Goal: Information Seeking & Learning: Learn about a topic

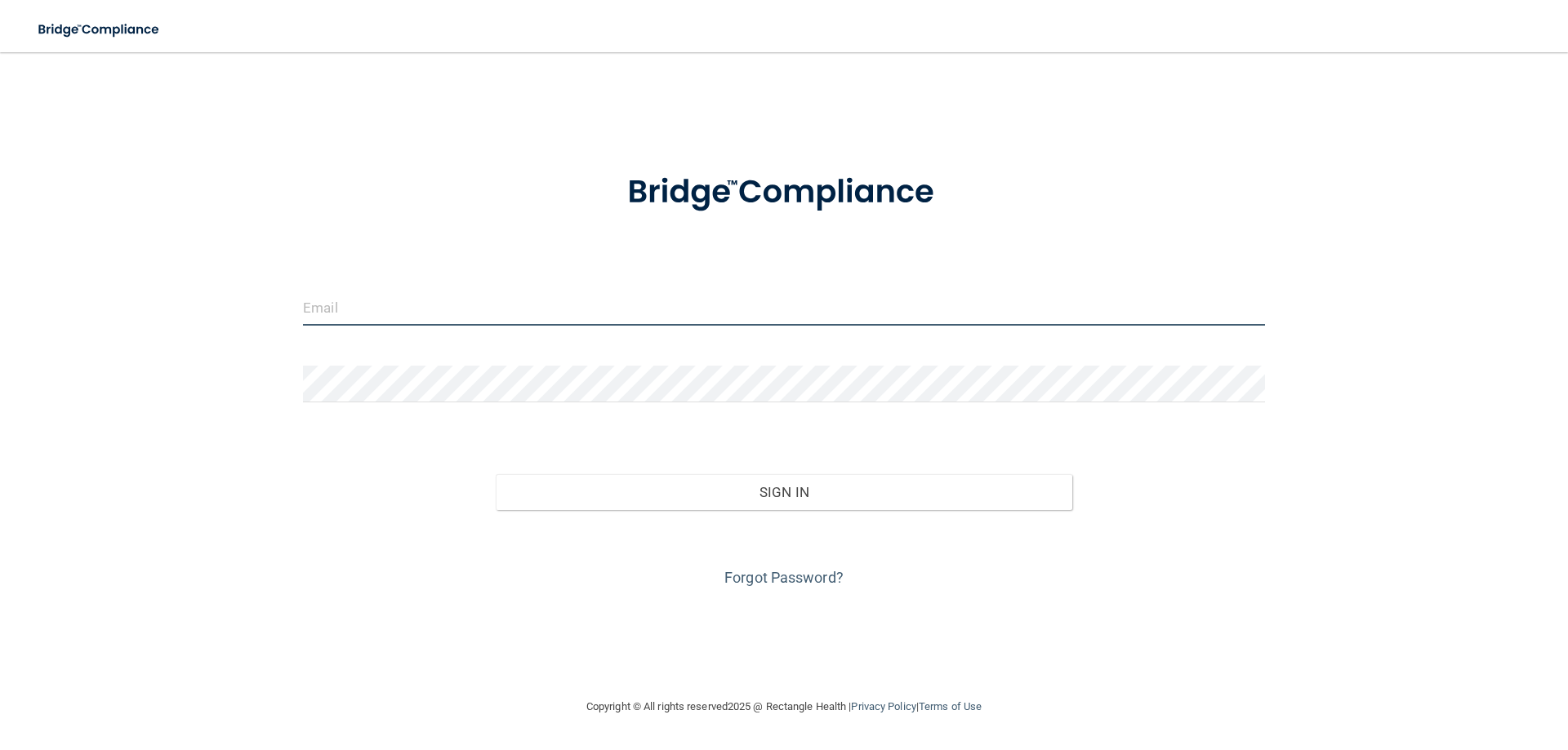
click at [619, 308] on input "email" at bounding box center [784, 308] width 962 height 37
type input "[PERSON_NAME][EMAIL_ADDRESS][DOMAIN_NAME]"
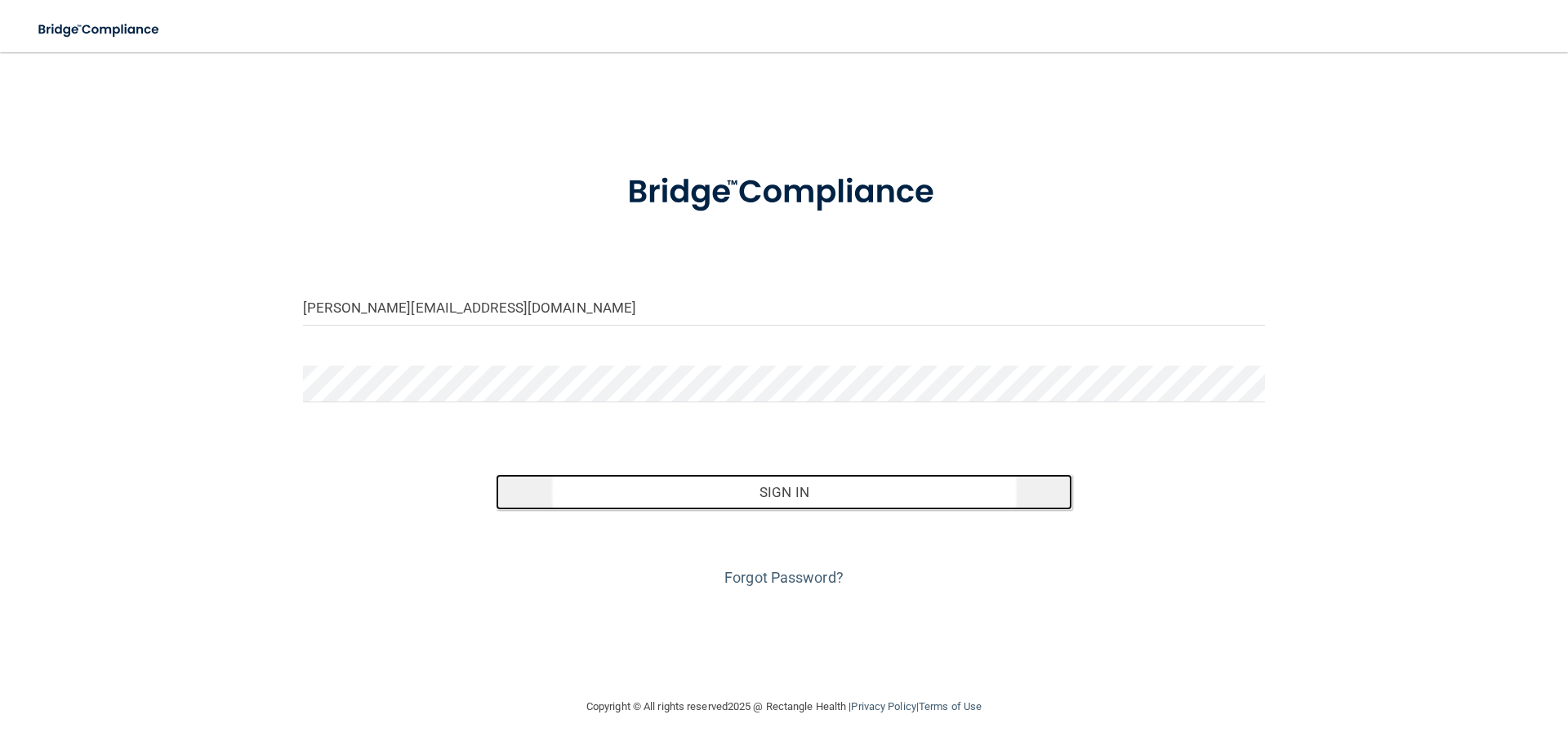
click at [803, 492] on button "Sign In" at bounding box center [784, 492] width 577 height 36
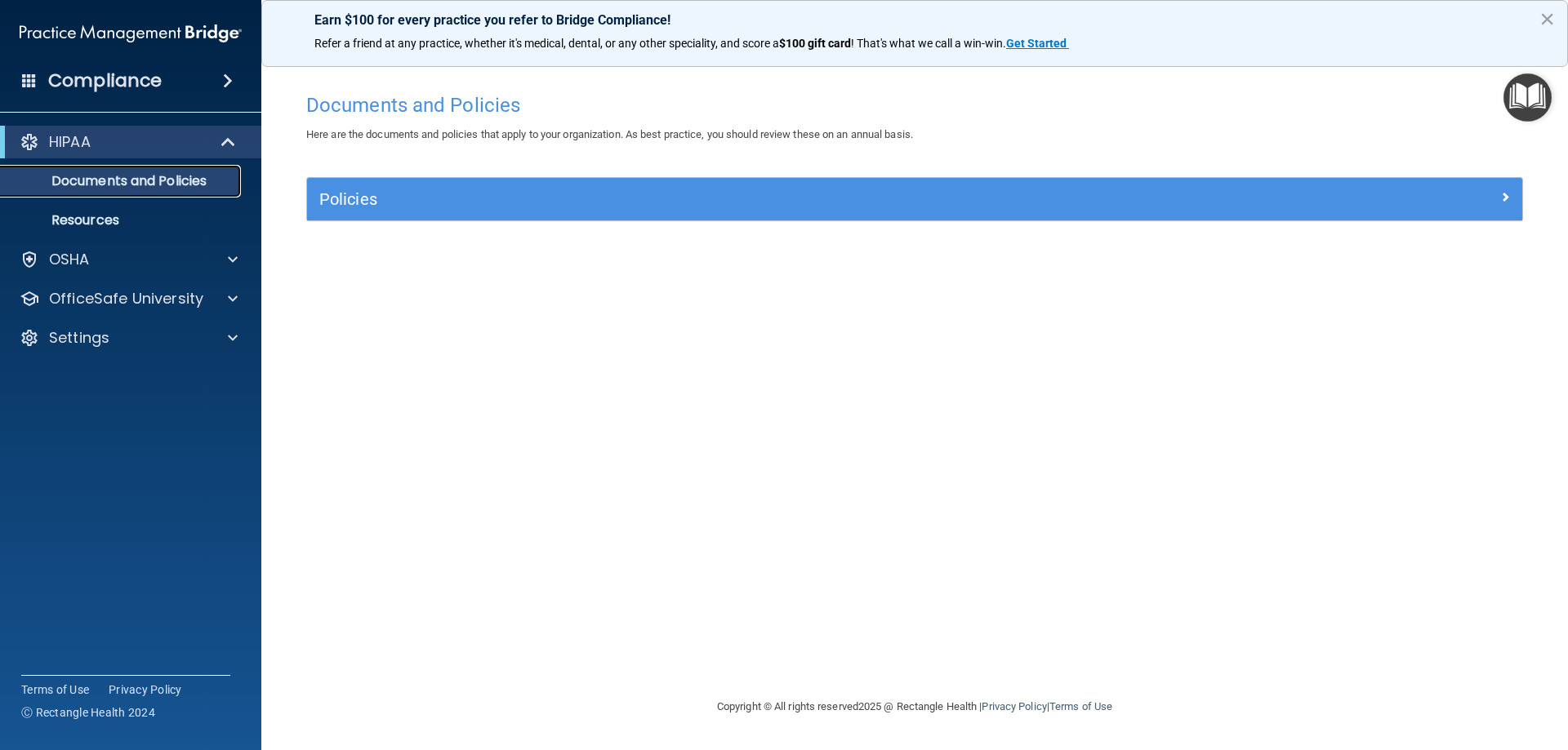
click at [117, 184] on p "Documents and Policies" at bounding box center [122, 181] width 223 height 16
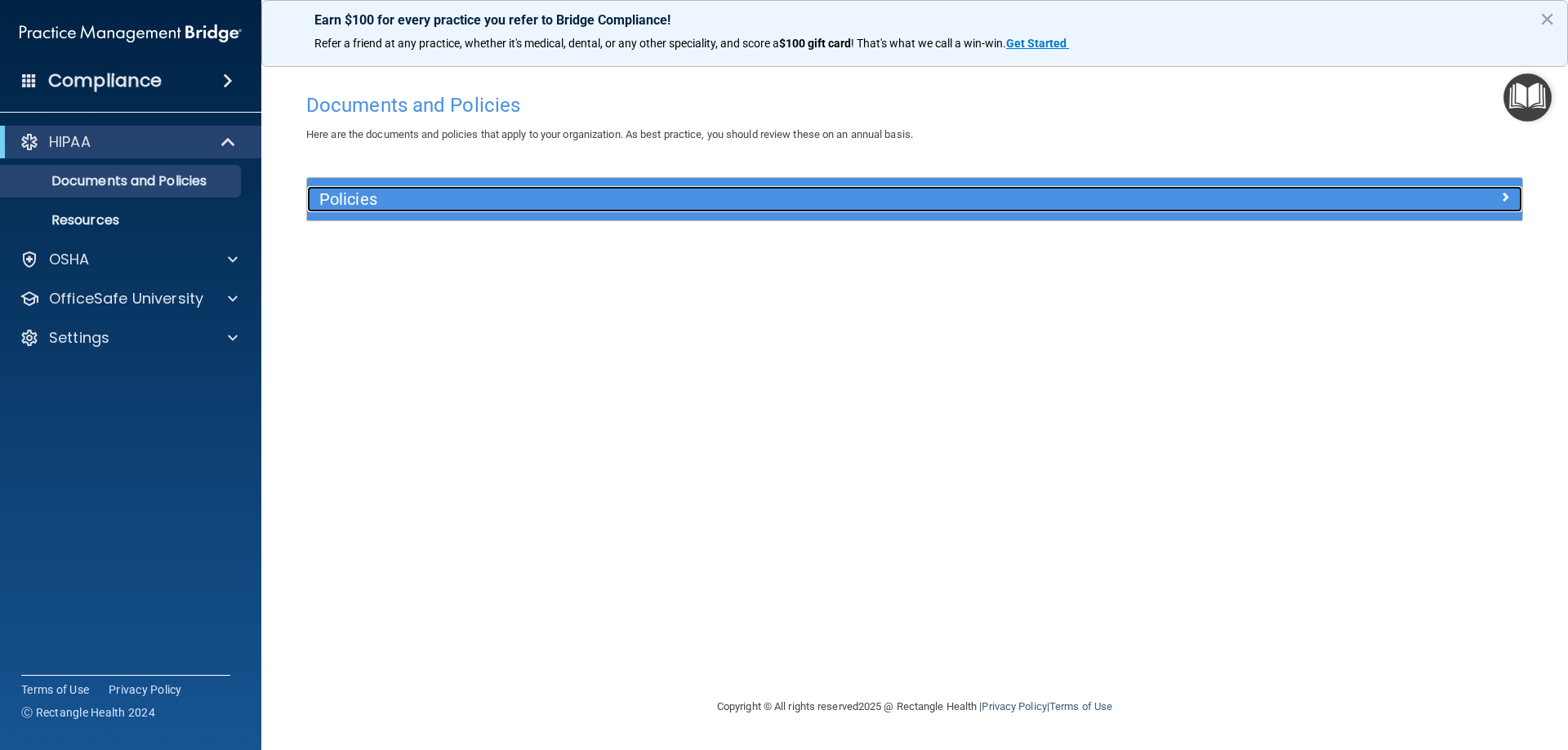
click at [374, 199] on h5 "Policies" at bounding box center [763, 199] width 887 height 18
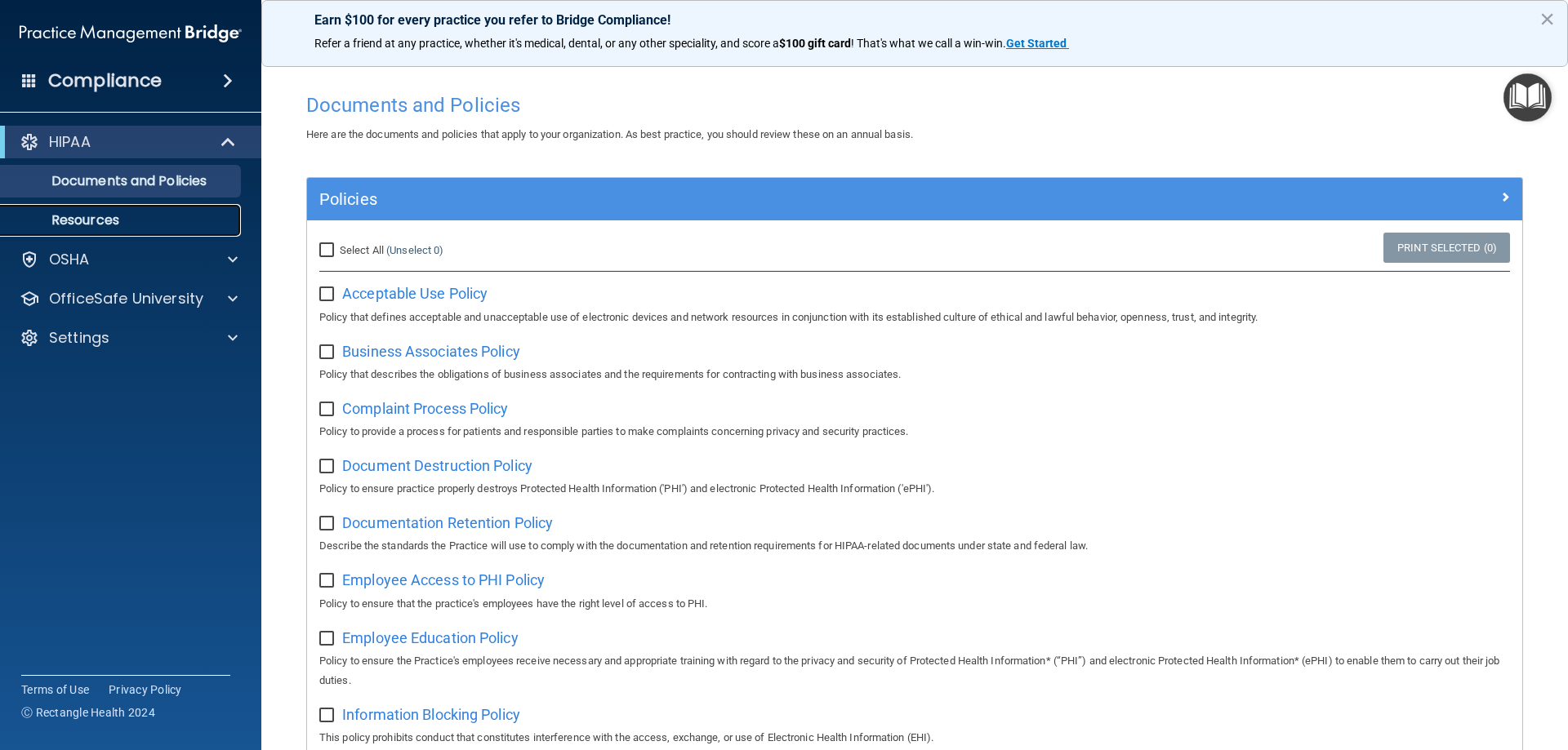
click at [88, 218] on p "Resources" at bounding box center [122, 220] width 223 height 16
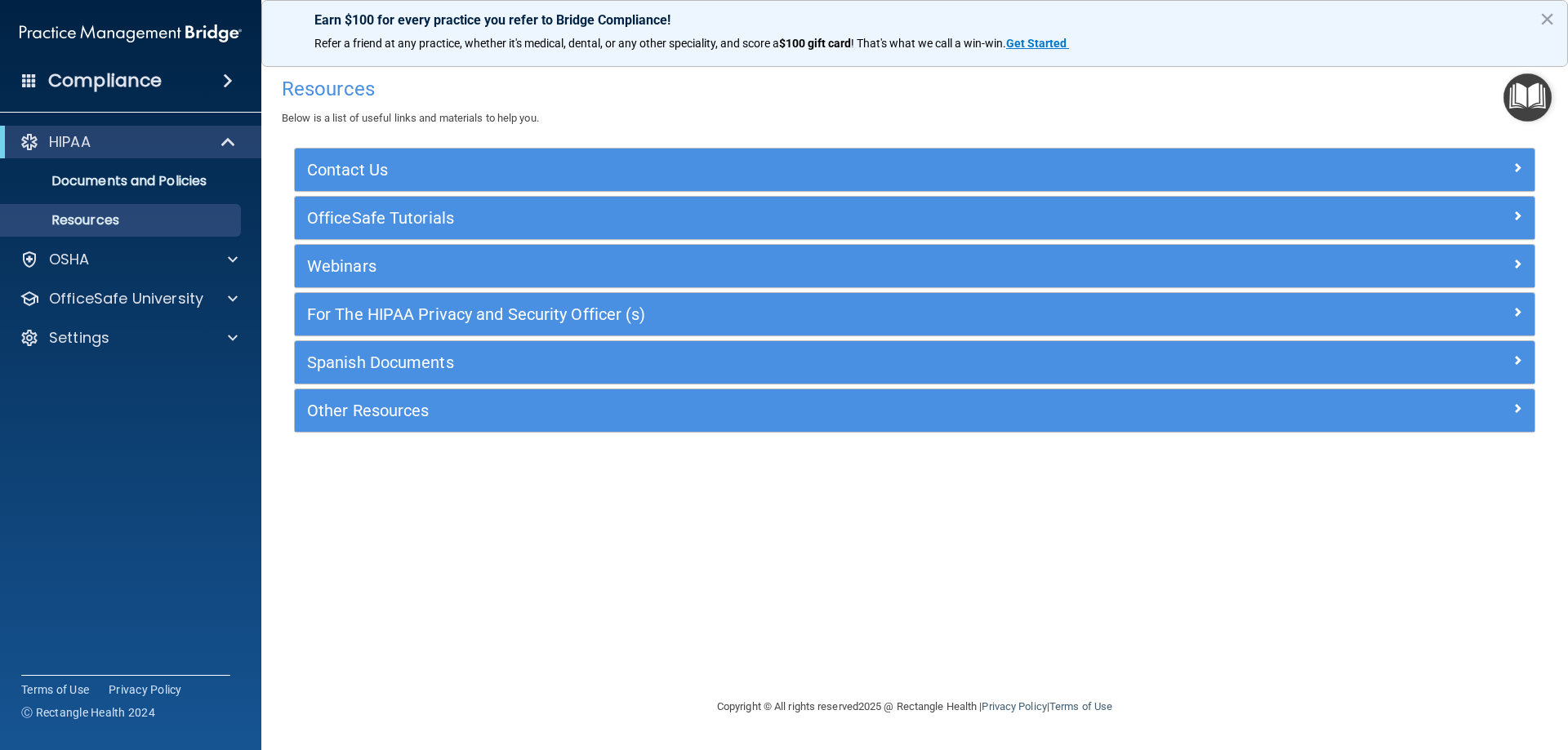
click at [98, 75] on h4 "Compliance" at bounding box center [105, 81] width 113 height 23
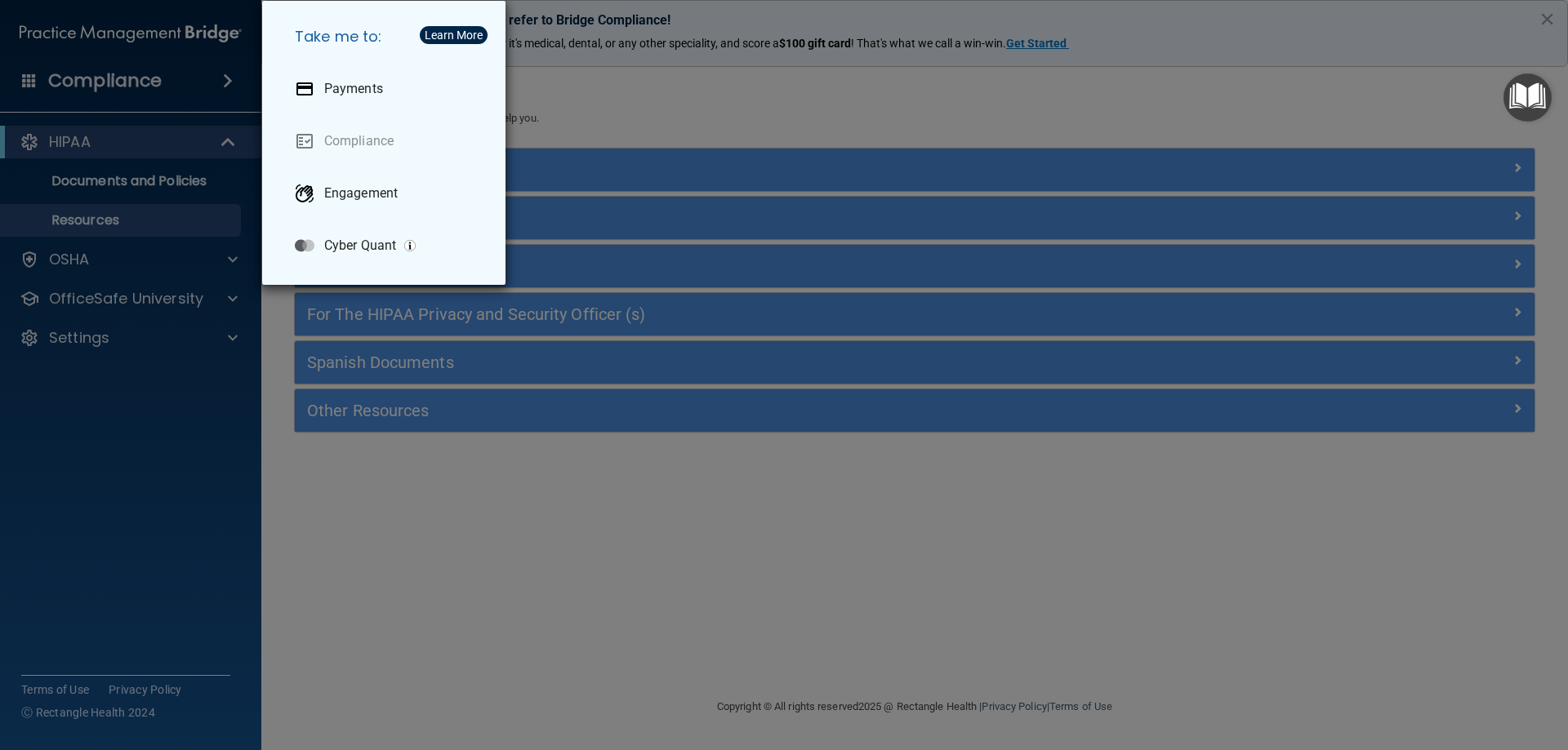
click at [107, 259] on div "Take me to: Payments Compliance Engagement Cyber Quant" at bounding box center [784, 375] width 1568 height 750
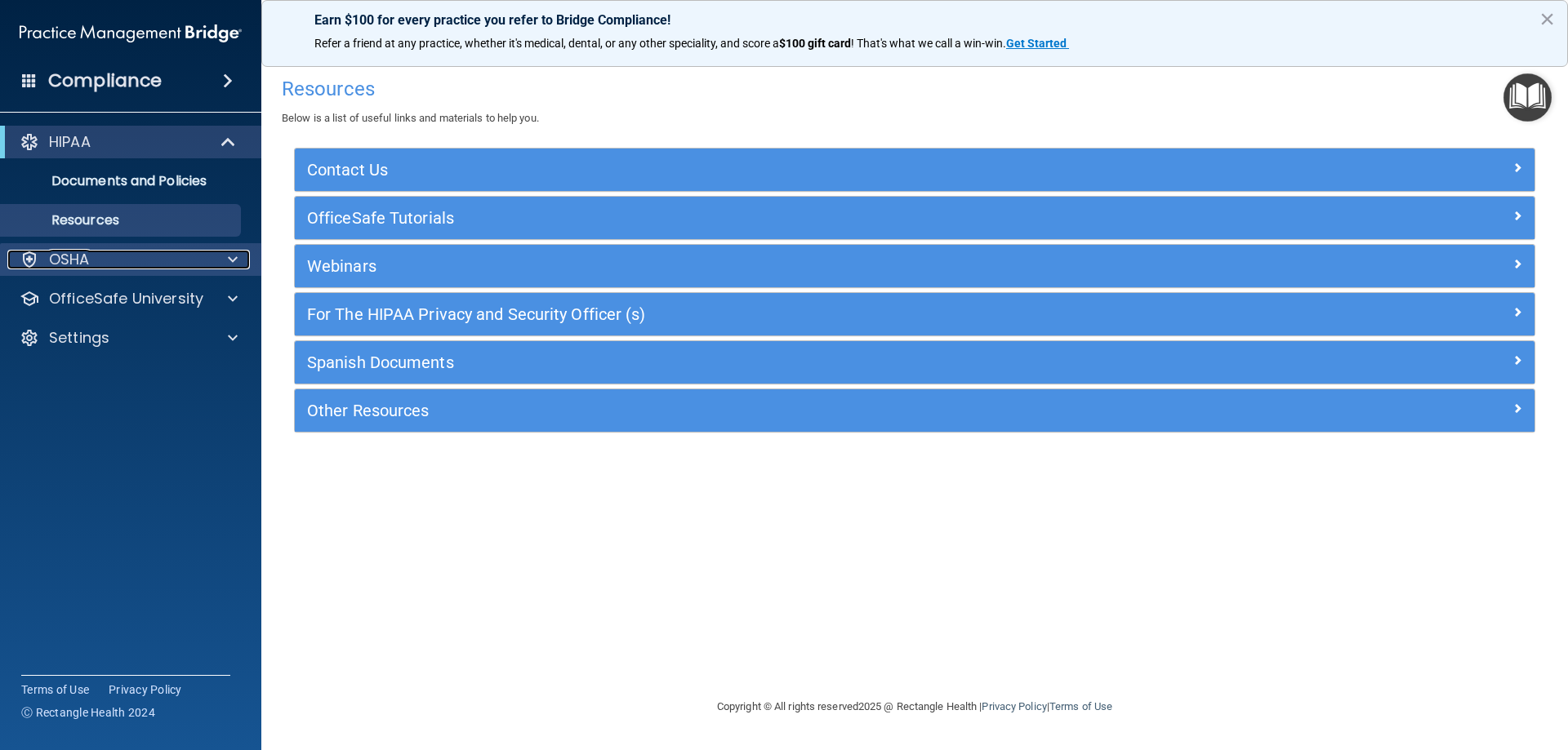
click at [227, 258] on span at bounding box center [232, 259] width 10 height 19
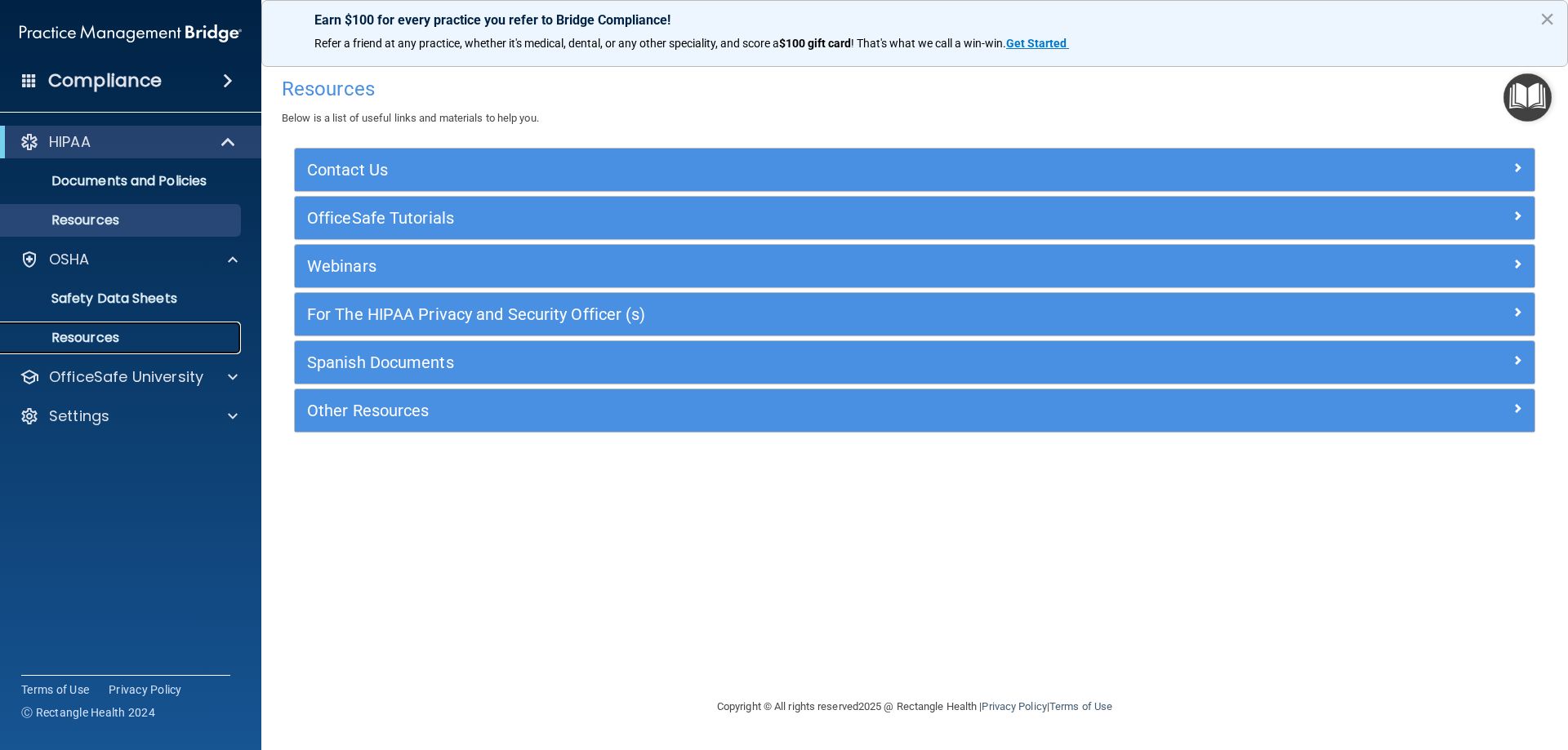
click at [120, 329] on link "Resources" at bounding box center [112, 338] width 257 height 33
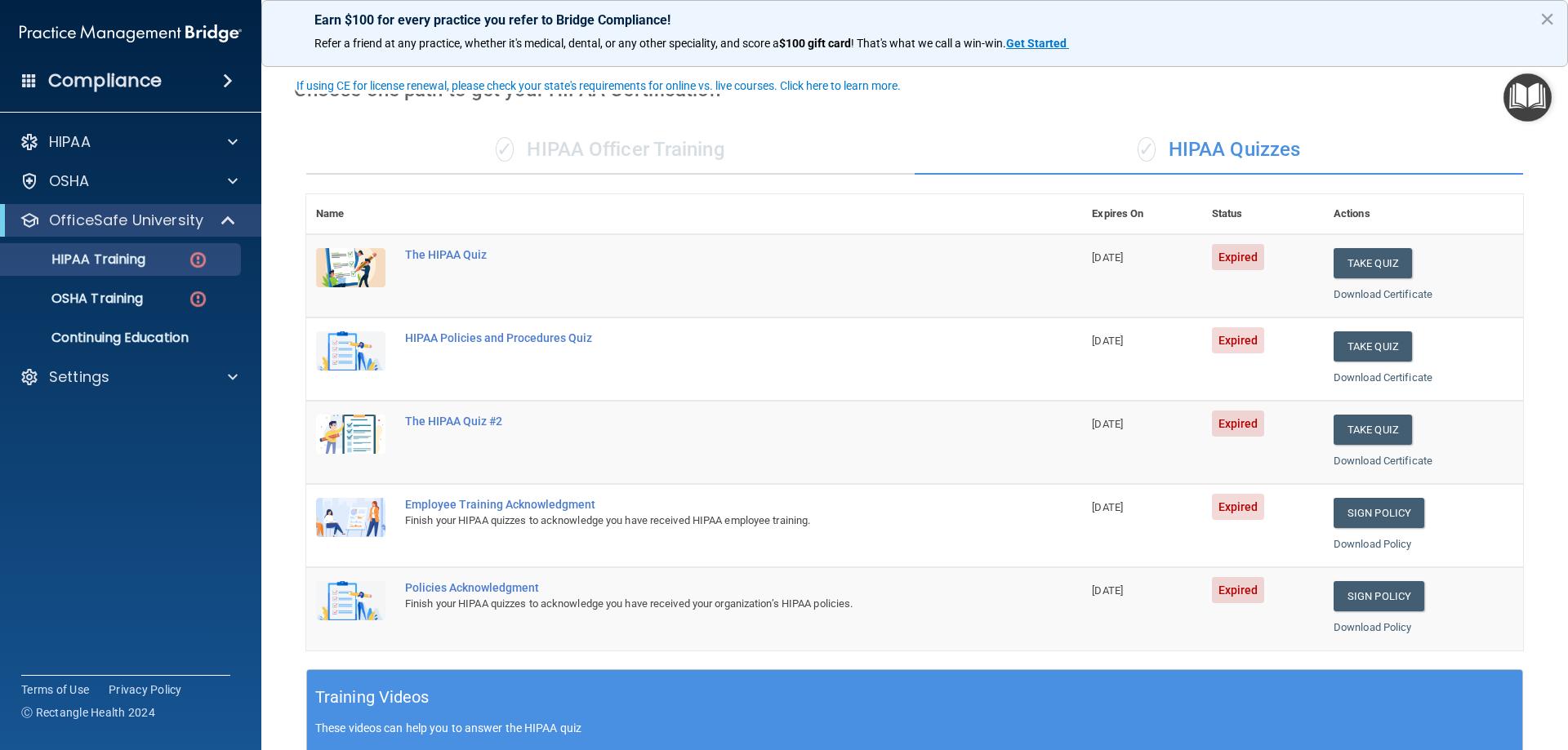
scroll to position [81, 0]
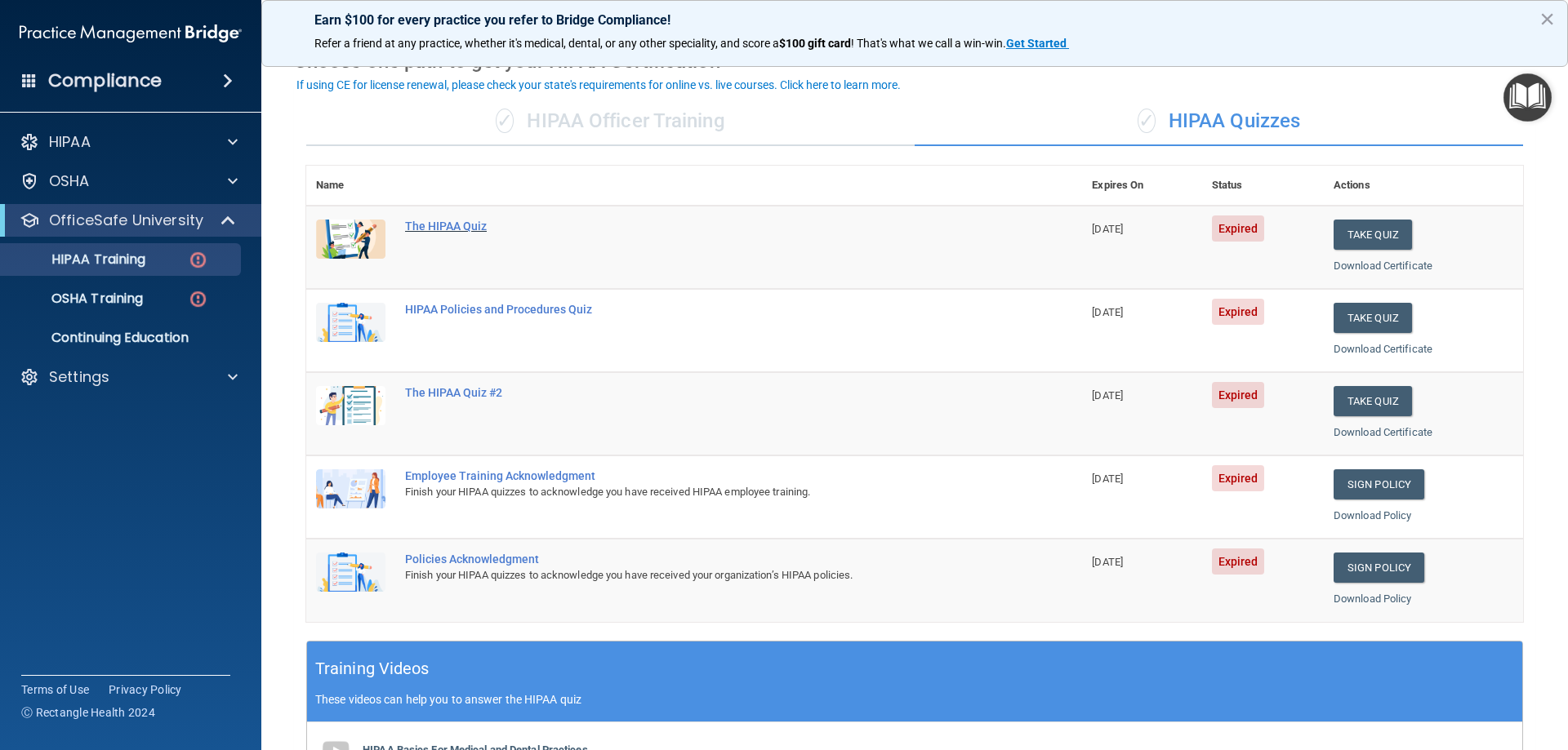
click at [446, 225] on div "The HIPAA Quiz" at bounding box center [702, 225] width 595 height 13
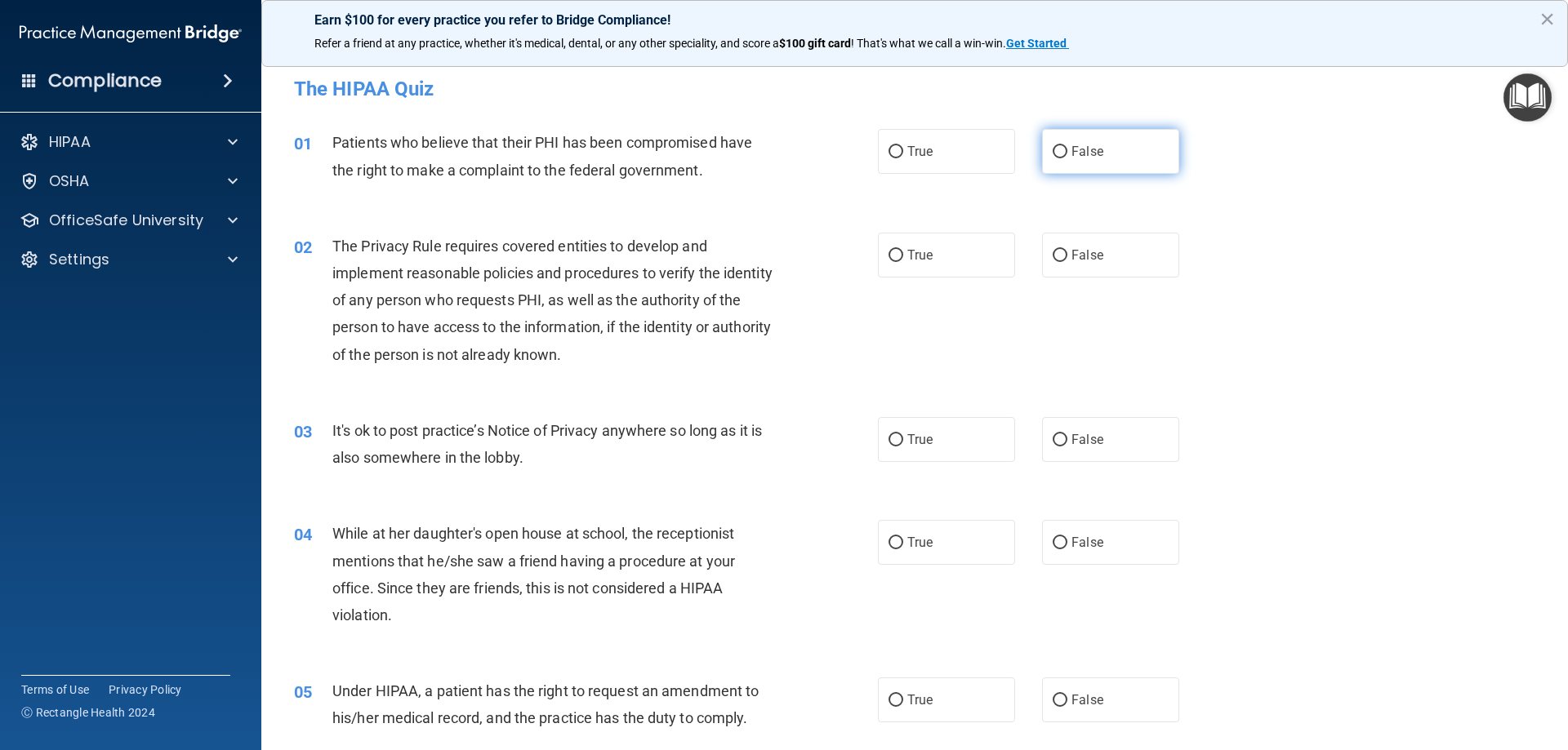
click at [1055, 149] on input "False" at bounding box center [1060, 152] width 15 height 13
radio input "true"
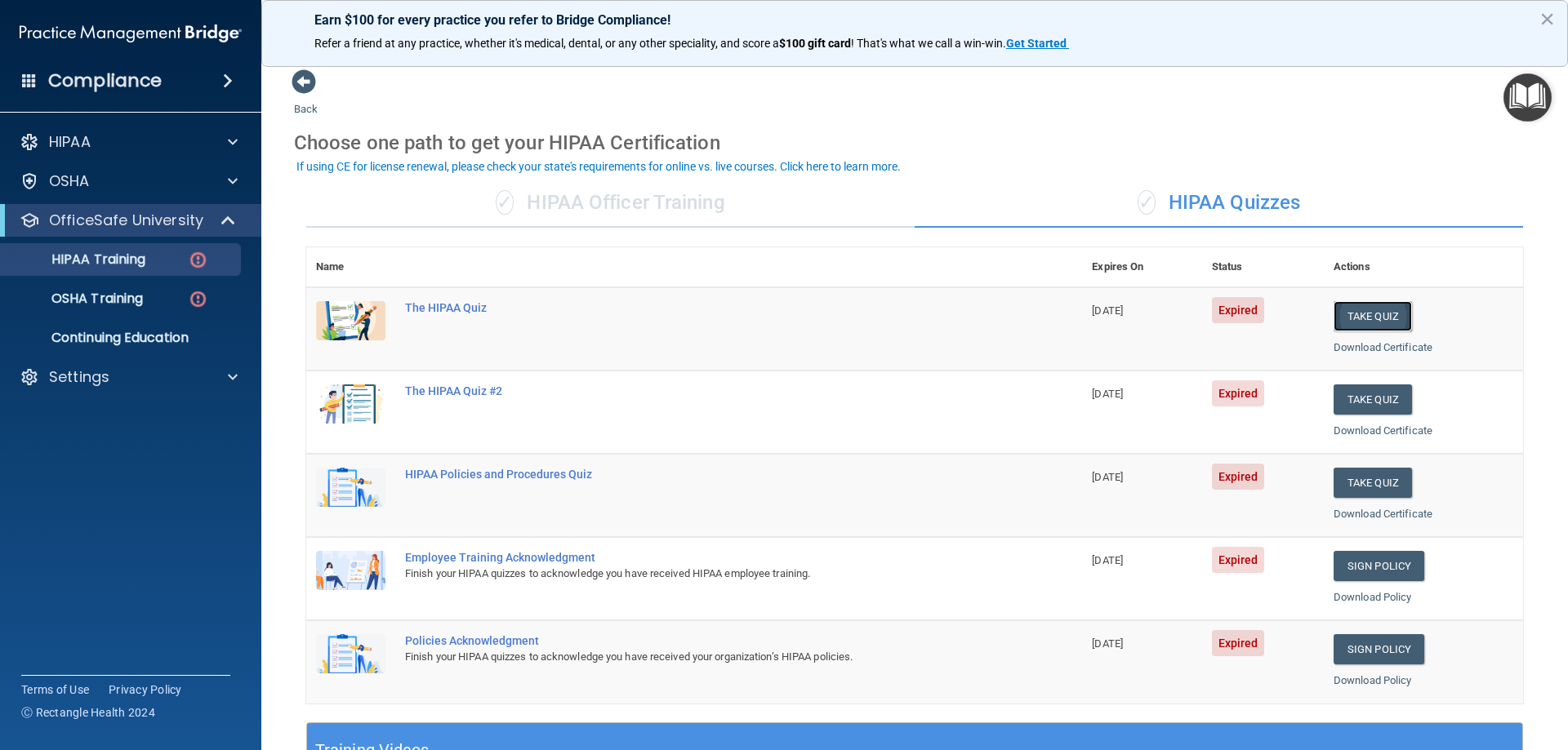
click at [1367, 316] on button "Take Quiz" at bounding box center [1372, 315] width 78 height 30
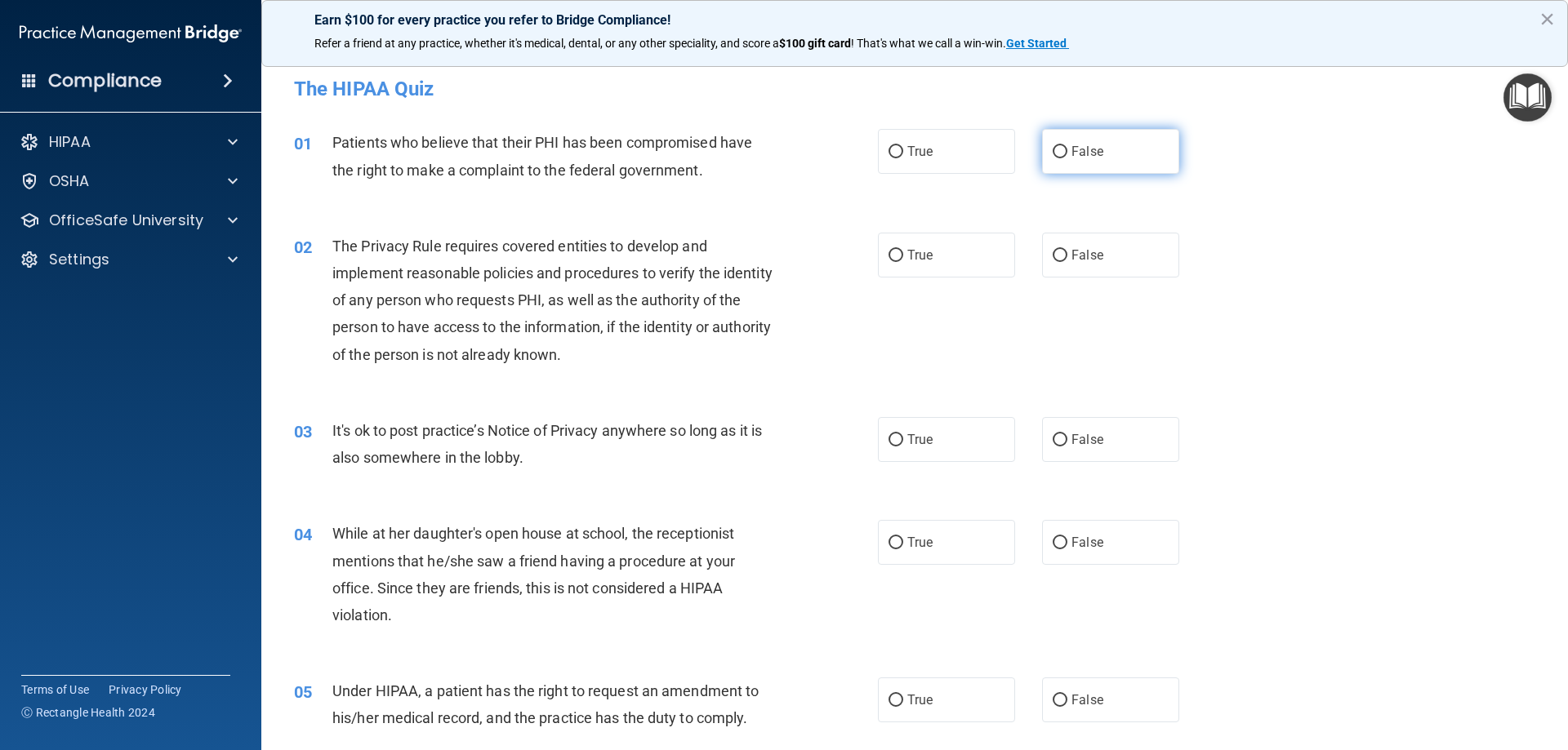
click at [1055, 152] on input "False" at bounding box center [1060, 152] width 15 height 13
radio input "true"
click at [889, 253] on input "True" at bounding box center [895, 255] width 15 height 13
radio input "true"
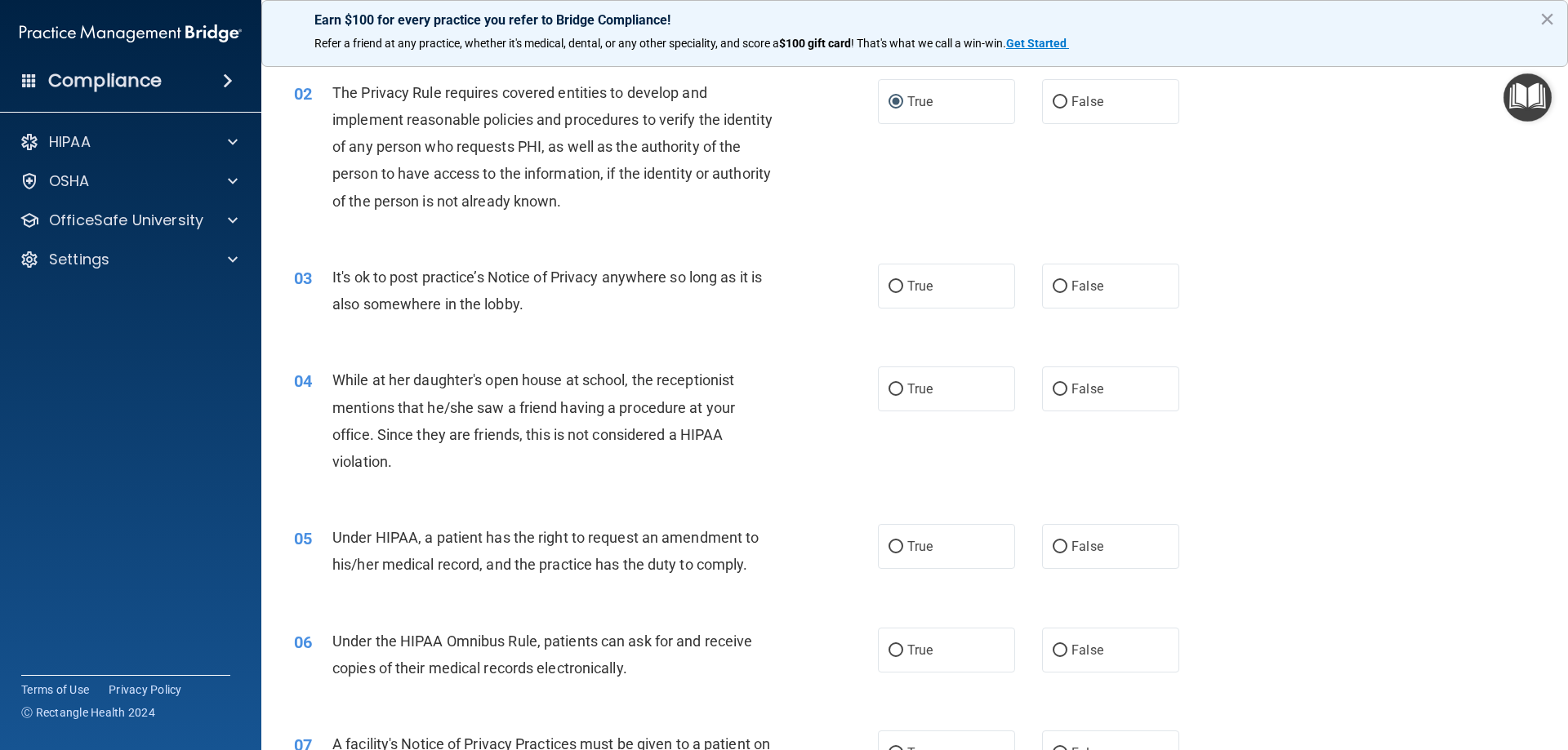
scroll to position [164, 0]
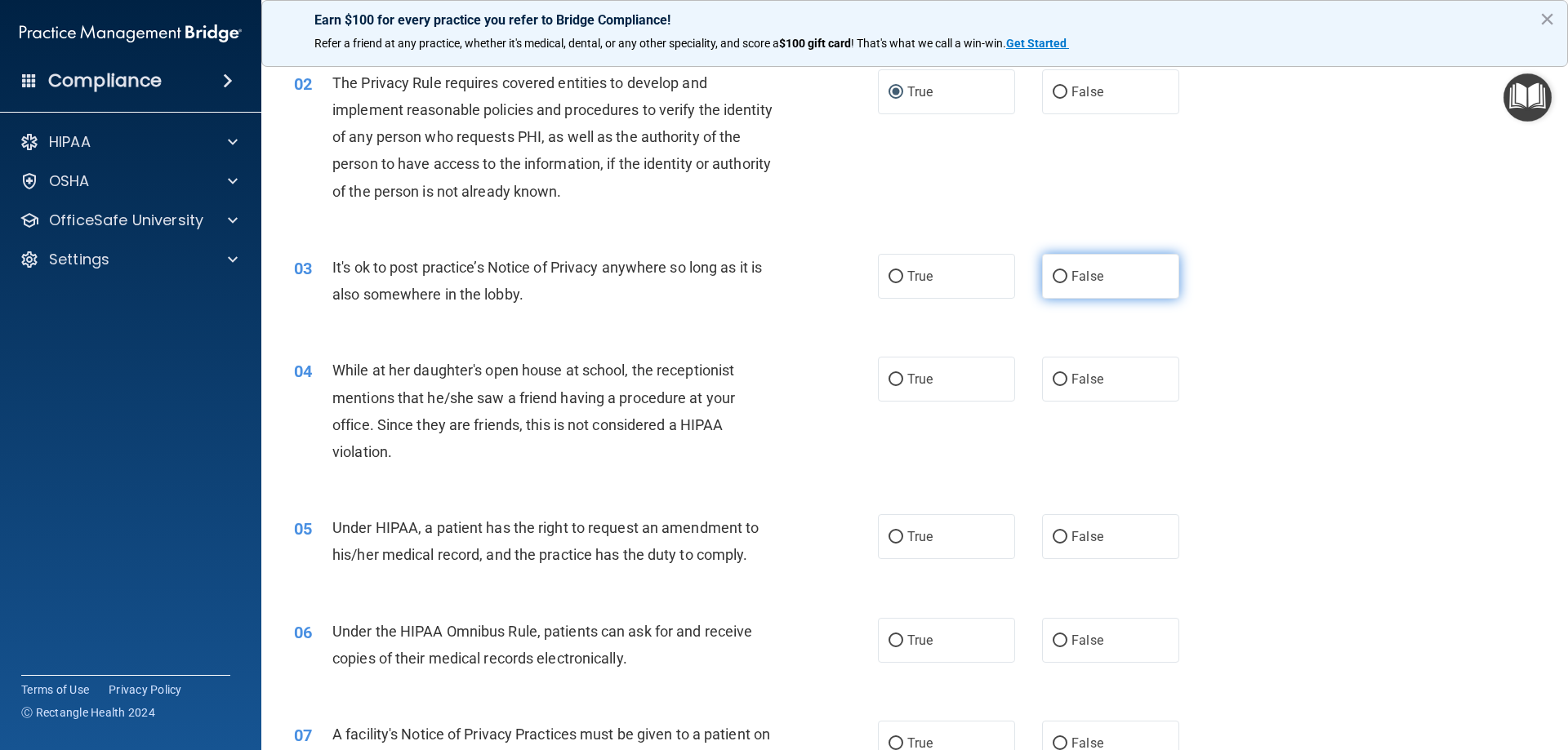
click at [1054, 274] on input "False" at bounding box center [1060, 277] width 15 height 13
radio input "true"
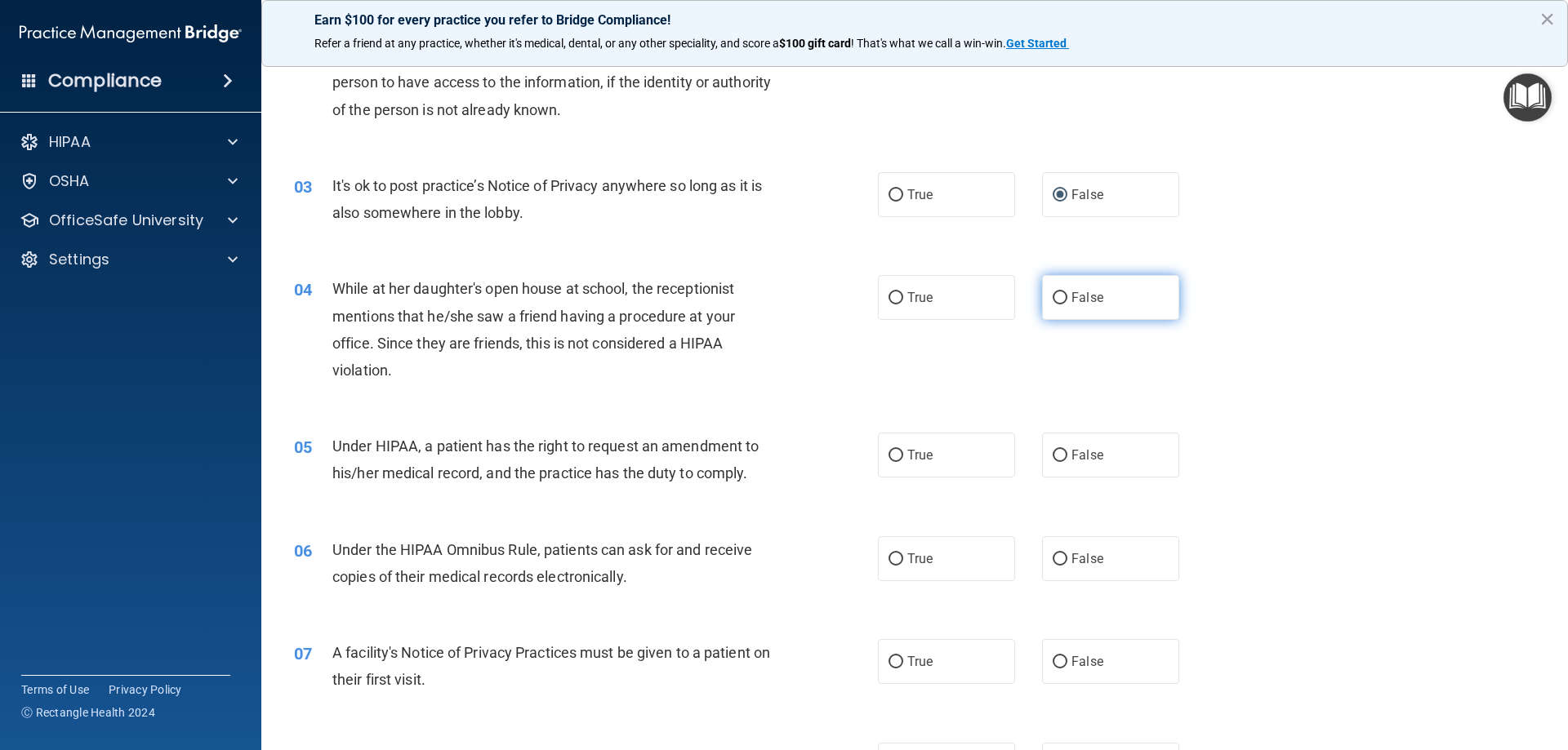
click at [1055, 292] on input "False" at bounding box center [1060, 298] width 15 height 13
radio input "true"
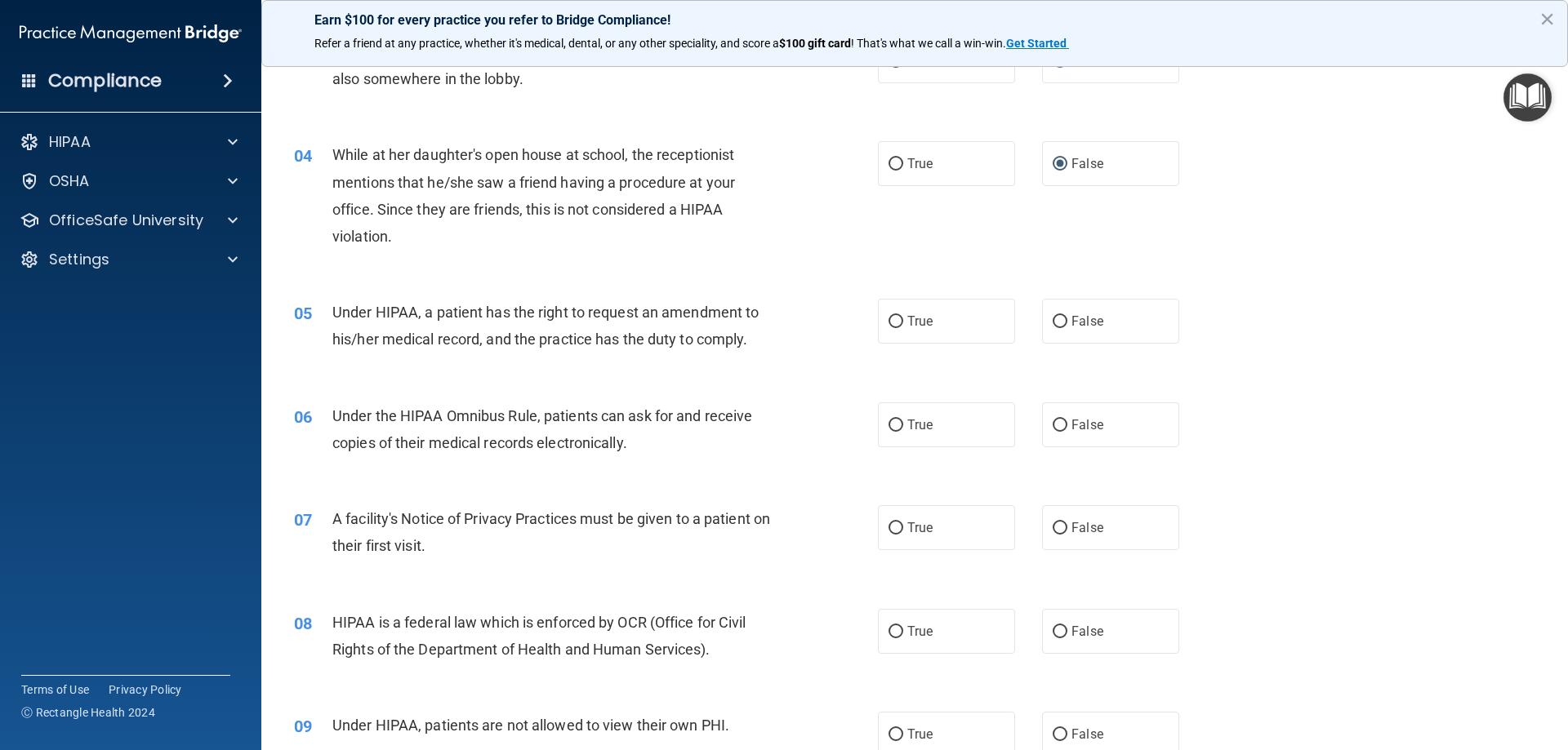
scroll to position [408, 0]
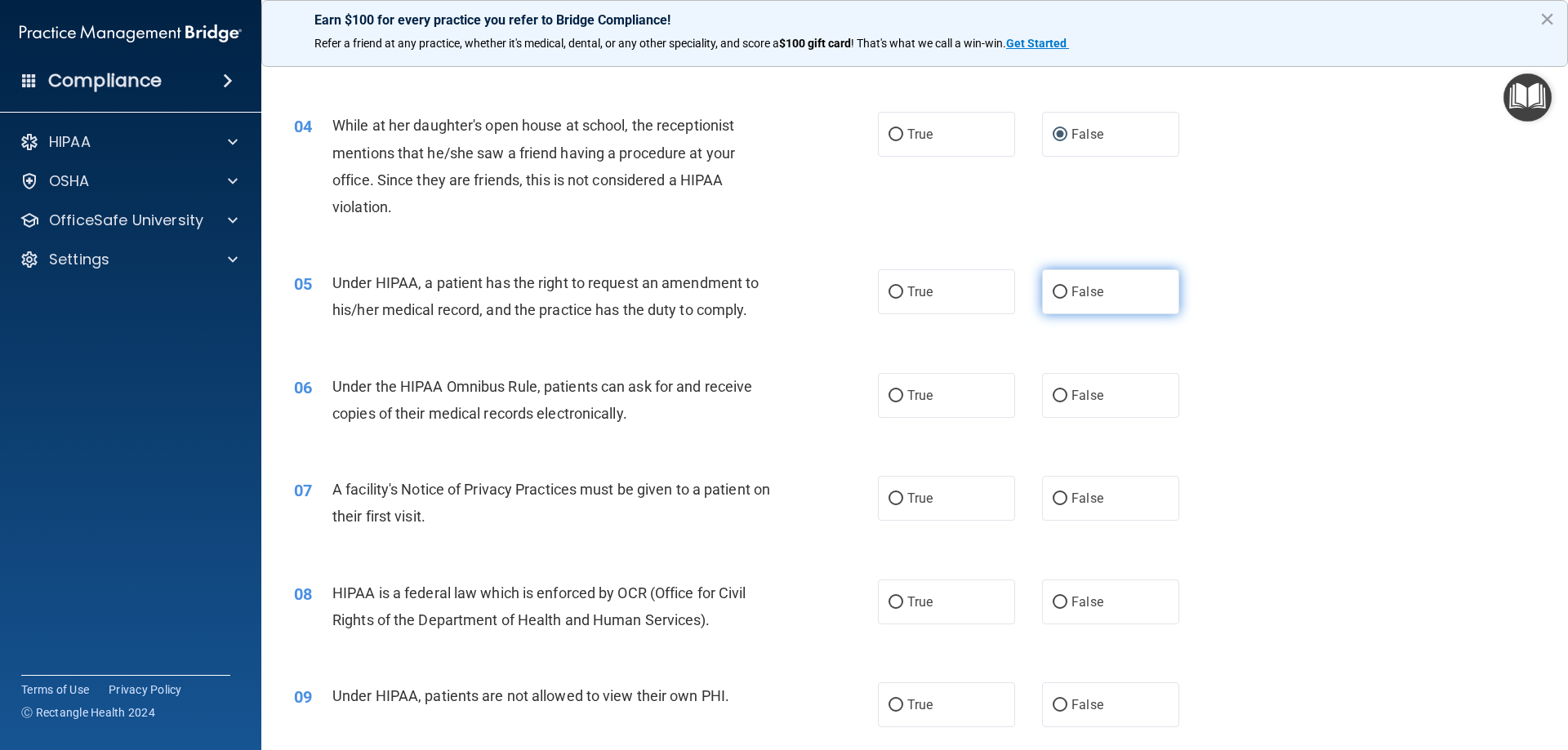
click at [1053, 290] on input "False" at bounding box center [1060, 292] width 15 height 13
radio input "true"
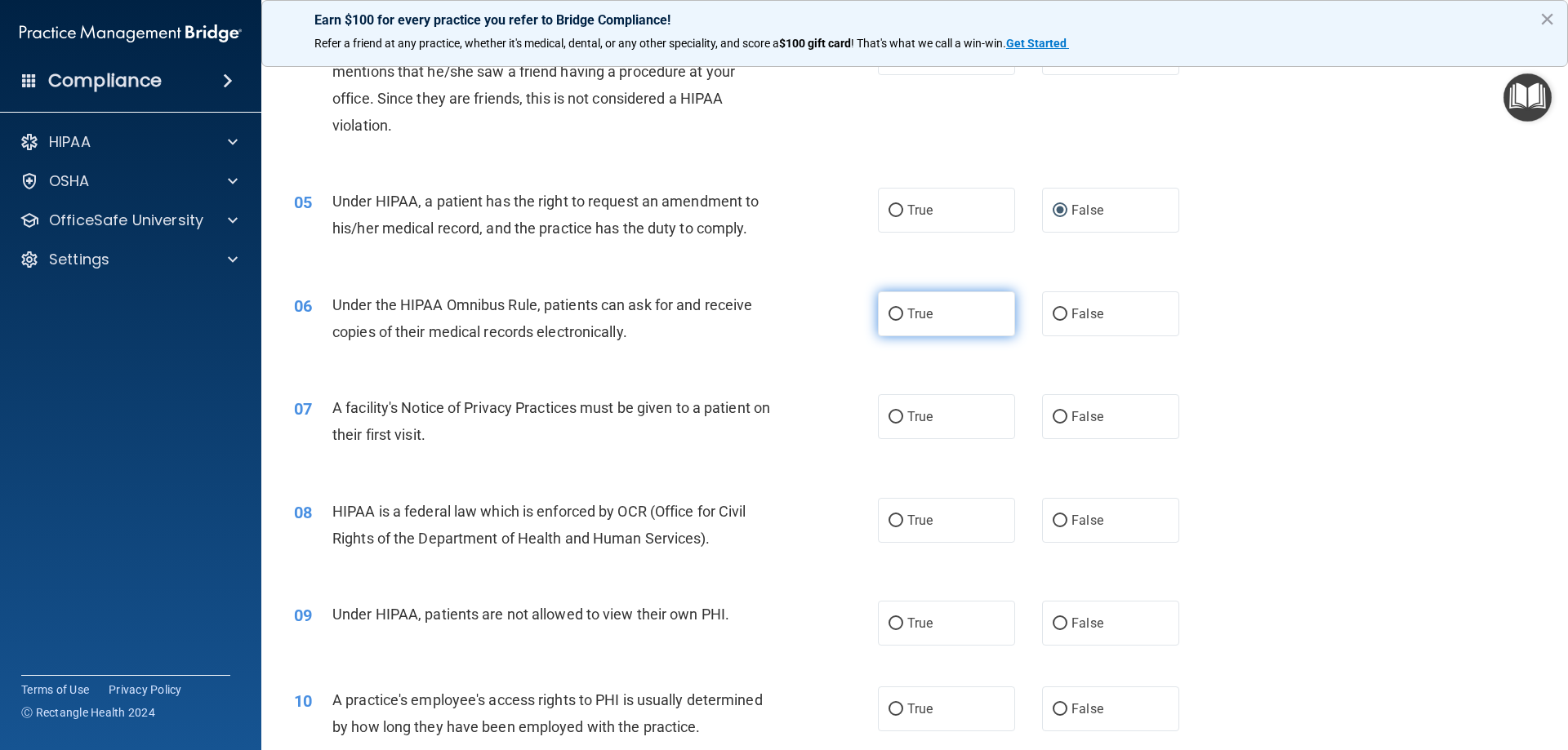
click at [889, 313] on input "True" at bounding box center [895, 315] width 15 height 13
radio input "true"
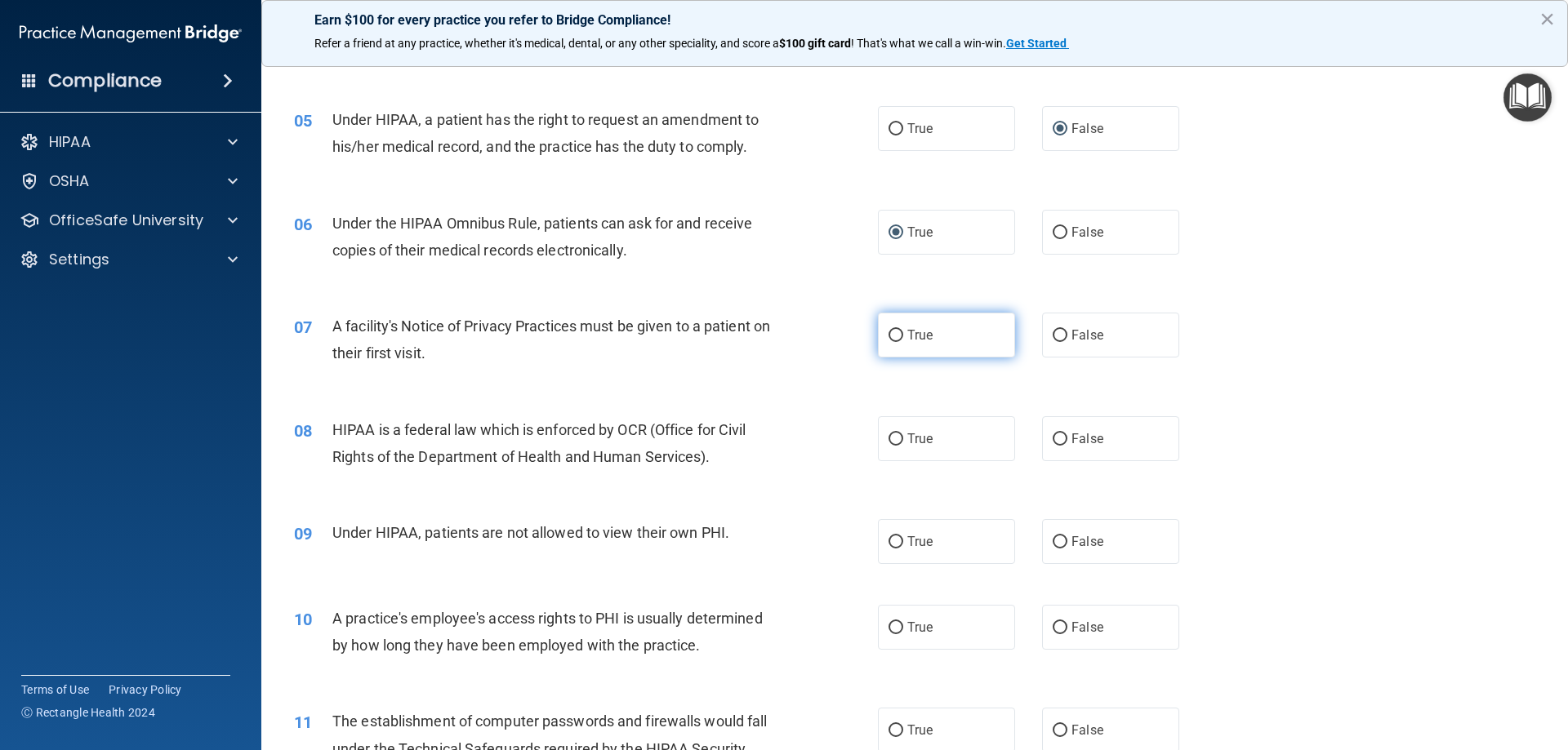
click at [890, 331] on input "True" at bounding box center [895, 336] width 15 height 13
radio input "true"
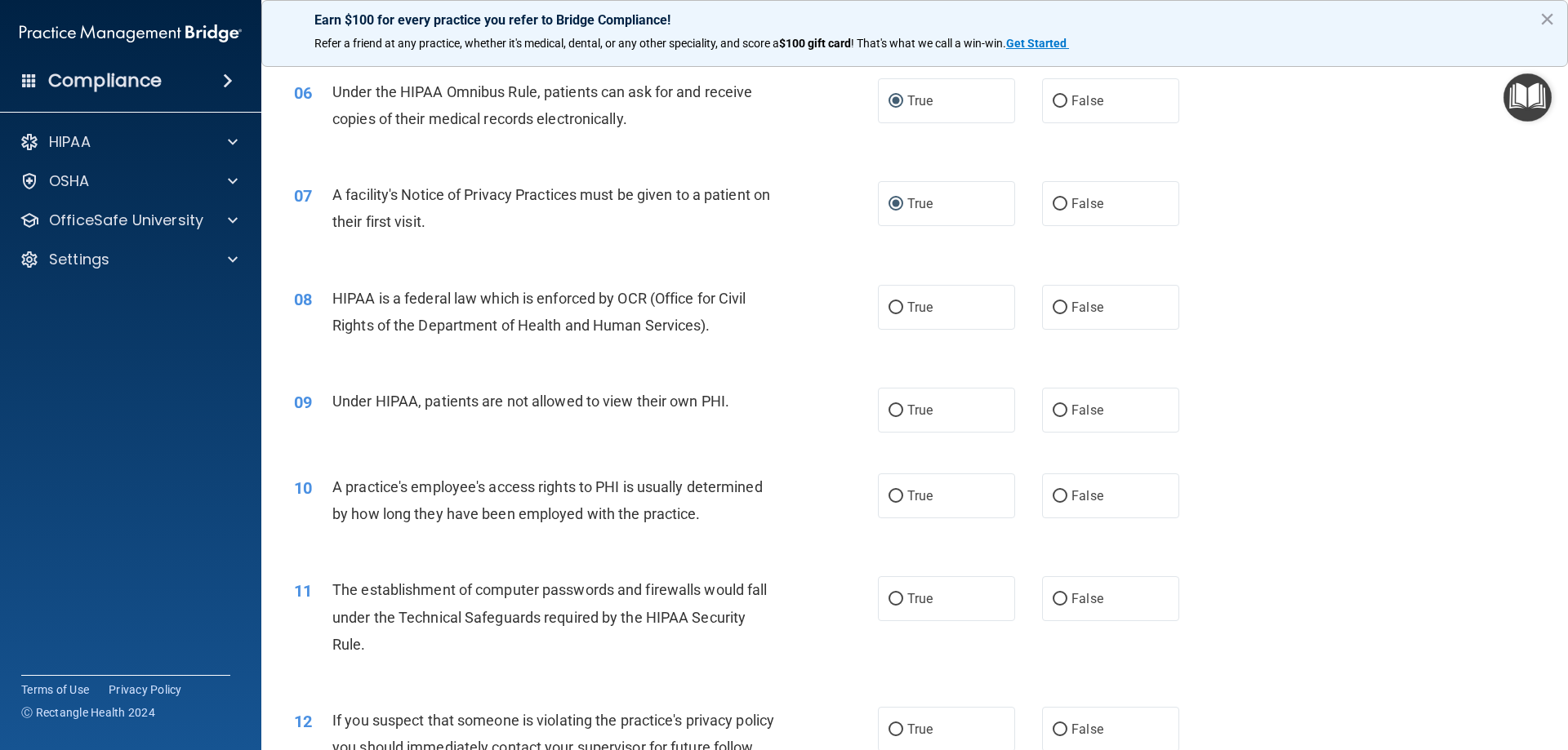
scroll to position [735, 0]
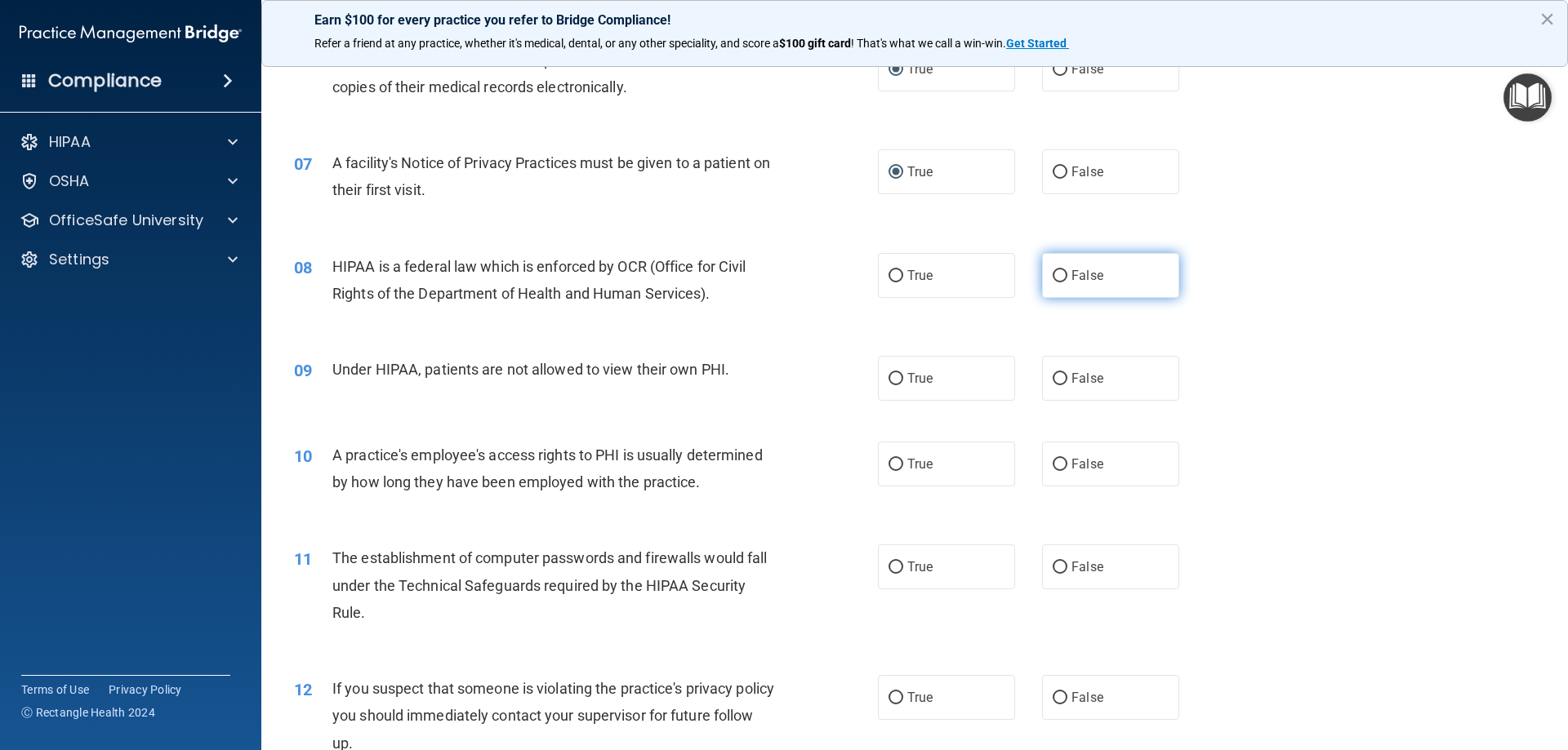
click at [1053, 271] on input "False" at bounding box center [1060, 276] width 15 height 13
radio input "true"
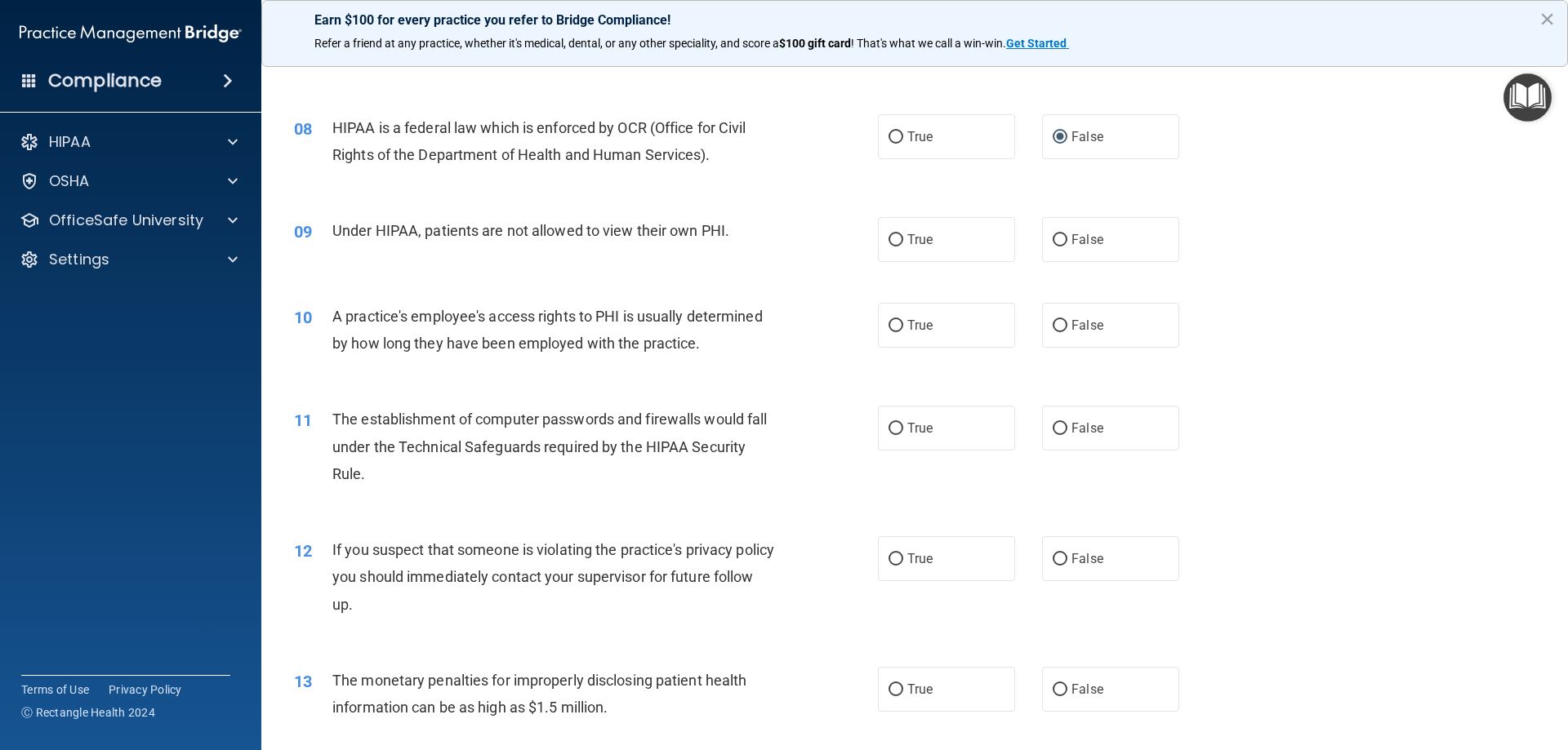
scroll to position [898, 0]
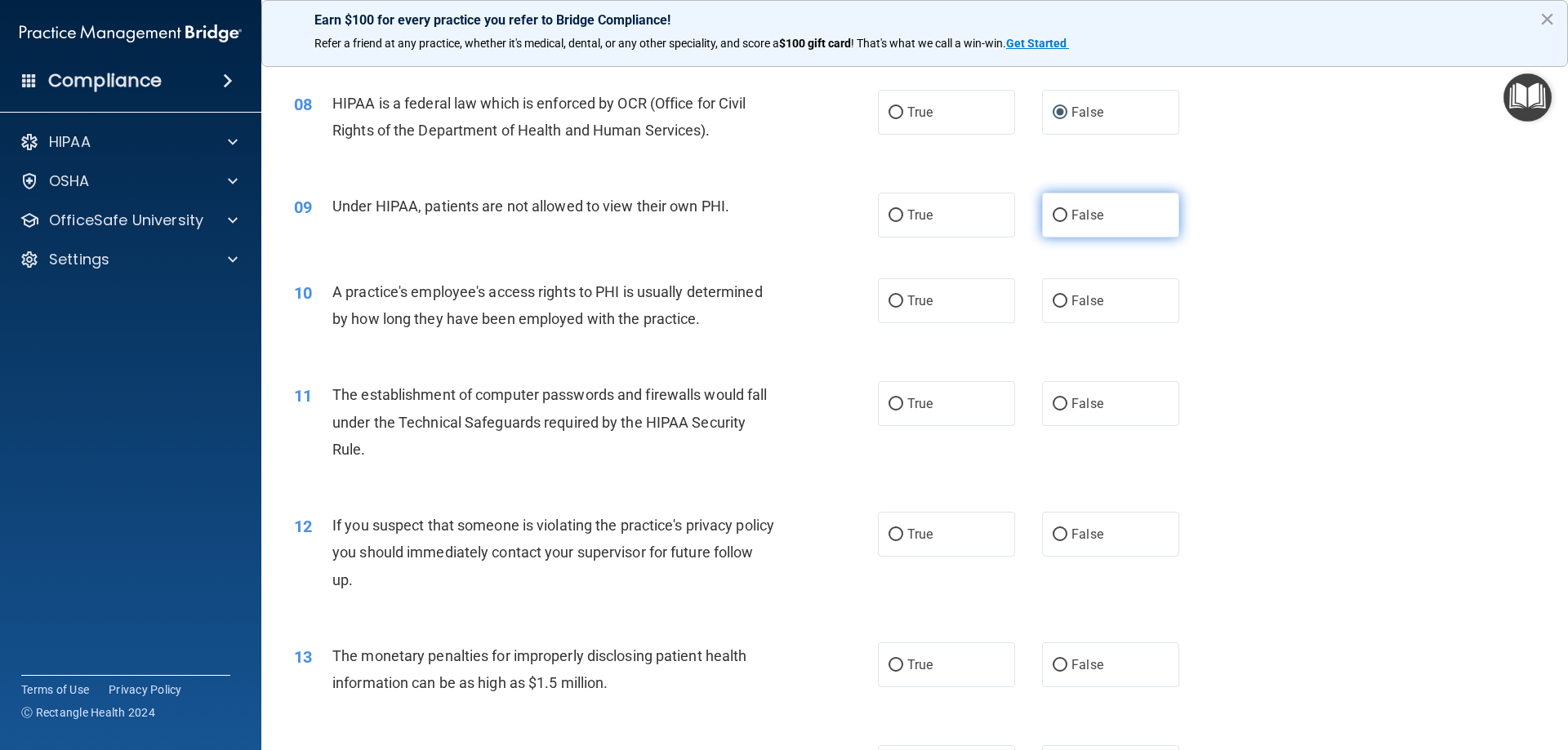
click at [1058, 212] on input "False" at bounding box center [1060, 216] width 15 height 13
radio input "true"
click at [1053, 297] on input "False" at bounding box center [1060, 301] width 15 height 13
radio input "true"
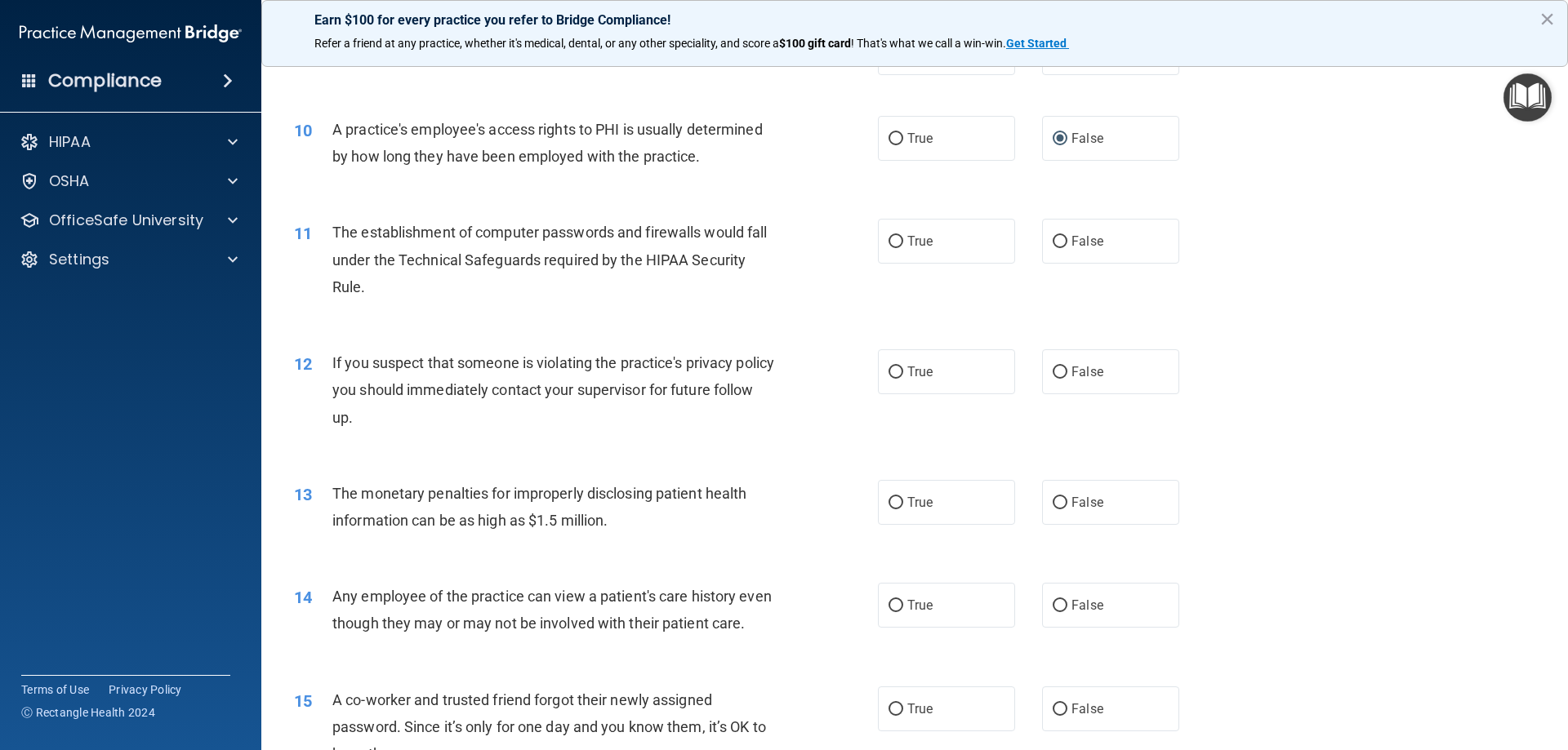
scroll to position [1062, 0]
click at [890, 238] on input "True" at bounding box center [895, 241] width 15 height 13
radio input "true"
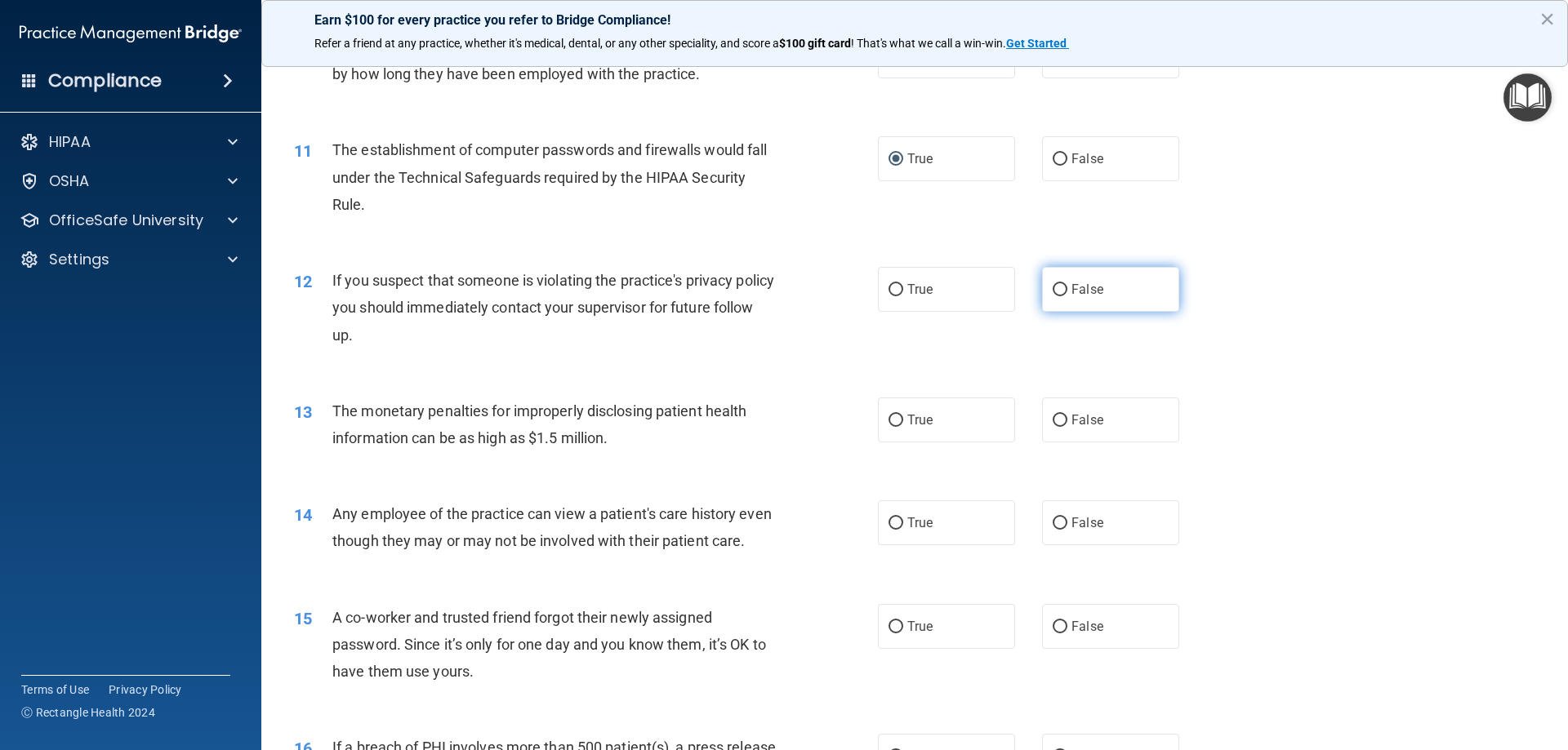
click at [1056, 290] on input "False" at bounding box center [1060, 290] width 15 height 13
radio input "true"
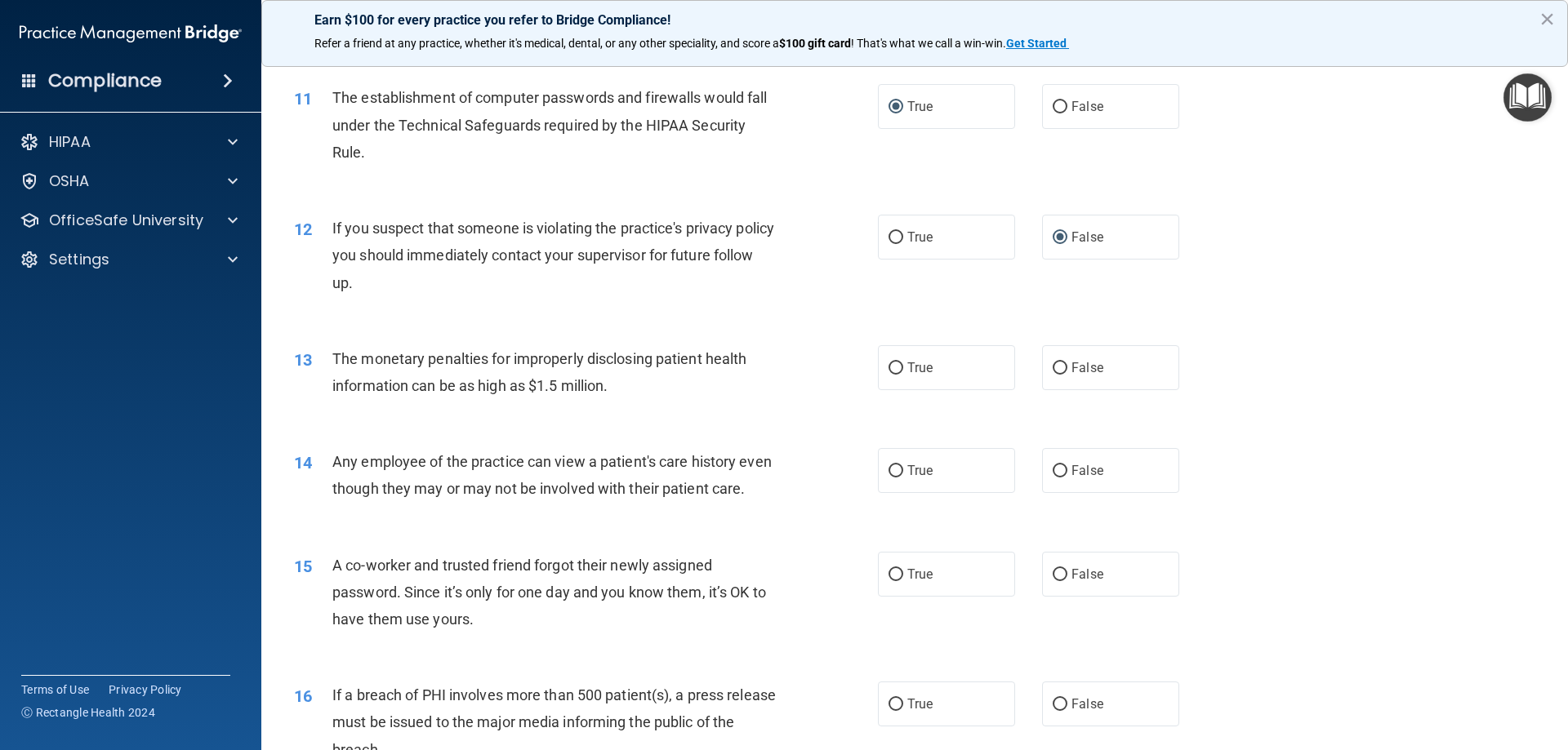
scroll to position [1225, 0]
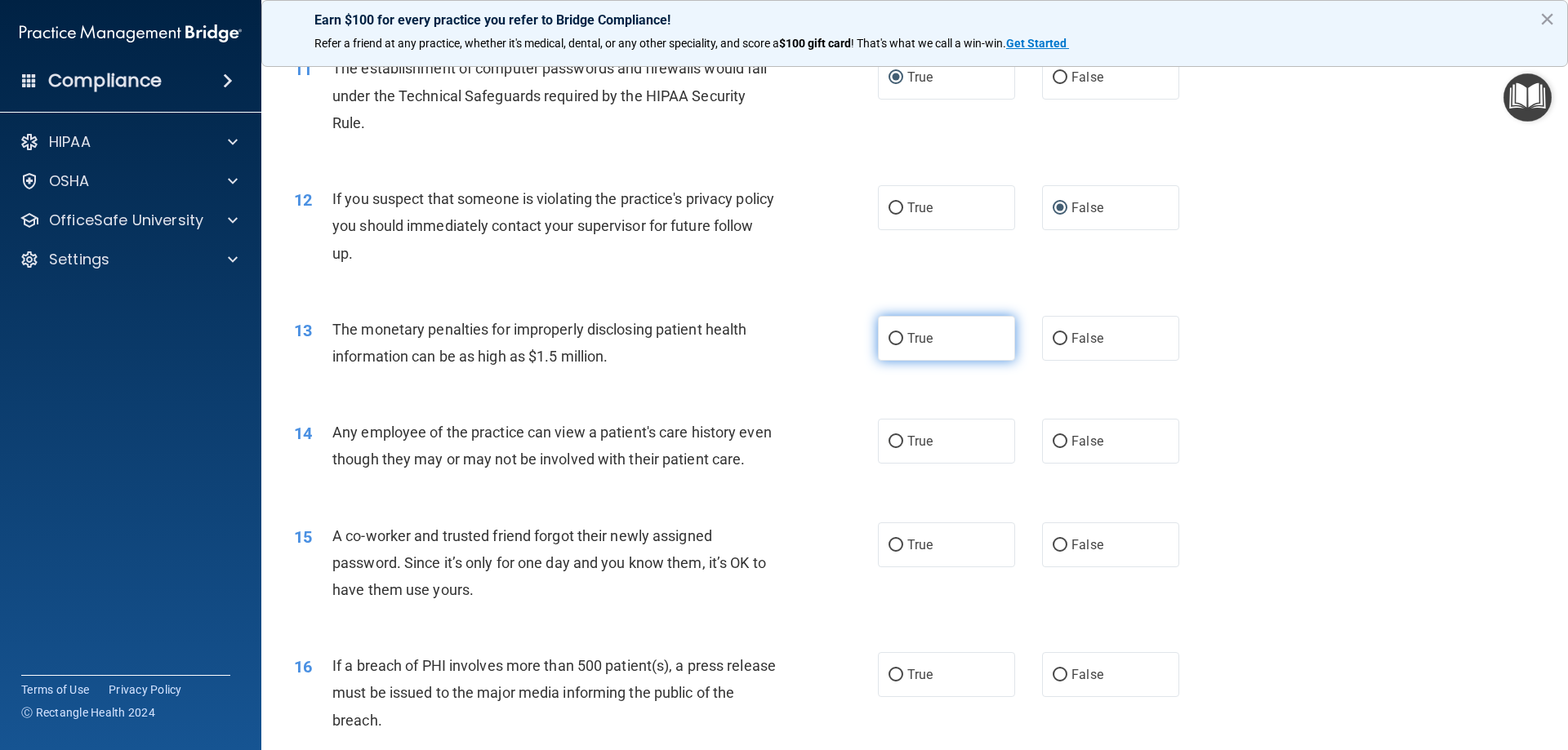
click at [890, 339] on input "True" at bounding box center [895, 339] width 15 height 13
radio input "true"
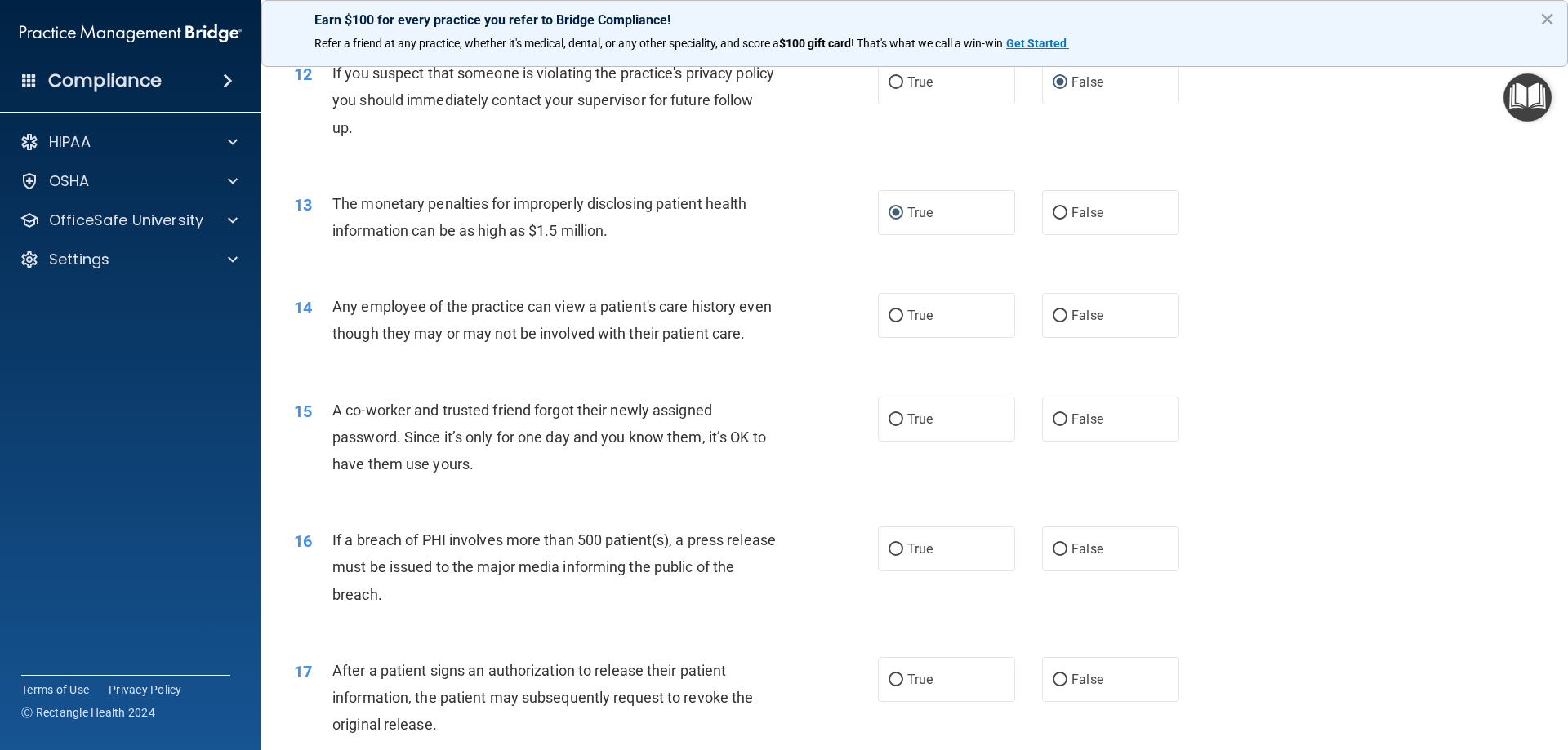
scroll to position [1388, 0]
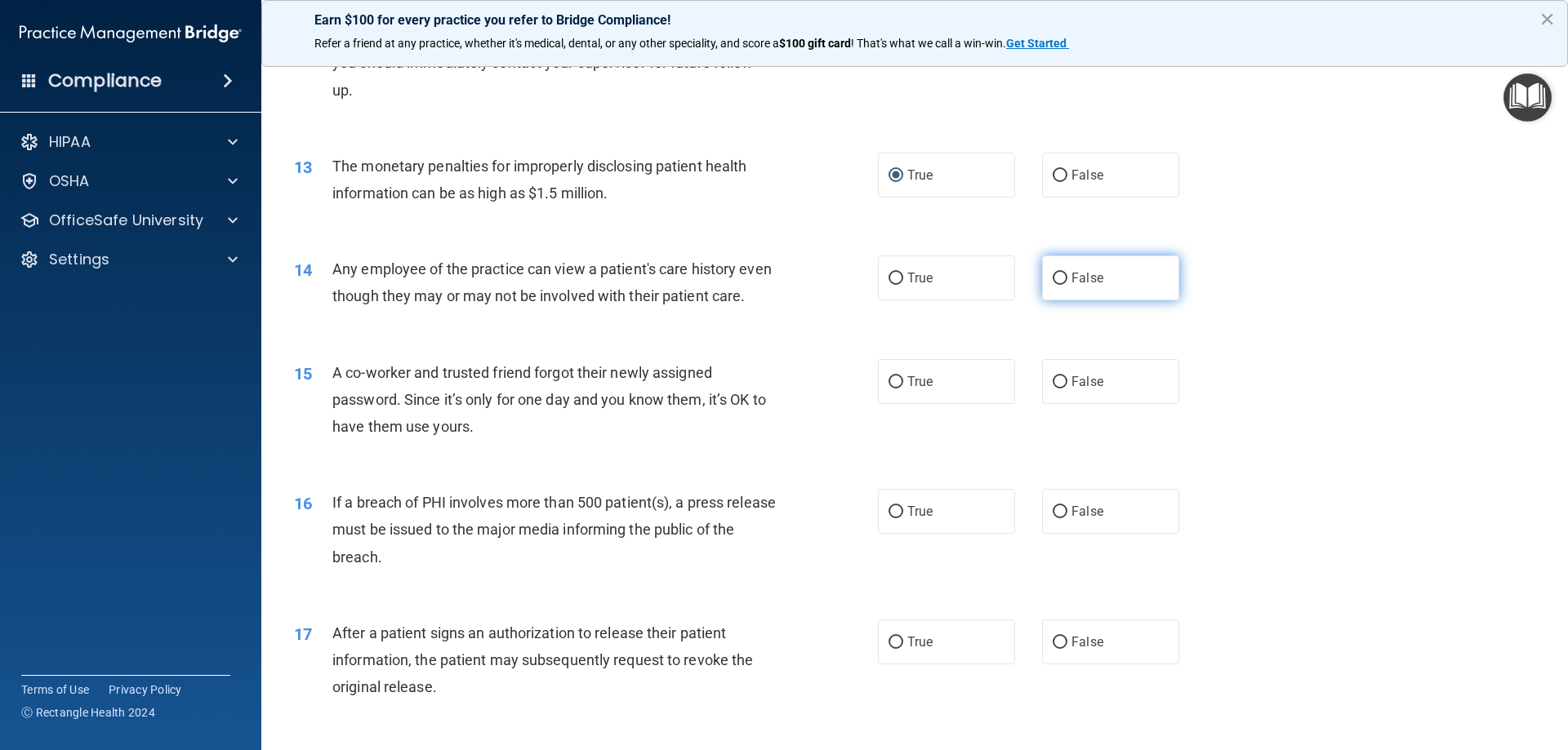
click at [1053, 275] on input "False" at bounding box center [1060, 279] width 15 height 13
radio input "true"
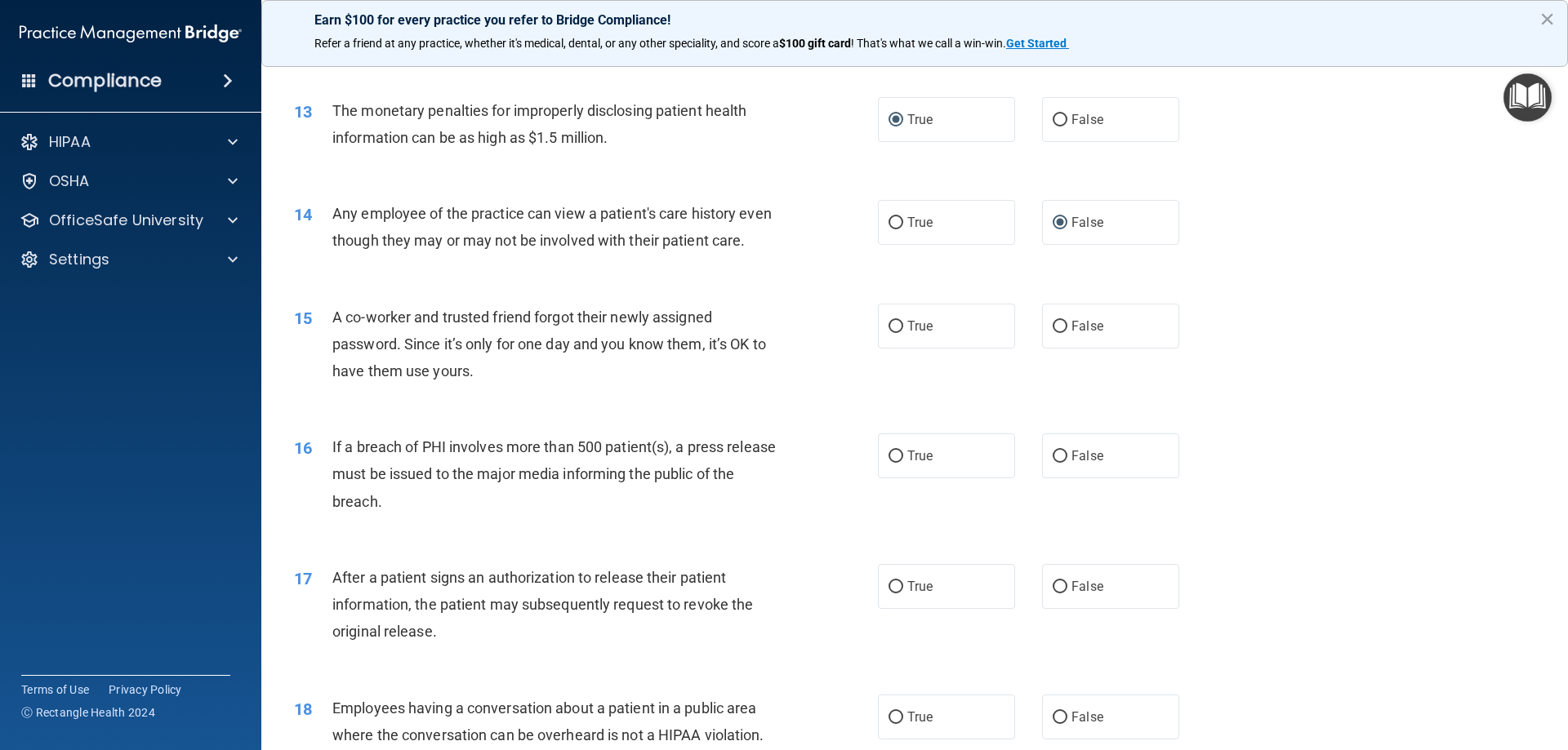
scroll to position [1470, 0]
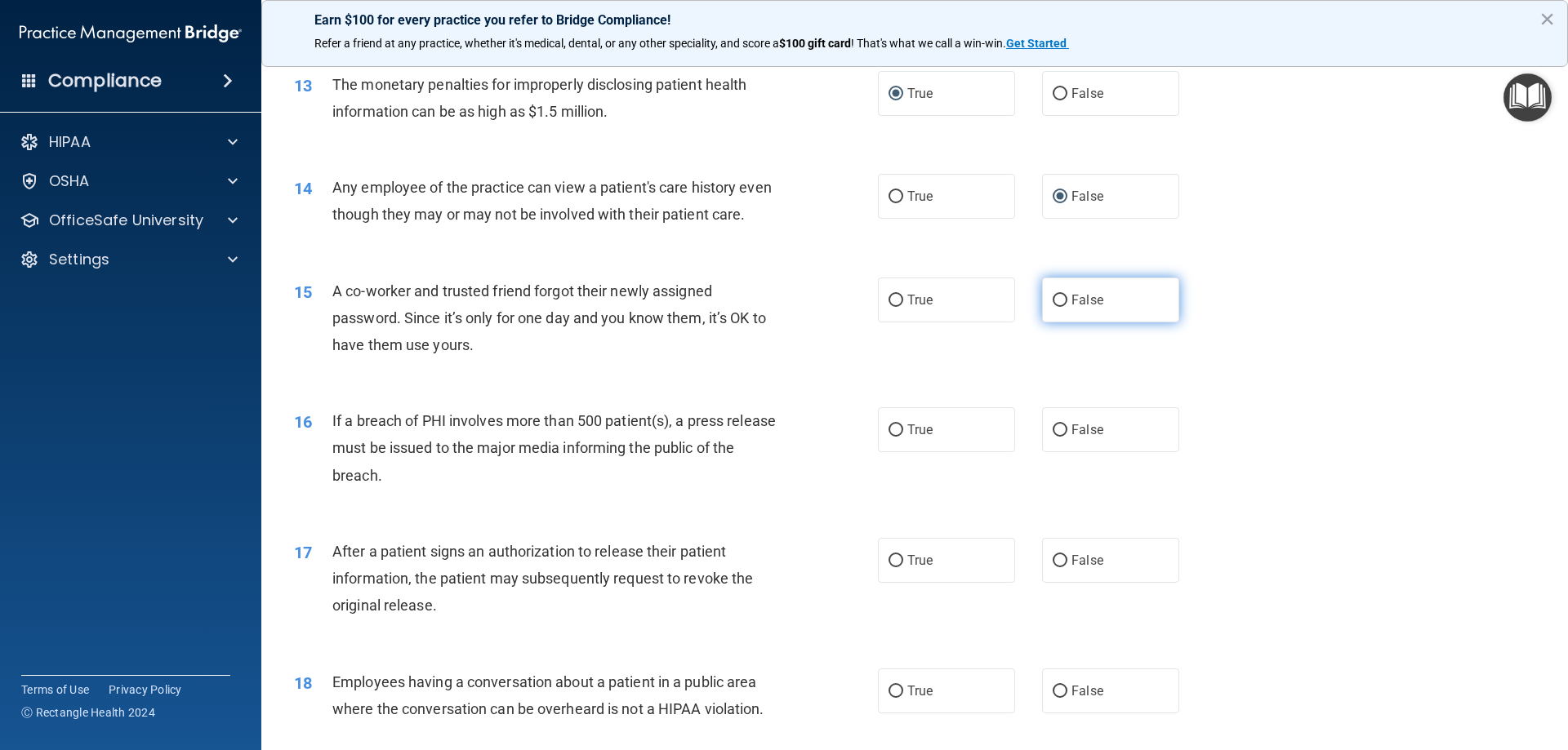
click at [1053, 307] on input "False" at bounding box center [1060, 301] width 15 height 13
radio input "true"
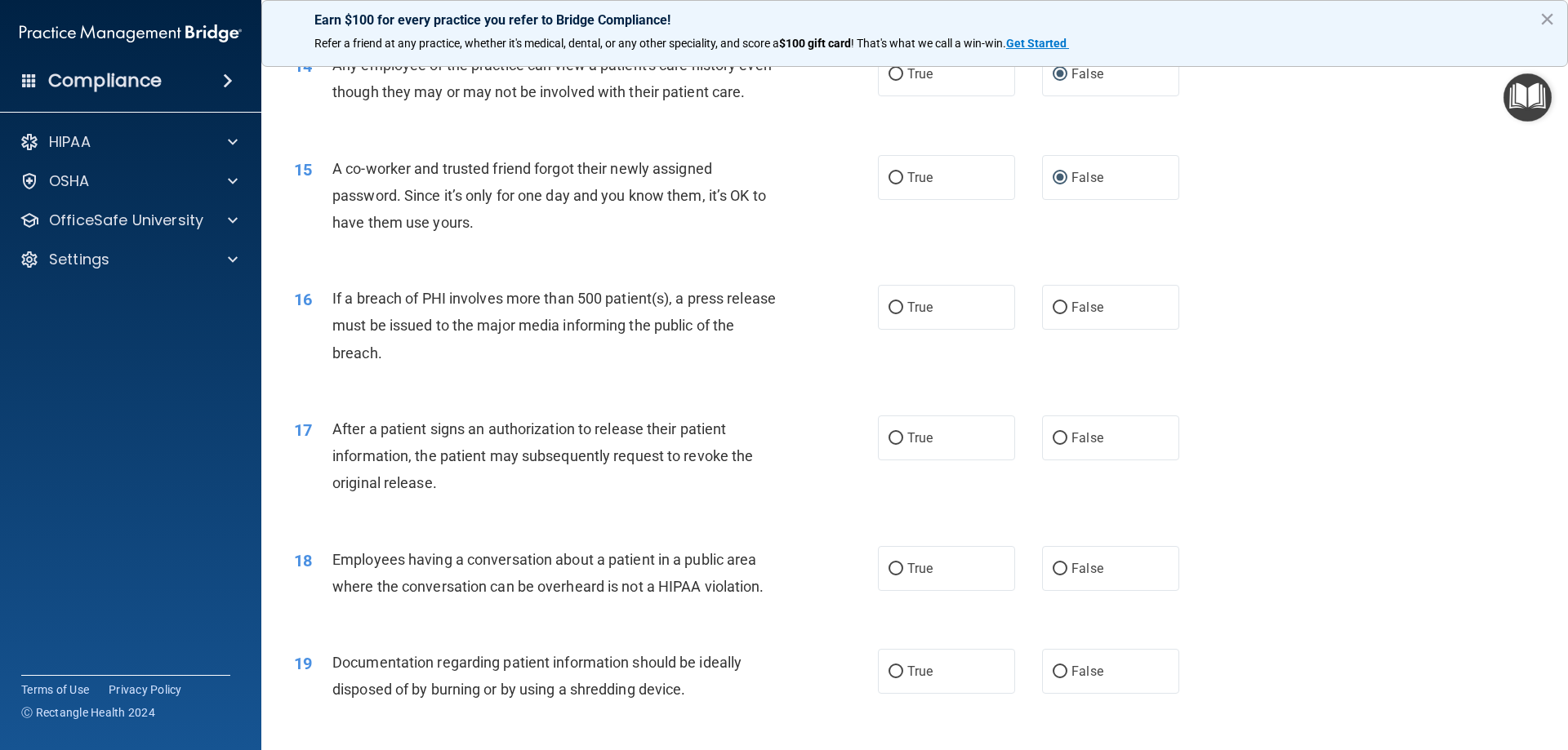
scroll to position [1633, 0]
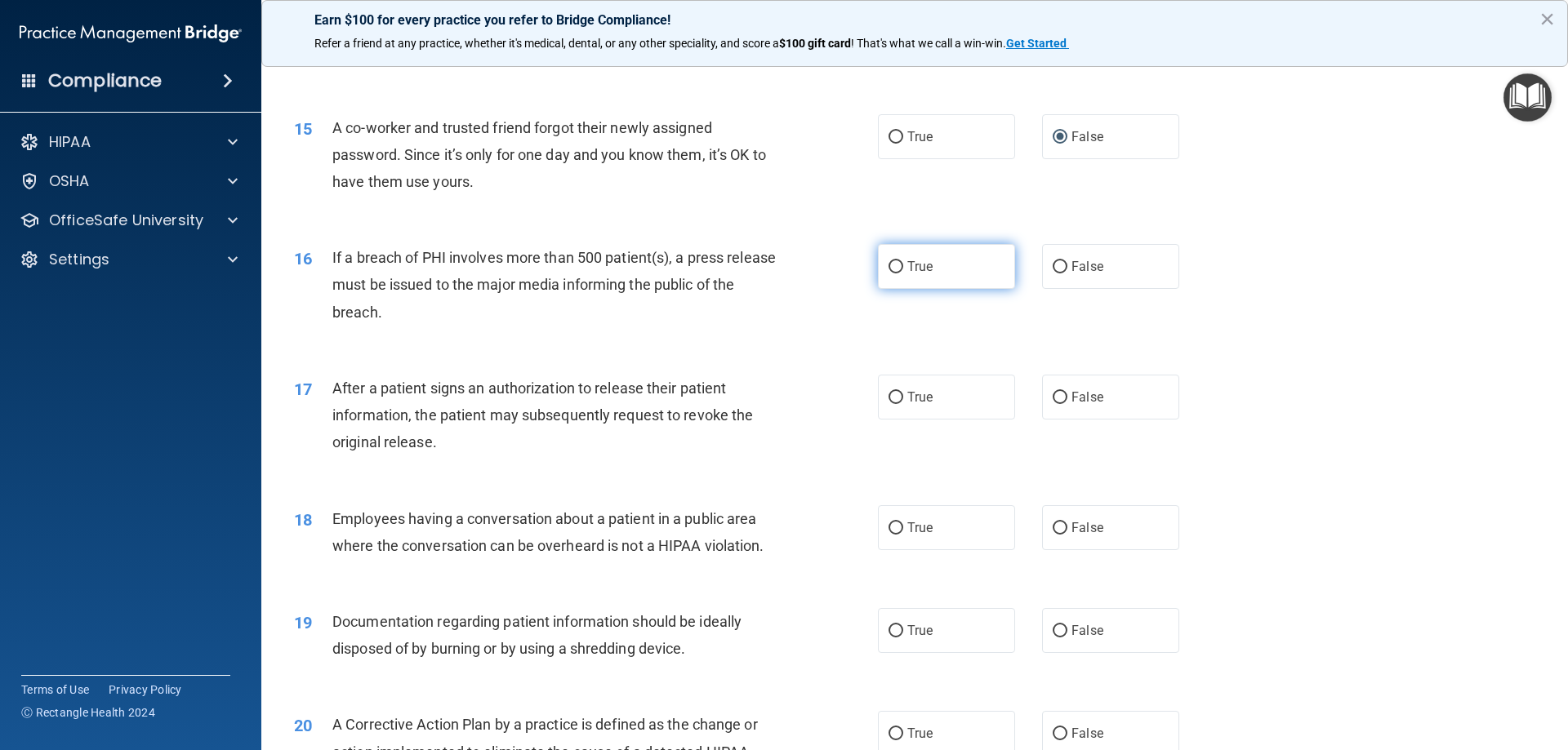
click at [890, 274] on input "True" at bounding box center [895, 267] width 15 height 13
radio input "true"
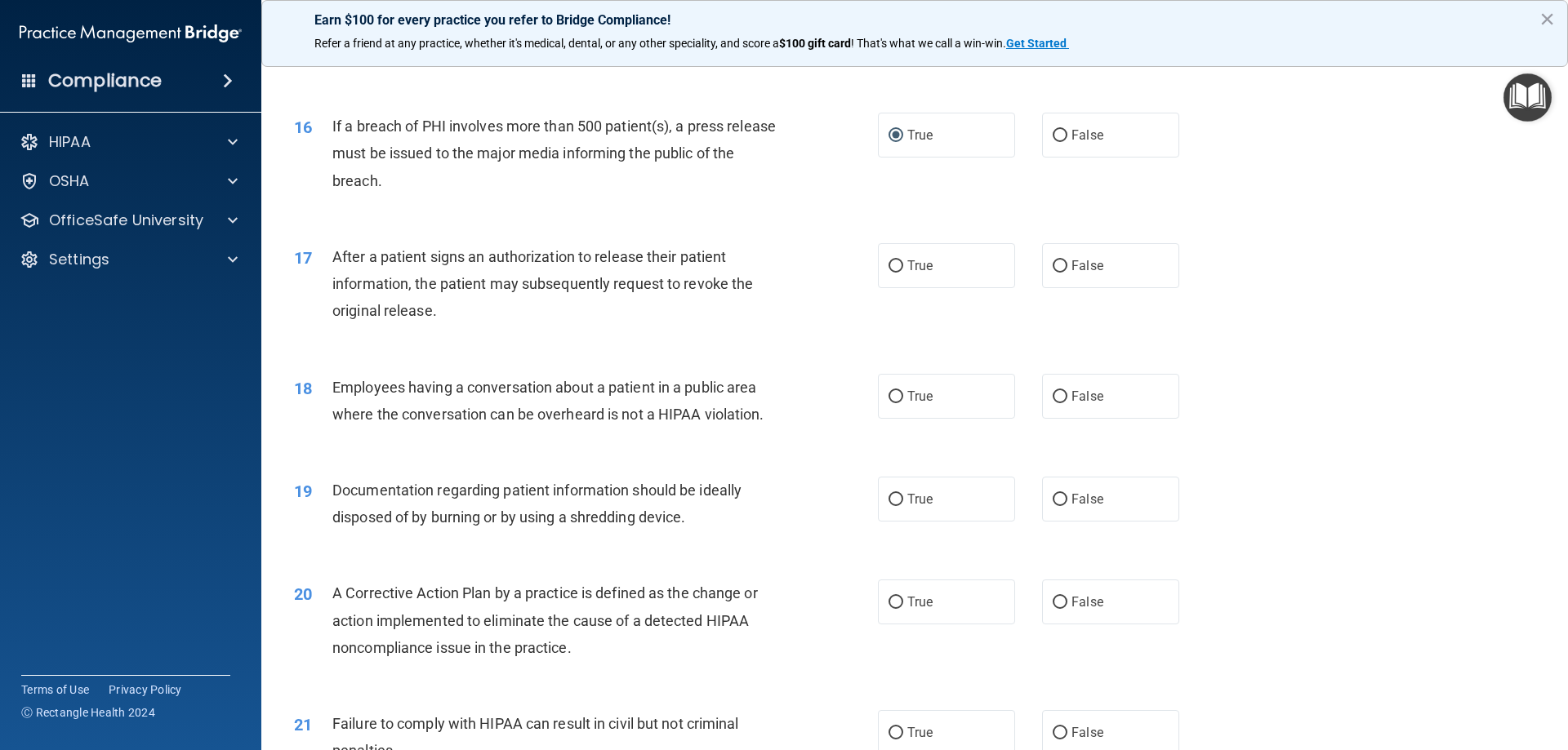
scroll to position [1796, 0]
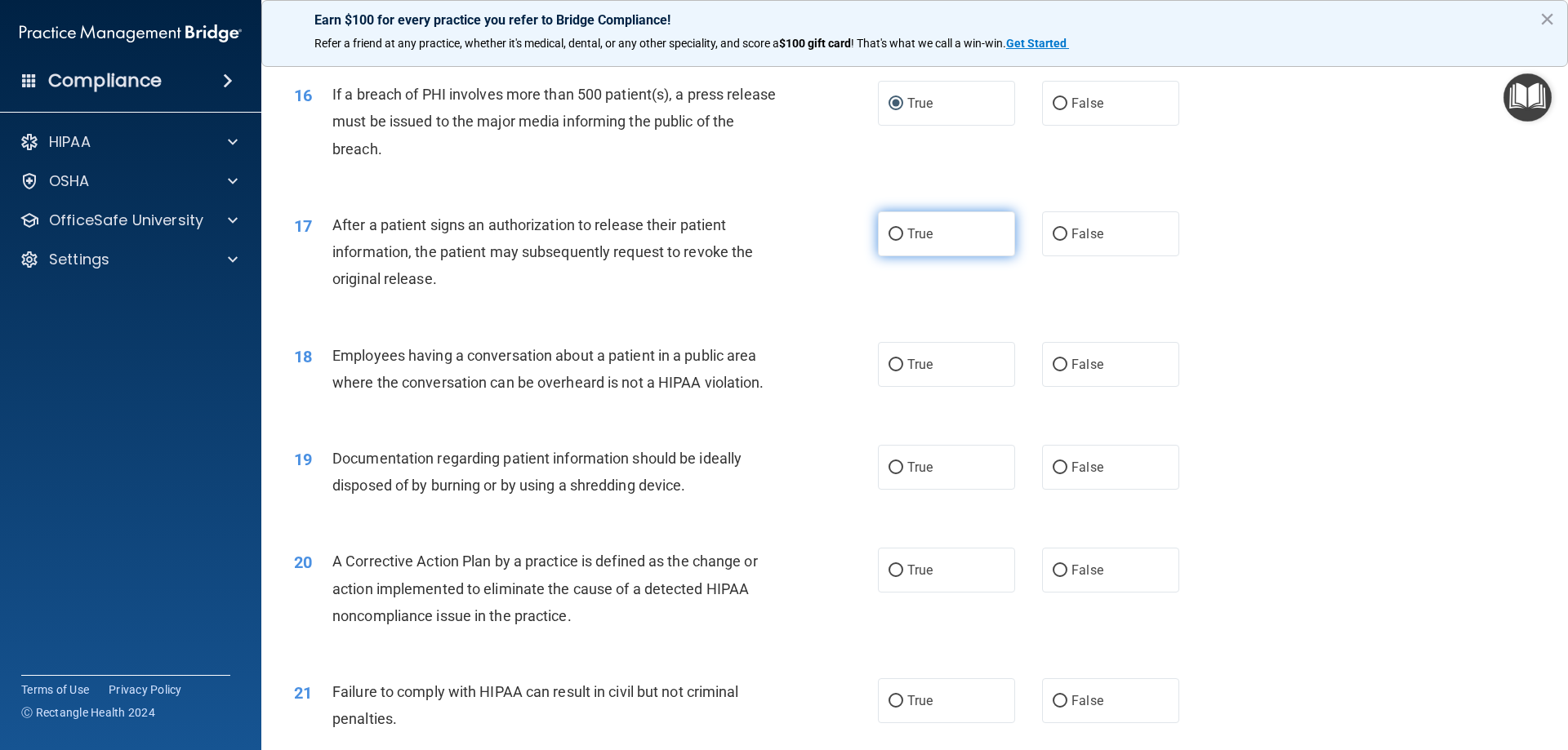
click at [890, 241] on input "True" at bounding box center [895, 234] width 15 height 13
radio input "true"
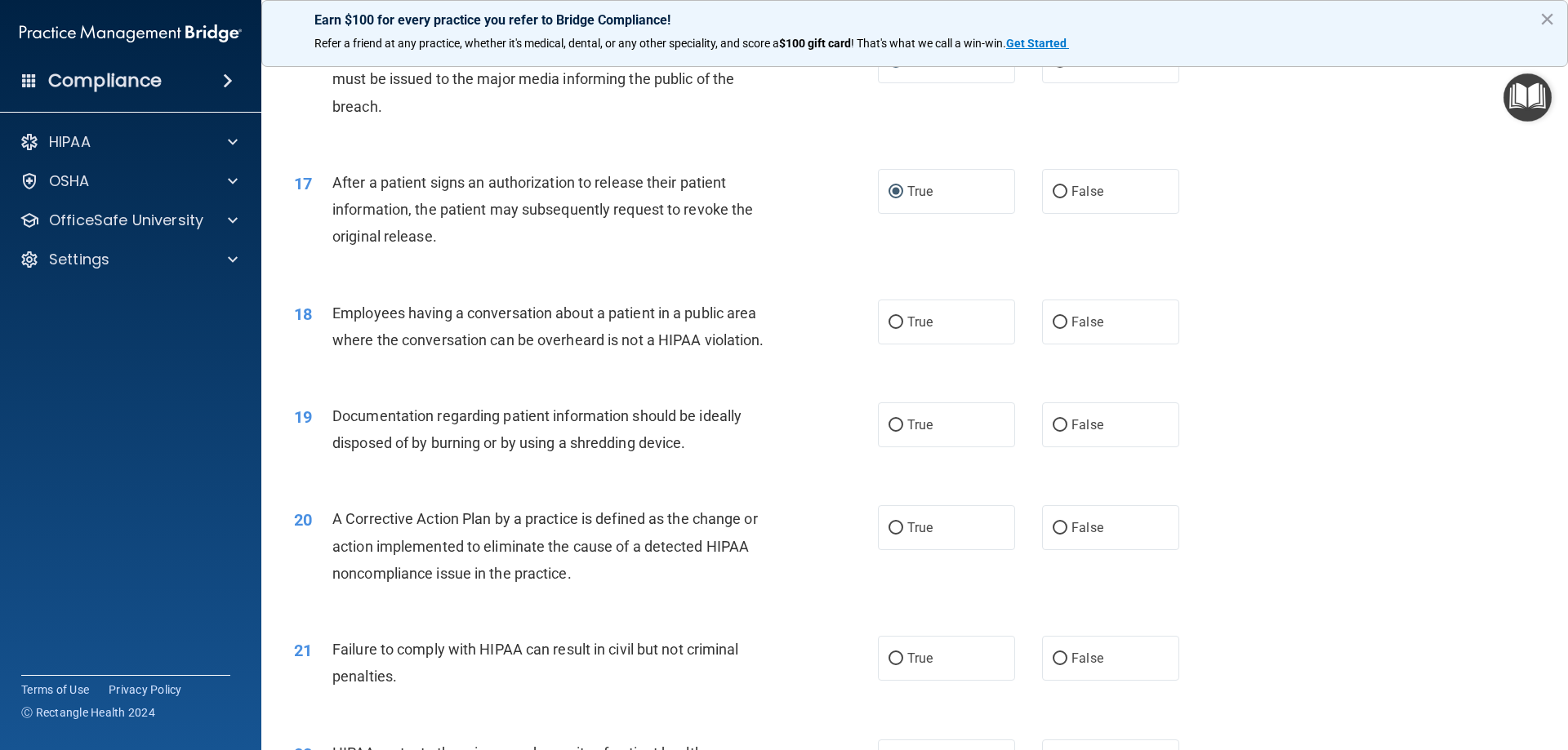
scroll to position [1877, 0]
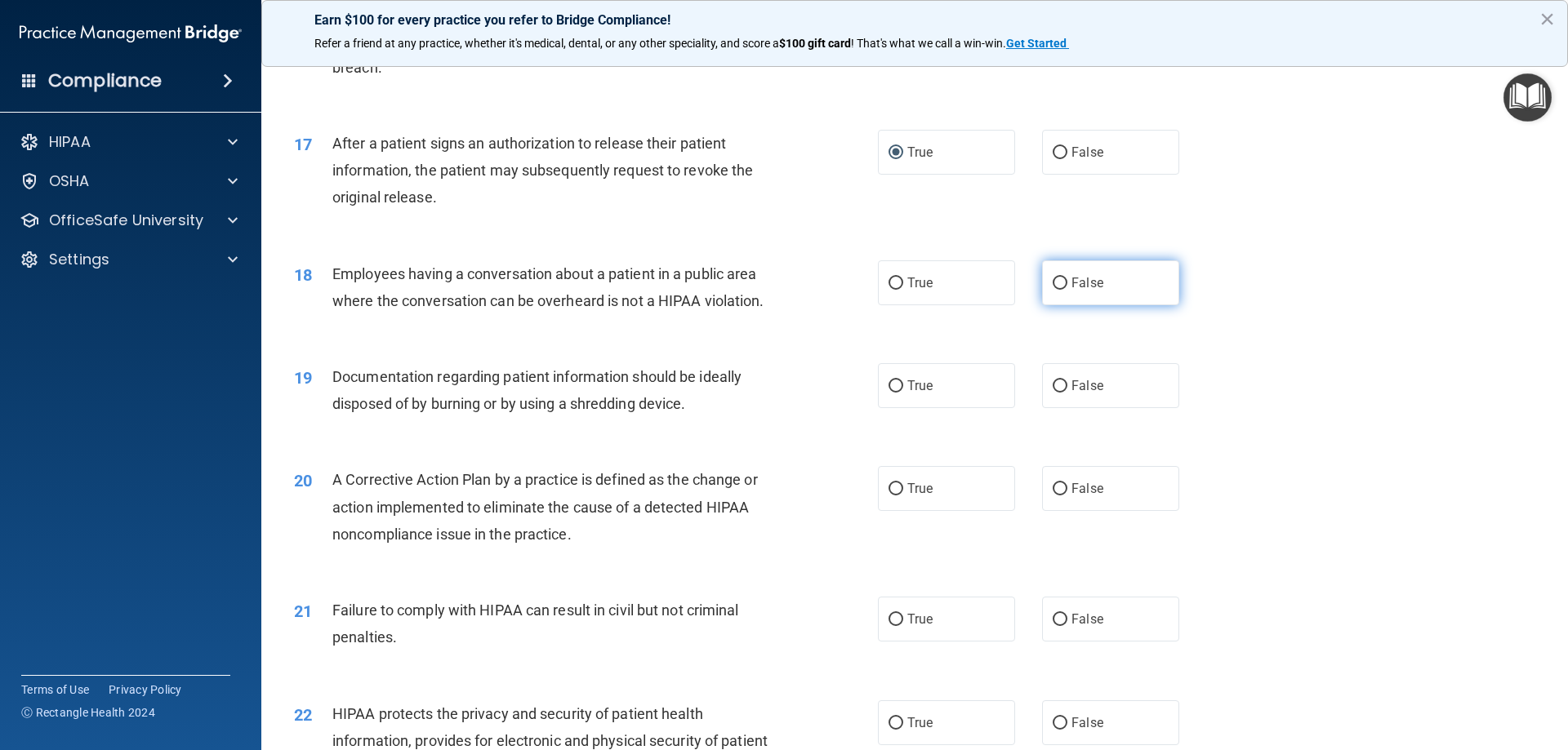
click at [1053, 300] on label "False" at bounding box center [1111, 283] width 137 height 45
click at [1053, 290] on input "False" at bounding box center [1060, 284] width 15 height 13
radio input "true"
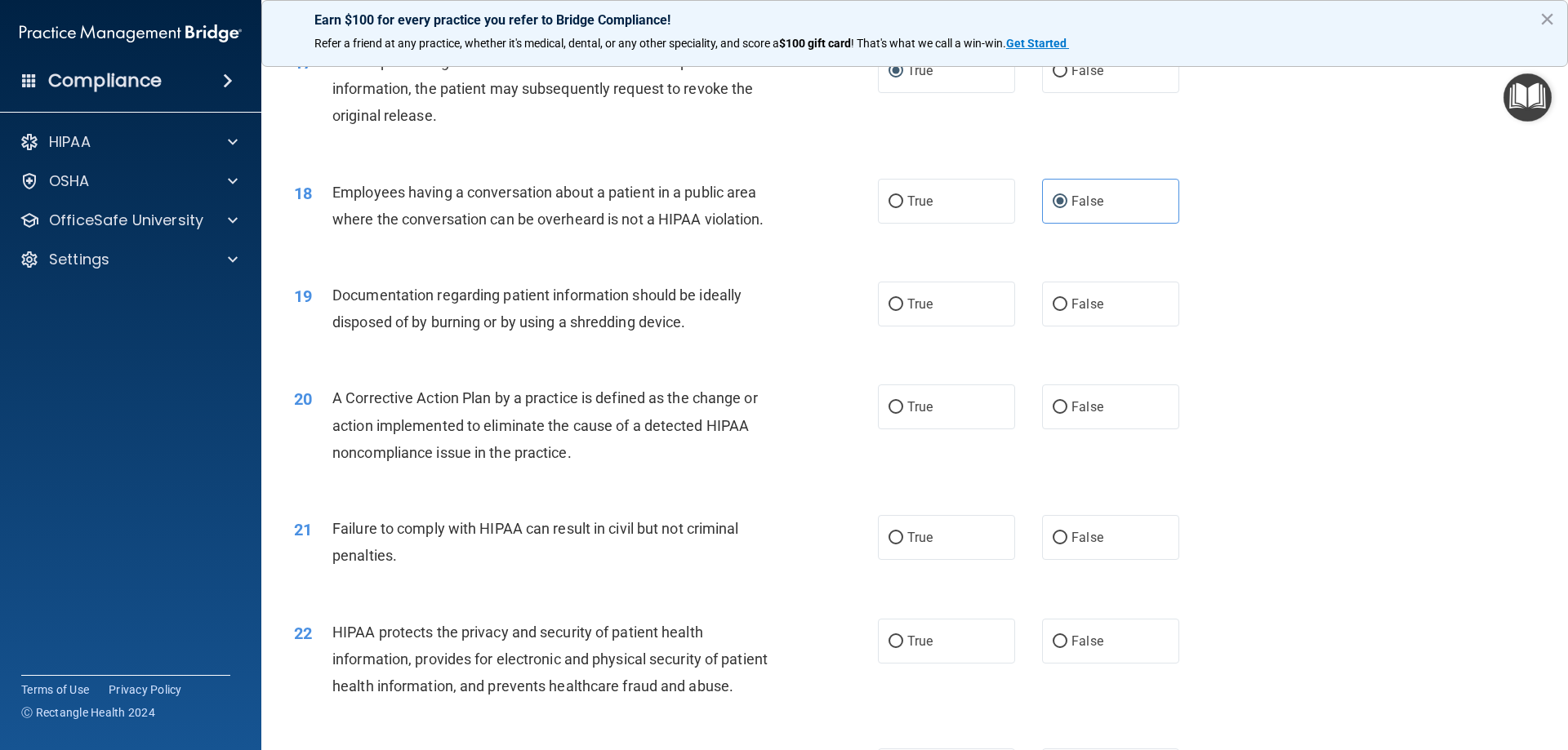
scroll to position [2041, 0]
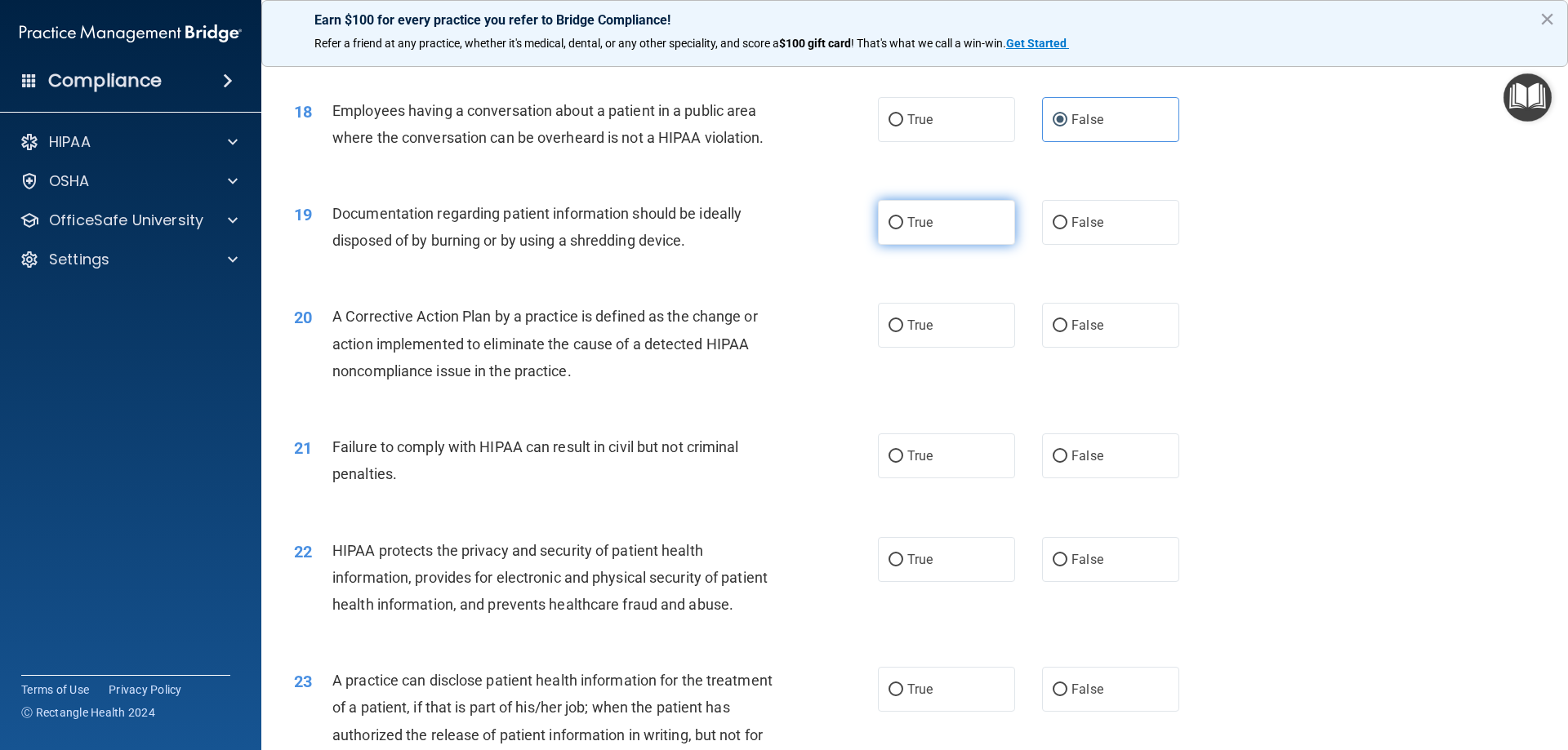
click at [889, 229] on input "True" at bounding box center [895, 223] width 15 height 13
radio input "true"
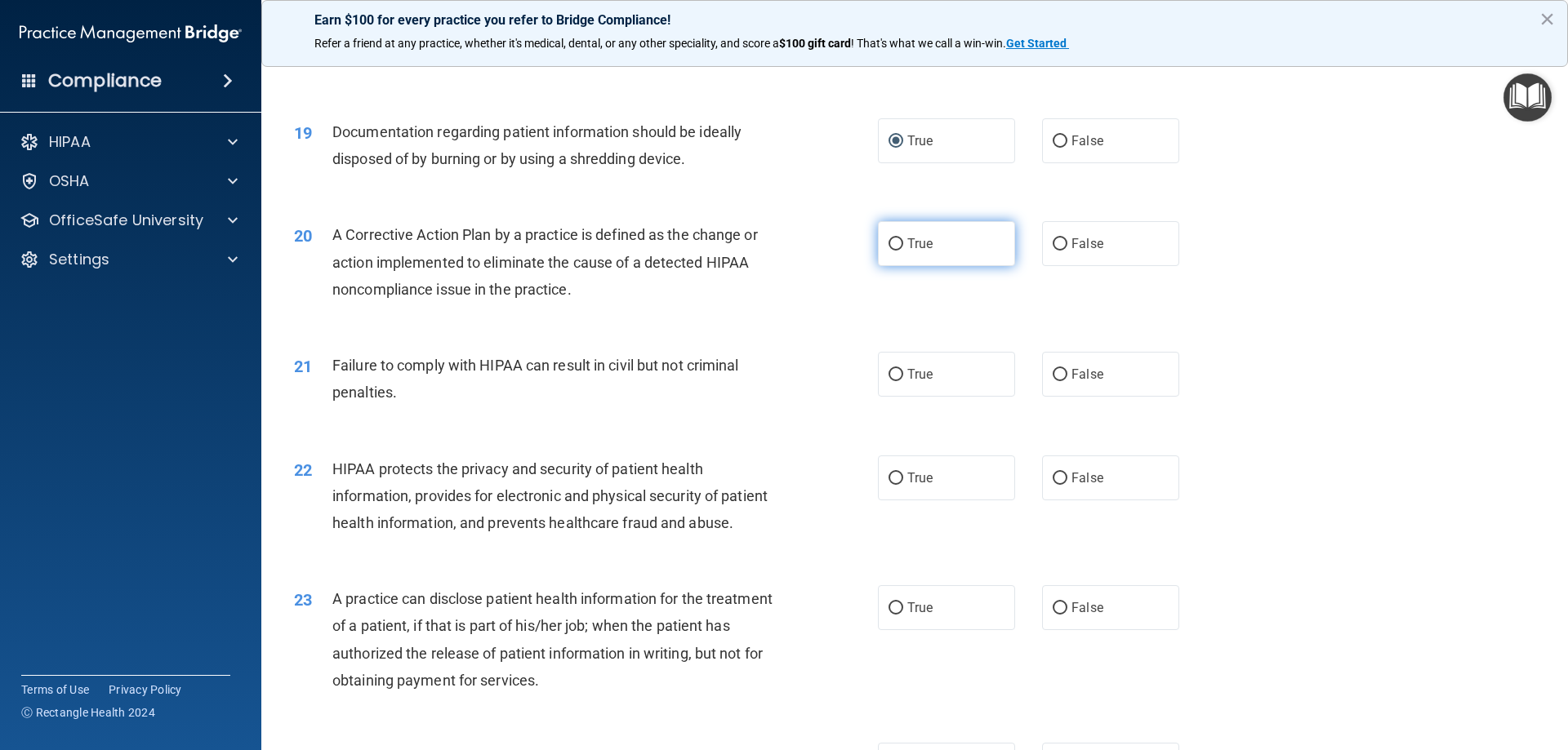
click at [890, 251] on input "True" at bounding box center [895, 244] width 15 height 13
radio input "true"
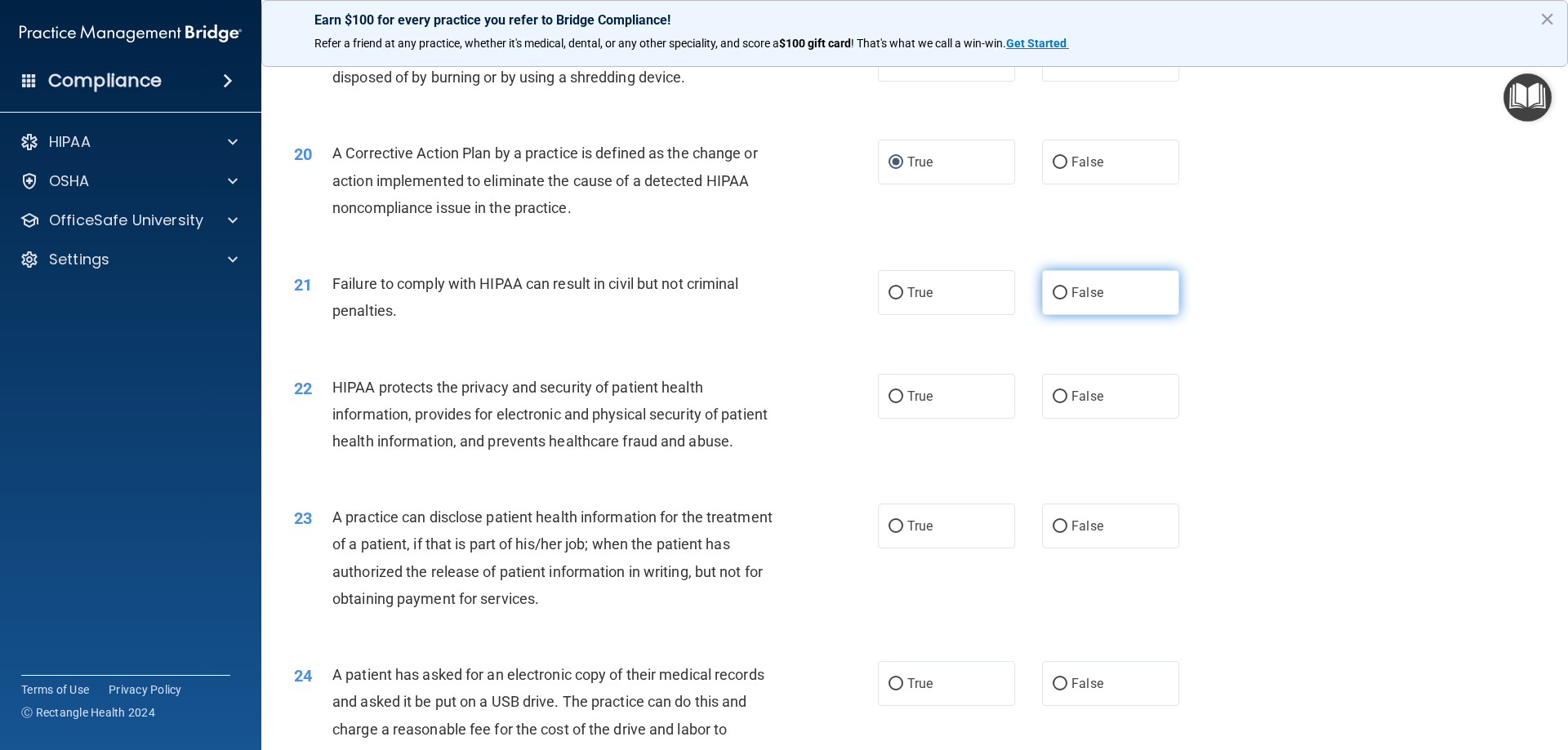
click at [1053, 300] on input "False" at bounding box center [1060, 293] width 15 height 13
radio input "true"
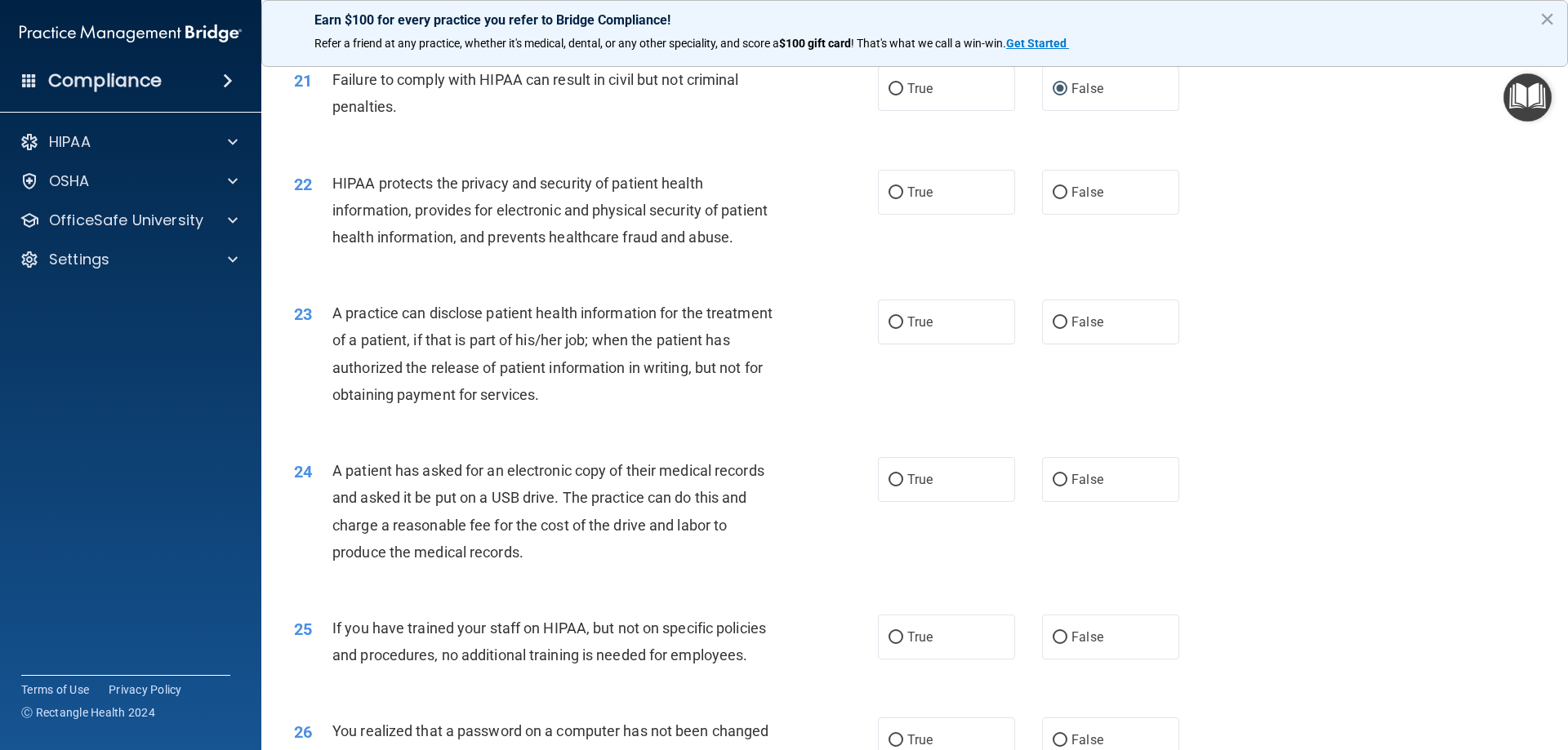
scroll to position [2380, 0]
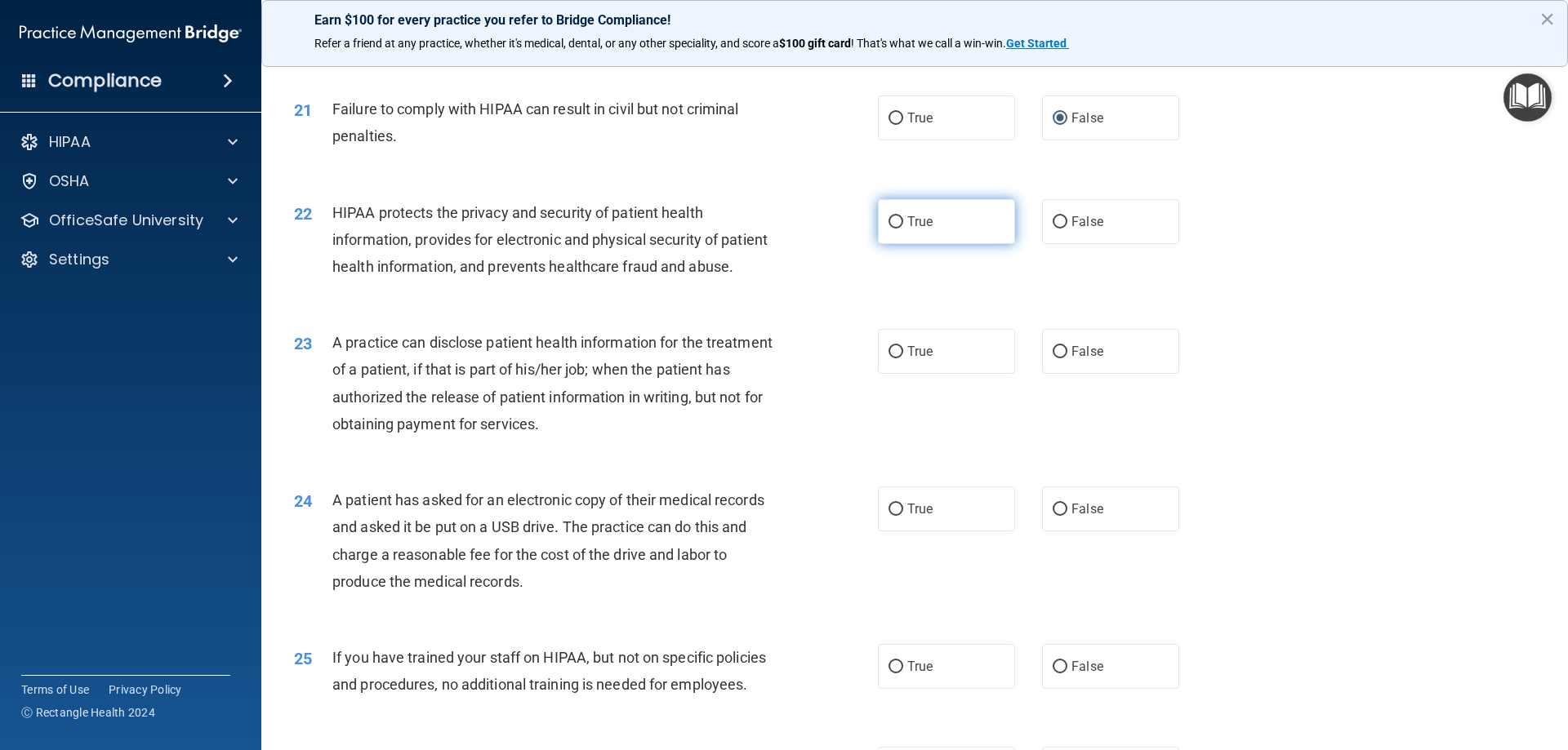
click at [890, 228] on input "True" at bounding box center [895, 223] width 15 height 13
radio input "true"
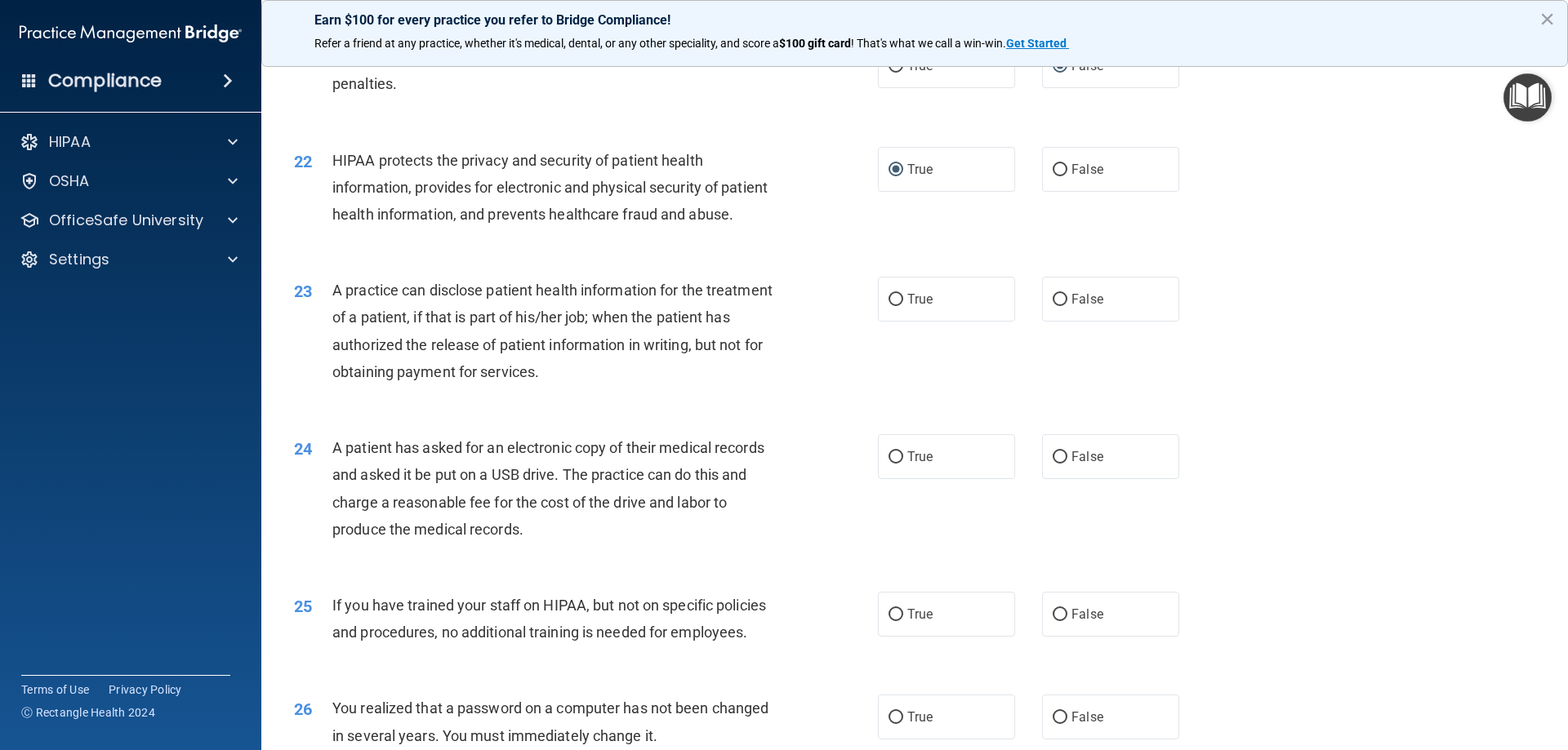
scroll to position [2461, 0]
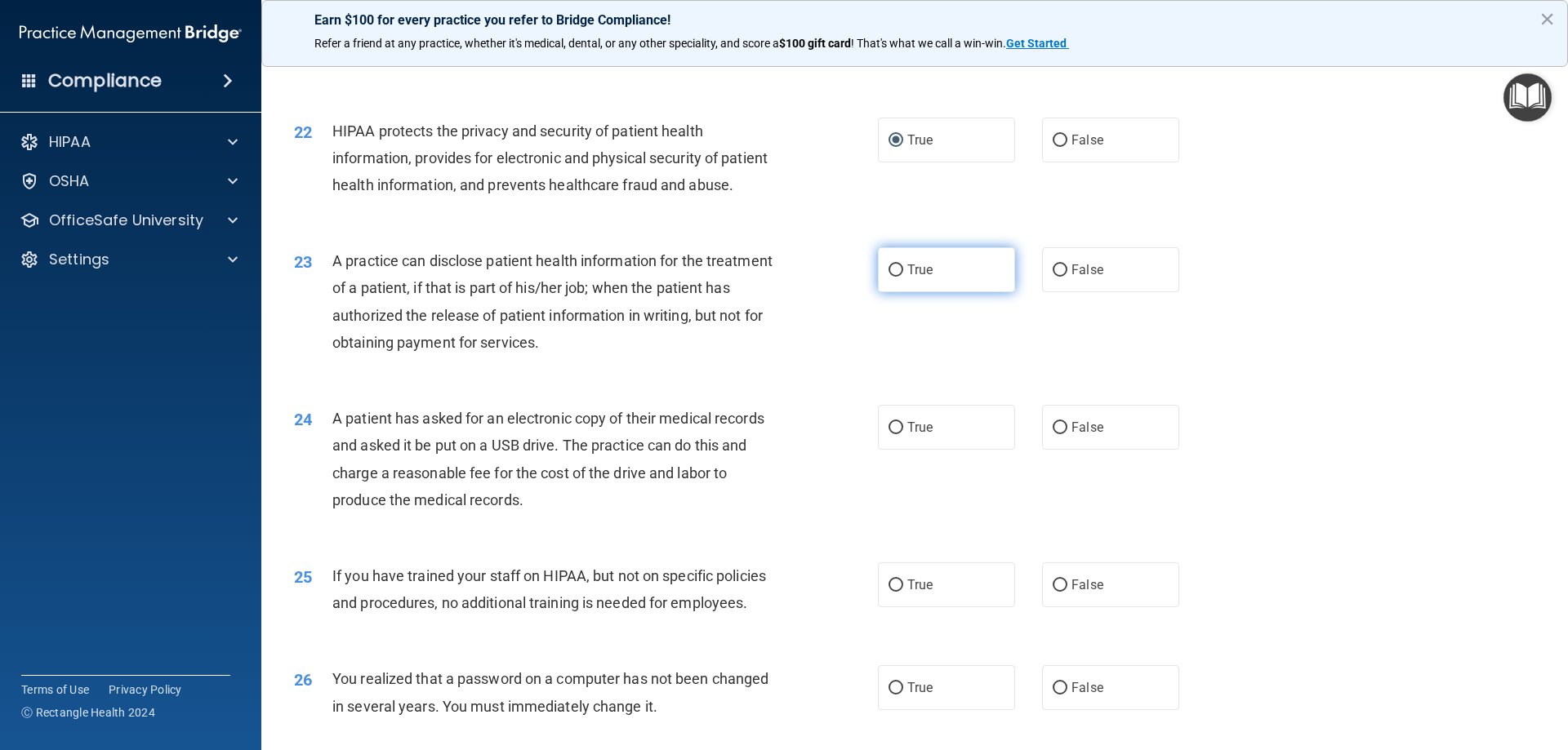
click at [894, 277] on input "True" at bounding box center [895, 270] width 15 height 13
radio input "true"
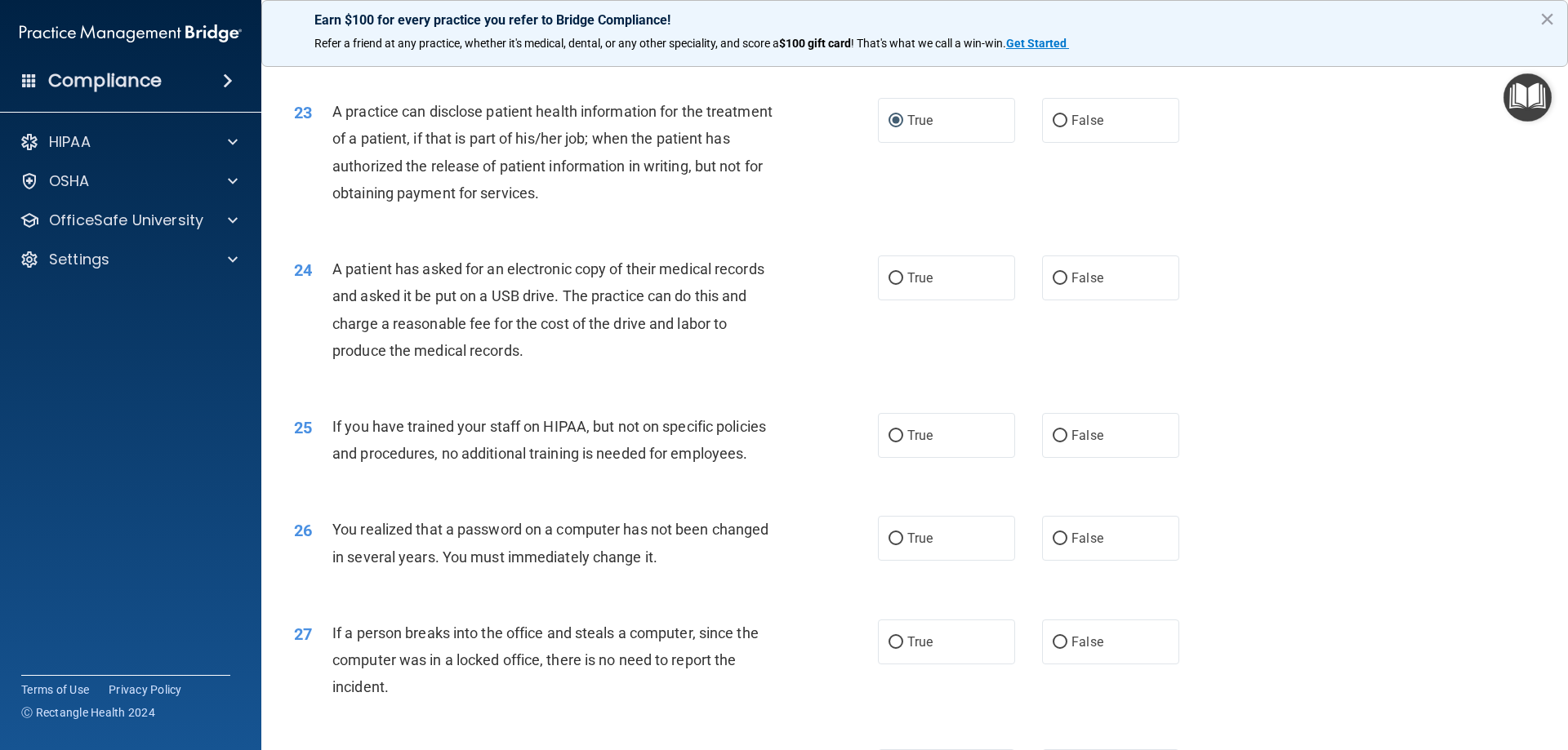
scroll to position [2625, 0]
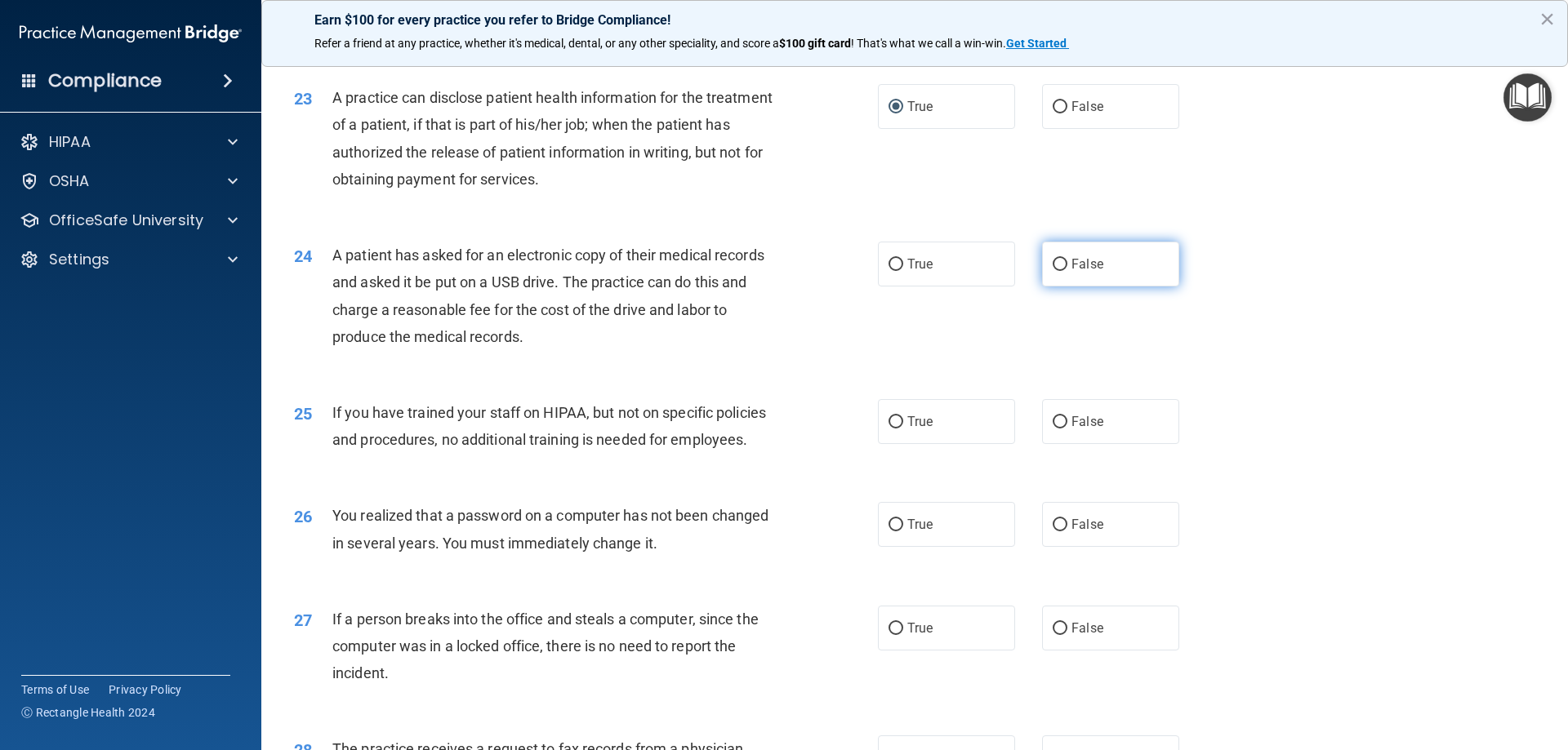
click at [1053, 271] on input "False" at bounding box center [1060, 264] width 15 height 13
radio input "true"
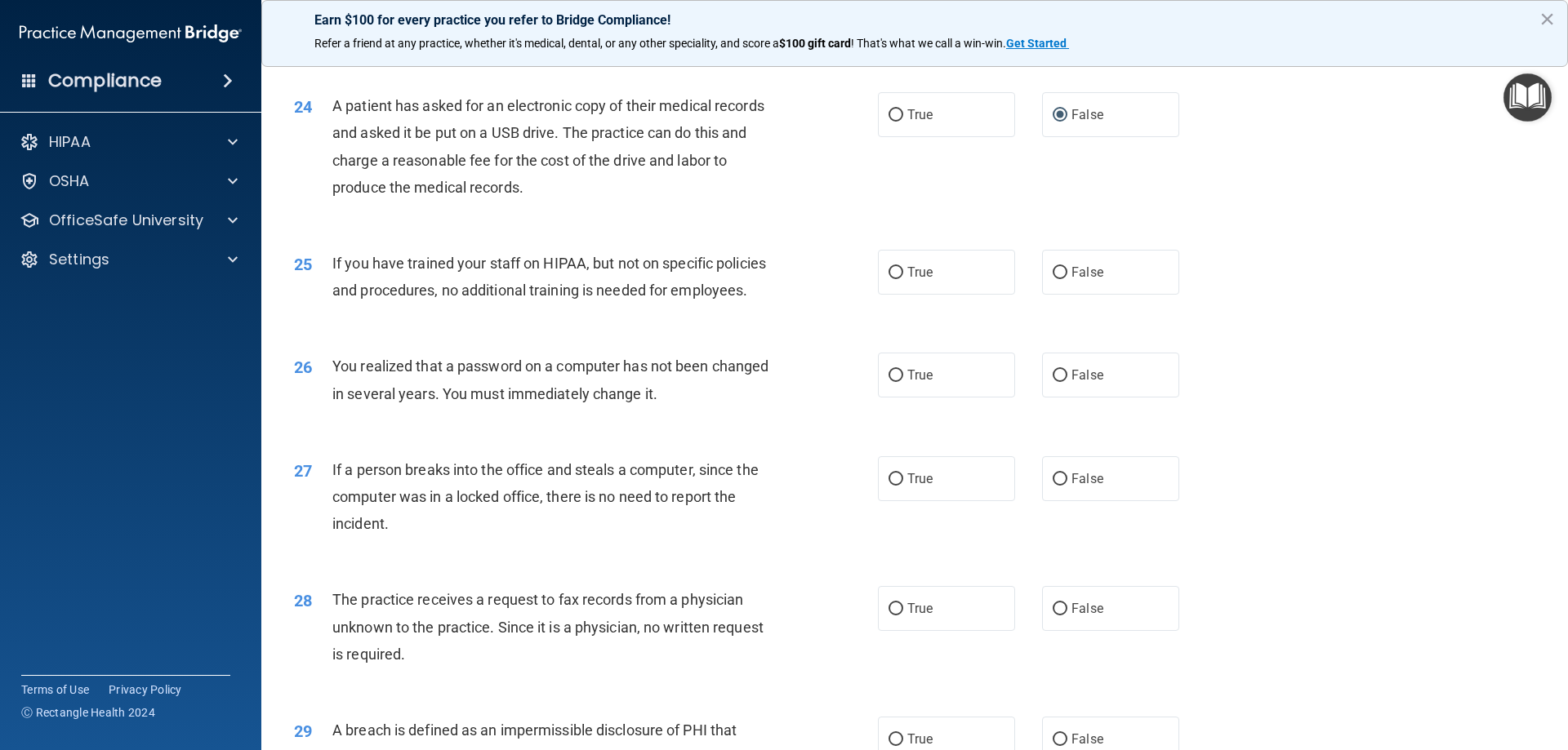
scroll to position [2787, 0]
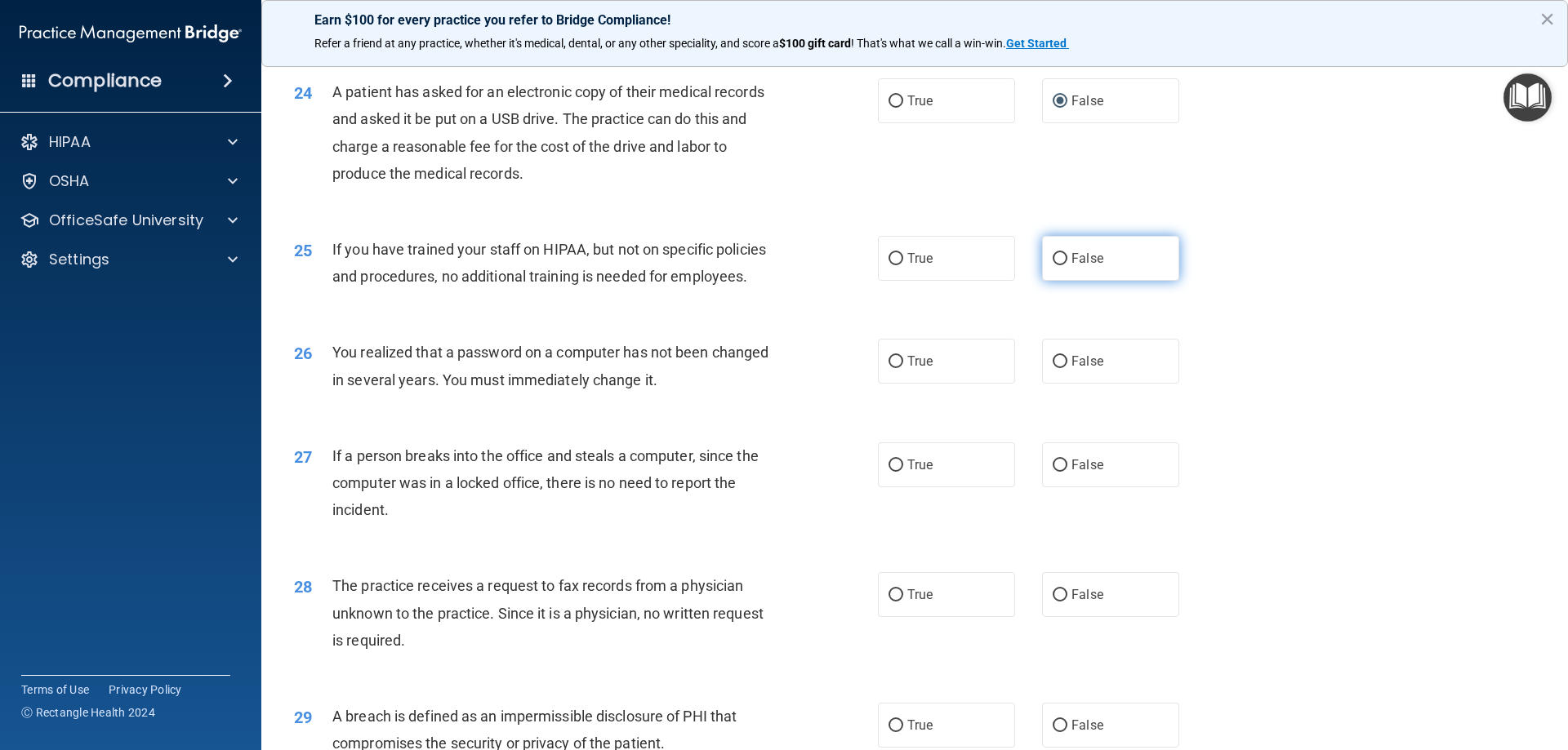
click at [1055, 265] on input "False" at bounding box center [1060, 259] width 15 height 13
radio input "true"
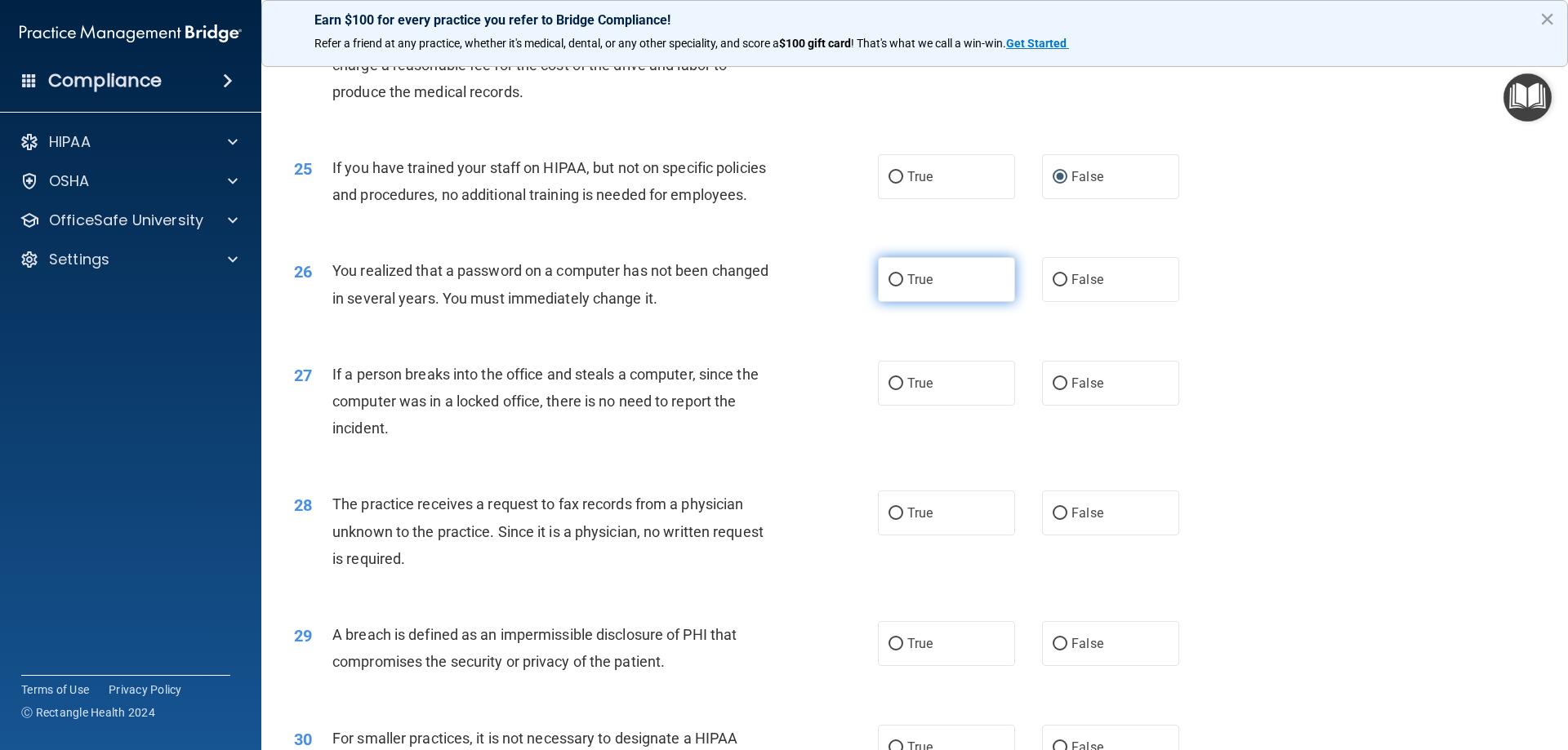
drag, startPoint x: 893, startPoint y: 328, endPoint x: 860, endPoint y: 366, distance: 50.3
click at [893, 286] on input "True" at bounding box center [895, 280] width 15 height 13
radio input "true"
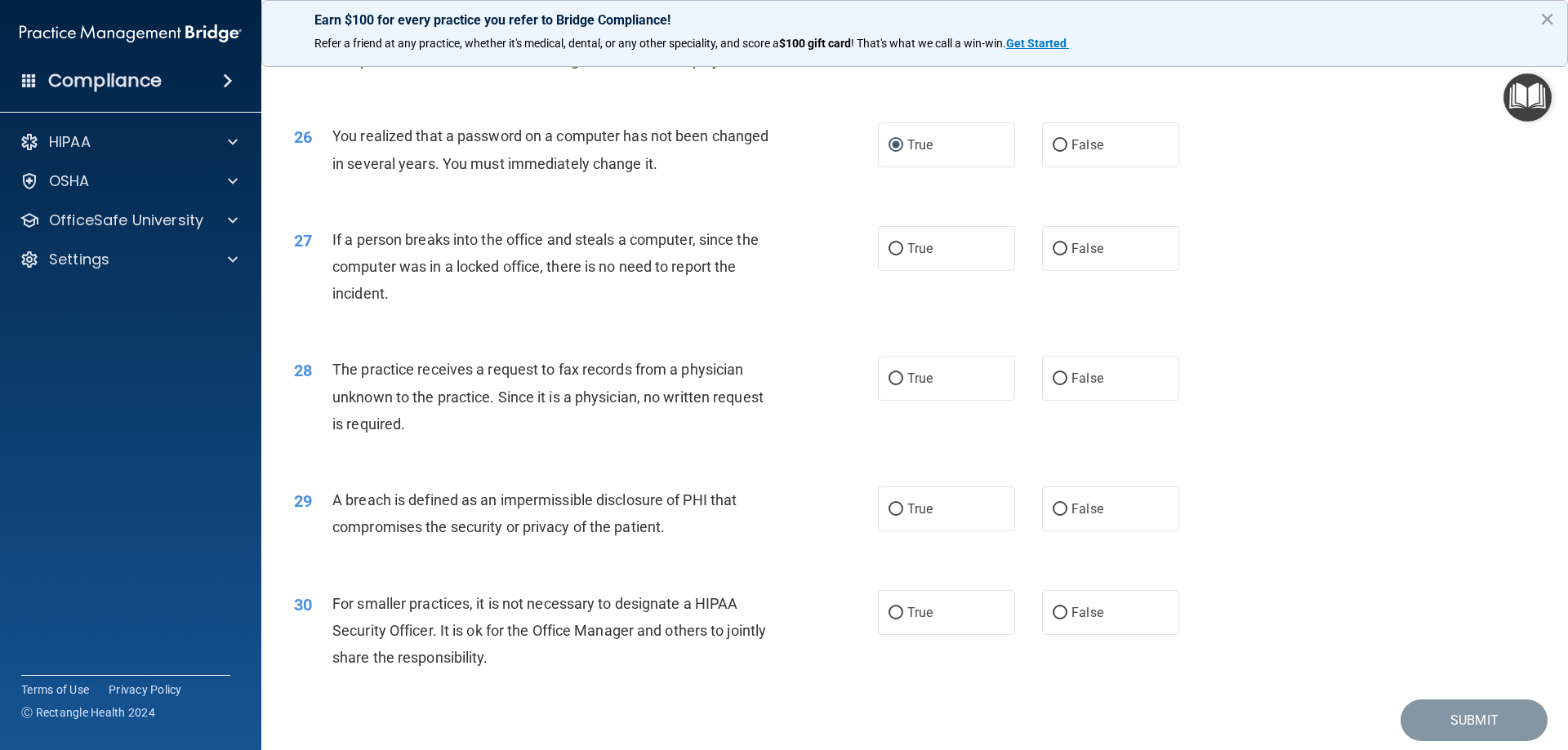
scroll to position [3032, 0]
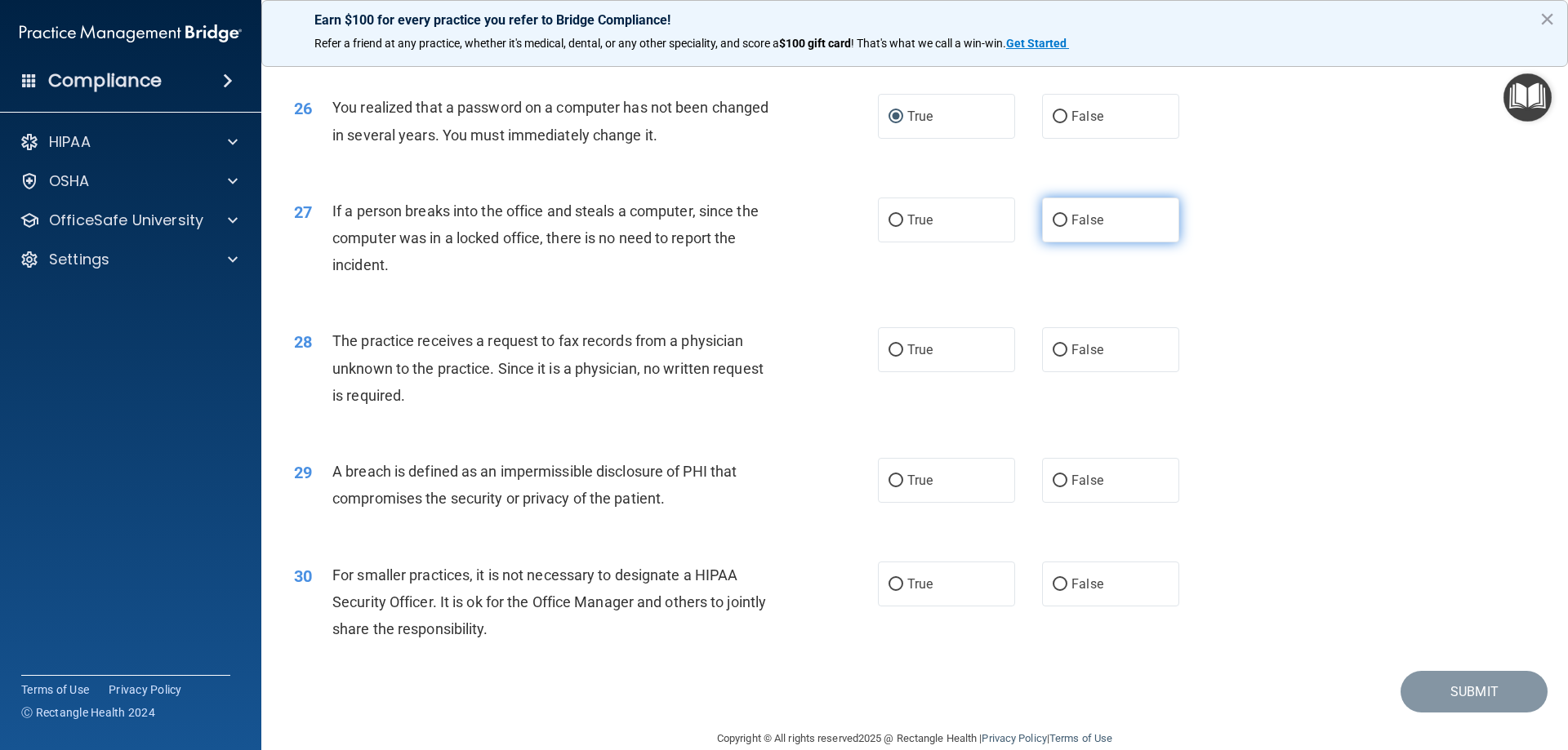
click at [1053, 227] on input "False" at bounding box center [1060, 221] width 15 height 13
radio input "true"
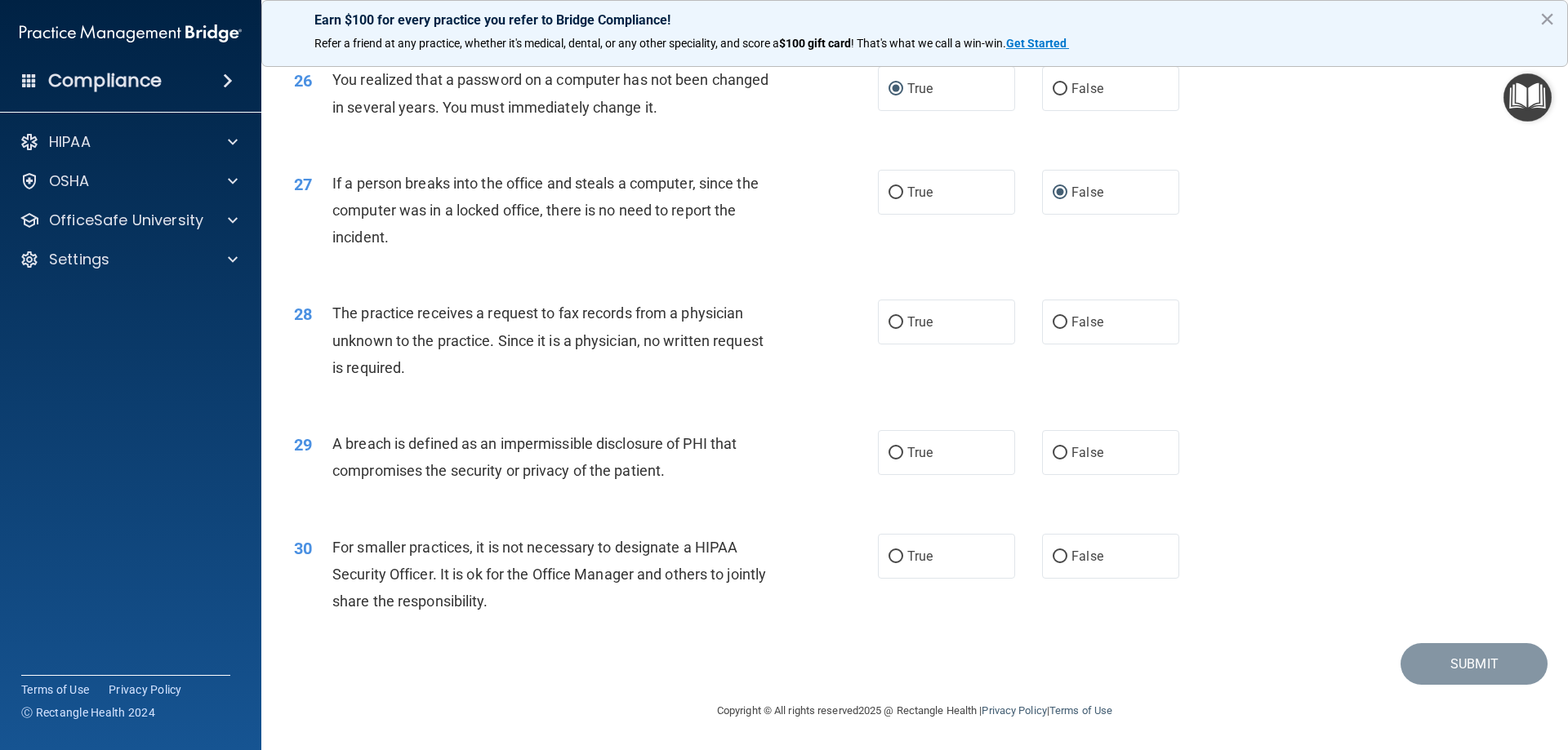
scroll to position [3114, 0]
click at [1053, 321] on input "False" at bounding box center [1060, 322] width 15 height 13
radio input "true"
click at [892, 452] on input "True" at bounding box center [895, 453] width 15 height 13
radio input "true"
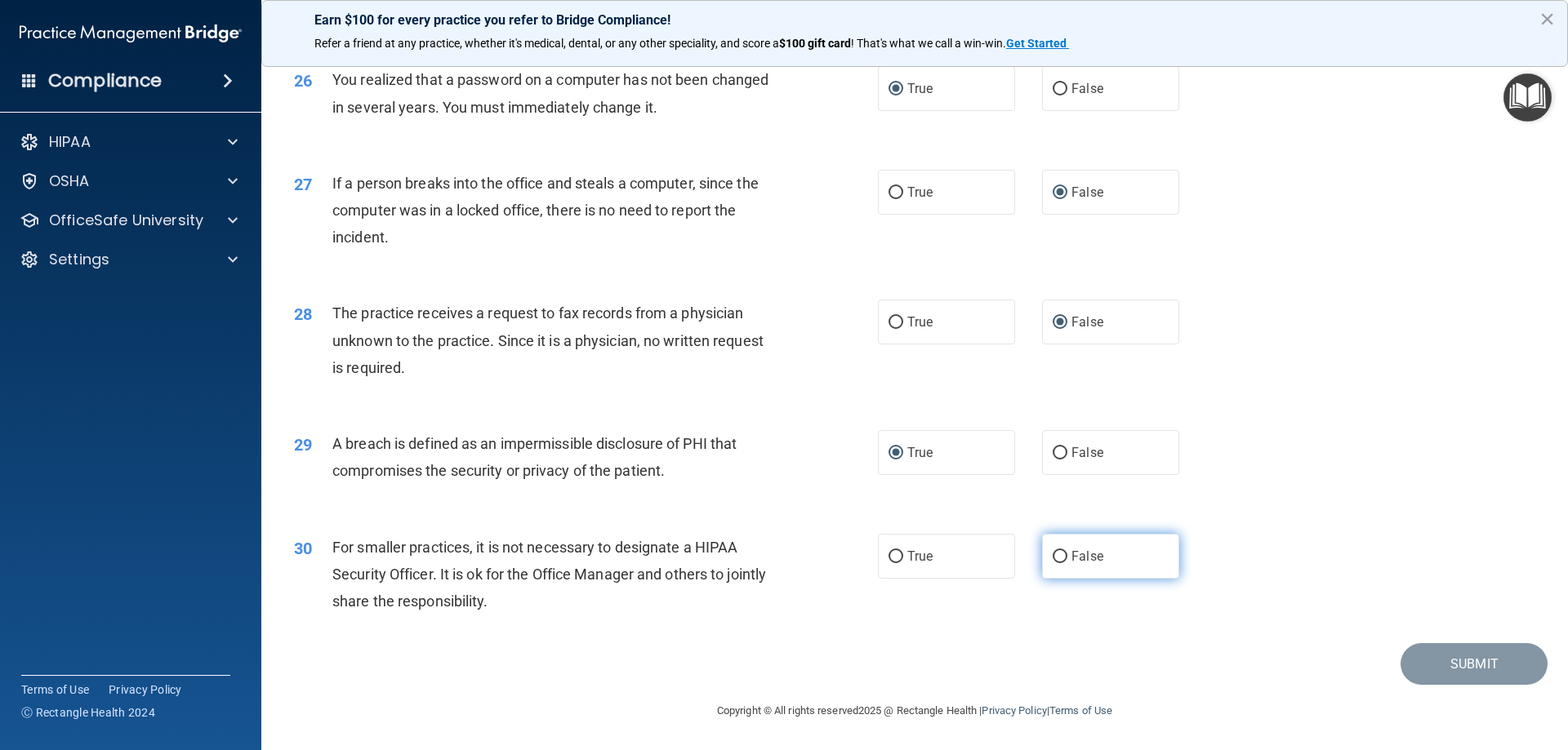
click at [1053, 551] on input "False" at bounding box center [1060, 556] width 15 height 13
radio input "true"
click at [1442, 662] on button "Submit" at bounding box center [1474, 664] width 147 height 42
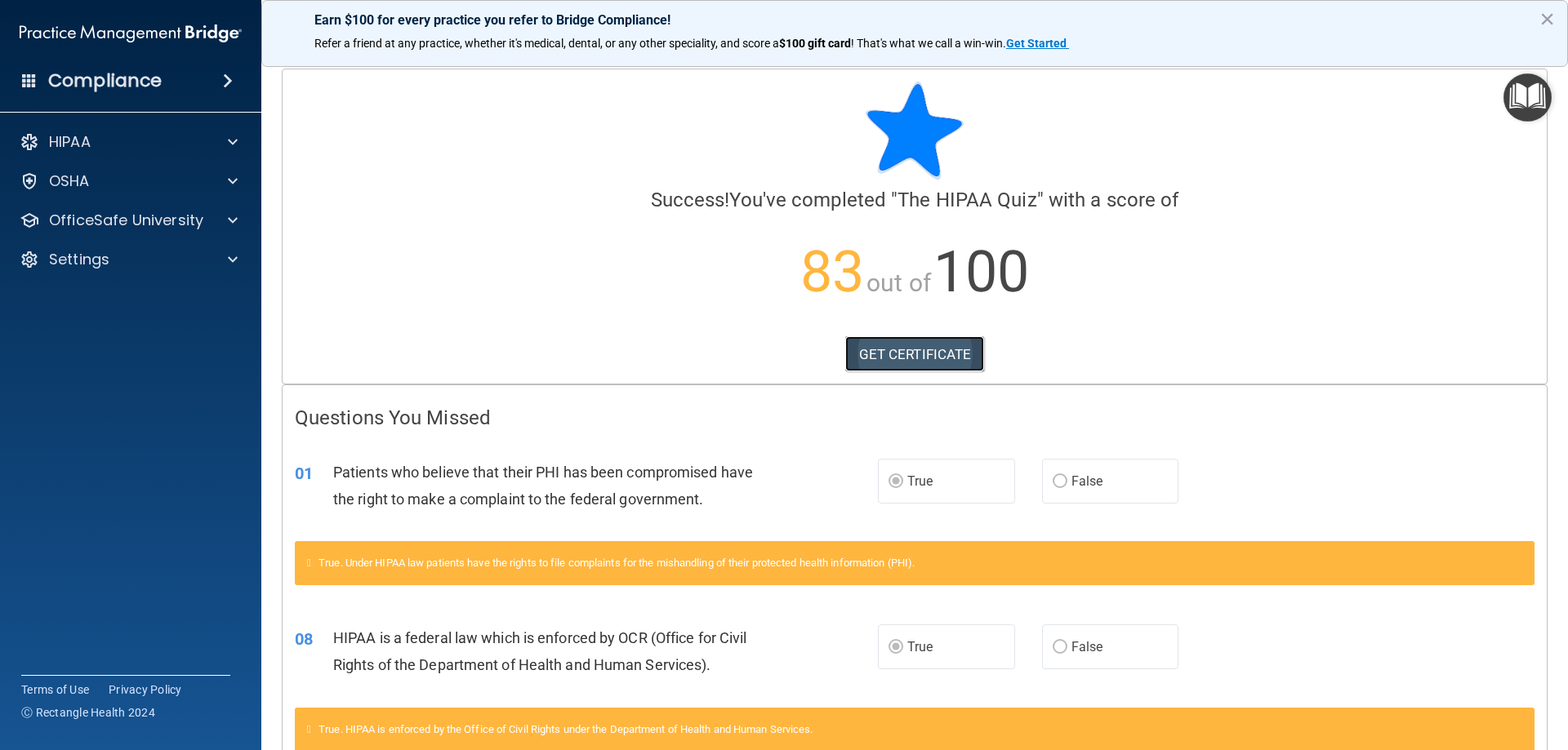
click at [918, 349] on link "GET CERTIFICATE" at bounding box center [915, 354] width 139 height 36
click at [1549, 17] on button "×" at bounding box center [1547, 18] width 15 height 26
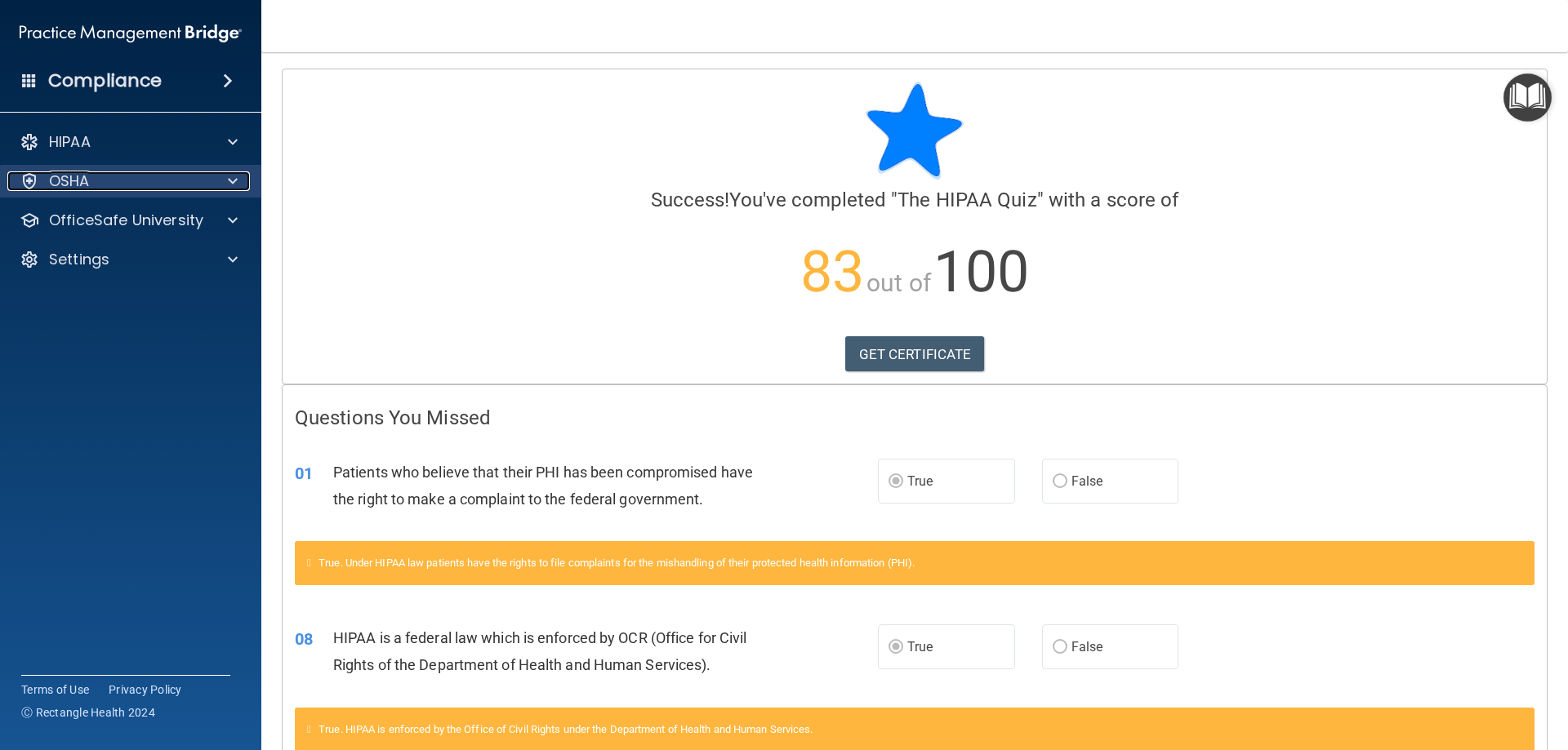
click at [75, 171] on p "OSHA" at bounding box center [70, 181] width 41 height 19
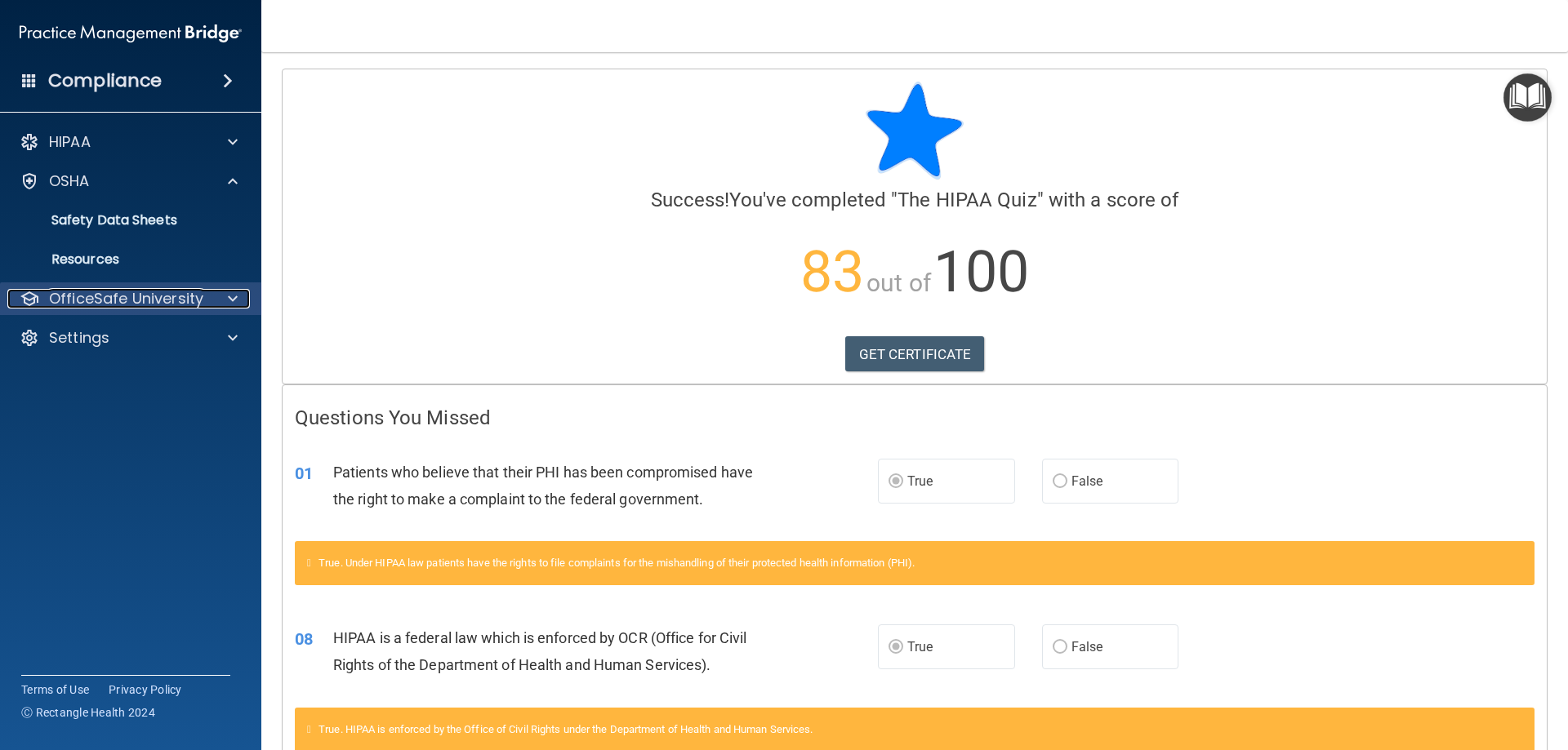
click at [131, 290] on p "OfficeSafe University" at bounding box center [126, 299] width 154 height 19
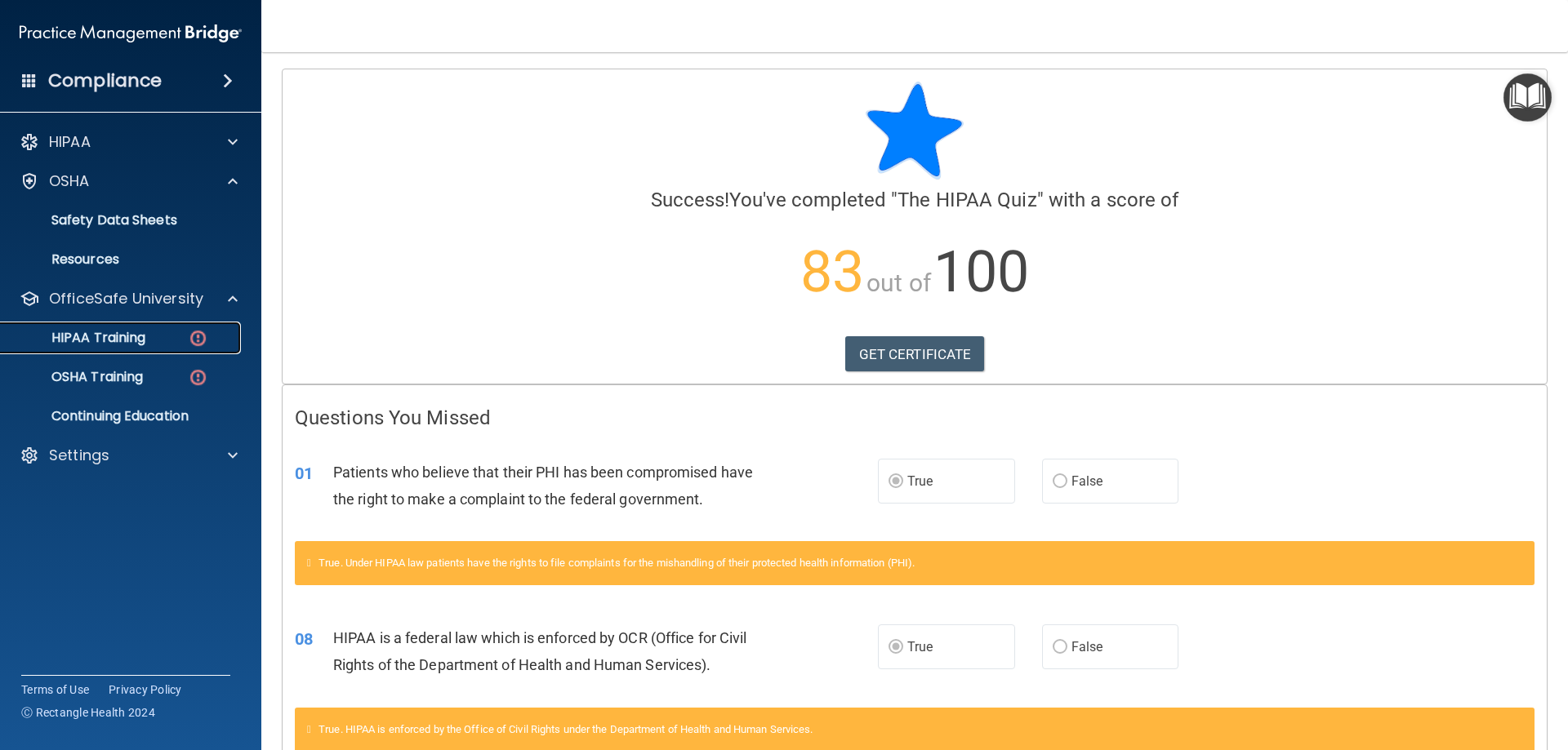
click at [122, 332] on p "HIPAA Training" at bounding box center [77, 338] width 135 height 16
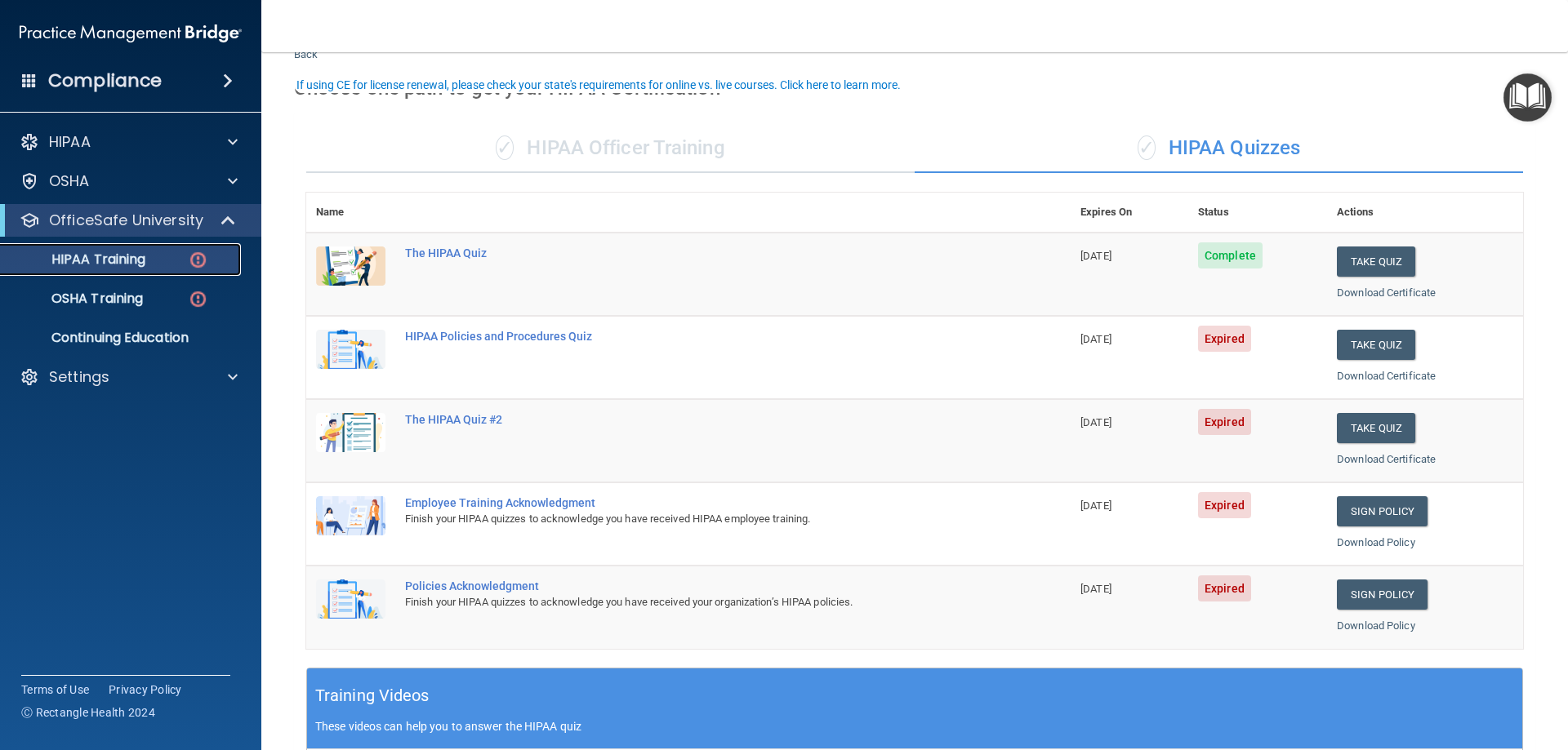
scroll to position [81, 0]
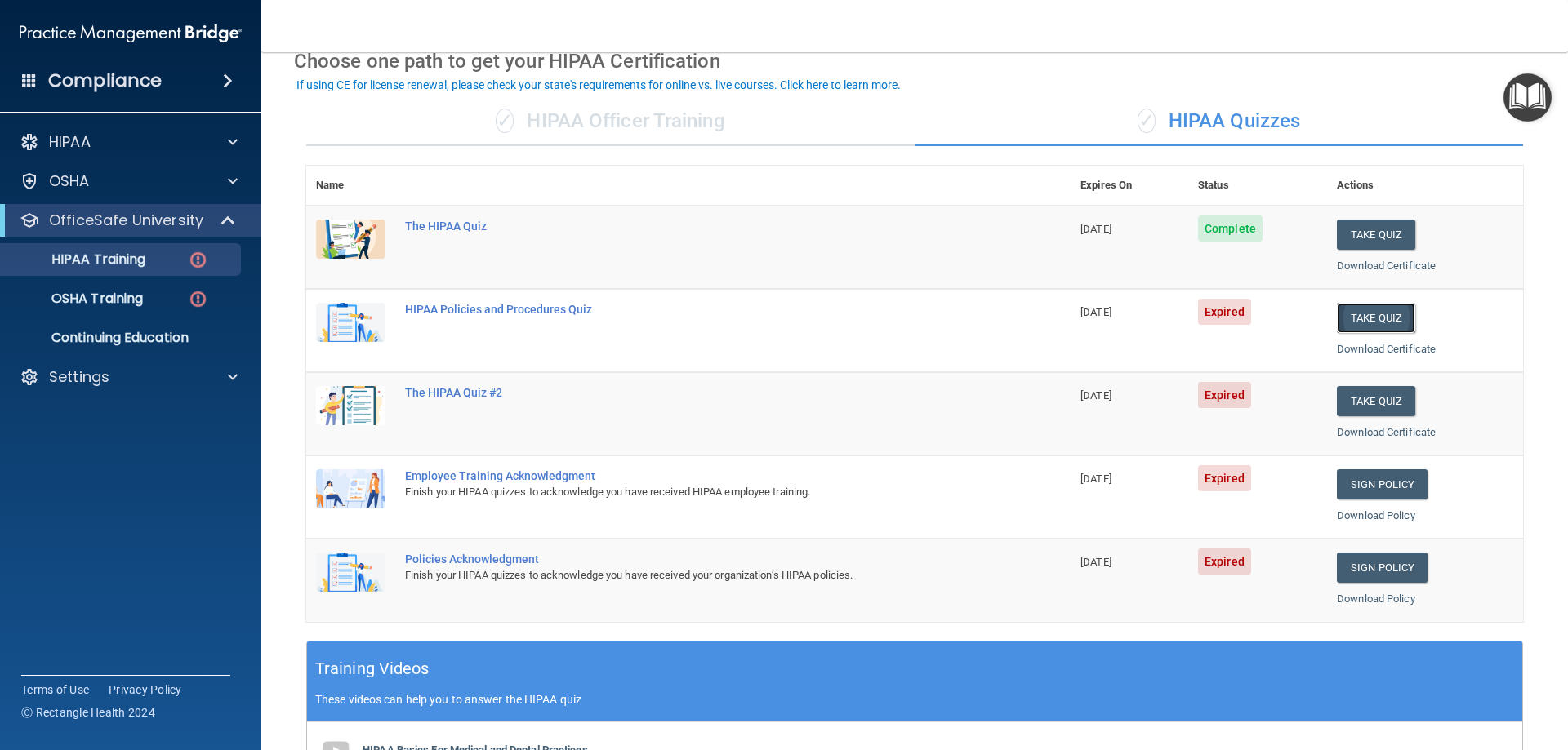
click at [1361, 312] on button "Take Quiz" at bounding box center [1375, 317] width 78 height 30
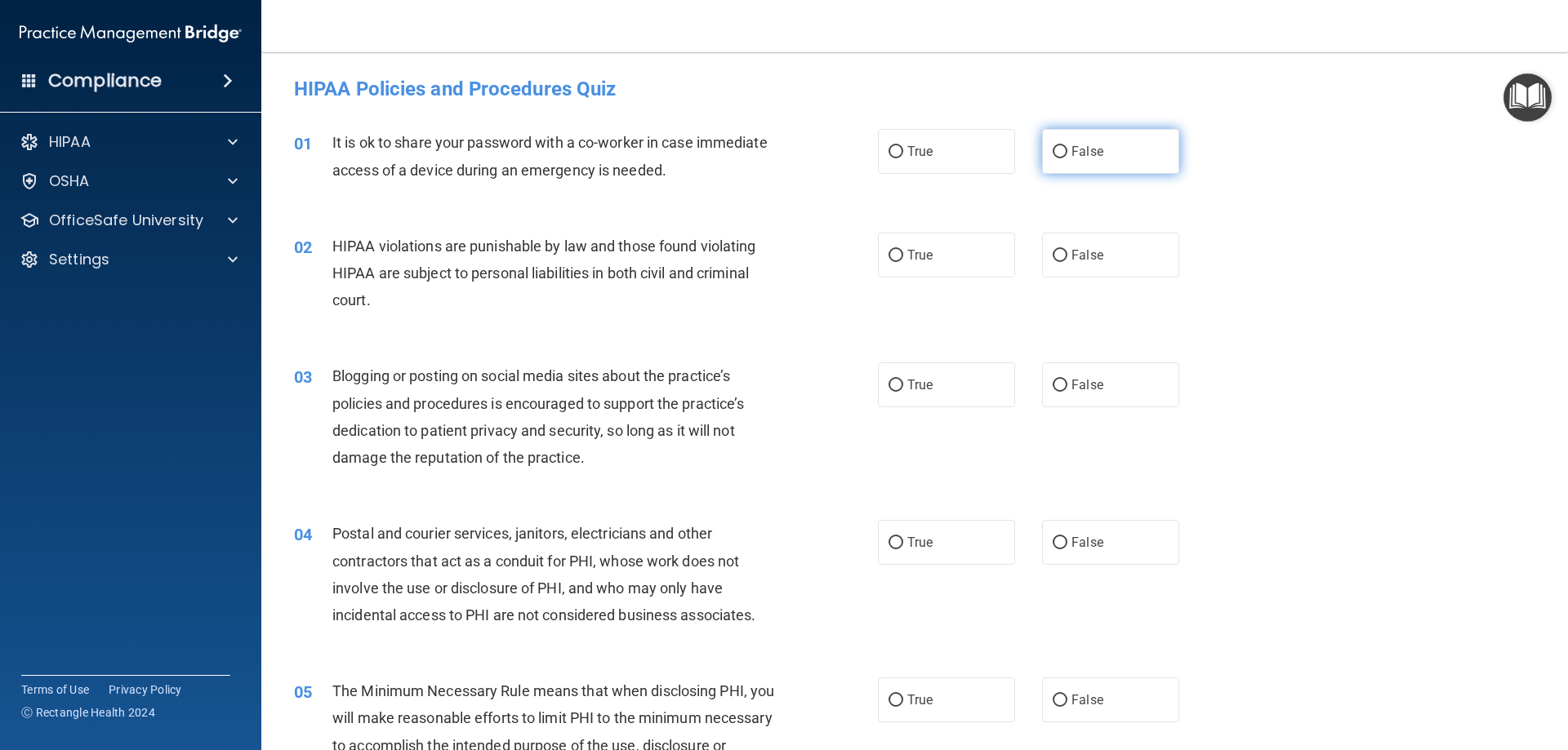
click at [1053, 150] on input "False" at bounding box center [1060, 152] width 15 height 13
radio input "true"
click at [890, 254] on input "True" at bounding box center [895, 255] width 15 height 13
radio input "true"
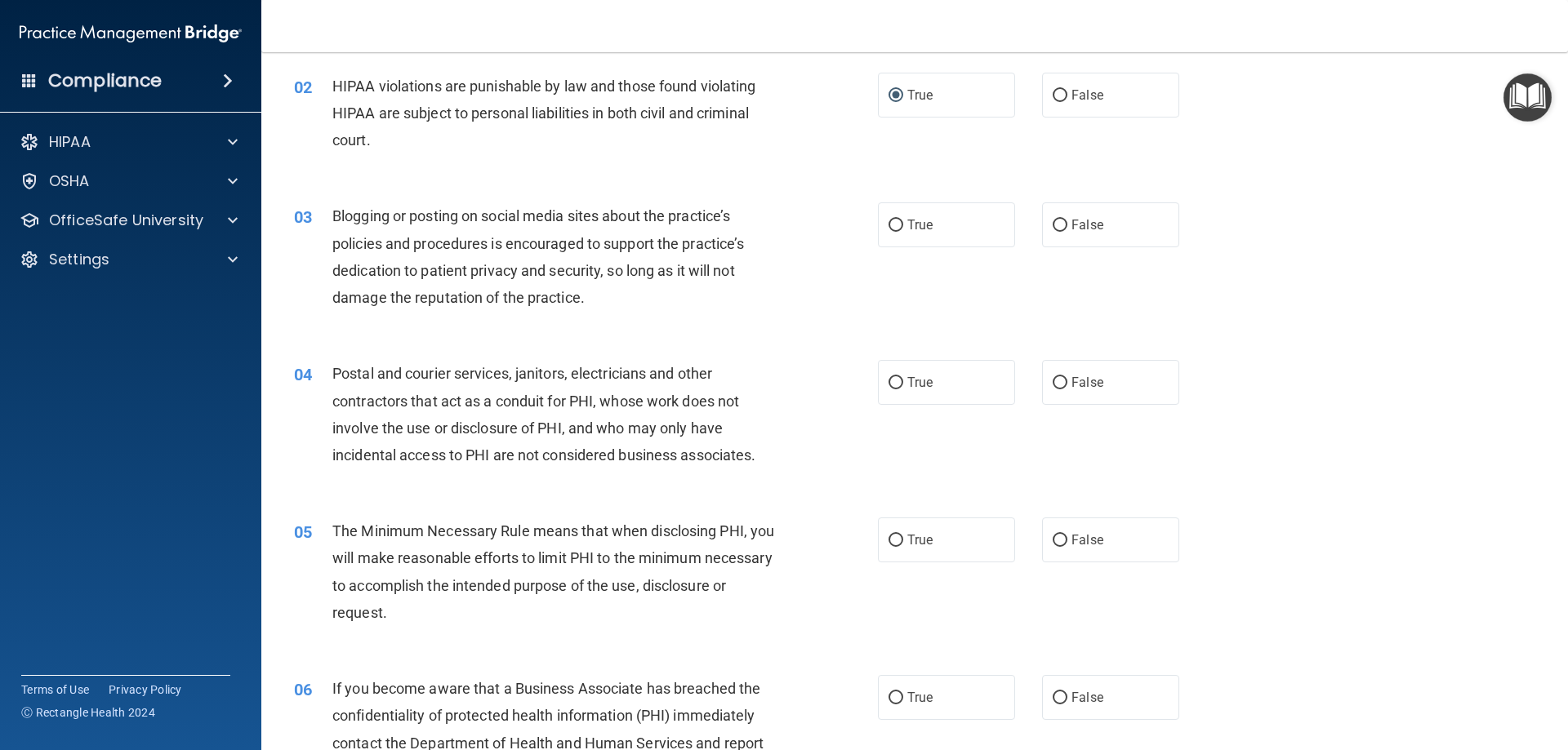
scroll to position [164, 0]
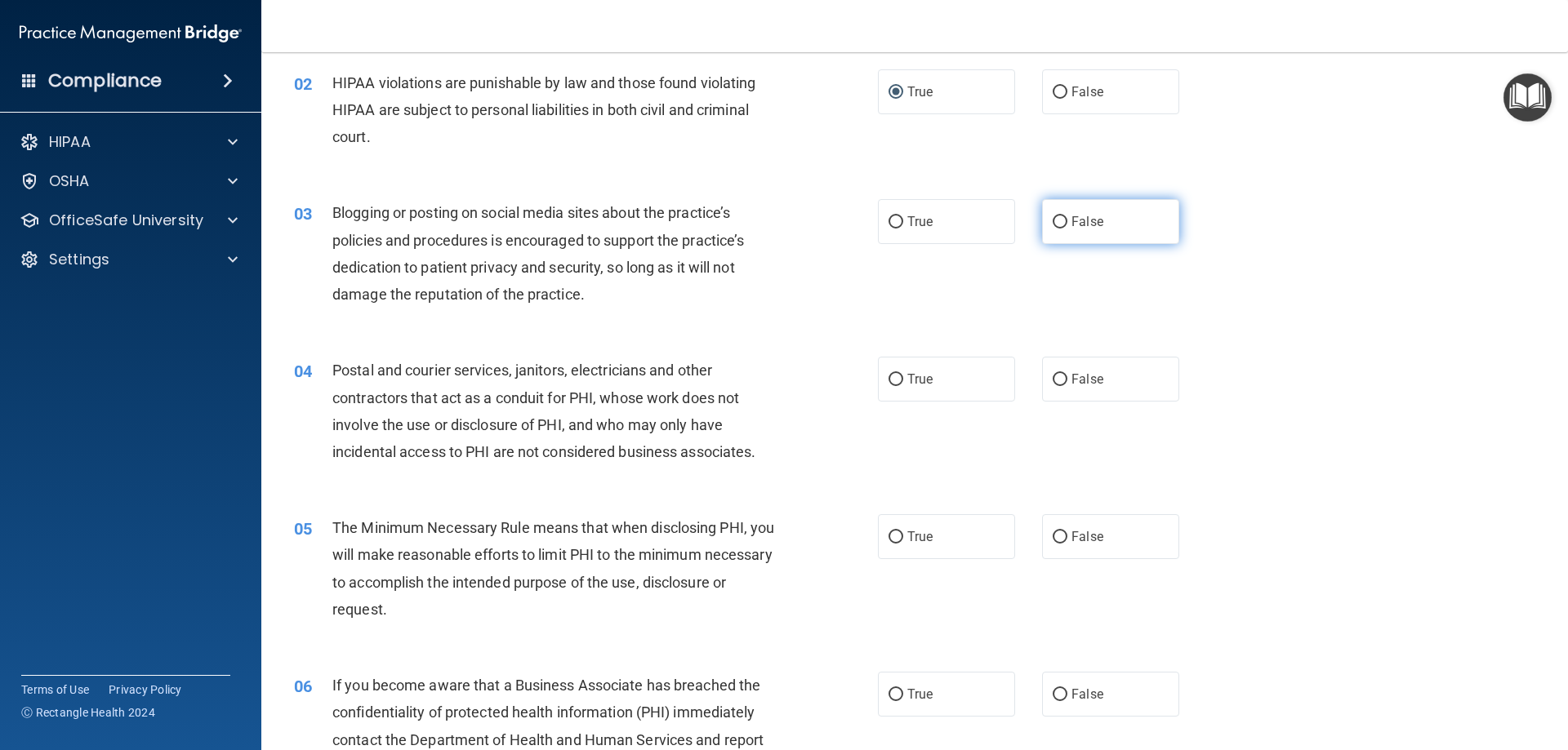
click at [1053, 217] on input "False" at bounding box center [1060, 223] width 15 height 13
radio input "true"
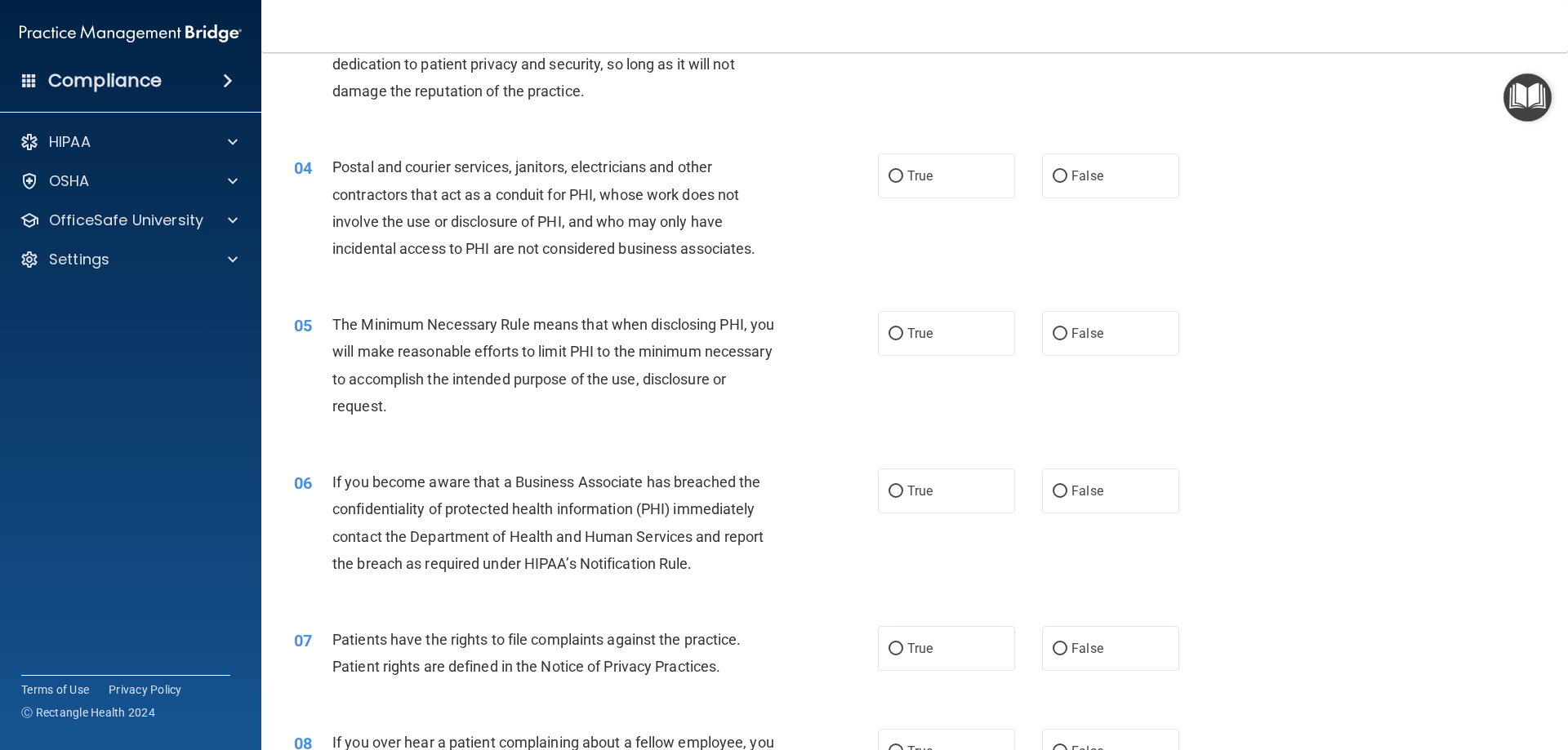
scroll to position [326, 0]
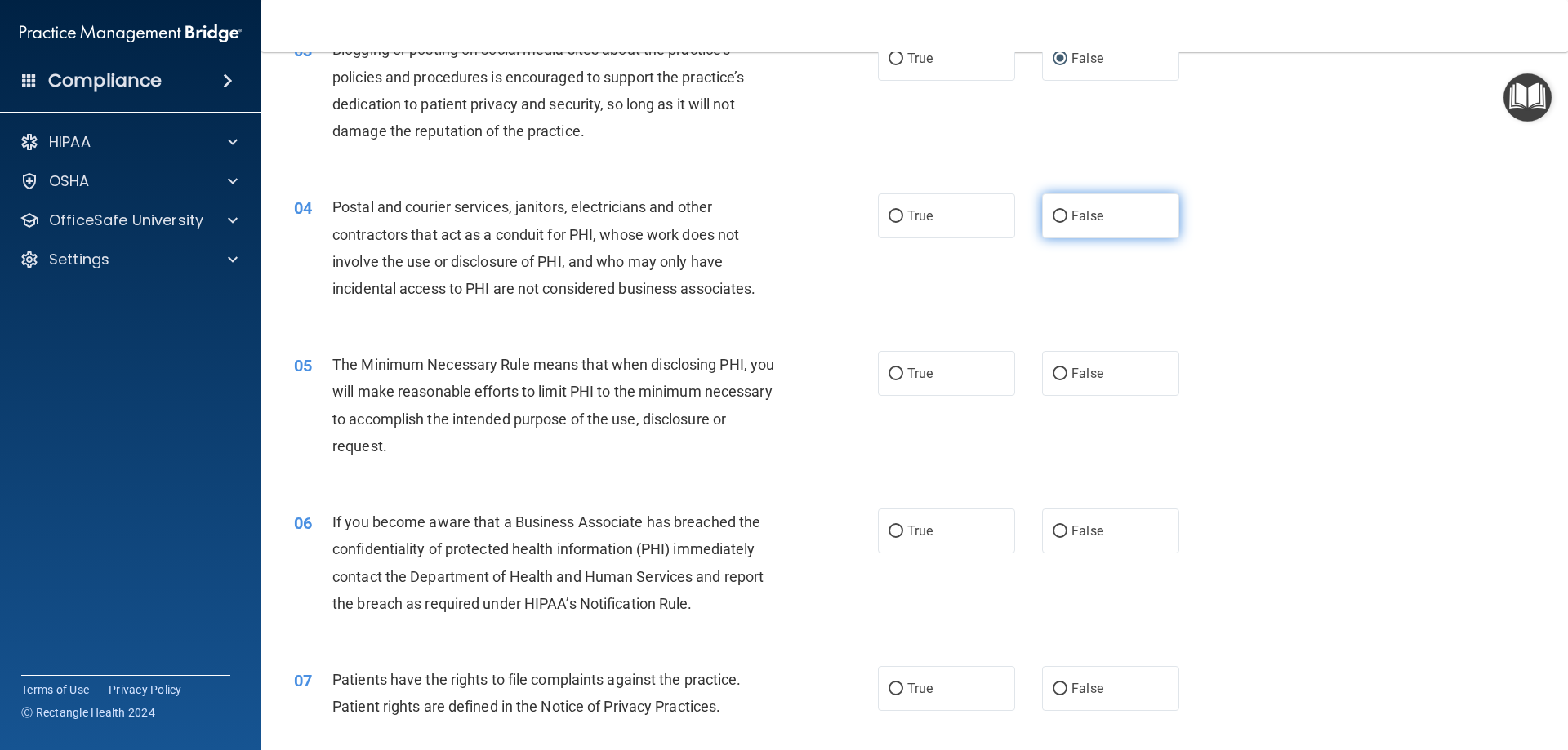
click at [1054, 216] on input "False" at bounding box center [1060, 217] width 15 height 13
radio input "true"
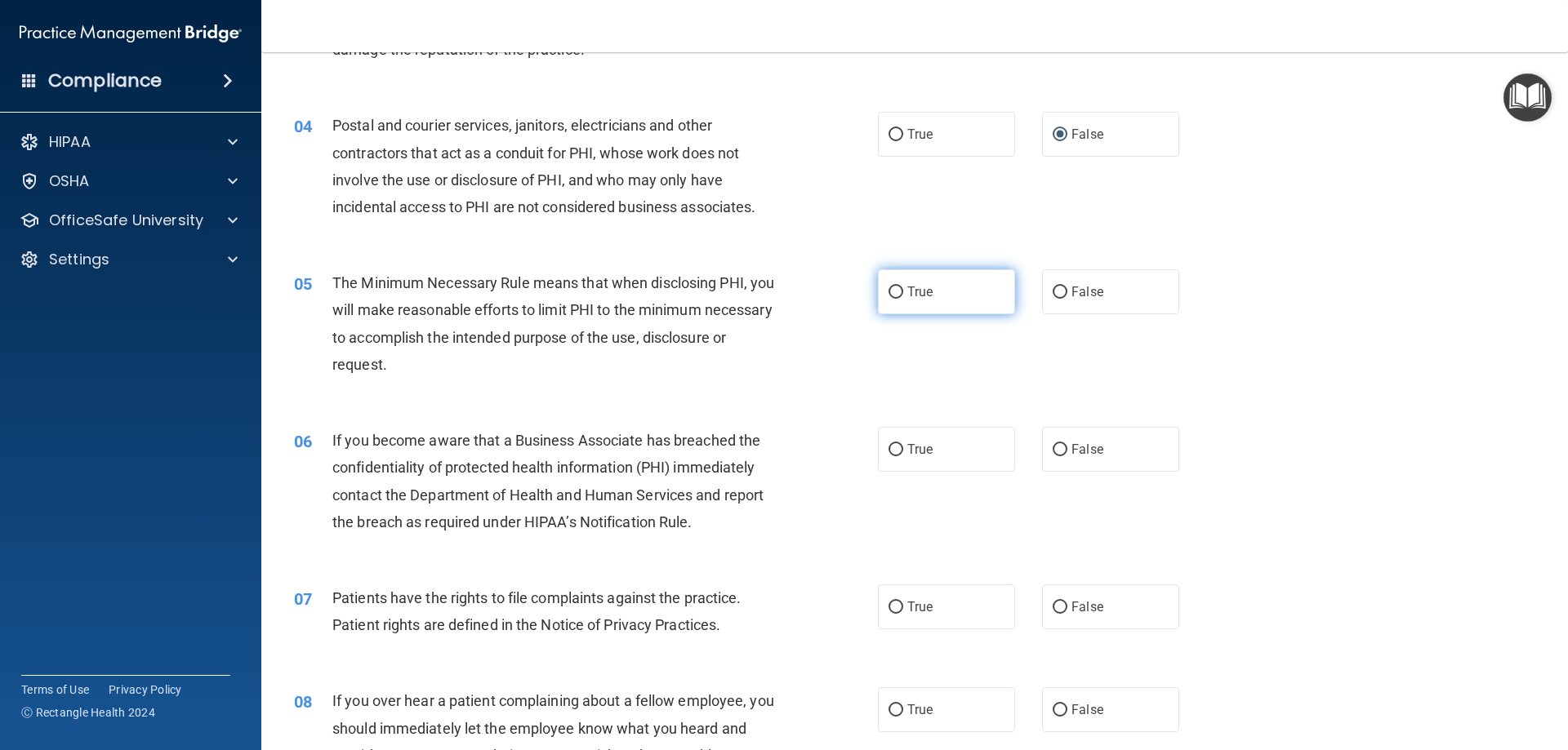
click at [890, 290] on input "True" at bounding box center [895, 292] width 15 height 13
radio input "true"
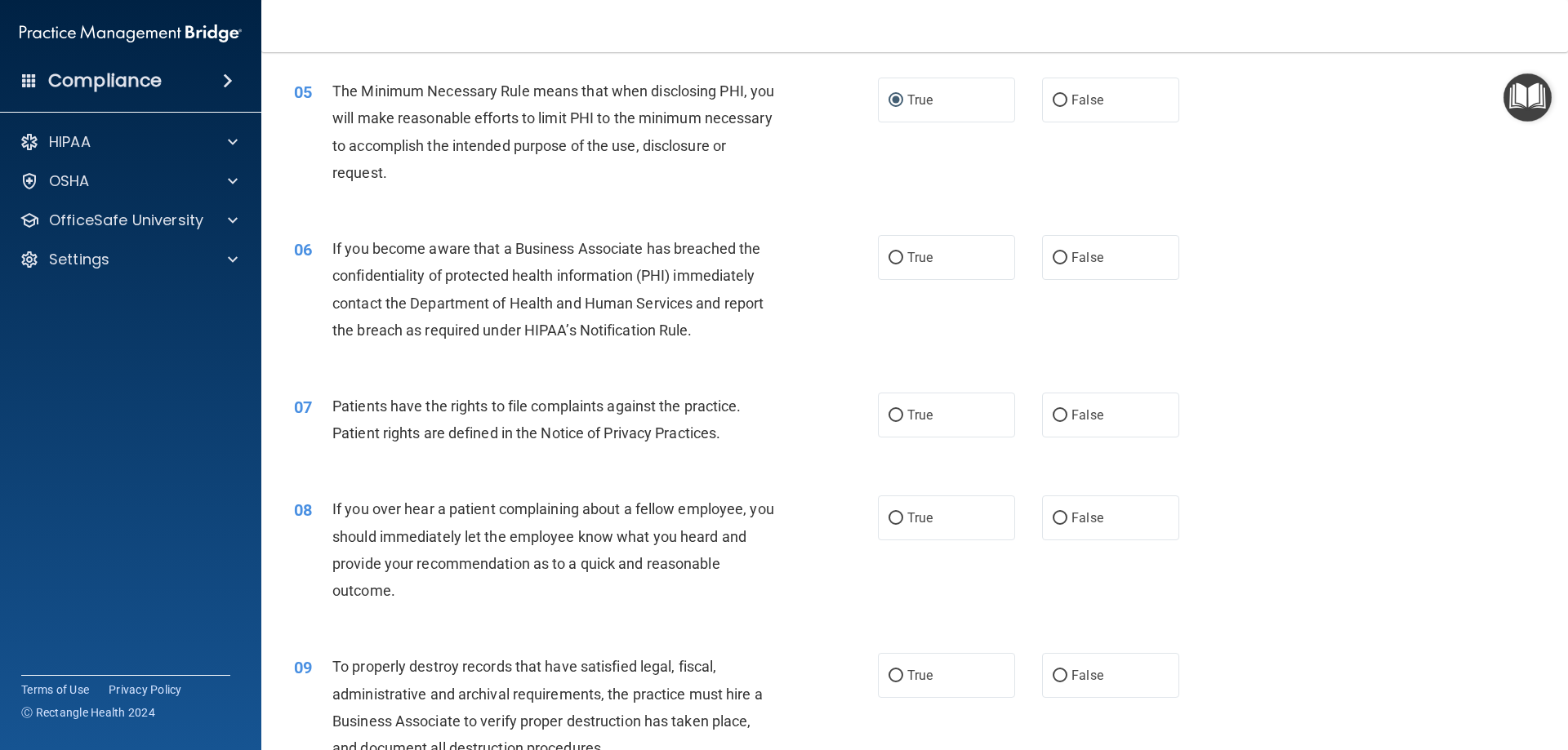
scroll to position [654, 0]
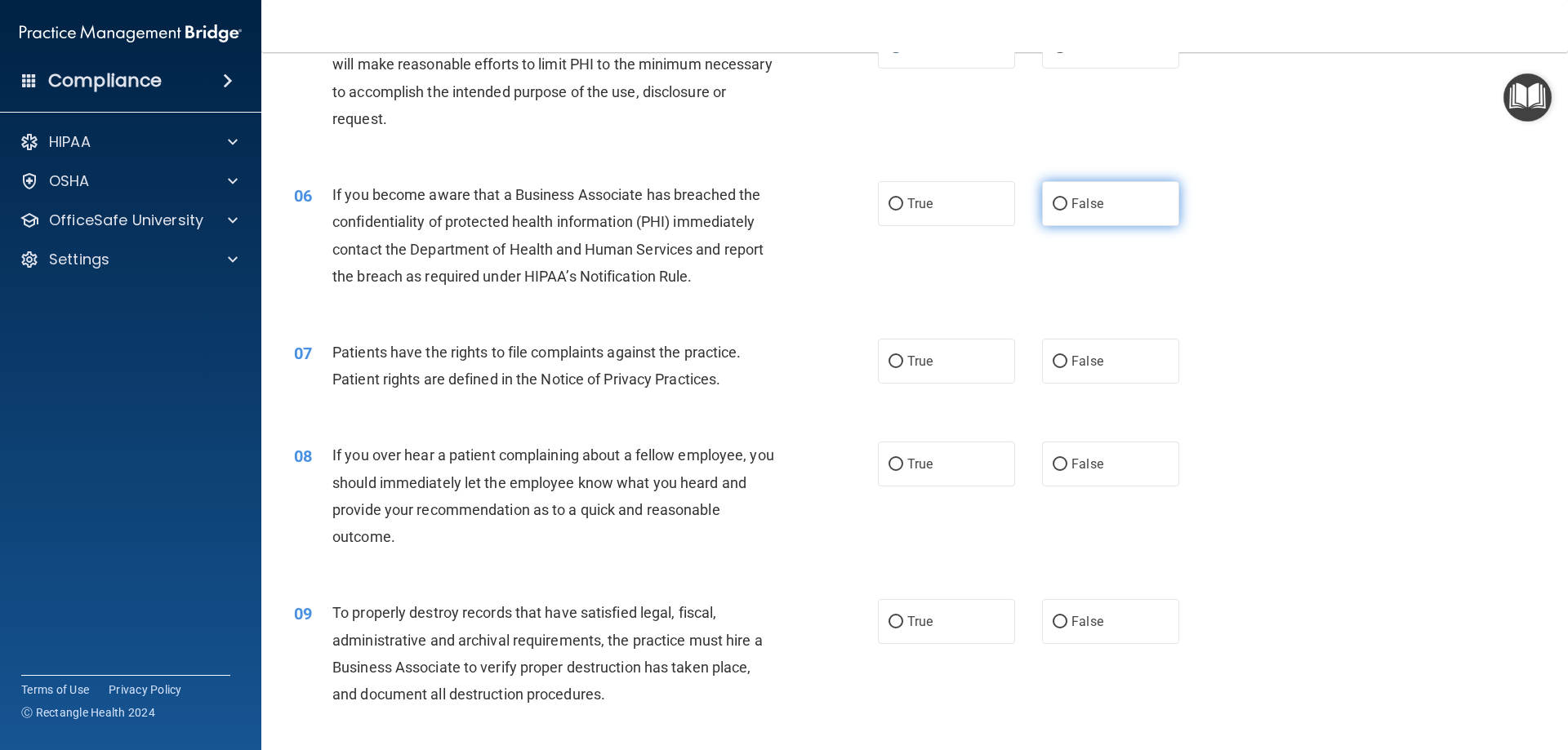
click at [1056, 200] on input "False" at bounding box center [1060, 204] width 15 height 13
radio input "true"
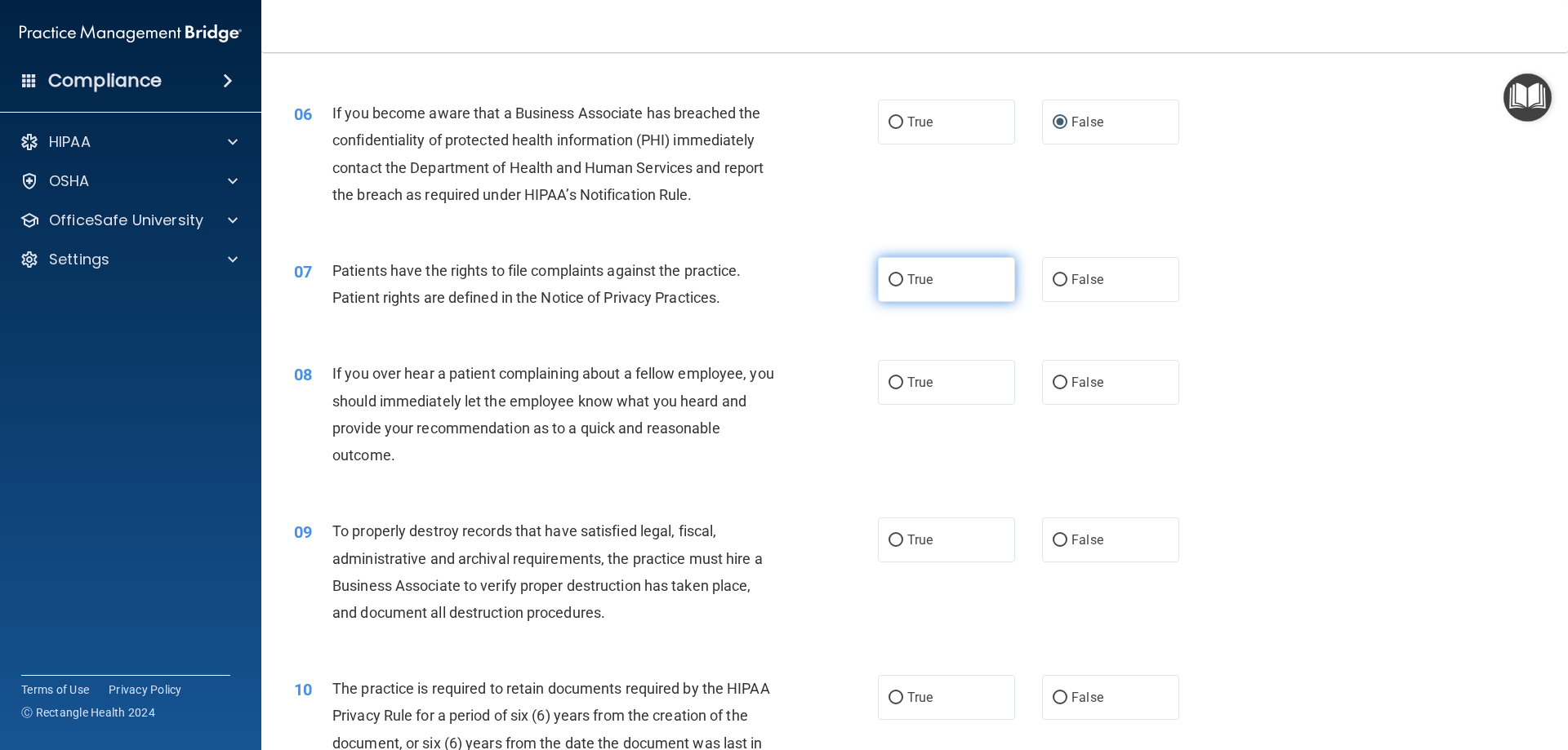
click at [891, 278] on input "True" at bounding box center [895, 280] width 15 height 13
radio input "true"
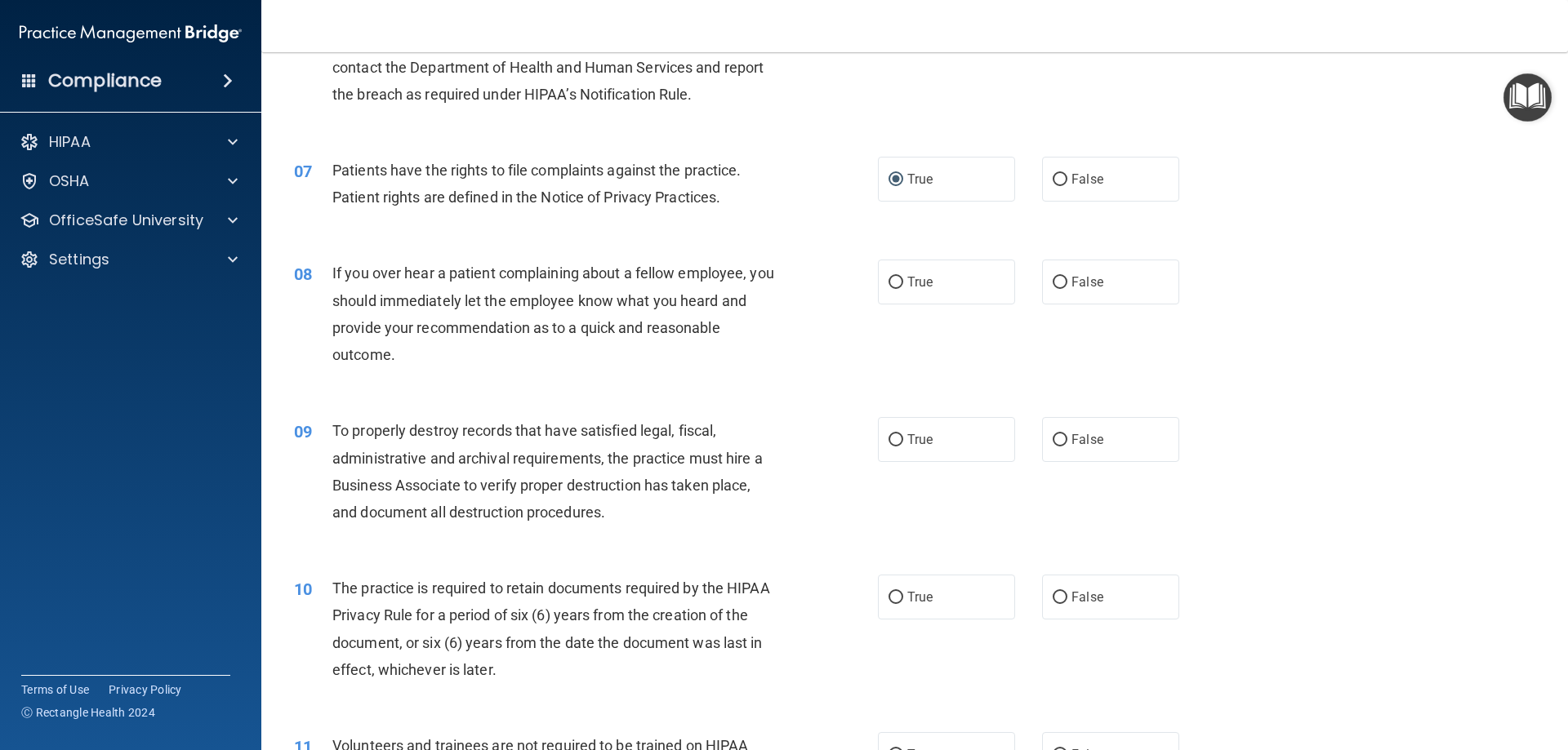
scroll to position [899, 0]
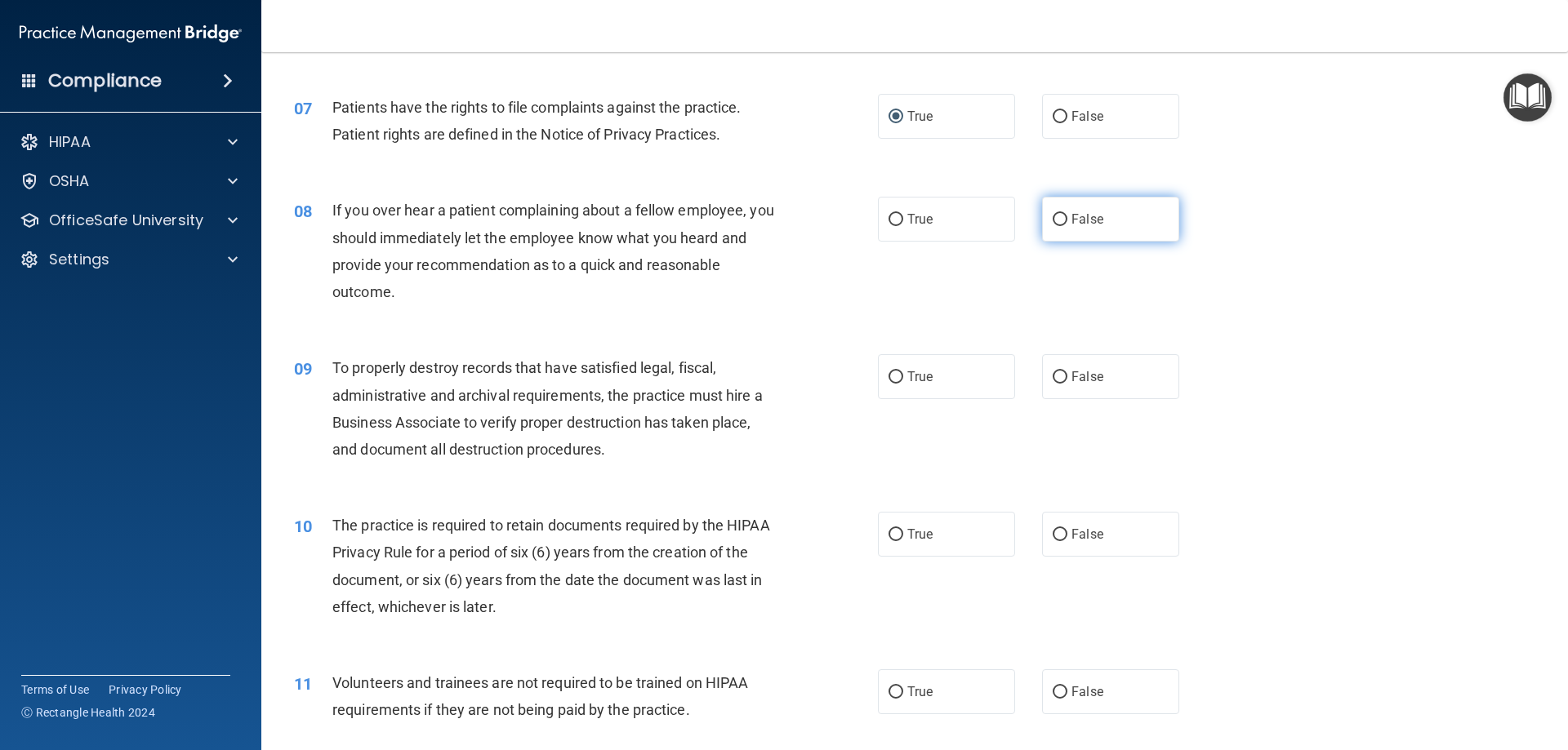
click at [1053, 220] on input "False" at bounding box center [1060, 220] width 15 height 13
radio input "true"
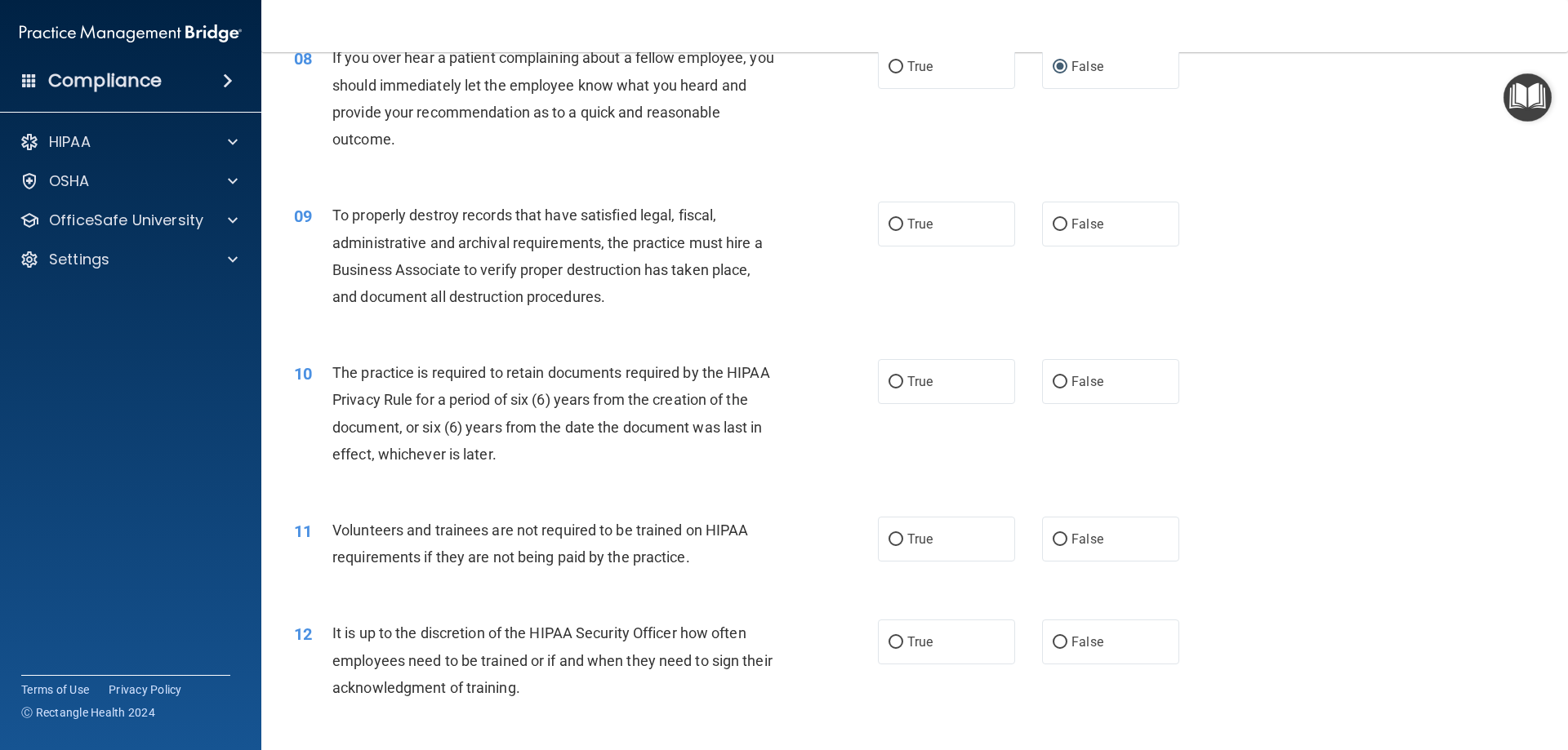
scroll to position [1063, 0]
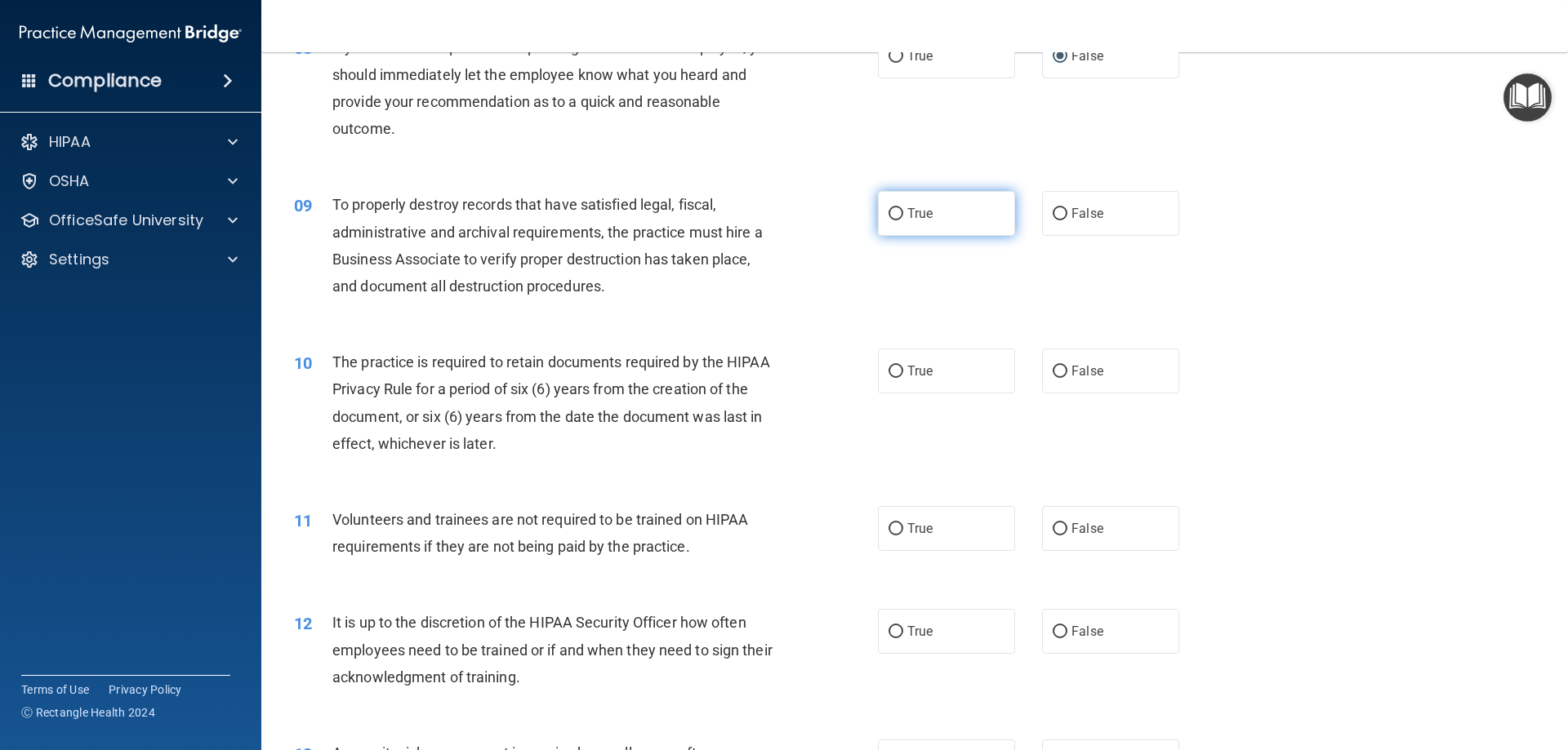
click at [889, 210] on input "True" at bounding box center [895, 214] width 15 height 13
radio input "true"
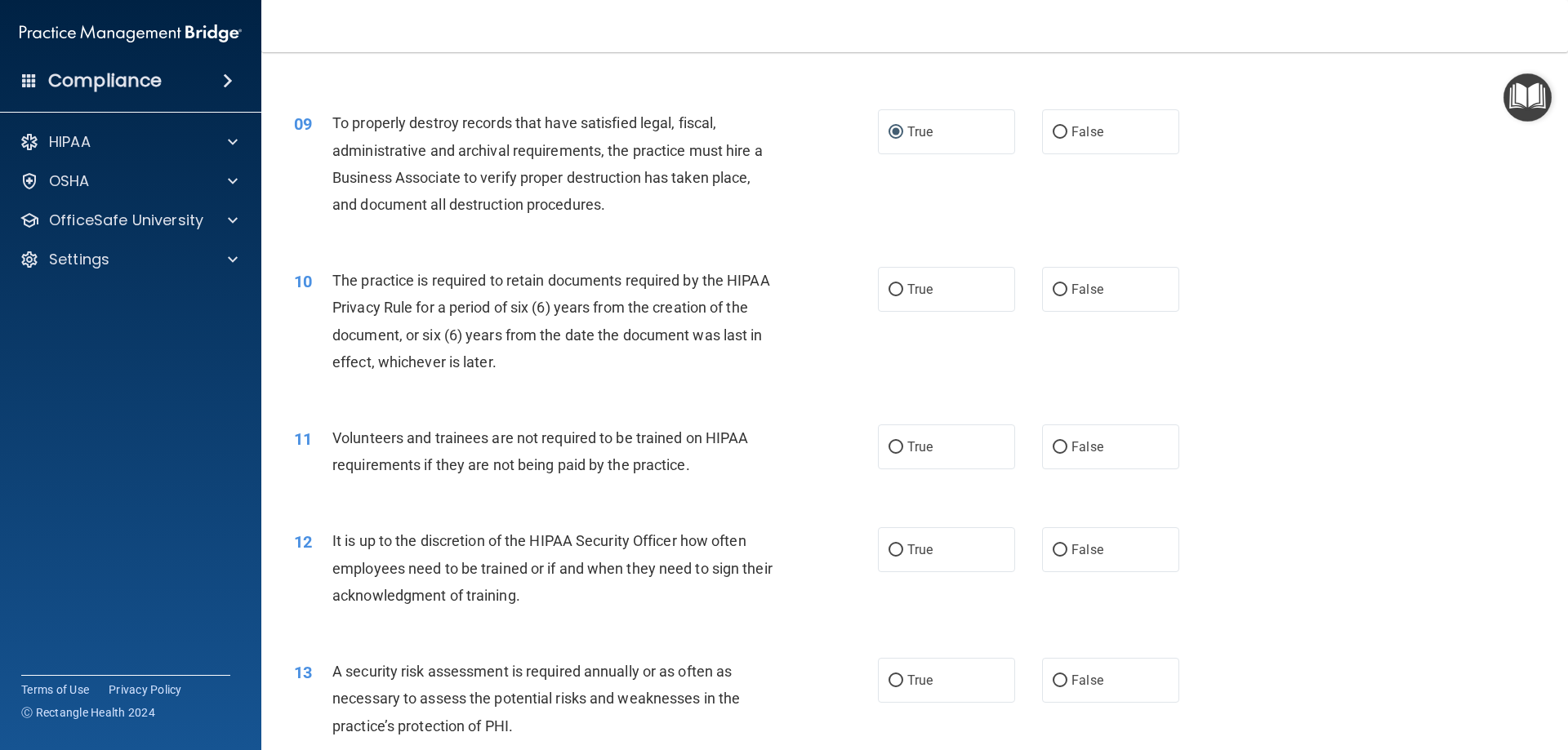
scroll to position [1225, 0]
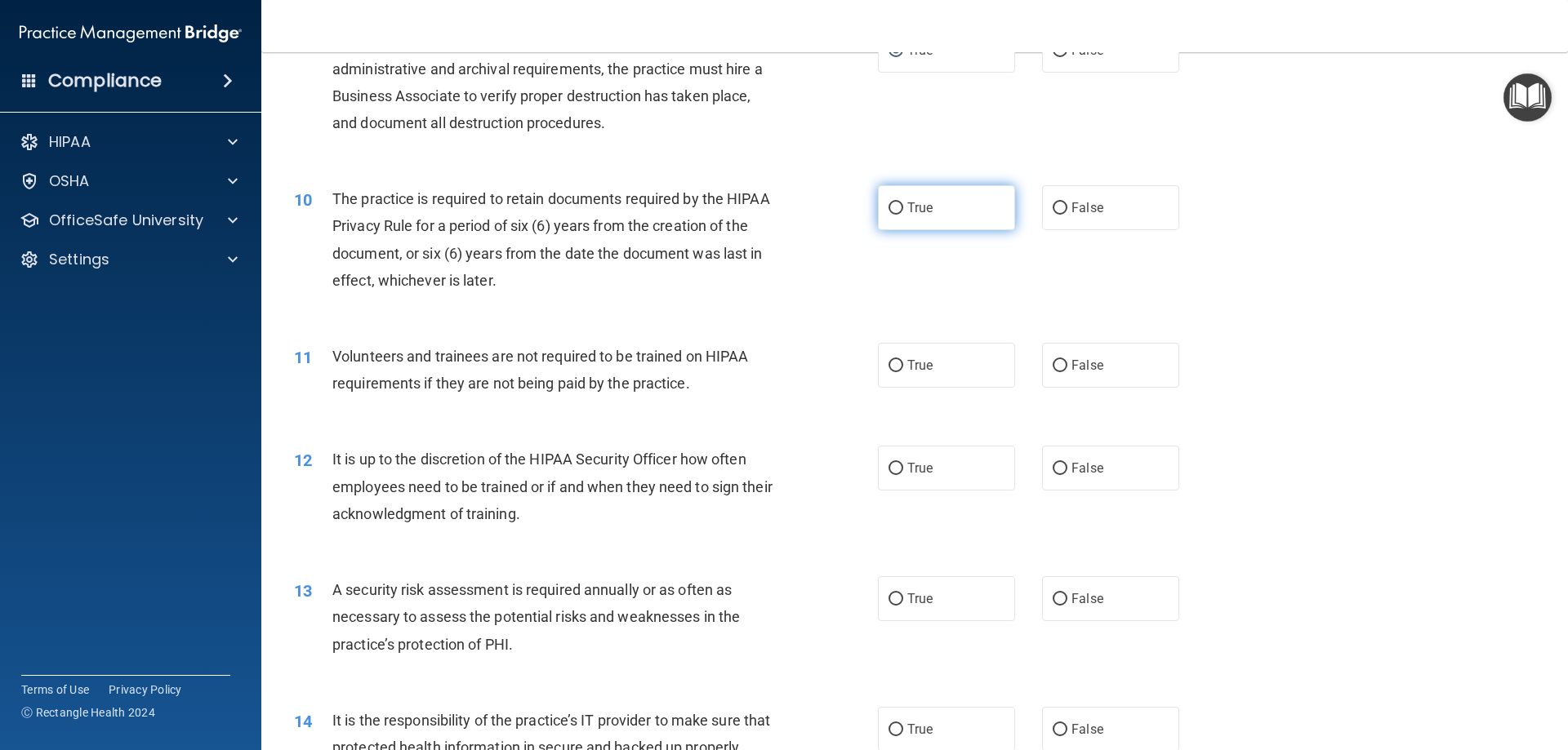
click at [889, 208] on input "True" at bounding box center [895, 208] width 15 height 13
radio input "true"
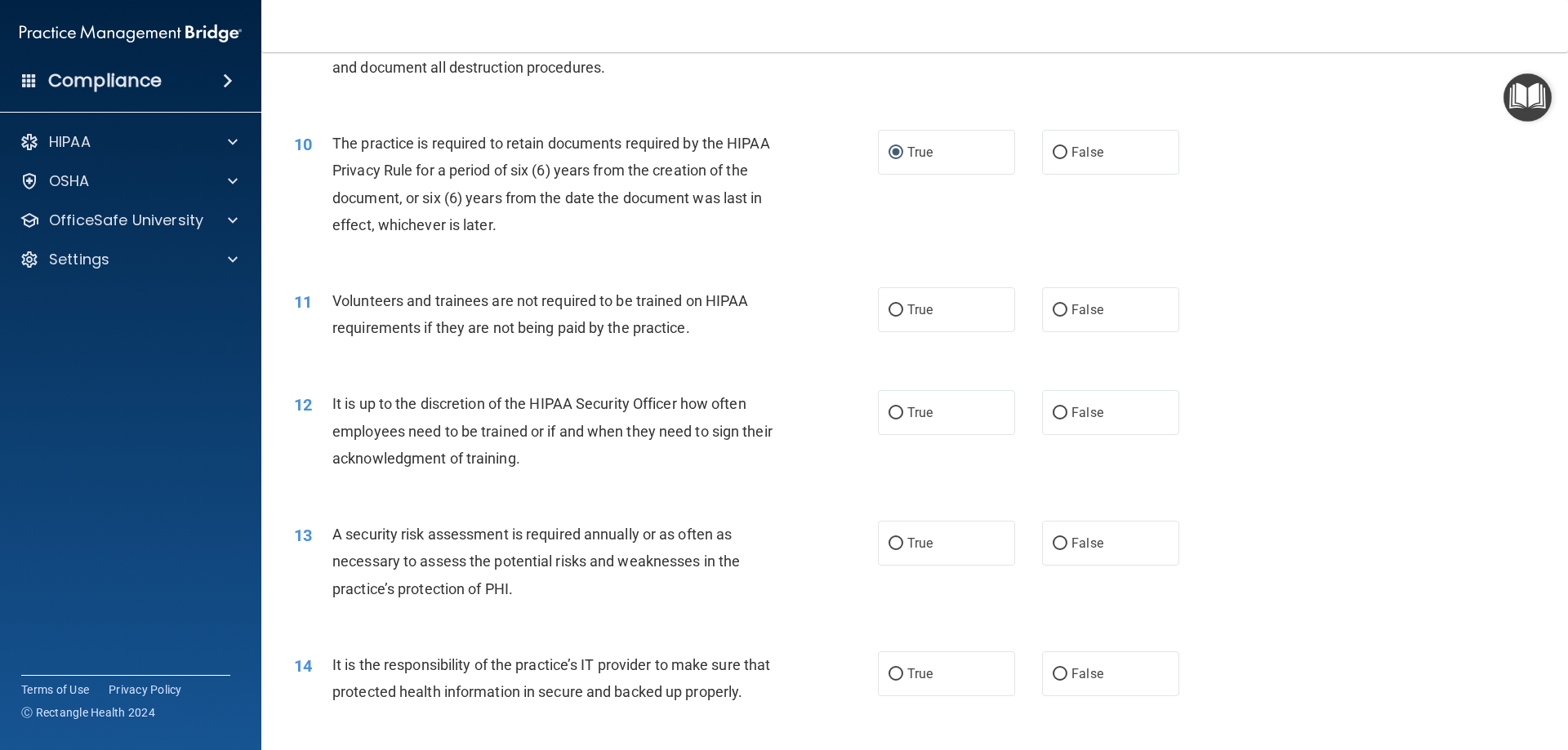
scroll to position [1307, 0]
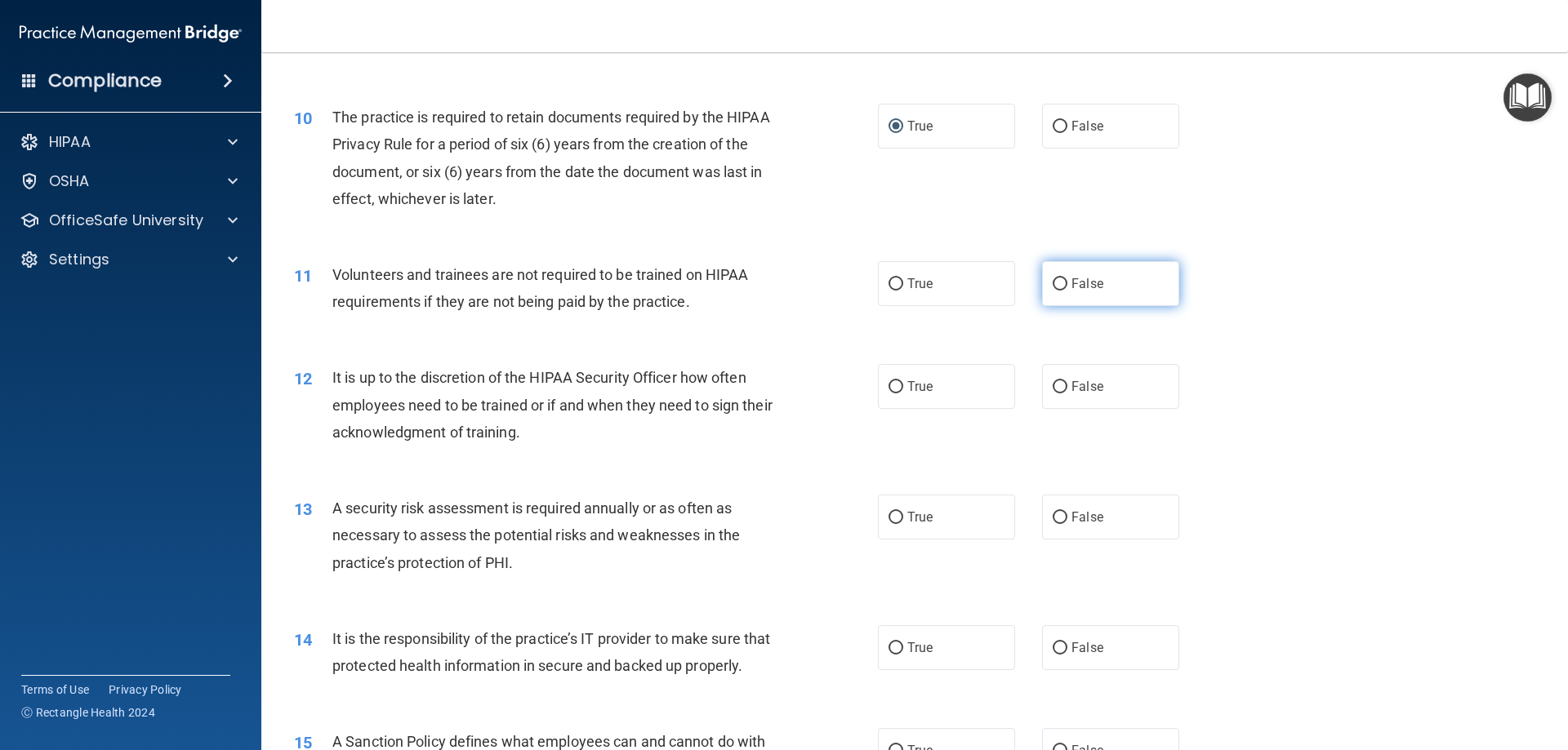
click at [1053, 285] on input "False" at bounding box center [1060, 285] width 15 height 13
radio input "true"
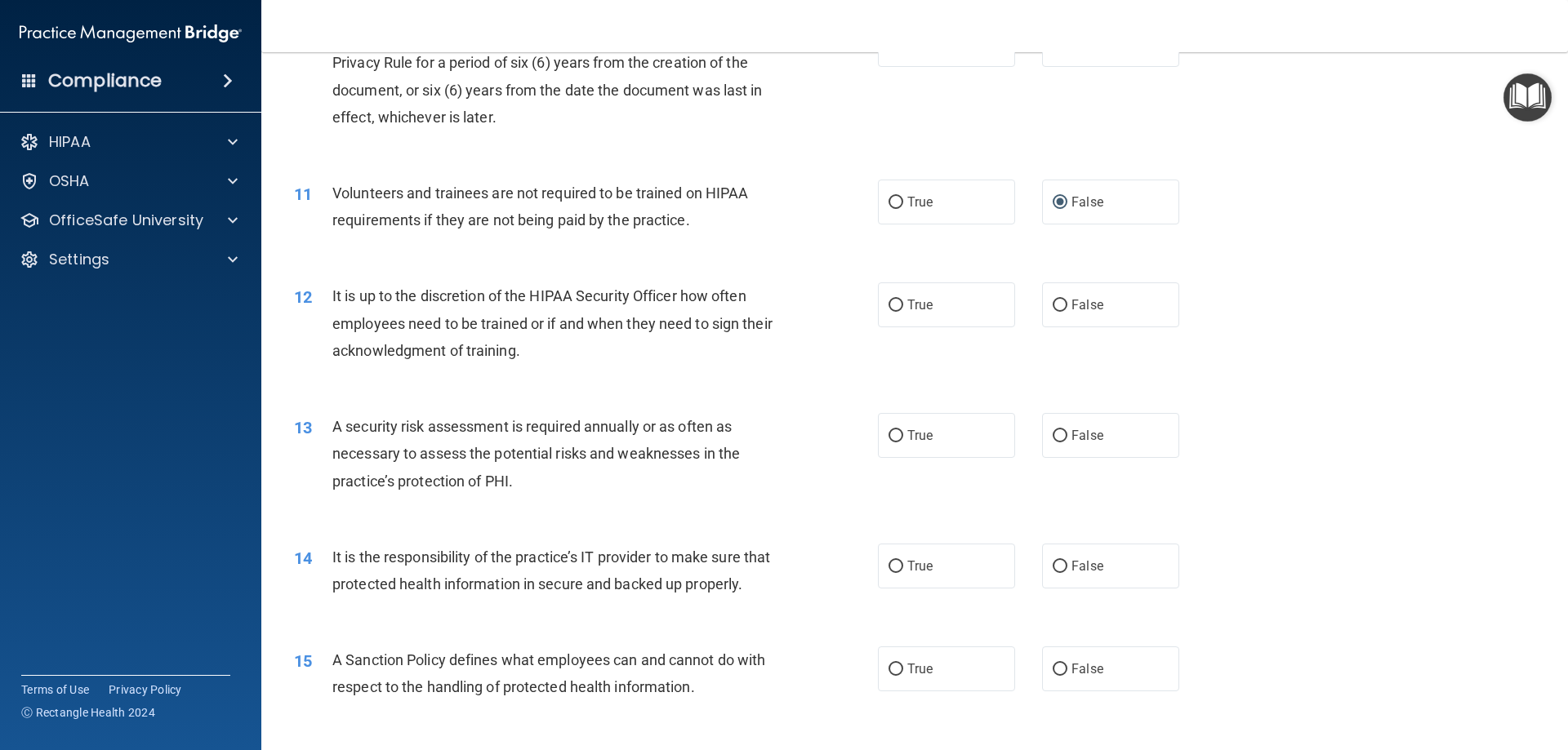
scroll to position [1470, 0]
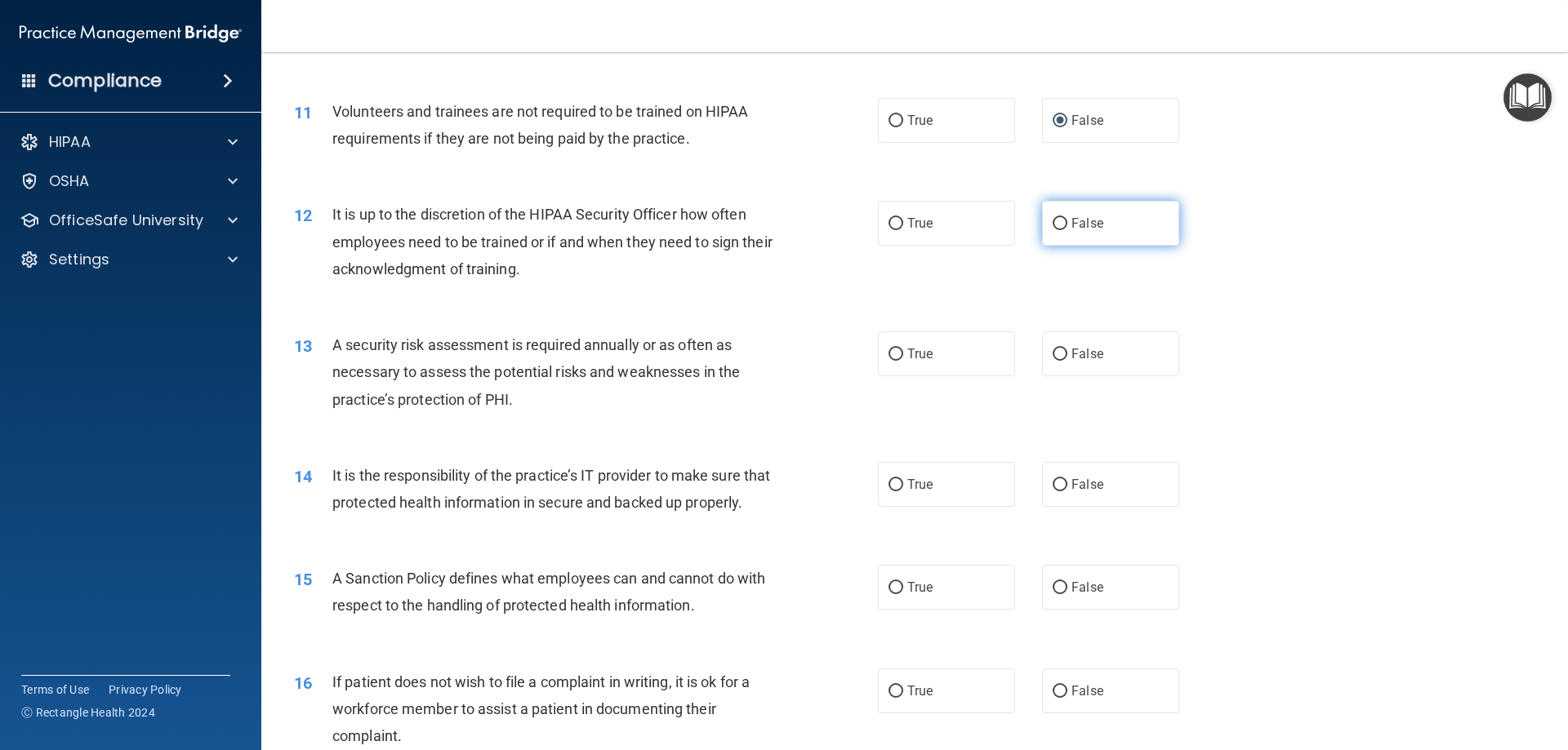
click at [1057, 225] on input "False" at bounding box center [1060, 224] width 15 height 13
radio input "true"
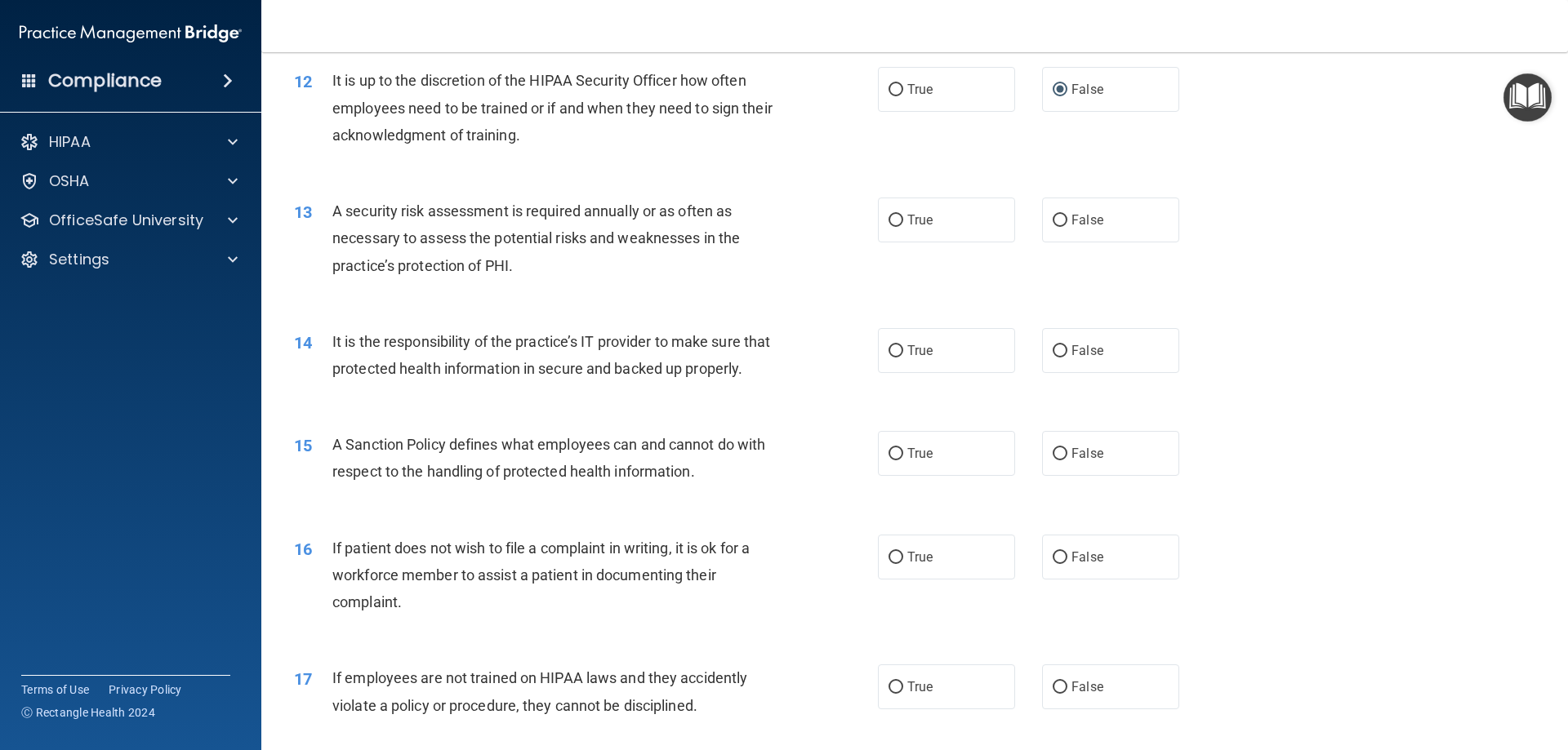
scroll to position [1634, 0]
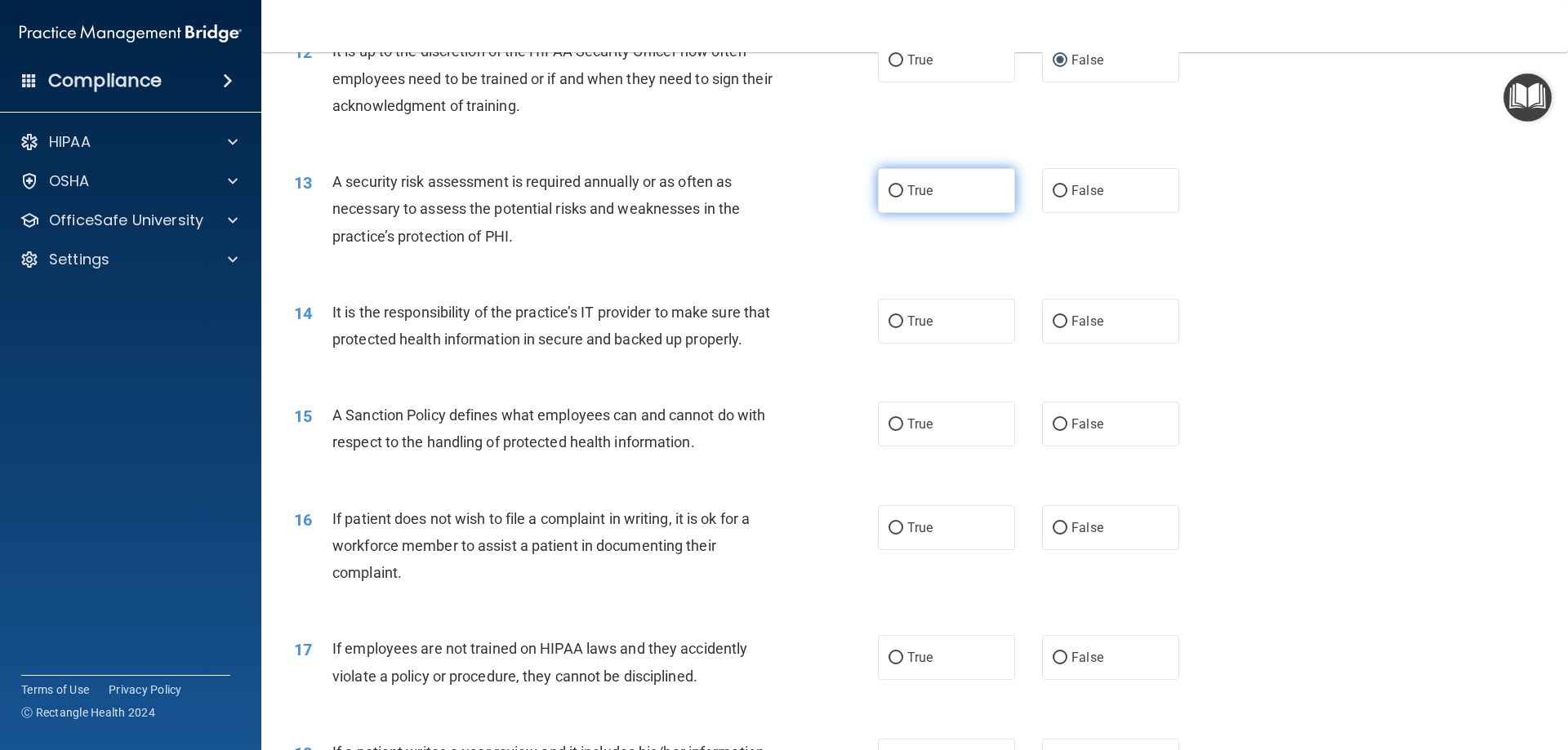
click at [890, 187] on input "True" at bounding box center [895, 192] width 15 height 13
radio input "true"
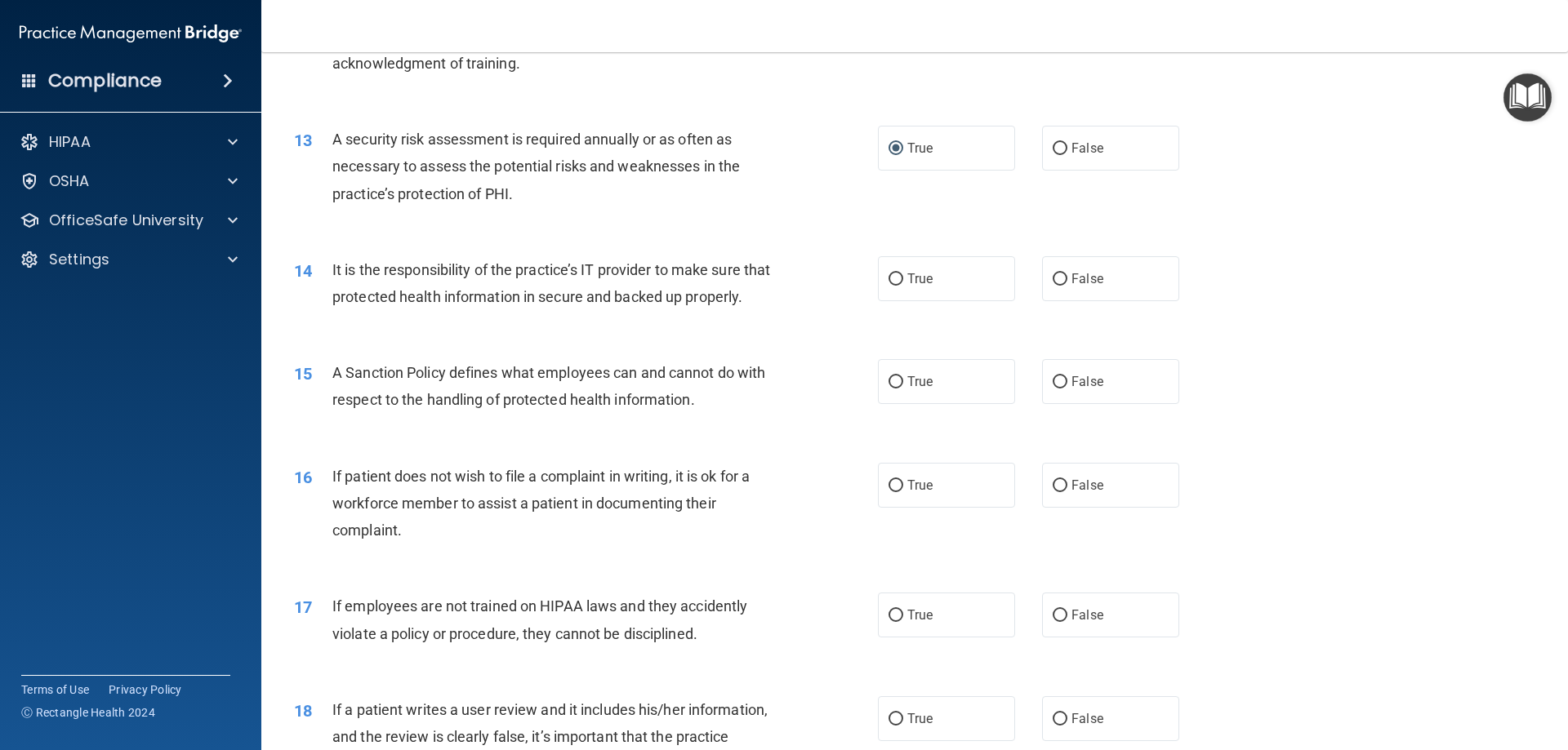
scroll to position [1716, 0]
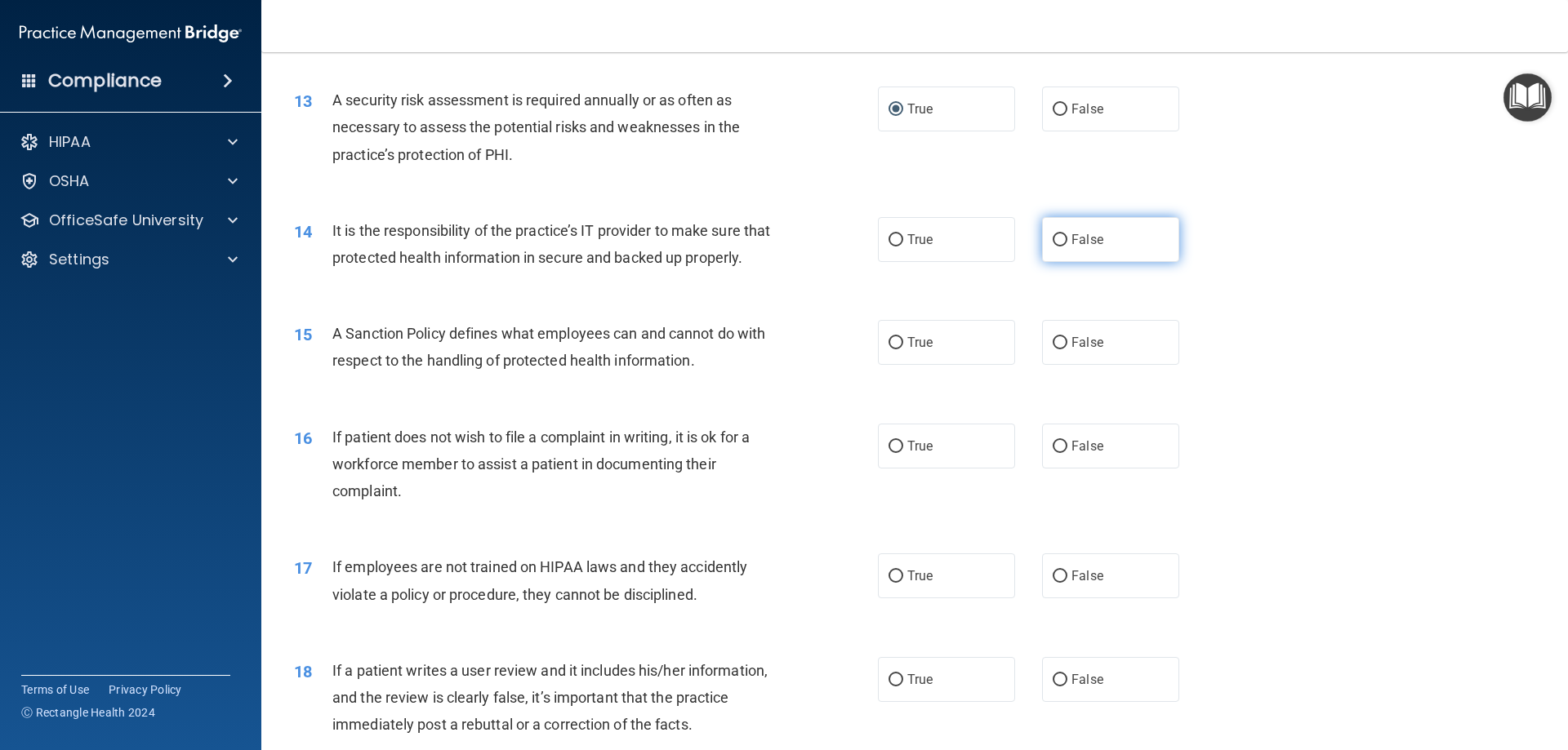
click at [1053, 236] on input "False" at bounding box center [1060, 240] width 15 height 13
radio input "true"
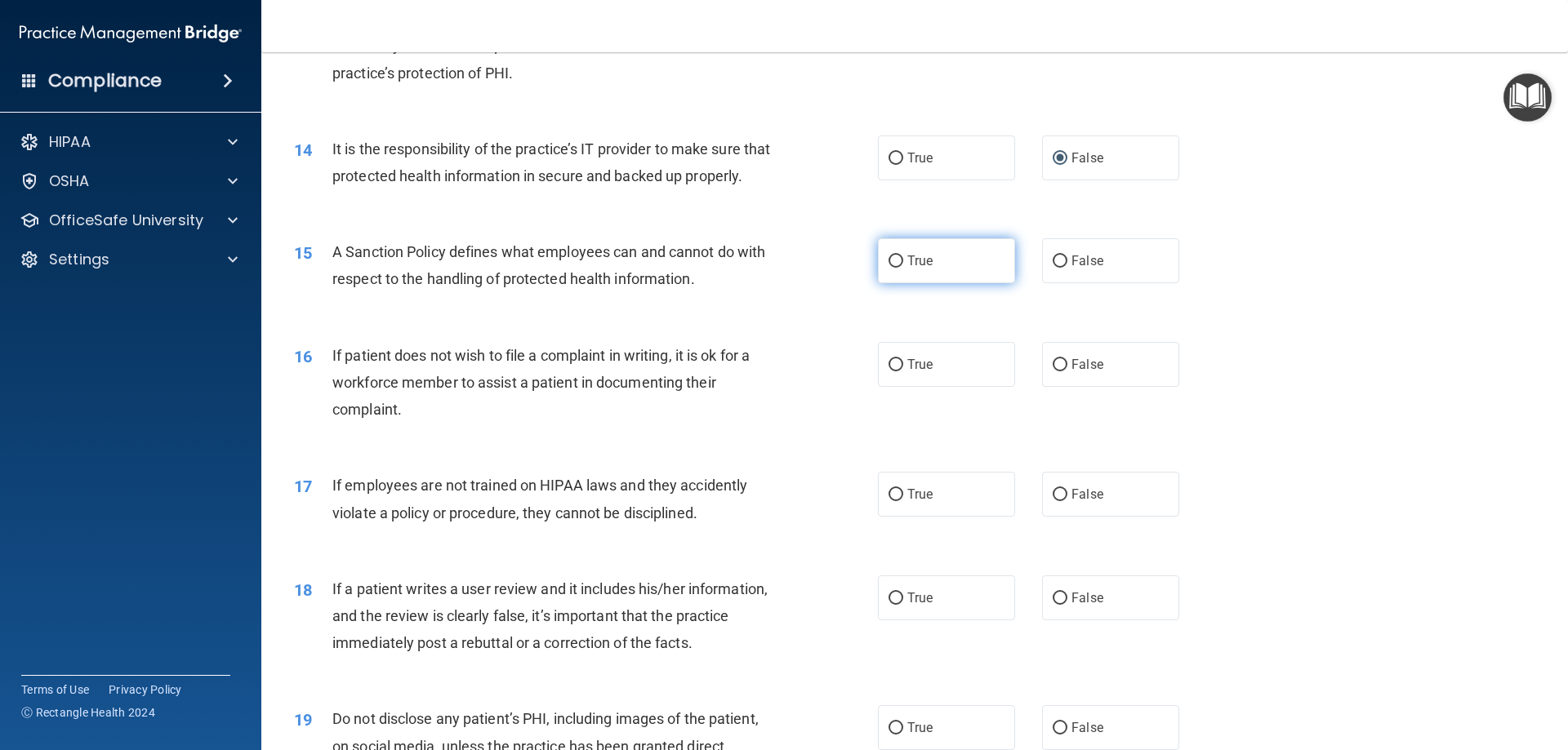
click at [890, 268] on input "True" at bounding box center [895, 261] width 15 height 13
radio input "true"
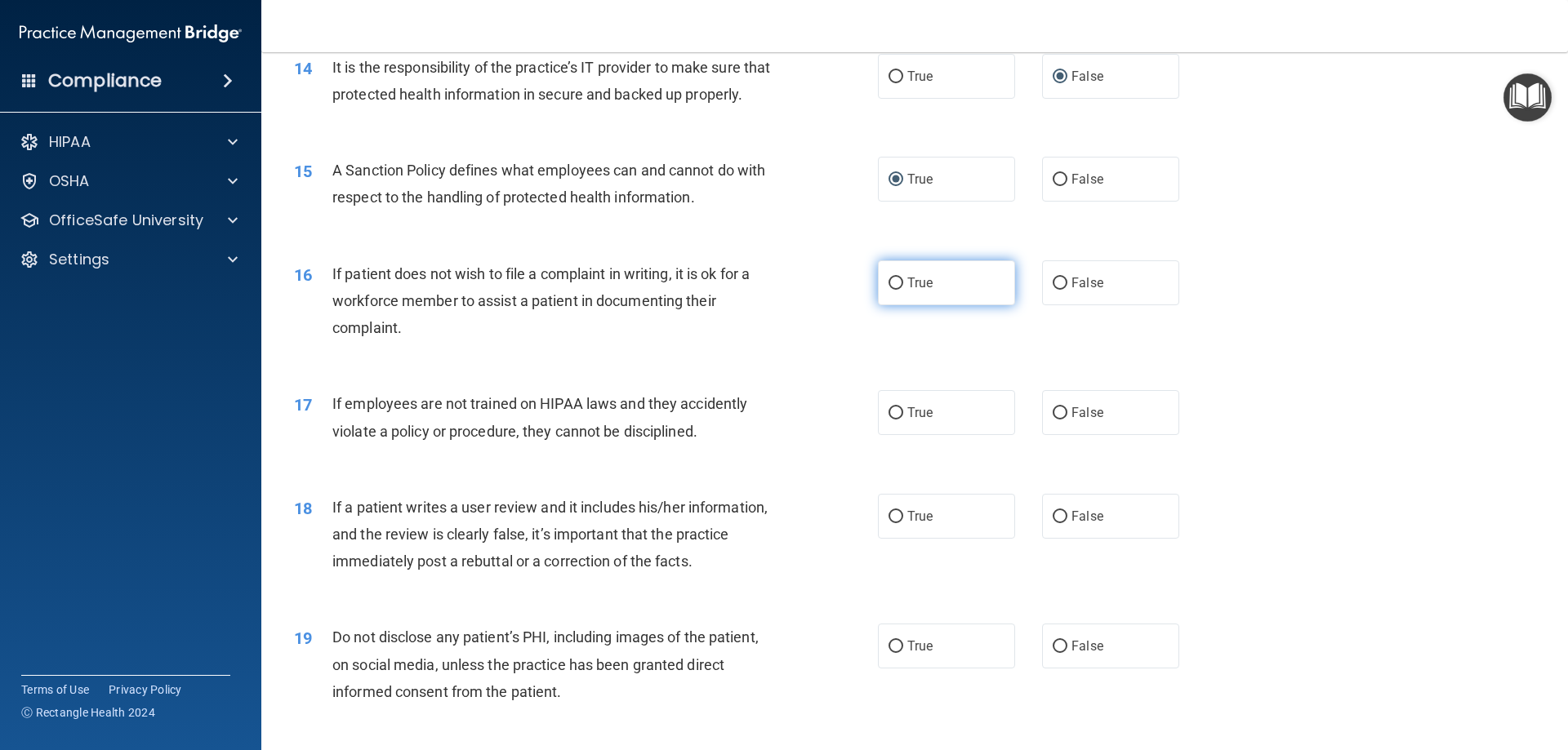
click at [890, 290] on input "True" at bounding box center [895, 284] width 15 height 13
radio input "true"
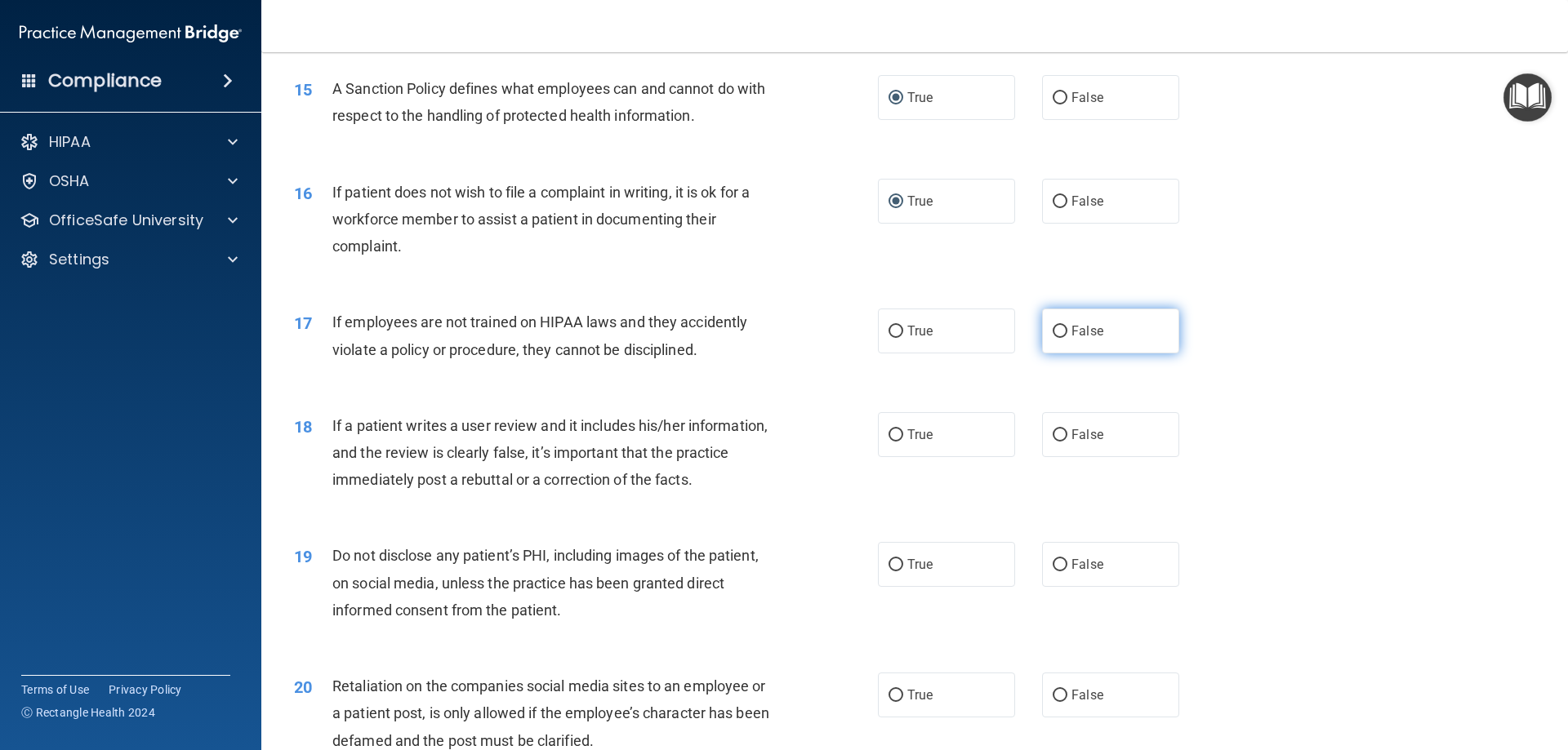
click at [1053, 338] on input "False" at bounding box center [1060, 332] width 15 height 13
radio input "true"
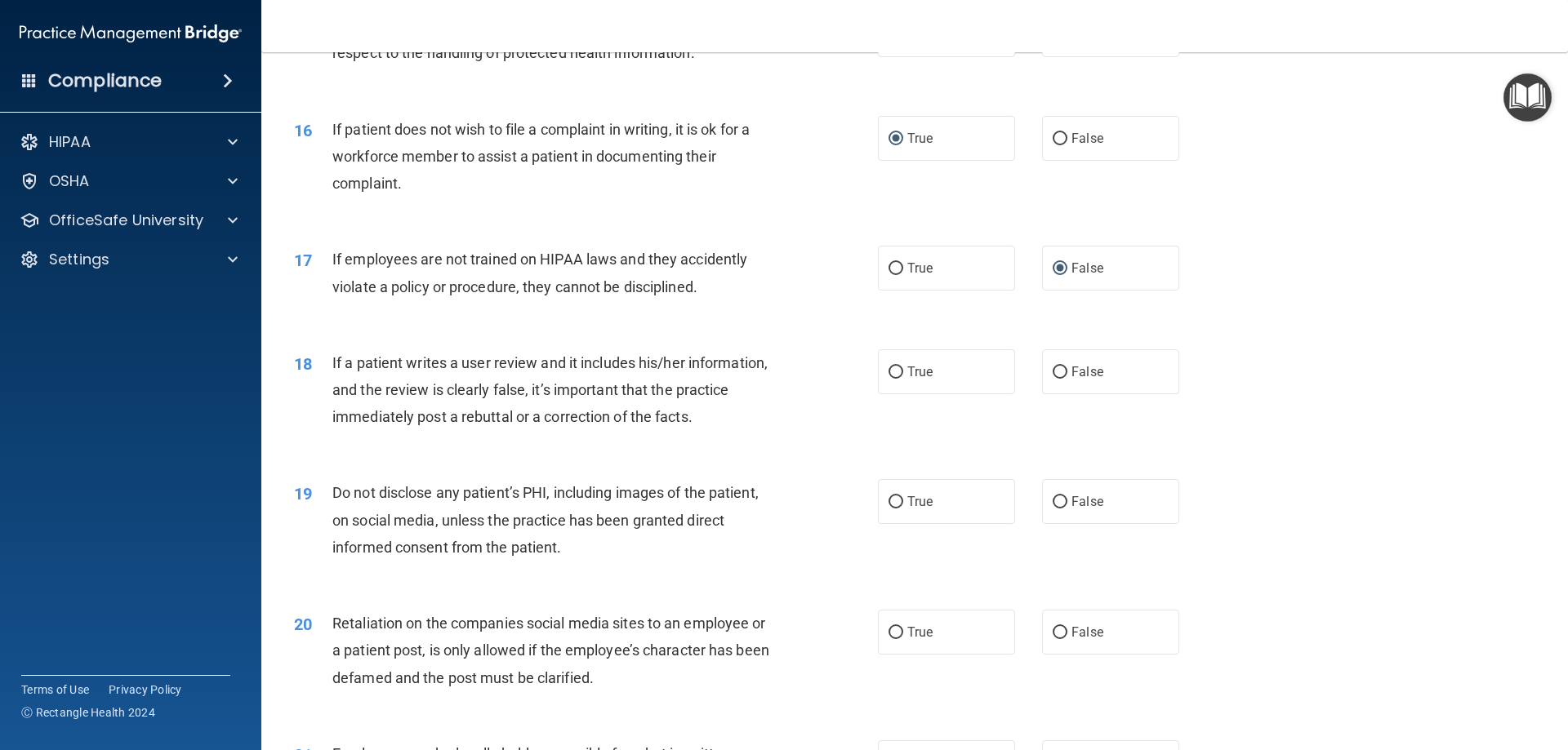
scroll to position [2123, 0]
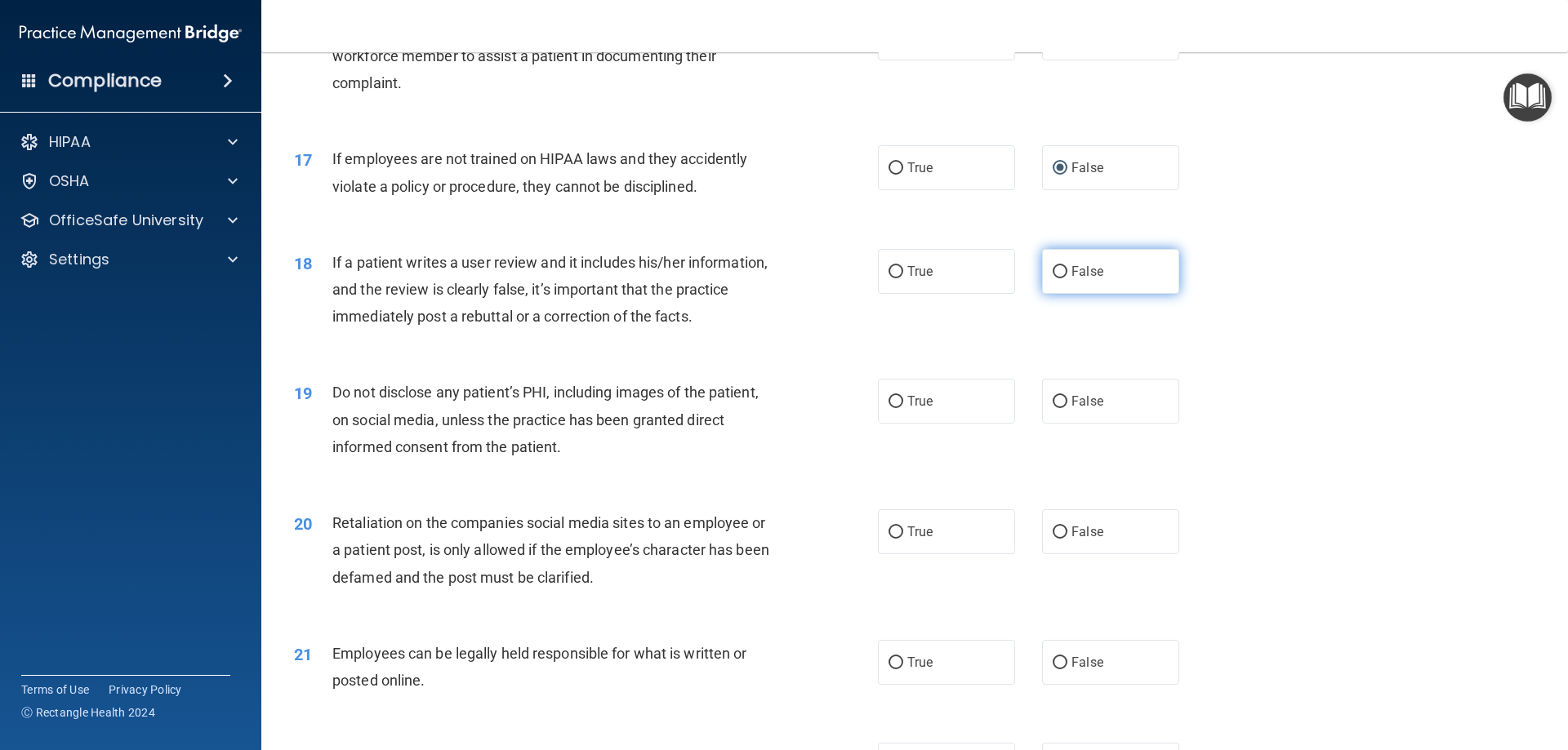
click at [1053, 279] on input "False" at bounding box center [1060, 272] width 15 height 13
radio input "true"
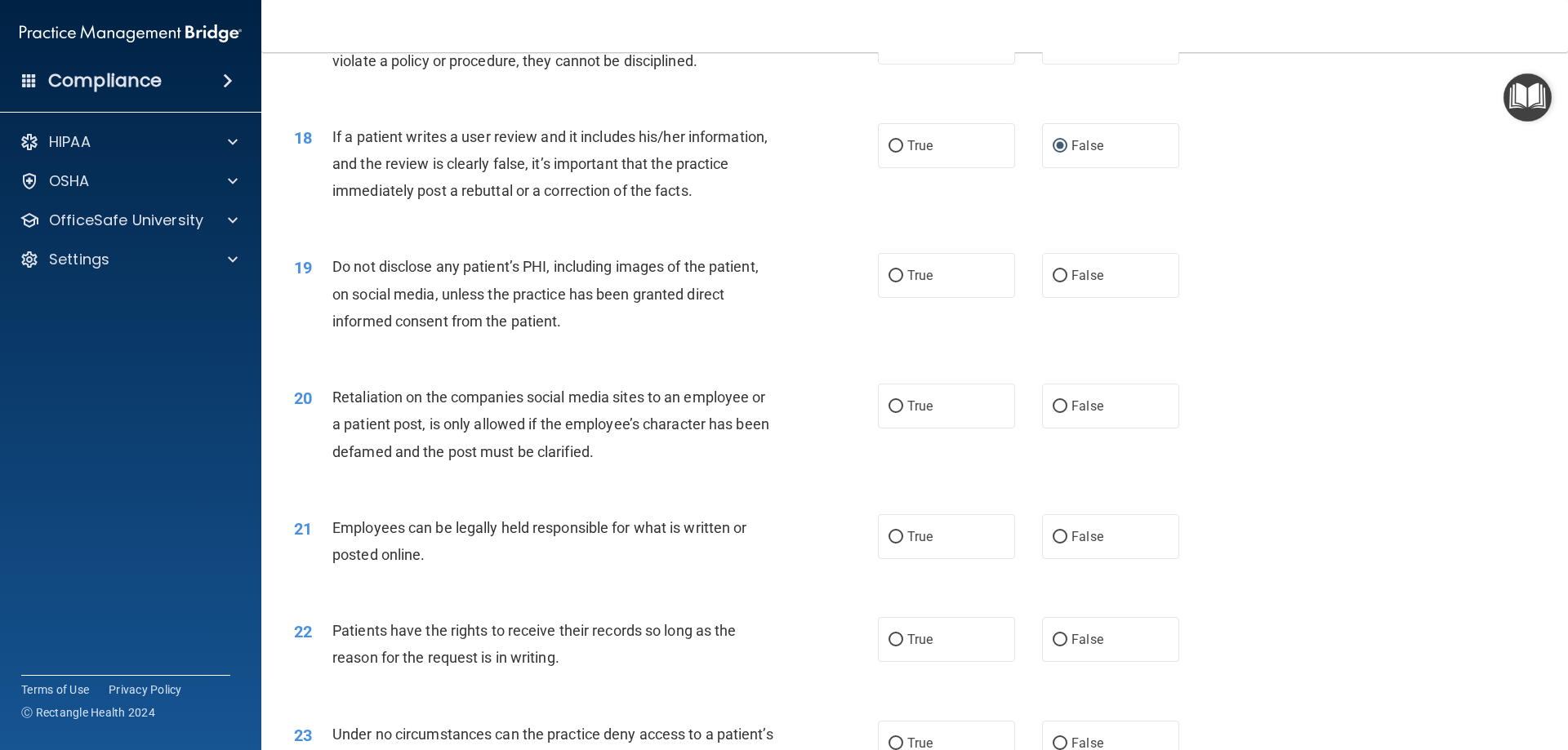
scroll to position [2287, 0]
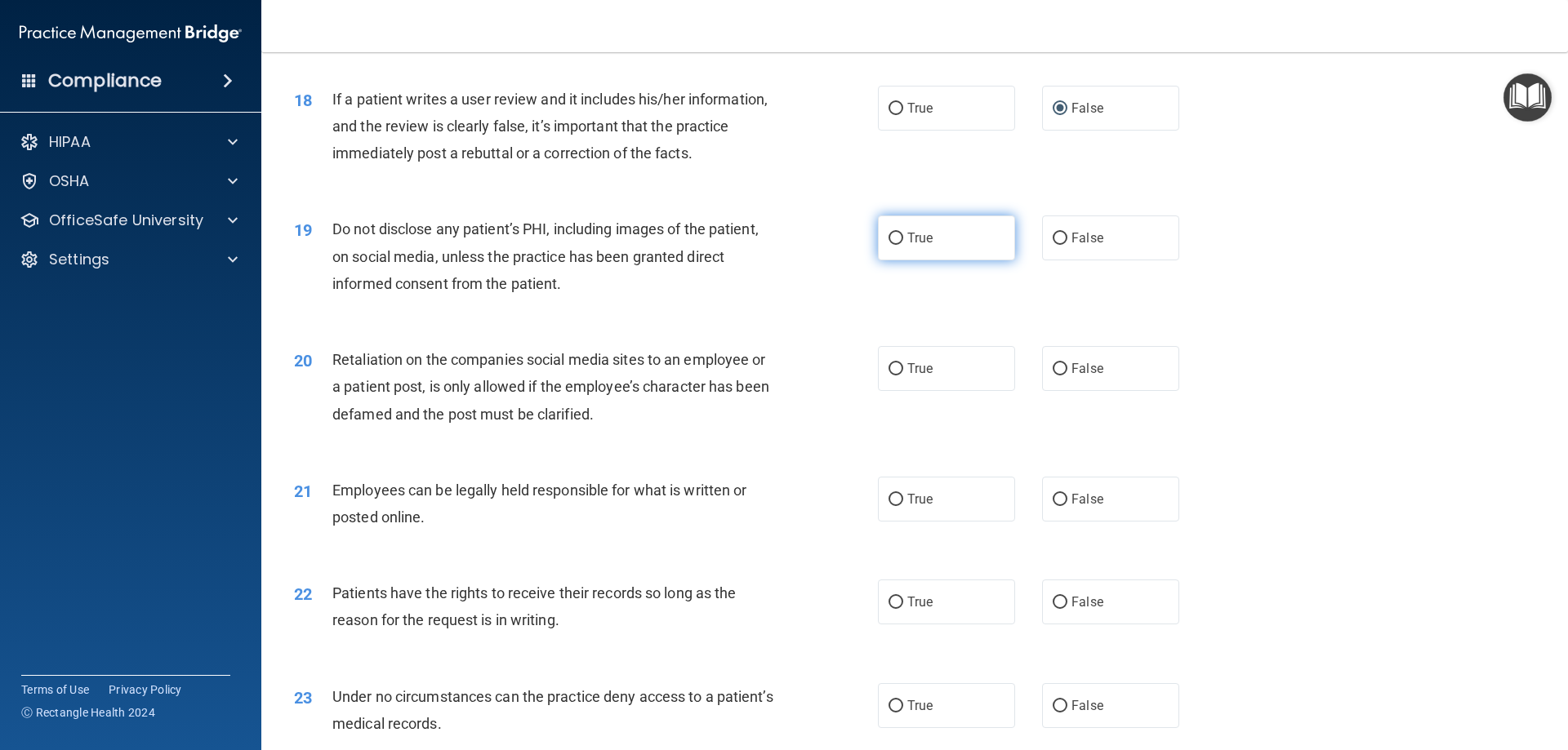
click at [890, 245] on input "True" at bounding box center [895, 238] width 15 height 13
radio input "true"
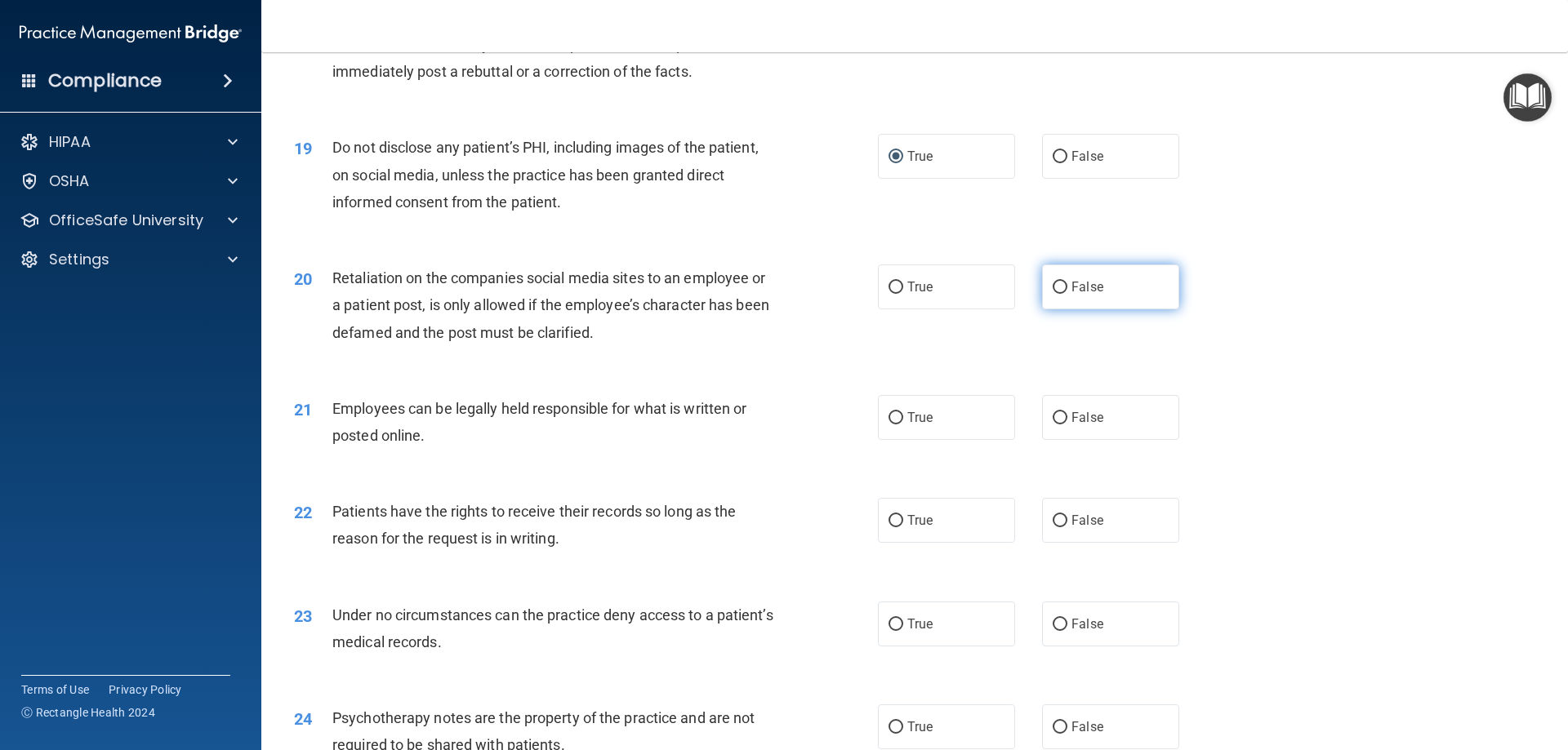
click at [1053, 294] on input "False" at bounding box center [1060, 287] width 15 height 13
radio input "true"
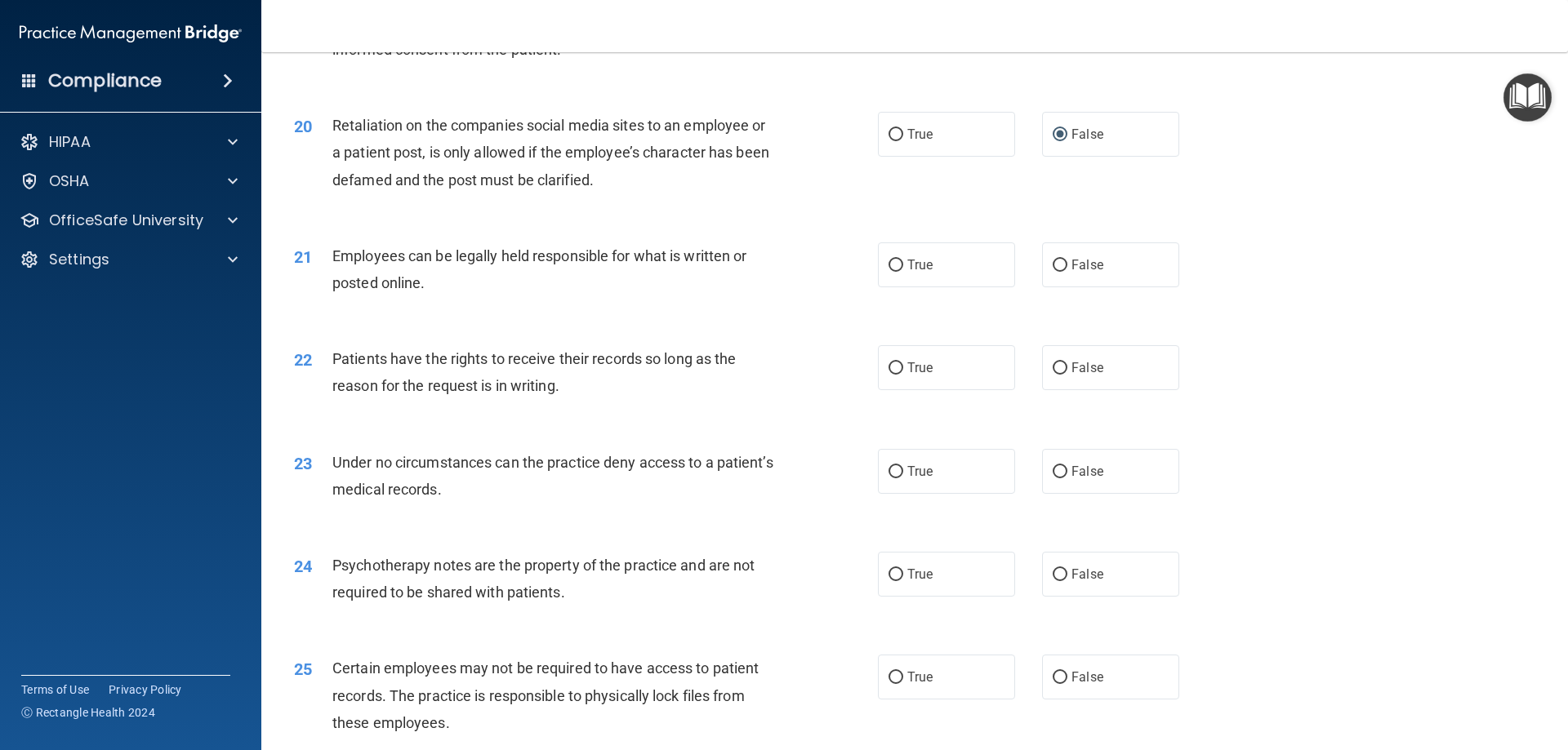
scroll to position [2532, 0]
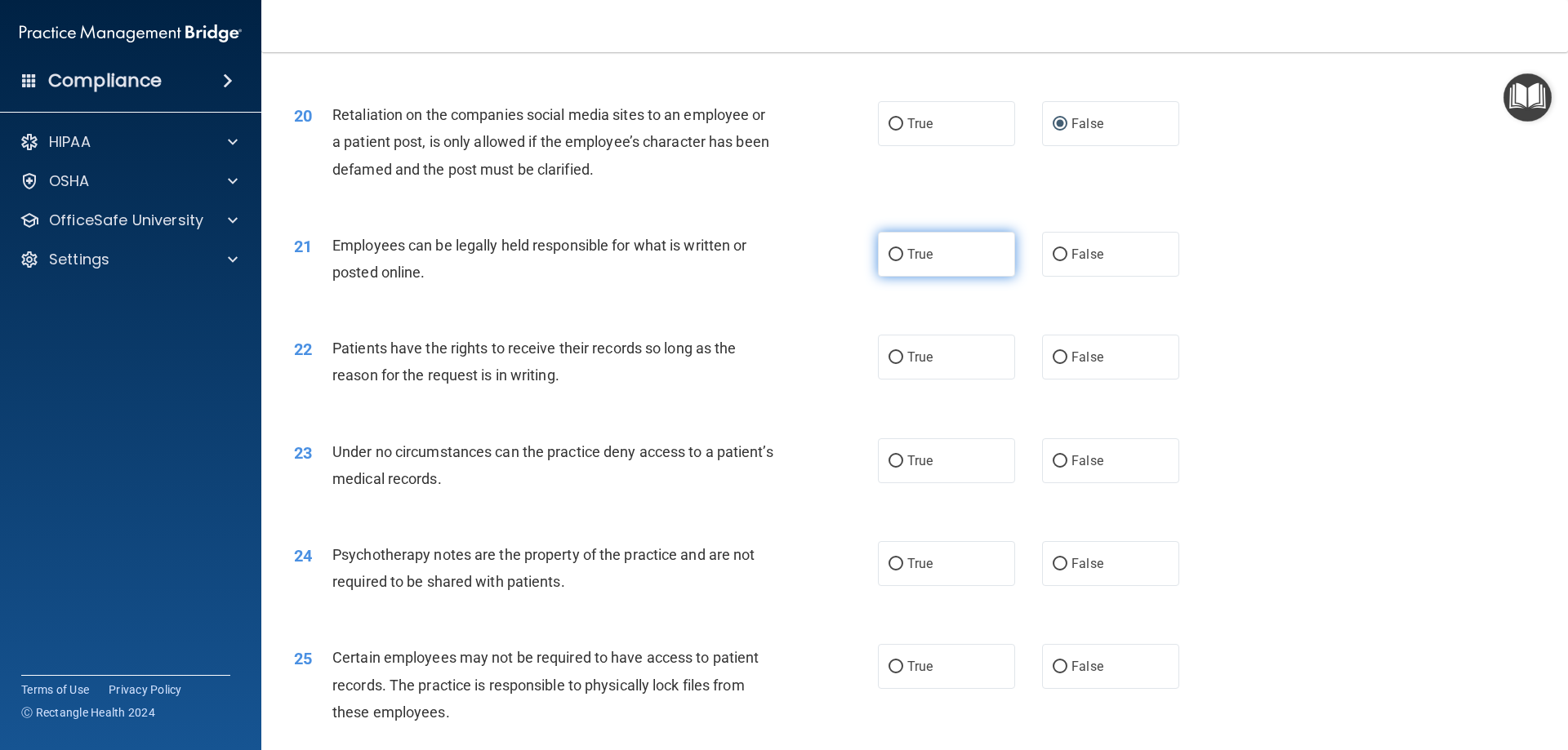
click at [890, 261] on input "True" at bounding box center [895, 255] width 15 height 13
radio input "true"
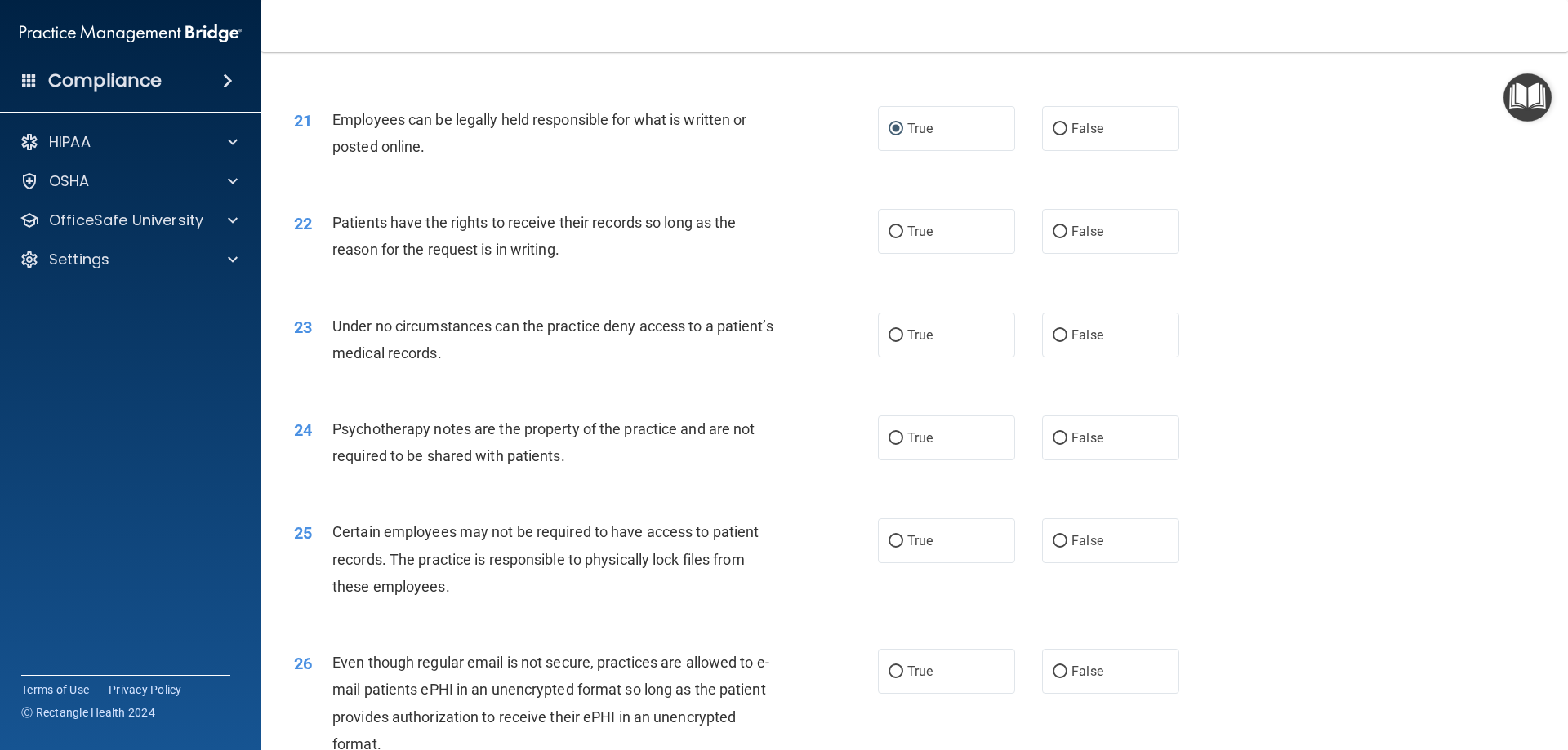
scroll to position [2695, 0]
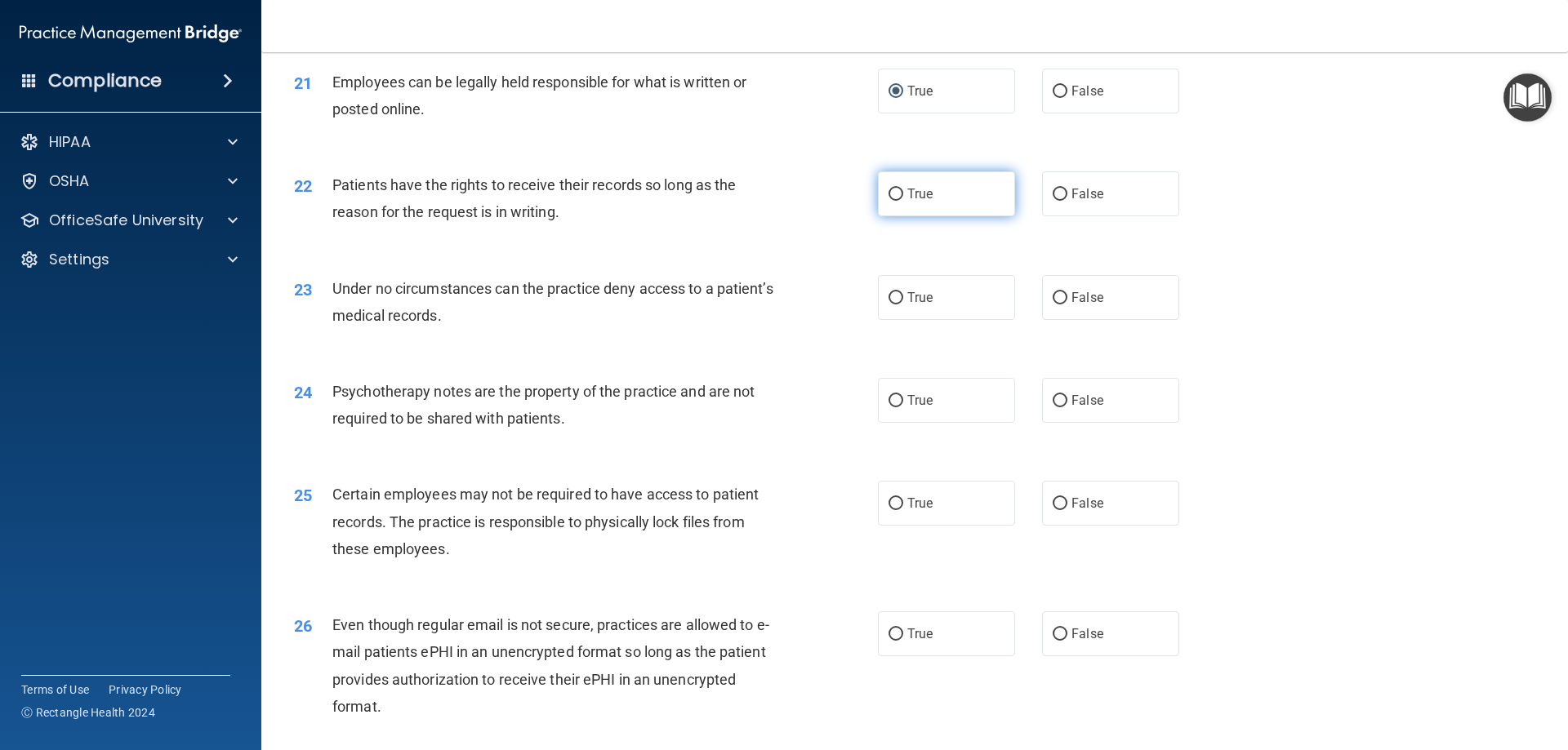
click at [891, 201] on input "True" at bounding box center [895, 195] width 15 height 13
radio input "true"
click at [1053, 305] on input "False" at bounding box center [1060, 298] width 15 height 13
radio input "true"
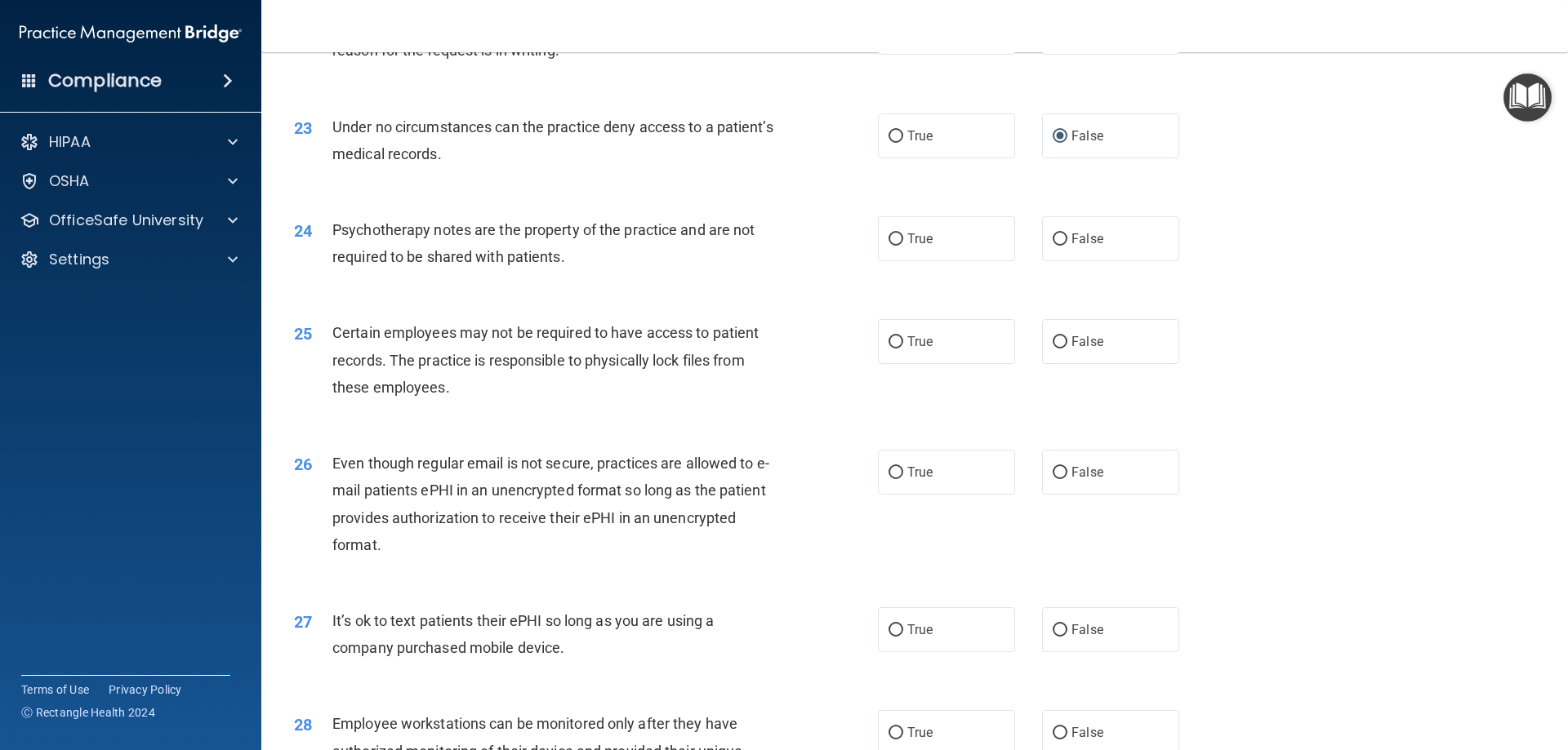
scroll to position [2859, 0]
click at [1053, 244] on input "False" at bounding box center [1060, 238] width 15 height 13
radio input "true"
click at [889, 347] on input "True" at bounding box center [895, 341] width 15 height 13
radio input "true"
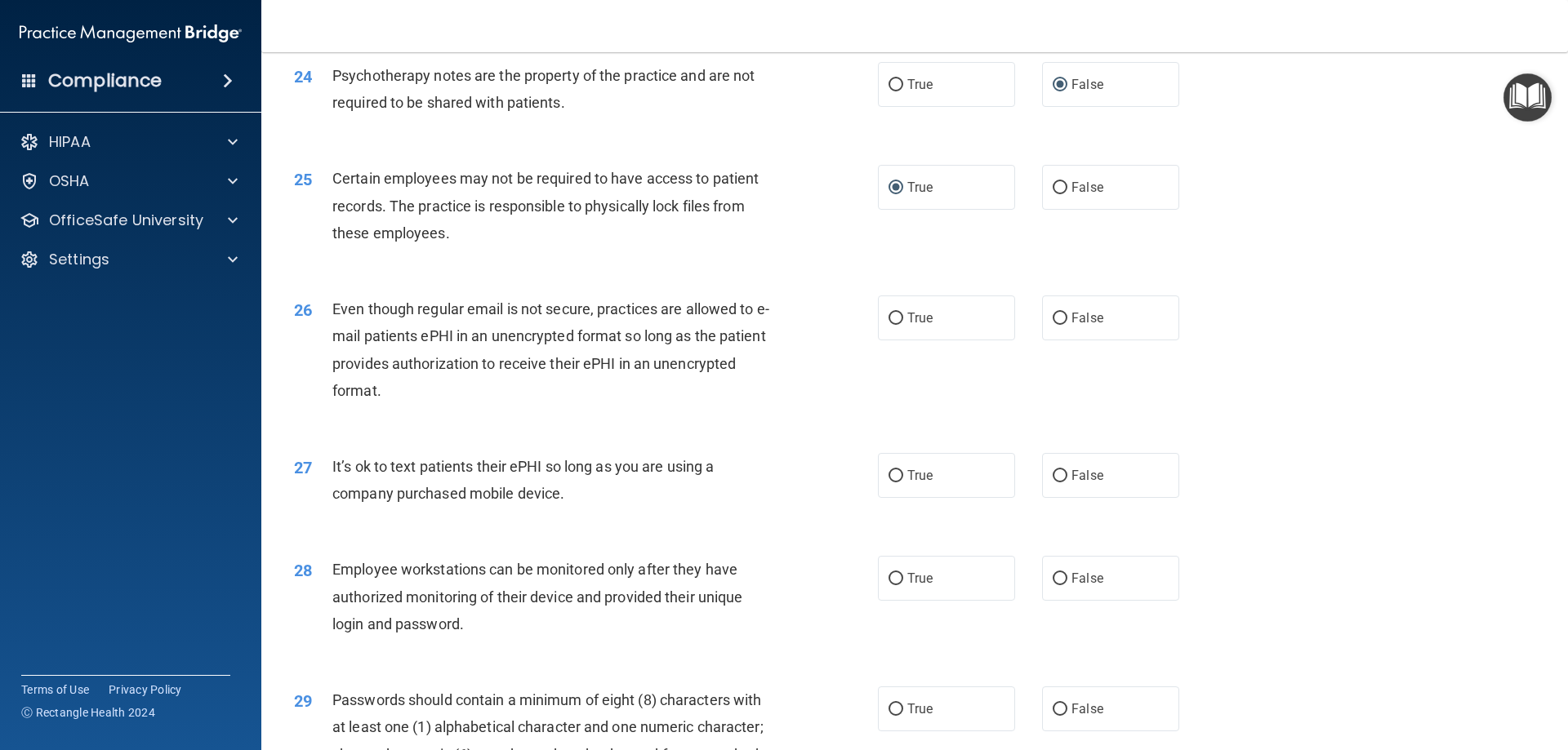
scroll to position [3021, 0]
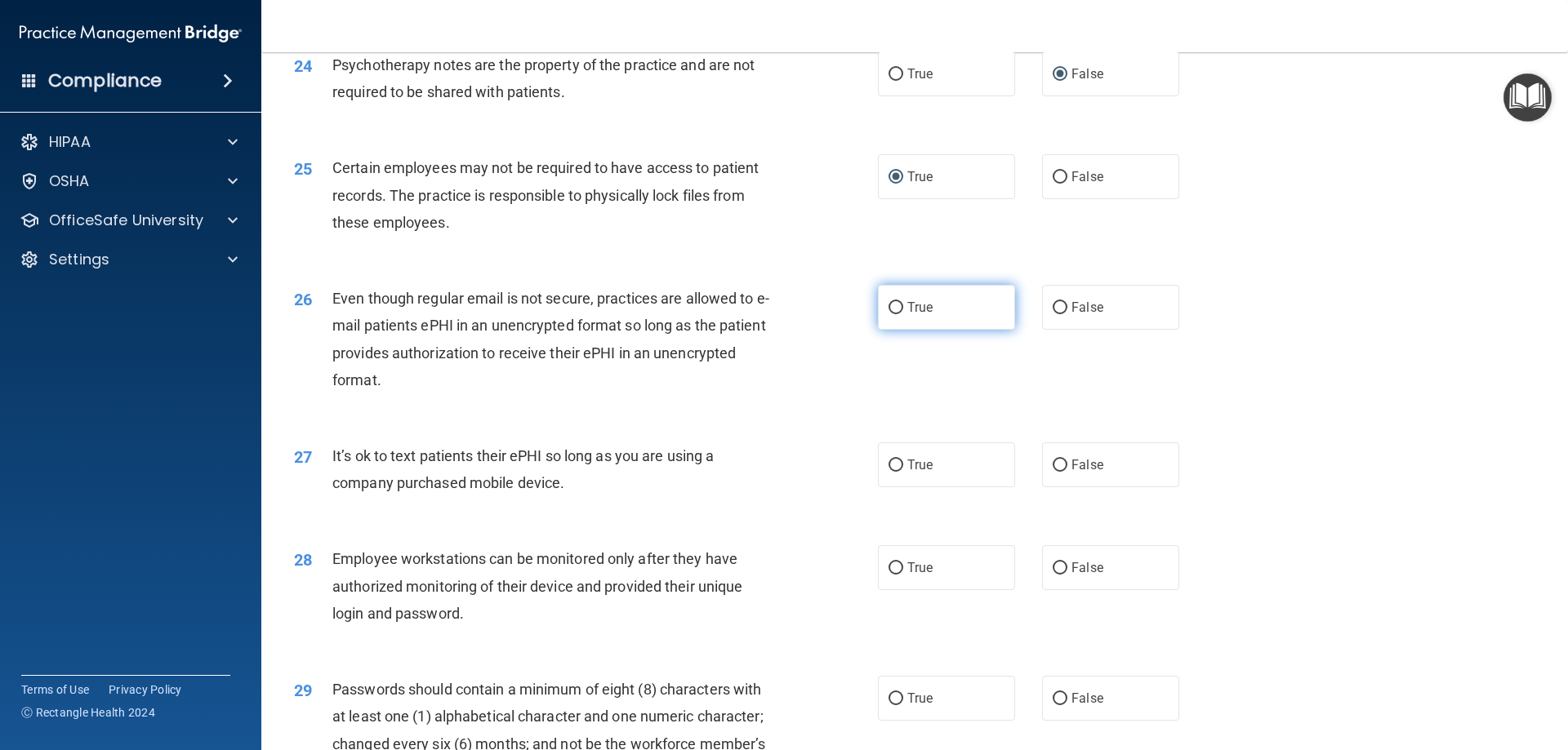
click at [896, 315] on input "True" at bounding box center [895, 308] width 15 height 13
radio input "true"
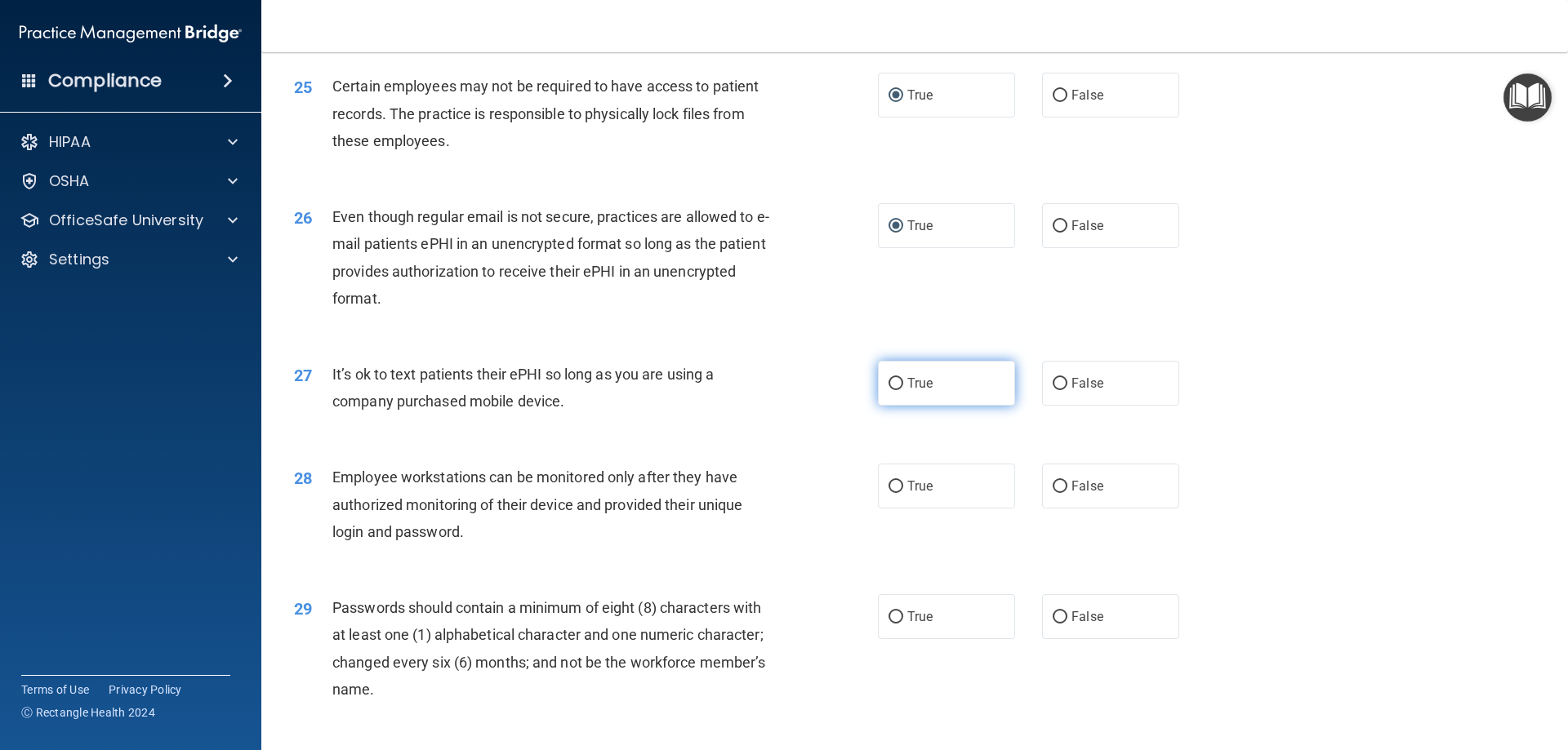
click at [889, 390] on input "True" at bounding box center [895, 384] width 15 height 13
radio input "true"
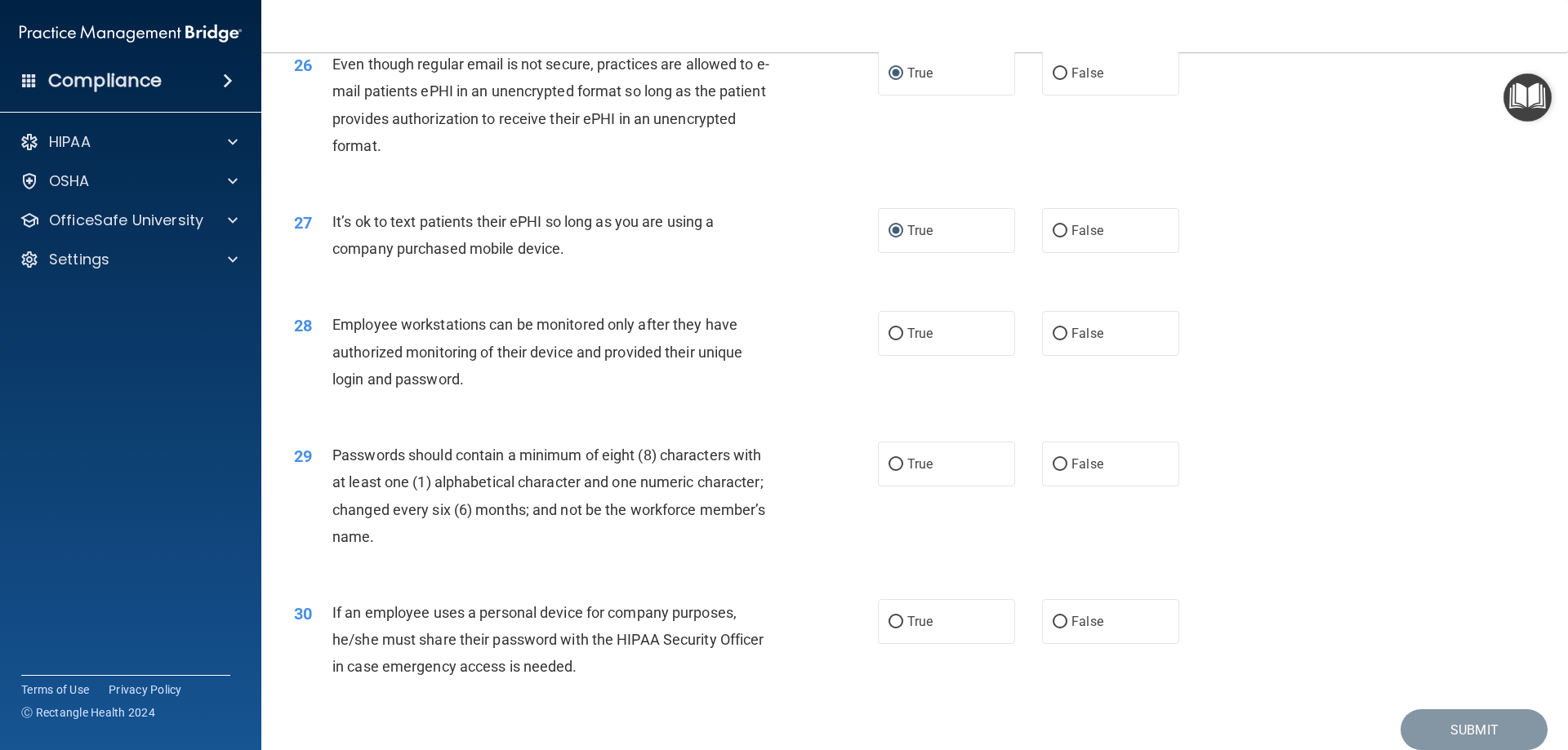
scroll to position [3267, 0]
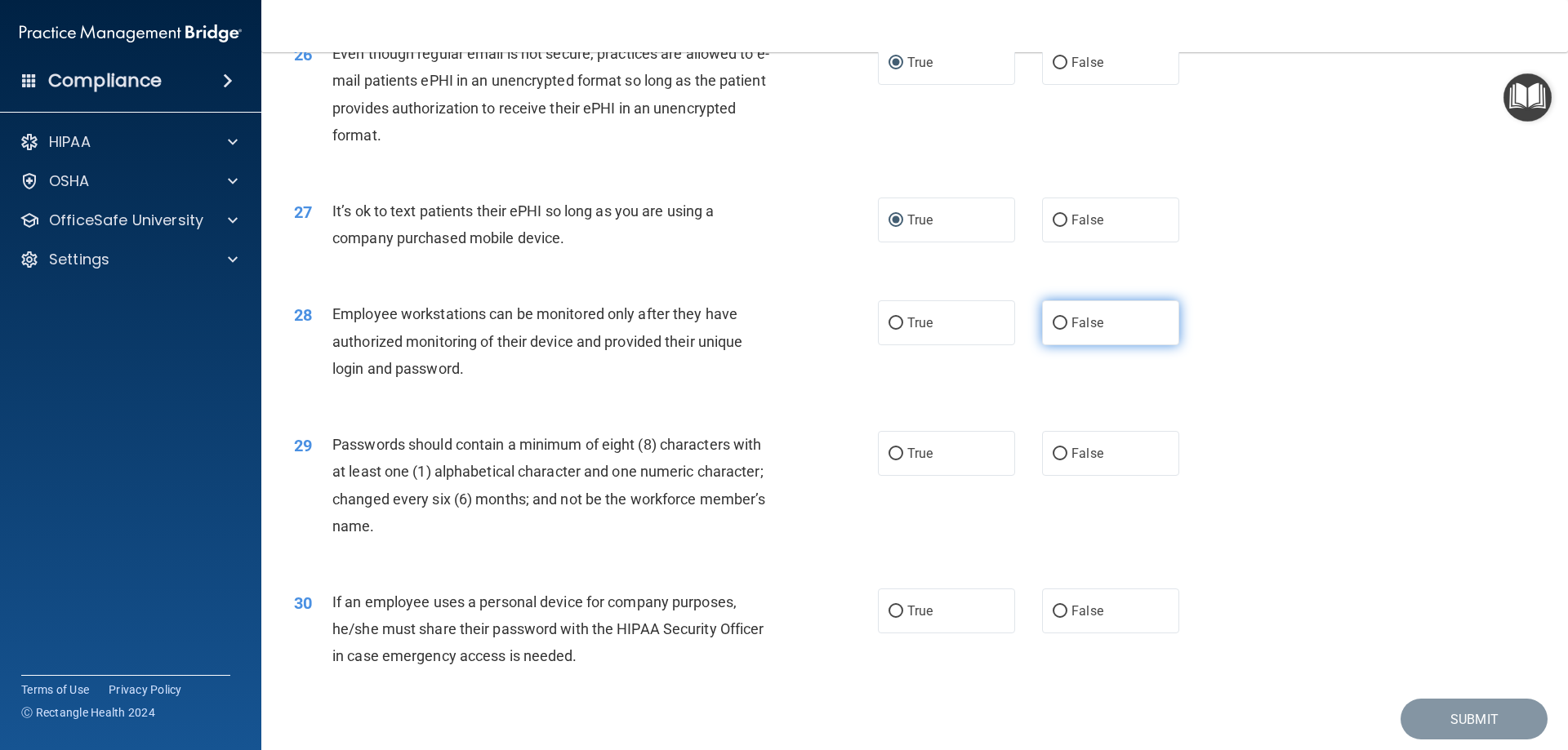
click at [1053, 330] on input "False" at bounding box center [1060, 323] width 15 height 13
radio input "true"
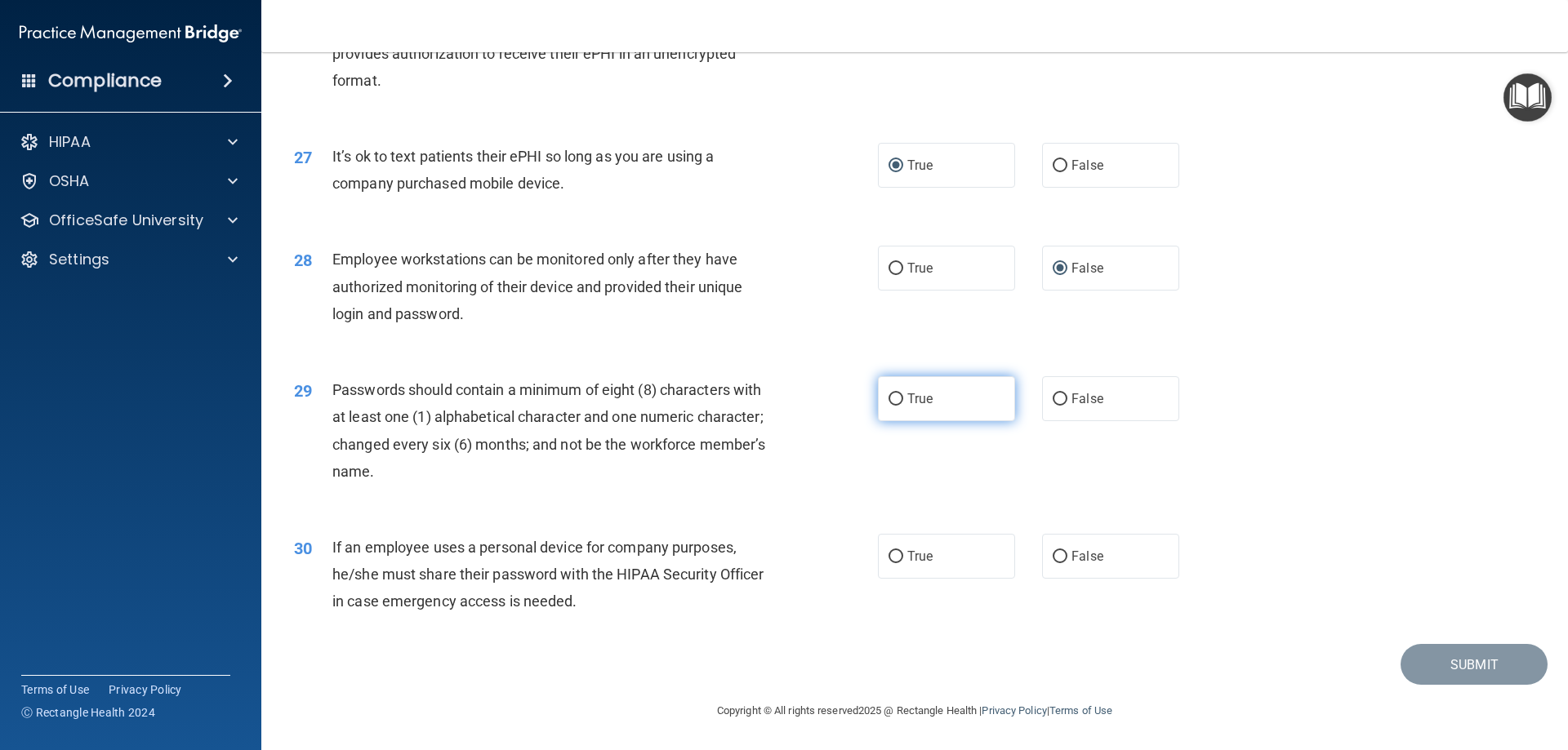
click at [889, 401] on input "True" at bounding box center [895, 400] width 15 height 13
radio input "true"
click at [890, 555] on input "True" at bounding box center [895, 556] width 15 height 13
radio input "true"
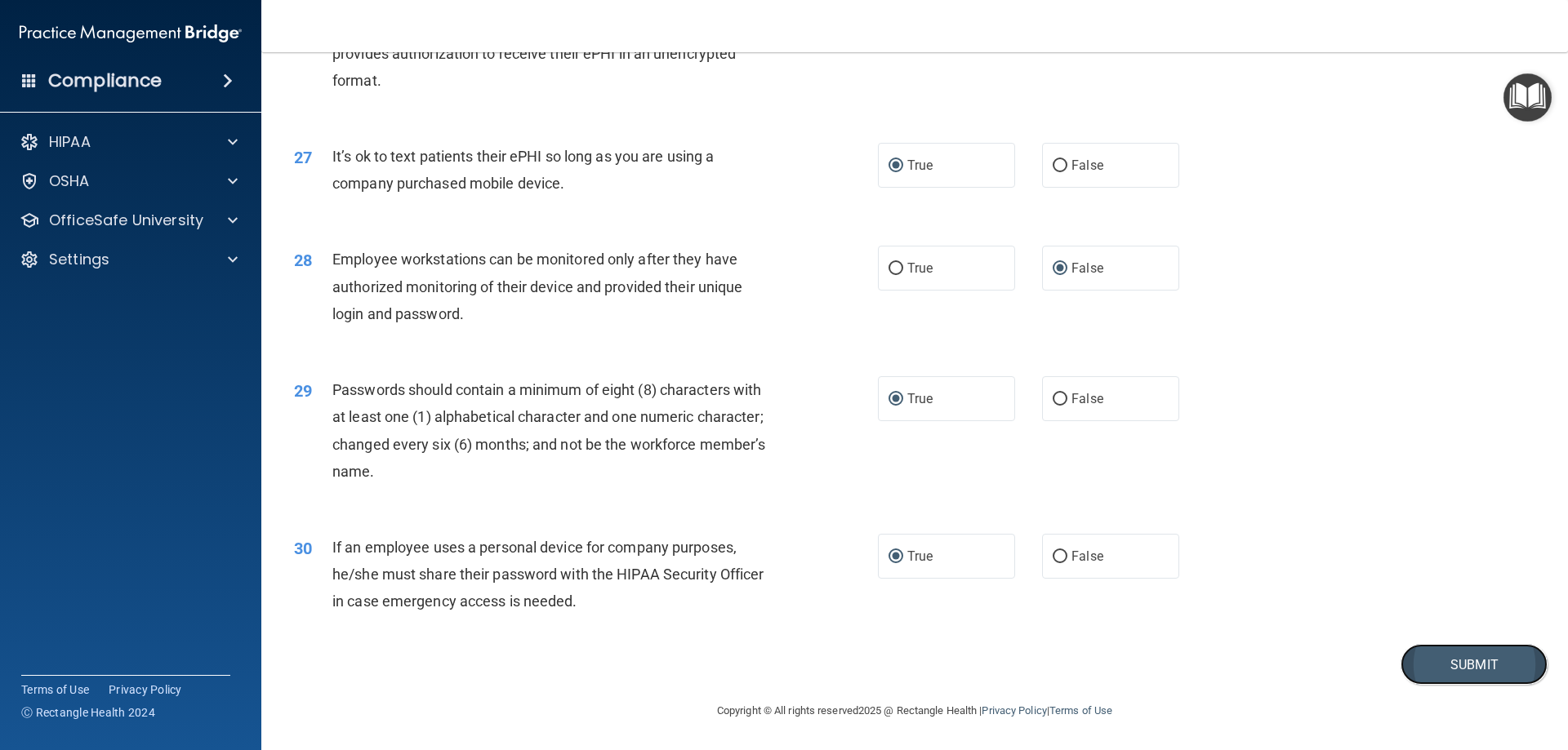
click at [1444, 668] on button "Submit" at bounding box center [1474, 665] width 147 height 42
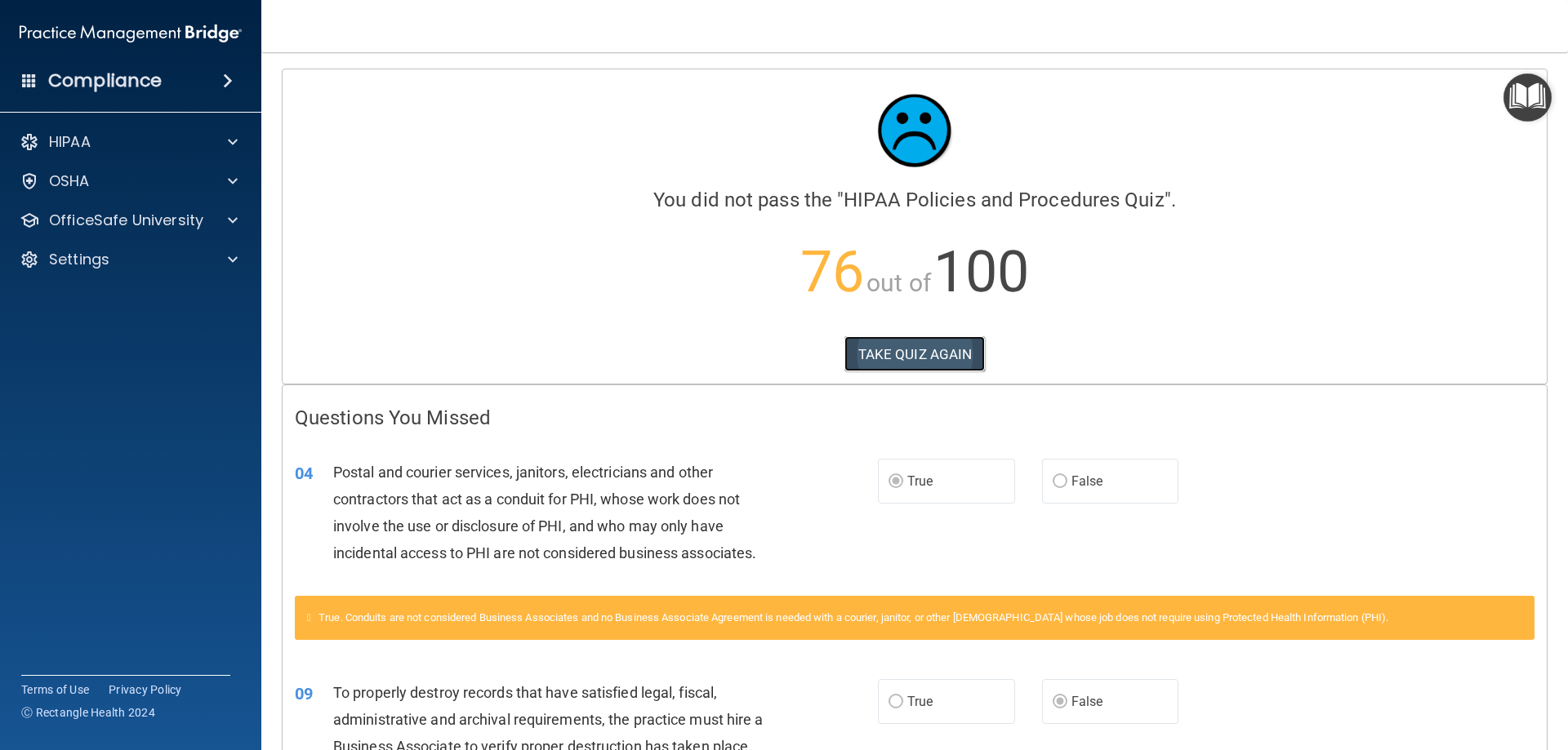
click at [901, 348] on button "TAKE QUIZ AGAIN" at bounding box center [915, 354] width 141 height 36
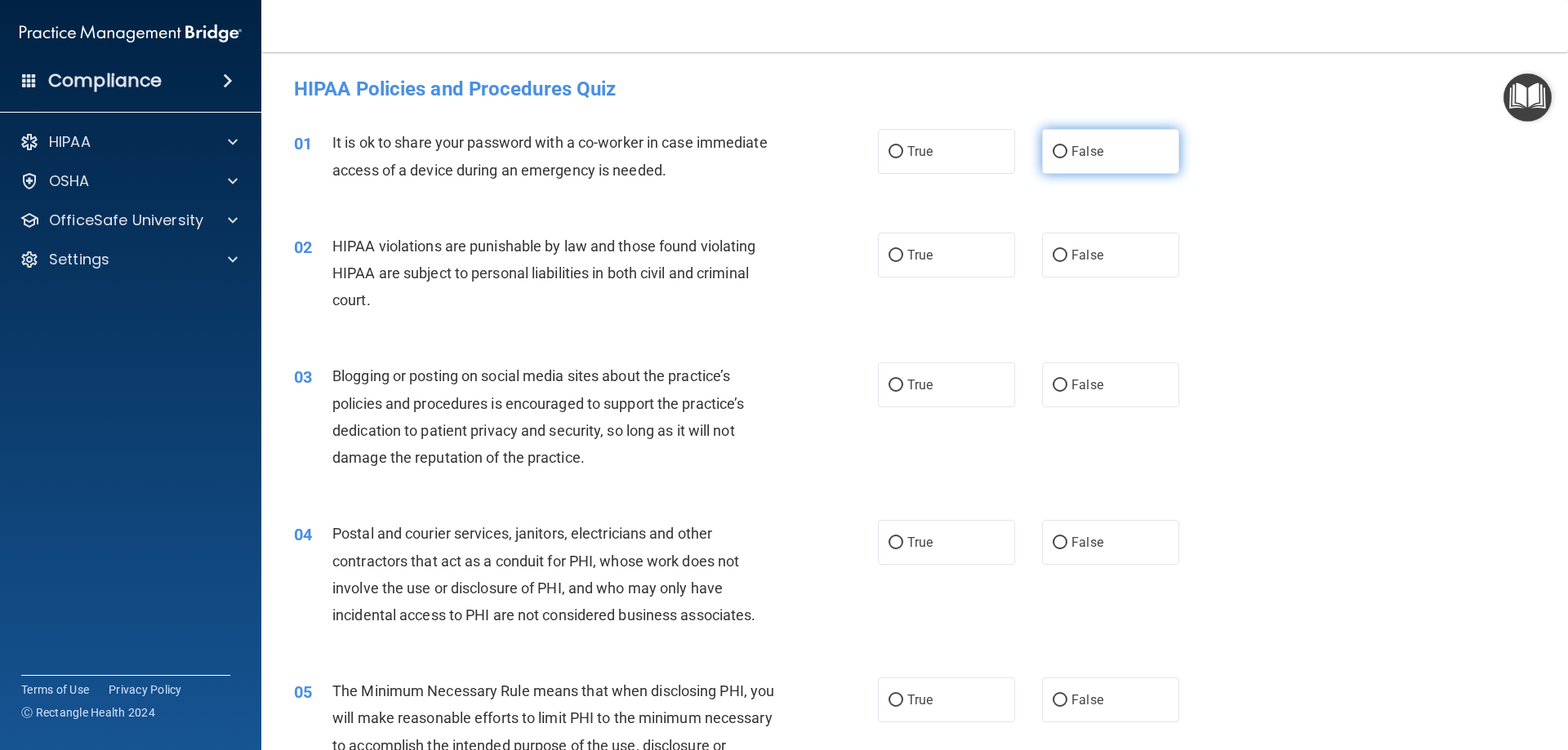
click at [1054, 152] on input "False" at bounding box center [1060, 152] width 15 height 13
radio input "true"
click at [890, 252] on input "True" at bounding box center [895, 255] width 15 height 13
radio input "true"
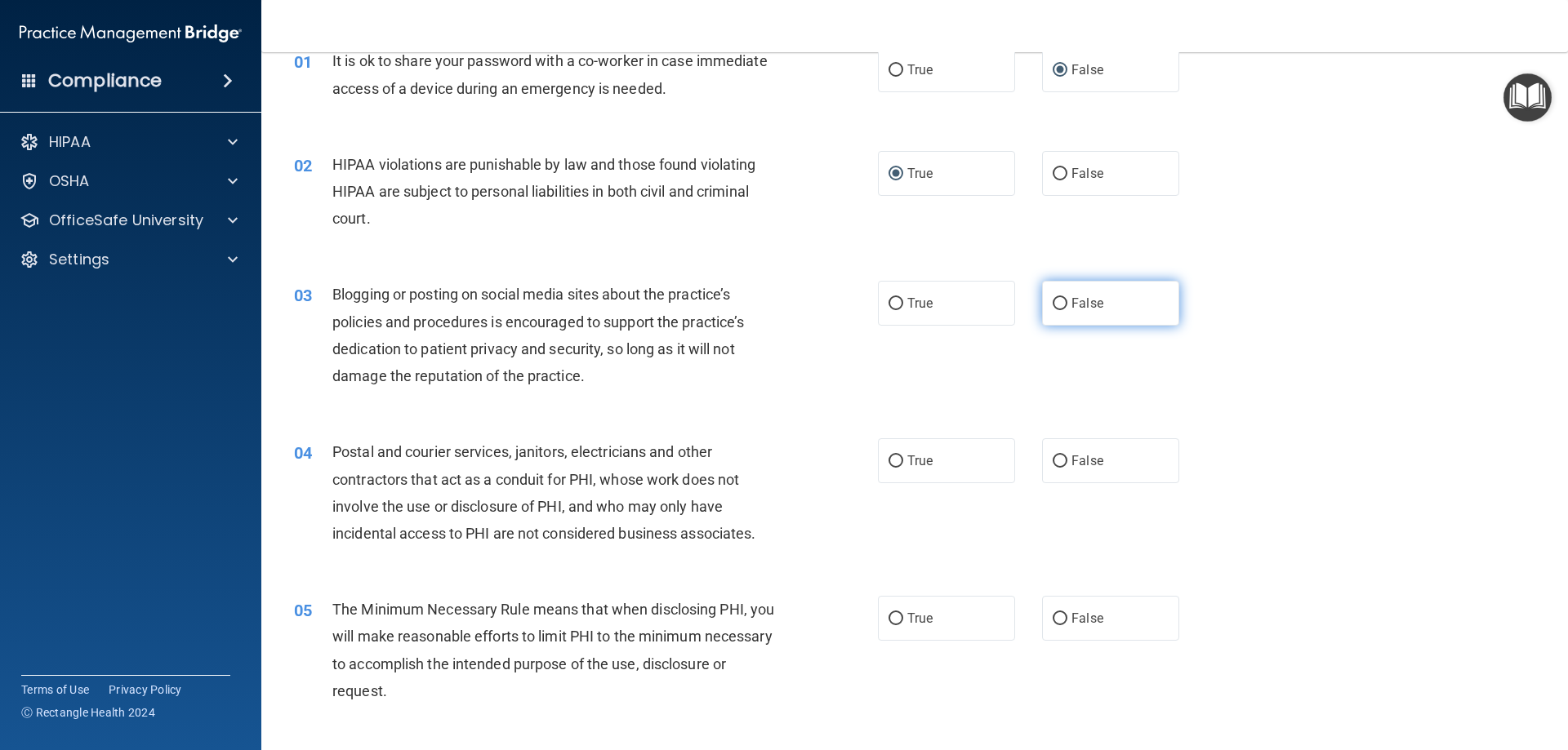
click at [1055, 298] on input "False" at bounding box center [1060, 304] width 15 height 13
radio input "true"
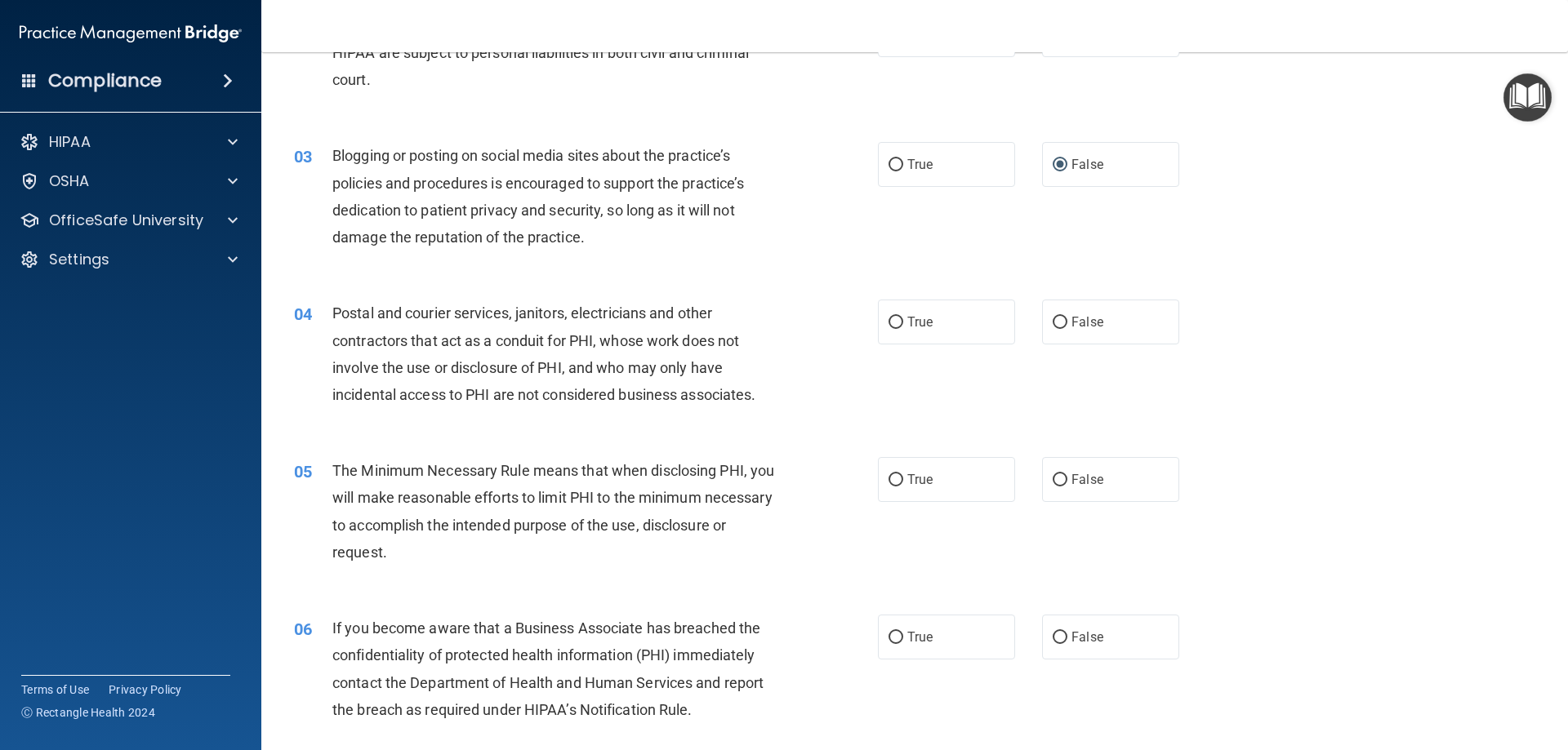
scroll to position [245, 0]
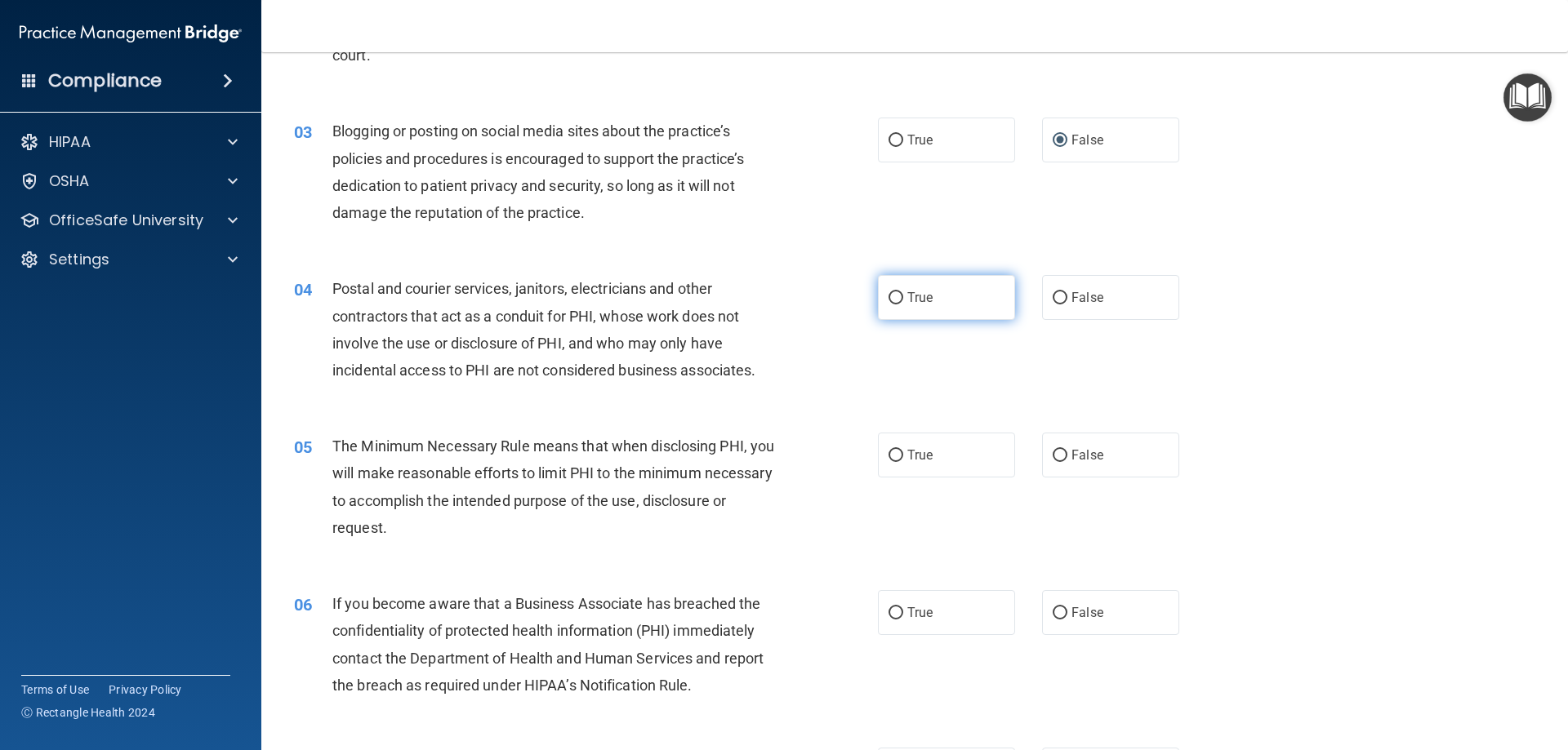
click at [890, 297] on input "True" at bounding box center [895, 298] width 15 height 13
radio input "true"
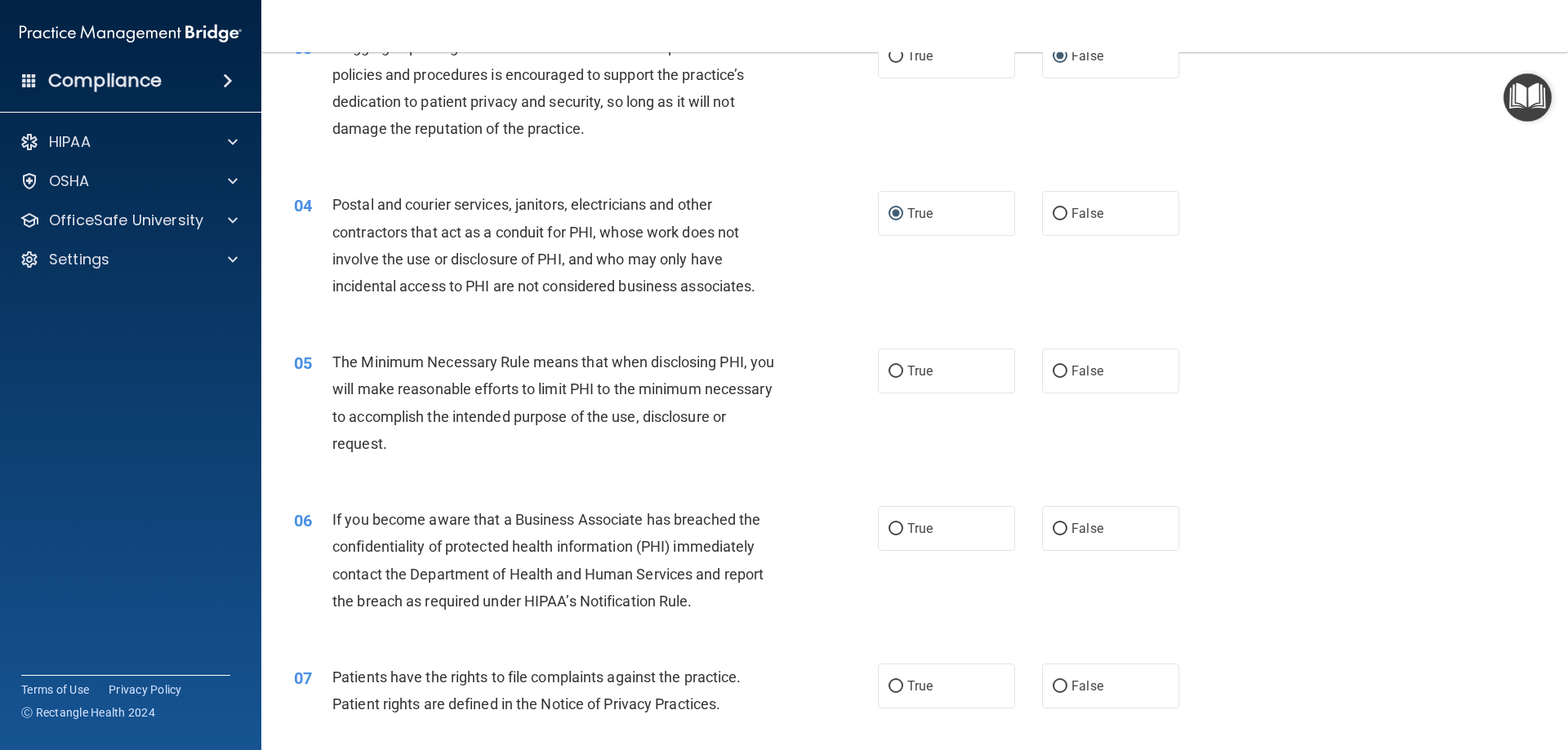
scroll to position [408, 0]
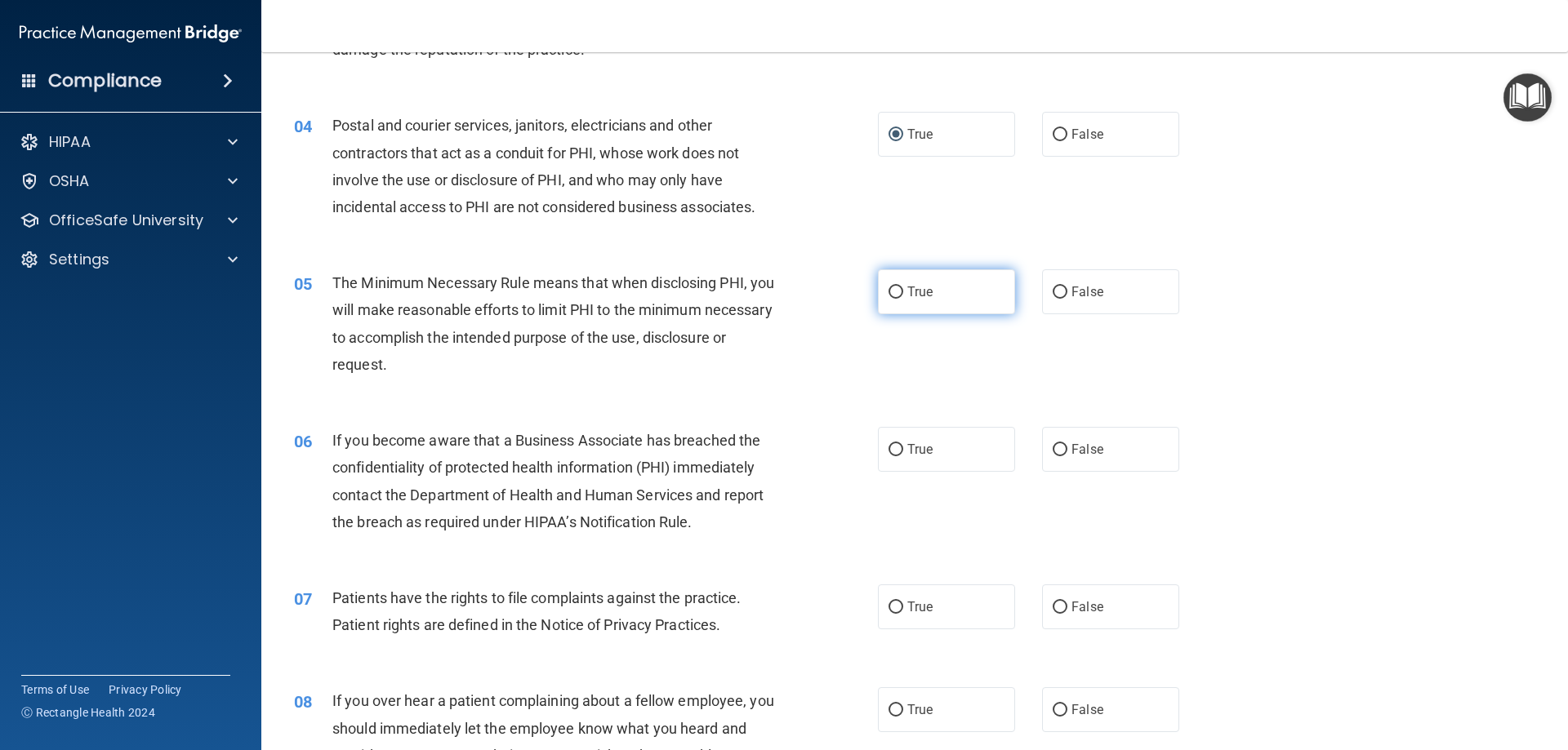
click at [890, 289] on input "True" at bounding box center [895, 292] width 15 height 13
radio input "true"
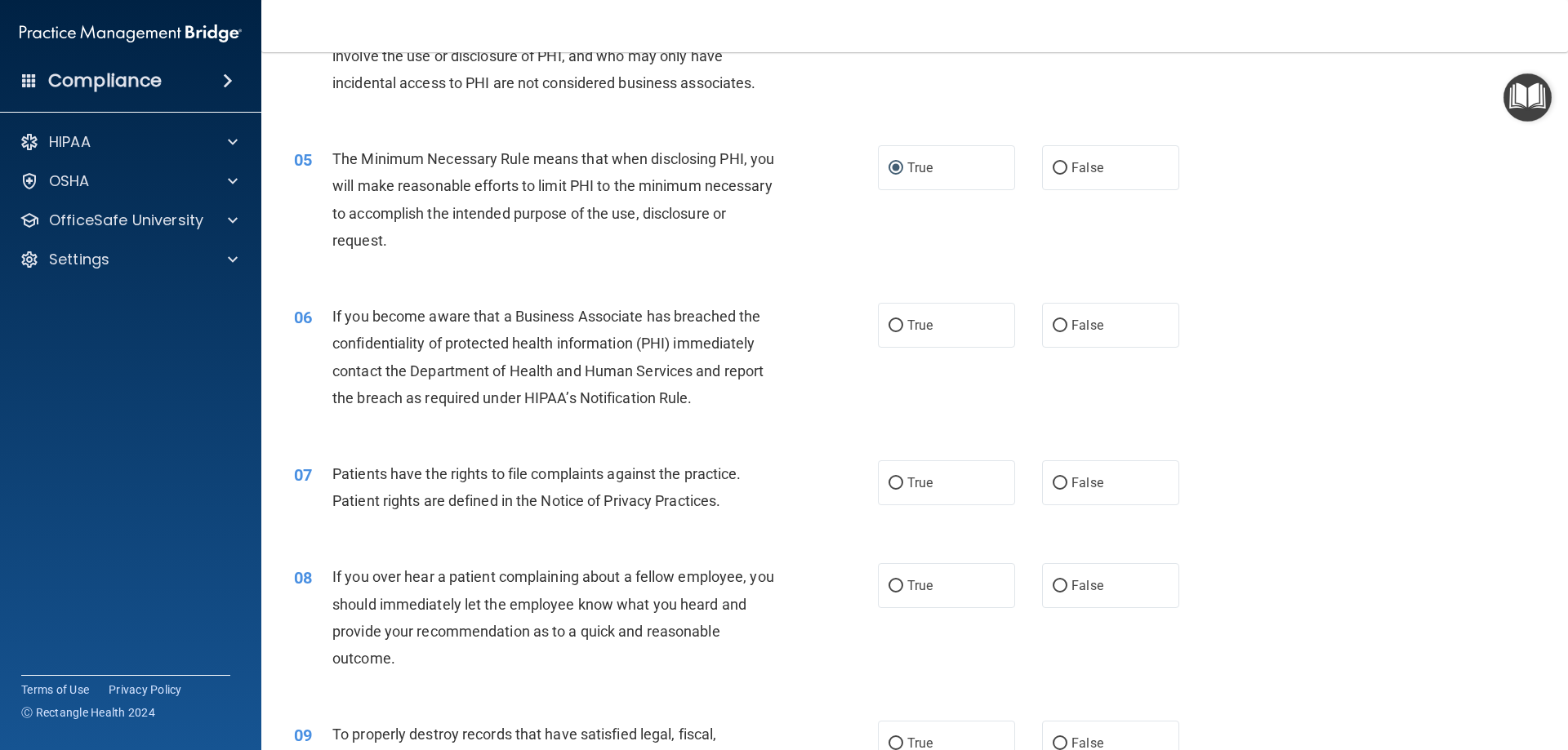
scroll to position [572, 0]
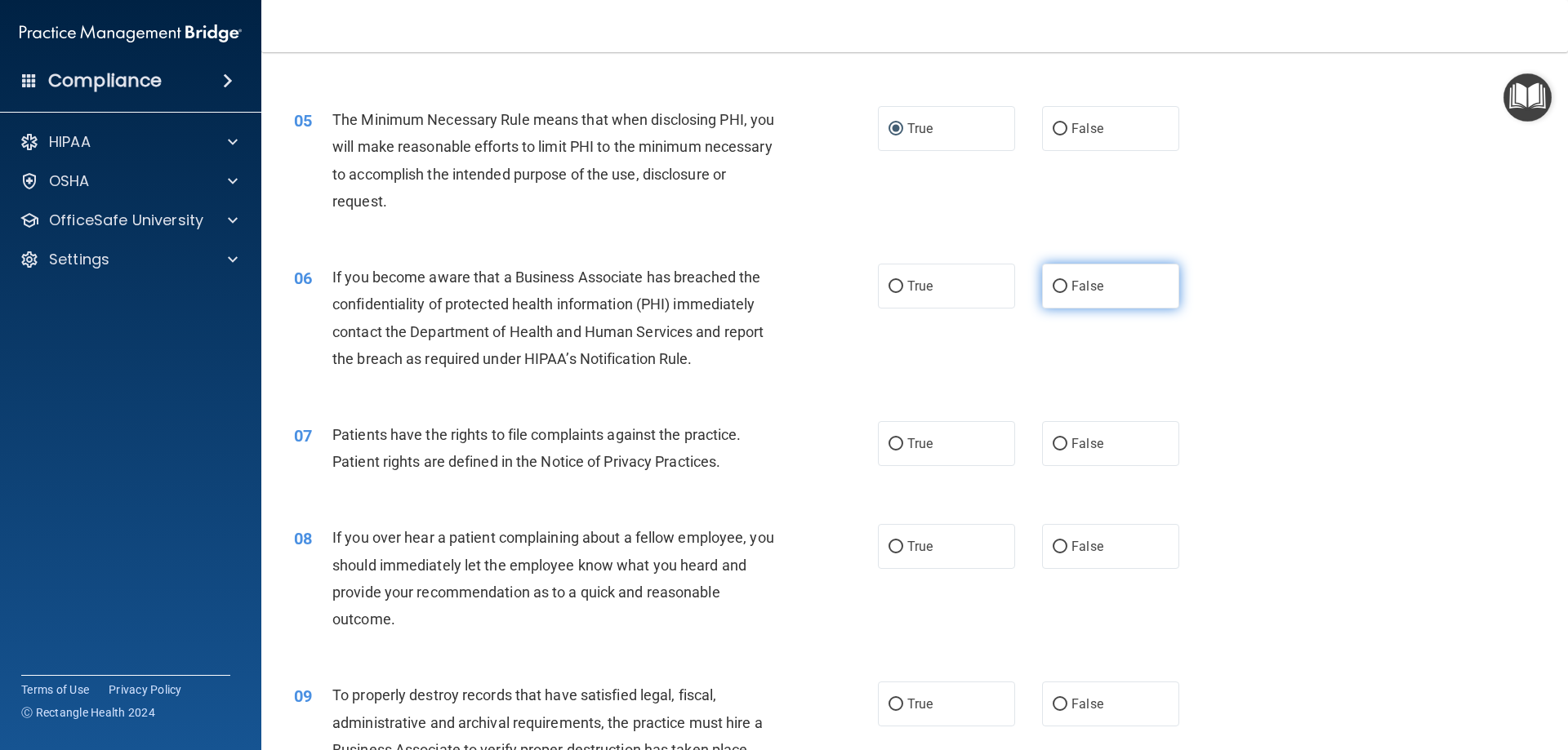
click at [1053, 285] on input "False" at bounding box center [1060, 286] width 15 height 13
radio input "true"
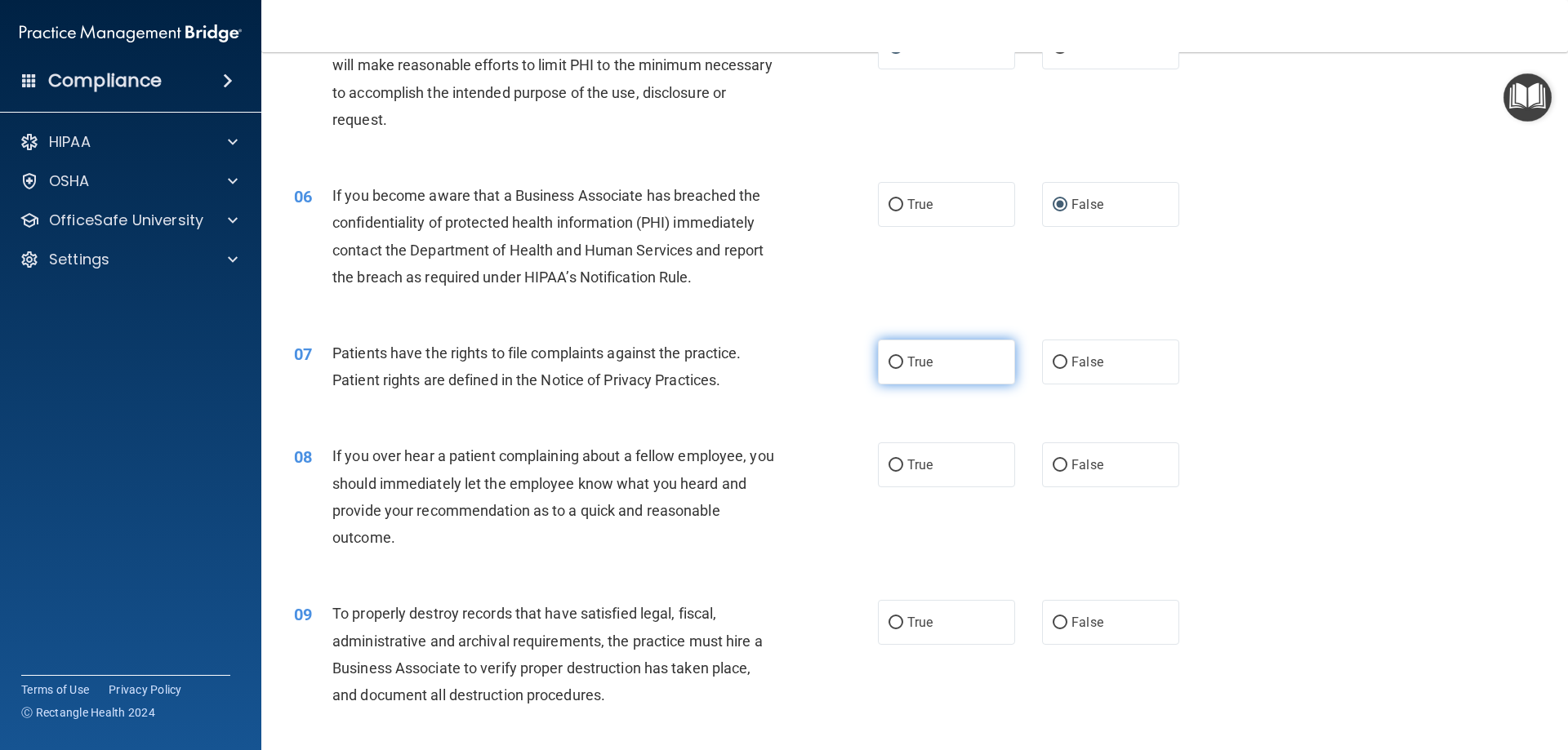
click at [889, 359] on input "True" at bounding box center [895, 363] width 15 height 13
radio input "true"
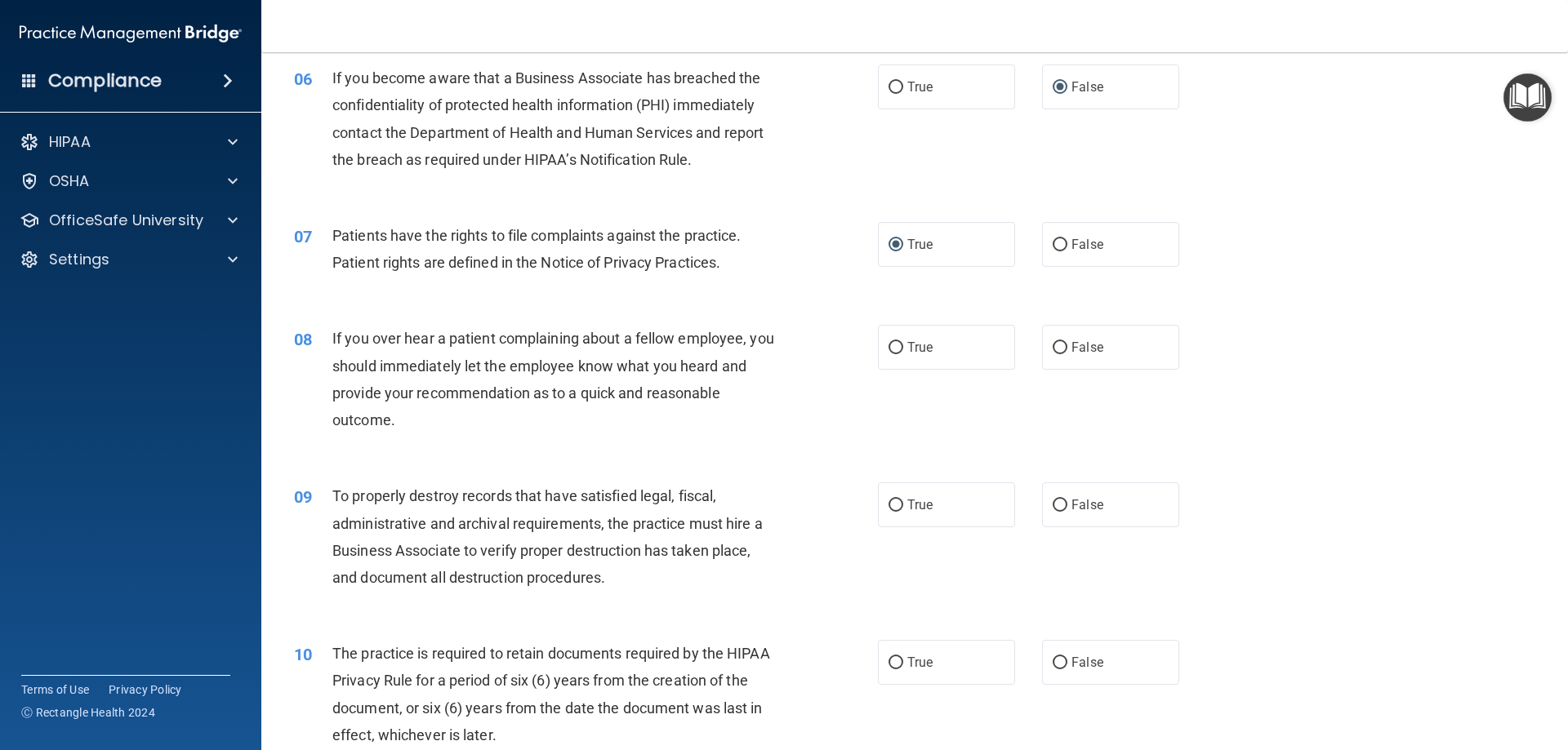
scroll to position [817, 0]
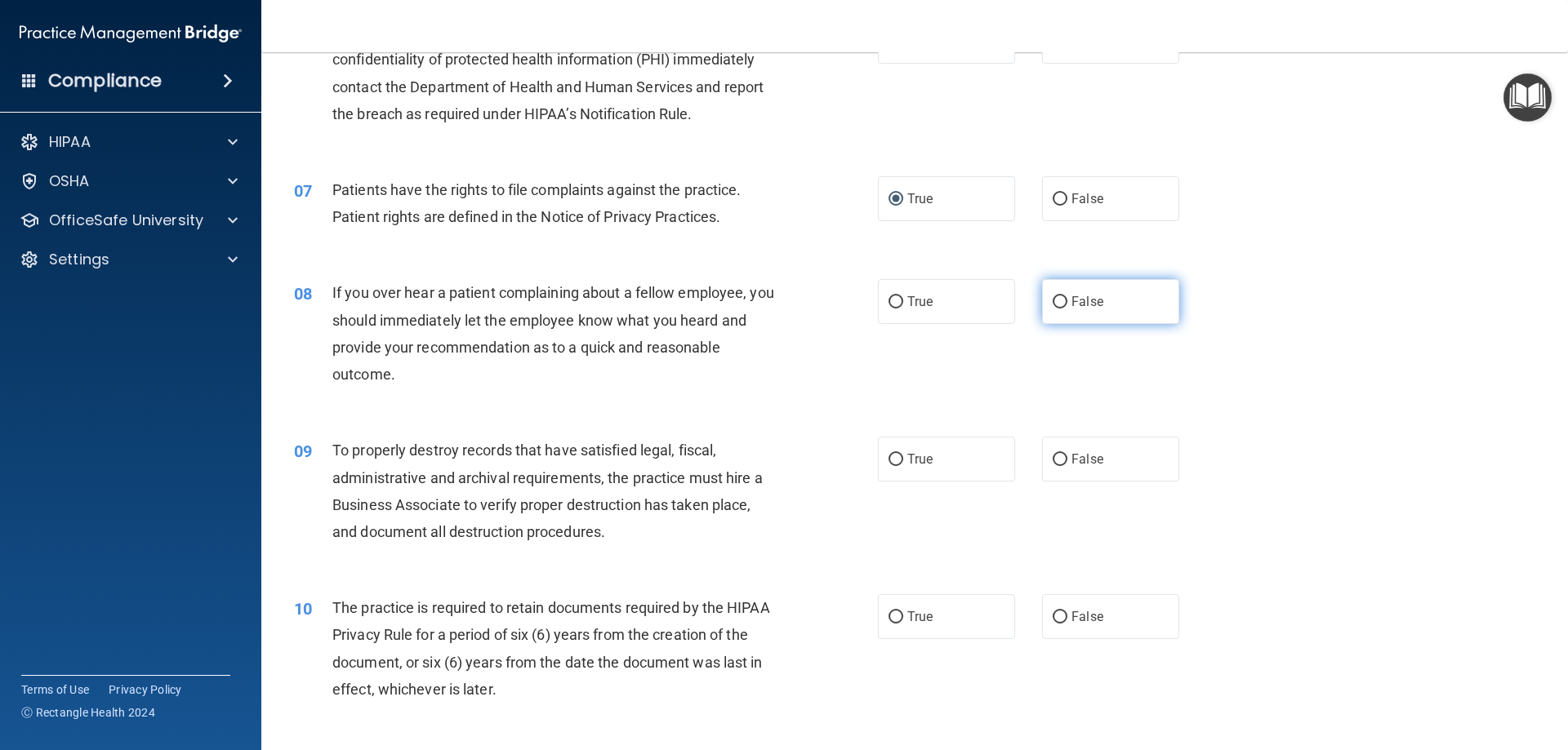
click at [1053, 299] on input "False" at bounding box center [1060, 302] width 15 height 13
radio input "true"
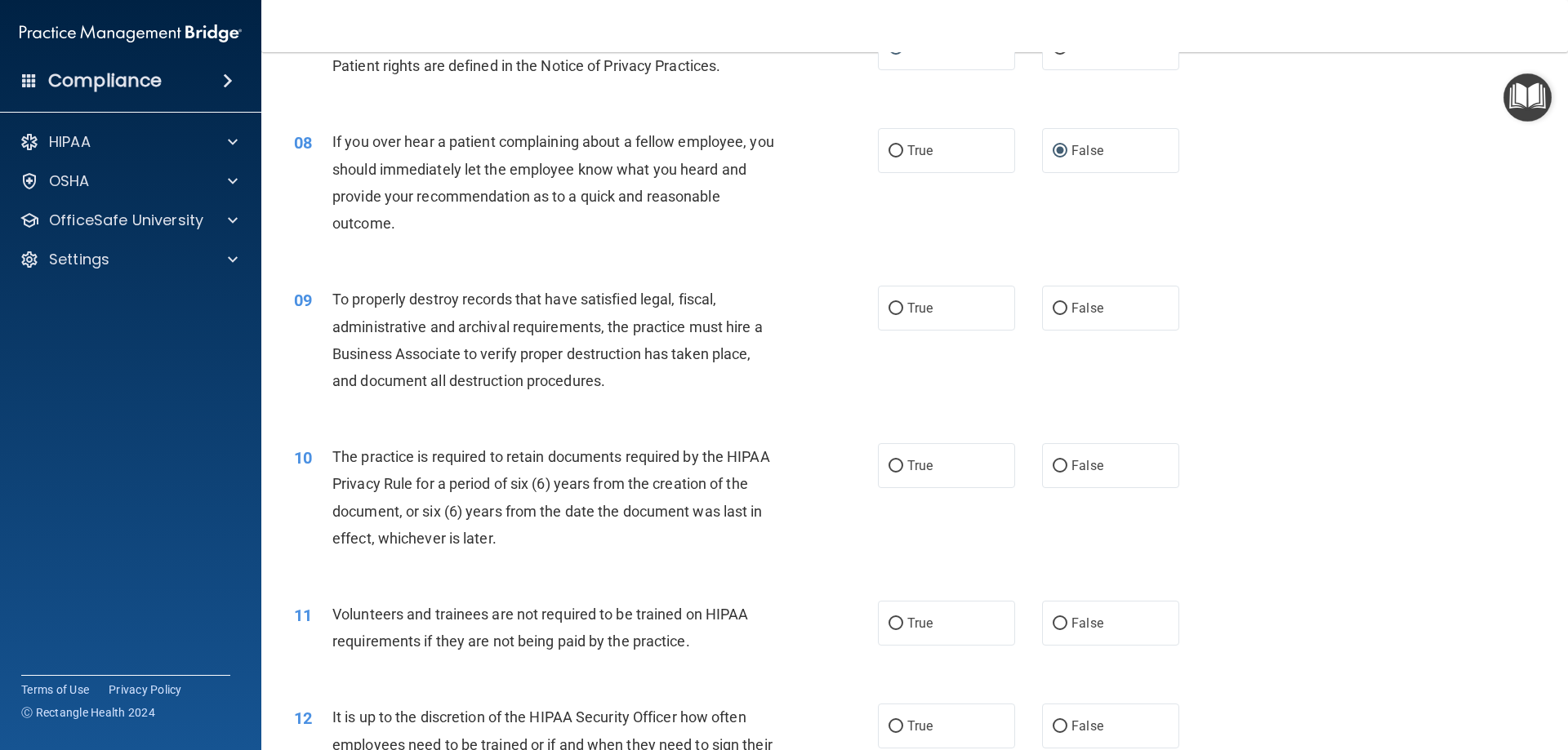
scroll to position [979, 0]
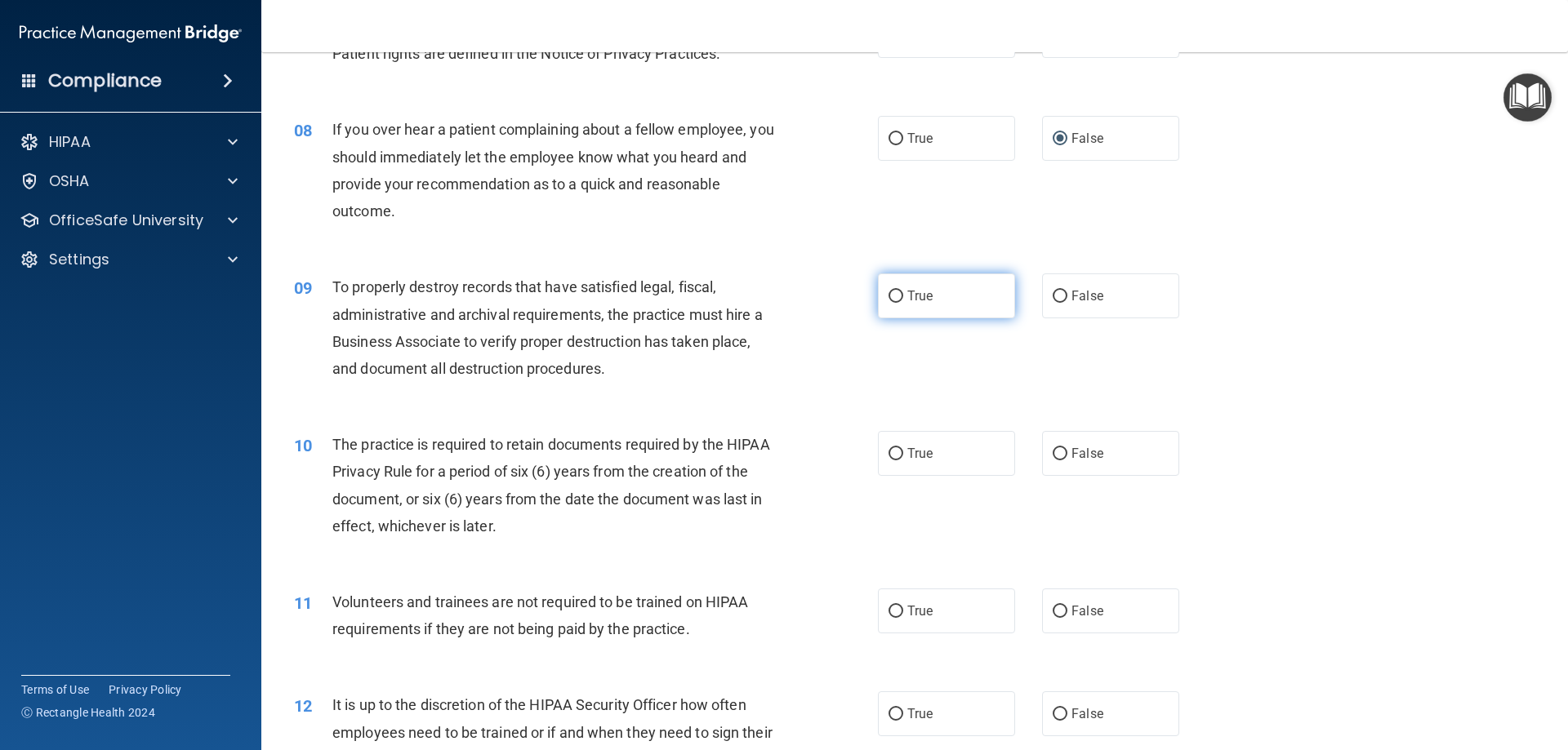
click at [889, 297] on input "True" at bounding box center [895, 296] width 15 height 13
radio input "true"
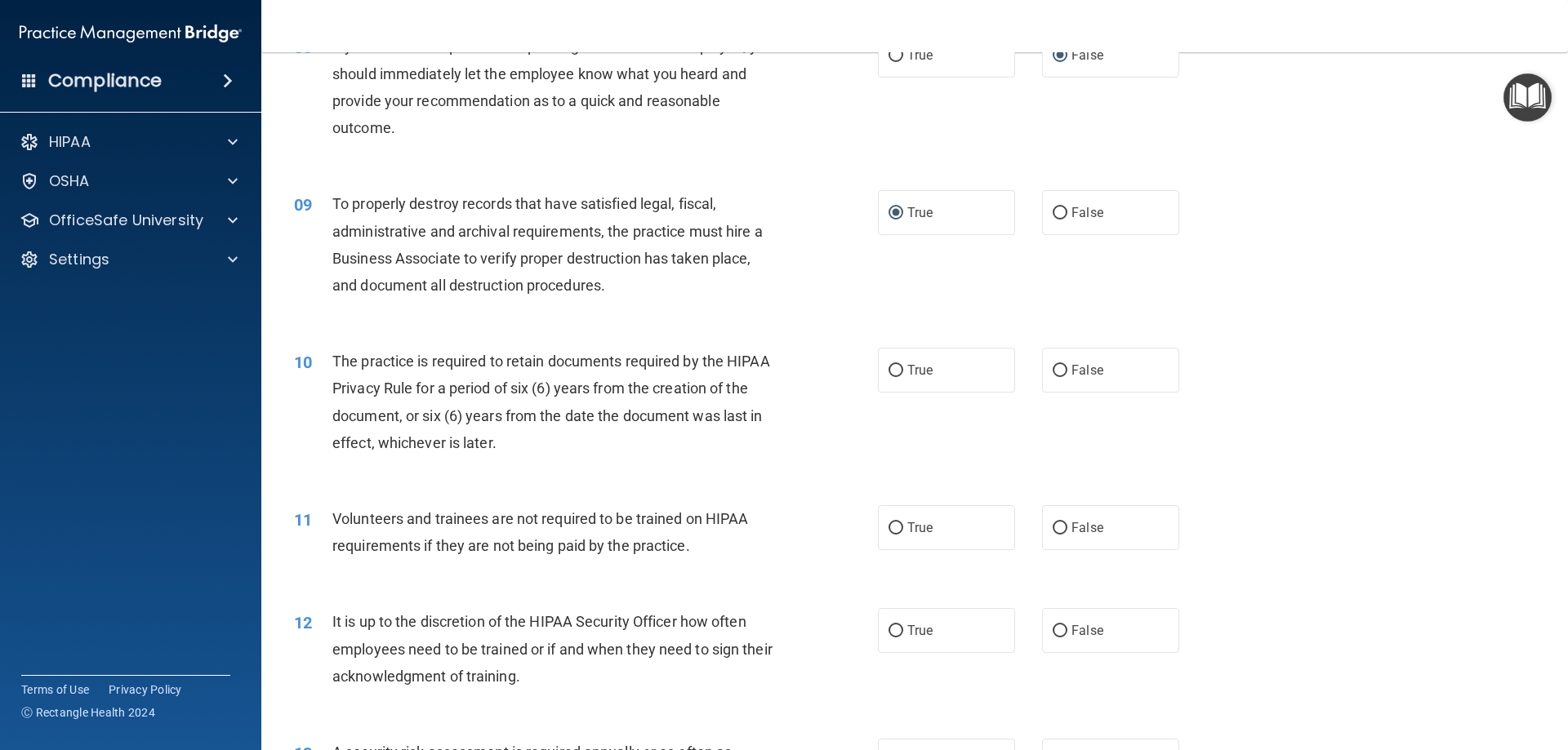
scroll to position [1143, 0]
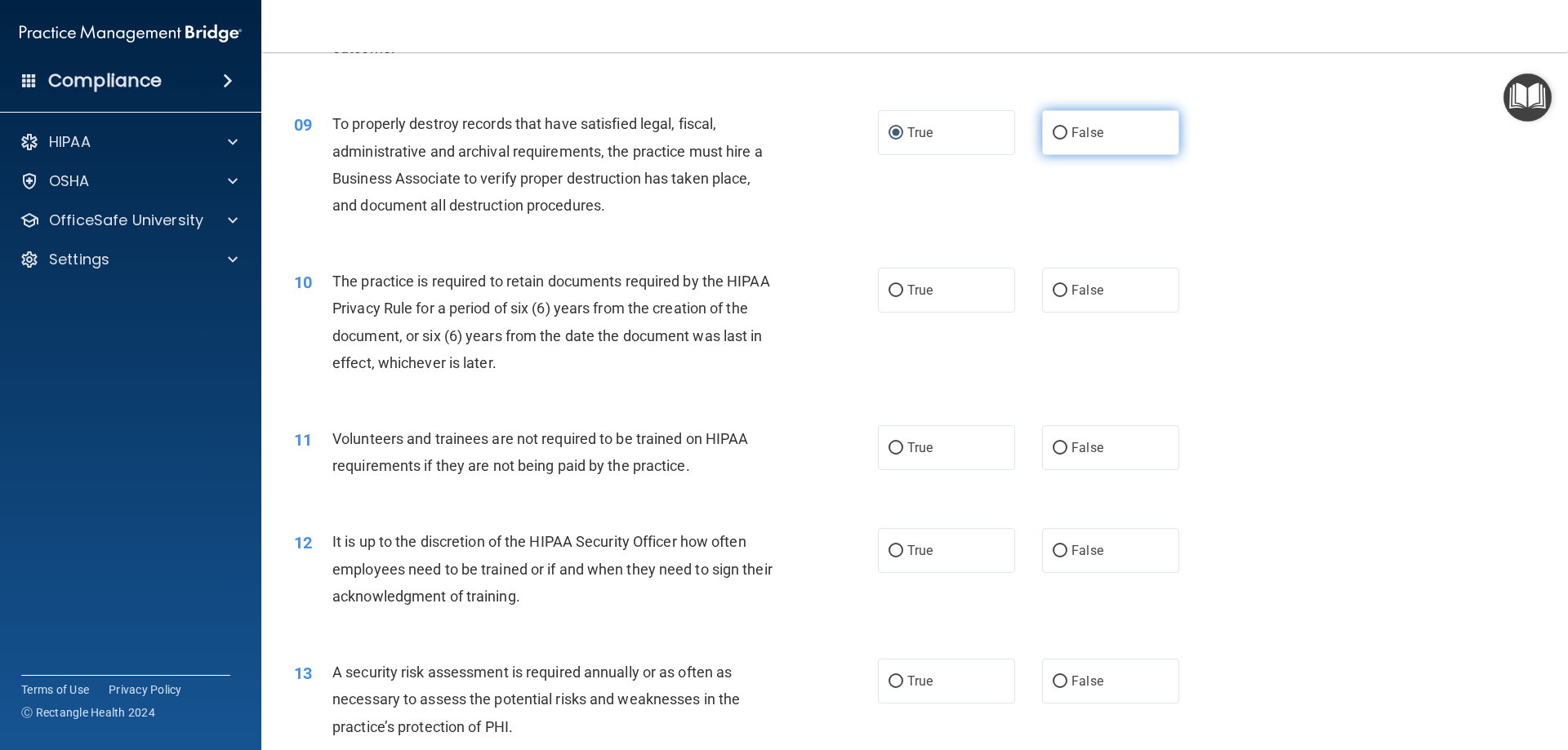
click at [1053, 133] on input "False" at bounding box center [1060, 134] width 15 height 13
radio input "true"
radio input "false"
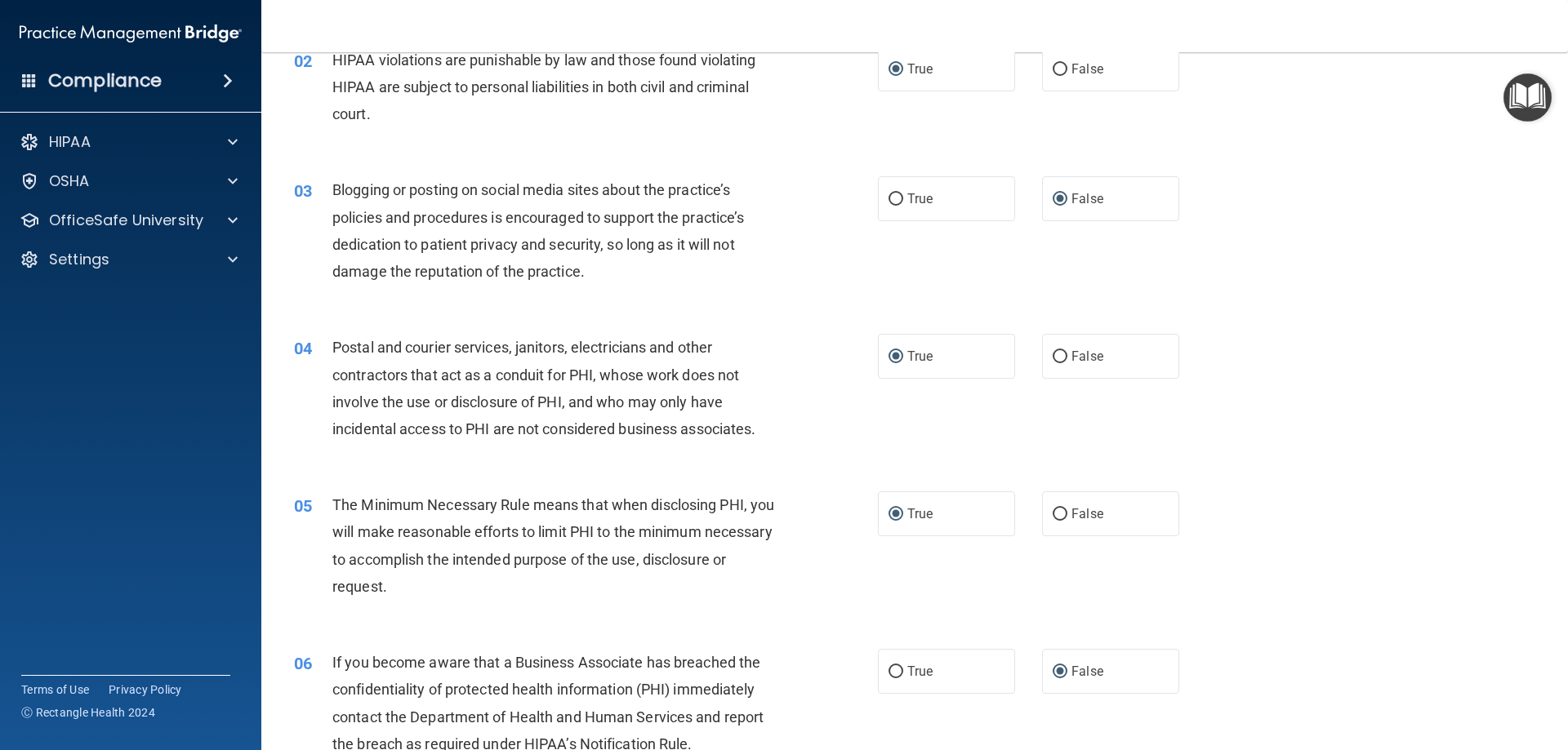
scroll to position [245, 0]
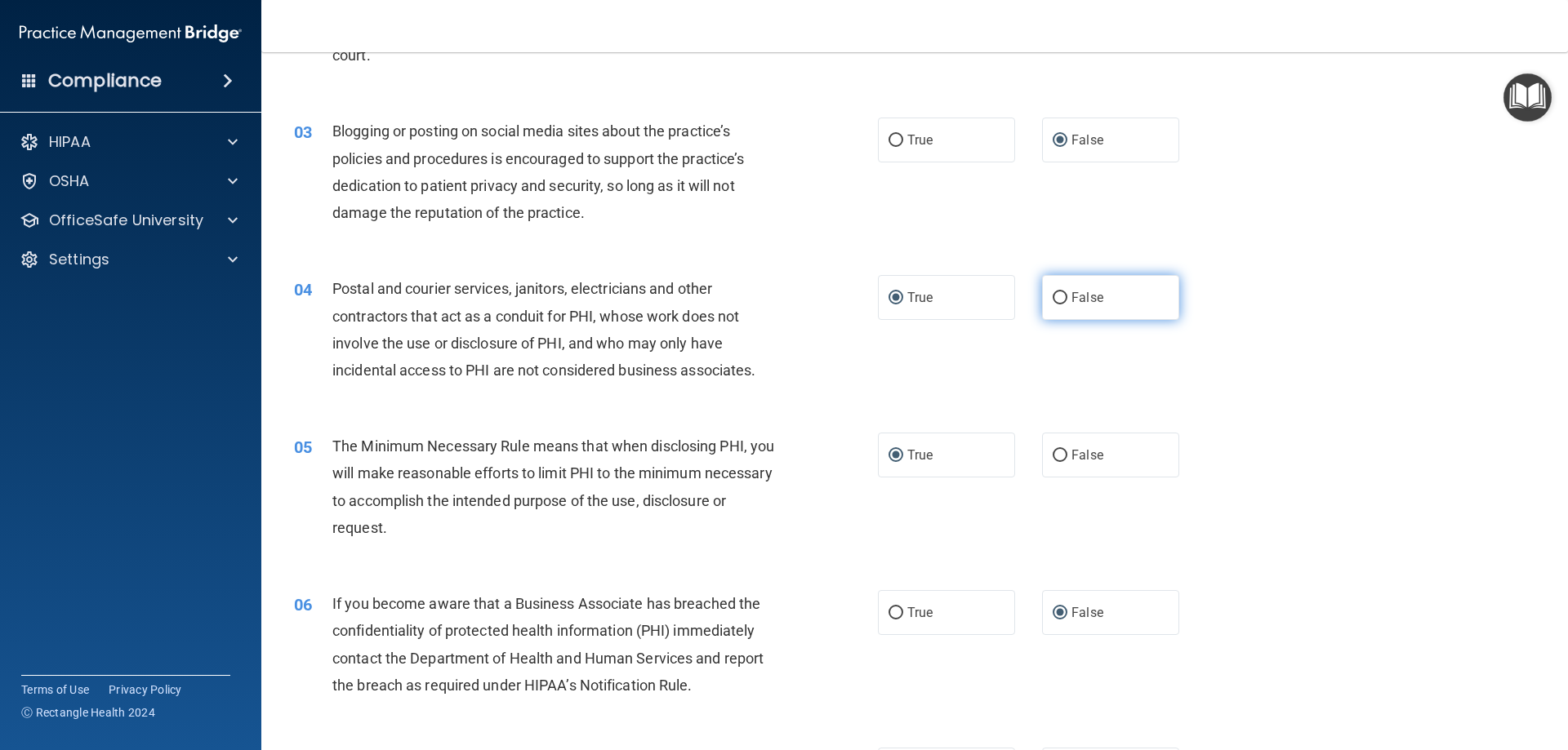
click at [1053, 295] on input "False" at bounding box center [1060, 298] width 15 height 13
radio input "true"
radio input "false"
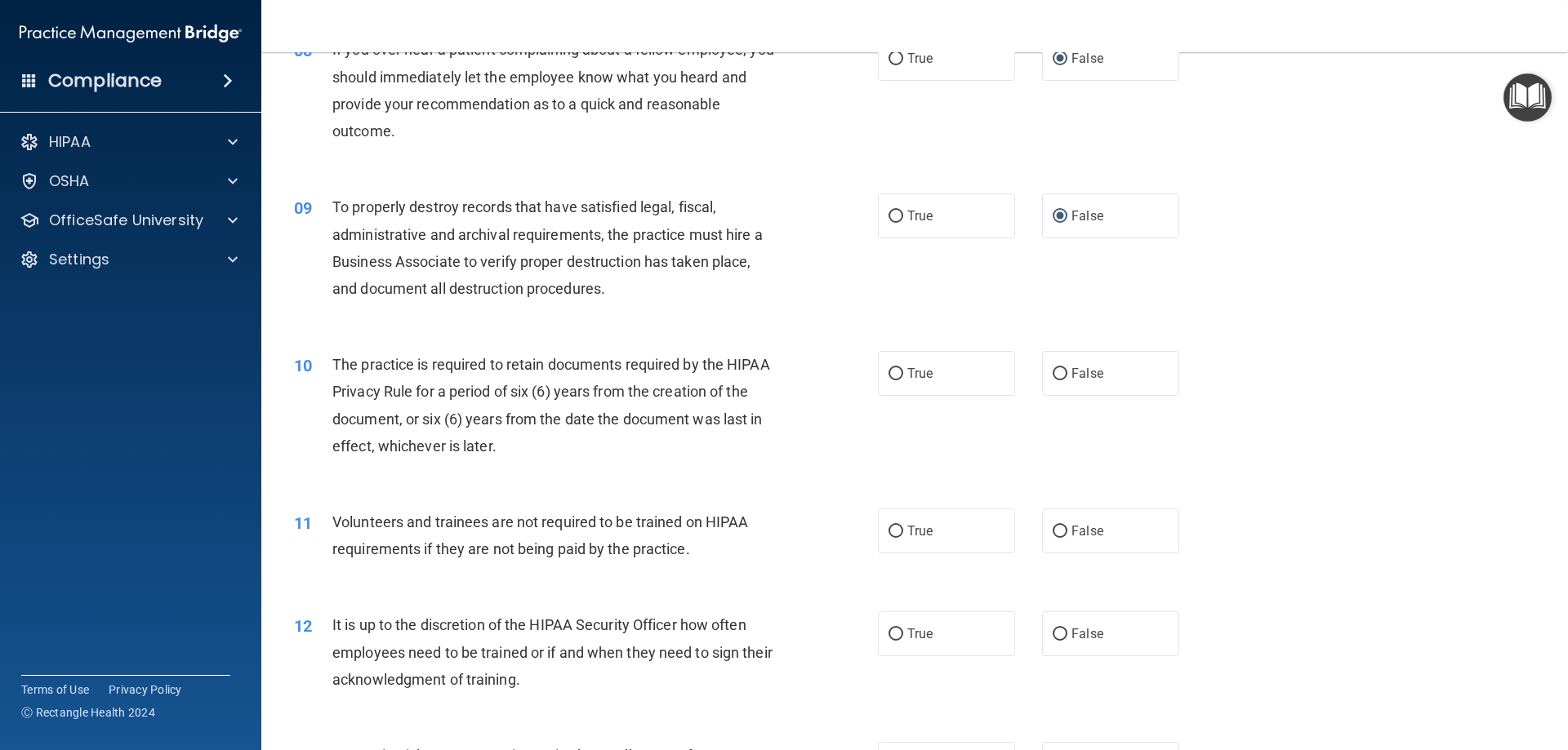
scroll to position [1062, 0]
click at [889, 369] on input "True" at bounding box center [895, 373] width 15 height 13
radio input "true"
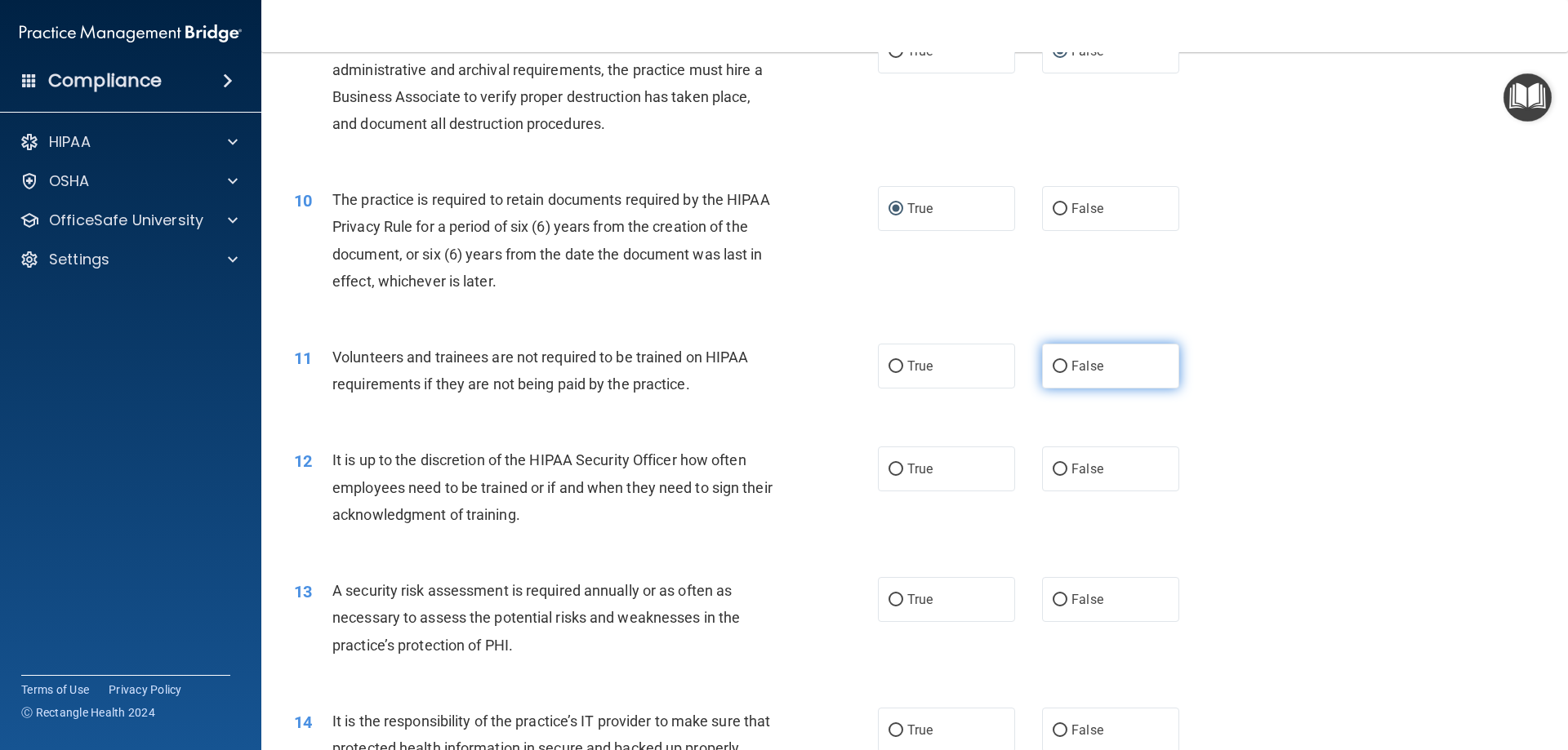
click at [1054, 361] on input "False" at bounding box center [1060, 367] width 15 height 13
radio input "true"
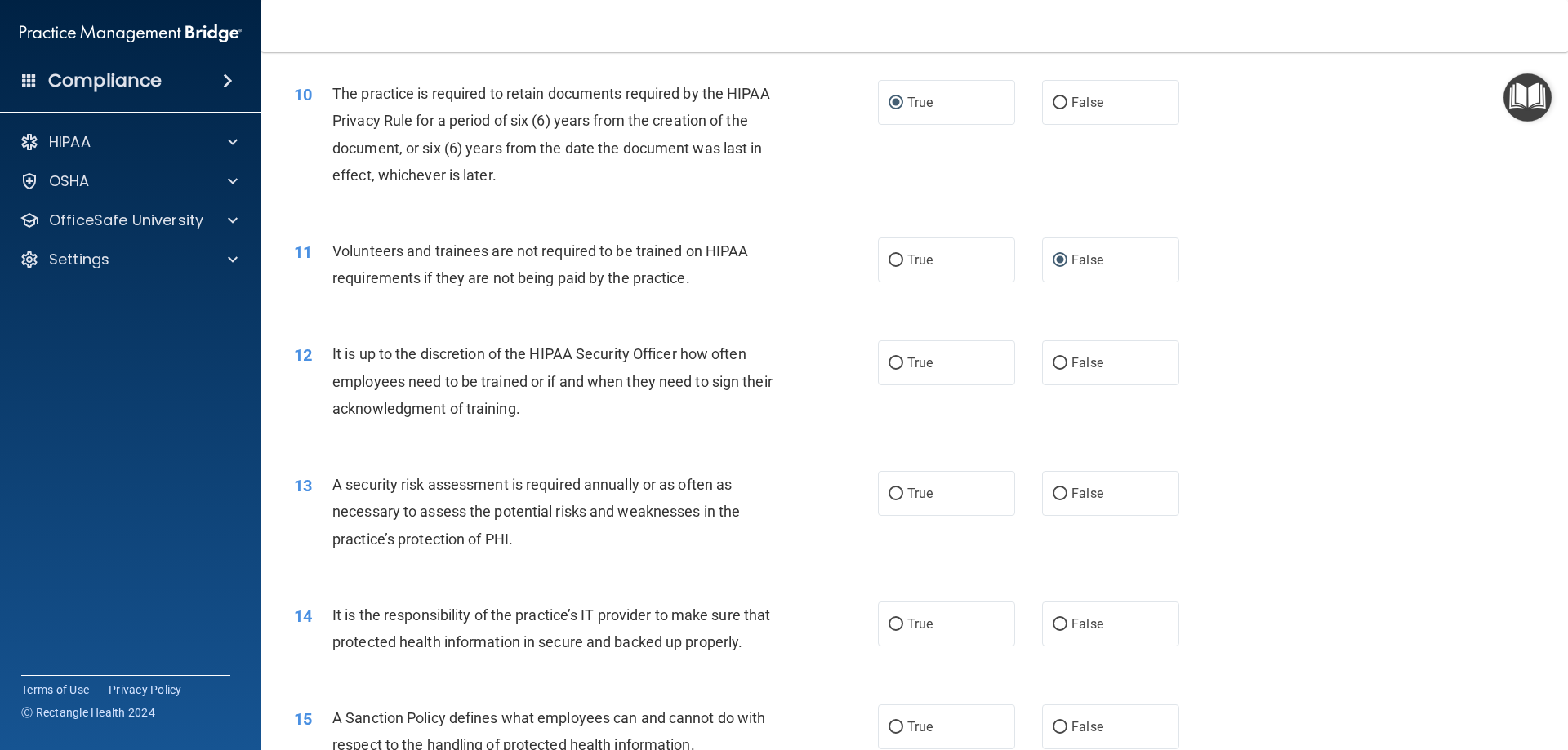
scroll to position [1388, 0]
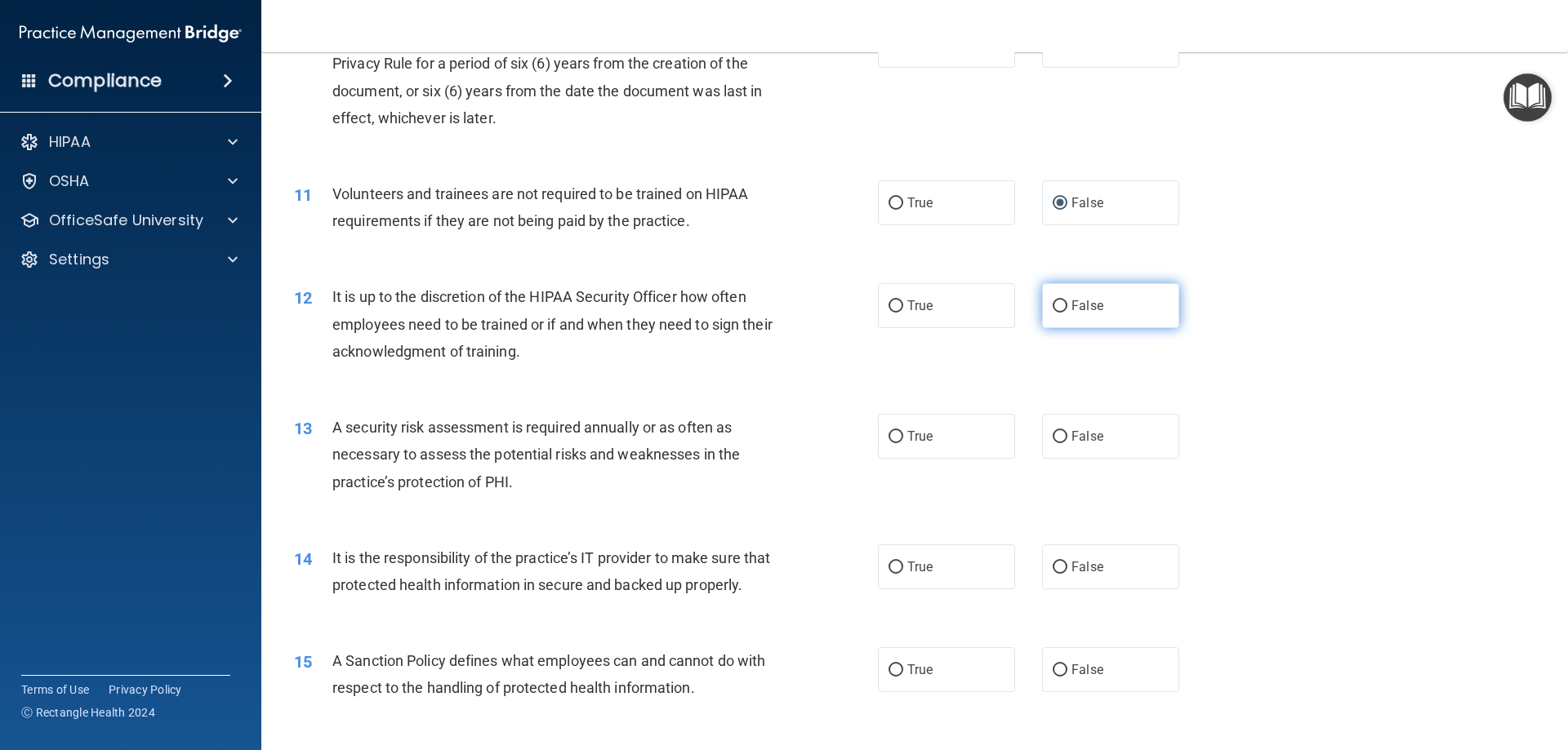
click at [1057, 301] on input "False" at bounding box center [1060, 306] width 15 height 13
radio input "true"
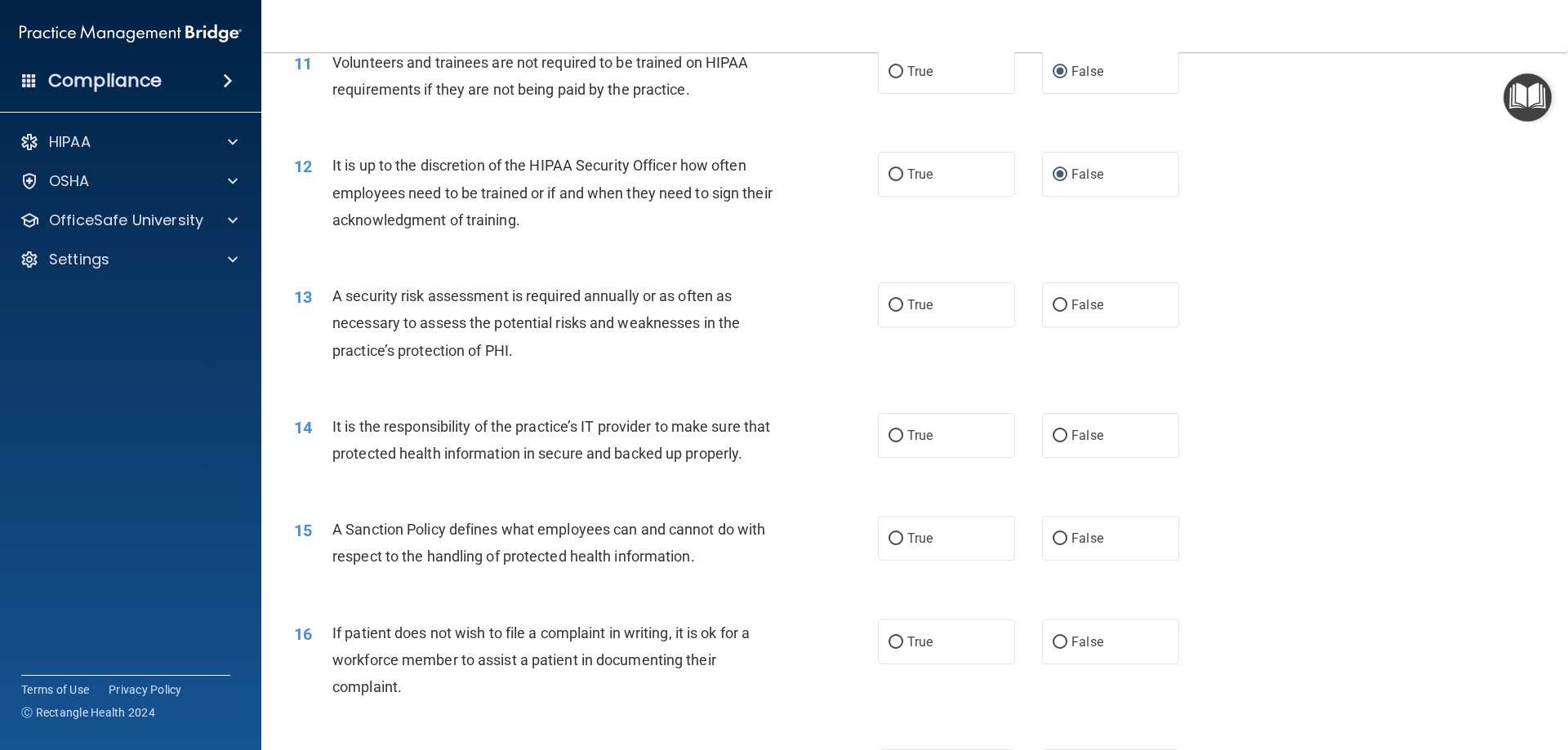
scroll to position [1551, 0]
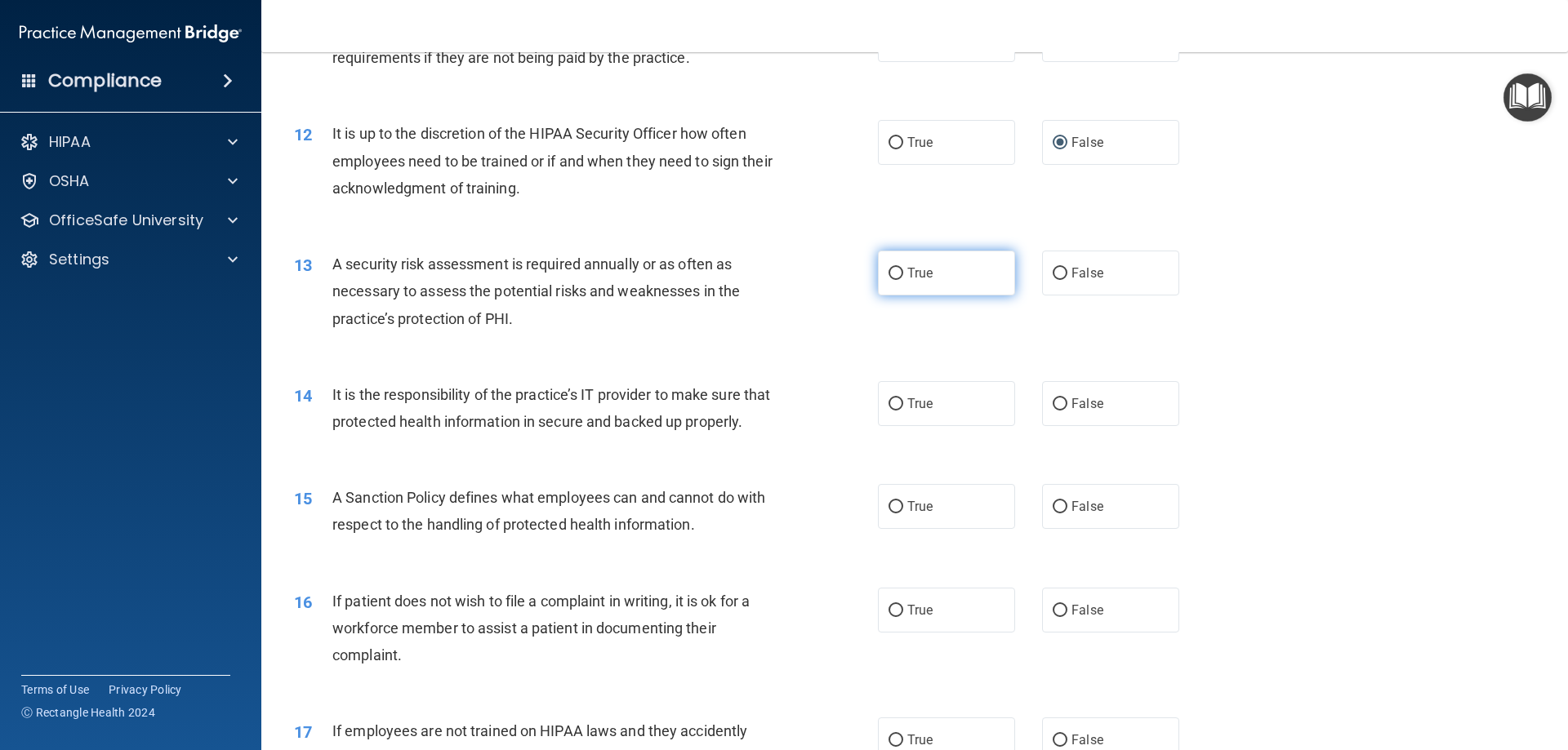
click at [889, 271] on input "True" at bounding box center [895, 274] width 15 height 13
radio input "true"
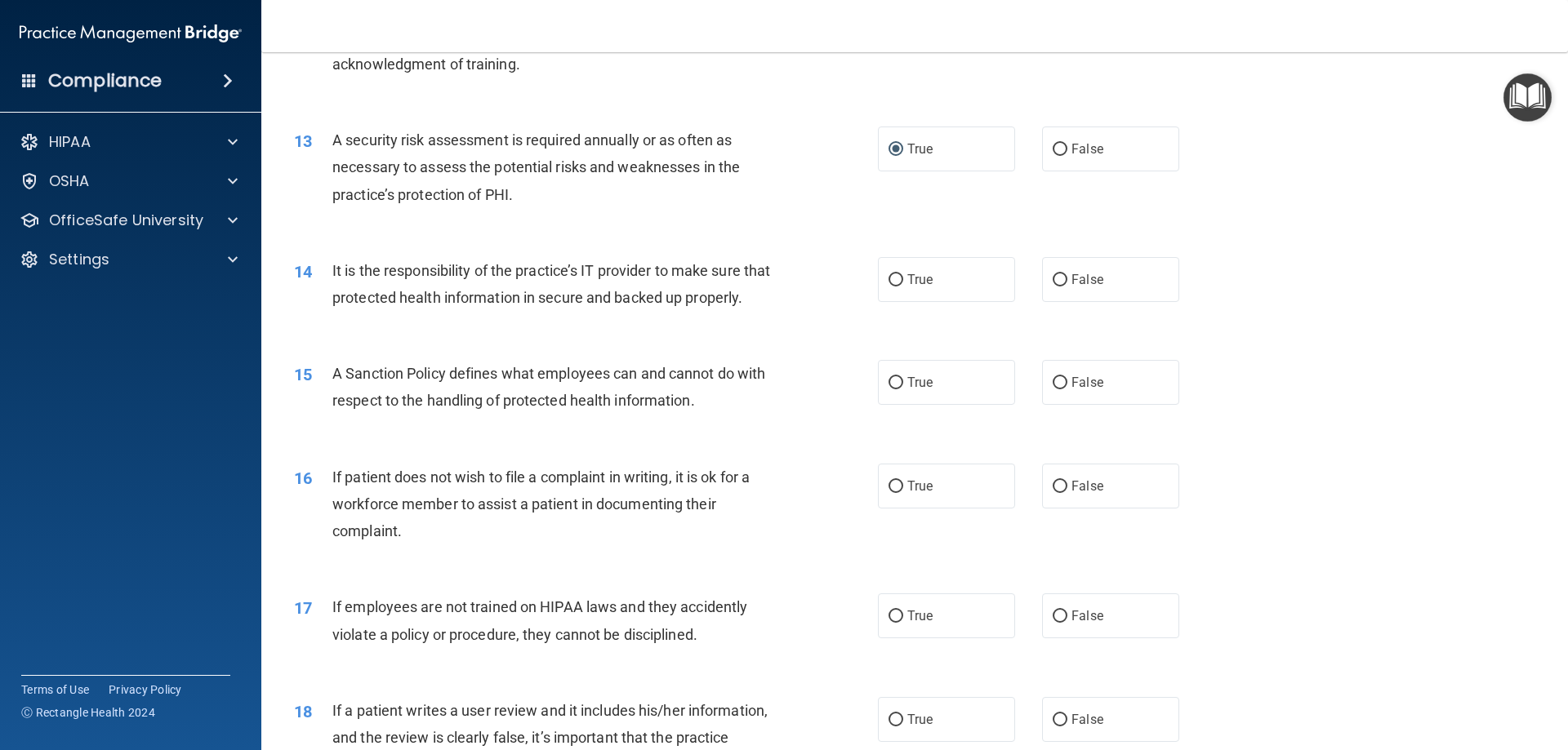
scroll to position [1715, 0]
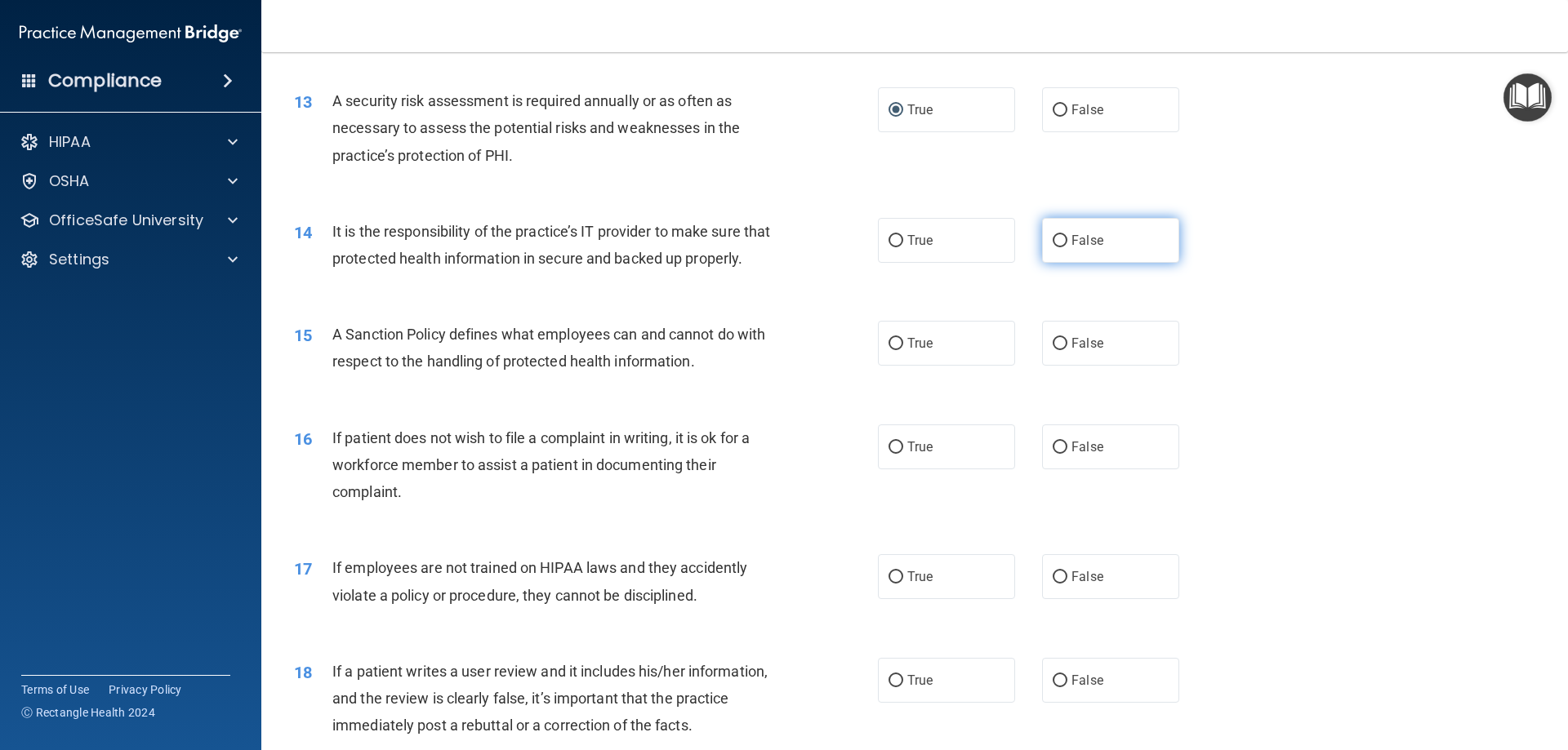
click at [1054, 237] on input "False" at bounding box center [1060, 241] width 15 height 13
radio input "true"
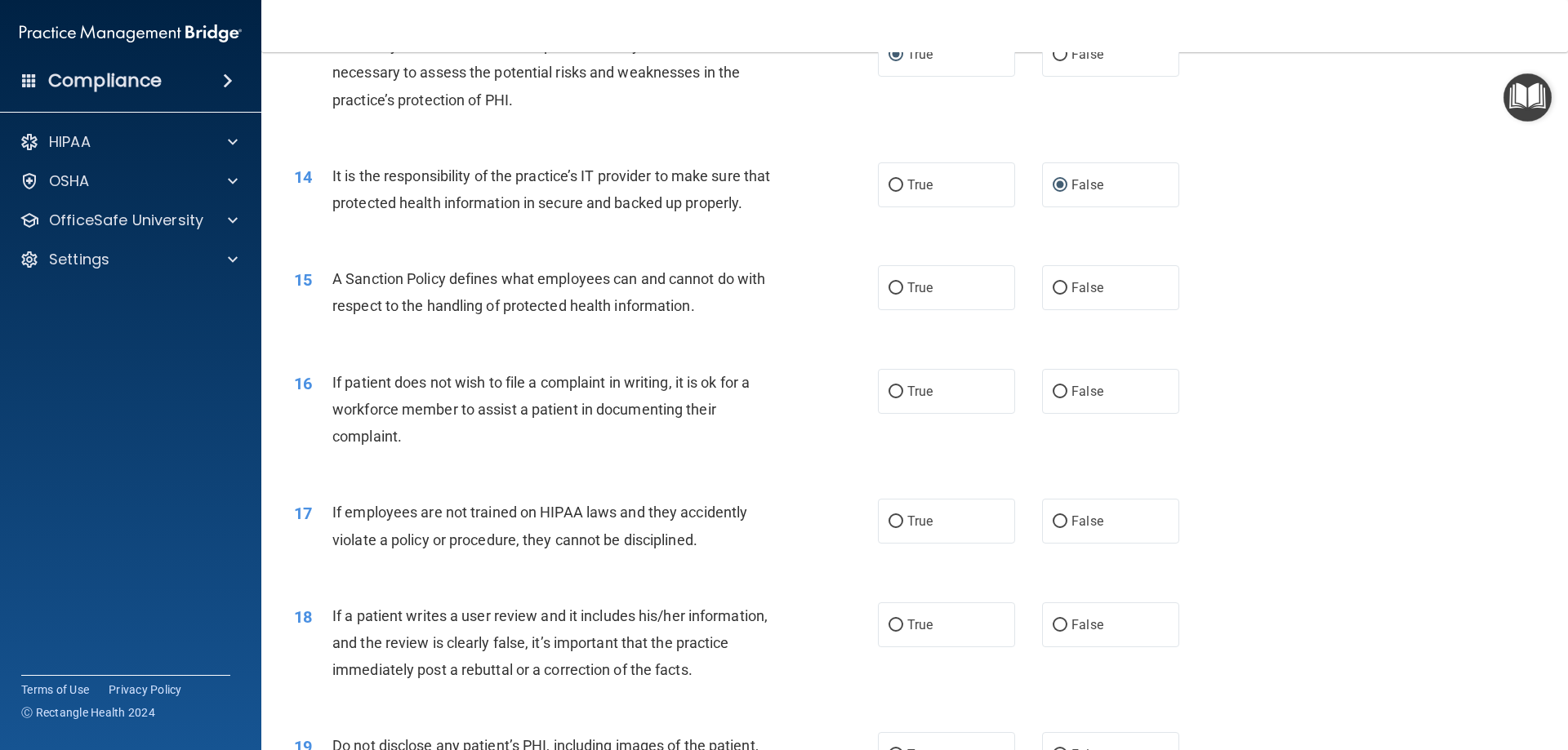
scroll to position [1796, 0]
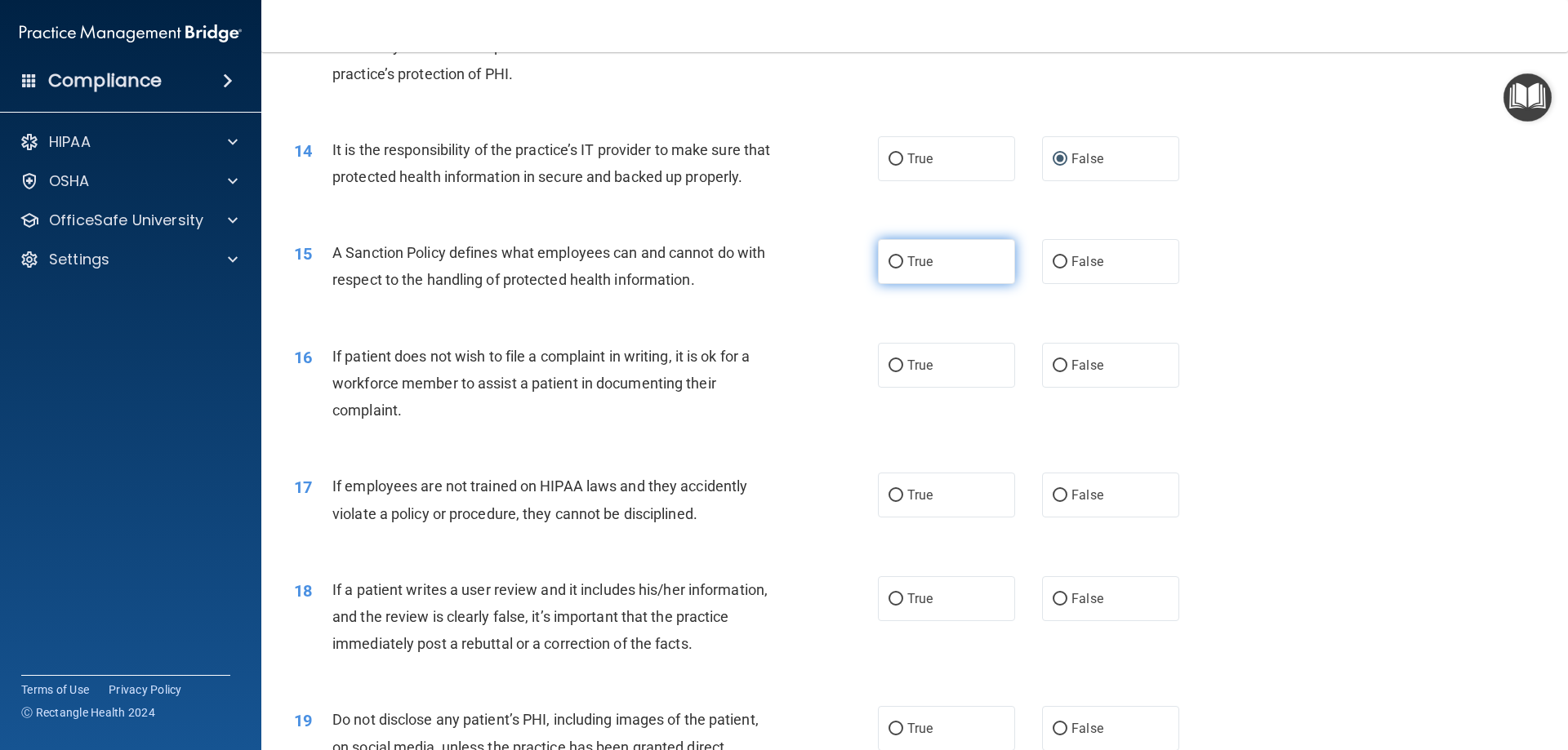
click at [889, 269] on input "True" at bounding box center [895, 262] width 15 height 13
radio input "true"
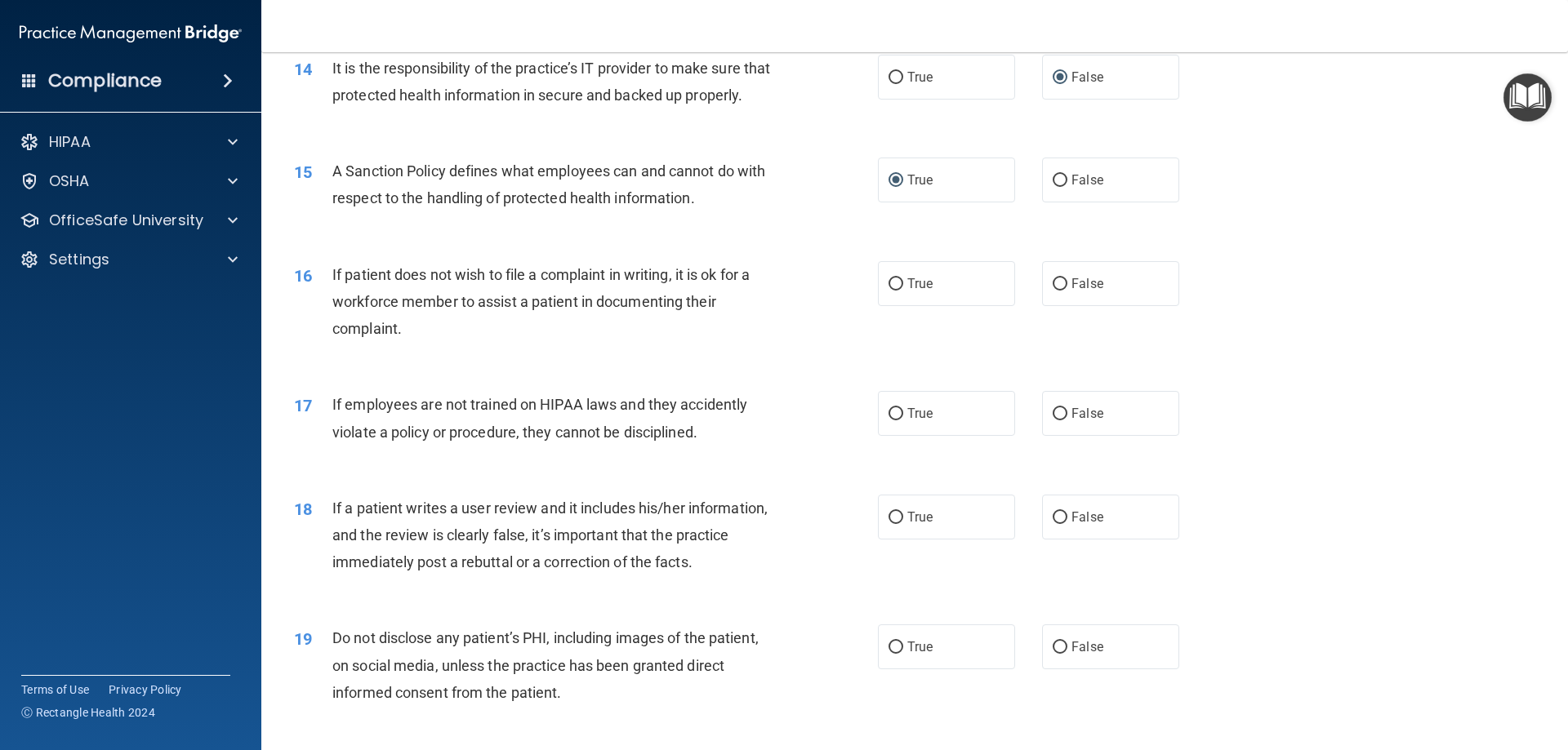
scroll to position [1960, 0]
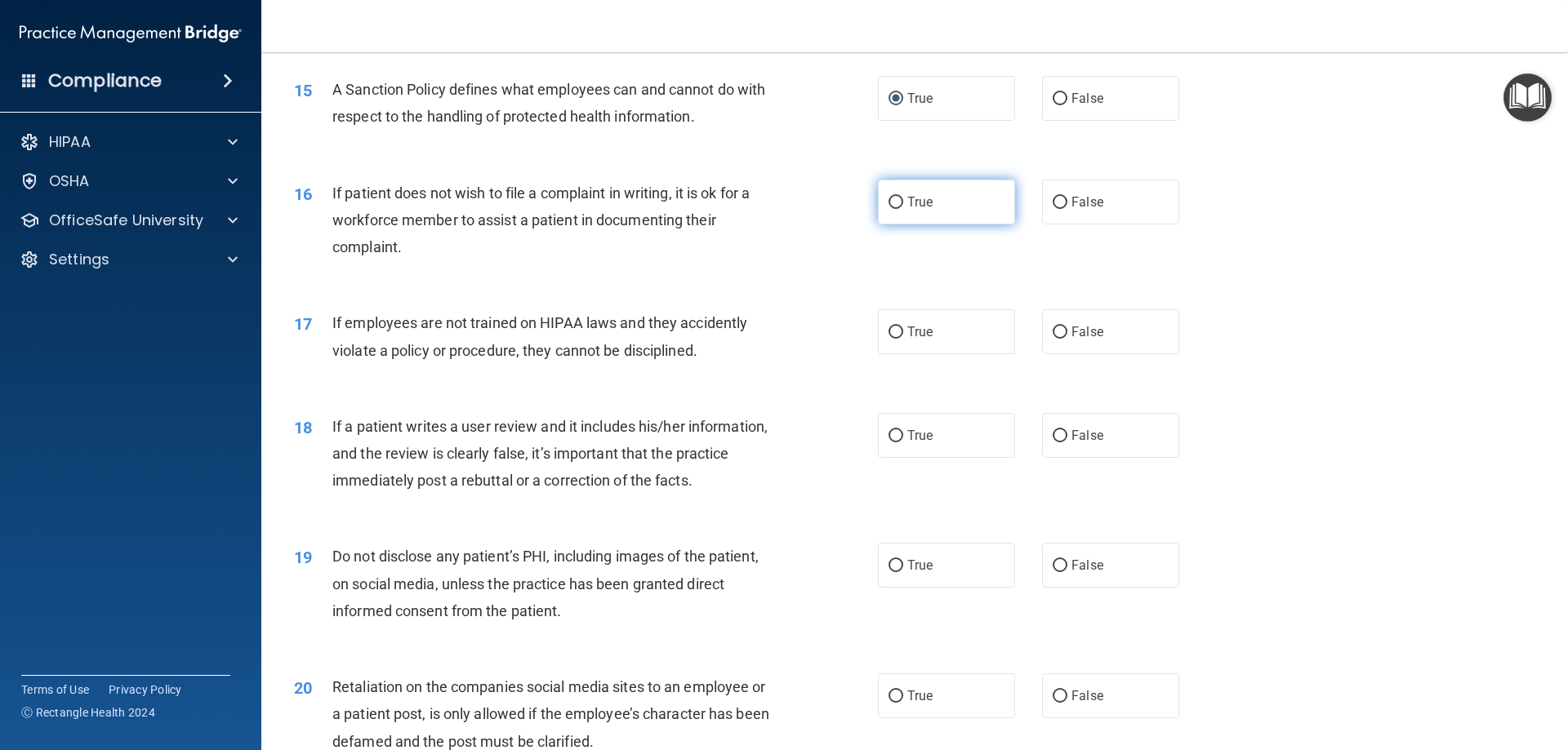
click at [890, 209] on input "True" at bounding box center [895, 202] width 15 height 13
radio input "true"
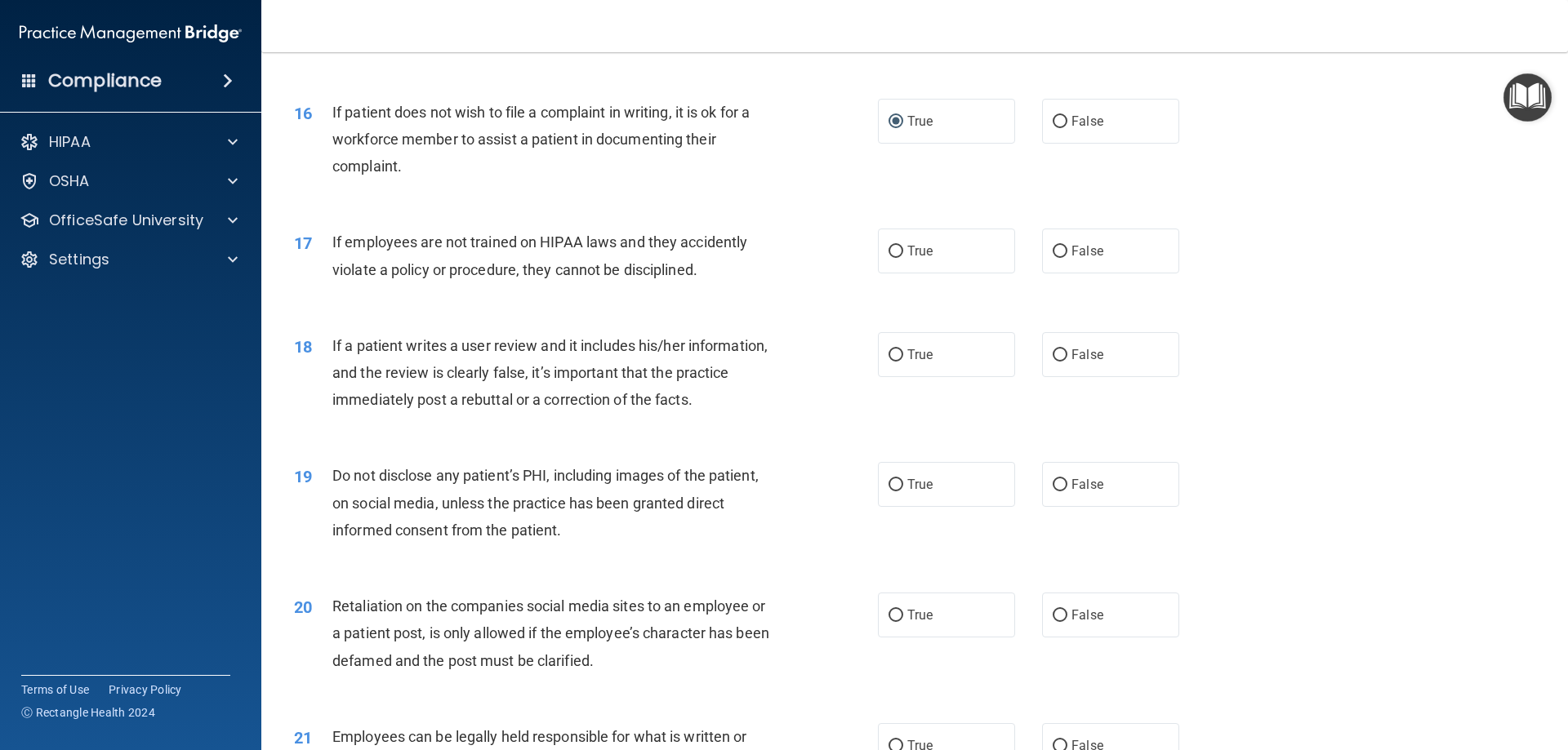
scroll to position [2041, 0]
click at [1053, 257] on input "False" at bounding box center [1060, 251] width 15 height 13
radio input "true"
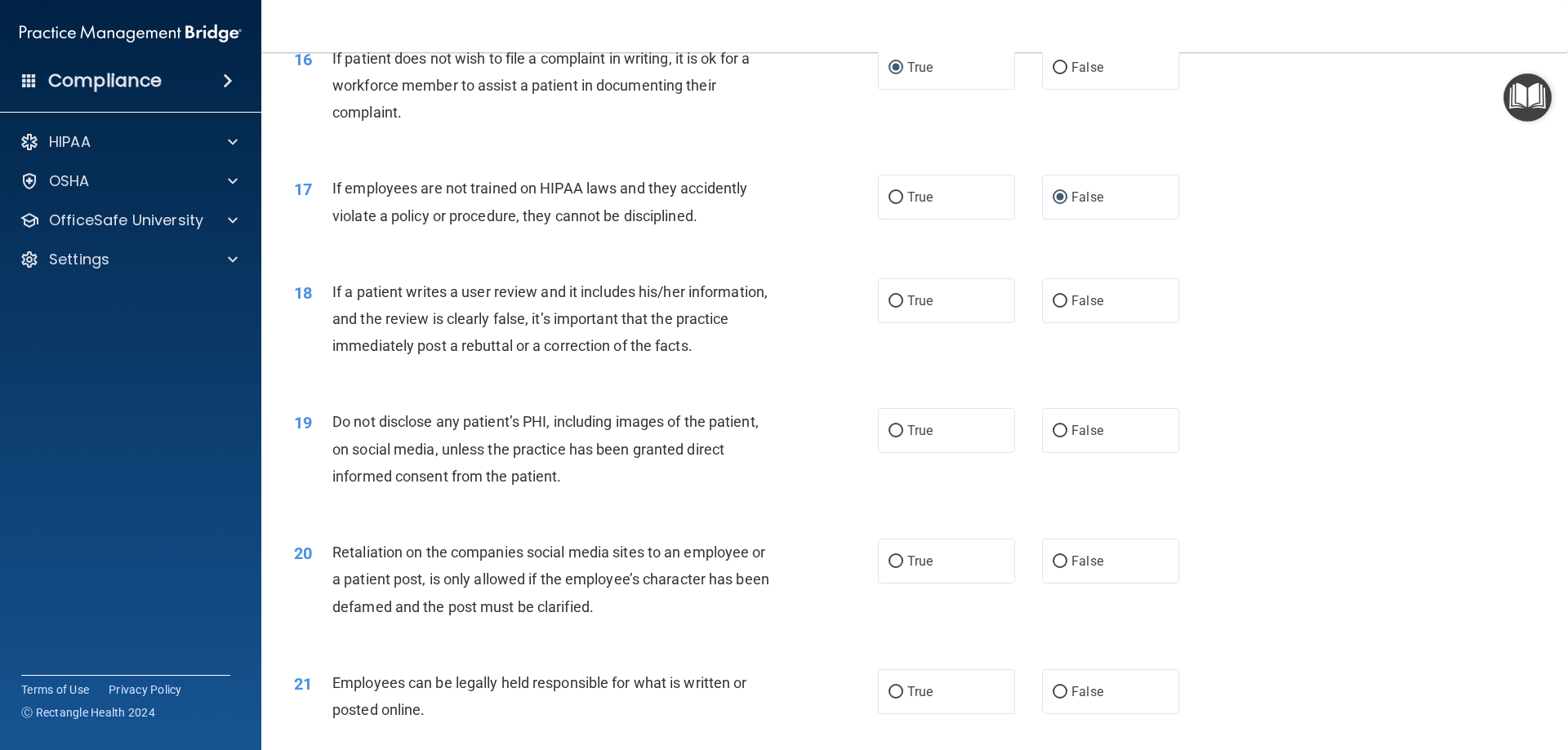
scroll to position [2123, 0]
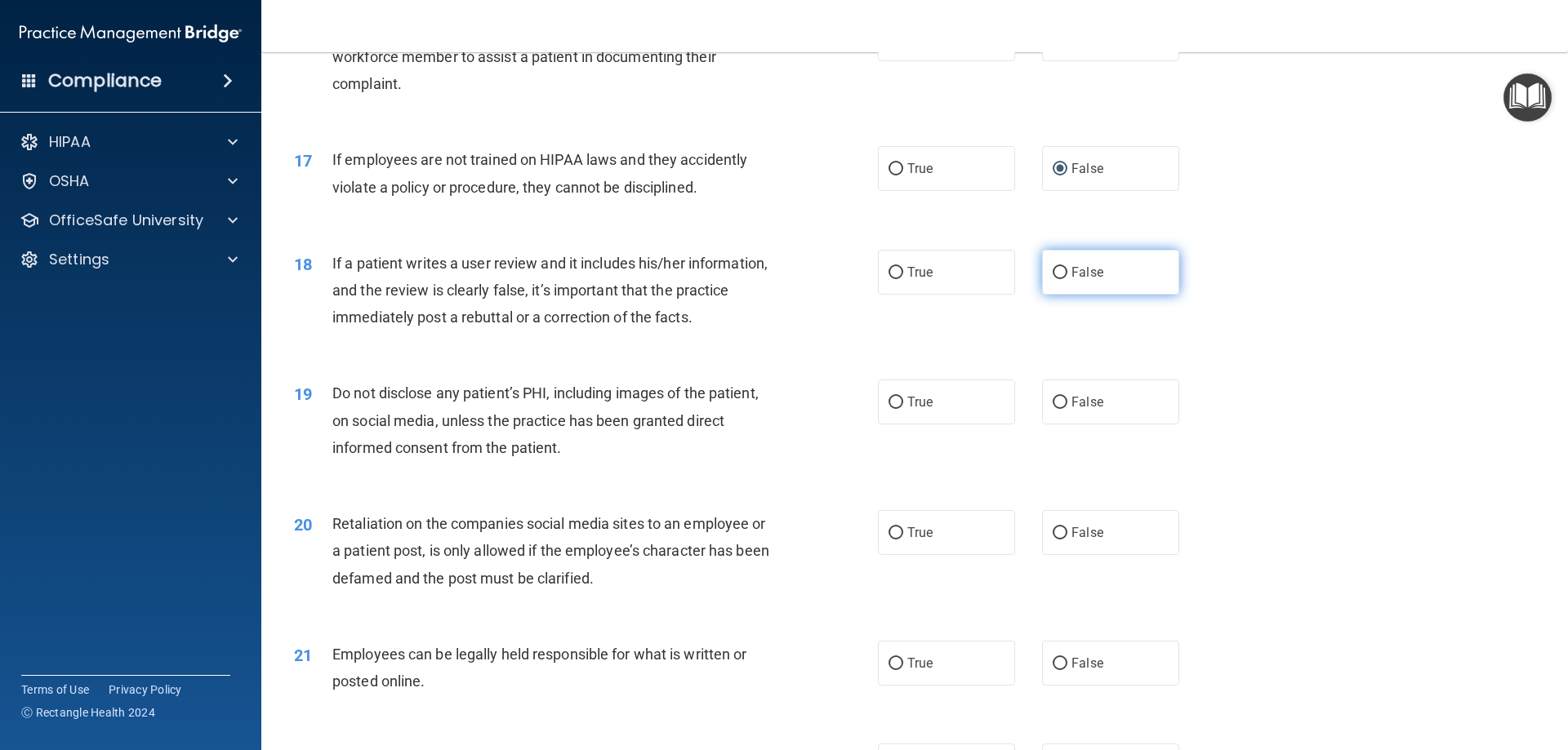
click at [1053, 280] on input "False" at bounding box center [1060, 273] width 15 height 13
radio input "true"
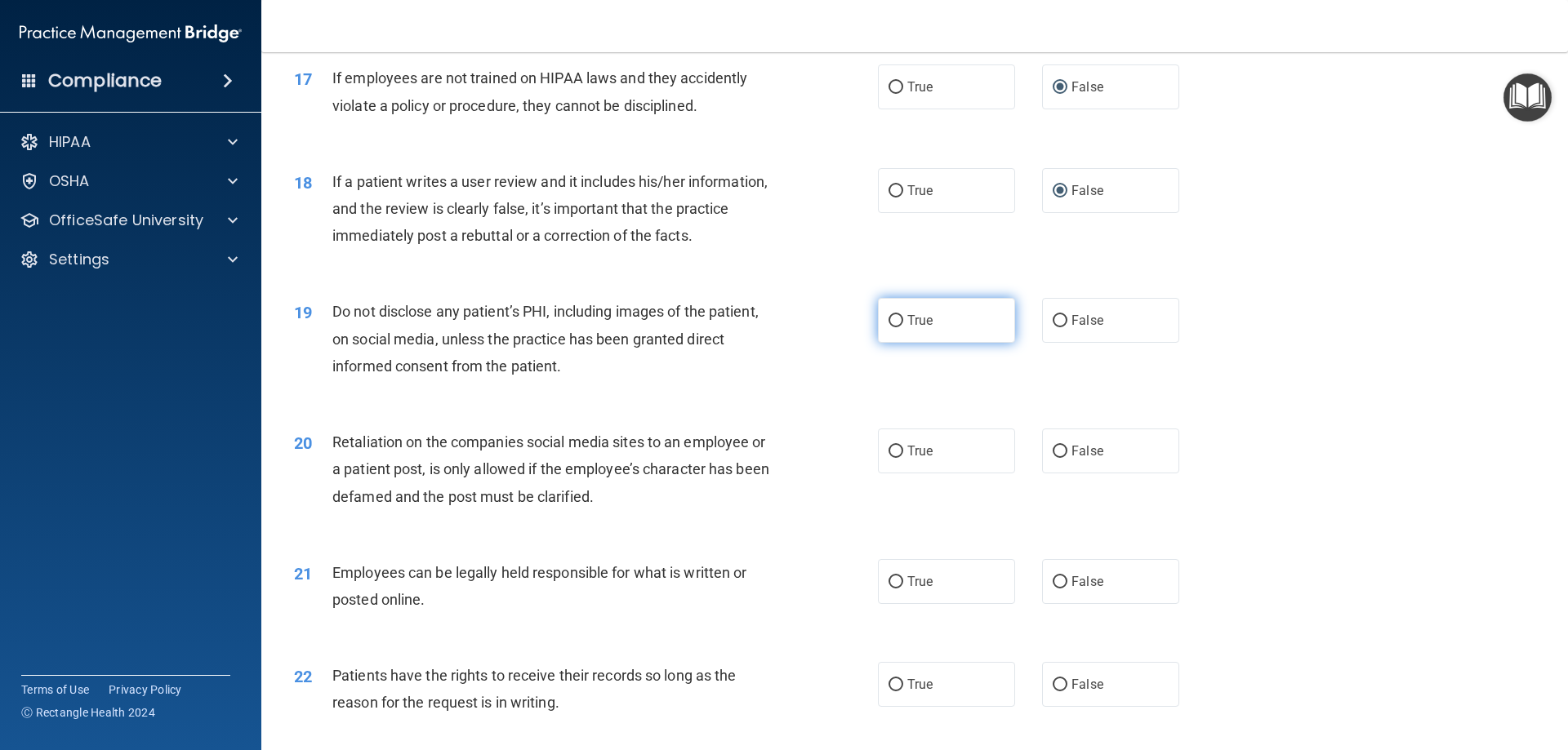
click at [890, 327] on input "True" at bounding box center [895, 321] width 15 height 13
radio input "true"
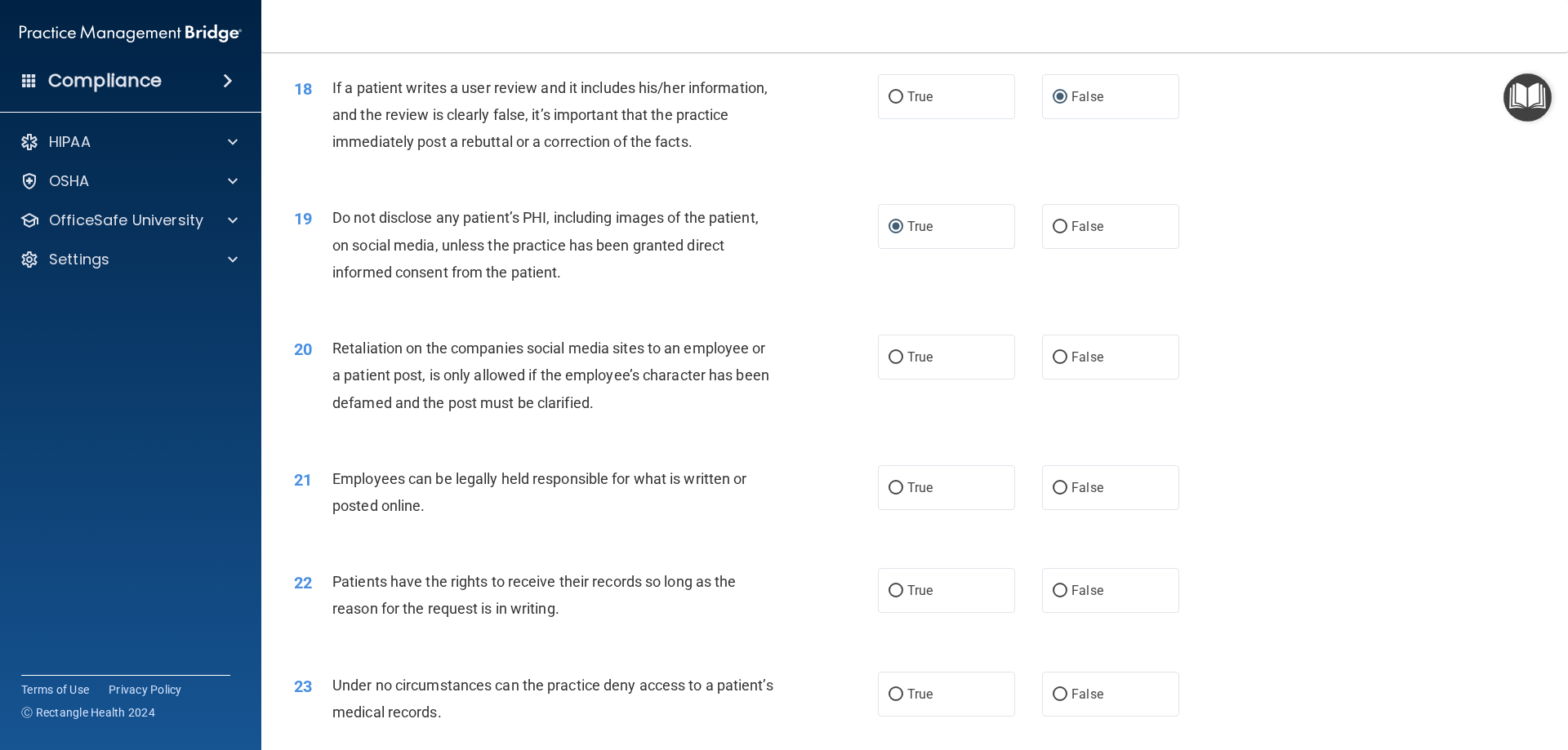
scroll to position [2368, 0]
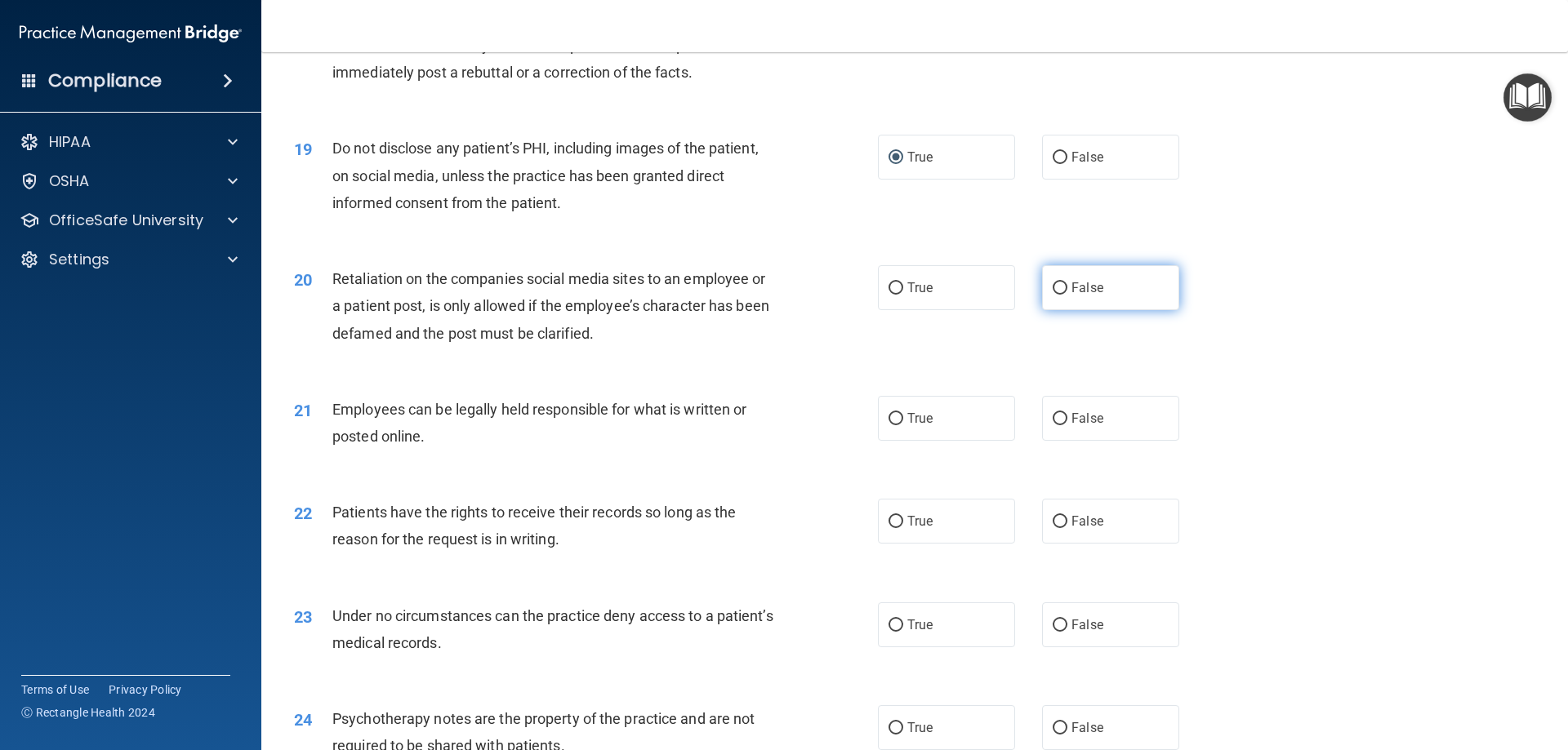
click at [1053, 295] on input "False" at bounding box center [1060, 288] width 15 height 13
radio input "true"
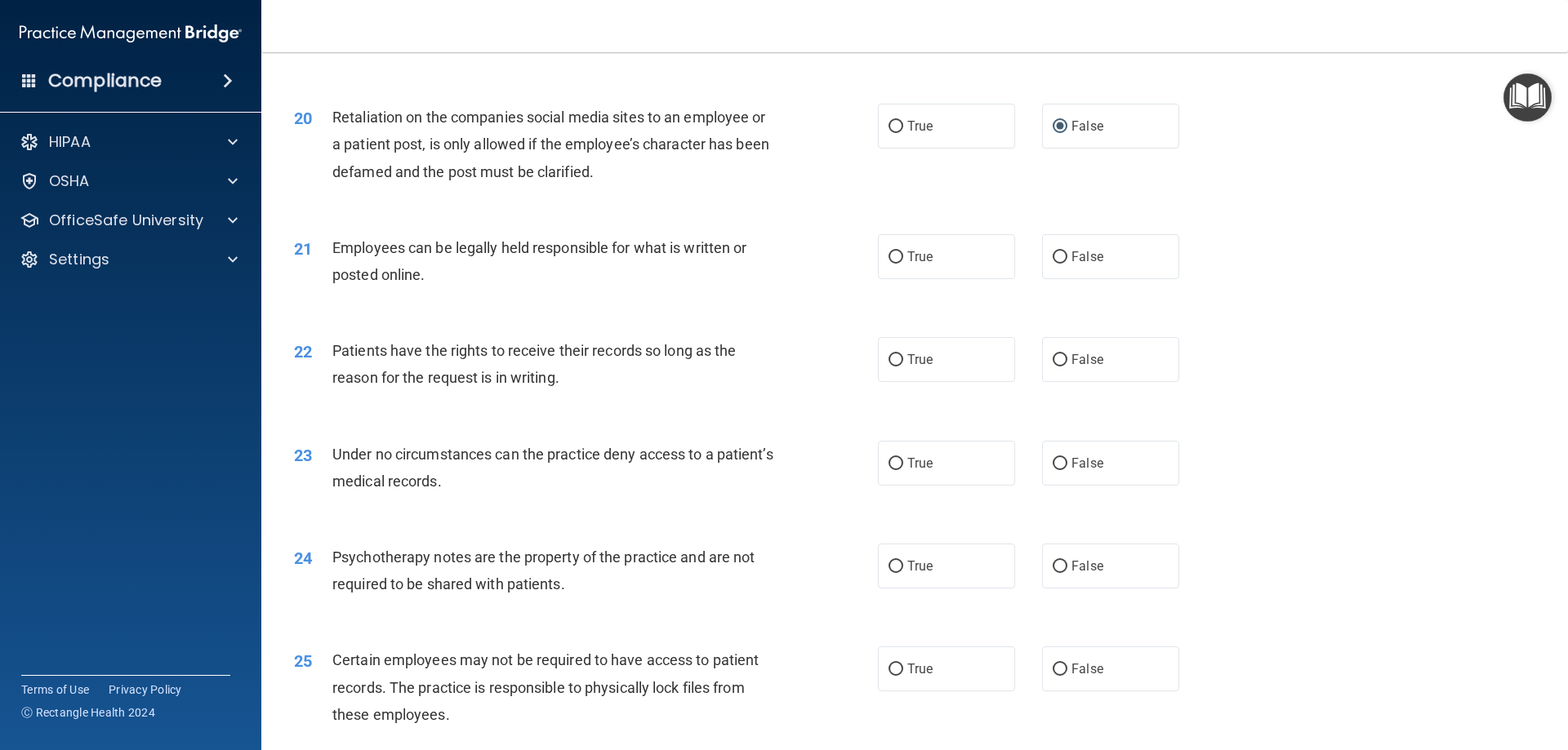
scroll to position [2531, 0]
click at [891, 262] on input "True" at bounding box center [895, 255] width 15 height 13
radio input "true"
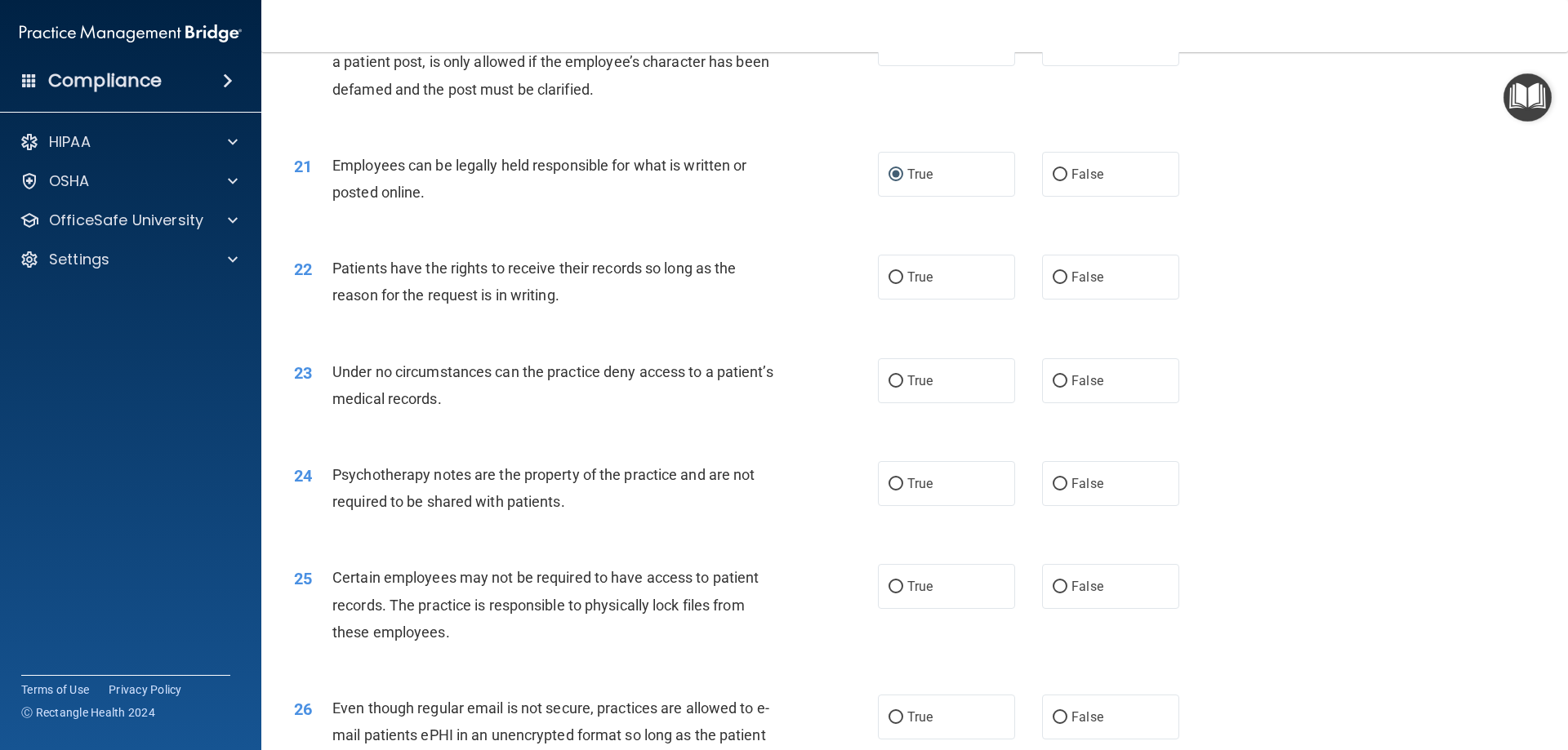
scroll to position [2613, 0]
click at [891, 284] on input "True" at bounding box center [895, 277] width 15 height 13
radio input "true"
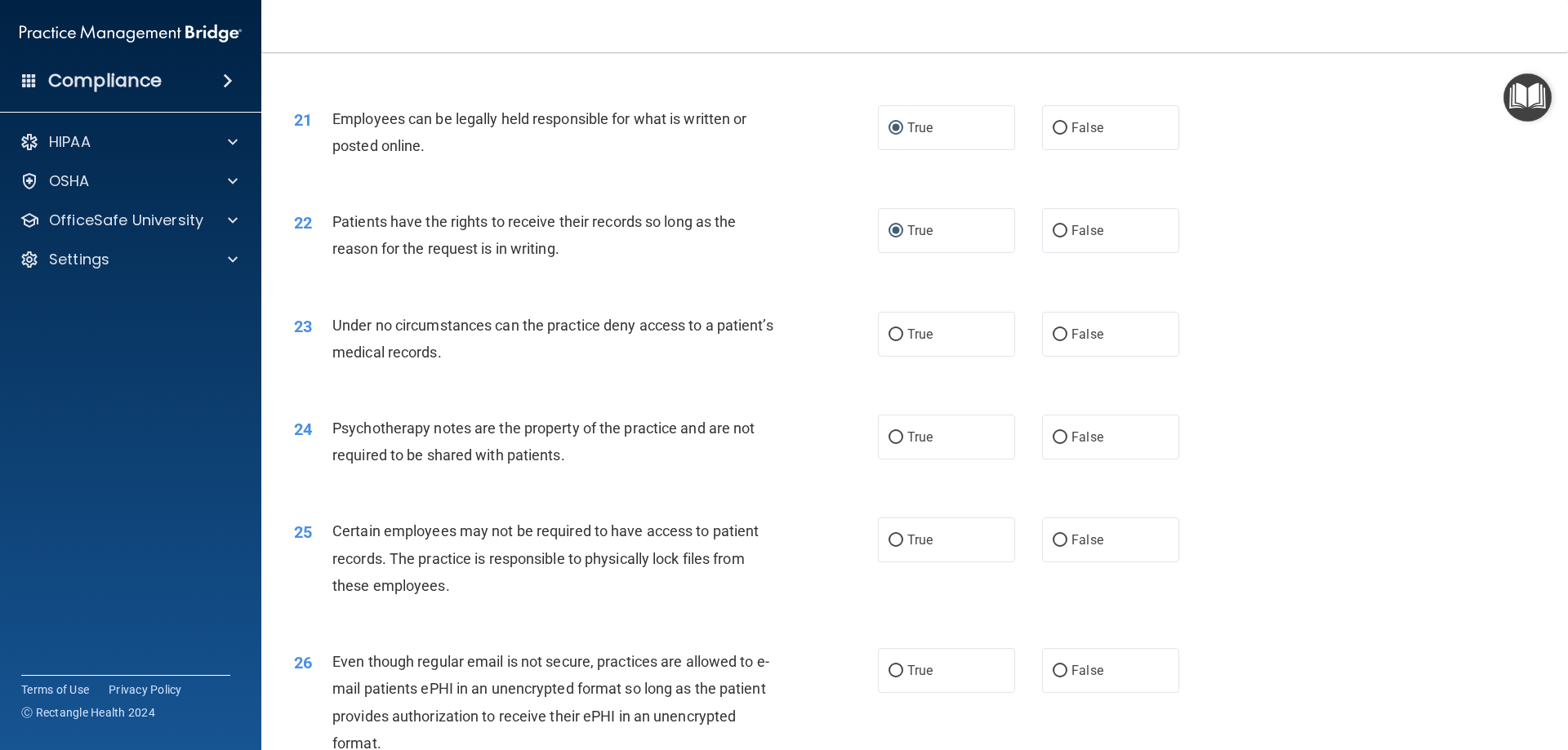
scroll to position [2694, 0]
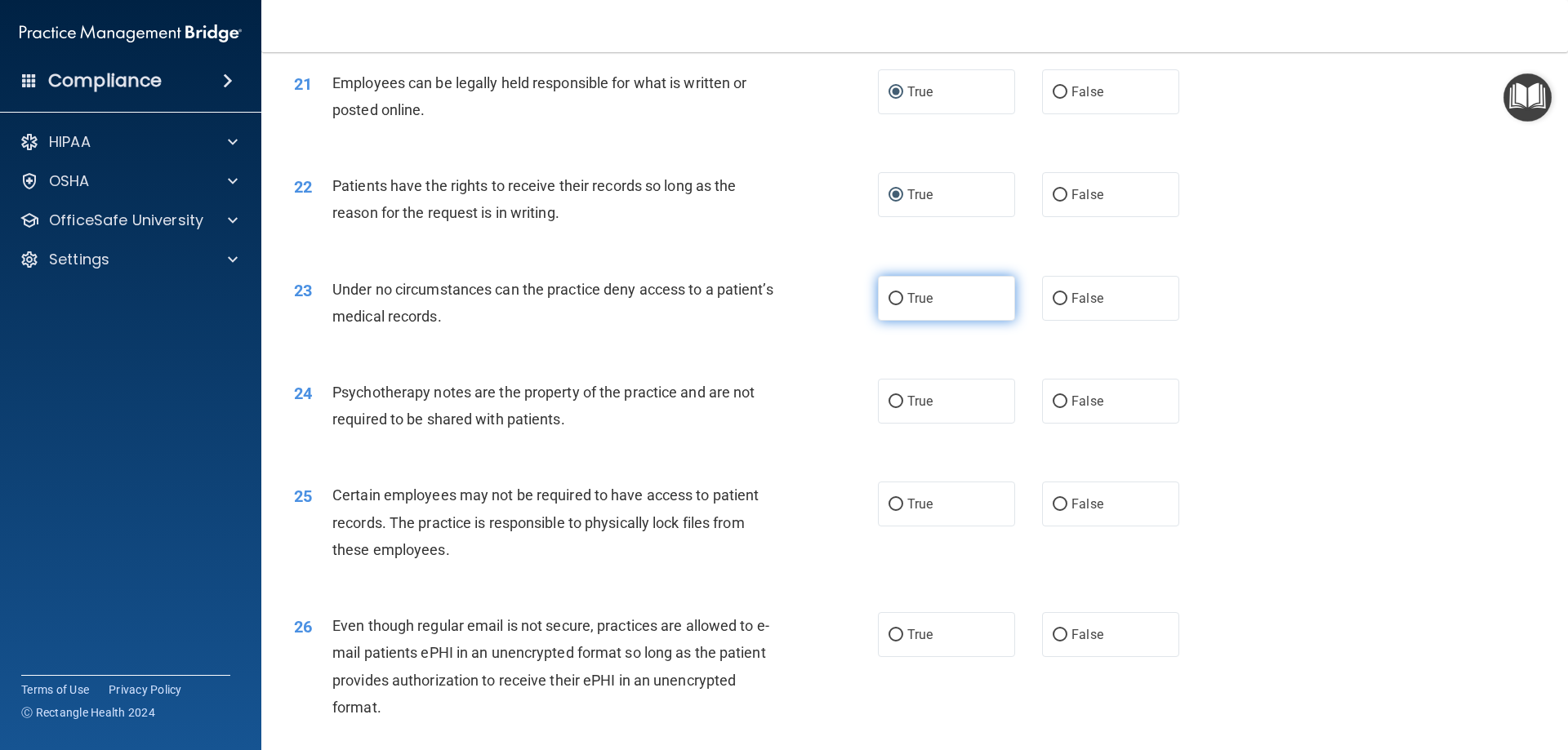
click at [893, 306] on input "True" at bounding box center [895, 299] width 15 height 13
radio input "true"
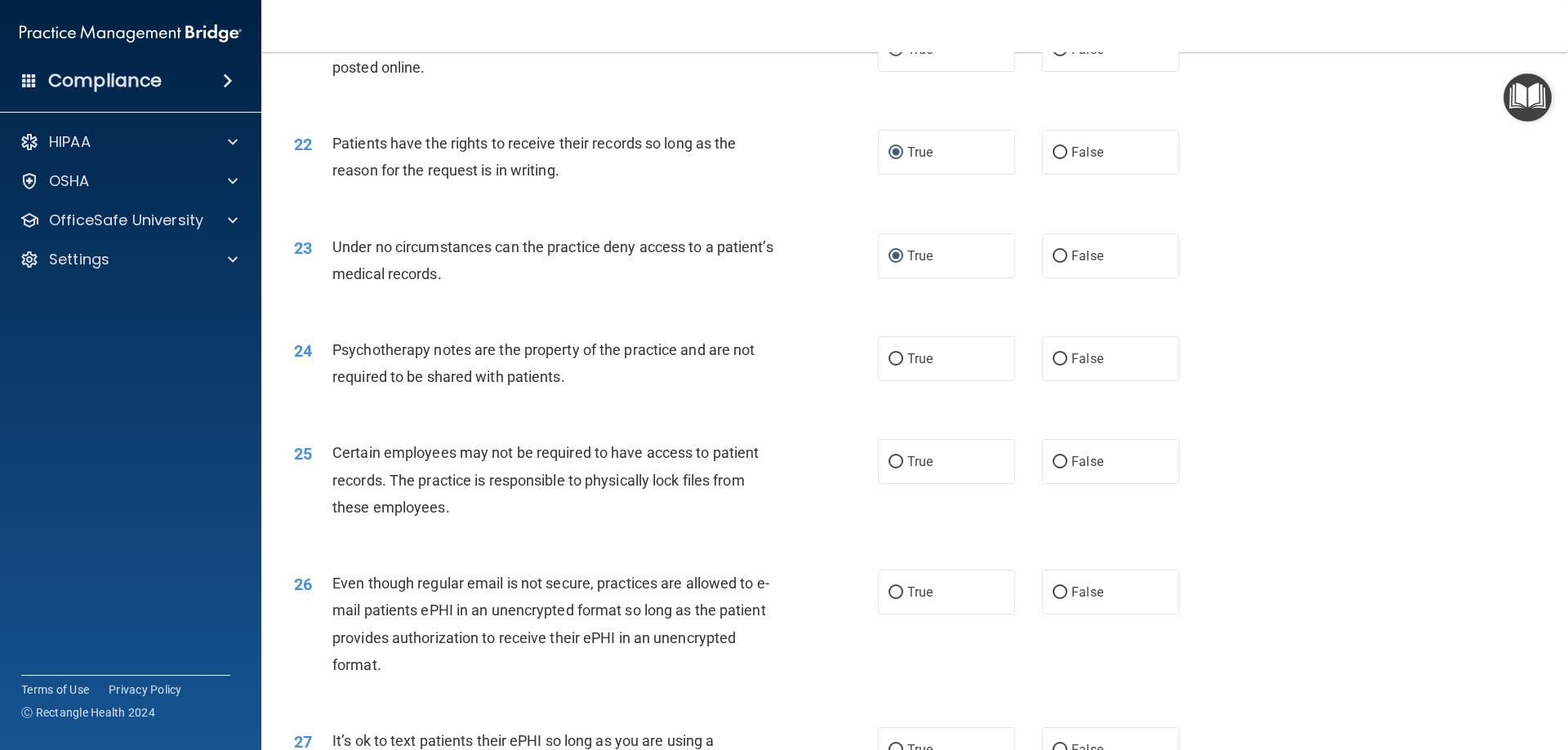
scroll to position [2776, 0]
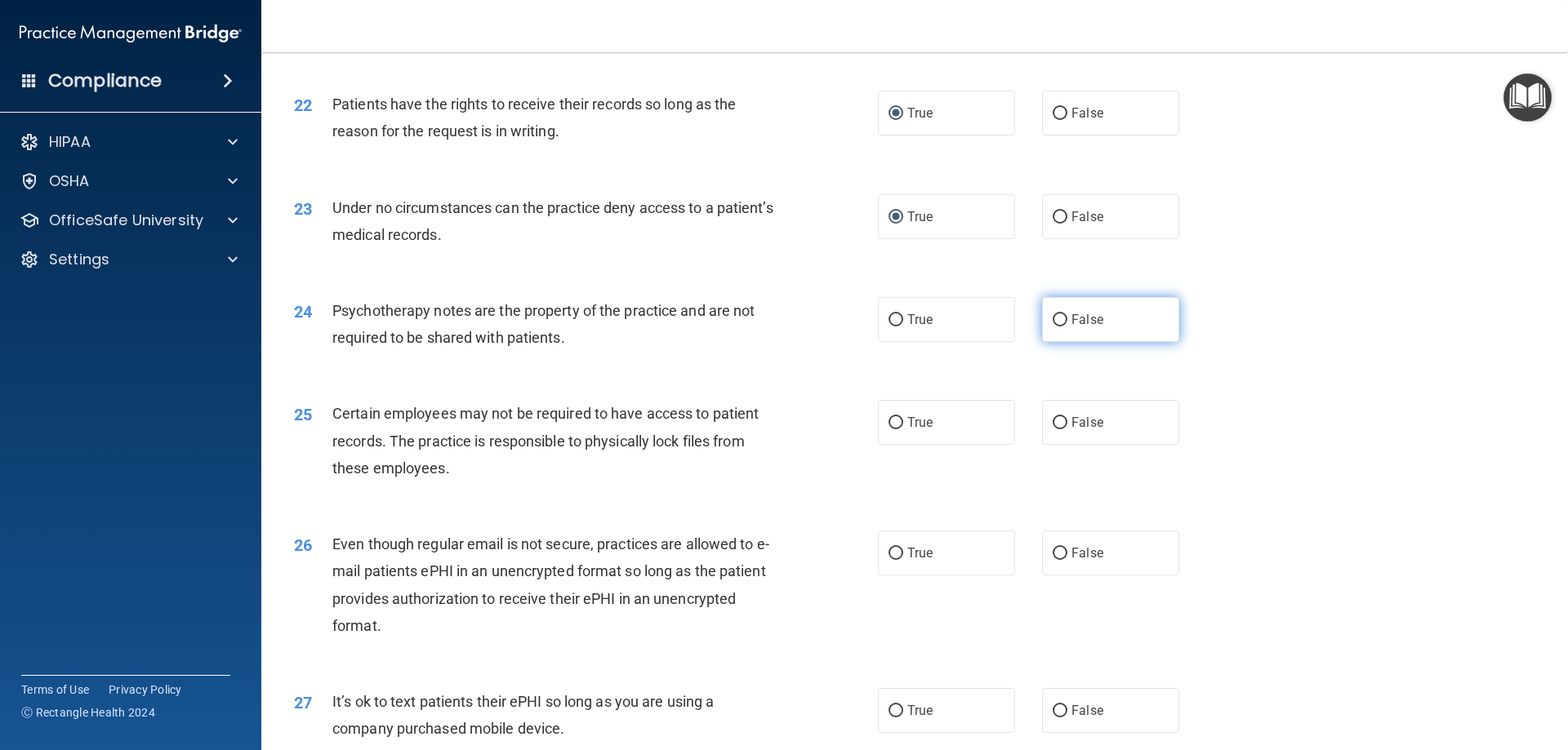
click at [1057, 326] on input "False" at bounding box center [1060, 320] width 15 height 13
radio input "true"
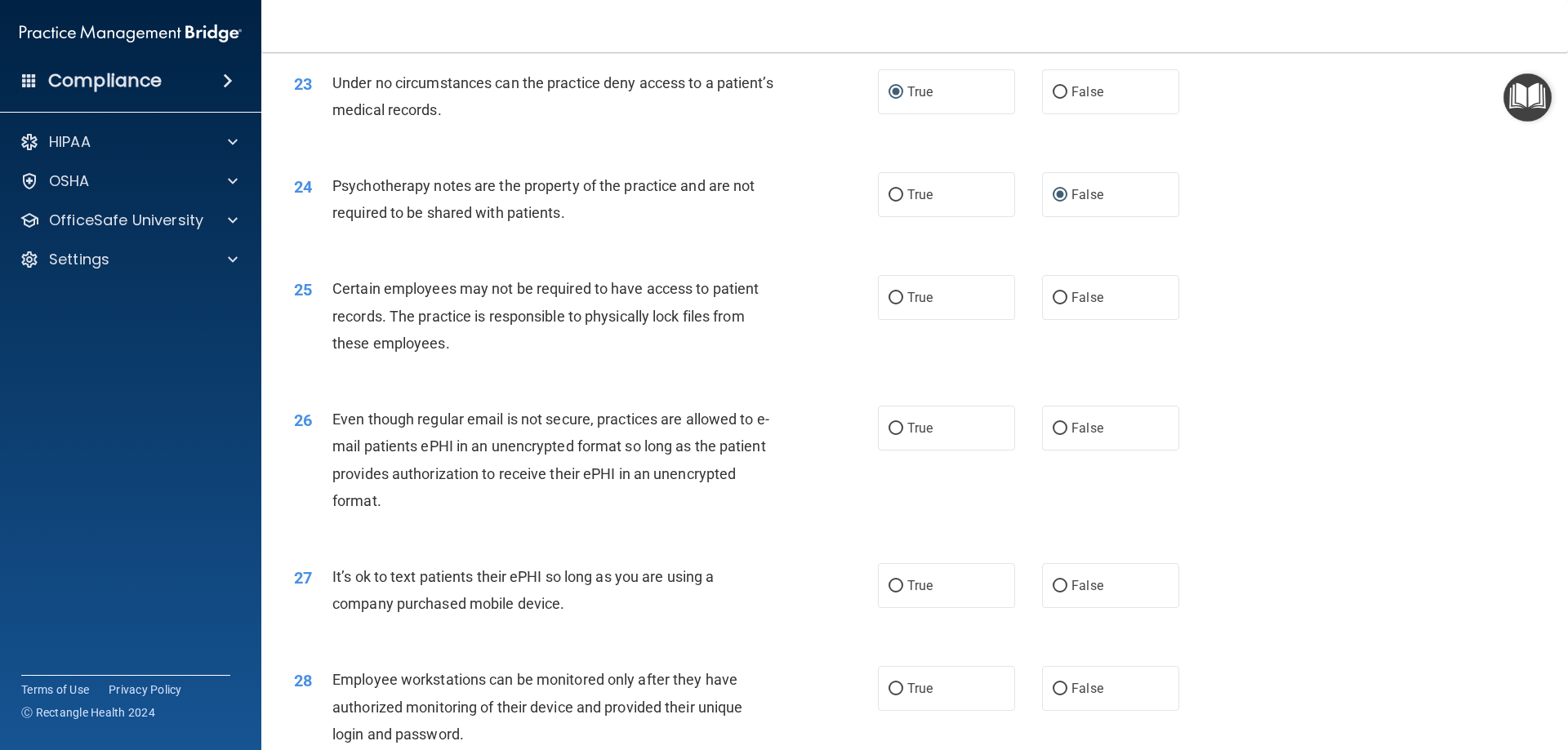
scroll to position [2939, 0]
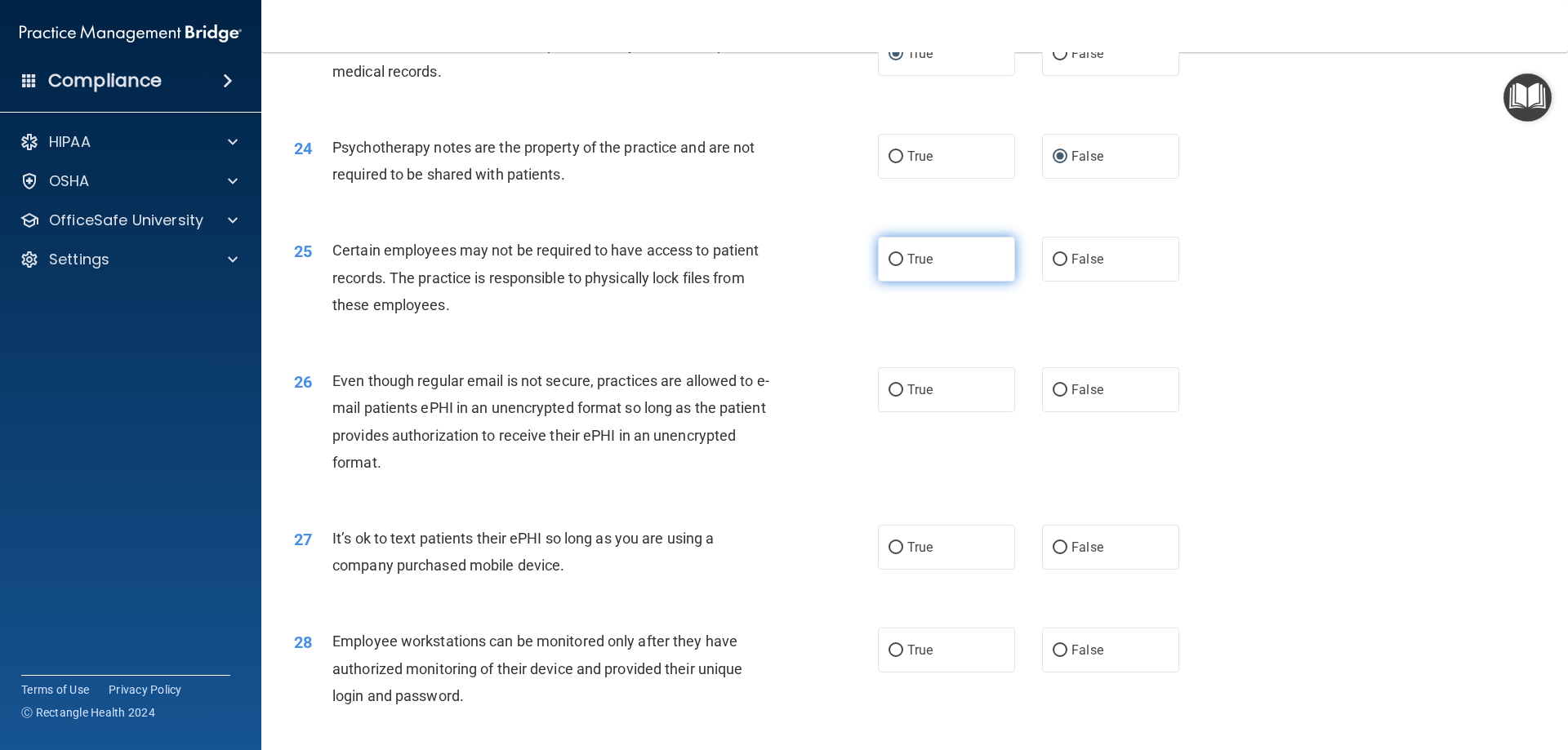
click at [892, 266] on input "True" at bounding box center [895, 259] width 15 height 13
radio input "true"
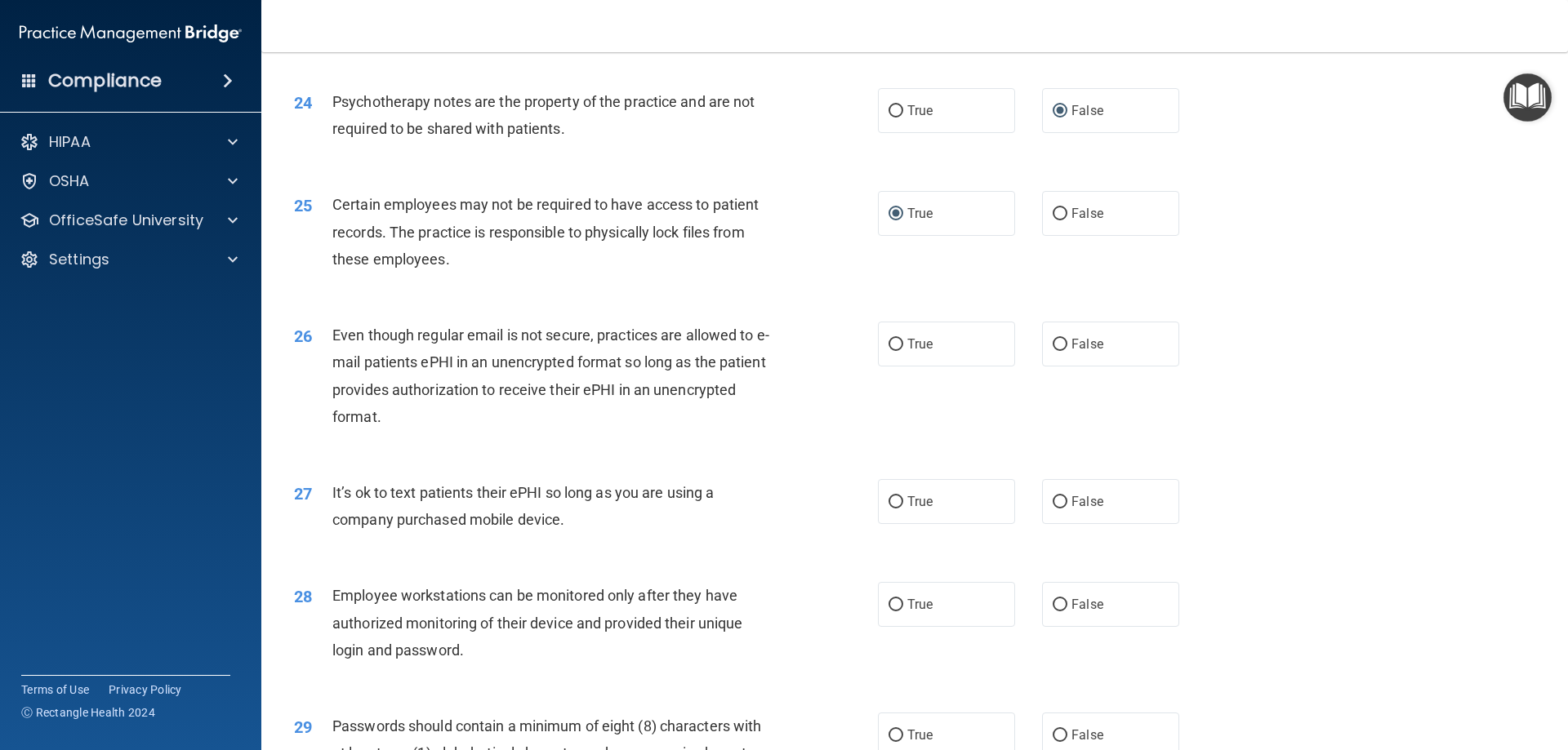
scroll to position [3021, 0]
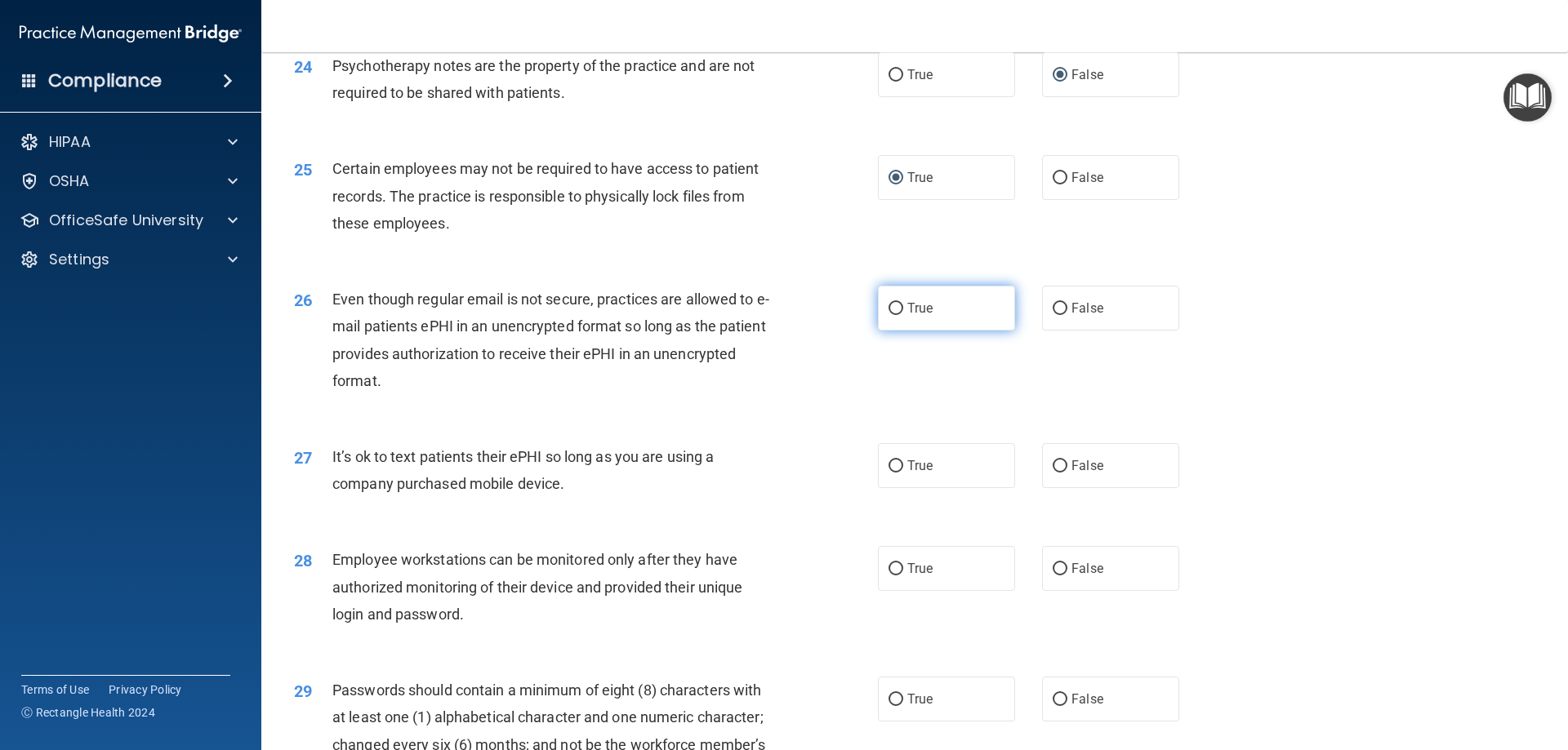
click at [889, 315] on input "True" at bounding box center [895, 309] width 15 height 13
radio input "true"
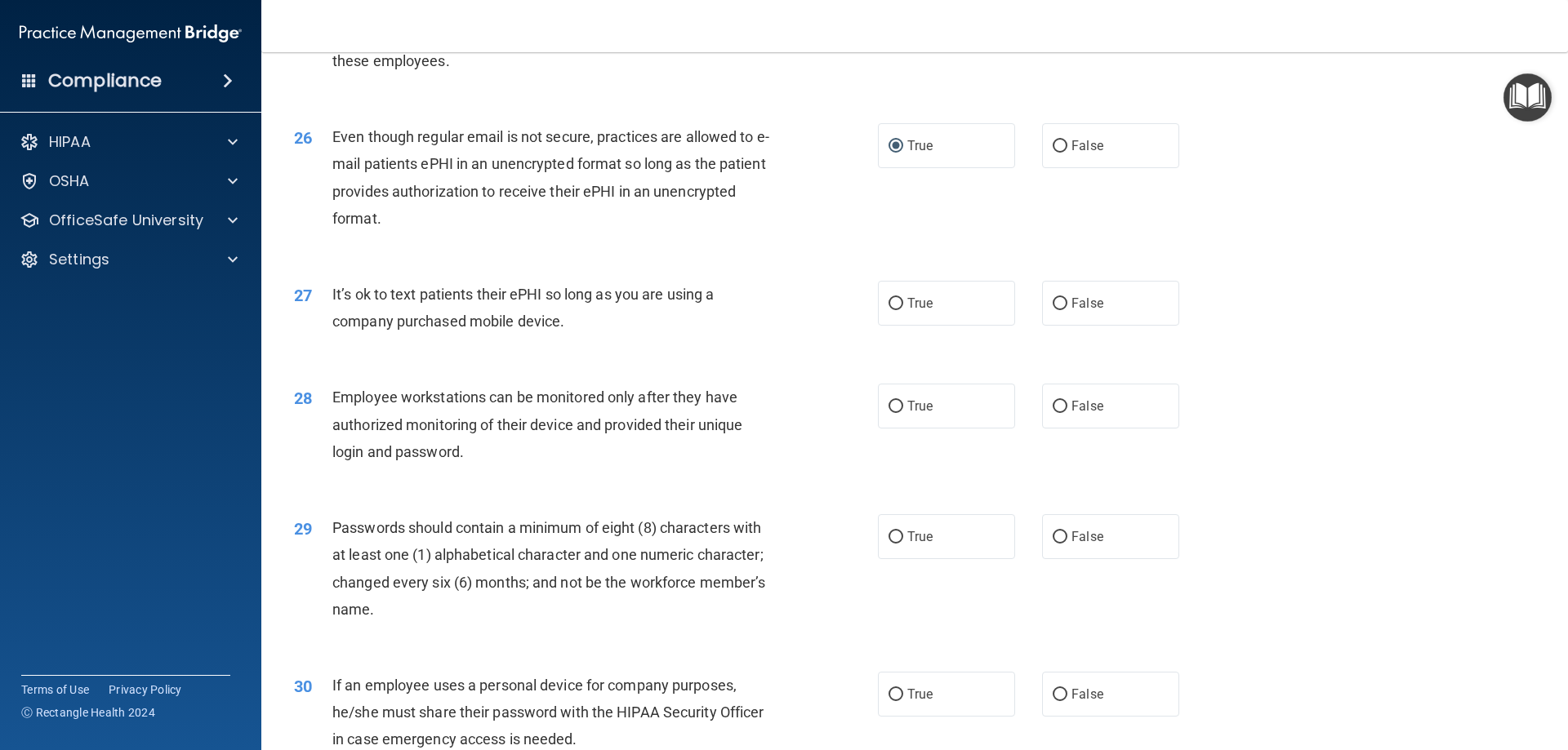
scroll to position [3184, 0]
click at [890, 310] on input "True" at bounding box center [895, 303] width 15 height 13
radio input "true"
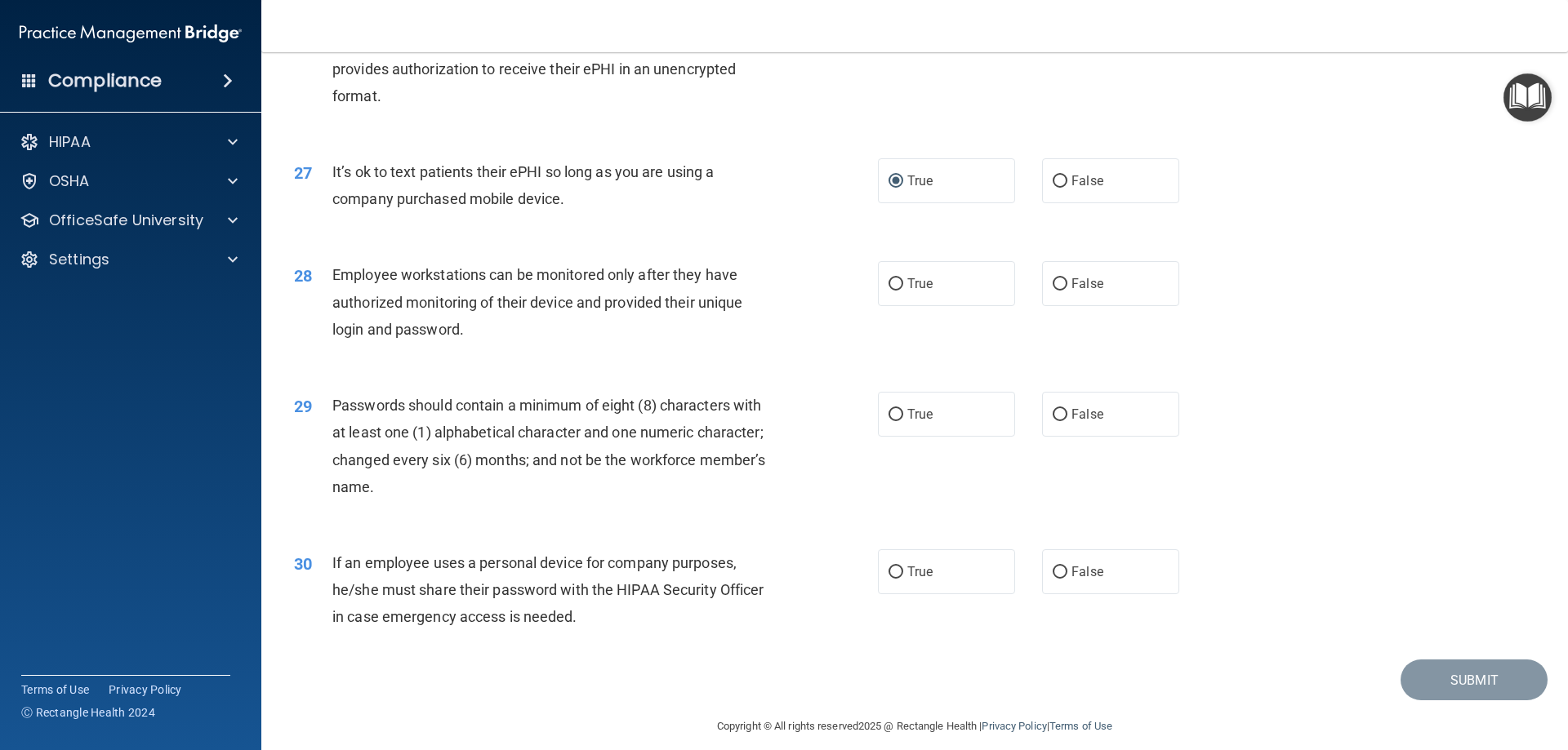
scroll to position [3347, 0]
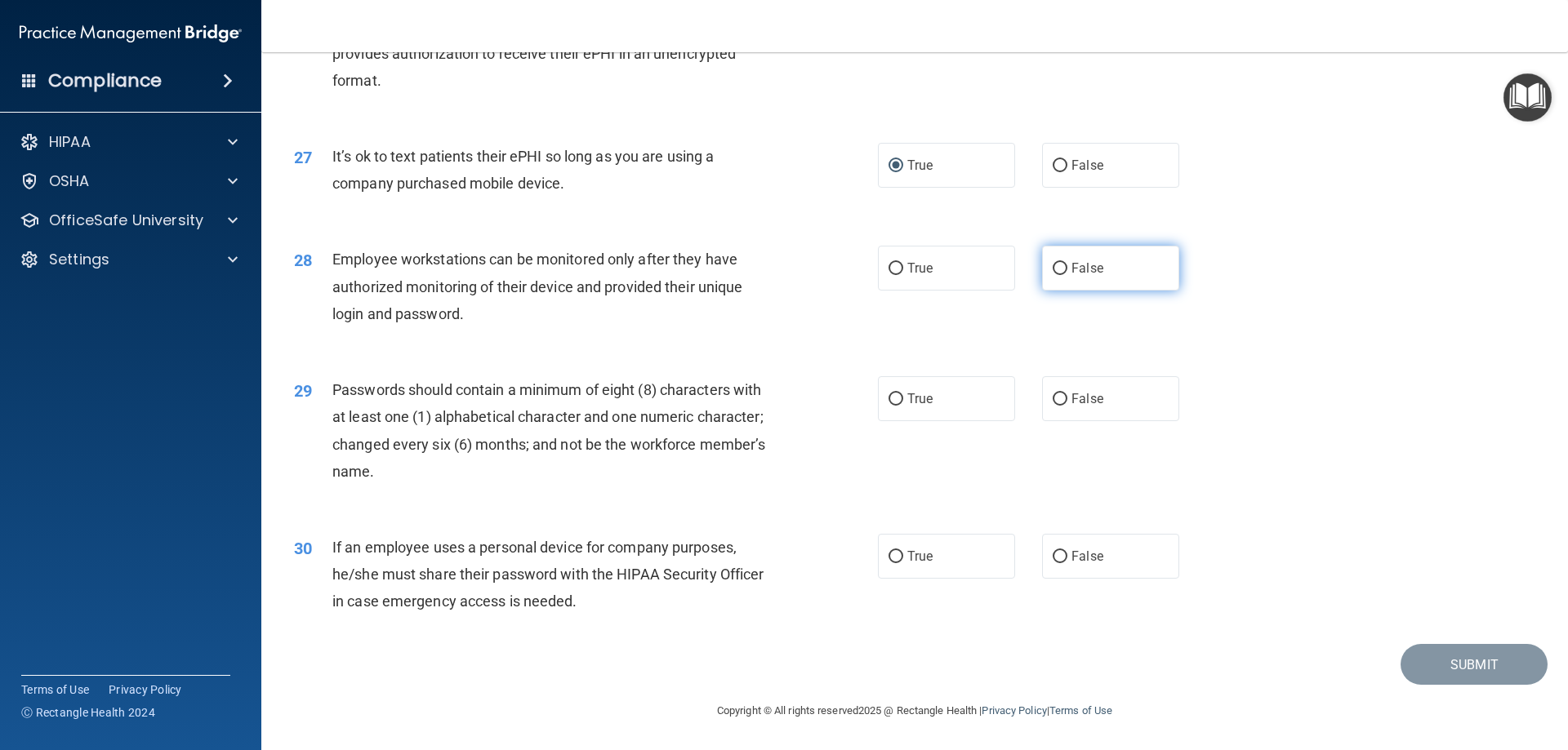
click at [1053, 269] on input "False" at bounding box center [1060, 269] width 15 height 13
radio input "true"
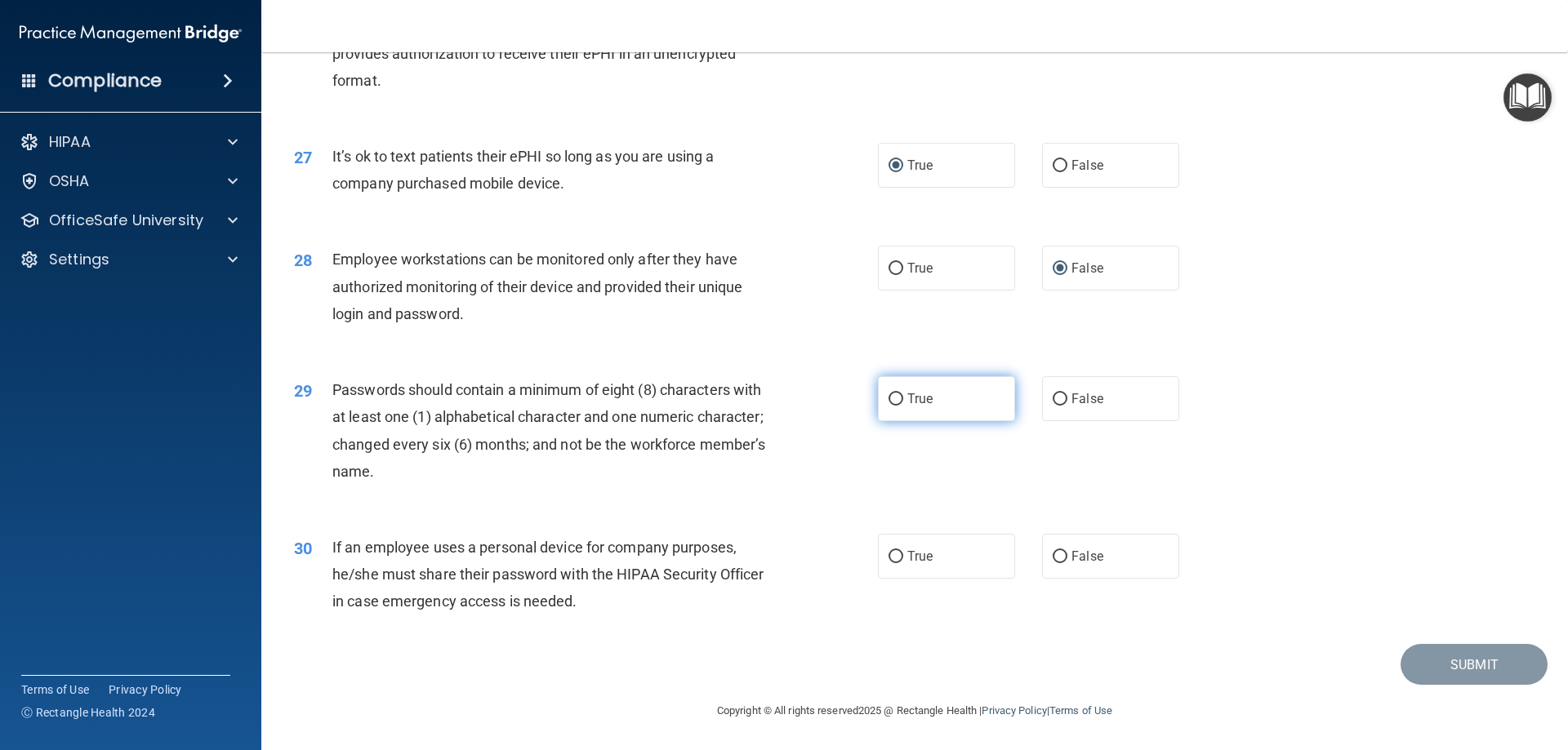
click at [889, 397] on input "True" at bounding box center [895, 400] width 15 height 13
radio input "true"
click at [1053, 555] on input "False" at bounding box center [1060, 556] width 15 height 13
radio input "true"
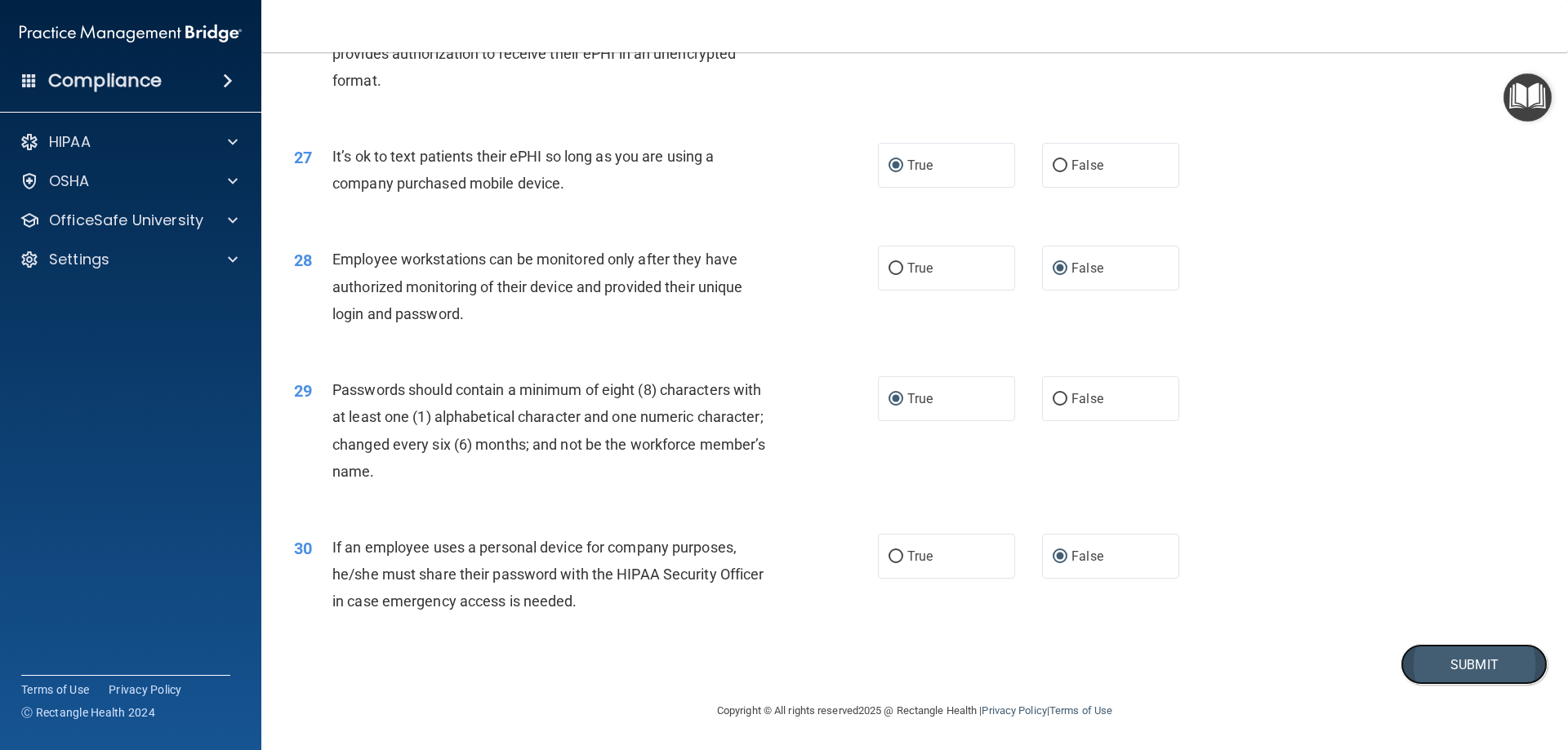
click at [1442, 663] on button "Submit" at bounding box center [1474, 665] width 147 height 42
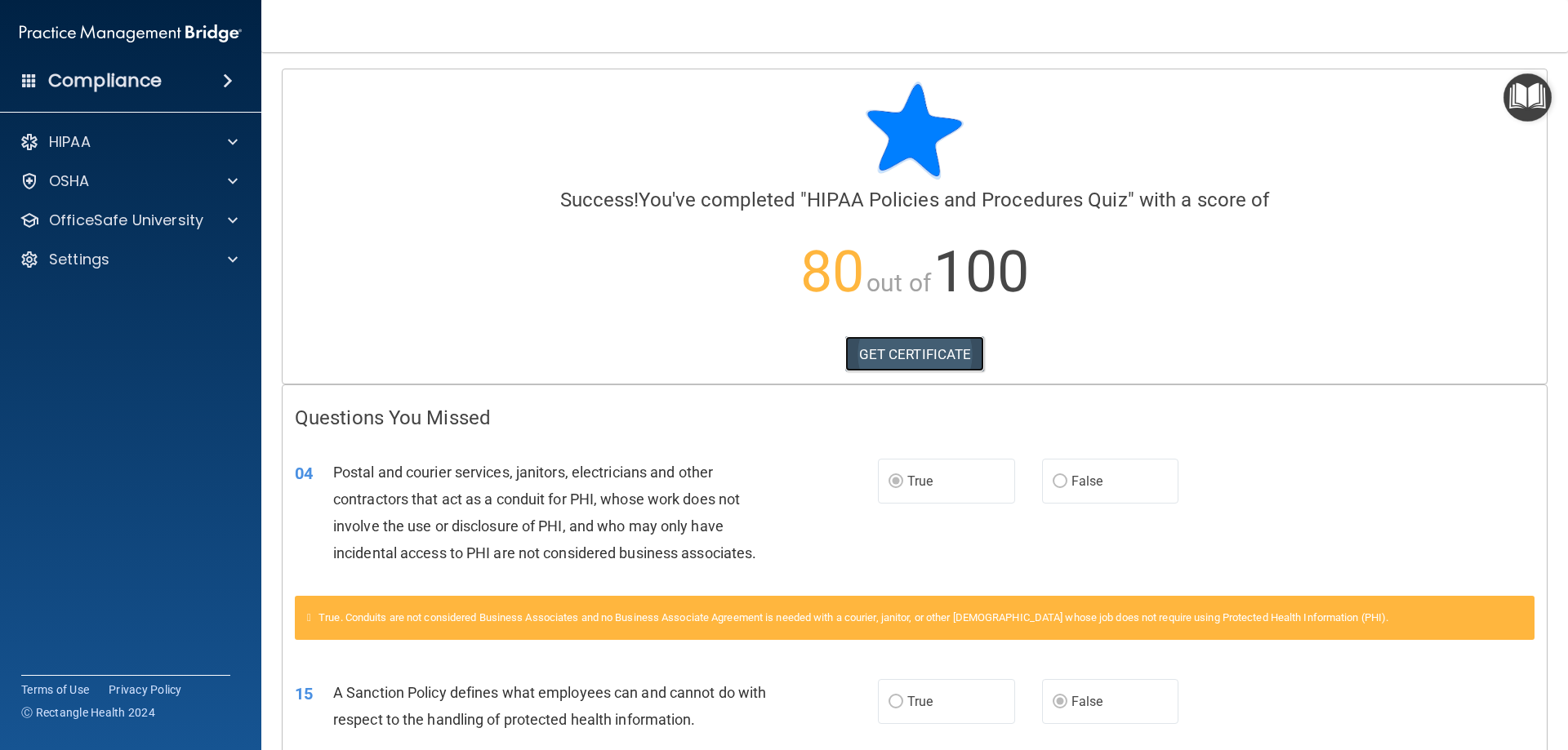
click at [906, 350] on link "GET CERTIFICATE" at bounding box center [915, 354] width 139 height 36
click at [107, 215] on p "OfficeSafe University" at bounding box center [126, 221] width 154 height 19
click at [117, 254] on p "HIPAA Training" at bounding box center [77, 259] width 135 height 16
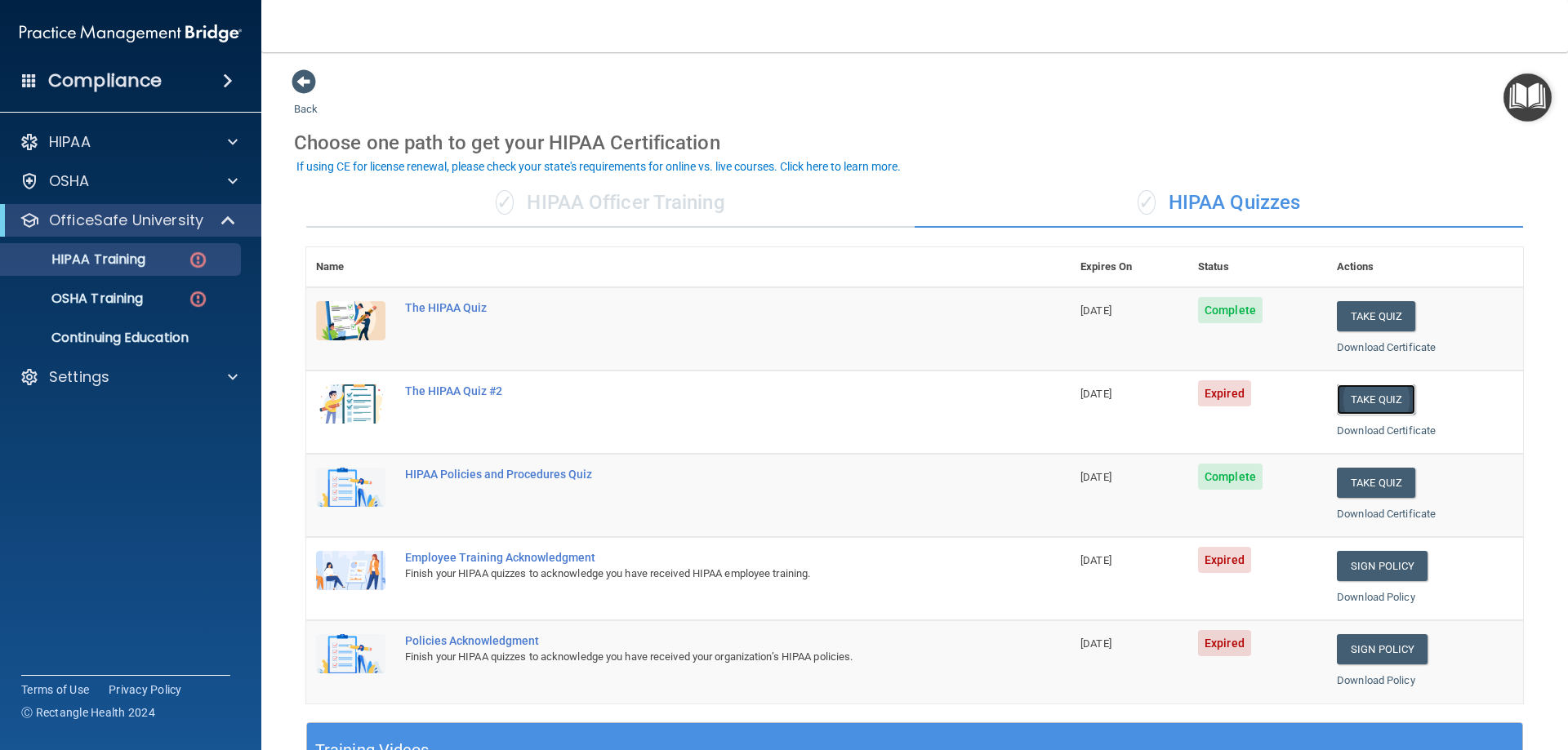
click at [1353, 397] on button "Take Quiz" at bounding box center [1375, 399] width 78 height 30
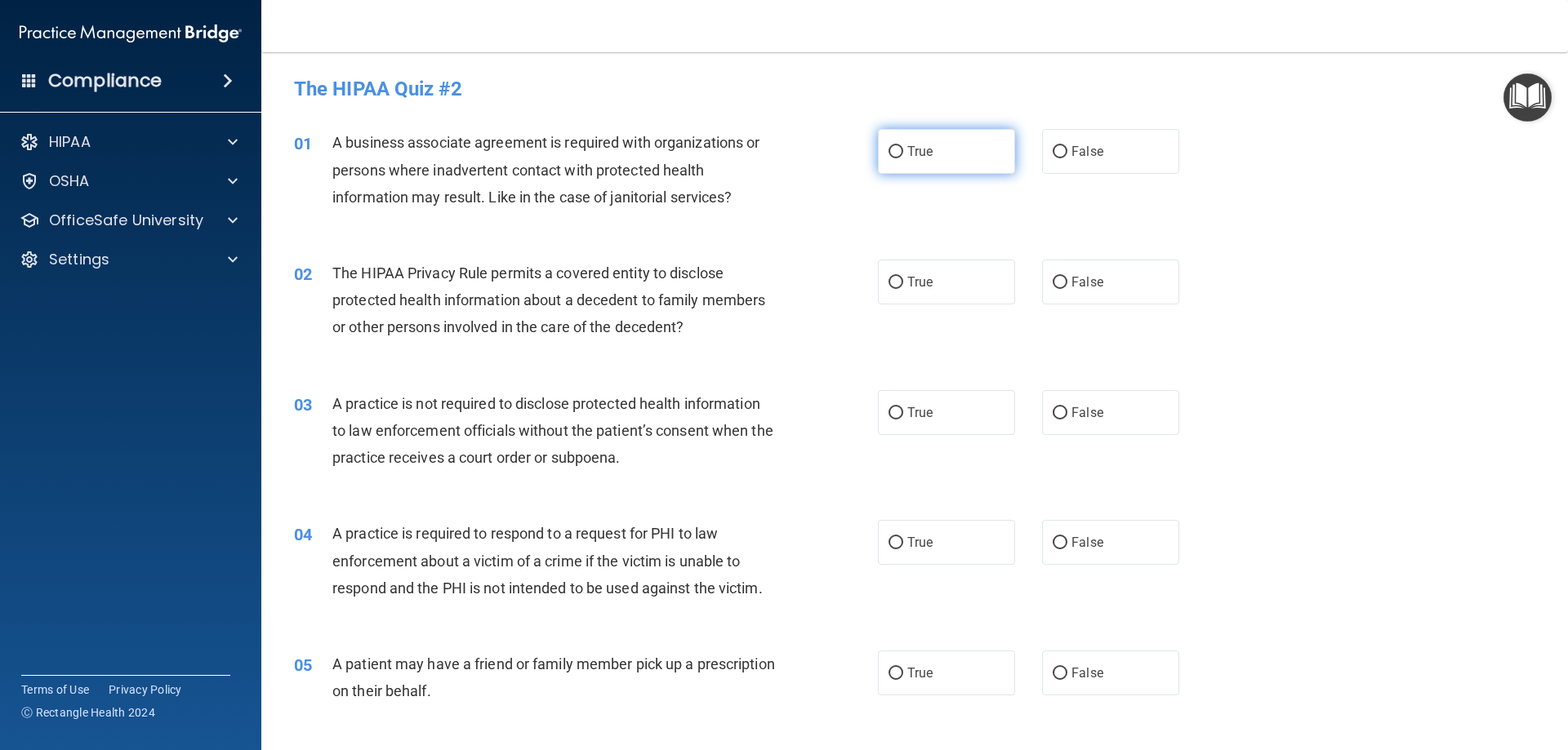
click at [890, 151] on input "True" at bounding box center [895, 152] width 15 height 13
radio input "true"
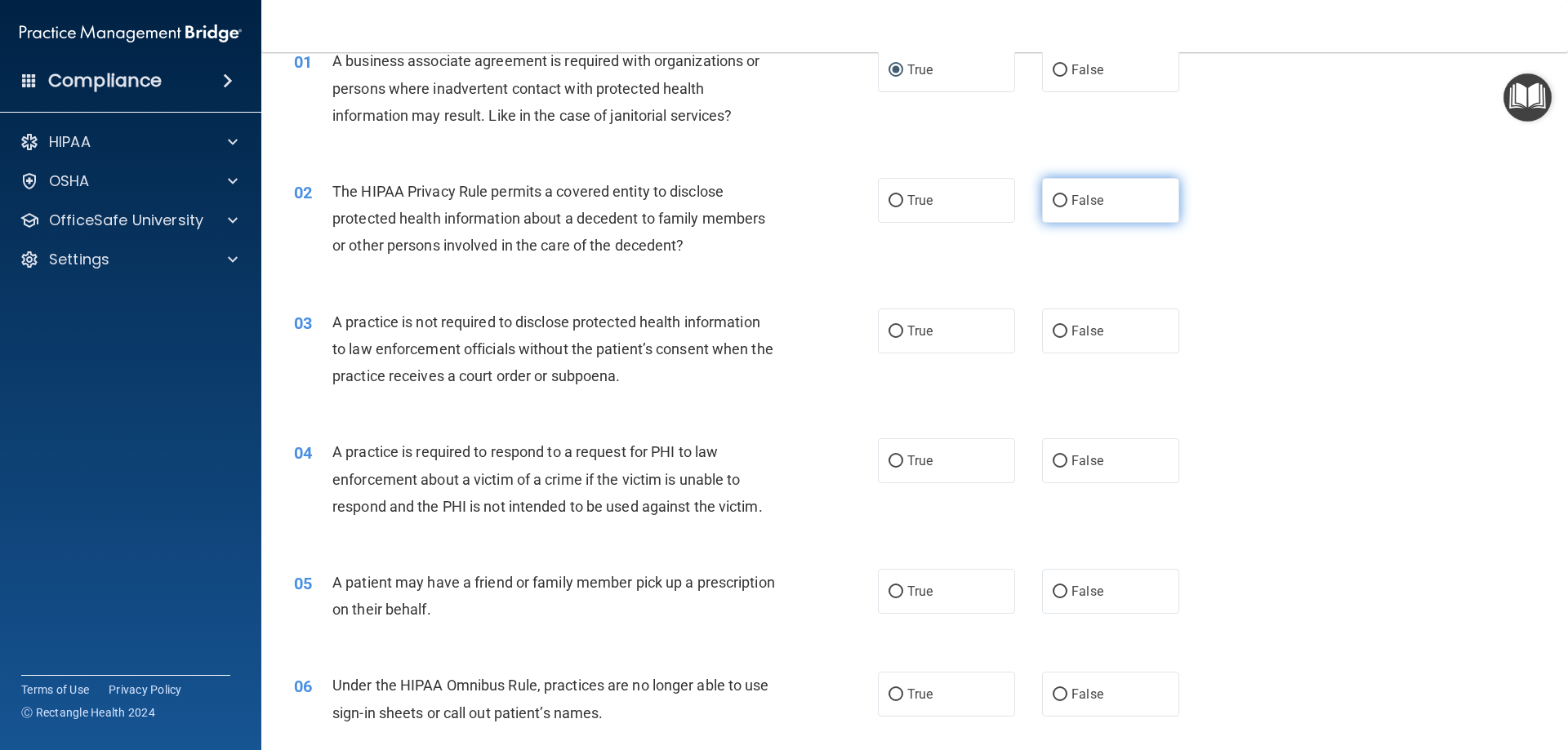
click at [1055, 195] on input "False" at bounding box center [1060, 201] width 15 height 13
radio input "true"
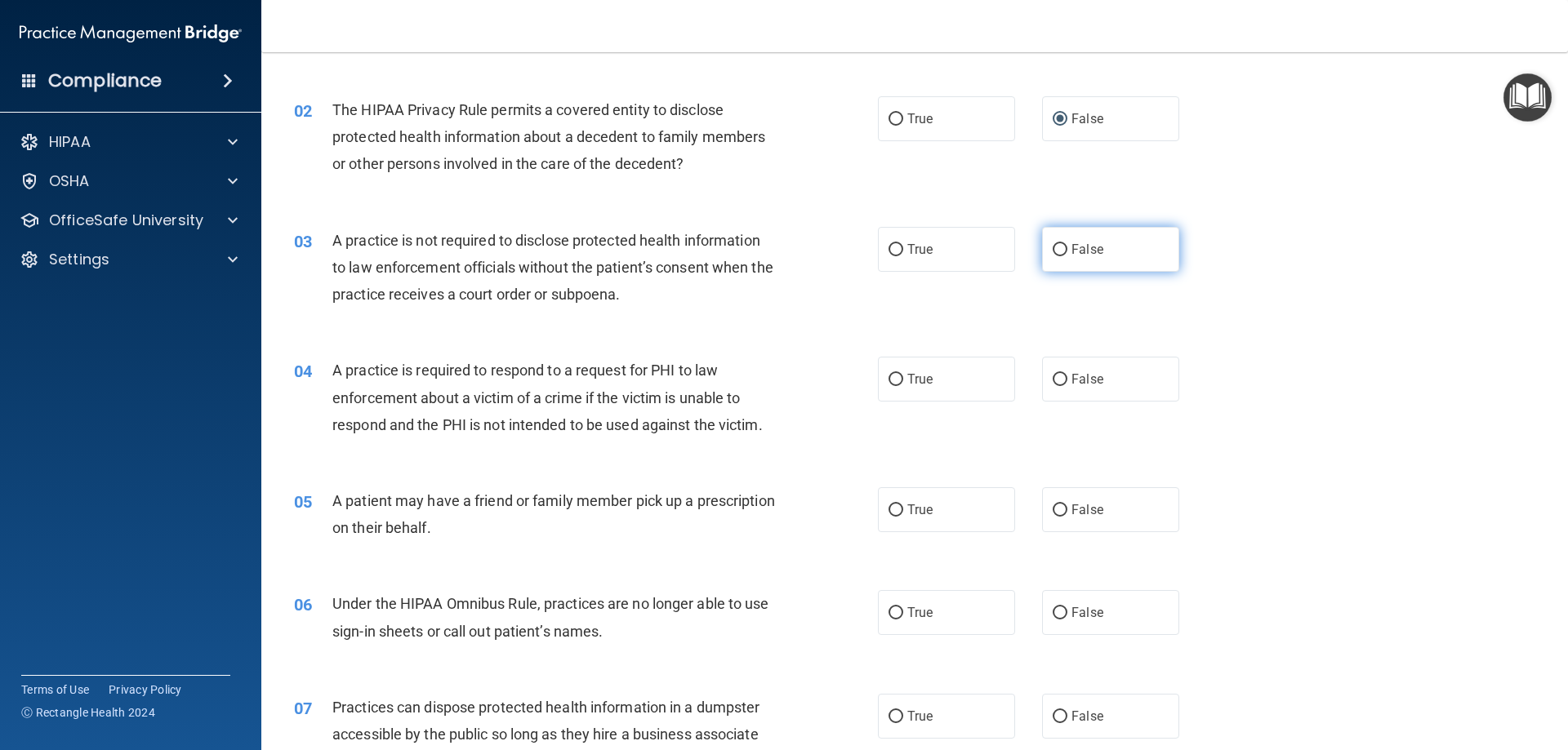
click at [1058, 250] on input "False" at bounding box center [1060, 250] width 15 height 13
radio input "true"
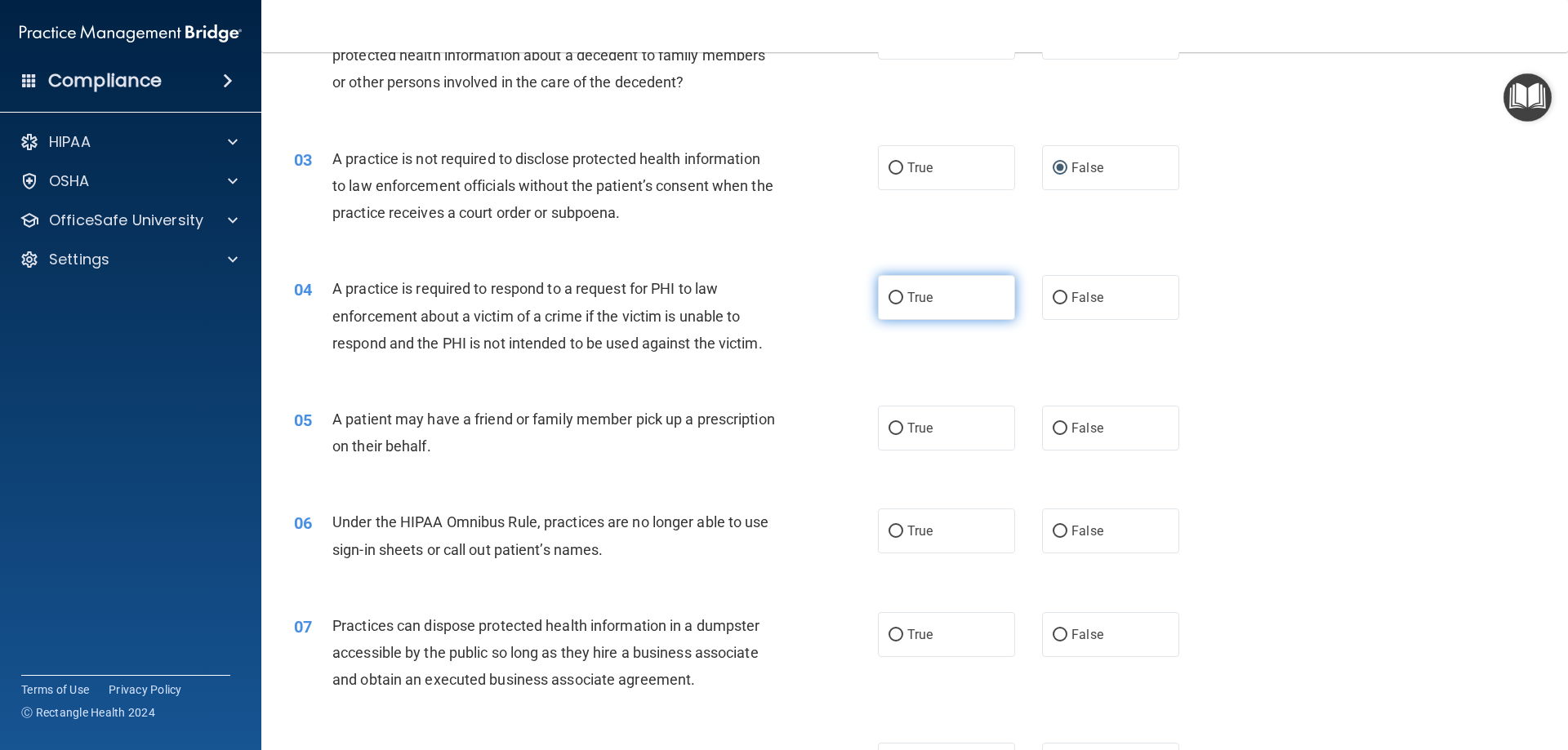
click at [893, 294] on input "True" at bounding box center [895, 298] width 15 height 13
radio input "true"
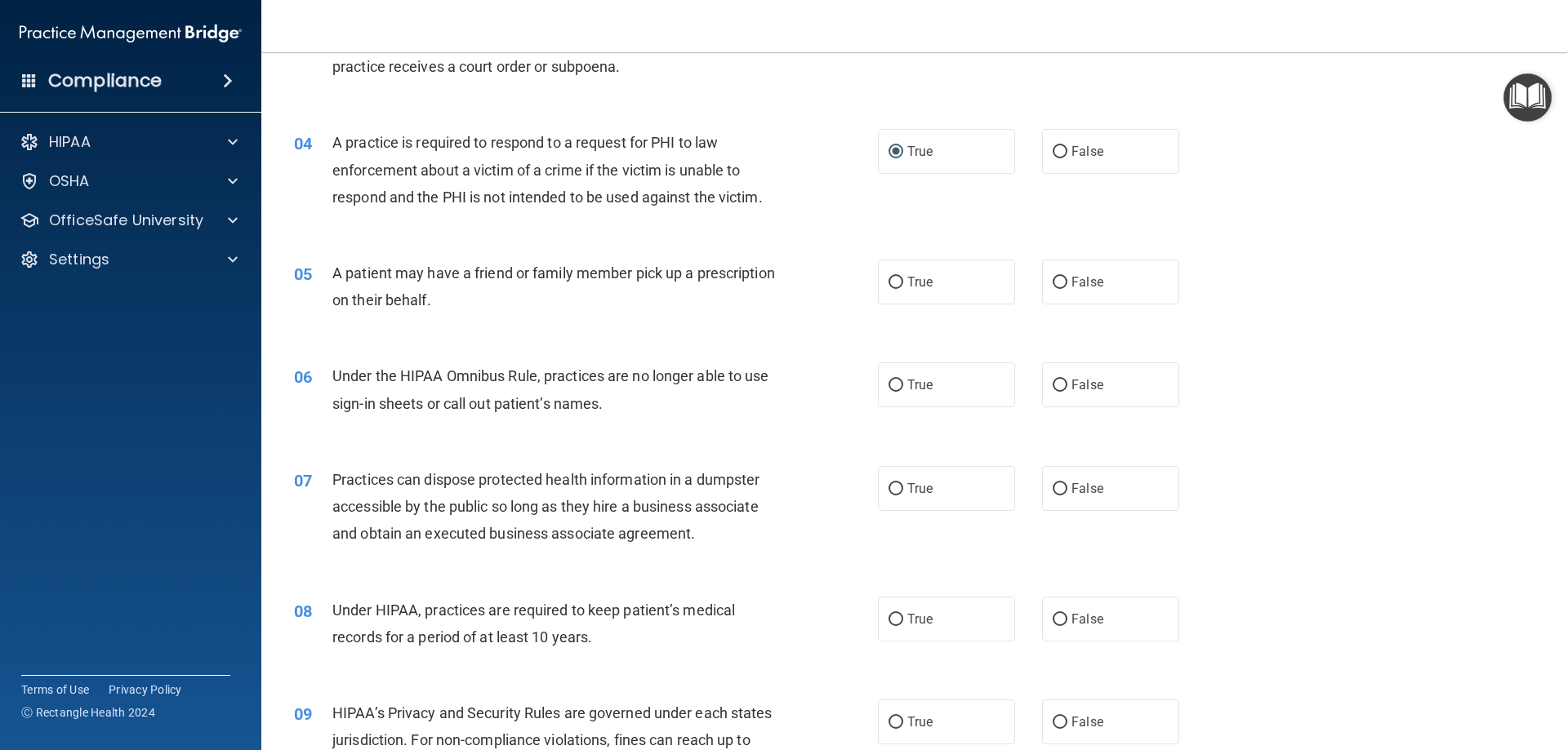
scroll to position [408, 0]
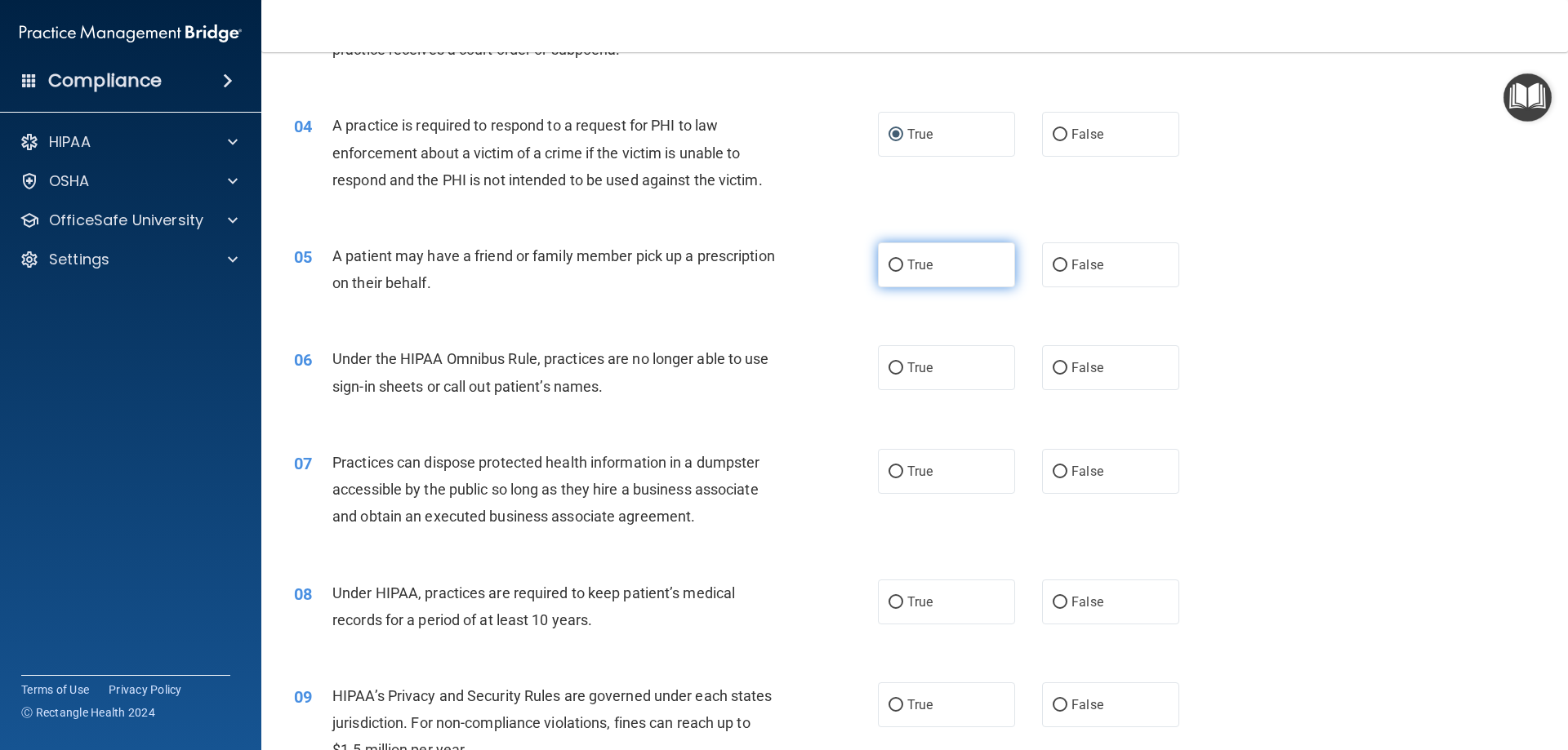
click at [890, 264] on input "True" at bounding box center [895, 265] width 15 height 13
radio input "true"
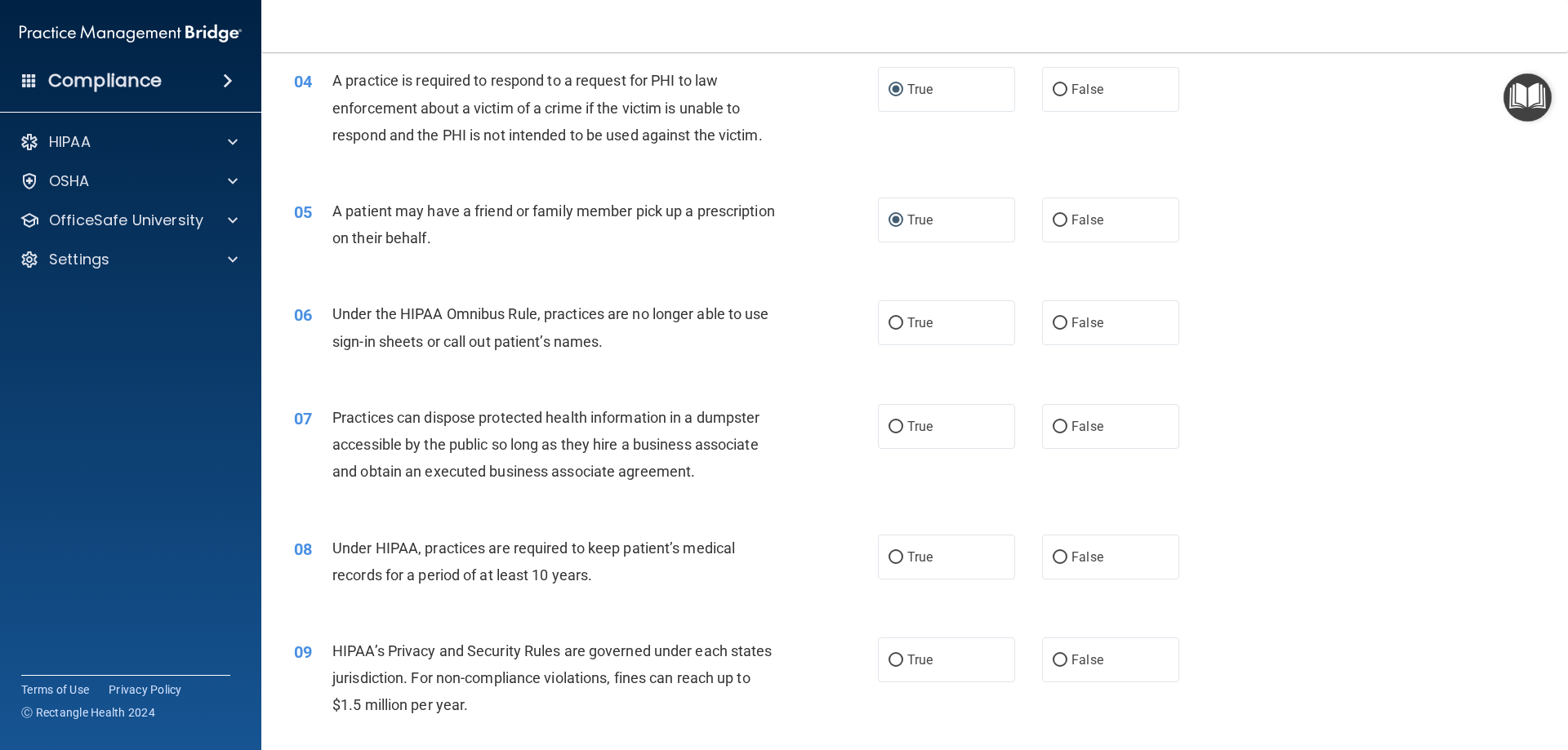
scroll to position [490, 0]
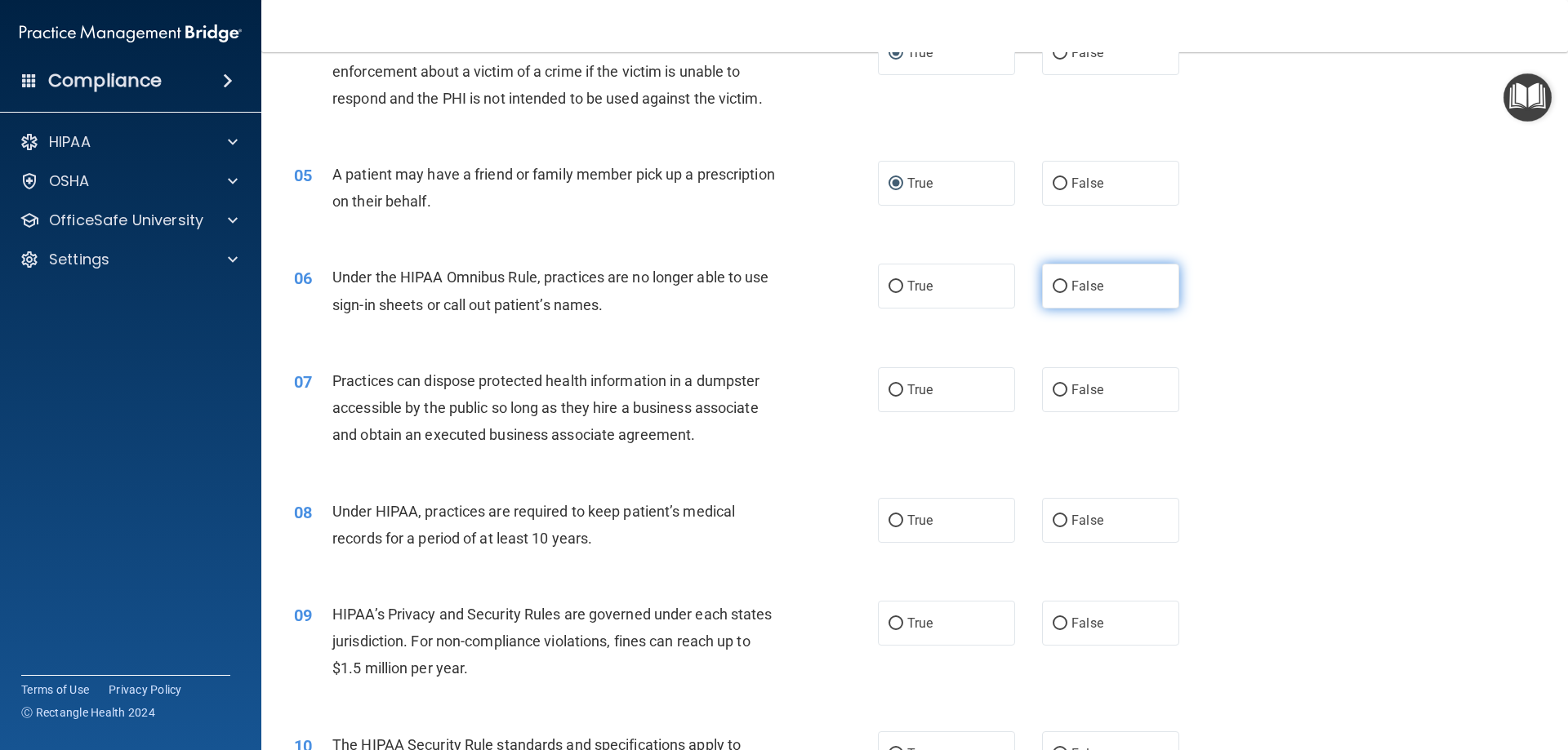
click at [1053, 285] on input "False" at bounding box center [1060, 286] width 15 height 13
radio input "true"
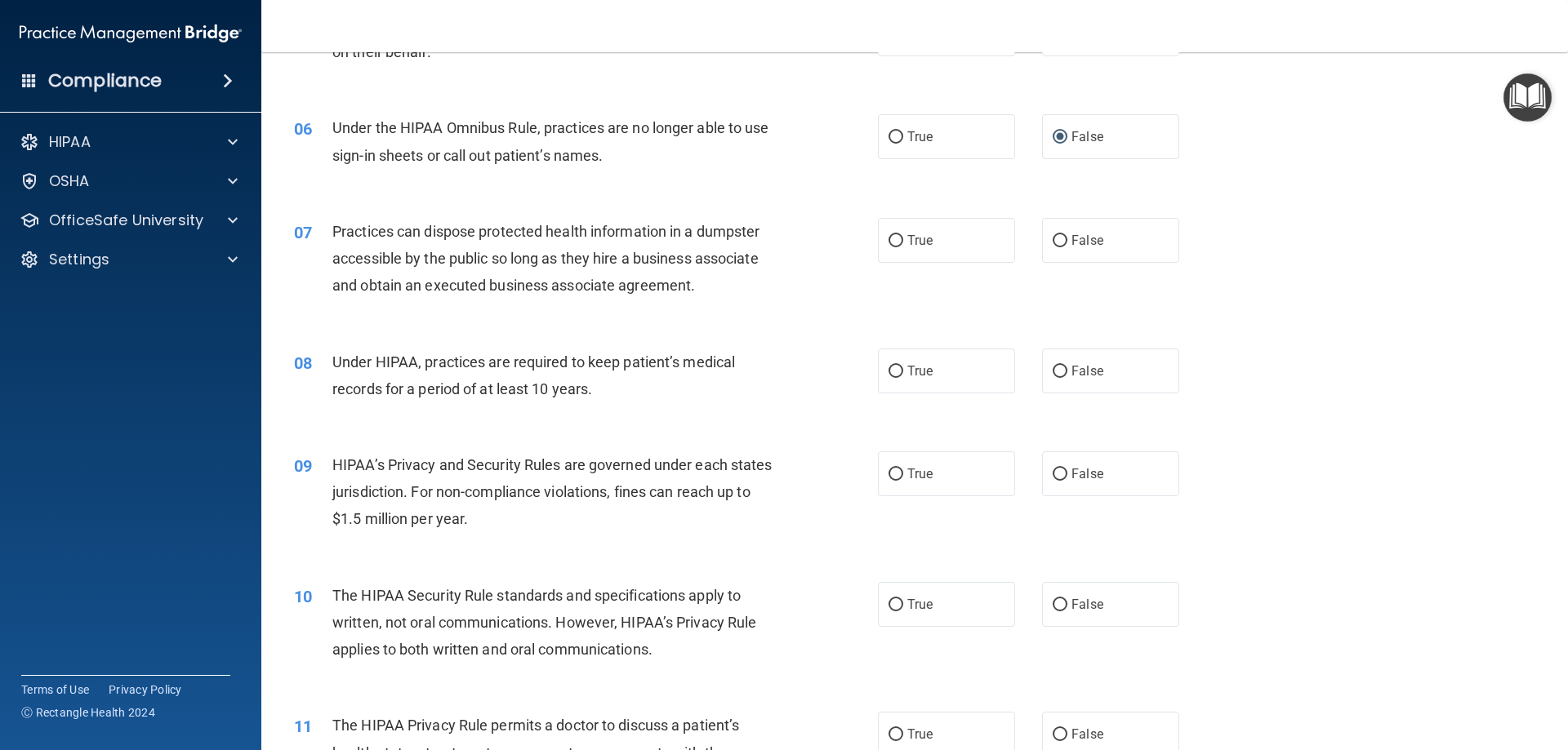
scroll to position [653, 0]
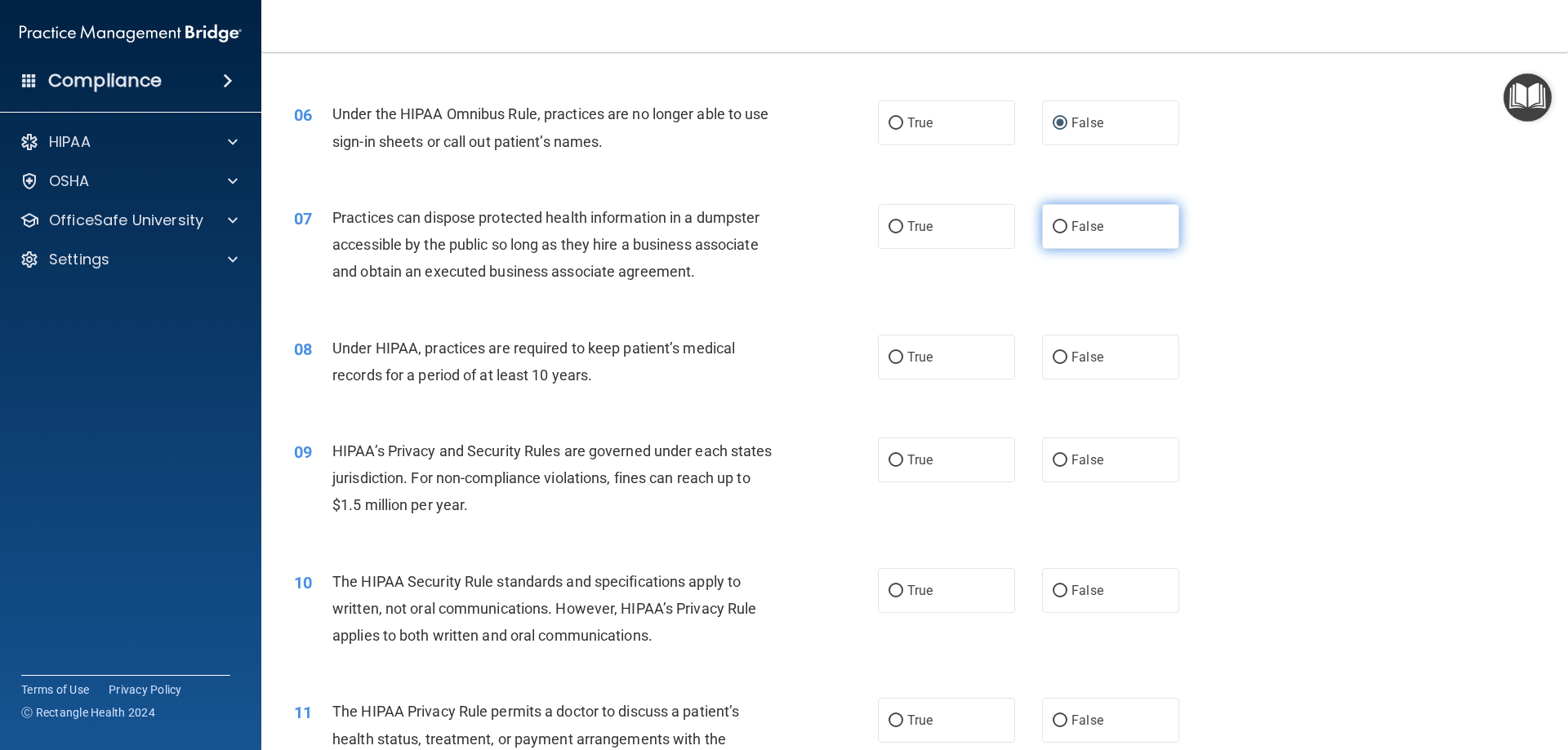
click at [1053, 225] on input "False" at bounding box center [1060, 227] width 15 height 13
radio input "true"
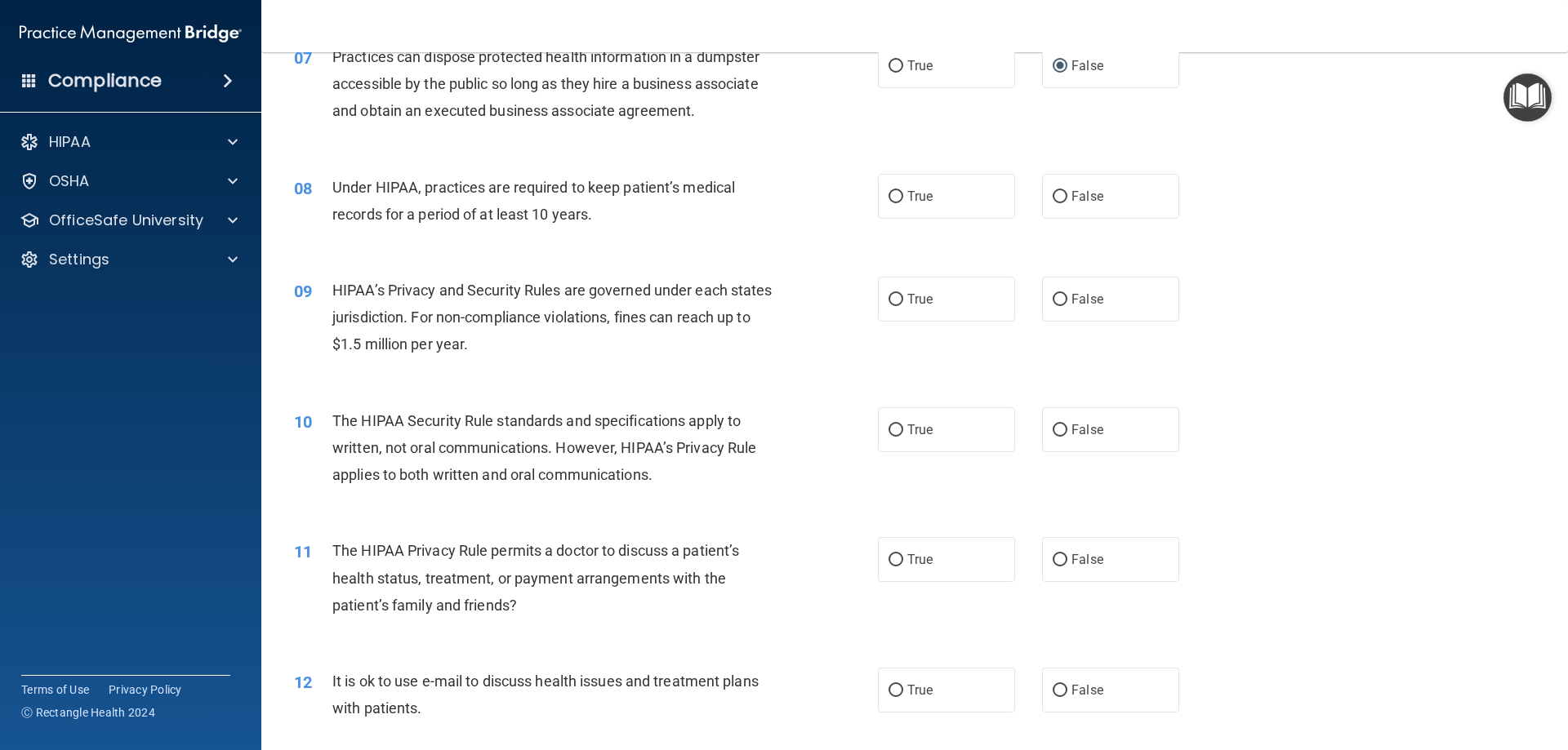
scroll to position [817, 0]
click at [1055, 192] on input "False" at bounding box center [1060, 195] width 15 height 13
radio input "true"
click at [892, 192] on input "True" at bounding box center [895, 195] width 15 height 13
radio input "true"
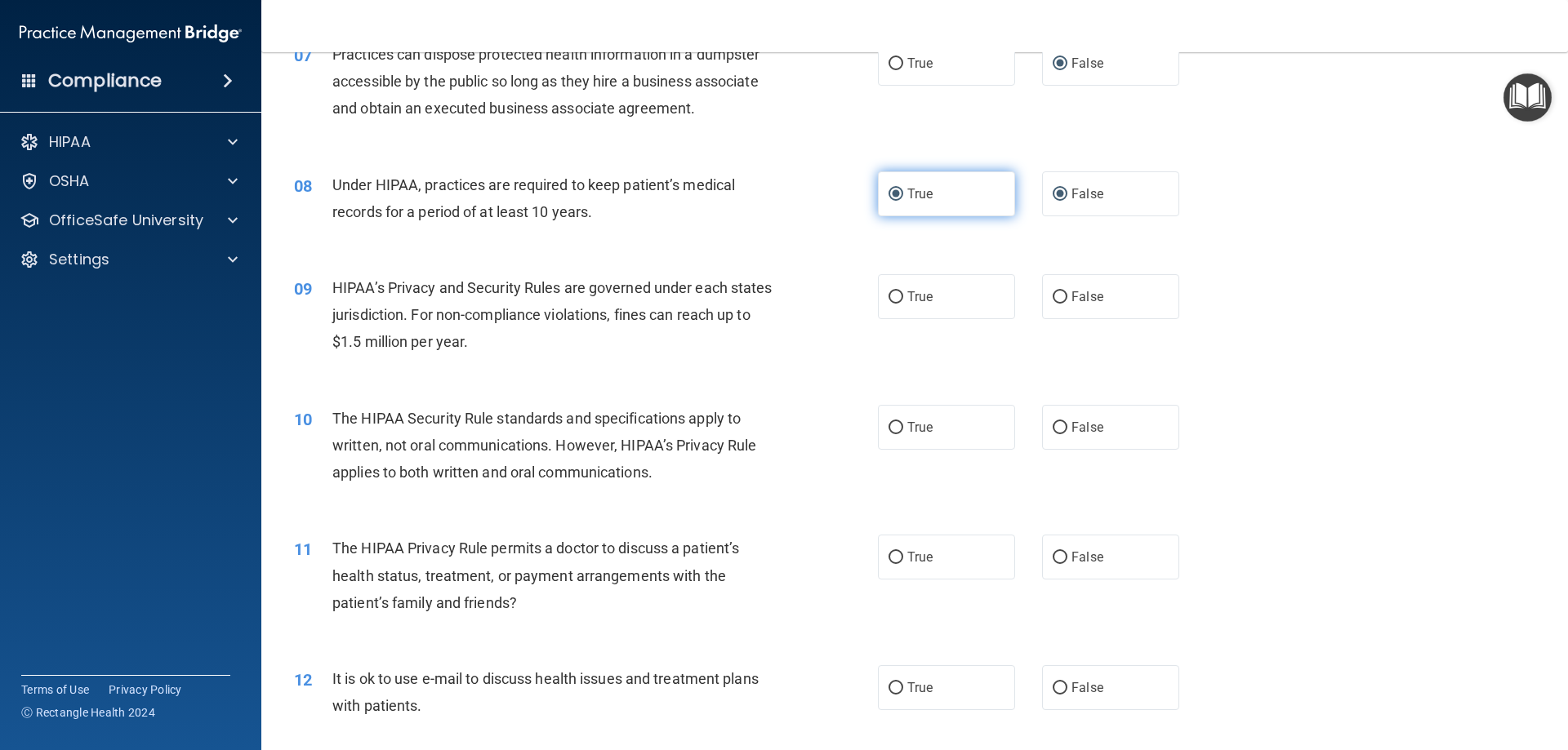
radio input "false"
click at [889, 297] on input "True" at bounding box center [895, 297] width 15 height 13
radio input "true"
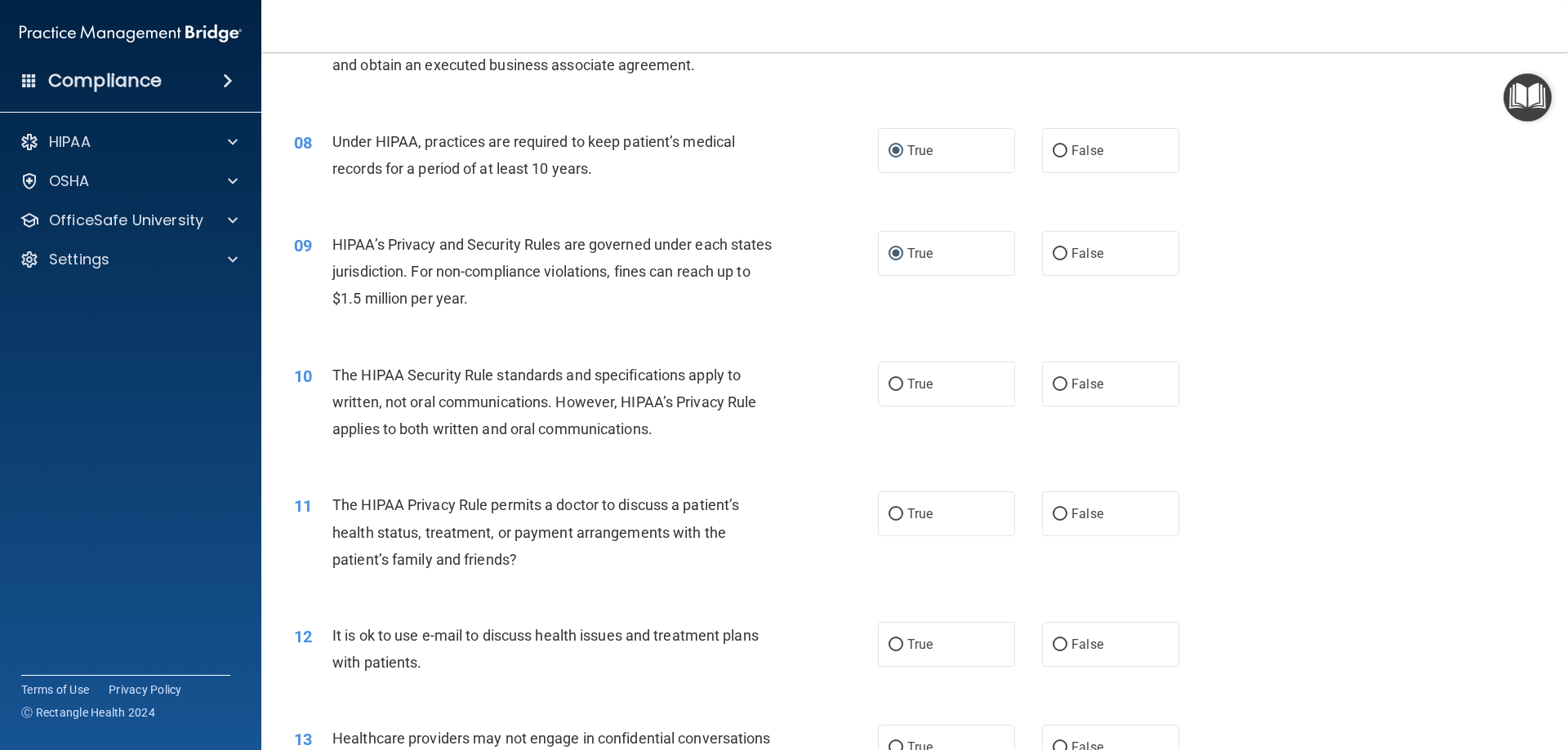
scroll to position [898, 0]
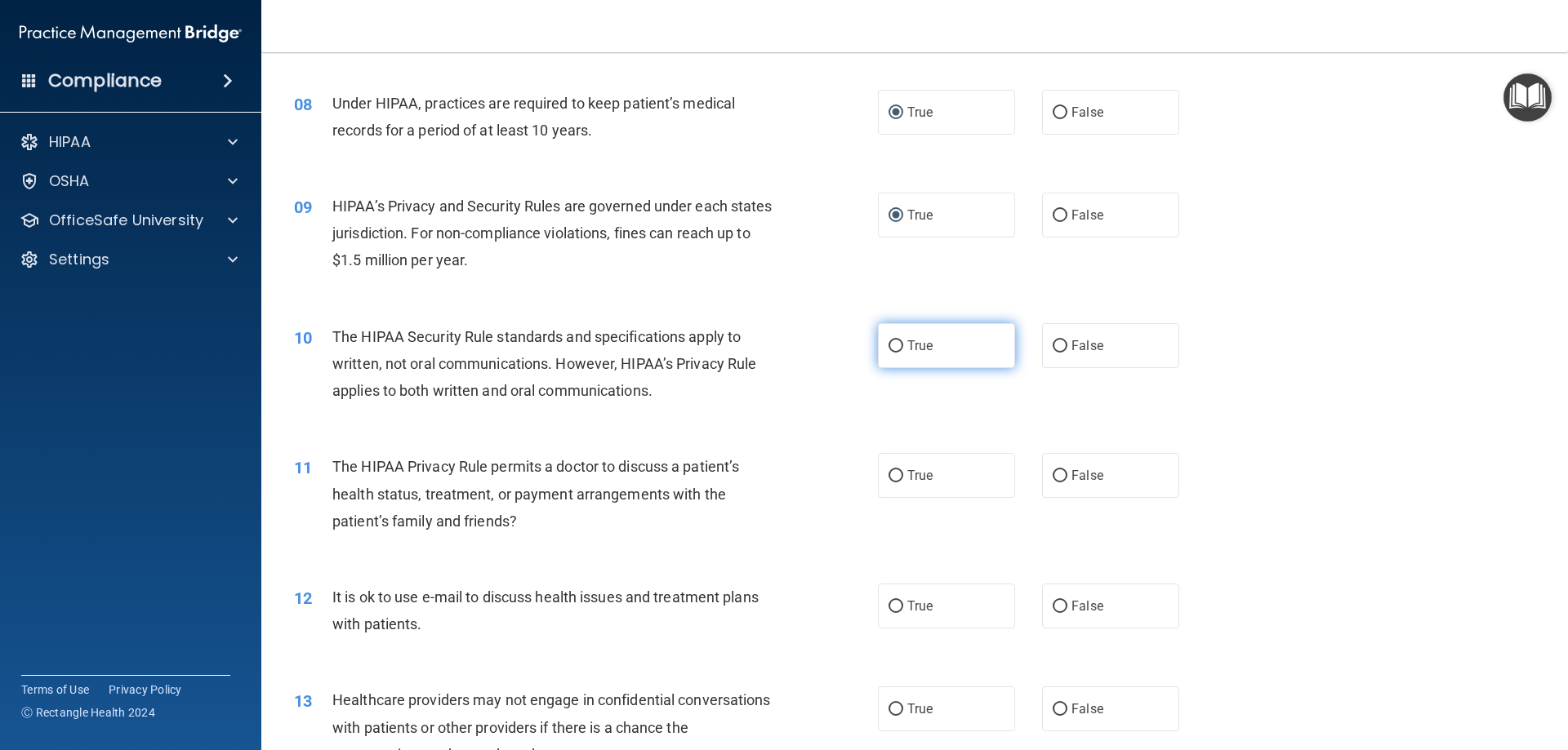
click at [893, 346] on input "True" at bounding box center [895, 346] width 15 height 13
radio input "true"
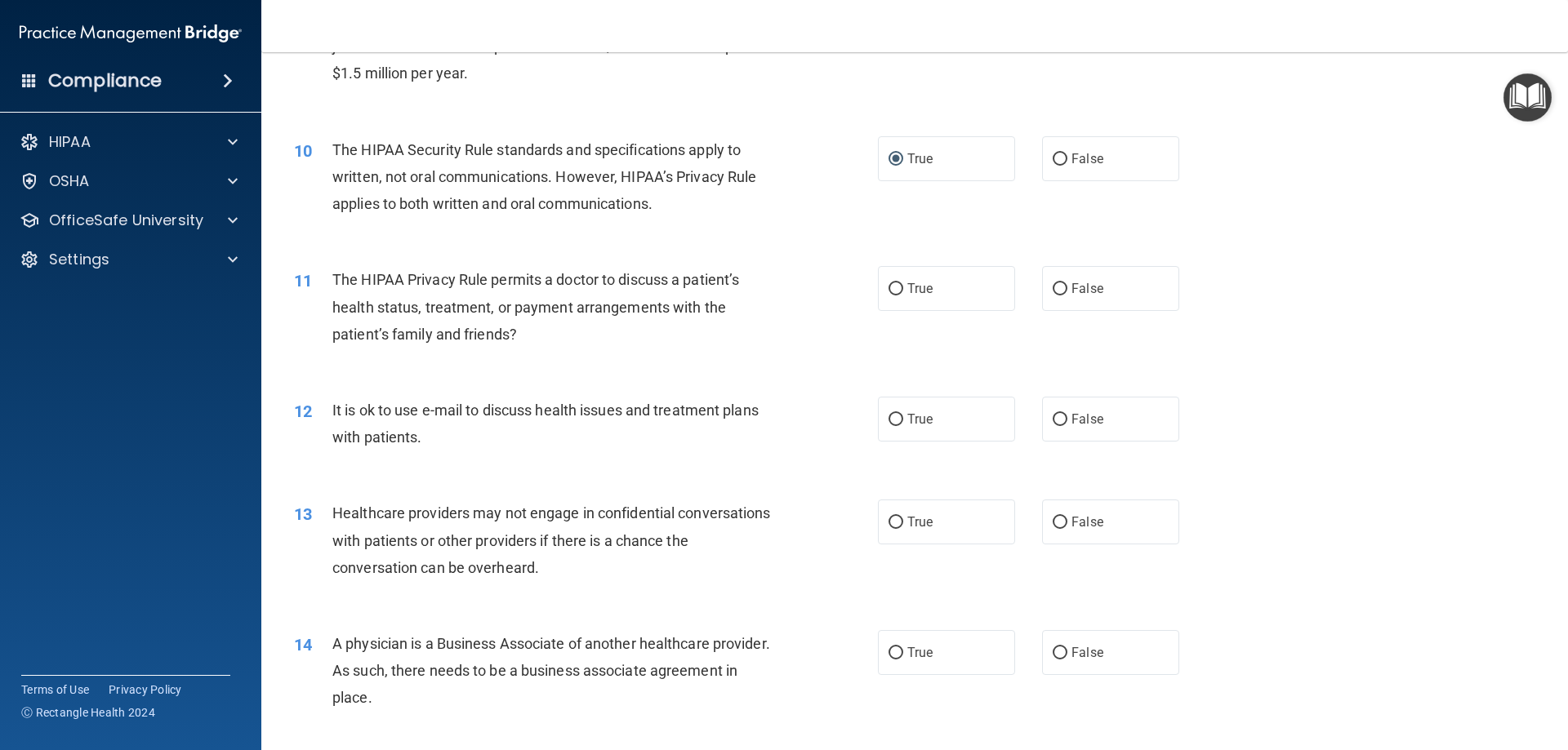
scroll to position [1143, 0]
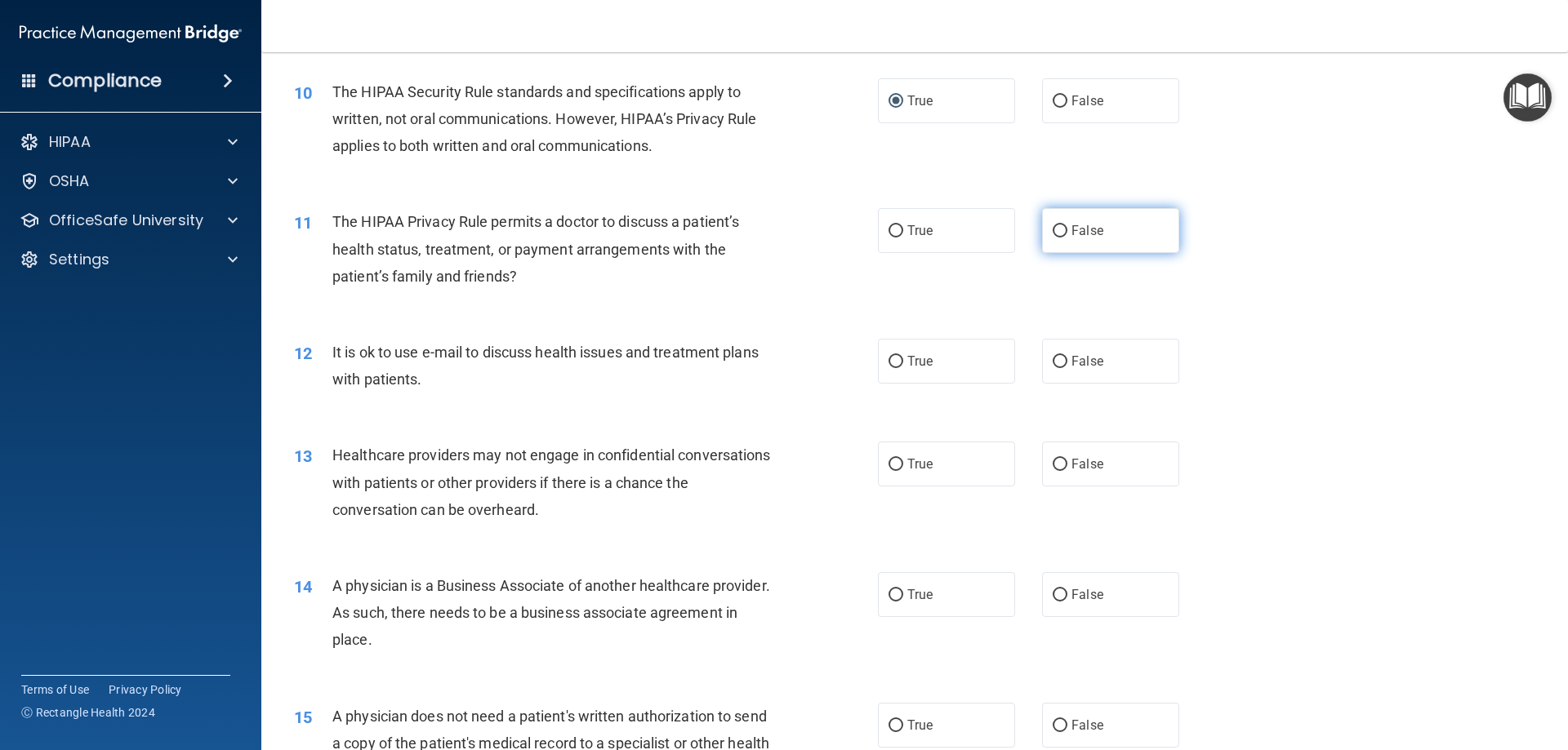
click at [1056, 227] on input "False" at bounding box center [1060, 231] width 15 height 13
radio input "true"
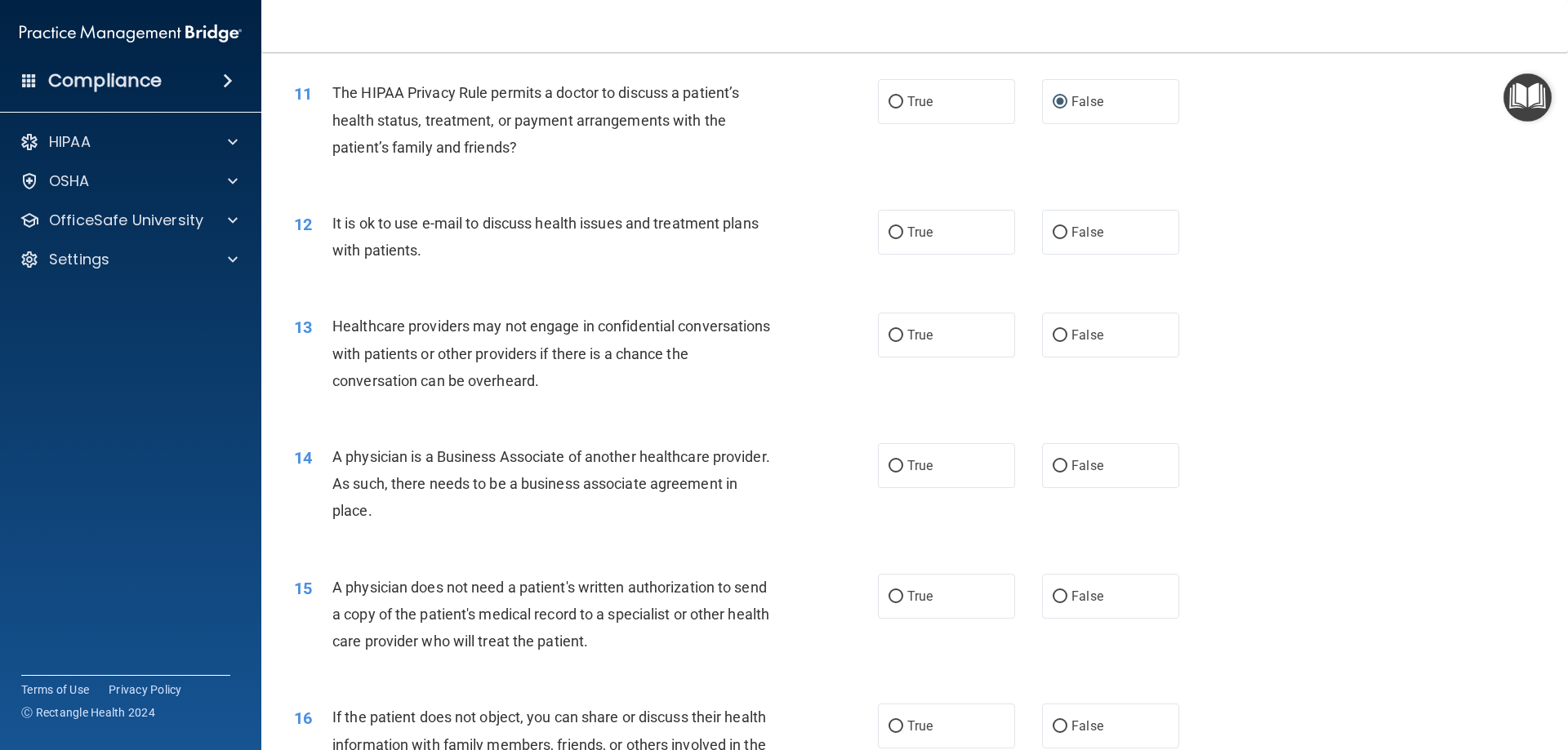
scroll to position [1306, 0]
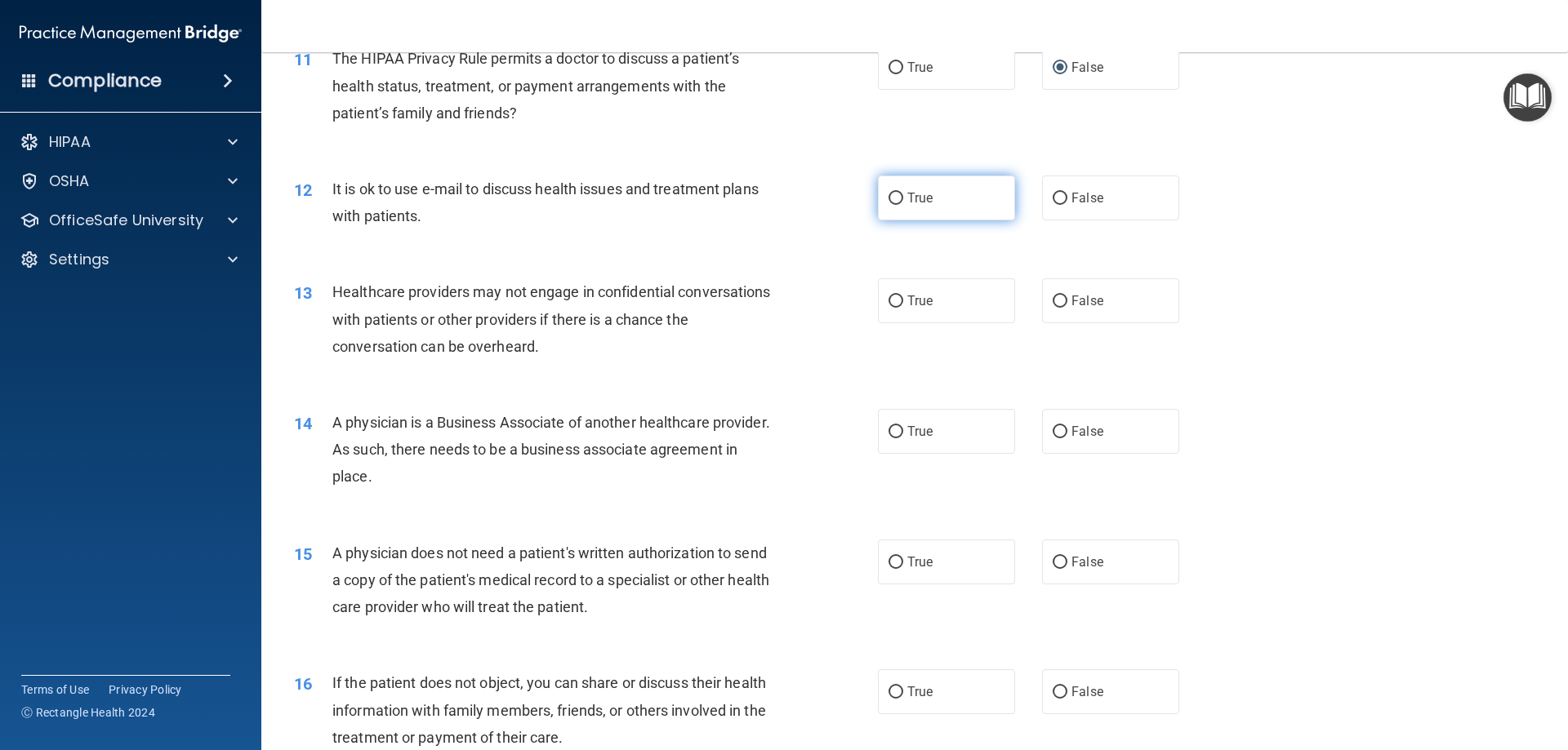
click at [889, 195] on input "True" at bounding box center [895, 198] width 15 height 13
radio input "true"
click at [1053, 301] on input "False" at bounding box center [1060, 301] width 15 height 13
radio input "true"
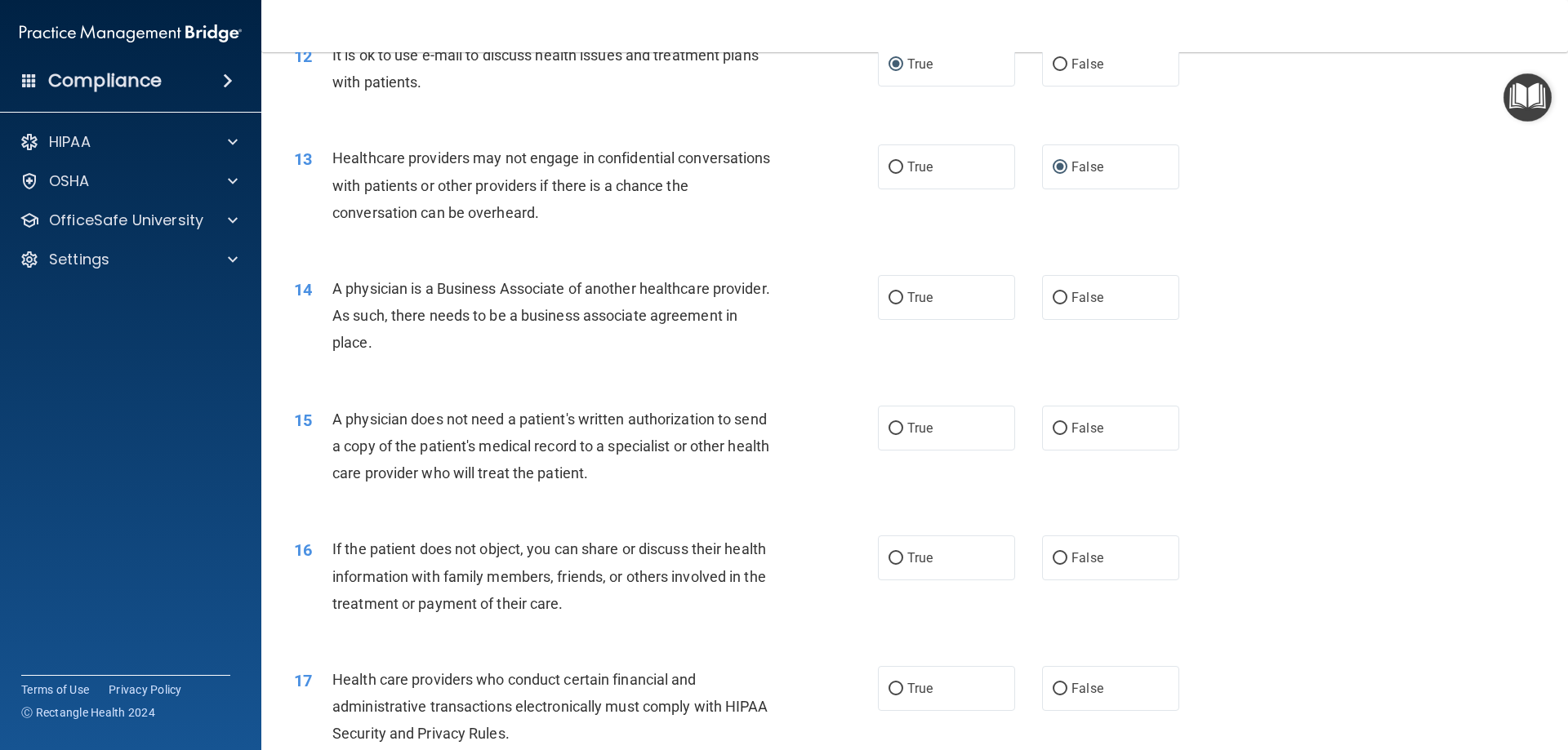
scroll to position [1470, 0]
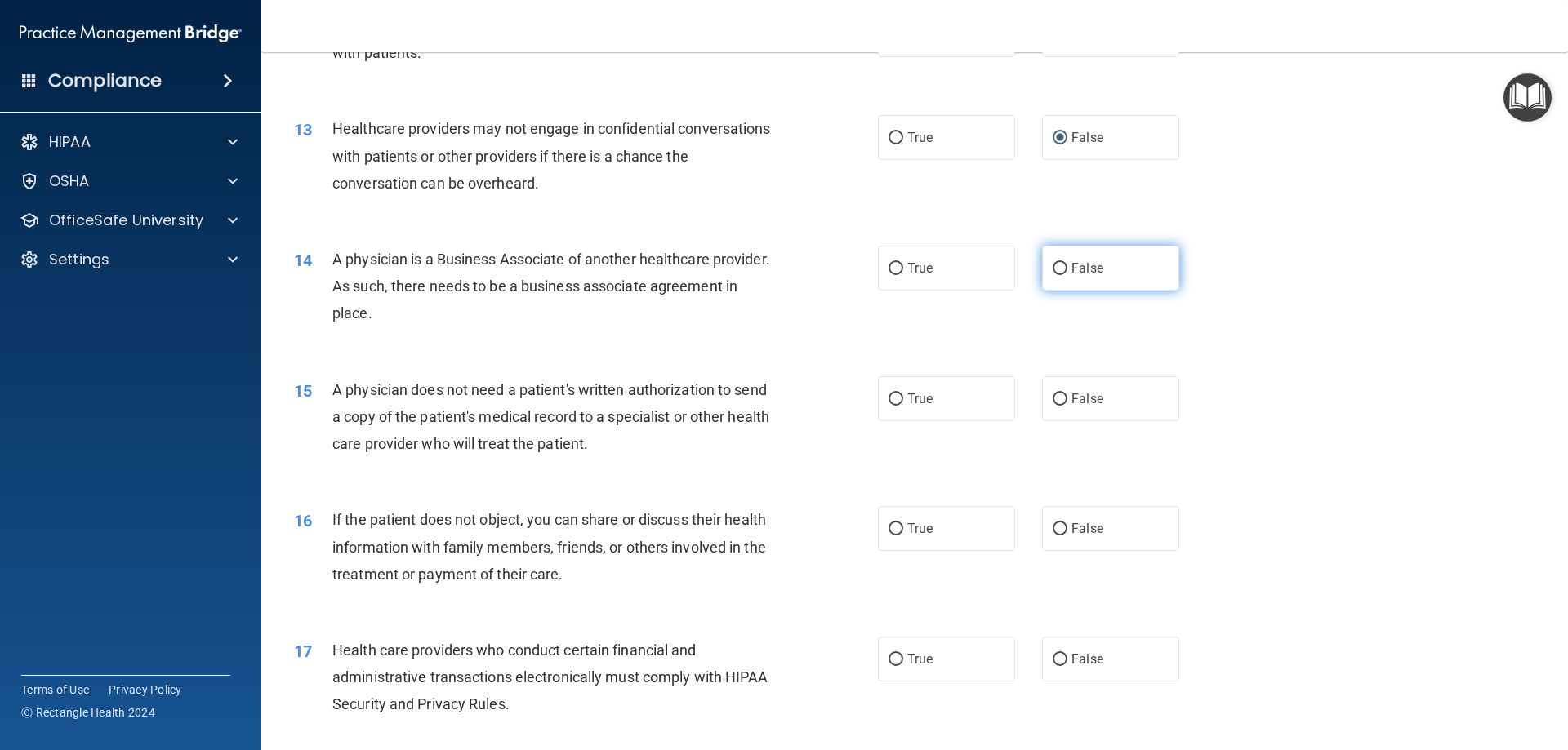
click at [1058, 267] on input "False" at bounding box center [1060, 269] width 15 height 13
radio input "true"
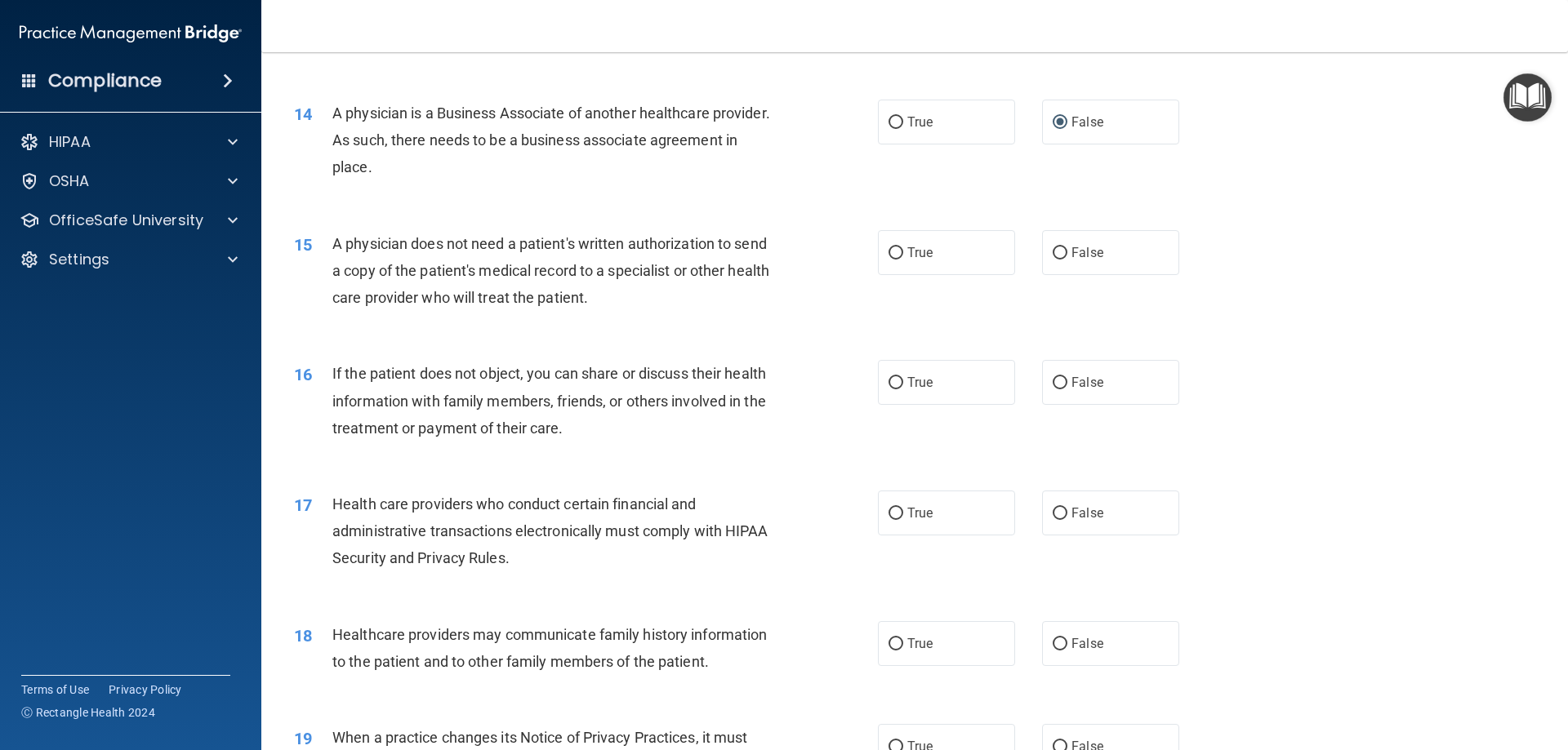
scroll to position [1633, 0]
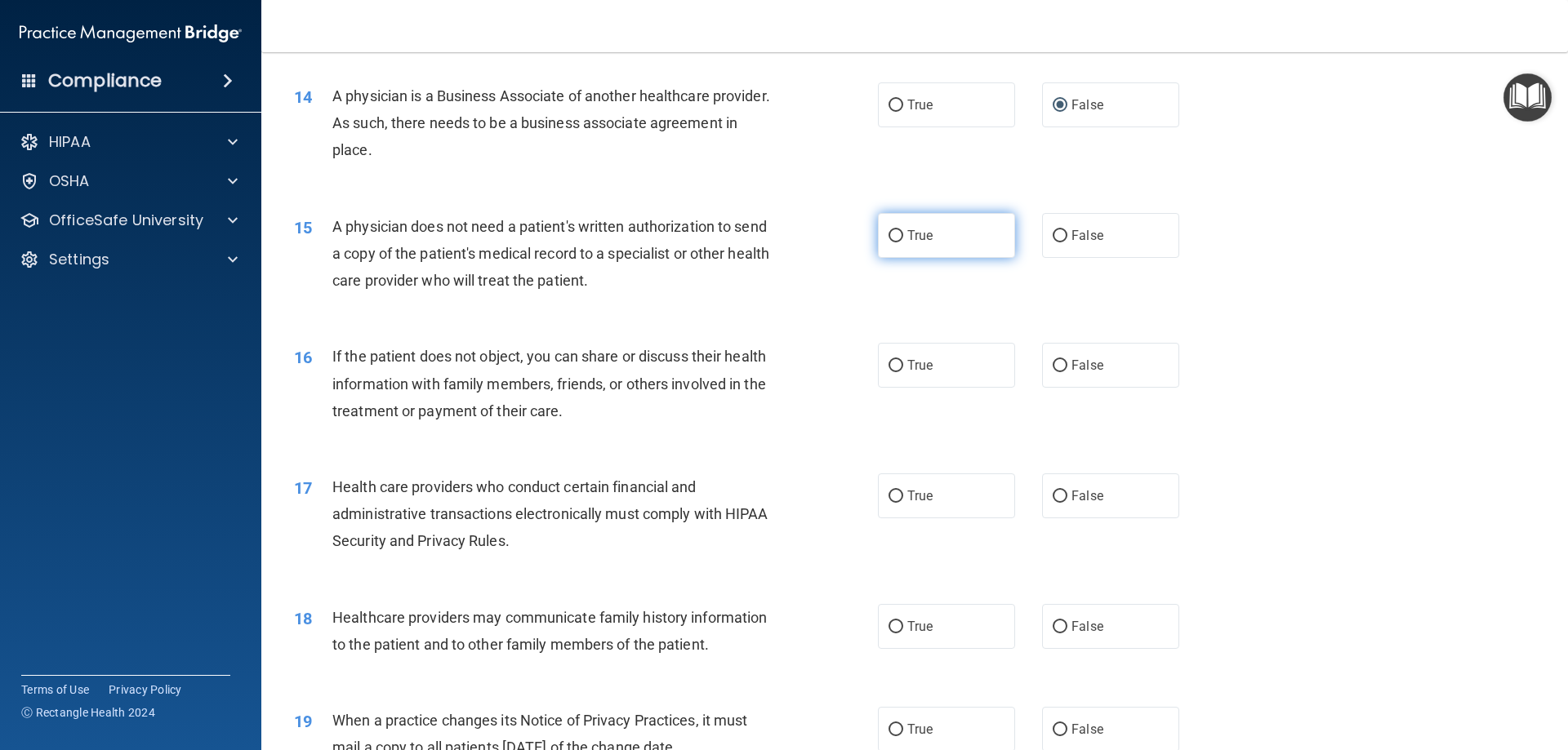
click at [890, 232] on input "True" at bounding box center [895, 236] width 15 height 13
radio input "true"
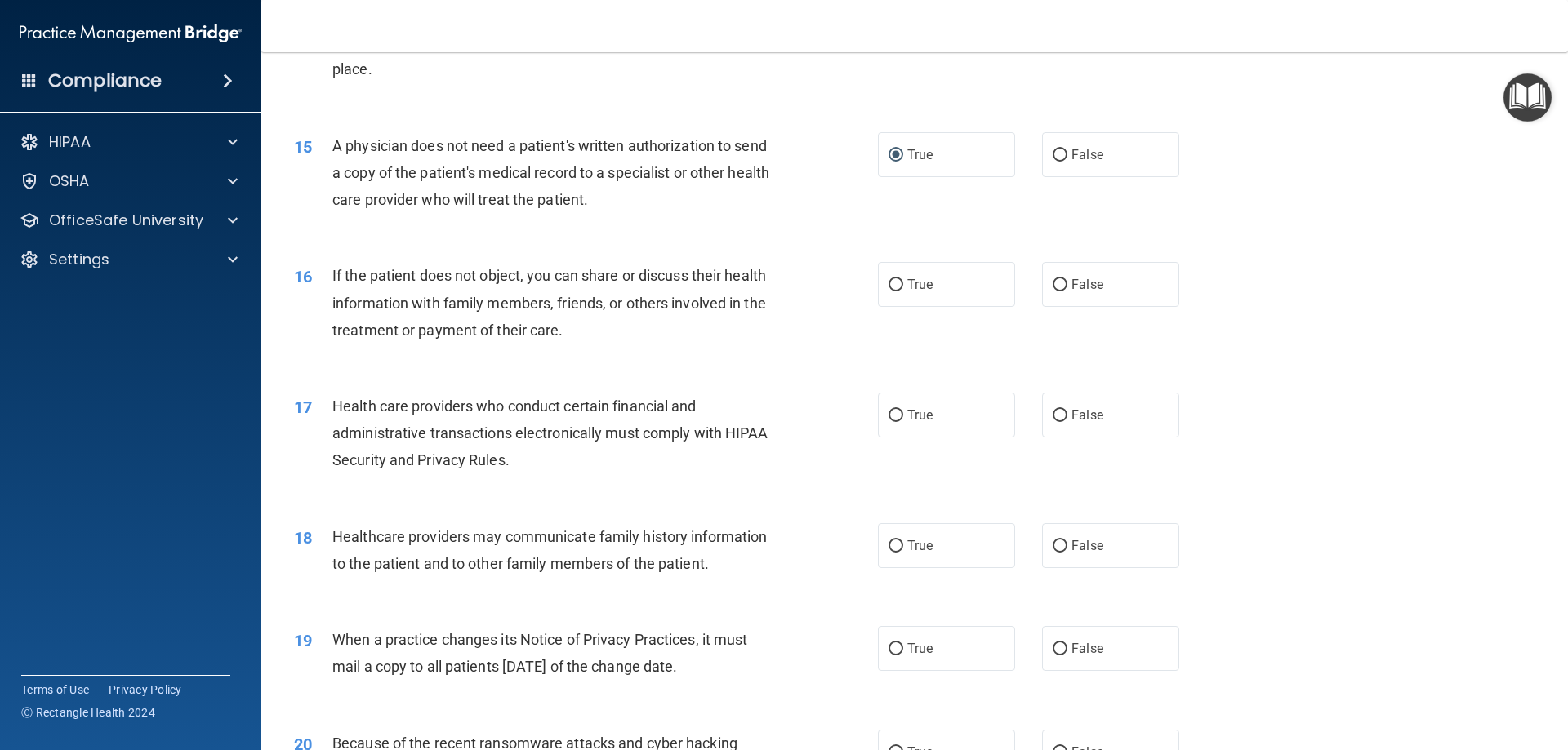
scroll to position [1715, 0]
click at [890, 284] on input "True" at bounding box center [895, 285] width 15 height 13
radio input "true"
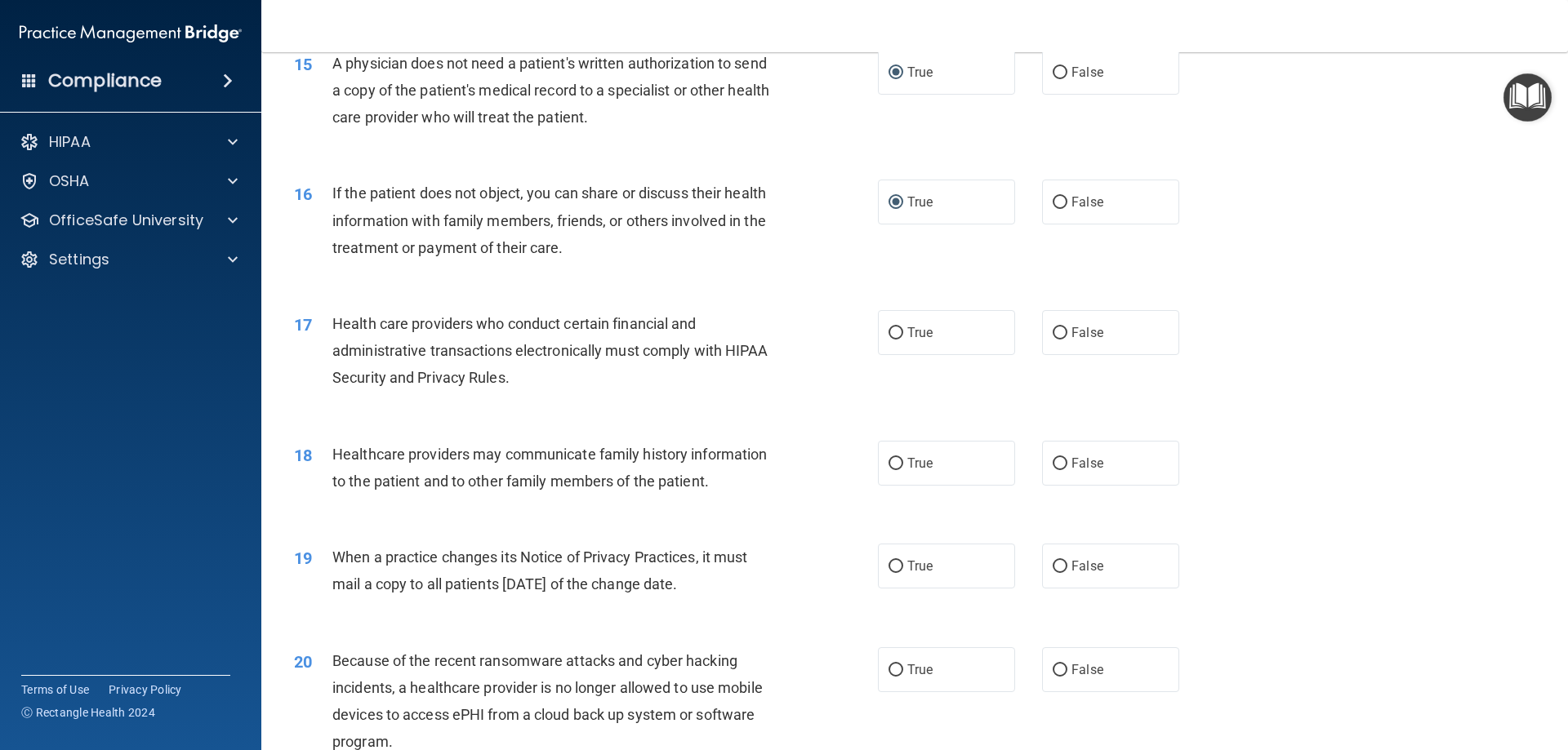
scroll to position [1877, 0]
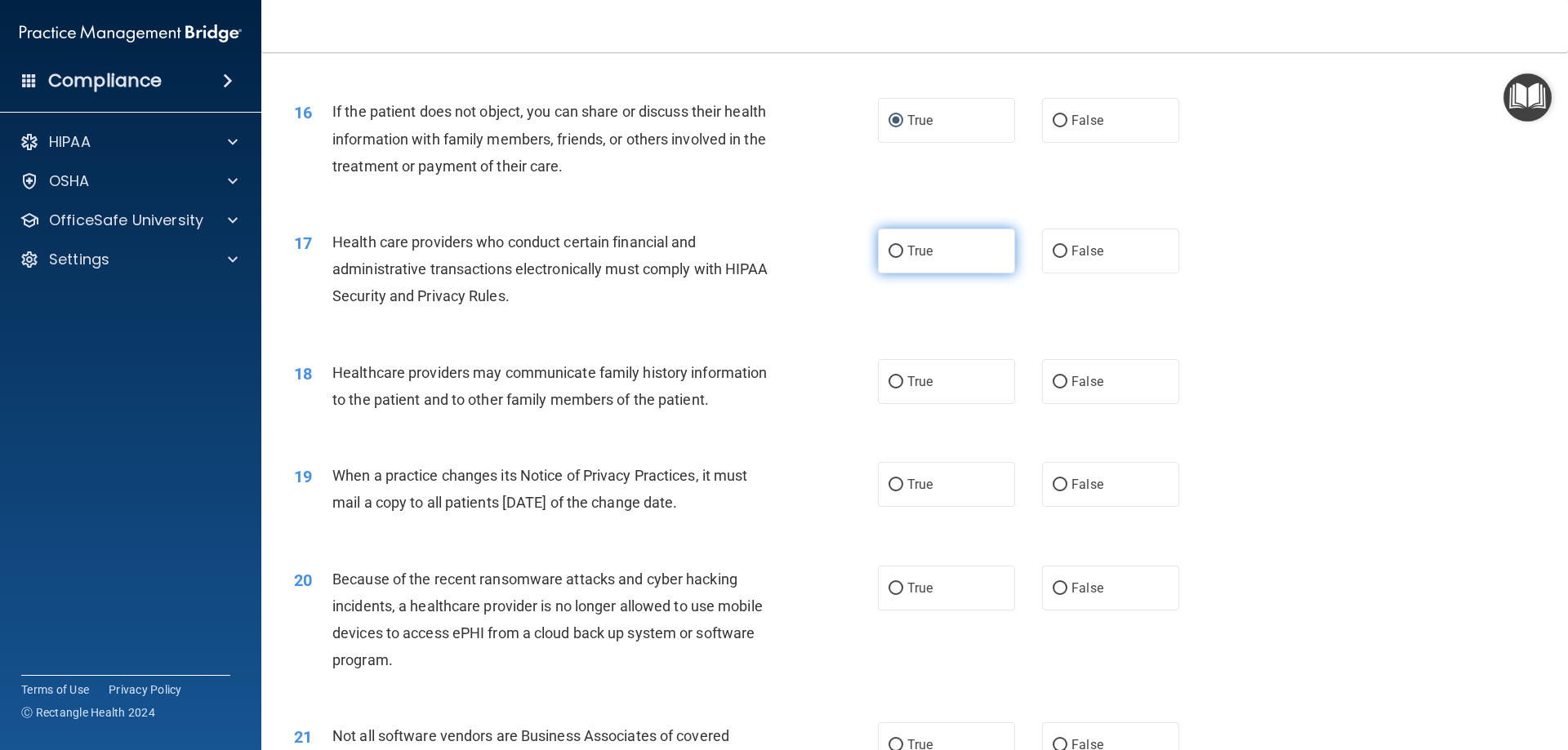
click at [890, 252] on input "True" at bounding box center [895, 252] width 15 height 13
radio input "true"
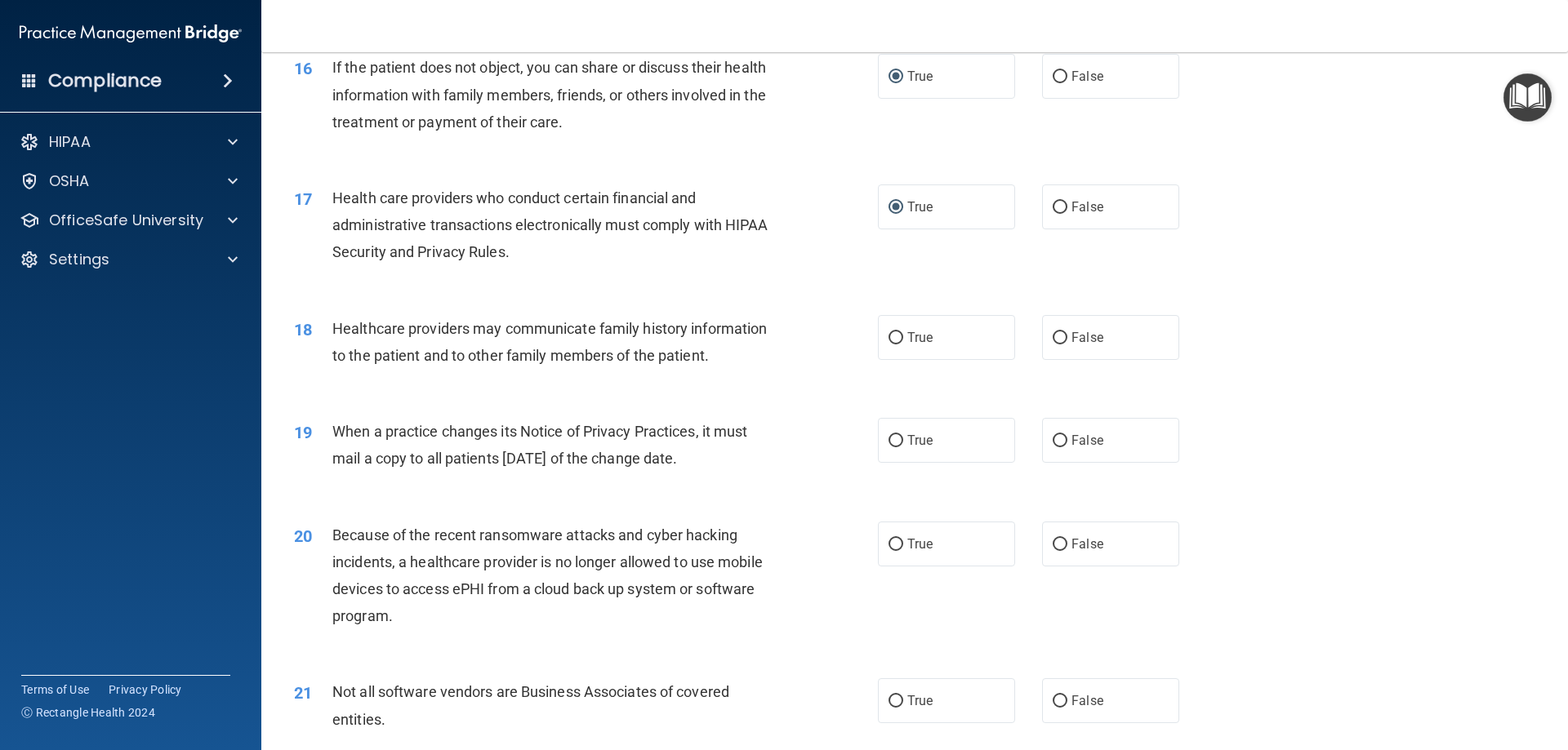
scroll to position [1960, 0]
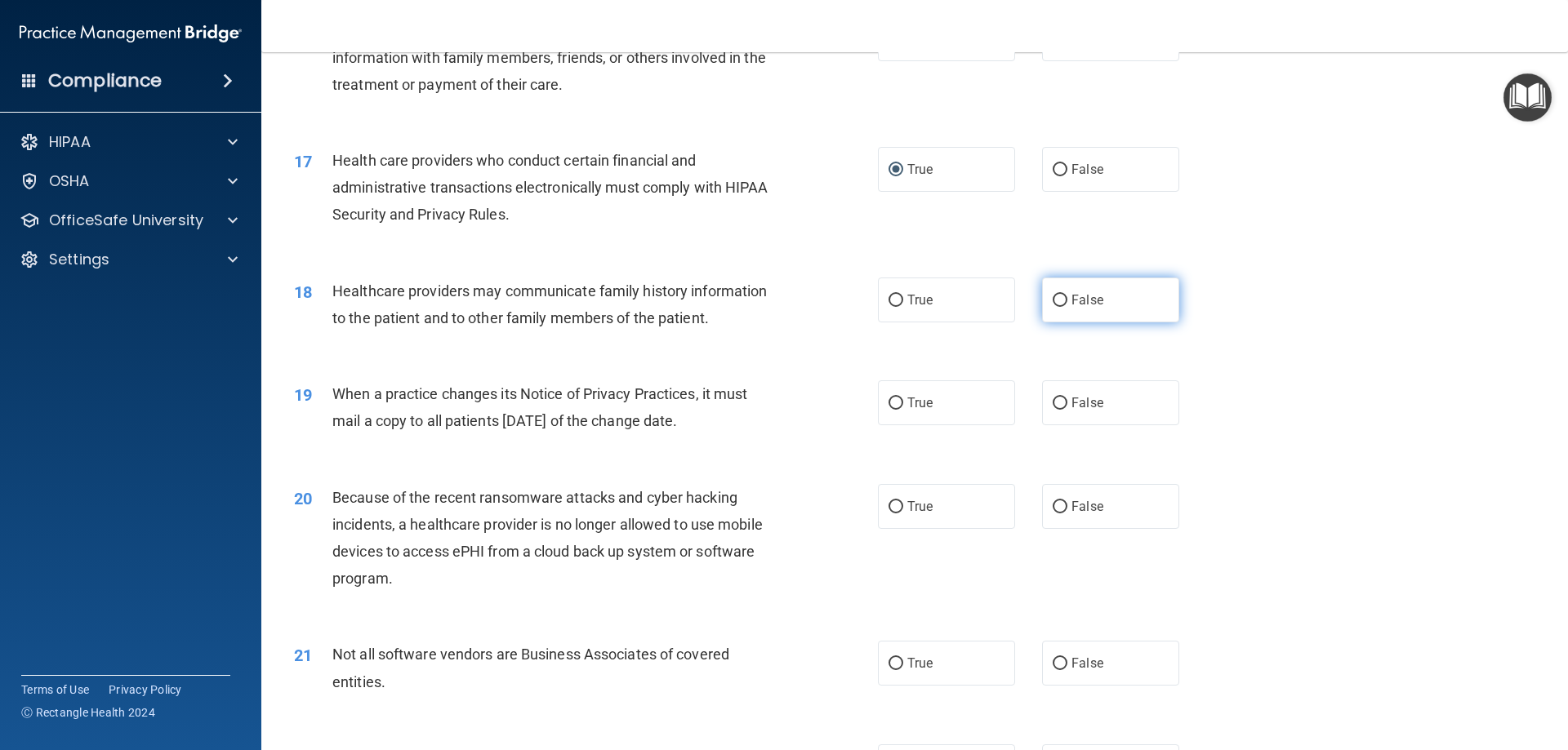
click at [1053, 297] on input "False" at bounding box center [1060, 301] width 15 height 13
radio input "true"
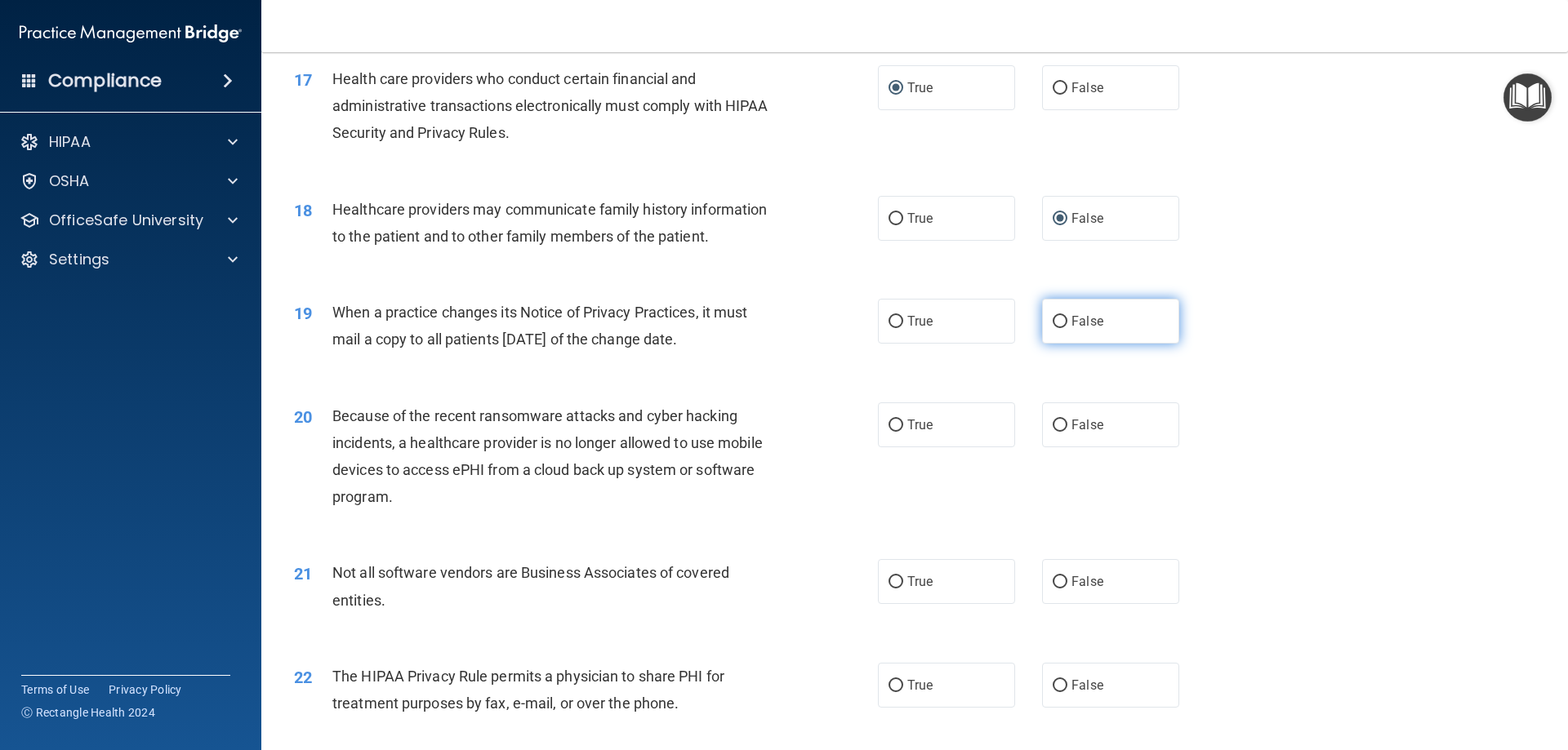
click at [1053, 319] on input "False" at bounding box center [1060, 322] width 15 height 13
radio input "true"
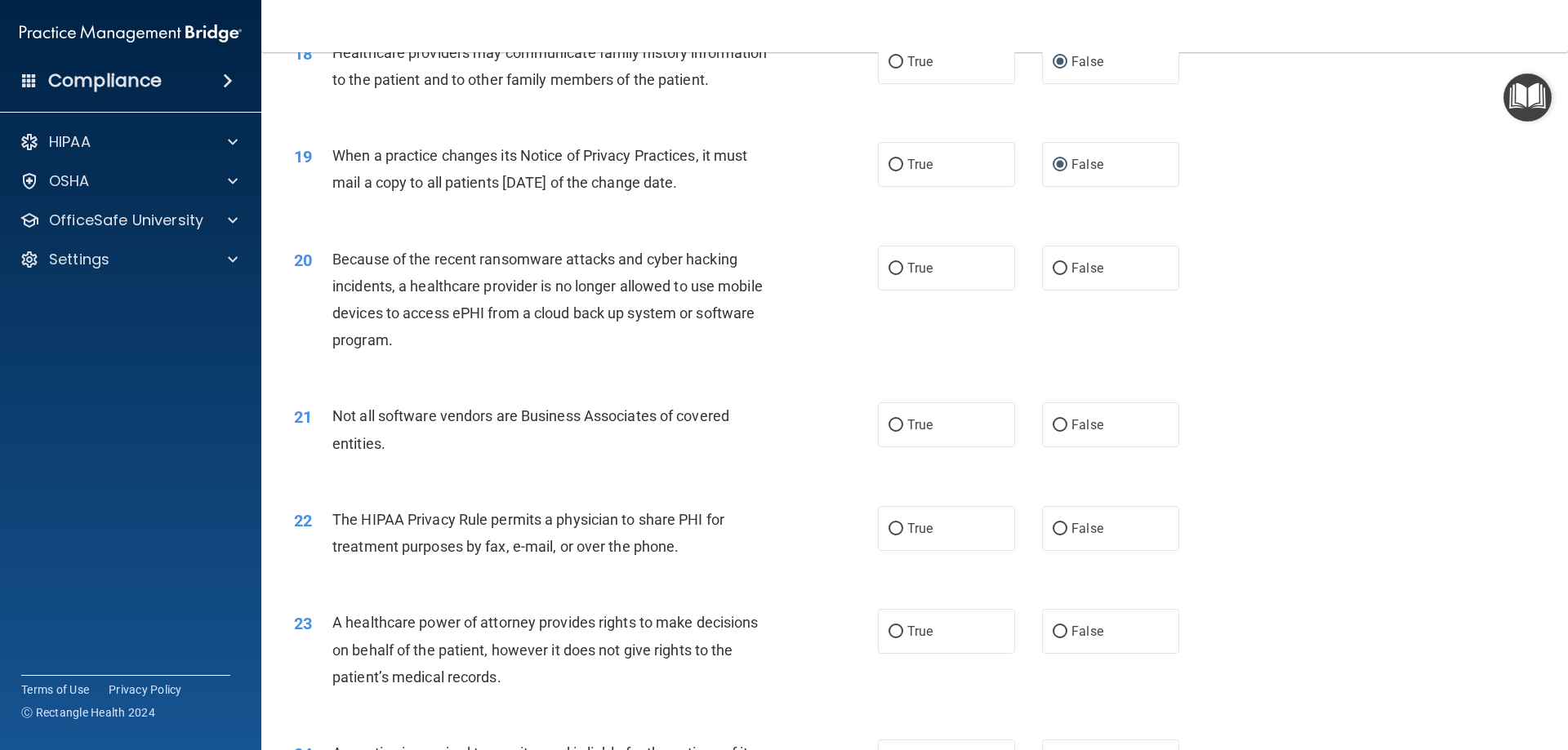
scroll to position [2205, 0]
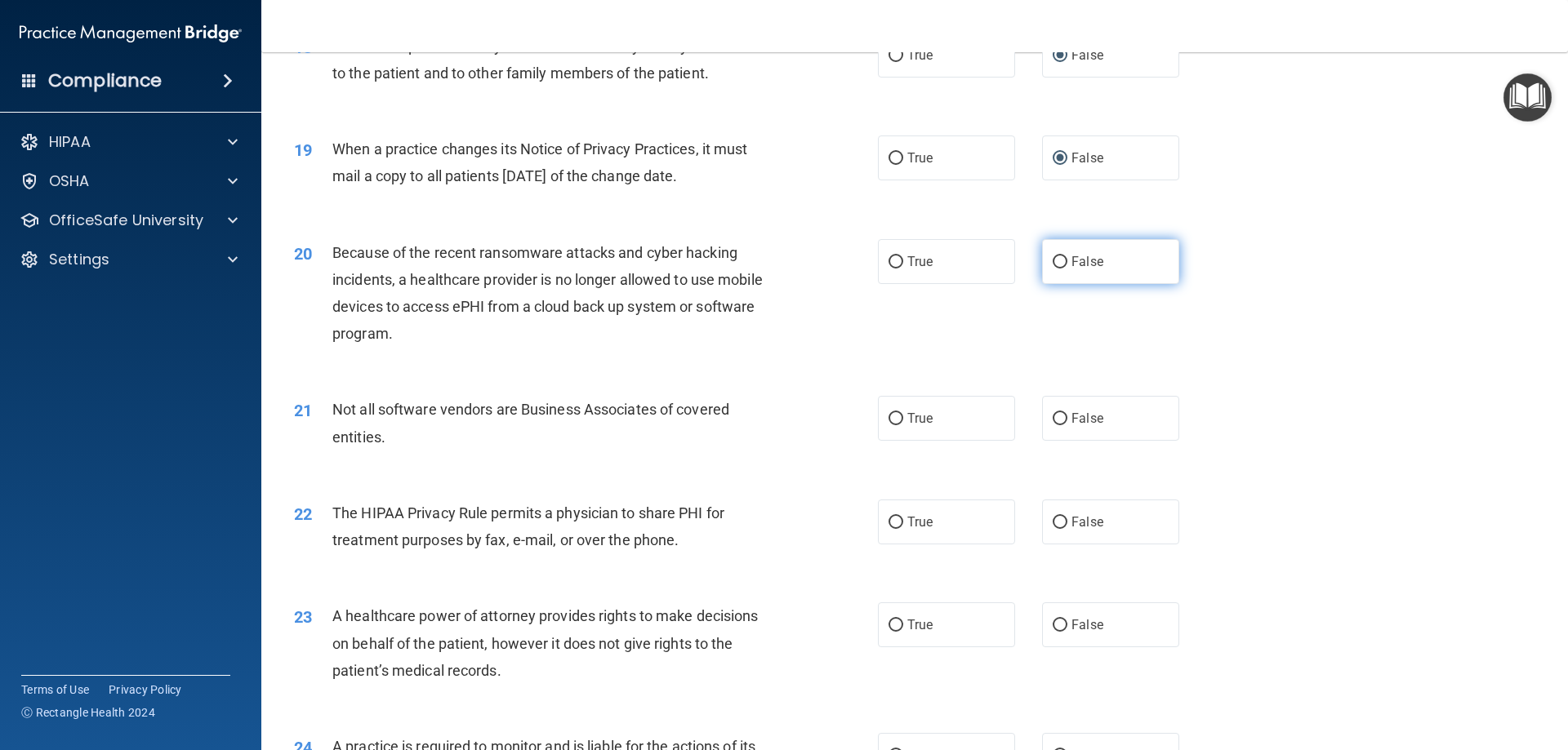
click at [1054, 259] on input "False" at bounding box center [1060, 262] width 15 height 13
radio input "true"
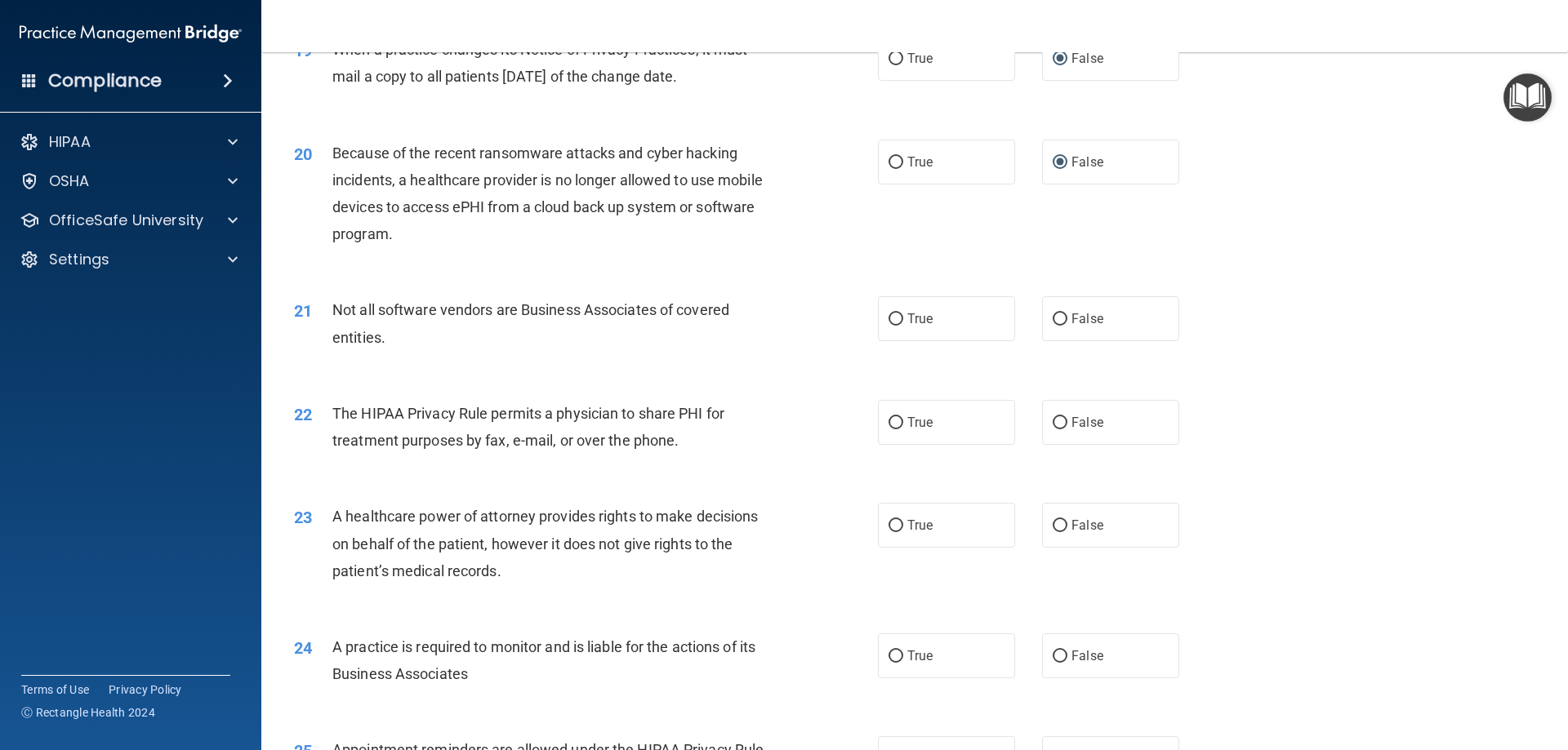
scroll to position [2368, 0]
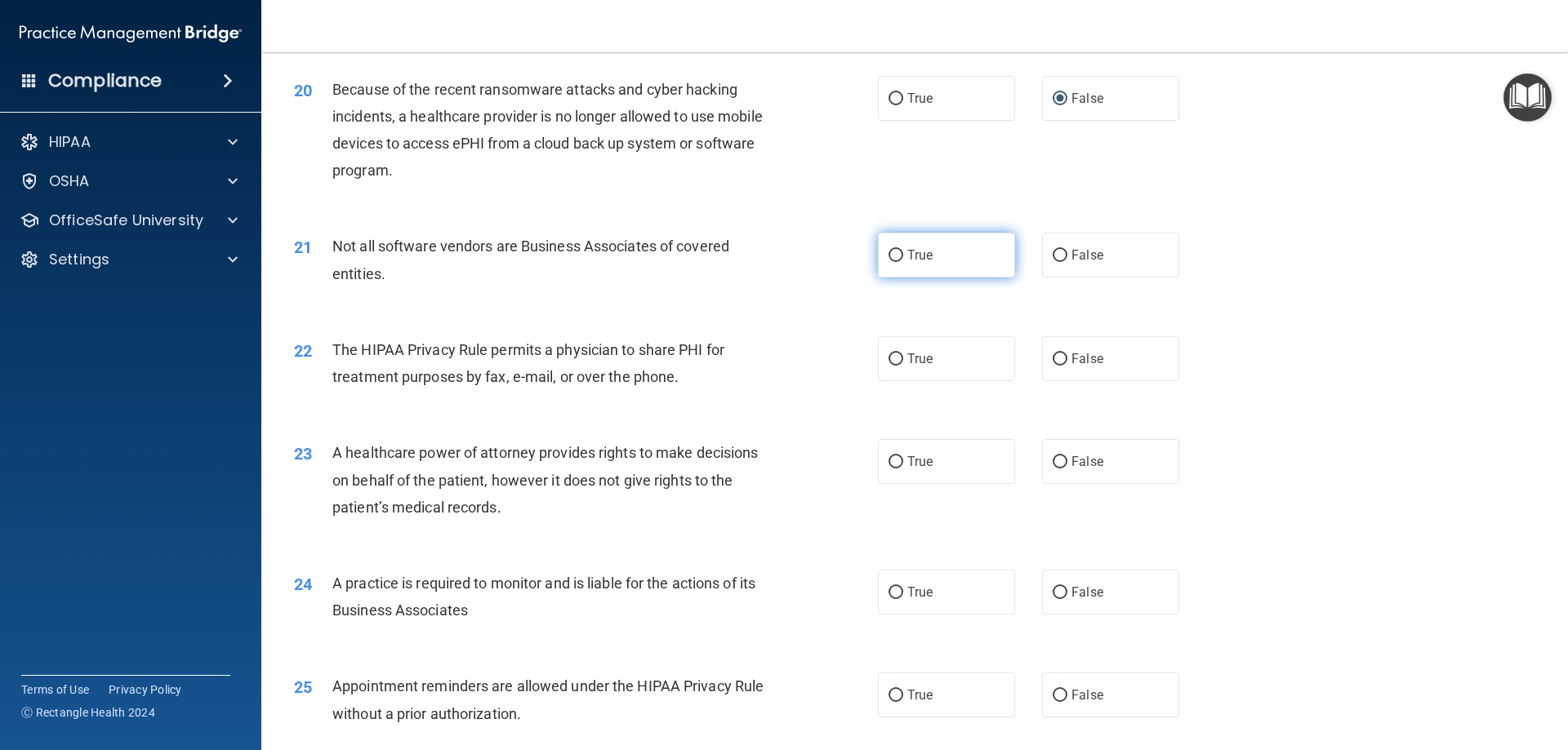
click at [890, 255] on input "True" at bounding box center [895, 255] width 15 height 13
radio input "true"
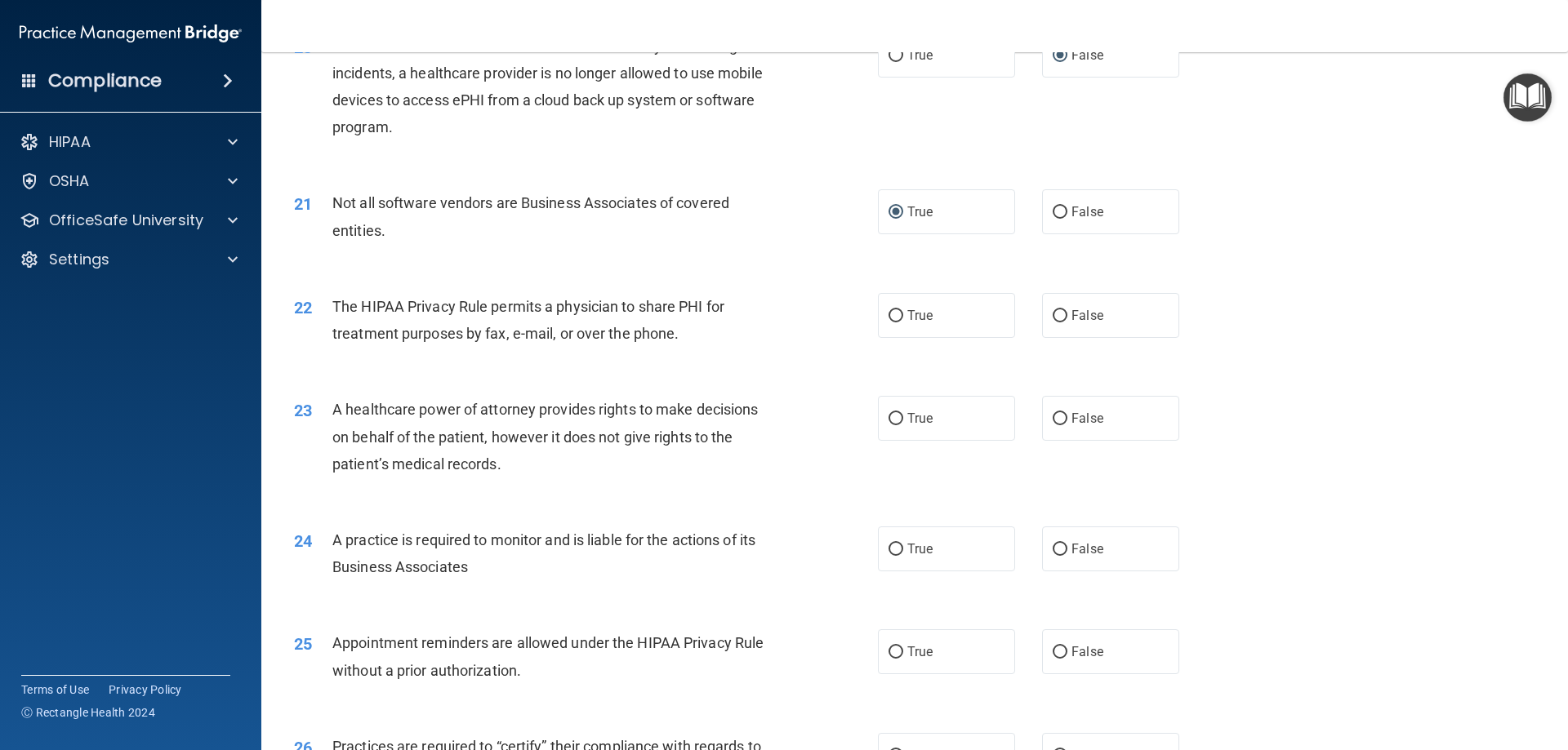
scroll to position [2449, 0]
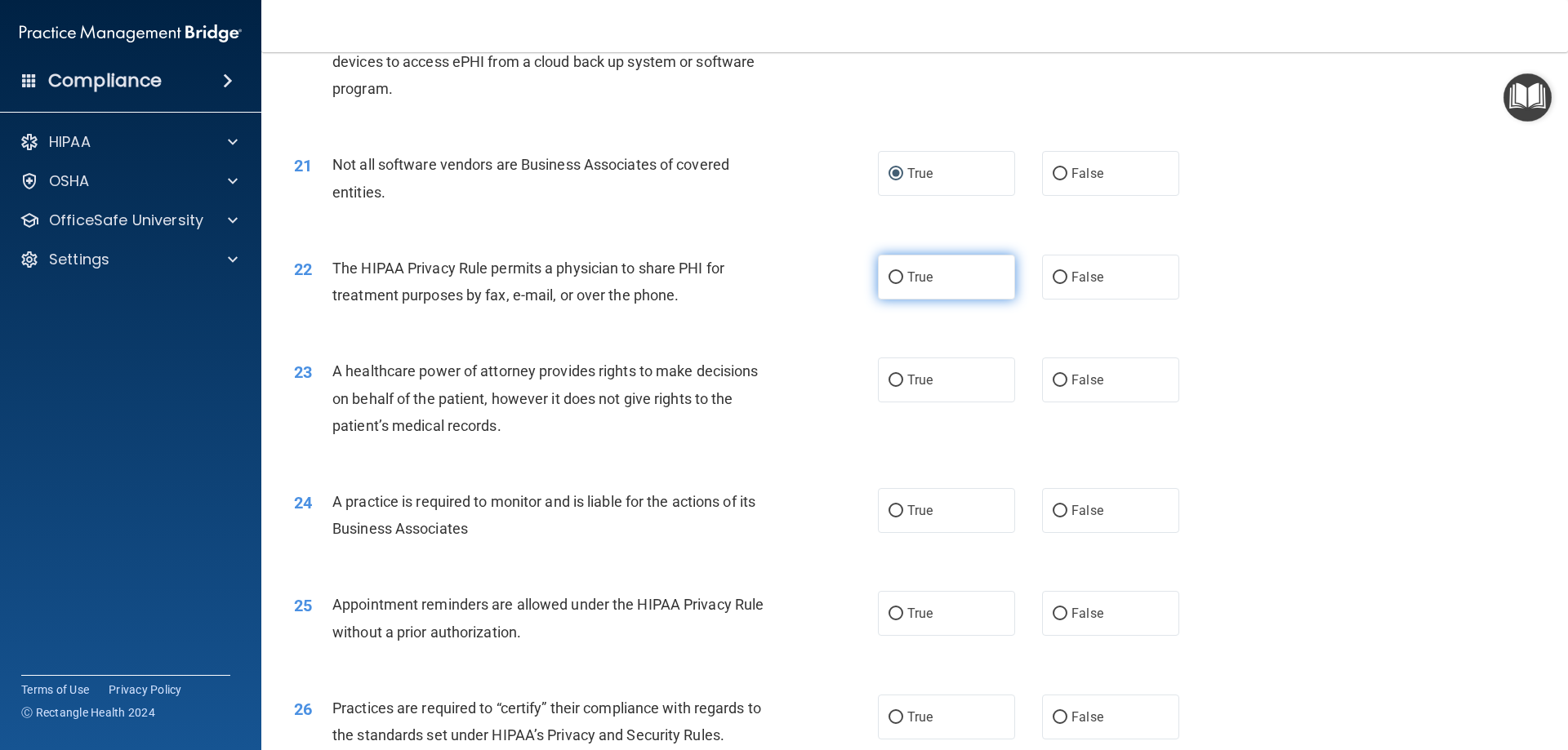
click at [890, 277] on input "True" at bounding box center [895, 278] width 15 height 13
radio input "true"
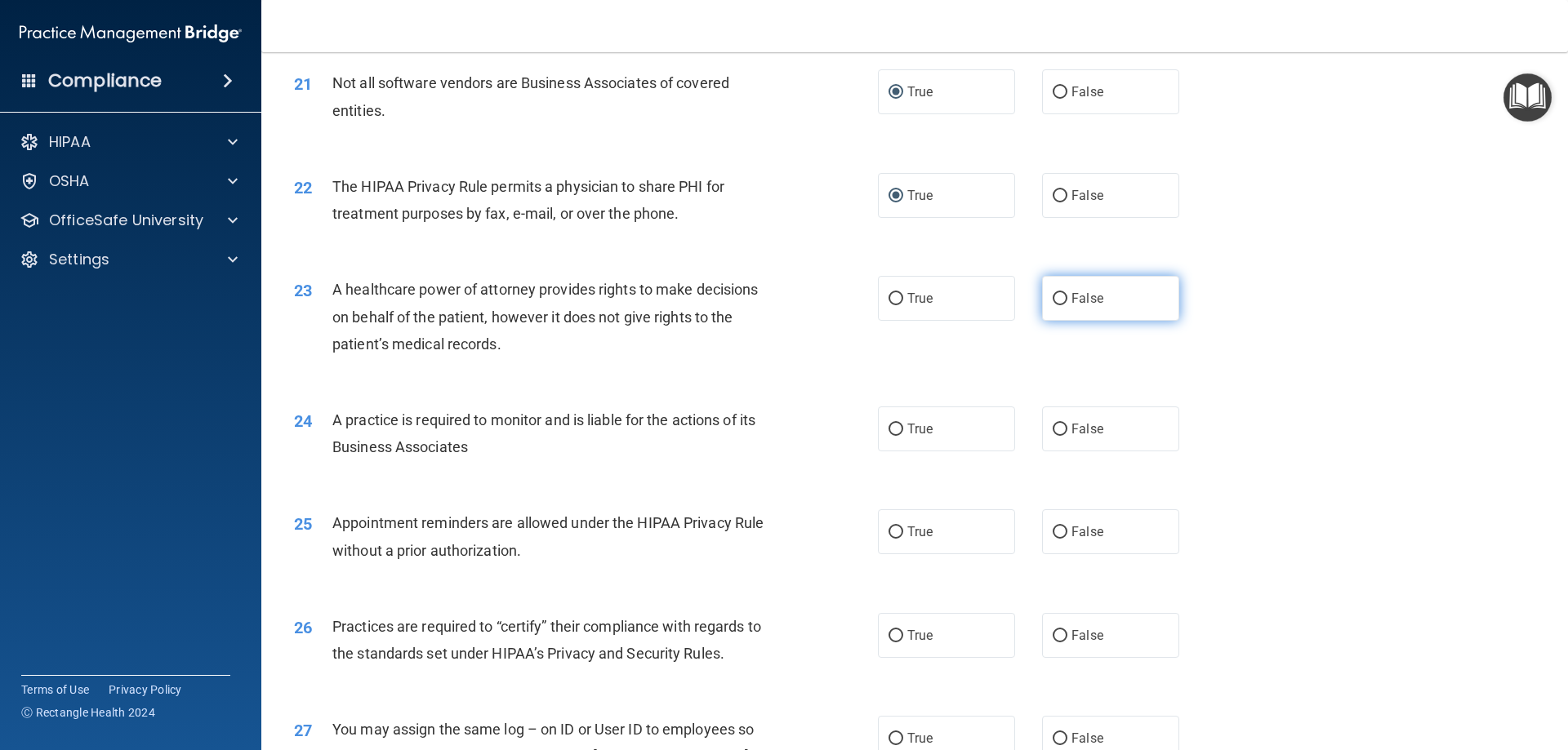
click at [1053, 297] on input "False" at bounding box center [1060, 299] width 15 height 13
radio input "true"
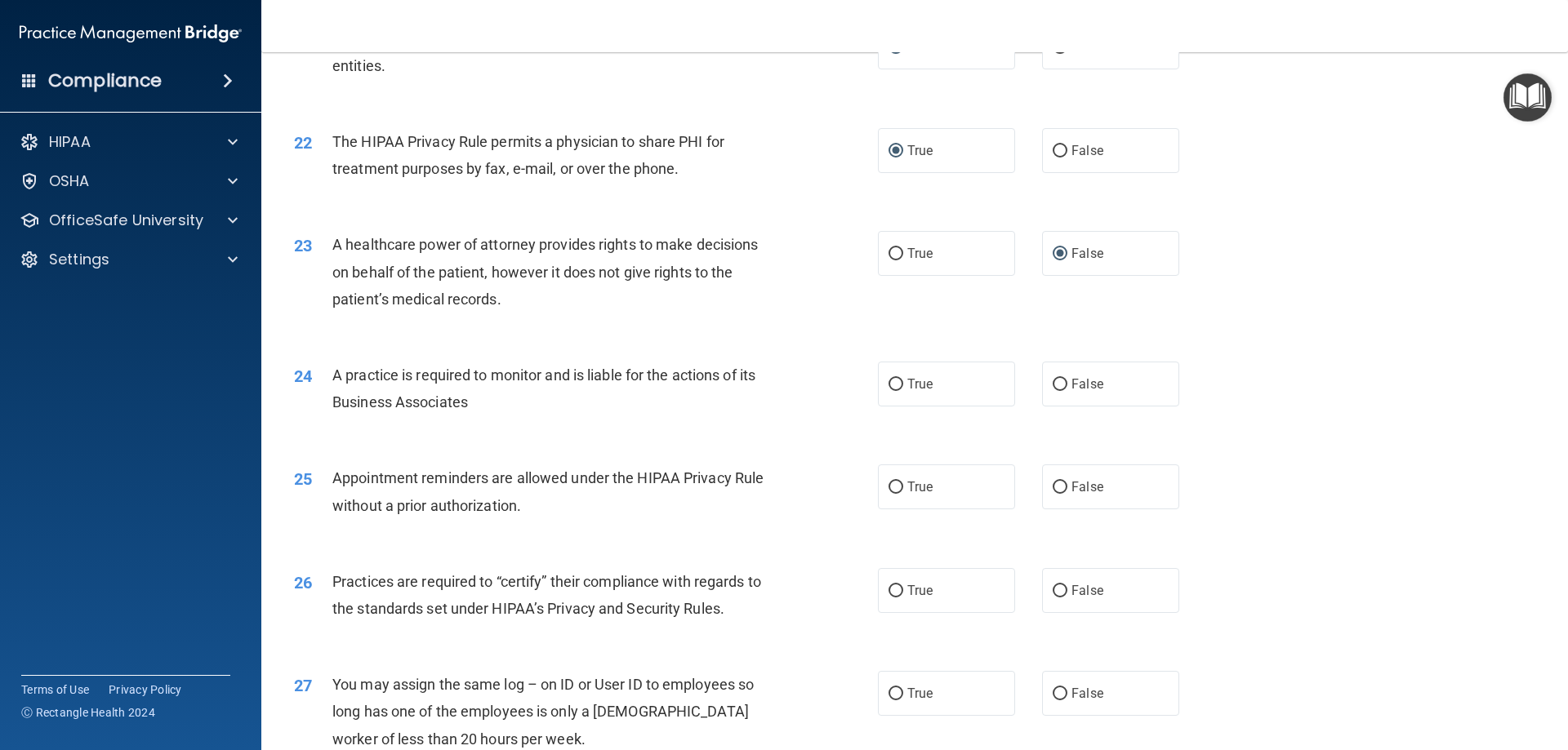
scroll to position [2613, 0]
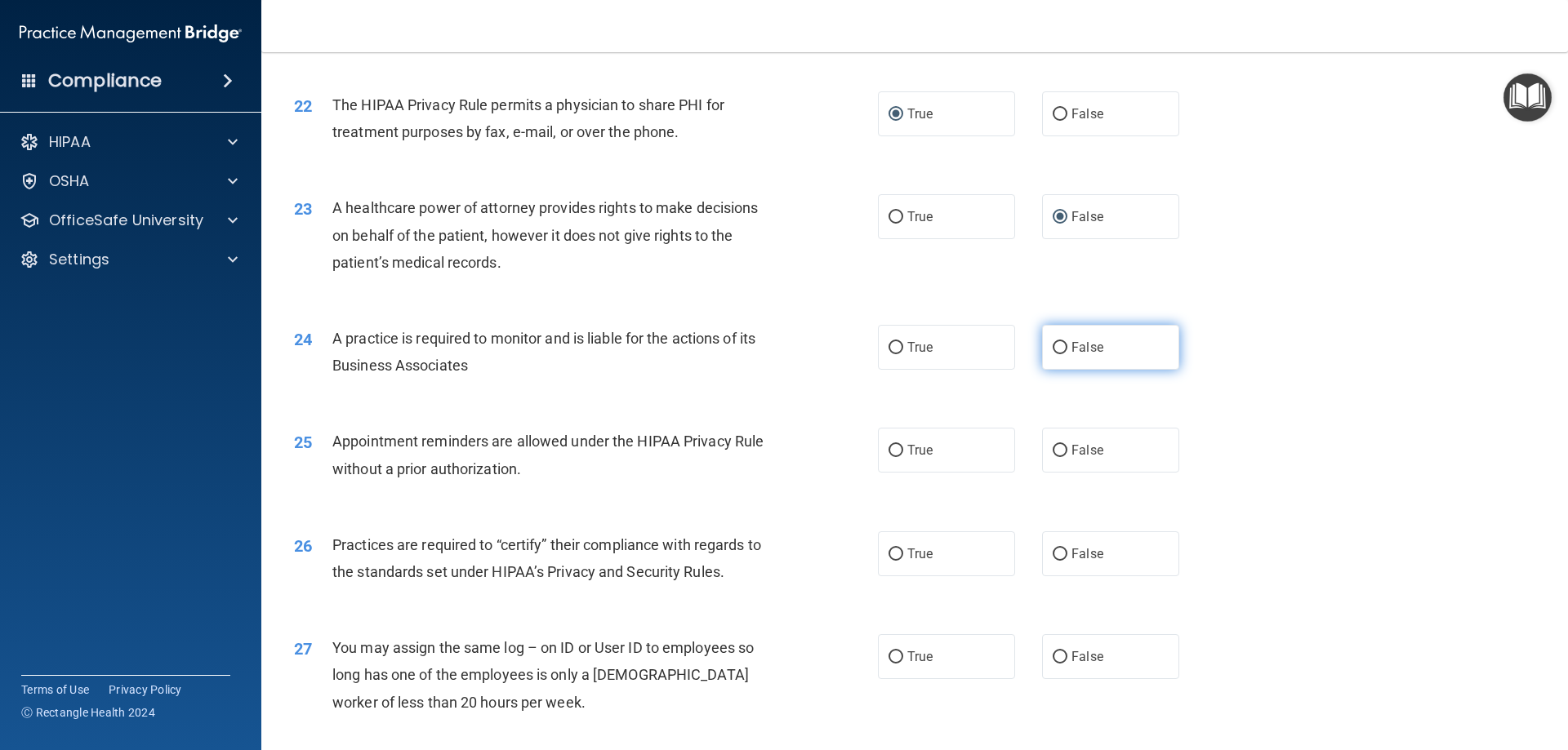
click at [1056, 344] on input "False" at bounding box center [1060, 348] width 15 height 13
radio input "true"
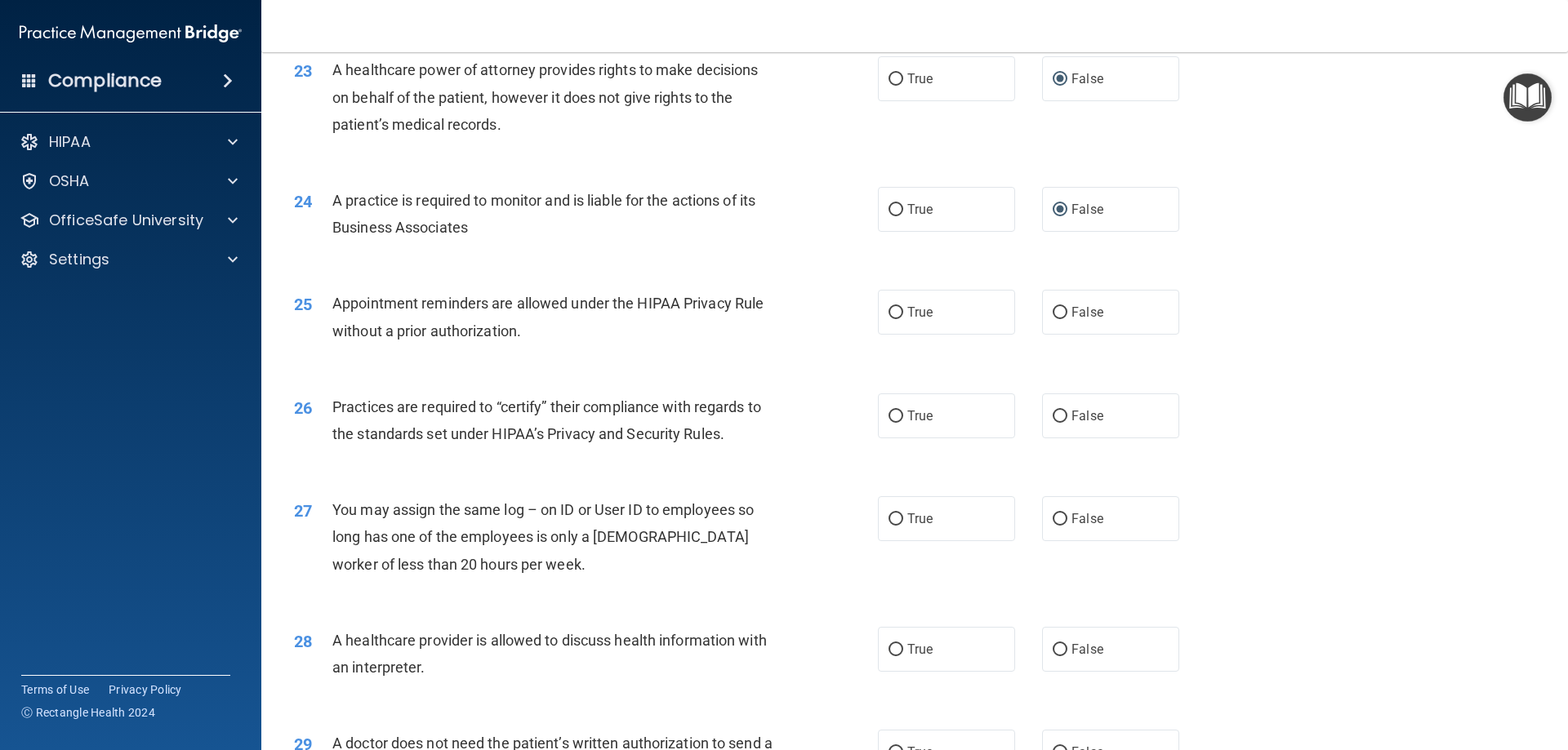
scroll to position [2776, 0]
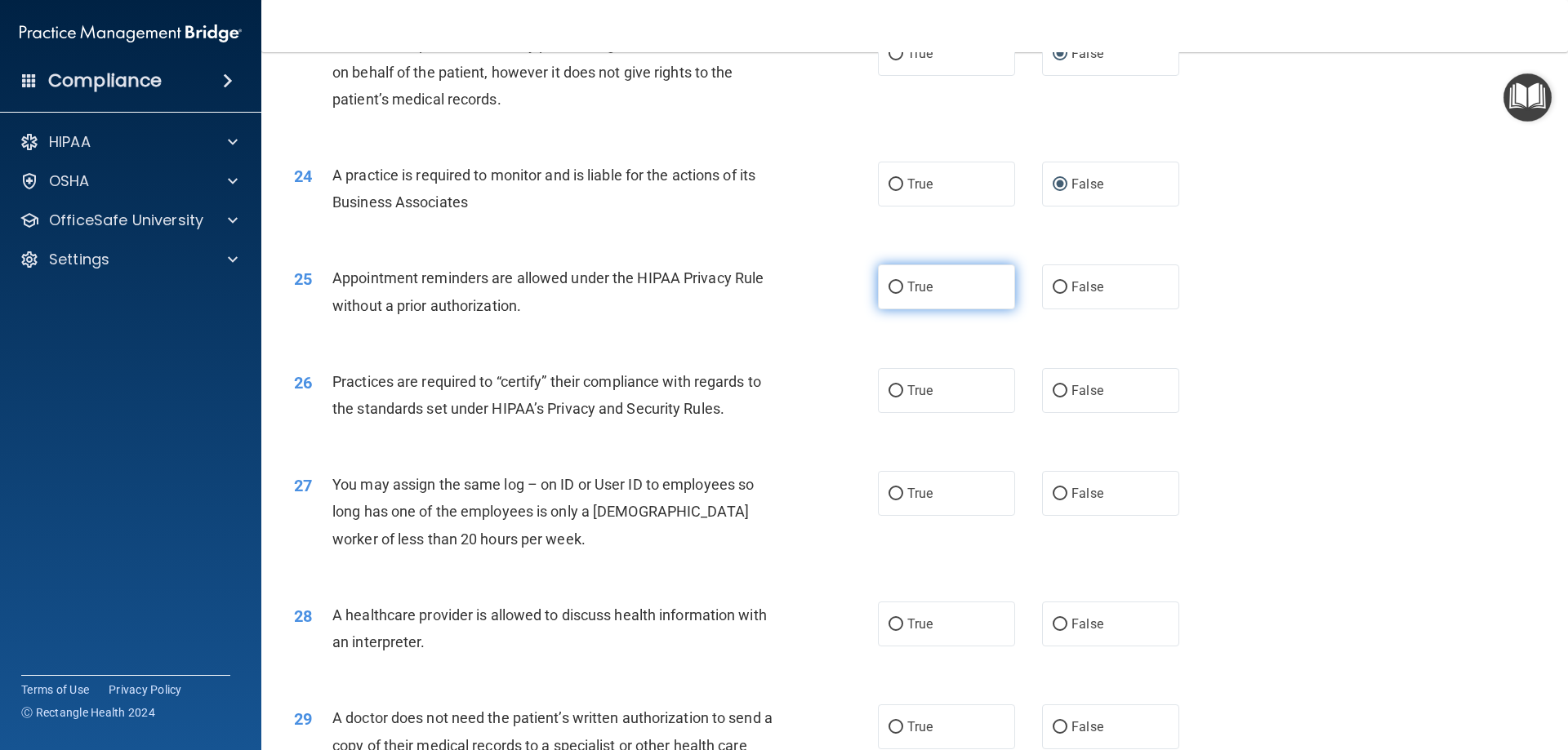
click at [889, 287] on input "True" at bounding box center [895, 287] width 15 height 13
radio input "true"
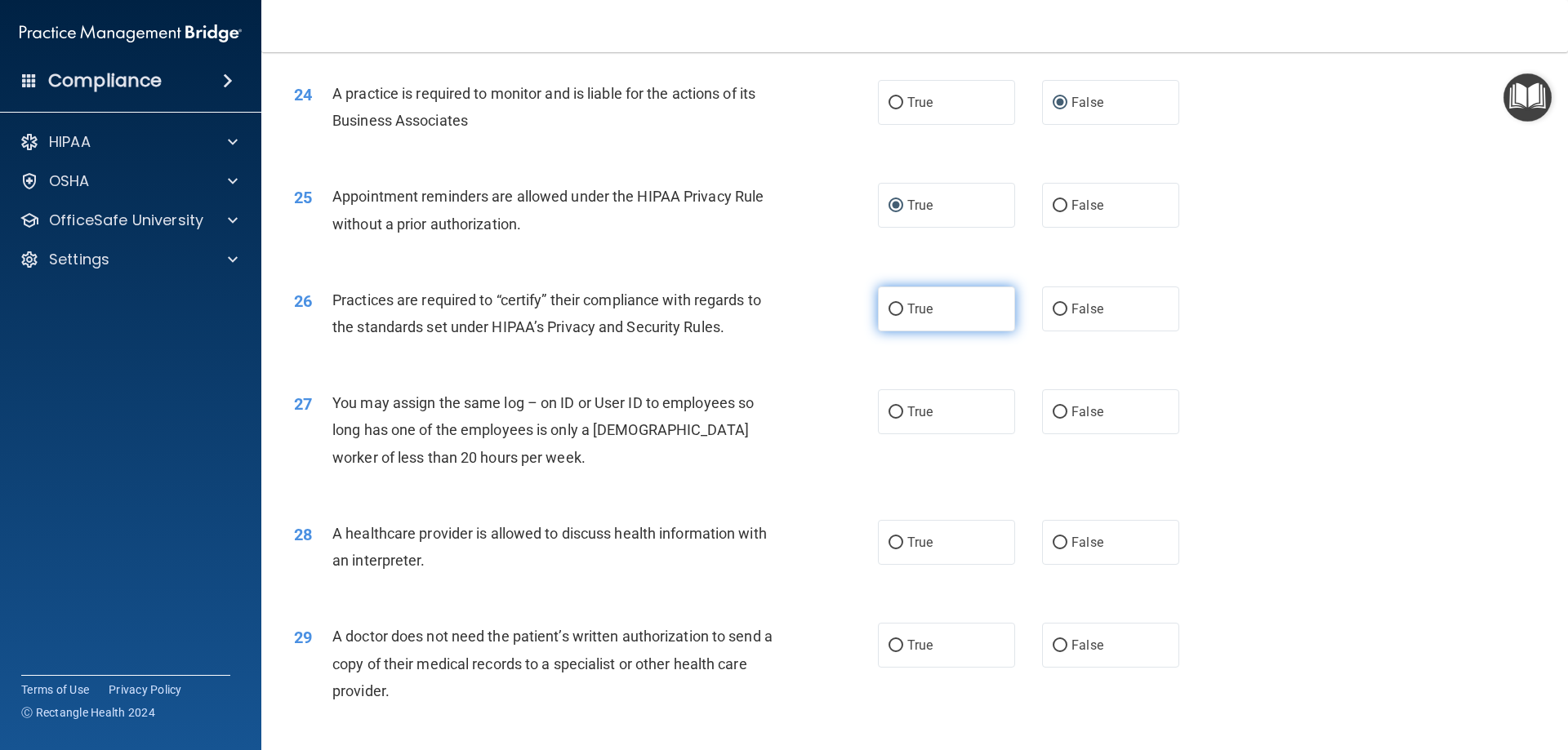
click at [891, 305] on input "True" at bounding box center [895, 310] width 15 height 13
radio input "true"
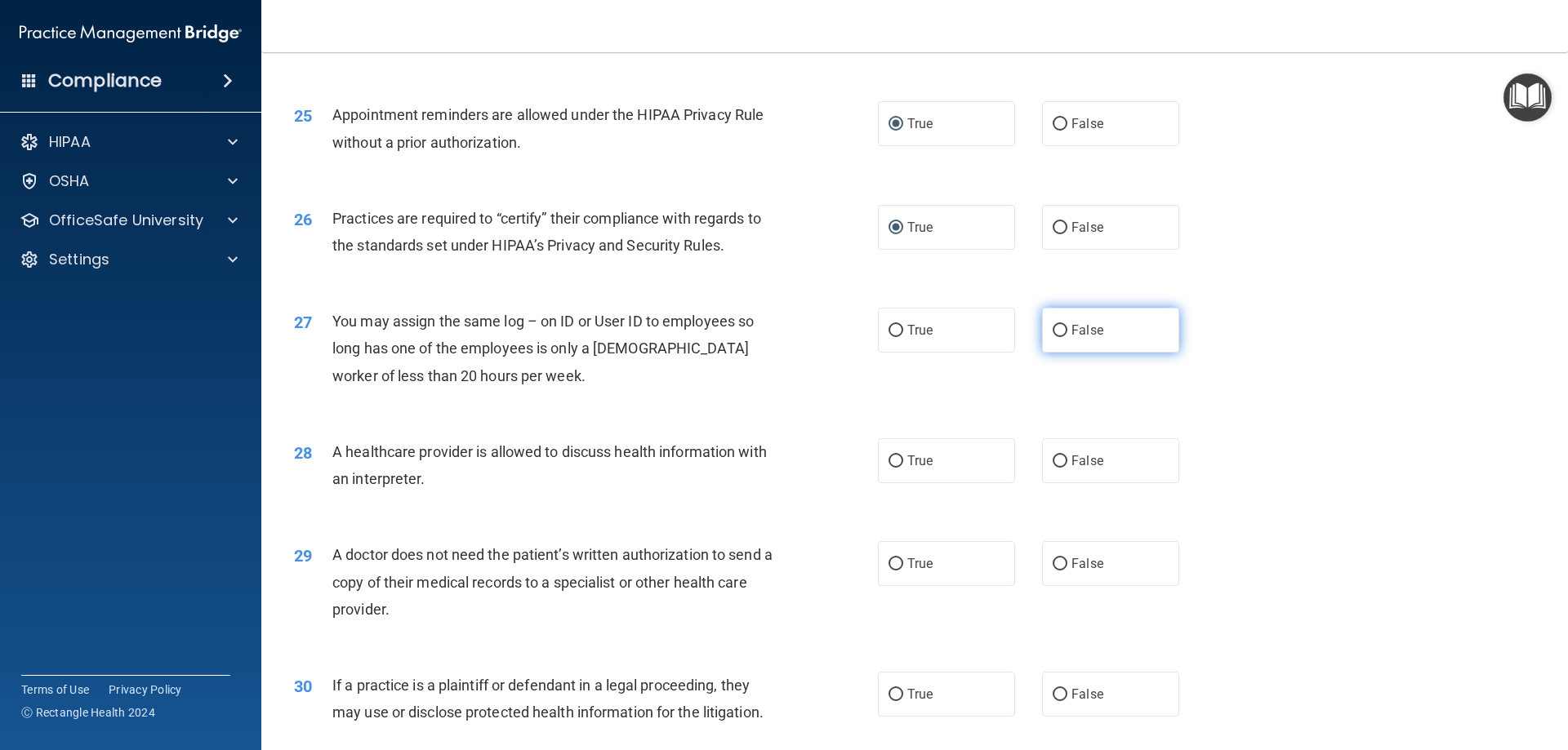
click at [1053, 333] on input "False" at bounding box center [1060, 331] width 15 height 13
radio input "true"
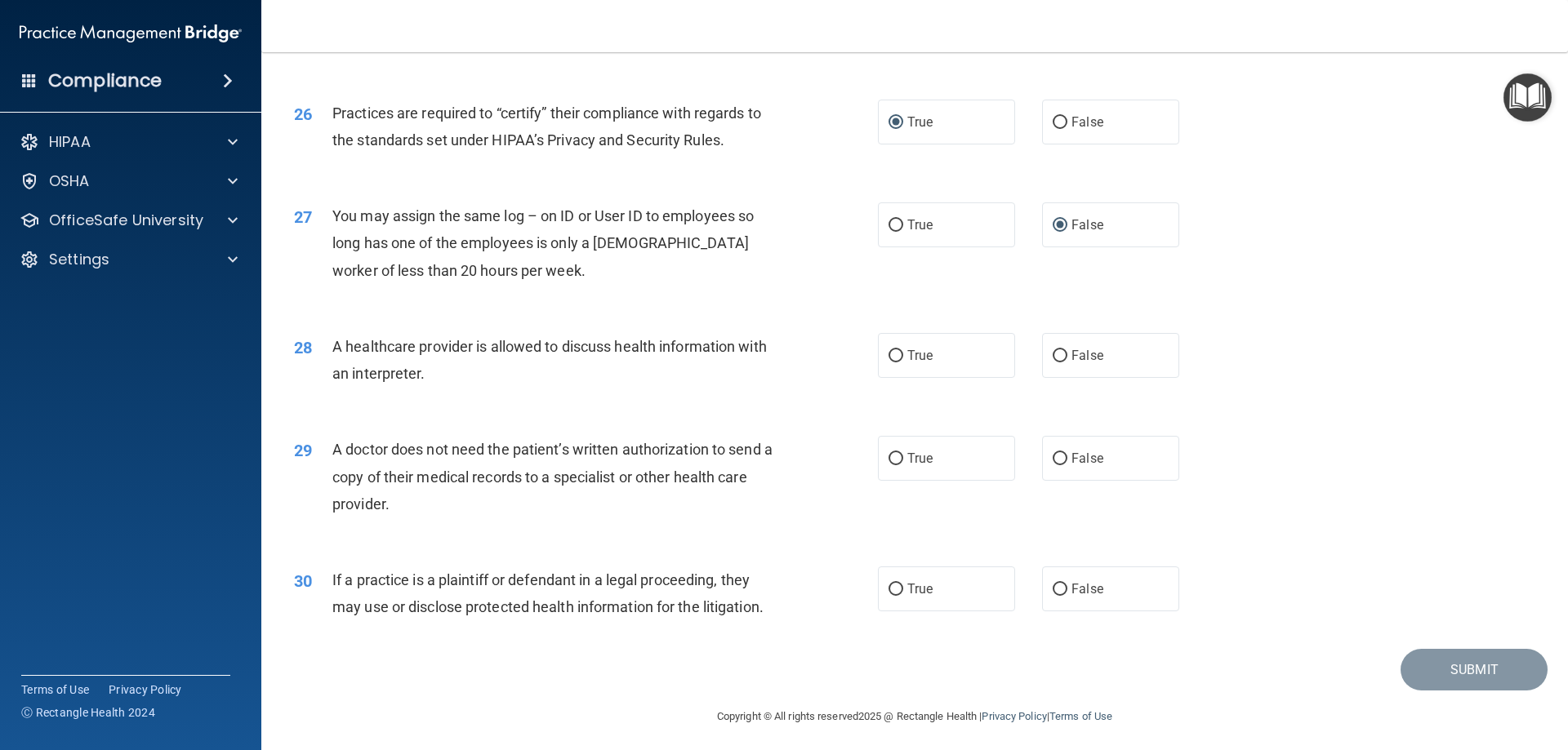
scroll to position [3050, 0]
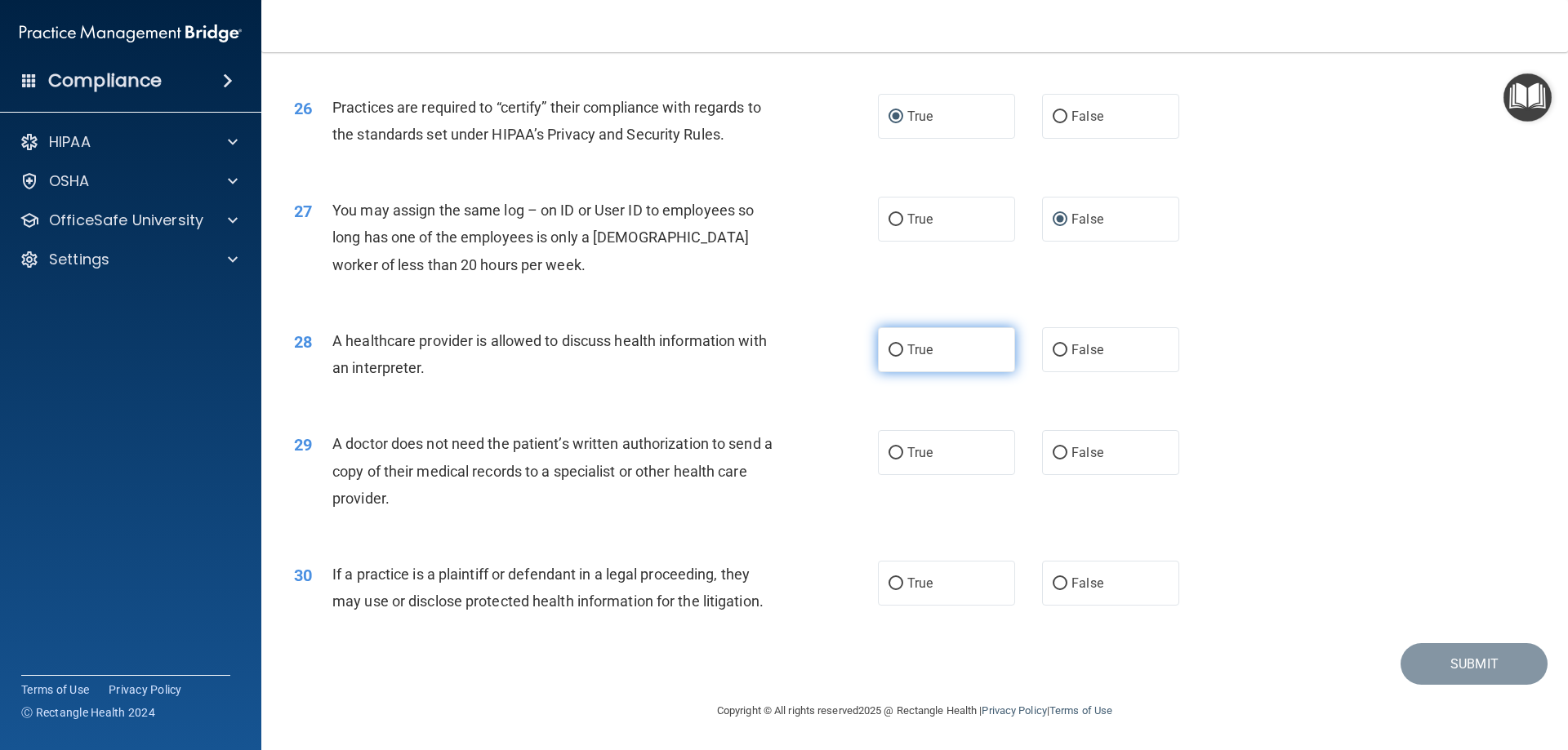
click at [892, 350] on input "True" at bounding box center [895, 350] width 15 height 13
radio input "true"
click at [889, 454] on input "True" at bounding box center [895, 453] width 15 height 13
radio input "true"
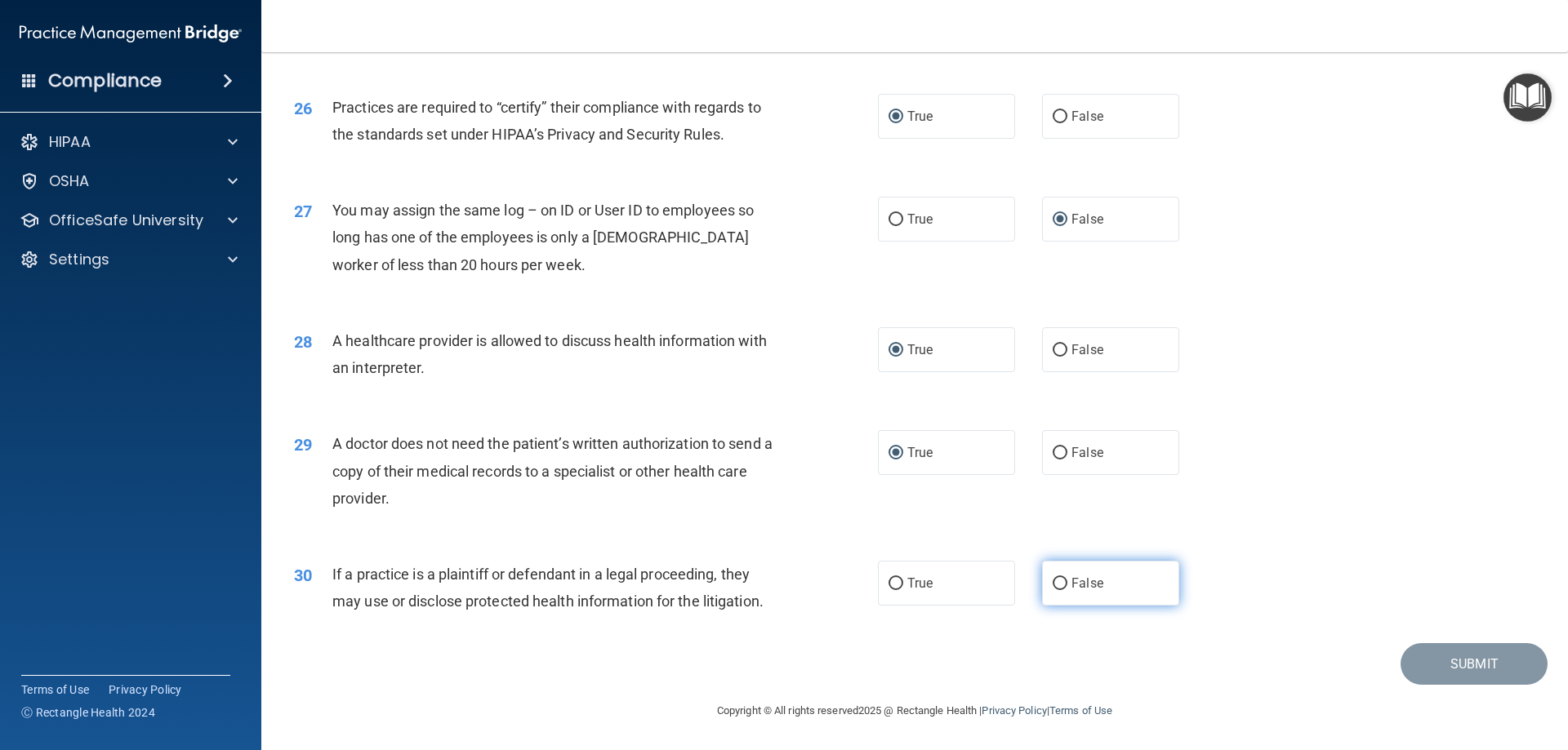
click at [1057, 585] on input "False" at bounding box center [1060, 584] width 15 height 13
radio input "true"
click at [1451, 666] on button "Submit" at bounding box center [1474, 664] width 147 height 42
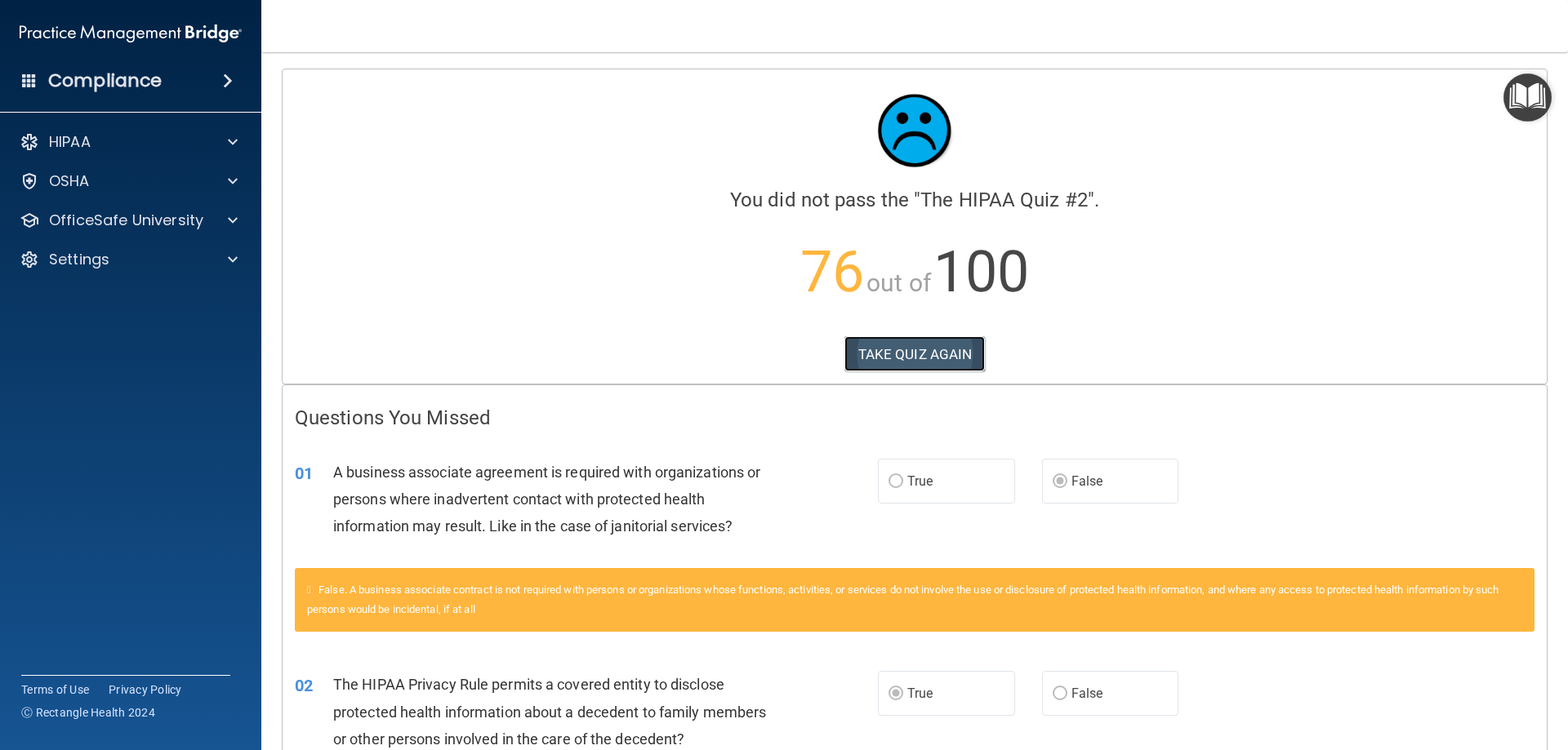
click at [889, 352] on button "TAKE QUIZ AGAIN" at bounding box center [915, 354] width 141 height 36
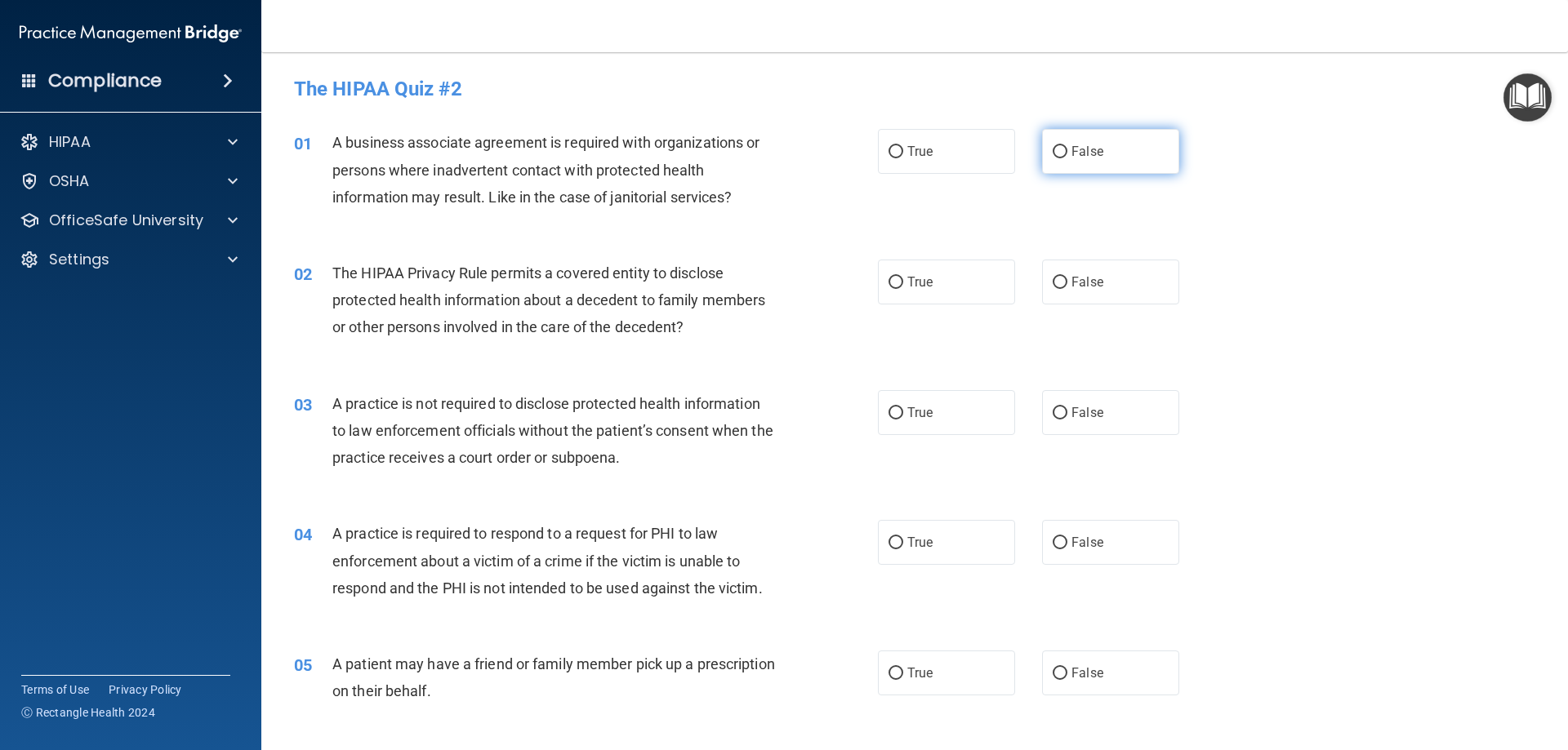
click at [1056, 148] on input "False" at bounding box center [1060, 152] width 15 height 13
radio input "true"
click at [890, 285] on input "True" at bounding box center [895, 283] width 15 height 13
radio input "true"
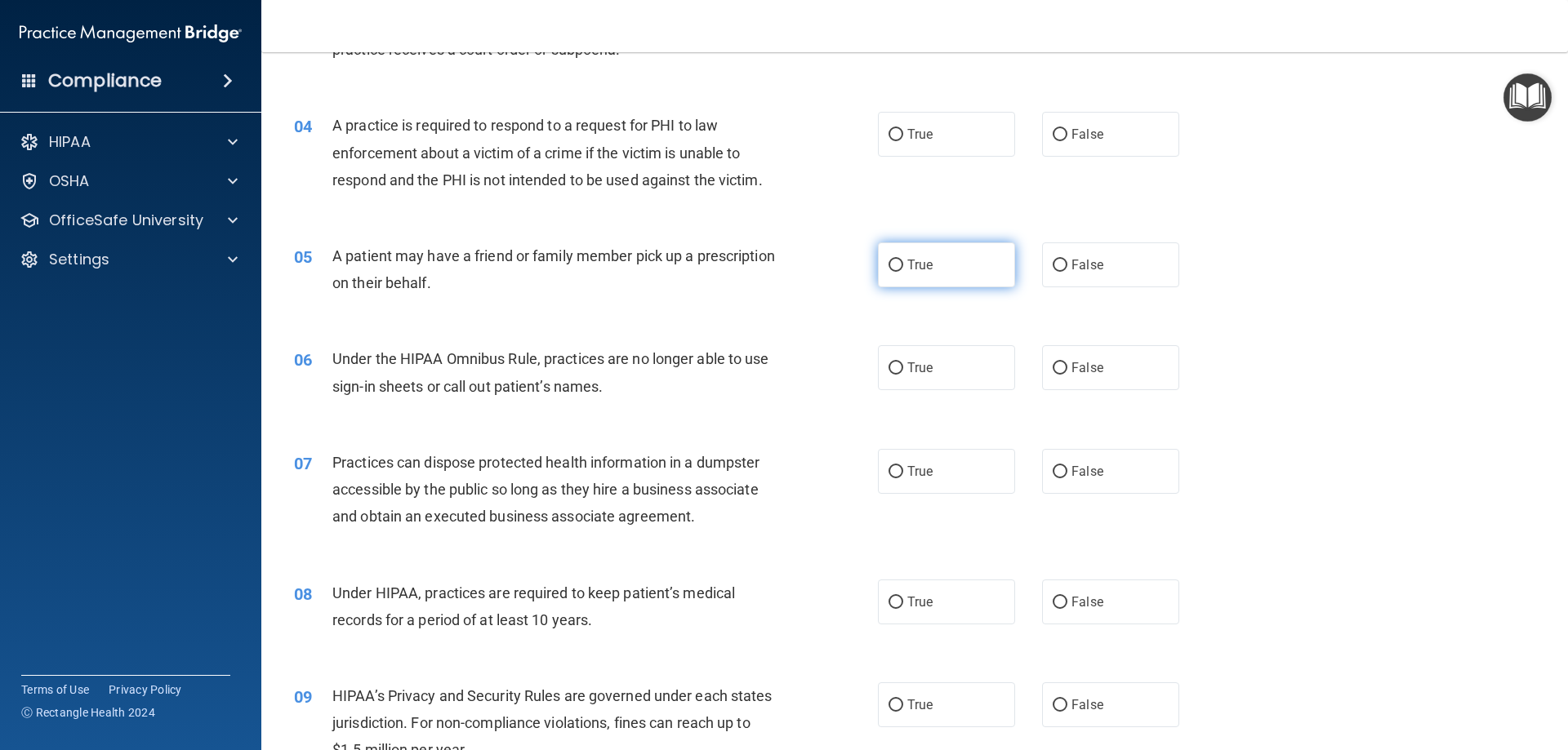
scroll to position [490, 0]
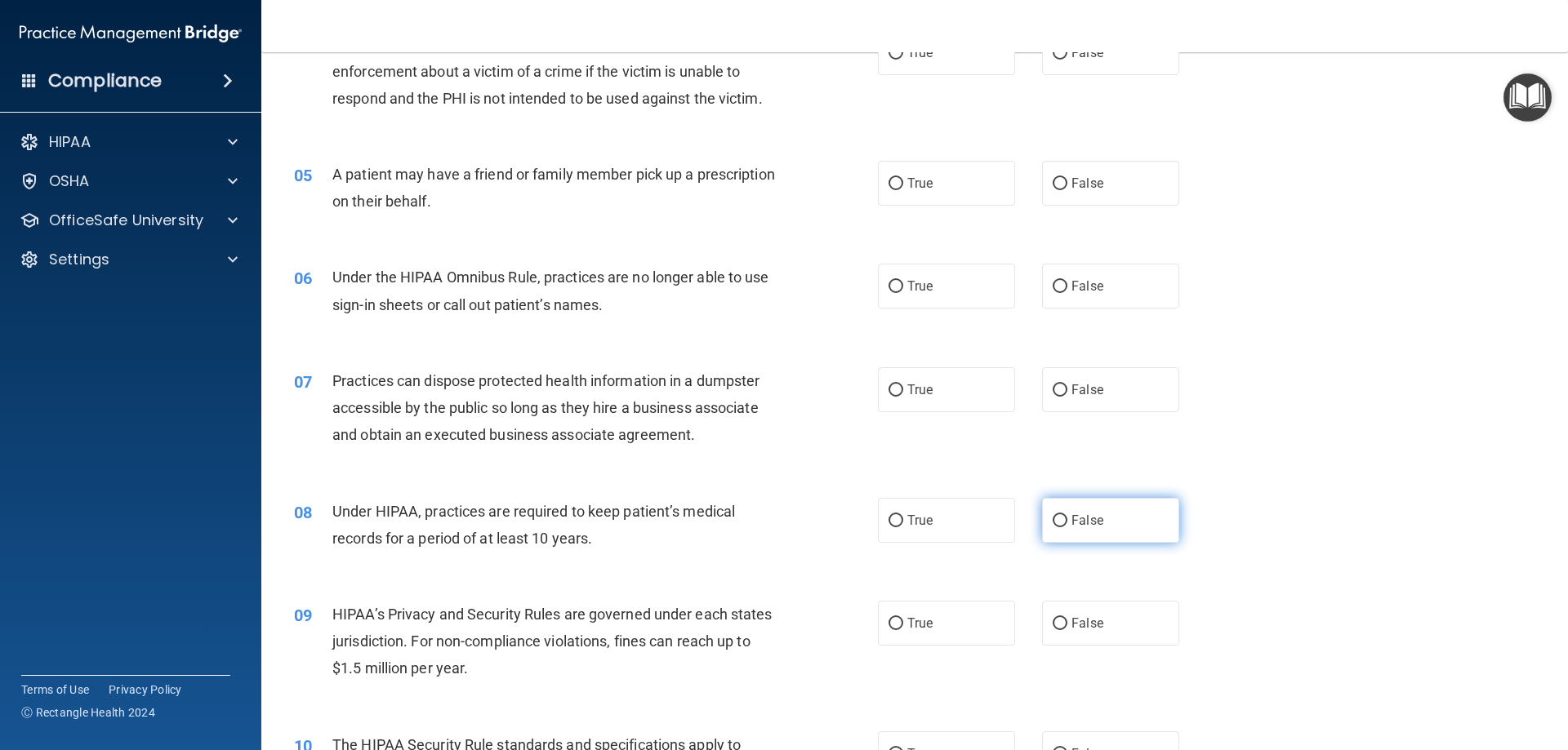
click at [1058, 518] on input "False" at bounding box center [1060, 521] width 15 height 13
radio input "true"
click at [1053, 623] on input "False" at bounding box center [1060, 624] width 15 height 13
radio input "true"
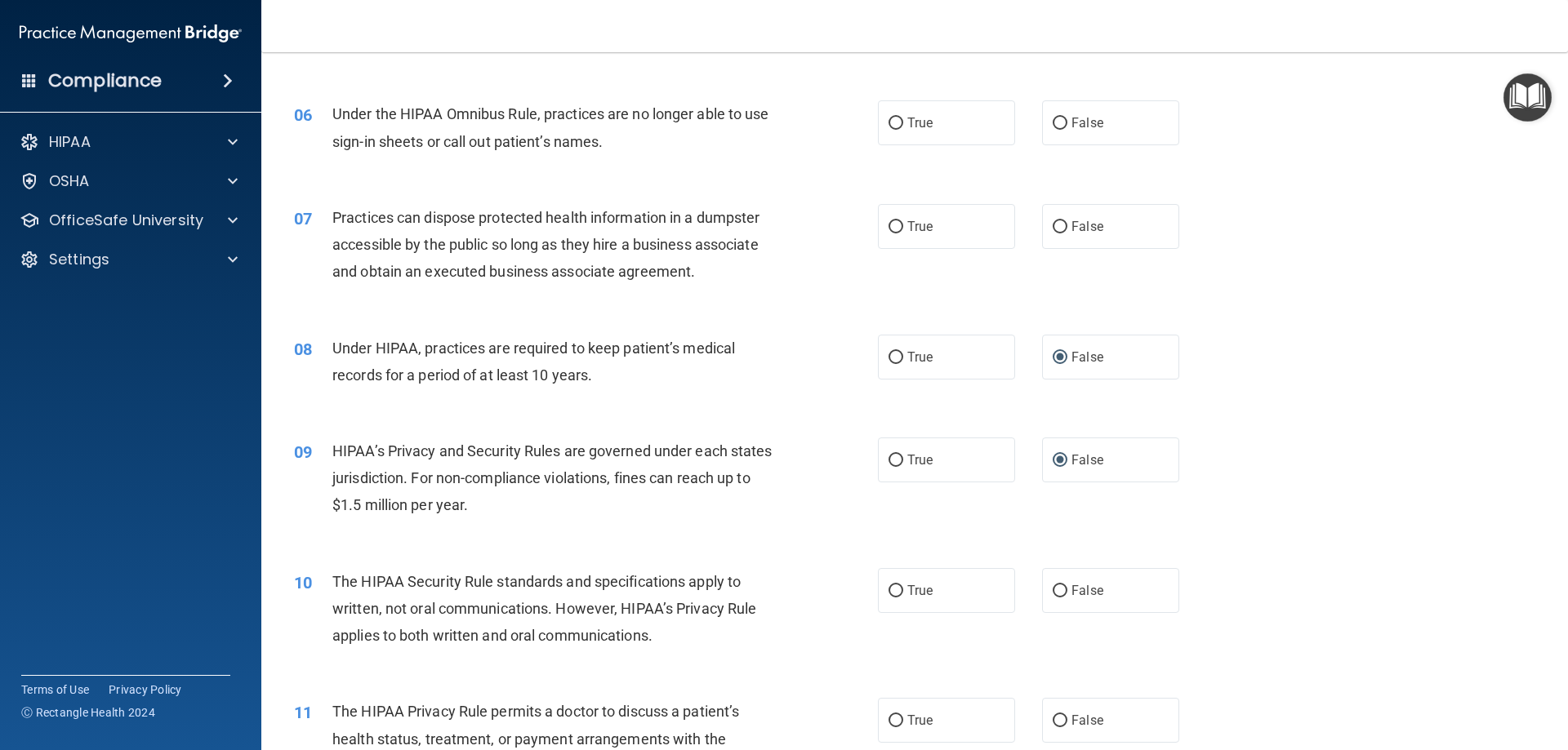
scroll to position [735, 0]
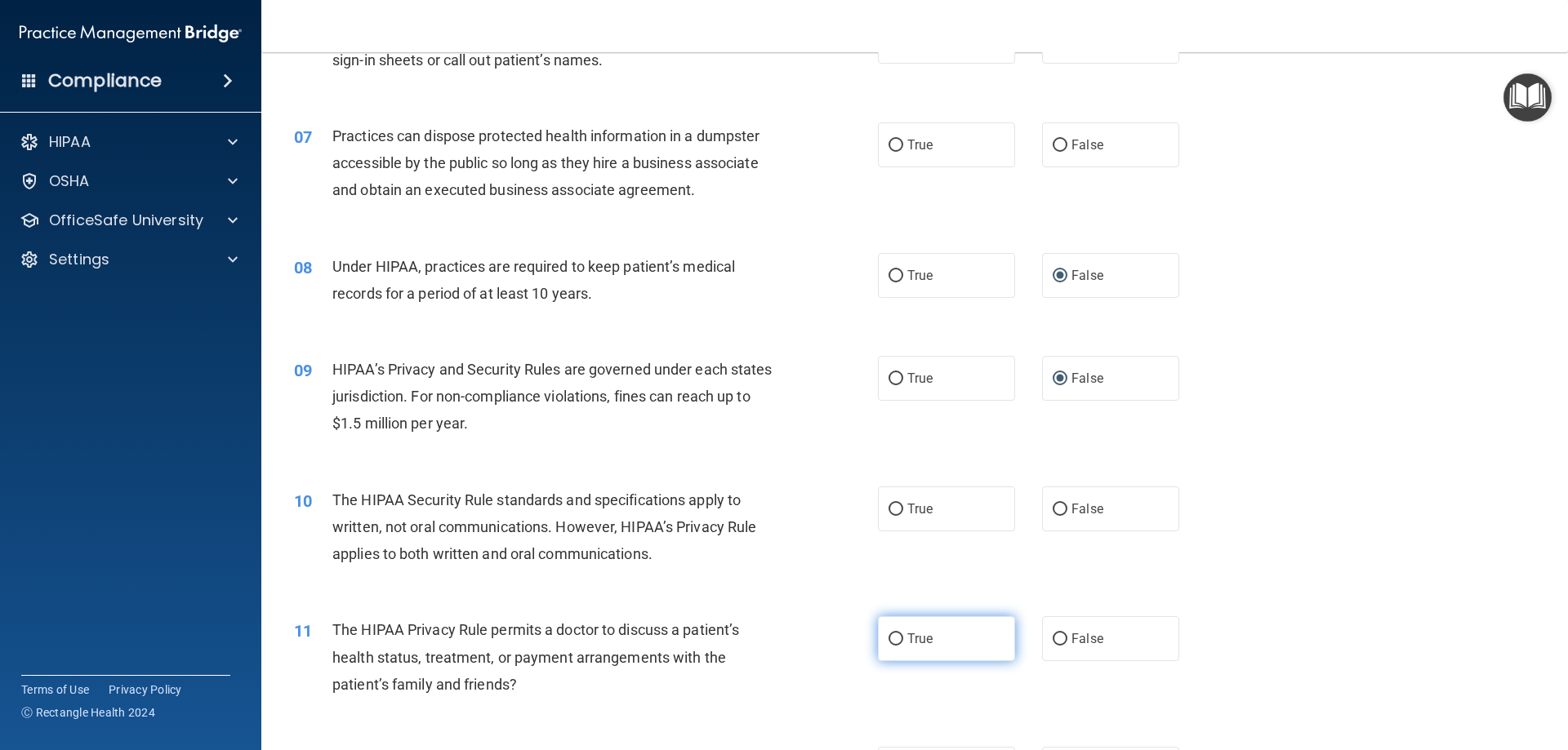
click at [892, 637] on input "True" at bounding box center [895, 640] width 15 height 13
radio input "true"
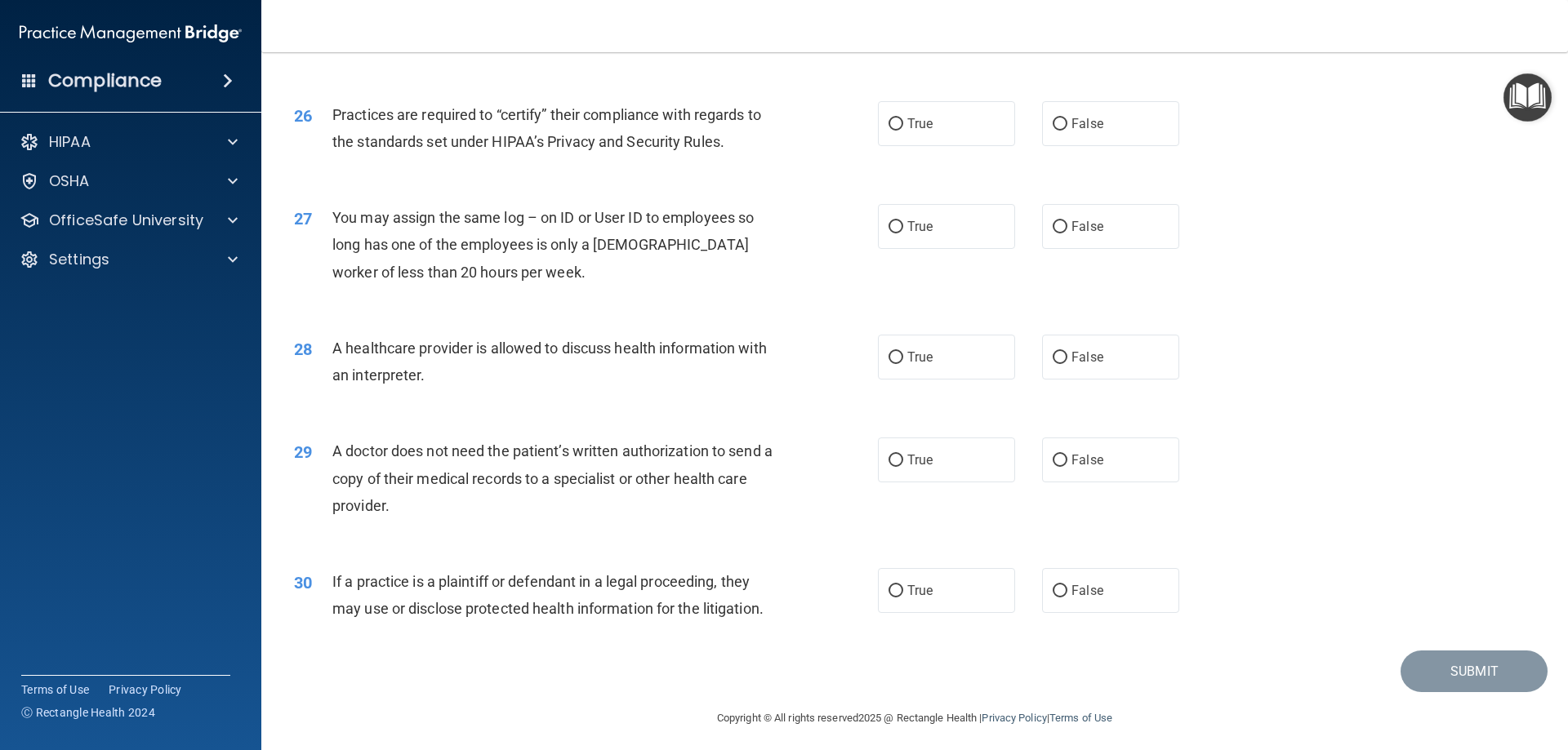
scroll to position [3050, 0]
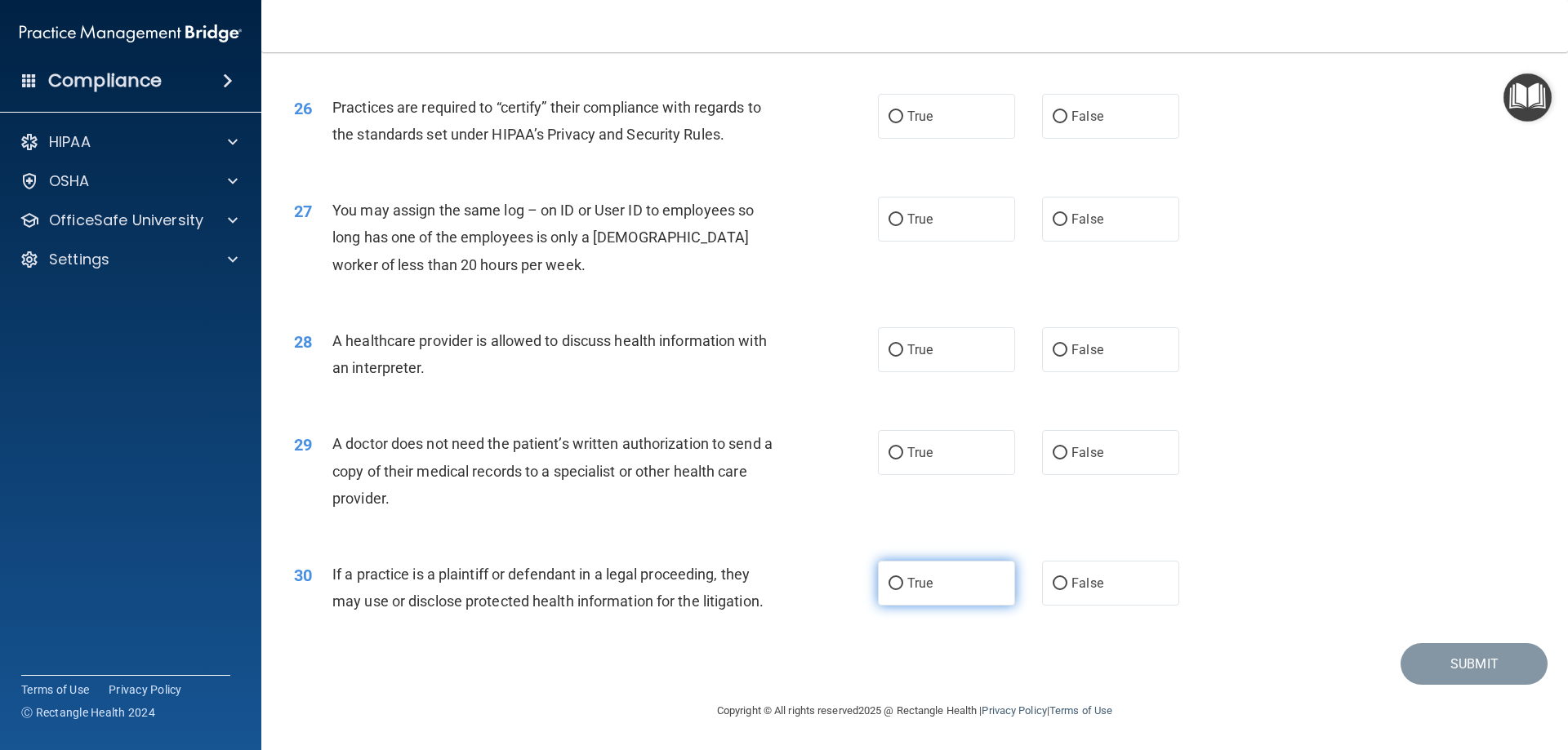
click at [890, 584] on input "True" at bounding box center [895, 584] width 15 height 13
radio input "true"
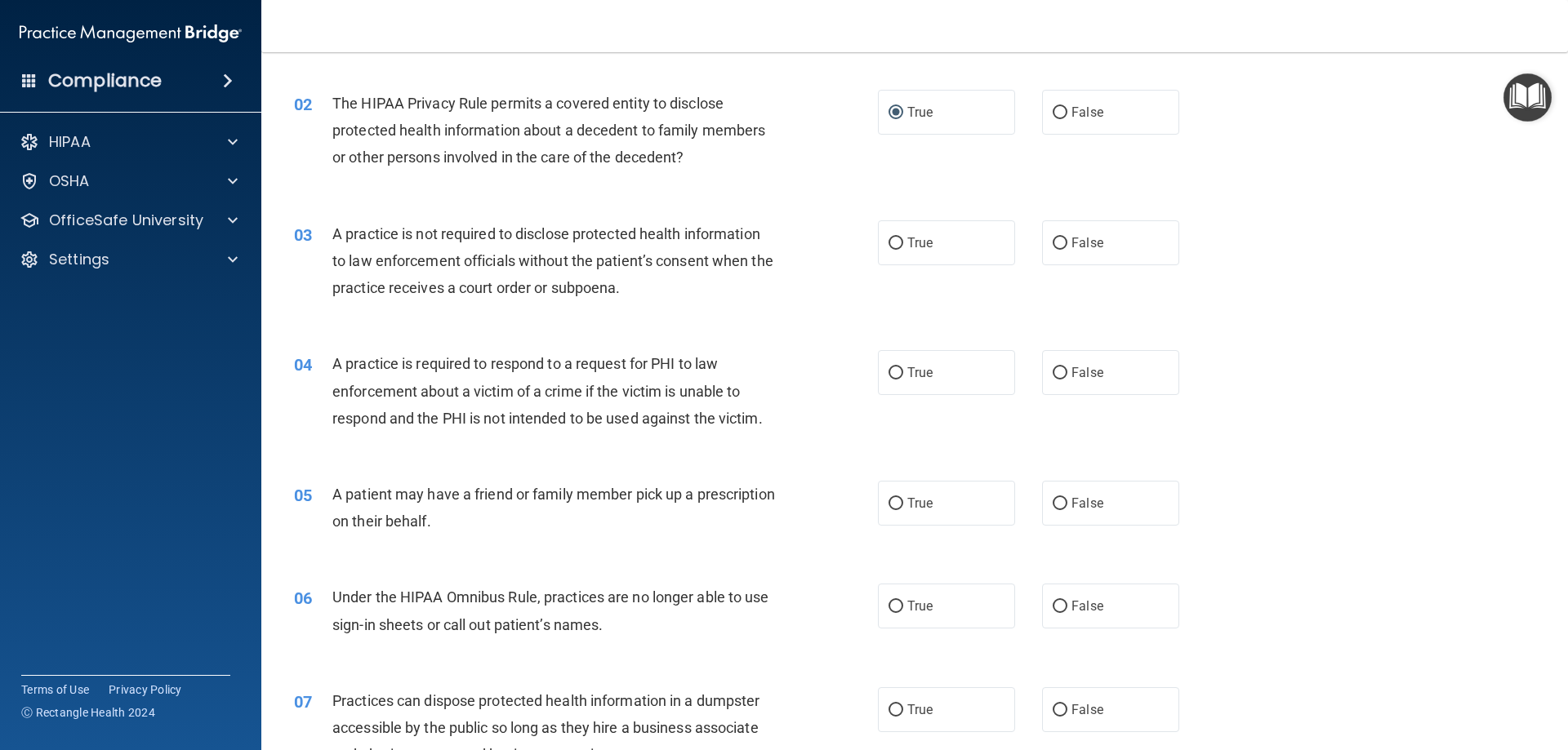
scroll to position [0, 0]
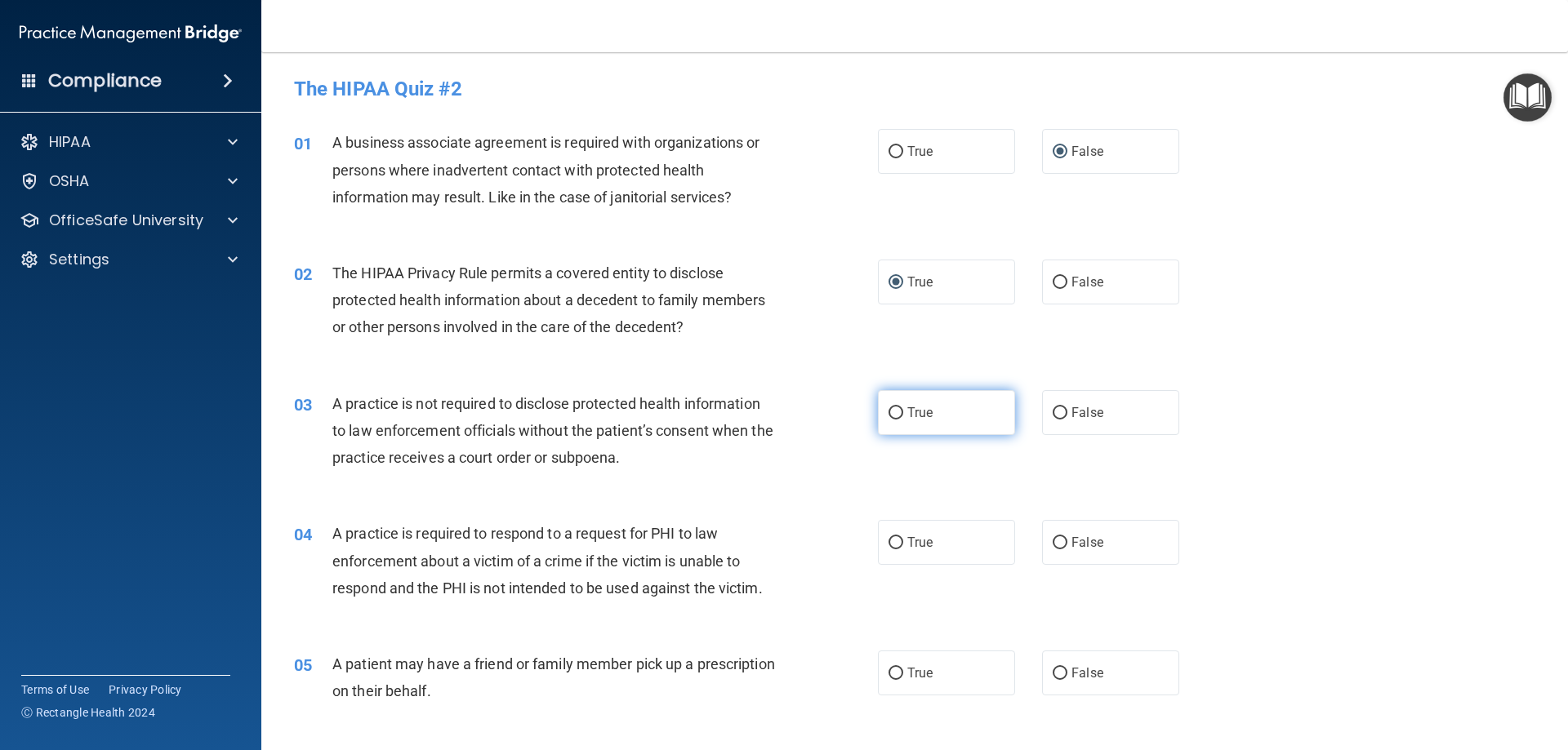
click at [891, 411] on input "True" at bounding box center [895, 413] width 15 height 13
radio input "true"
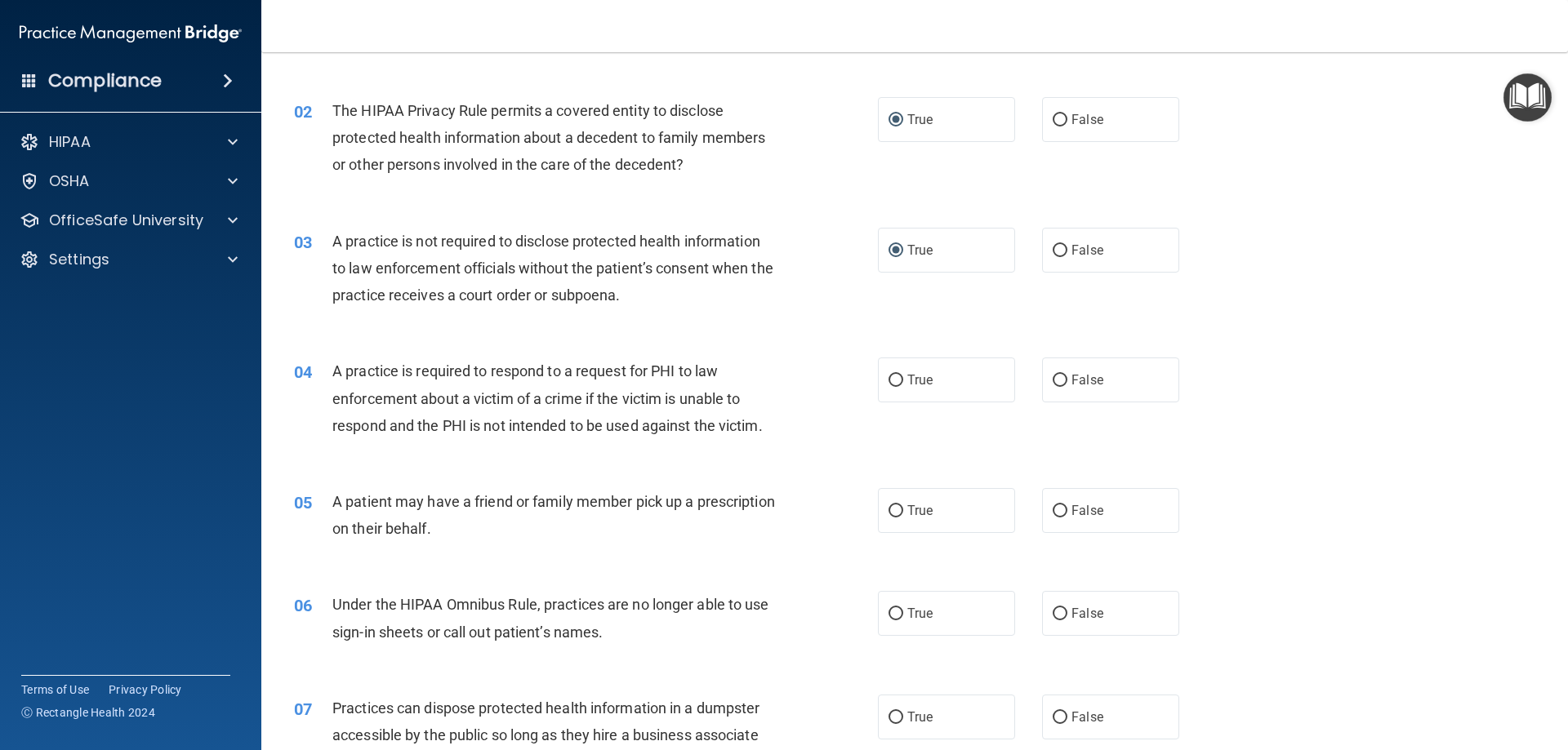
scroll to position [164, 0]
click at [889, 379] on input "True" at bounding box center [895, 379] width 15 height 13
radio input "true"
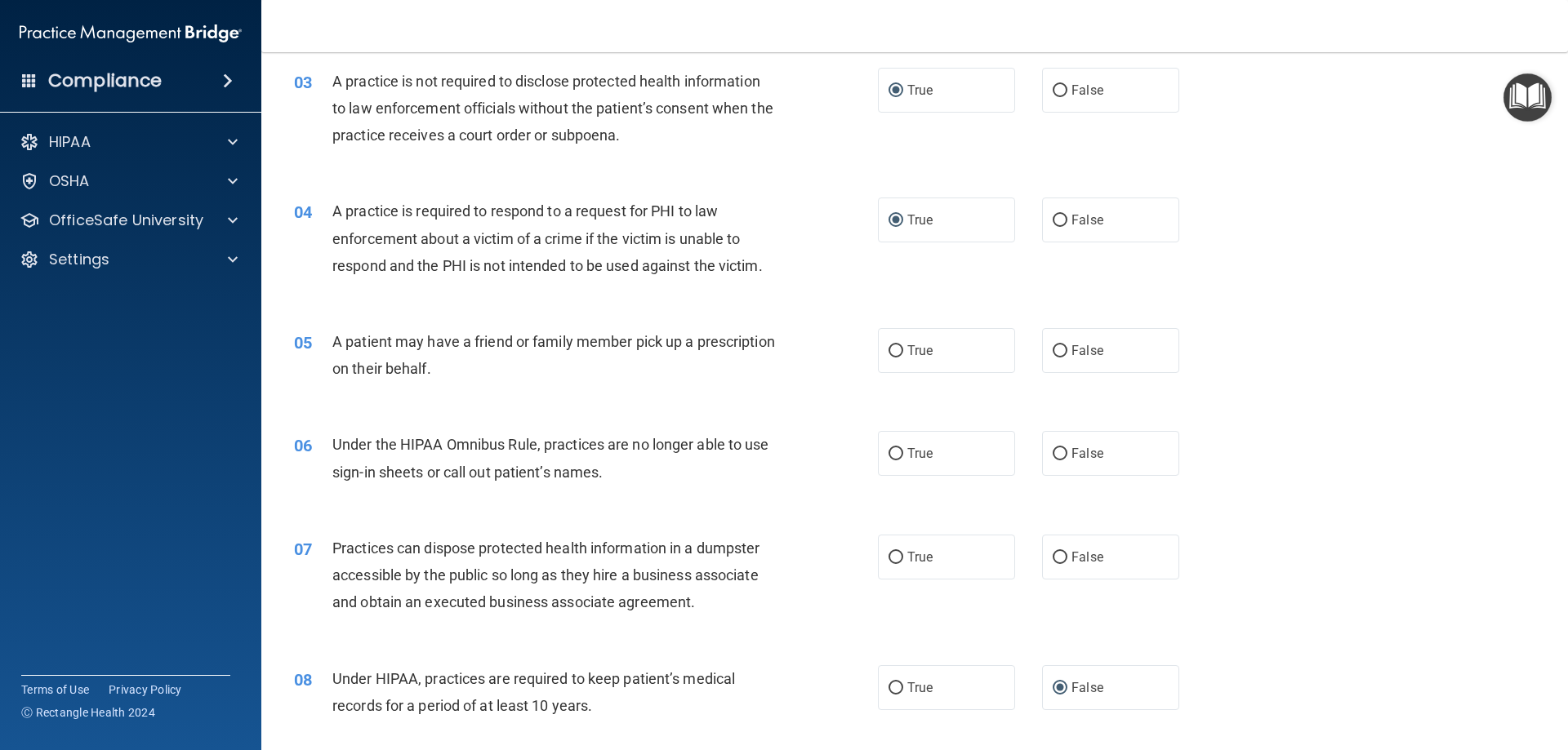
scroll to position [326, 0]
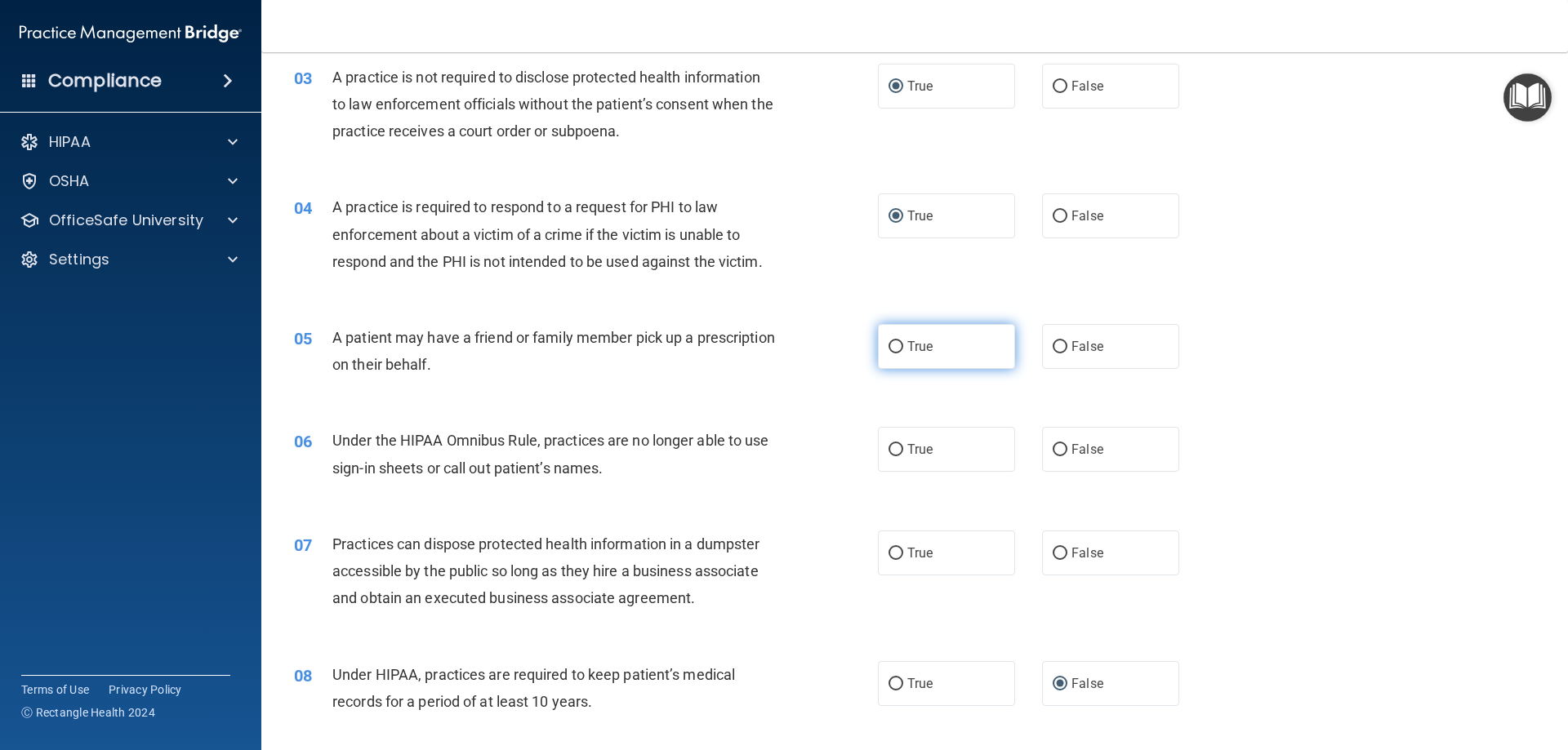
click at [889, 350] on input "True" at bounding box center [895, 347] width 15 height 13
radio input "true"
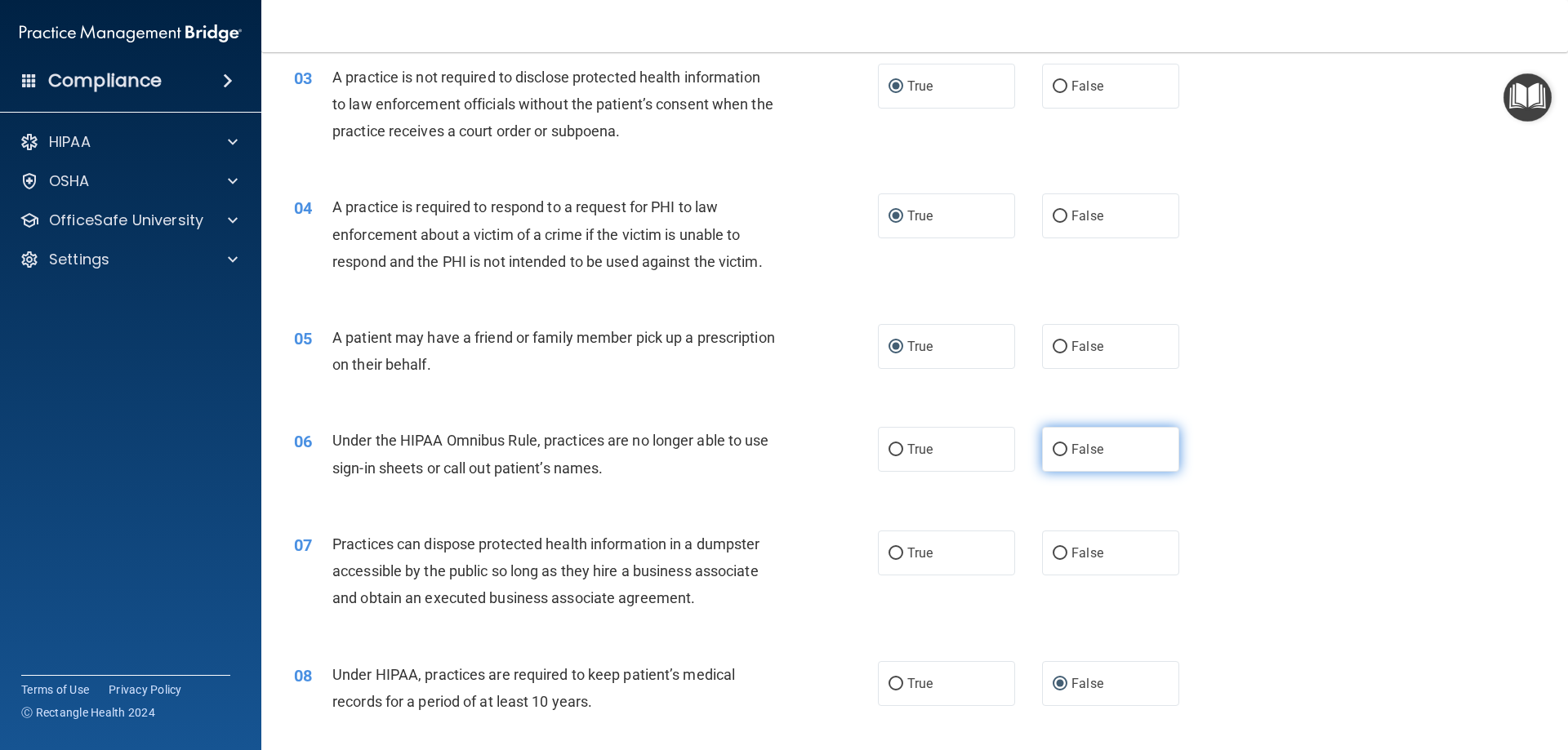
click at [1053, 448] on input "False" at bounding box center [1060, 450] width 15 height 13
radio input "true"
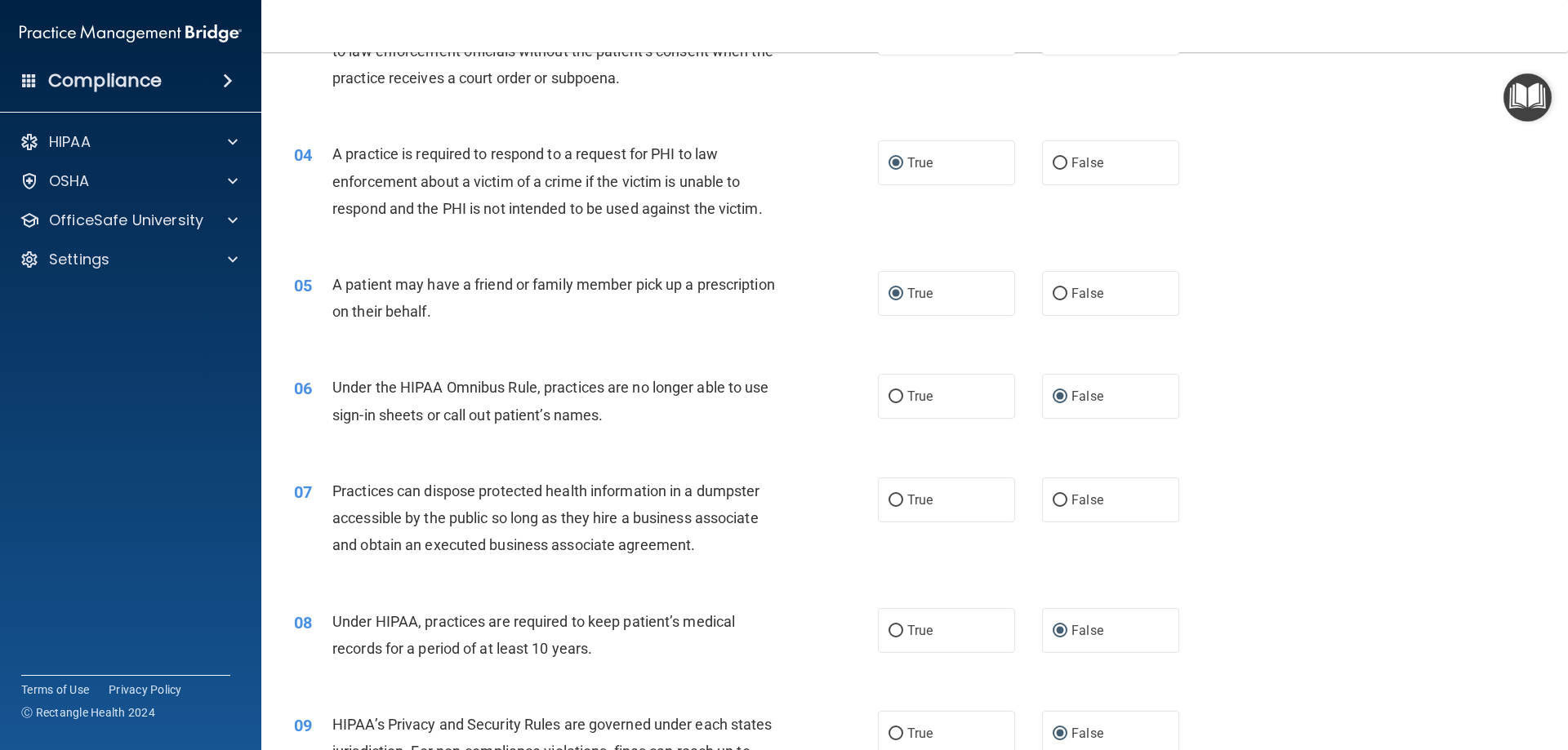
scroll to position [408, 0]
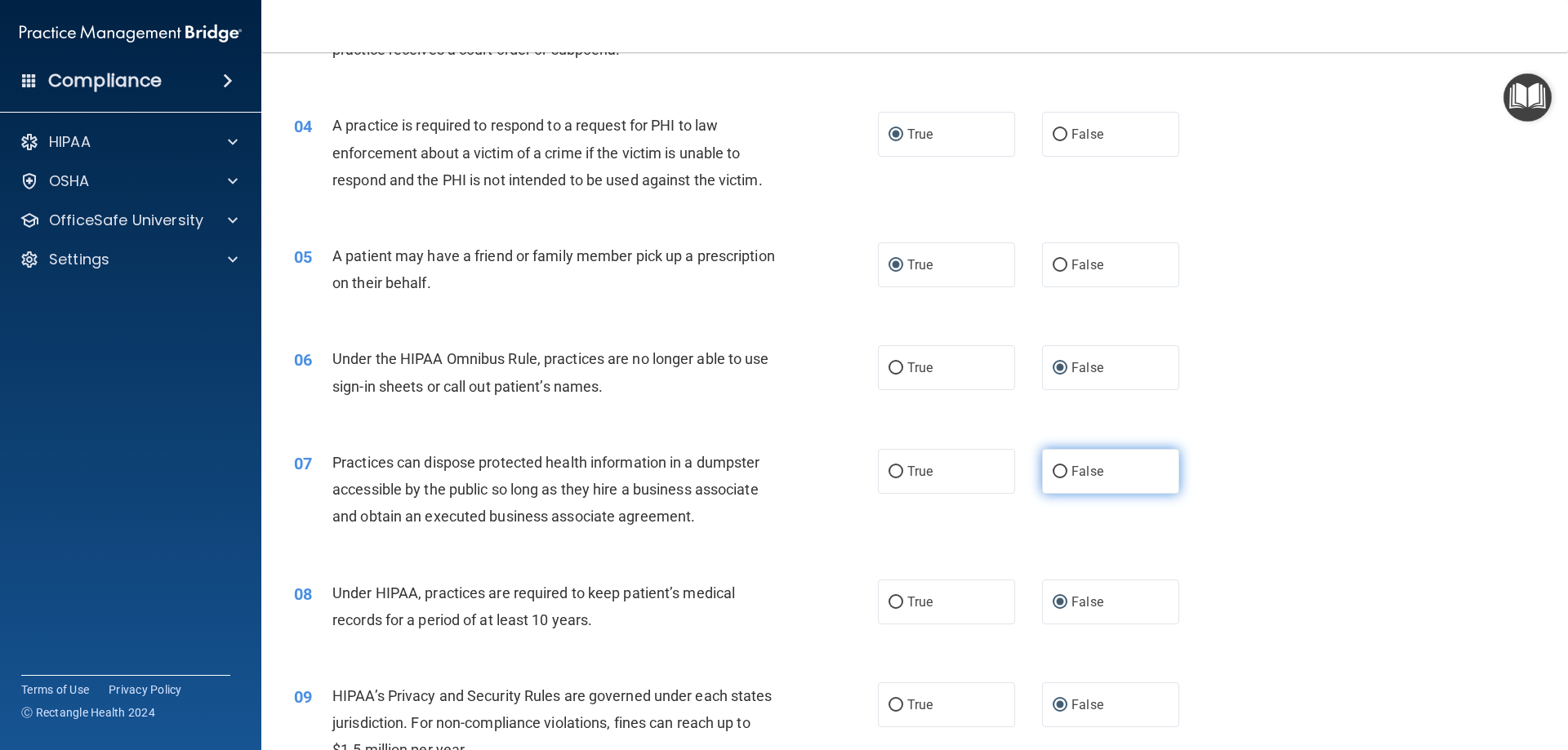
click at [1053, 471] on input "False" at bounding box center [1060, 472] width 15 height 13
radio input "true"
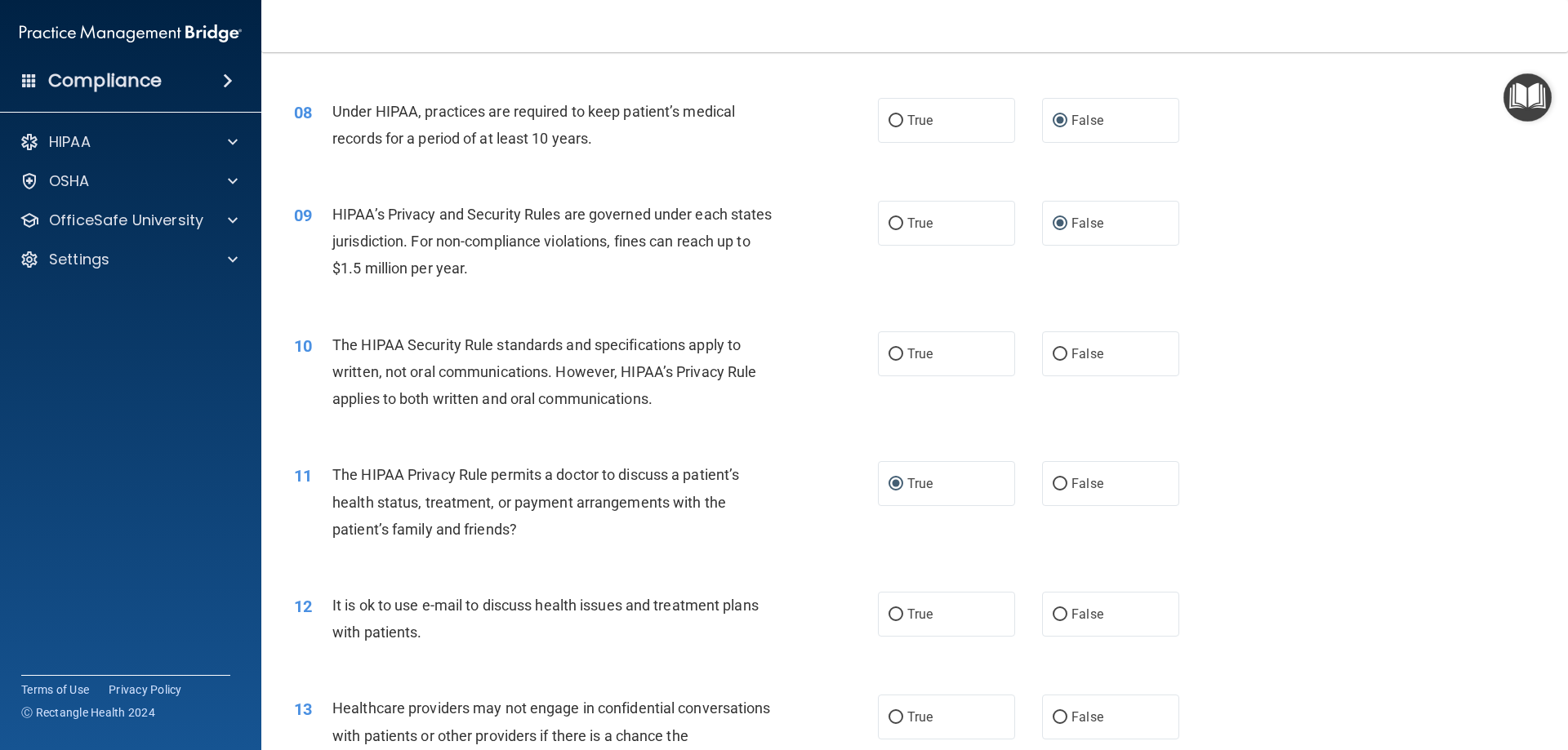
scroll to position [898, 0]
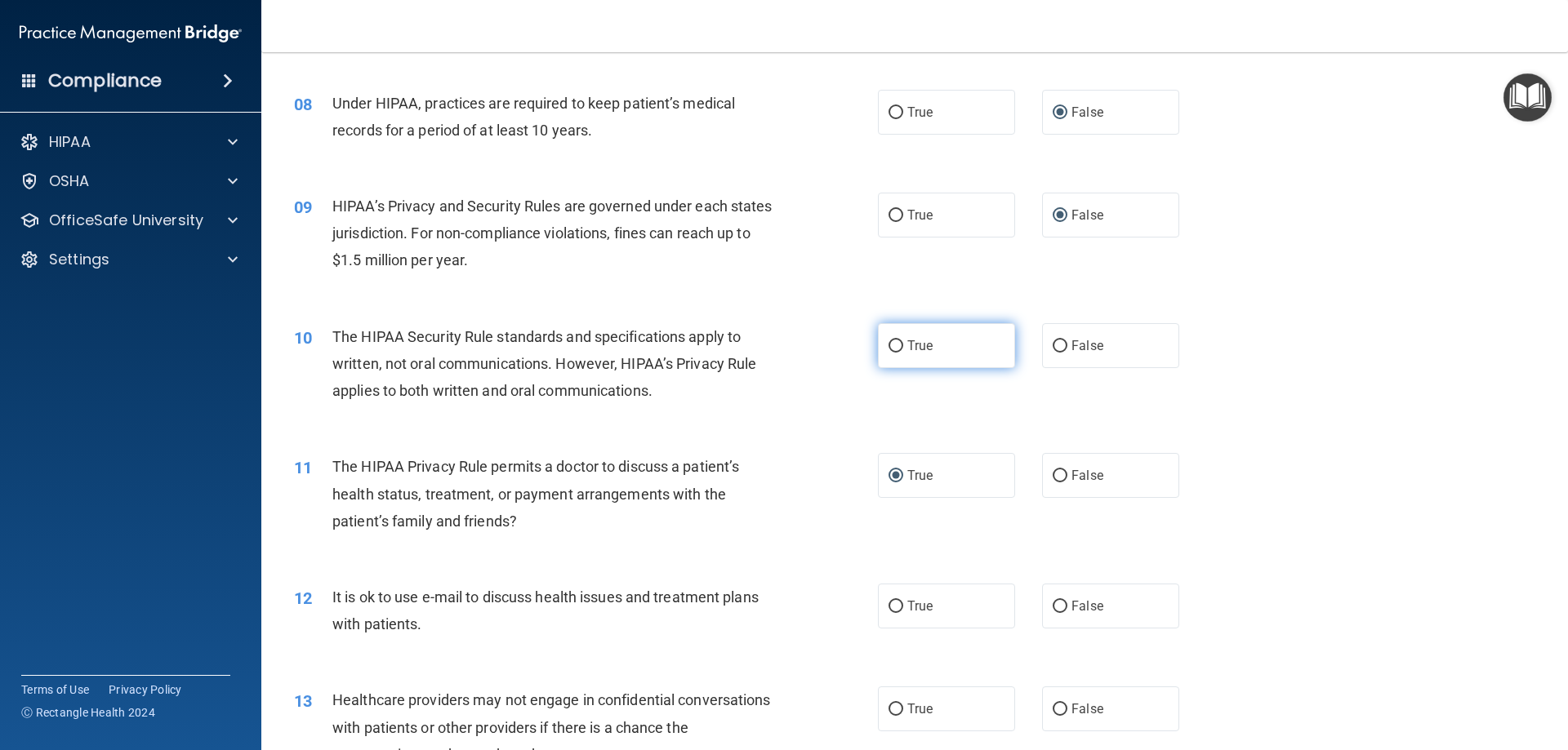
click at [890, 347] on input "True" at bounding box center [895, 346] width 15 height 13
radio input "true"
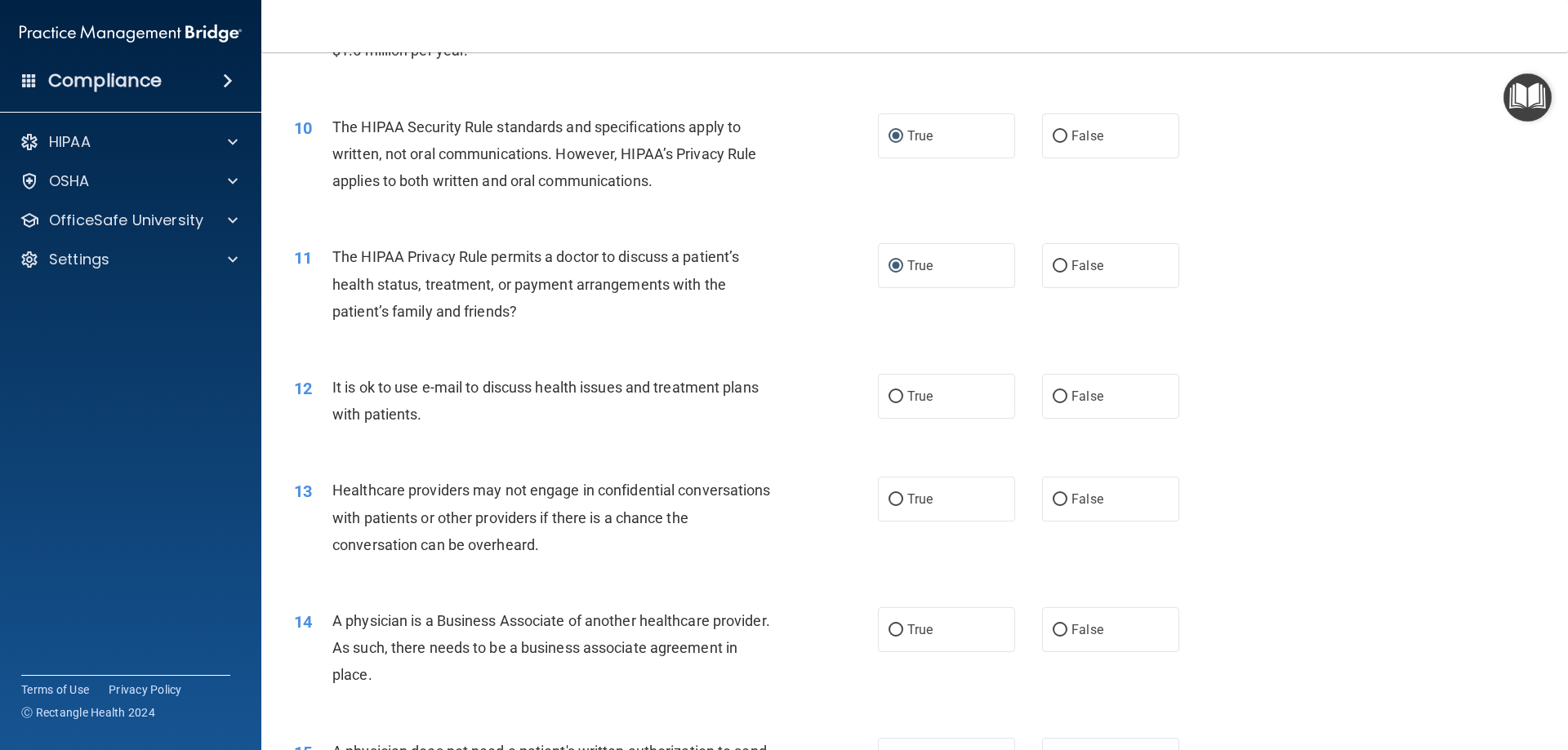
scroll to position [1143, 0]
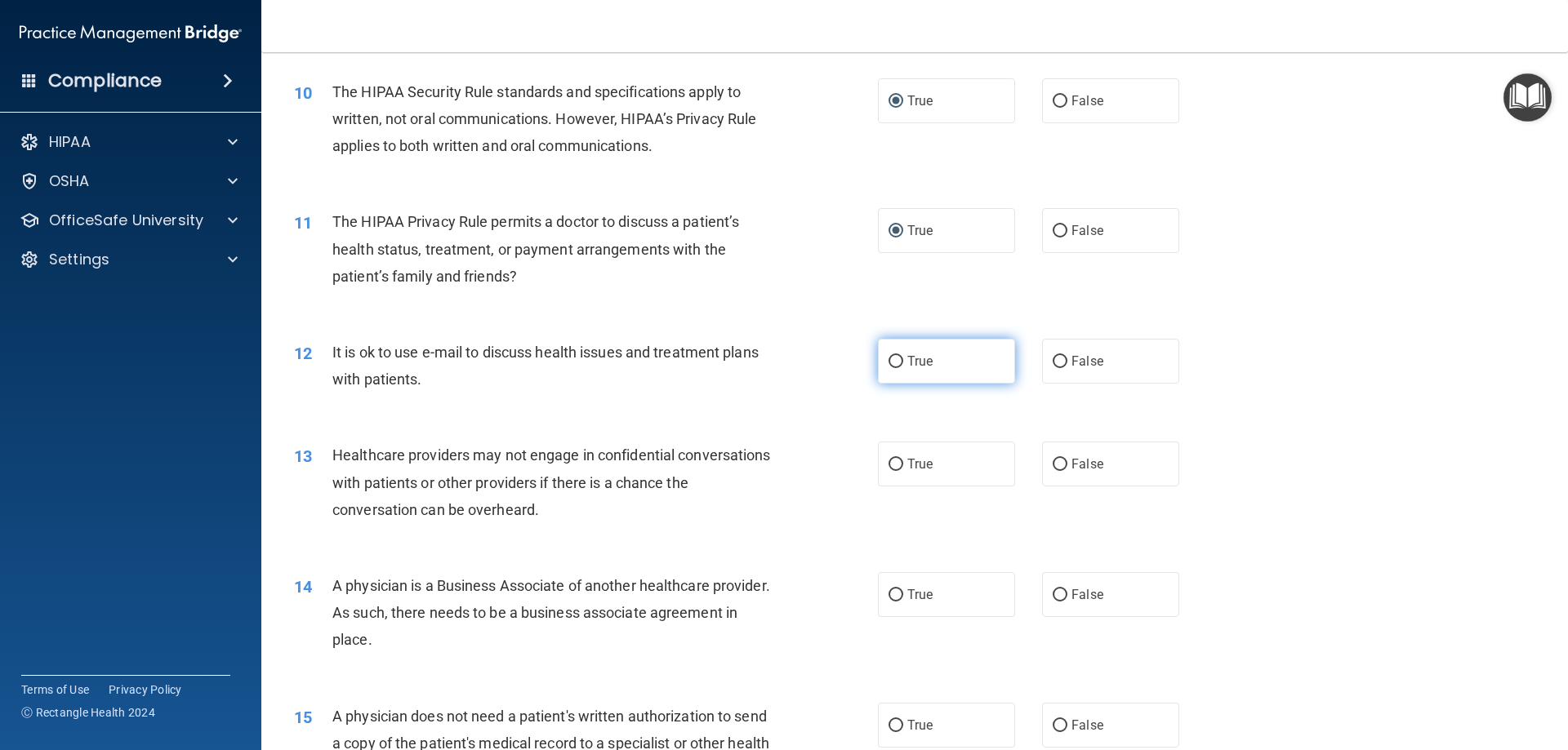
click at [889, 361] on input "True" at bounding box center [895, 362] width 15 height 13
radio input "true"
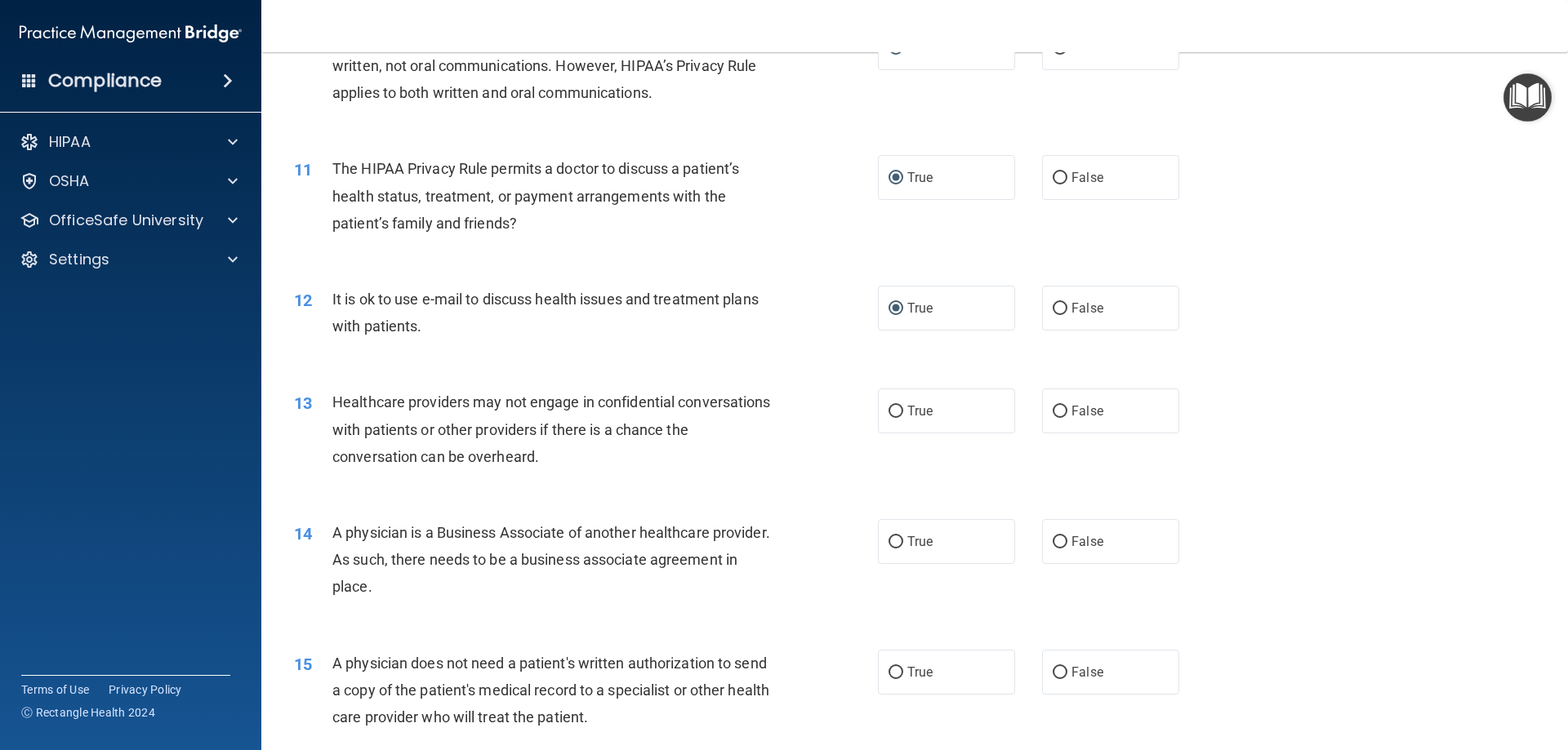
scroll to position [1225, 0]
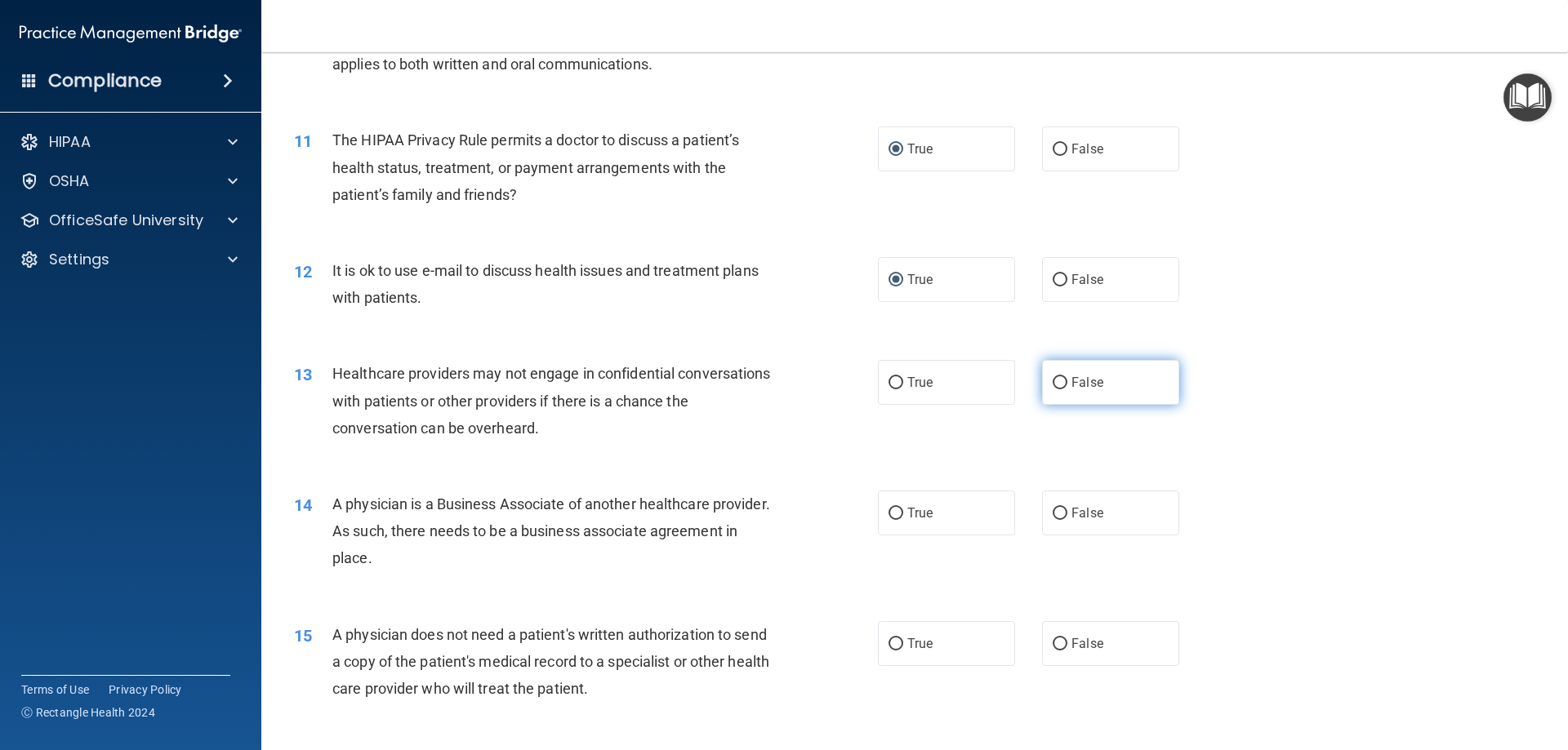
click at [1053, 381] on input "False" at bounding box center [1060, 383] width 15 height 13
radio input "true"
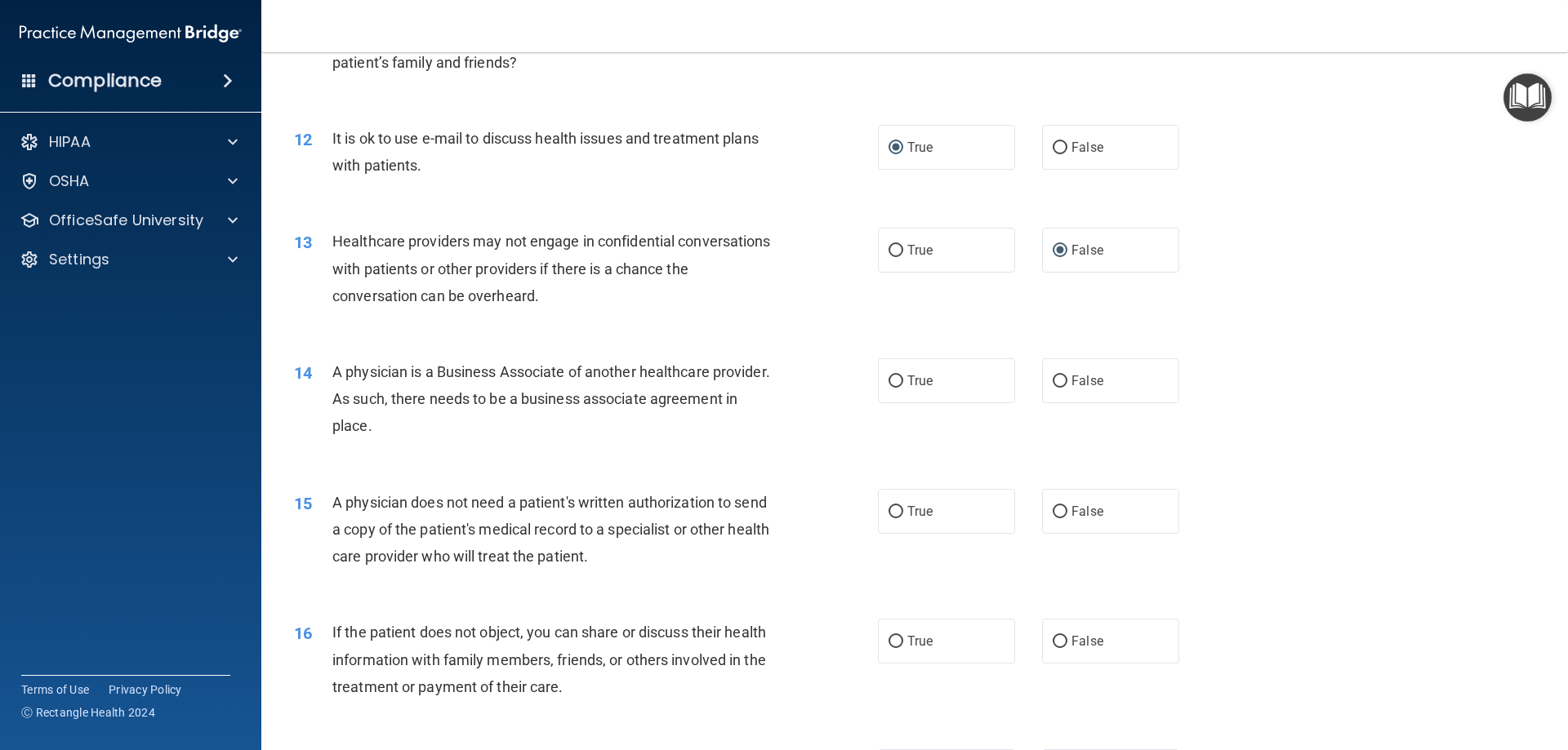
scroll to position [1388, 0]
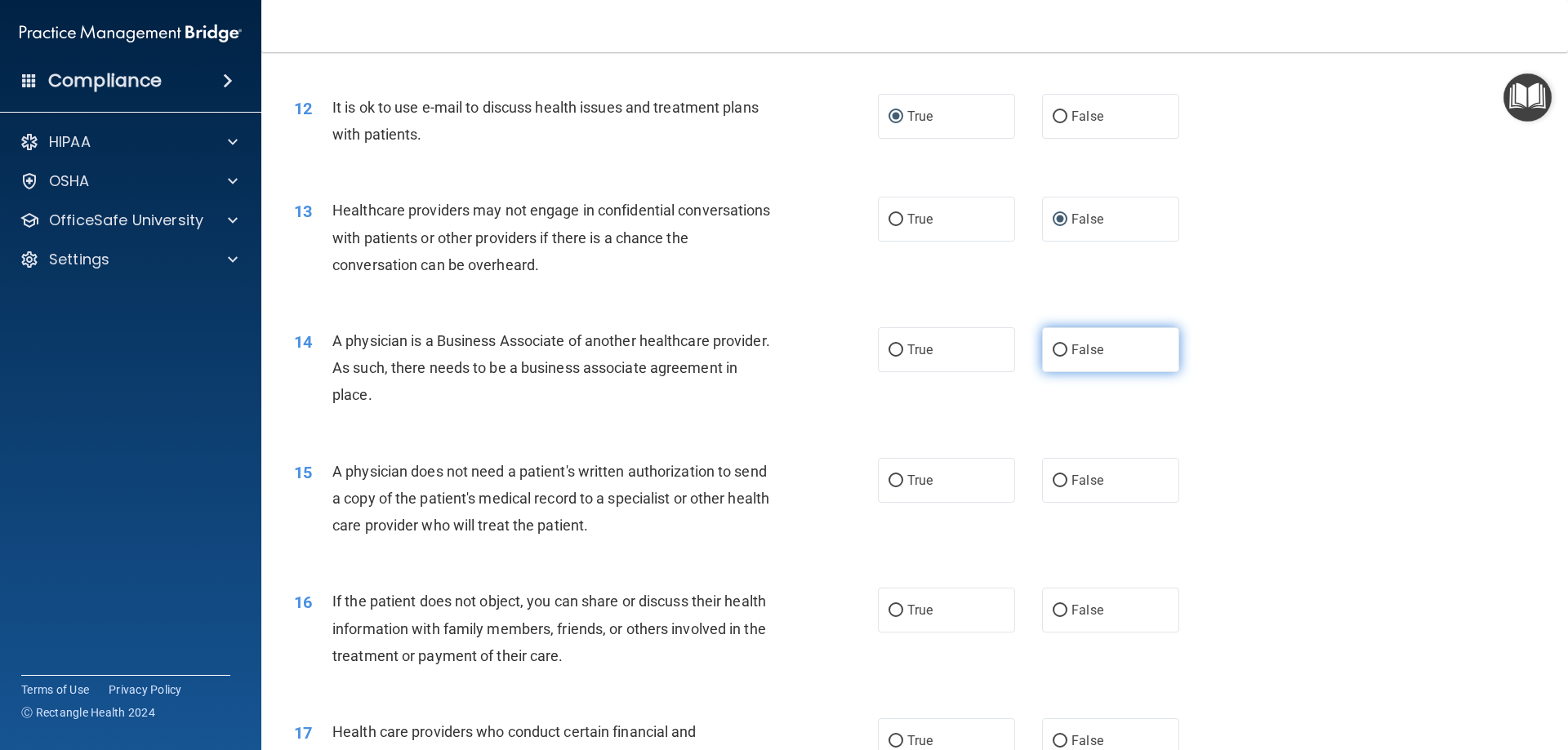
click at [1055, 347] on input "False" at bounding box center [1060, 350] width 15 height 13
radio input "true"
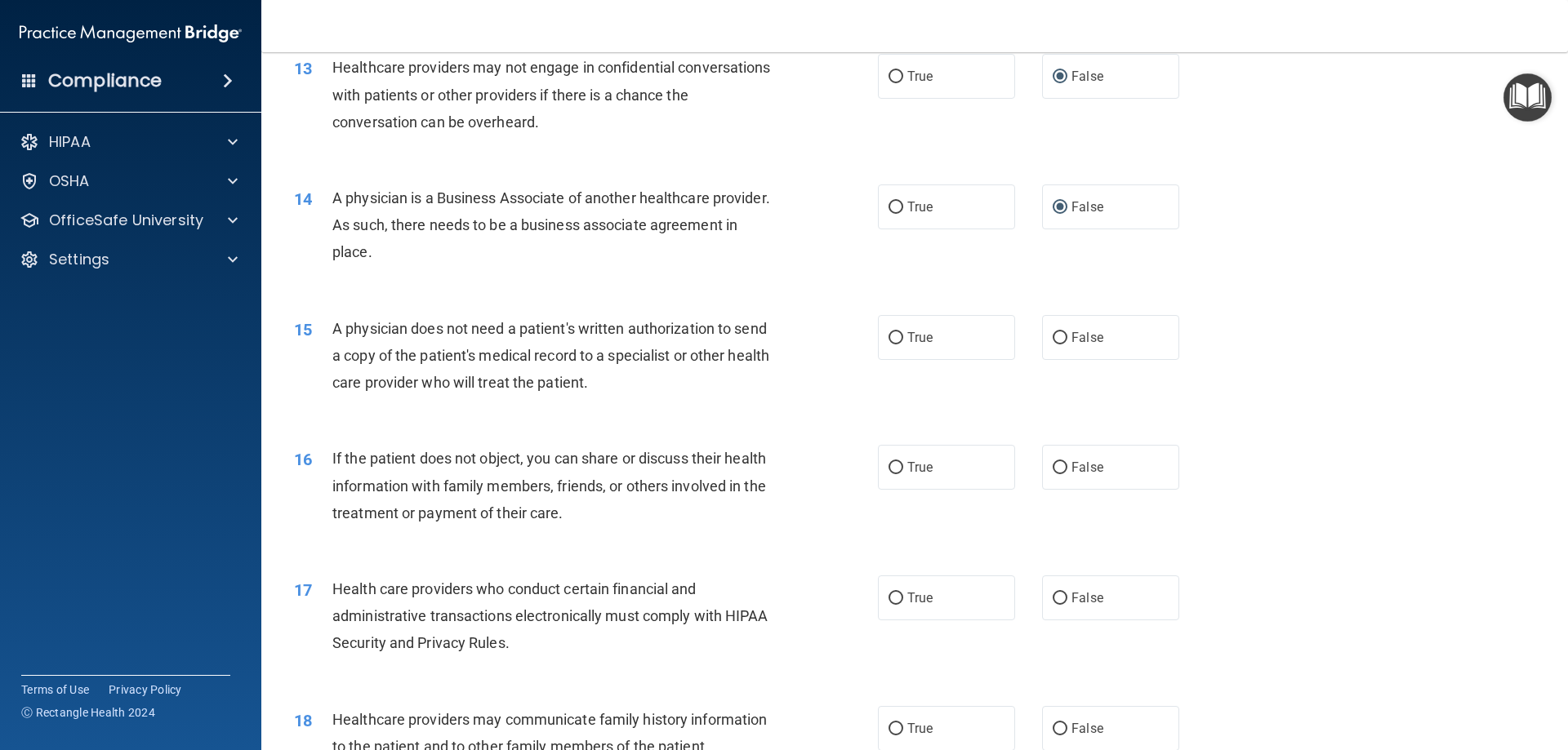
scroll to position [1551, 0]
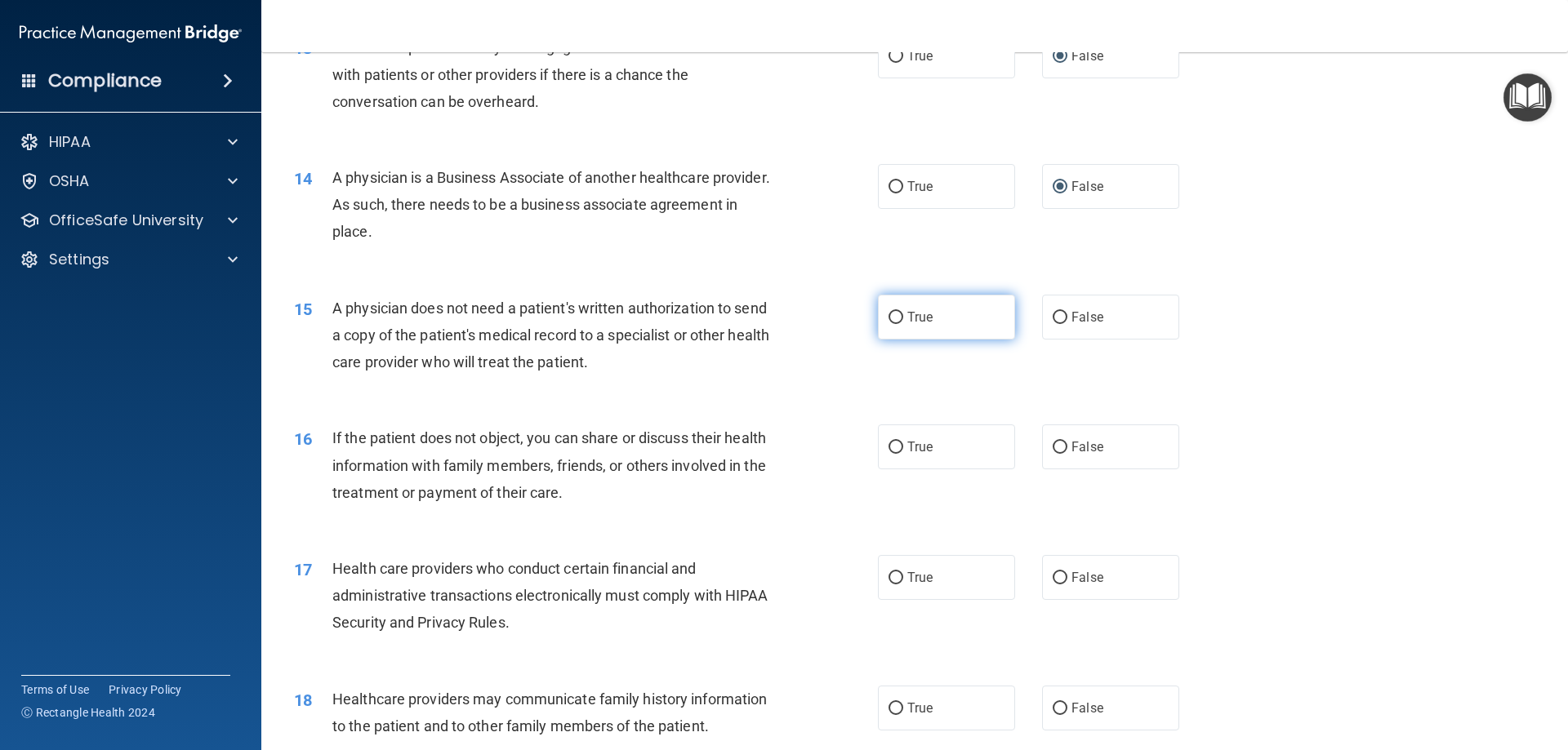
click at [890, 315] on input "True" at bounding box center [895, 317] width 15 height 13
radio input "true"
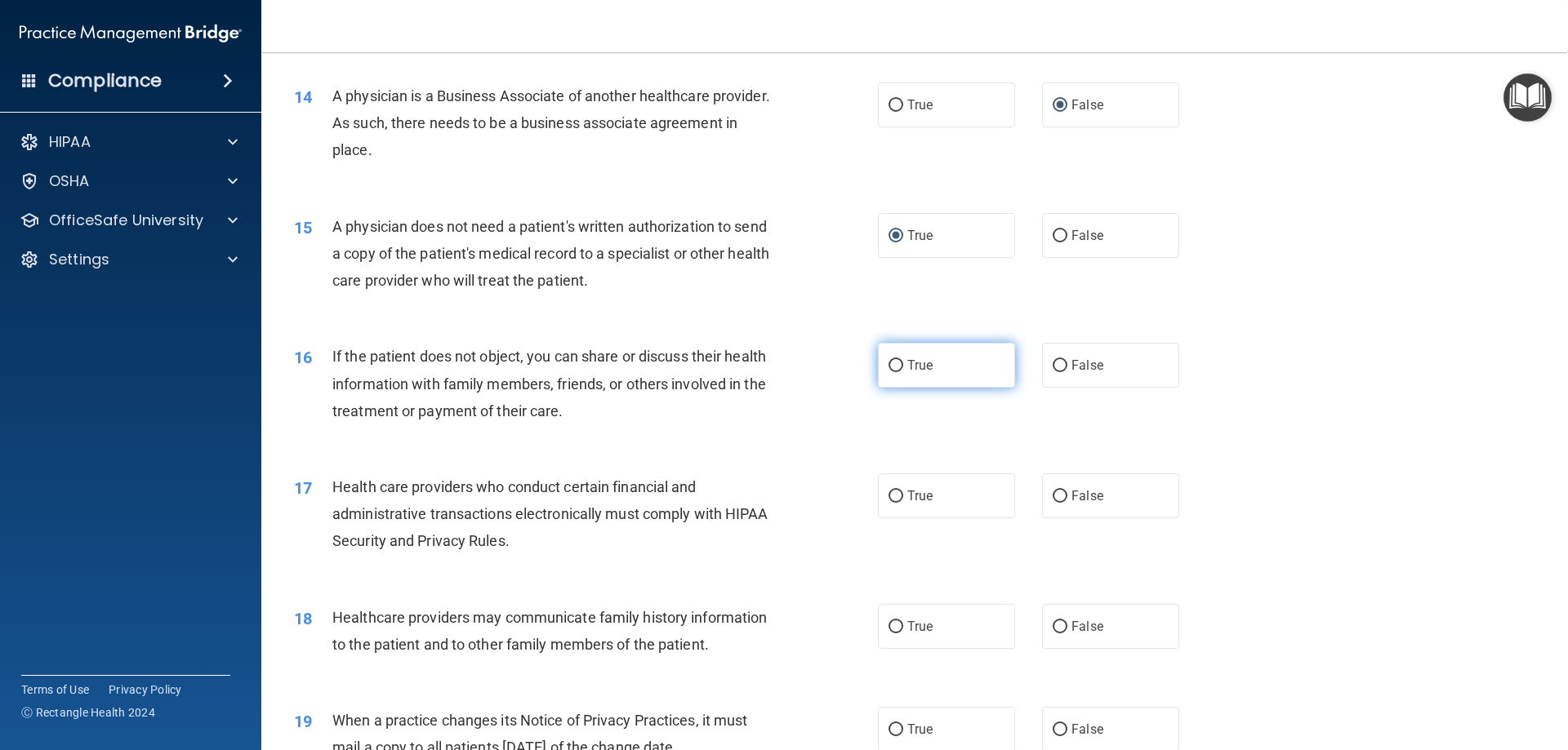
click at [889, 367] on input "True" at bounding box center [895, 366] width 15 height 13
radio input "true"
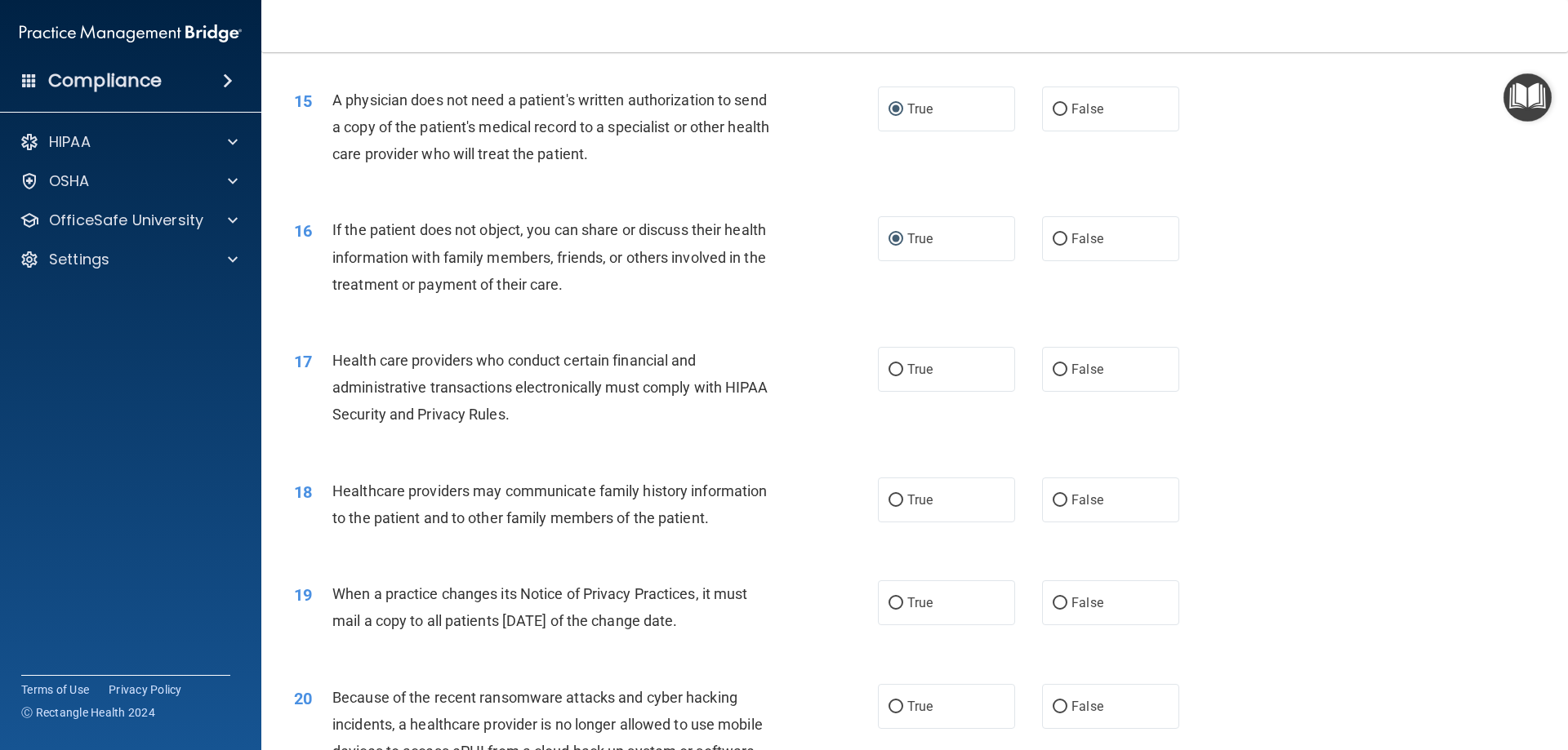
scroll to position [1796, 0]
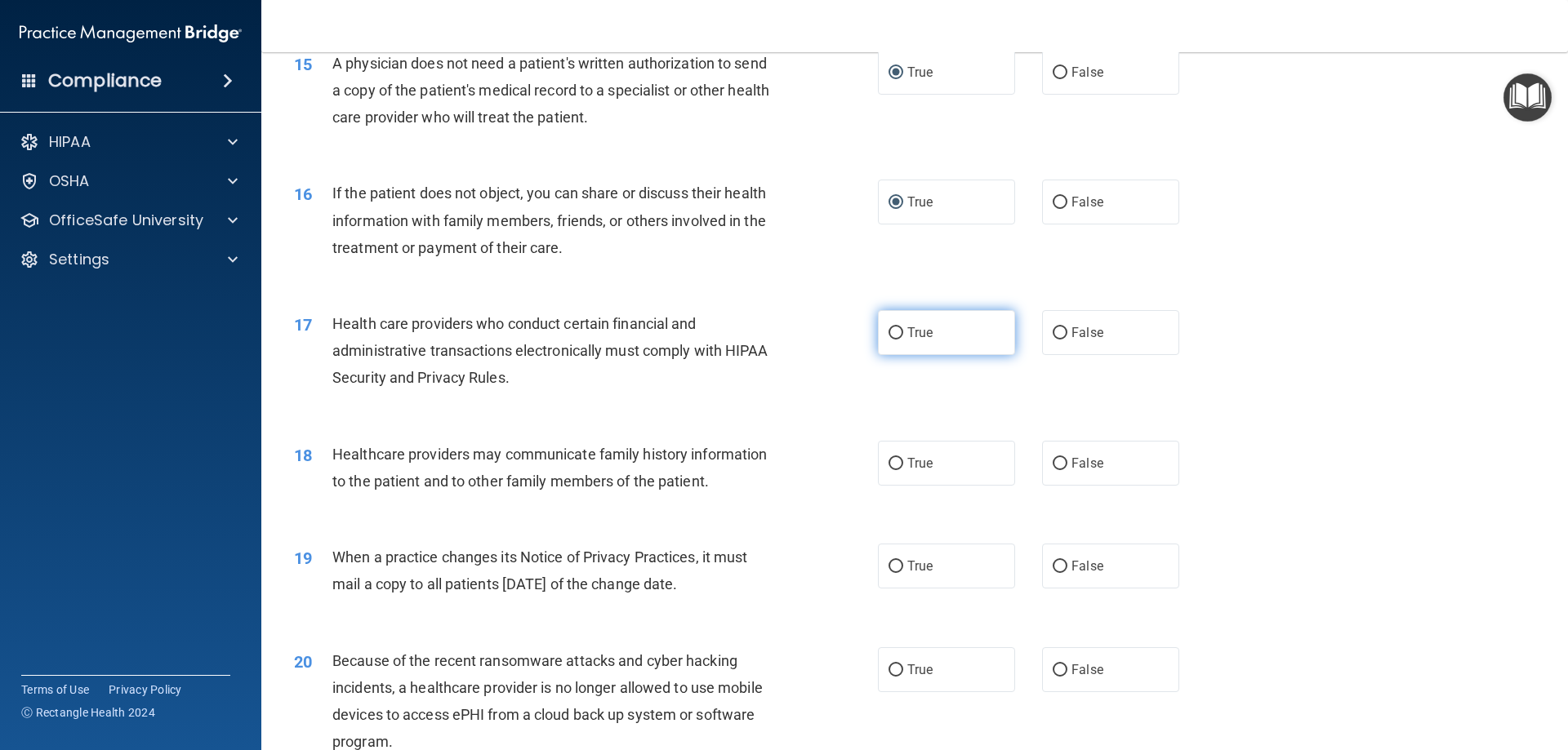
click at [892, 330] on input "True" at bounding box center [895, 333] width 15 height 13
radio input "true"
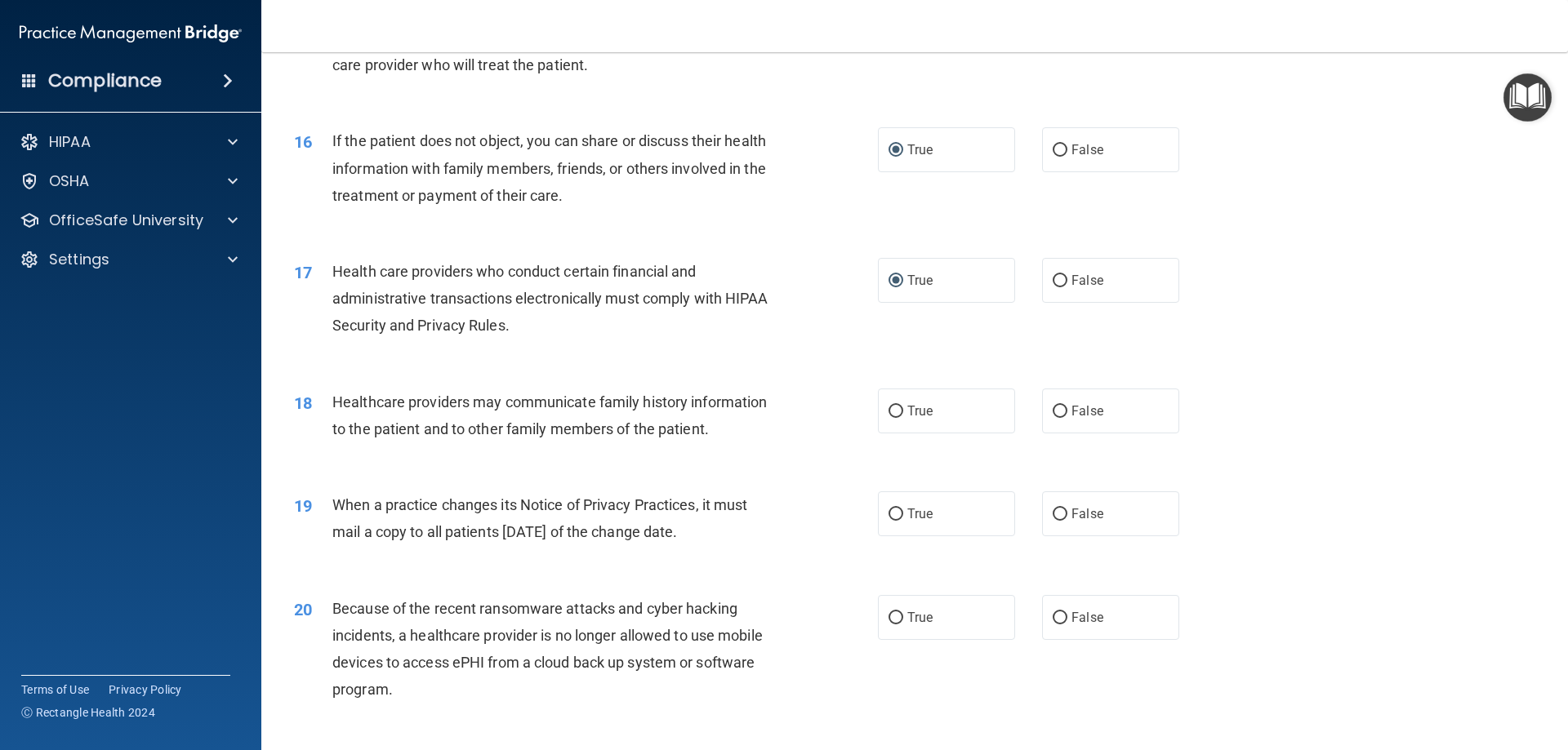
scroll to position [1877, 0]
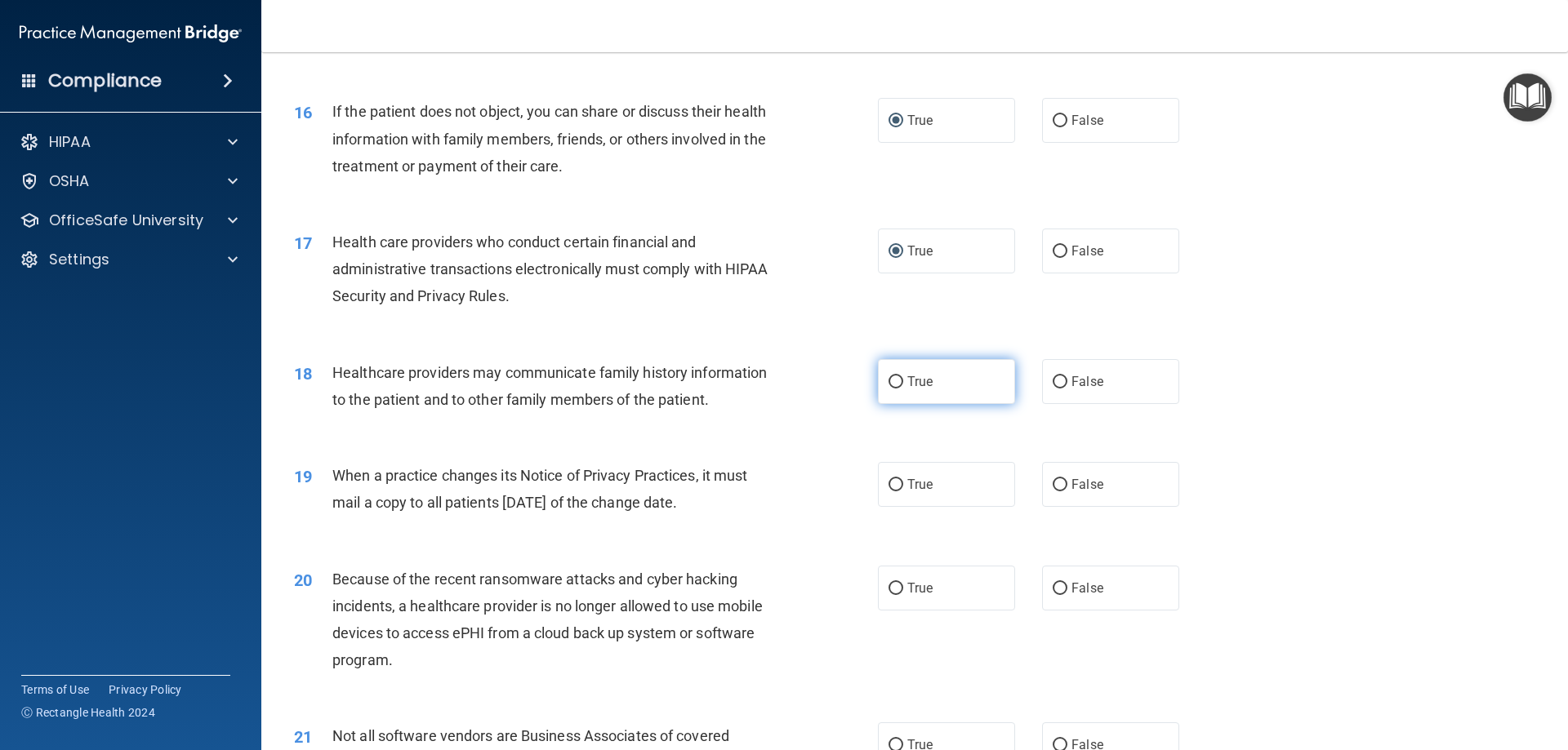
click at [894, 382] on input "True" at bounding box center [895, 382] width 15 height 13
radio input "true"
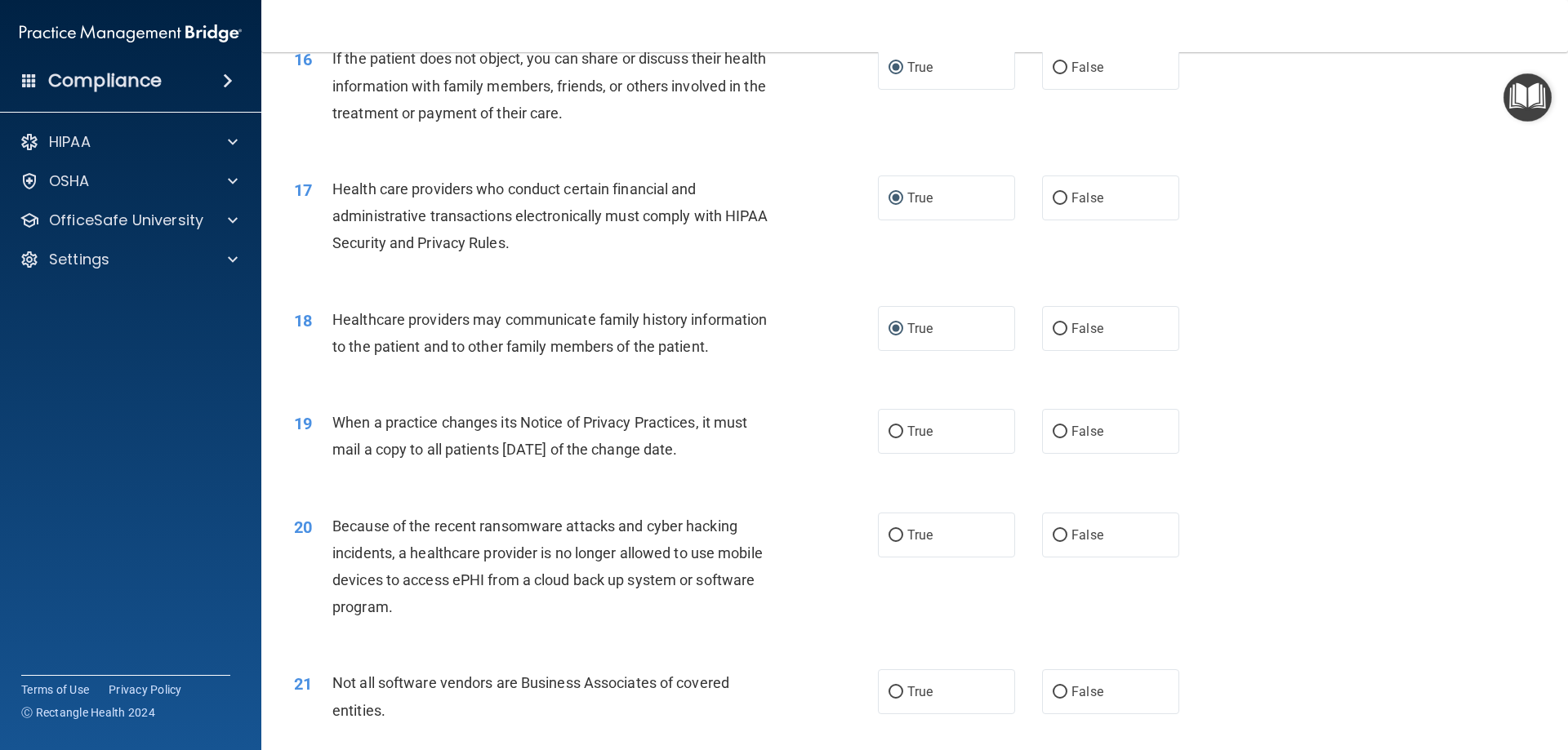
scroll to position [1960, 0]
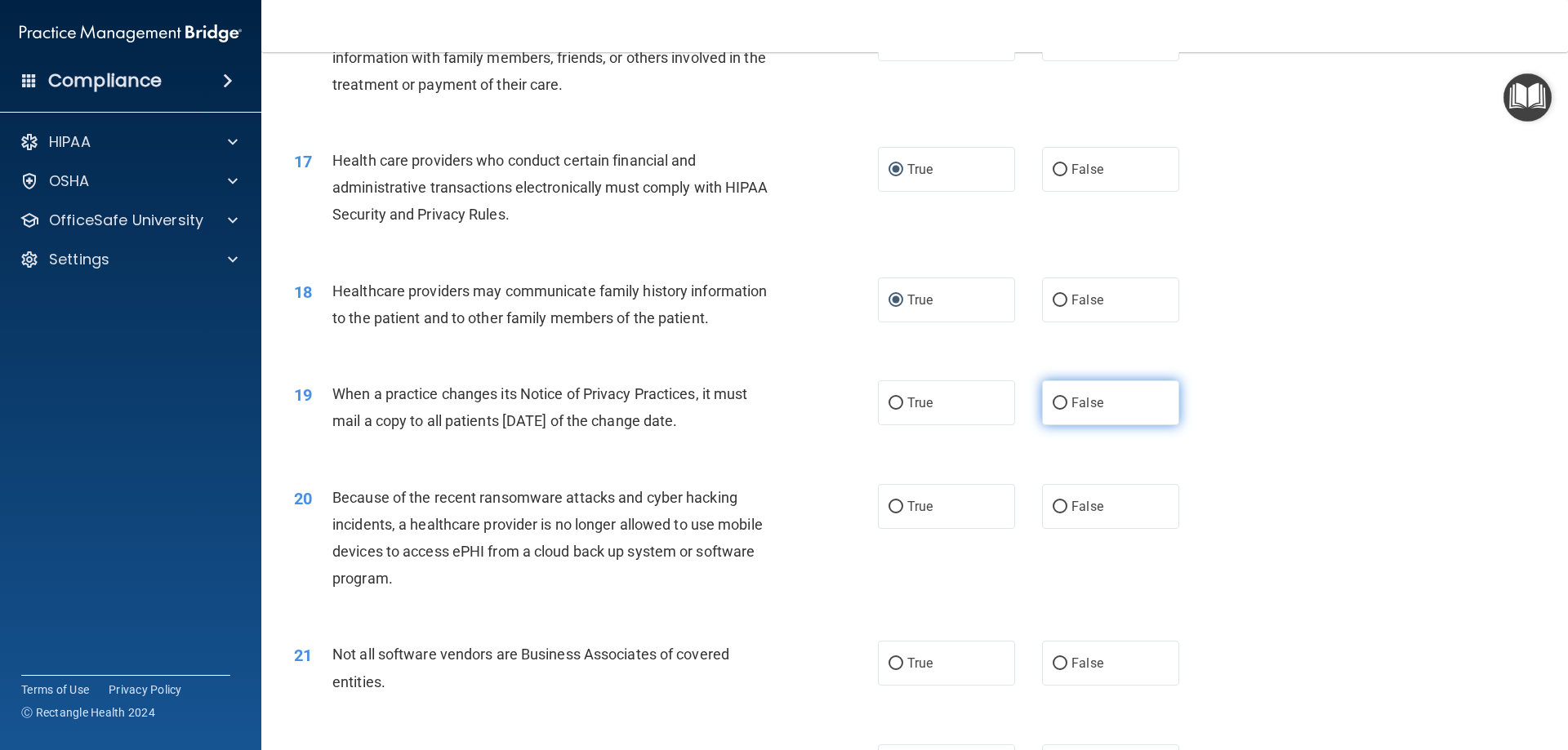
click at [1053, 402] on input "False" at bounding box center [1060, 404] width 15 height 13
radio input "true"
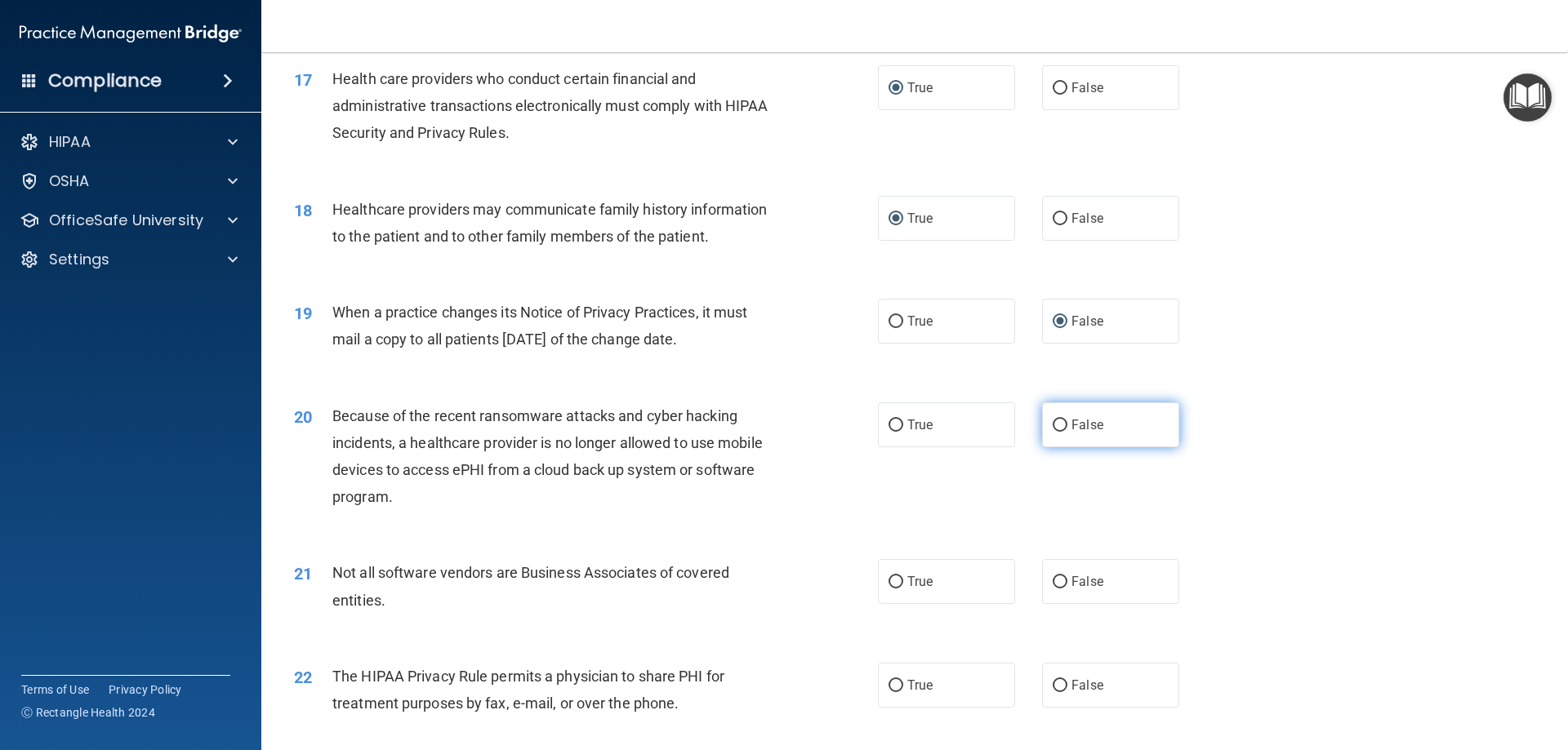
click at [1053, 427] on input "False" at bounding box center [1060, 426] width 15 height 13
radio input "true"
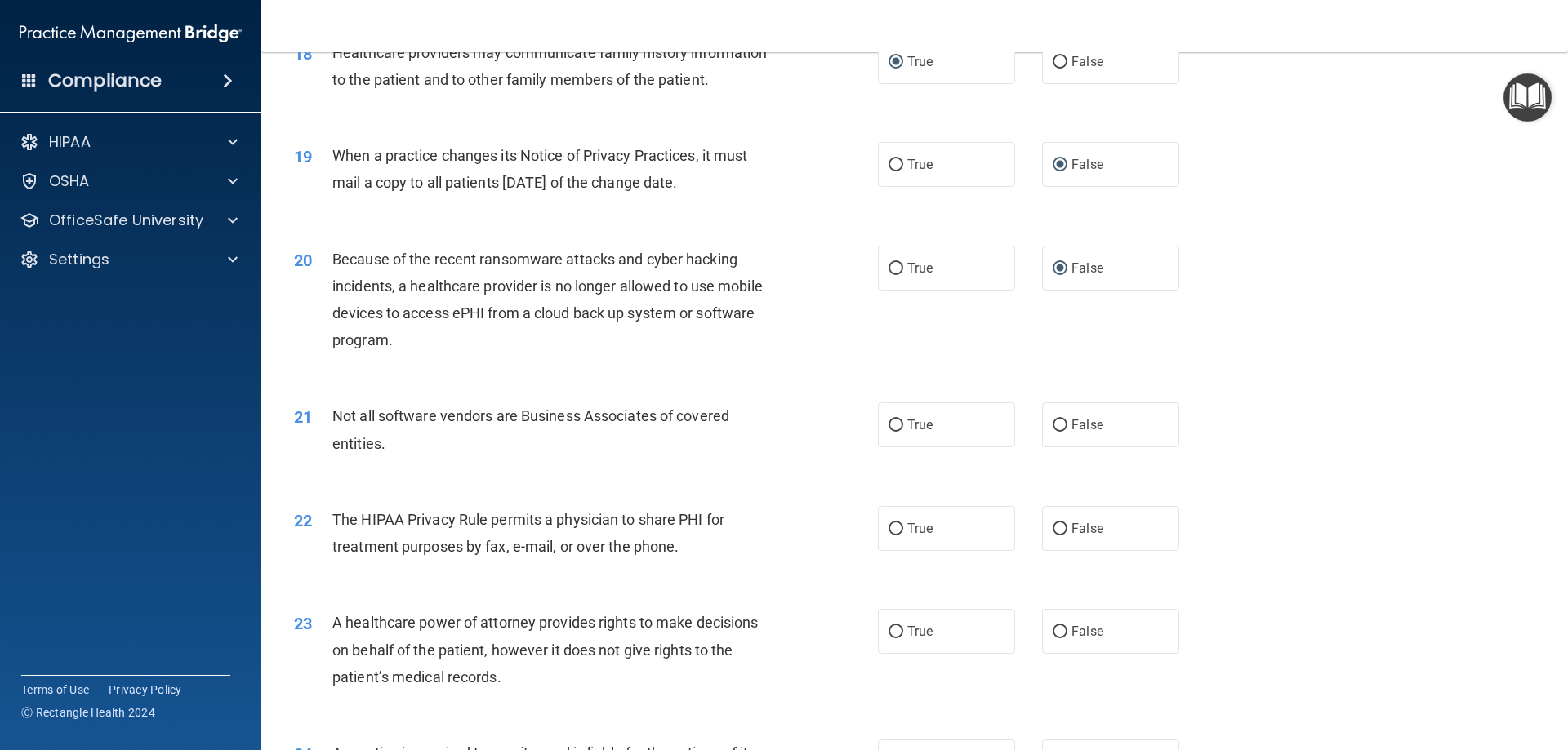
scroll to position [2205, 0]
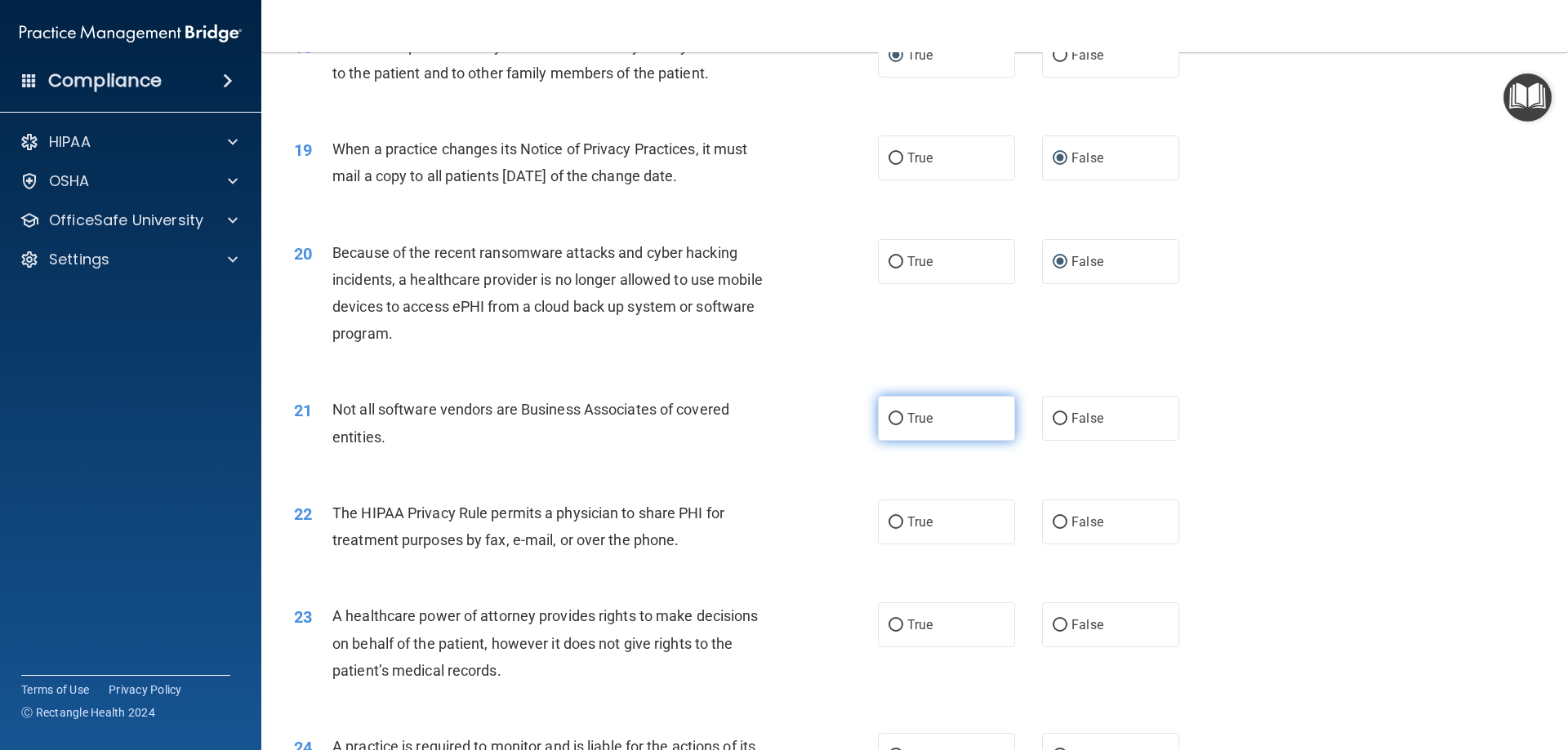
click at [894, 420] on input "True" at bounding box center [895, 419] width 15 height 13
radio input "true"
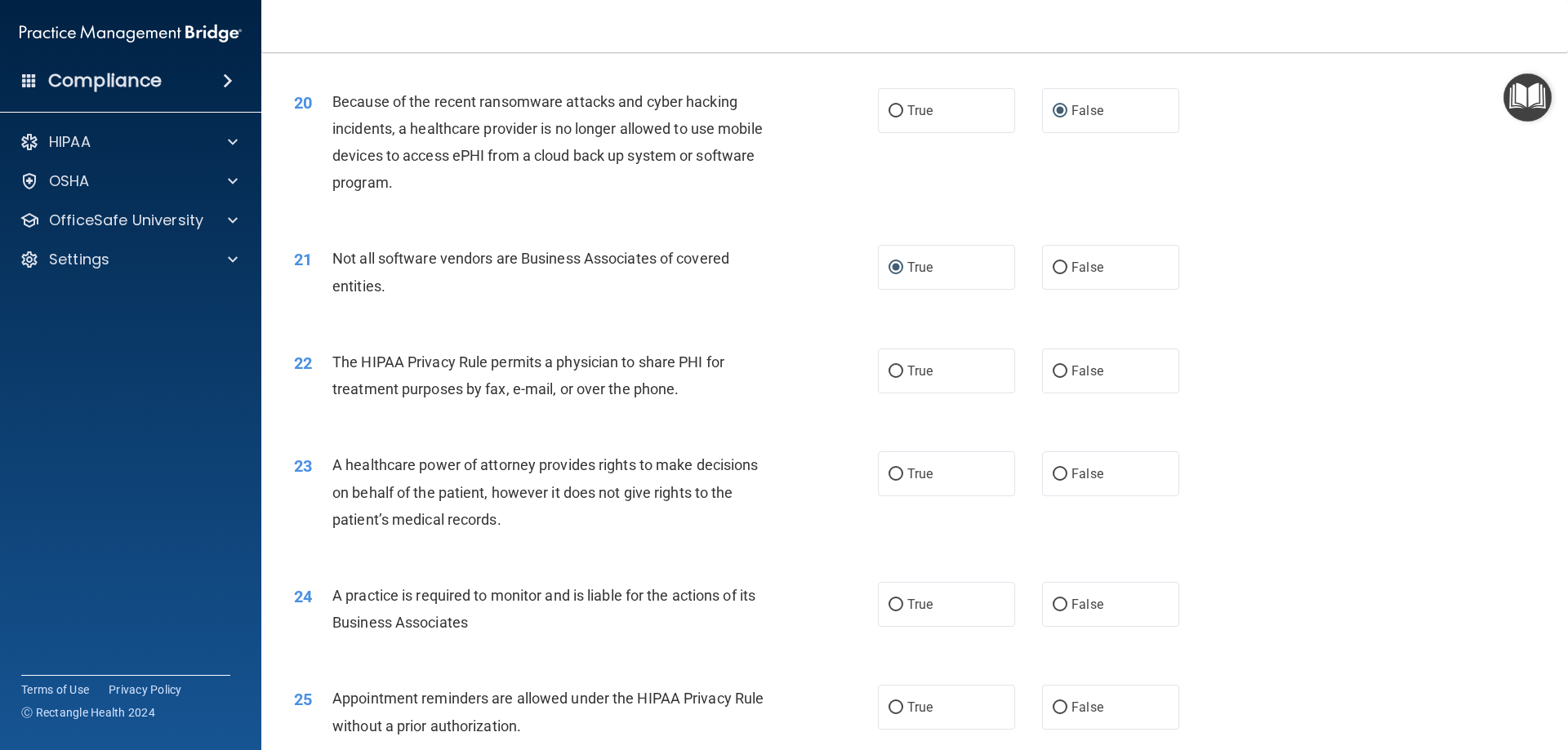
scroll to position [2368, 0]
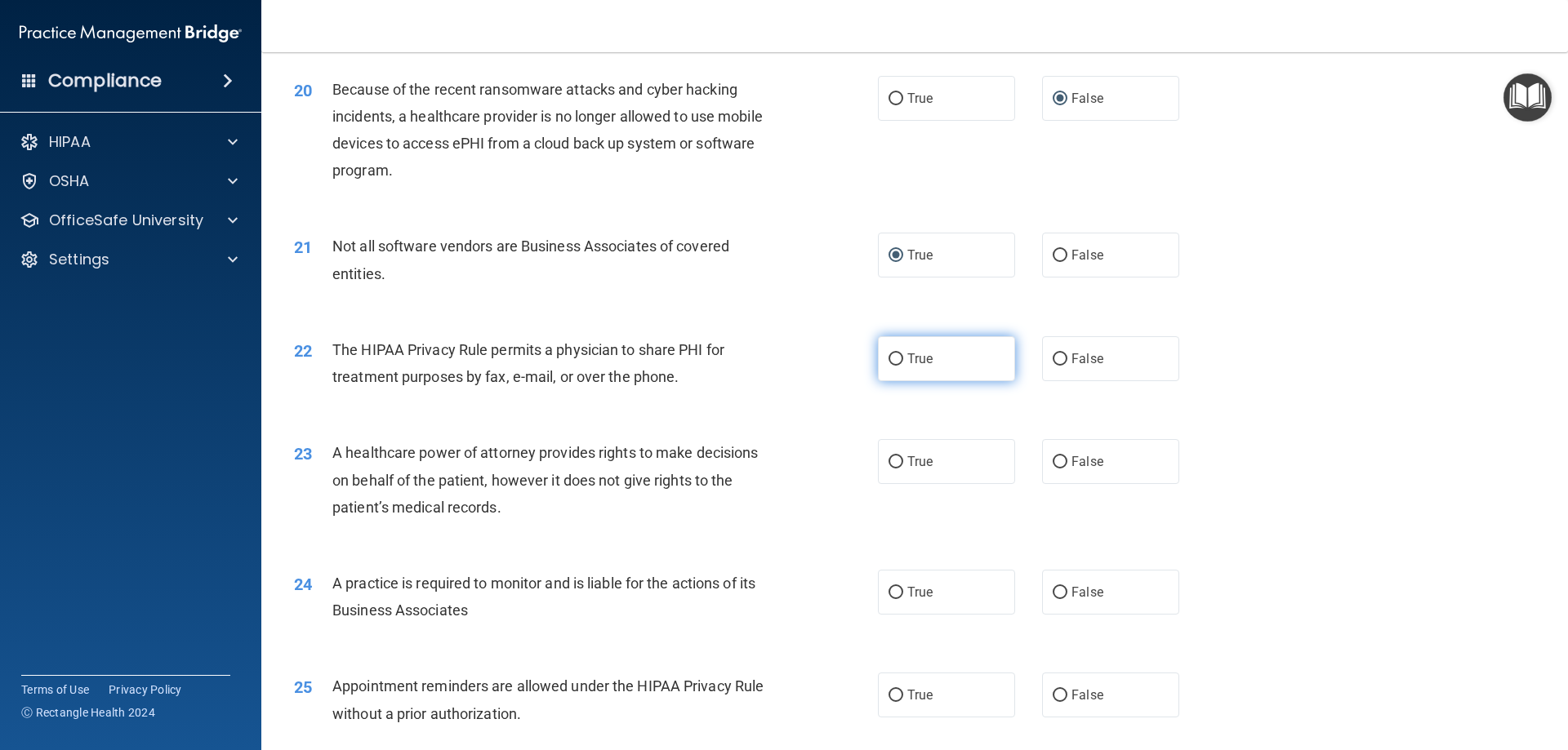
click at [890, 358] on input "True" at bounding box center [895, 359] width 15 height 13
radio input "true"
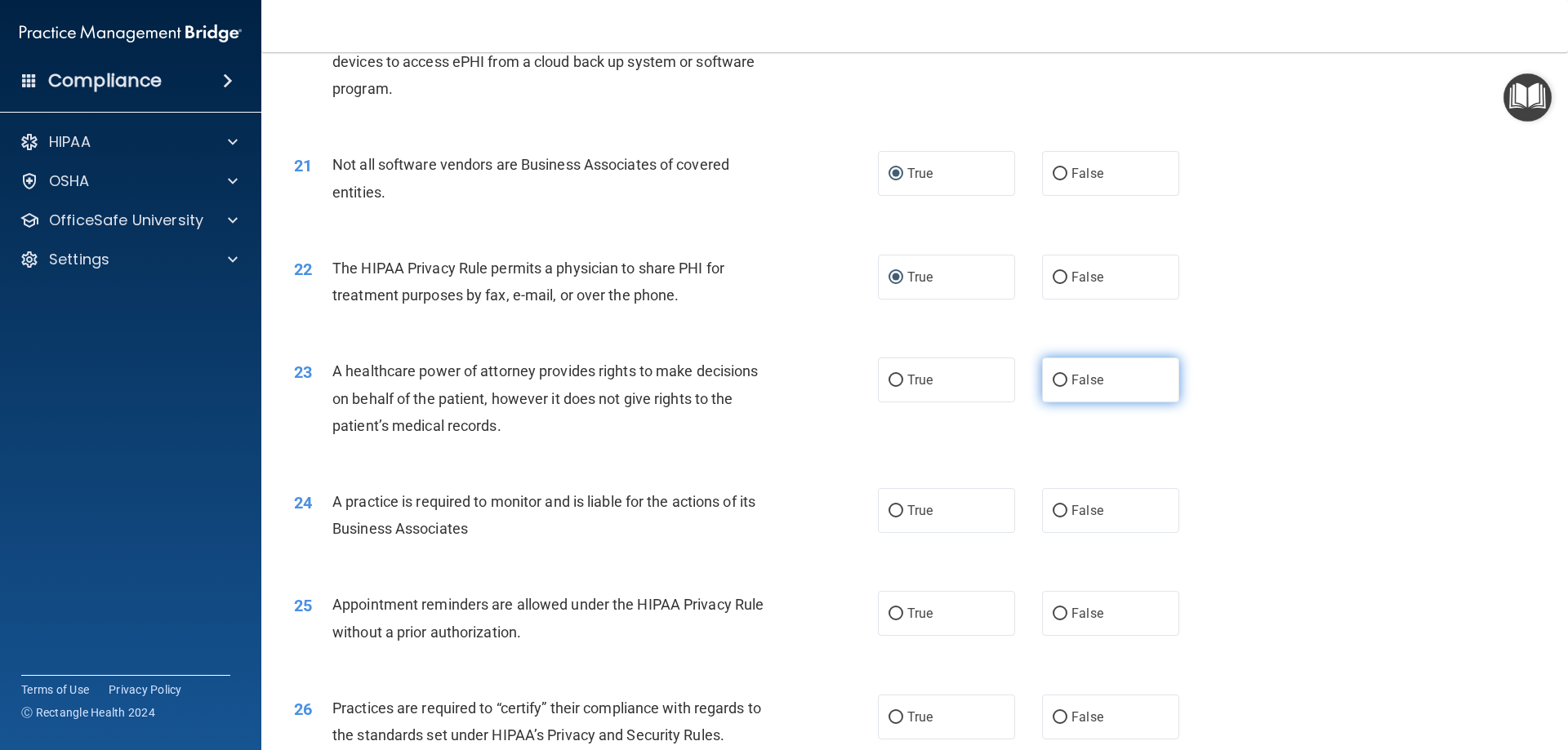
click at [1054, 378] on input "False" at bounding box center [1060, 380] width 15 height 13
radio input "true"
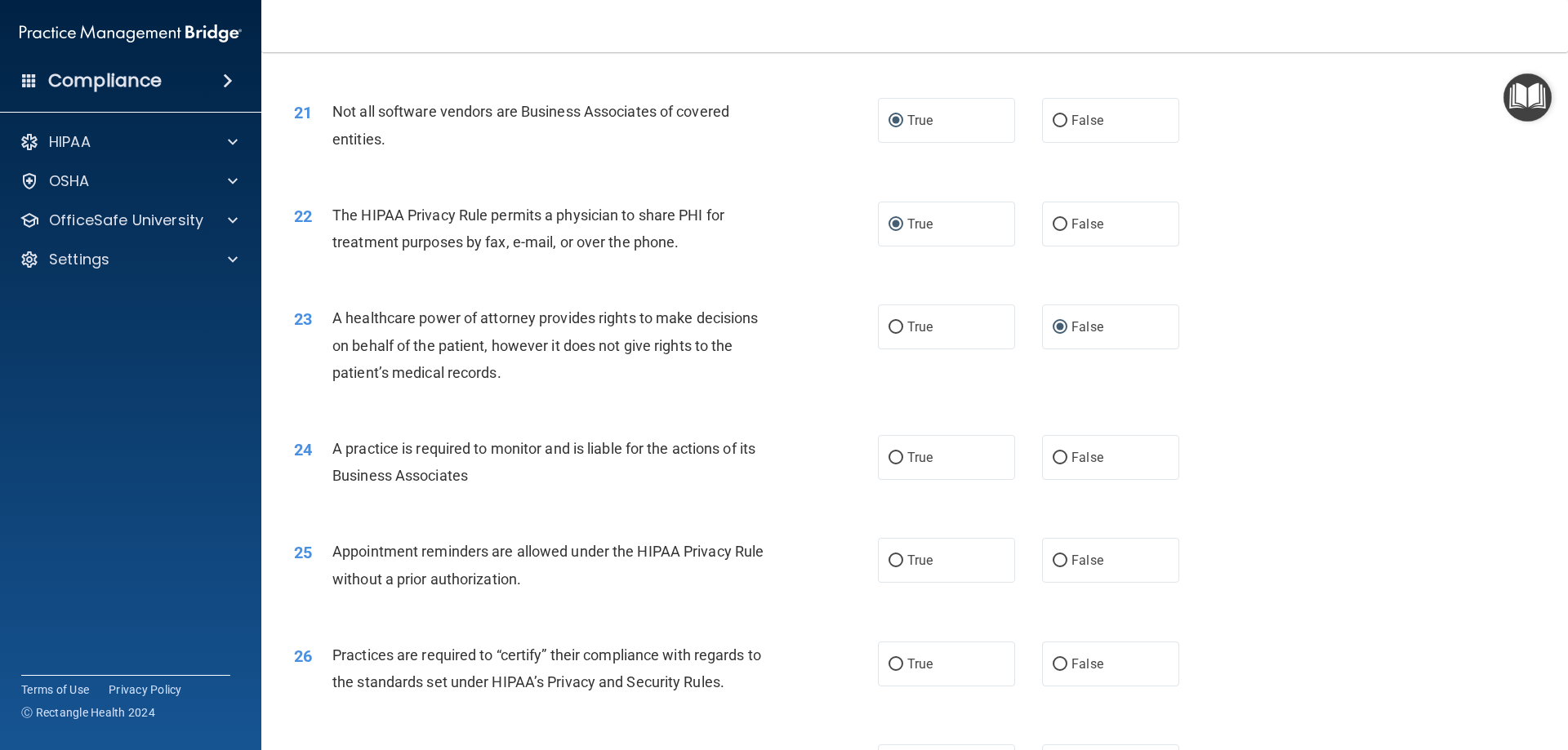
scroll to position [2531, 0]
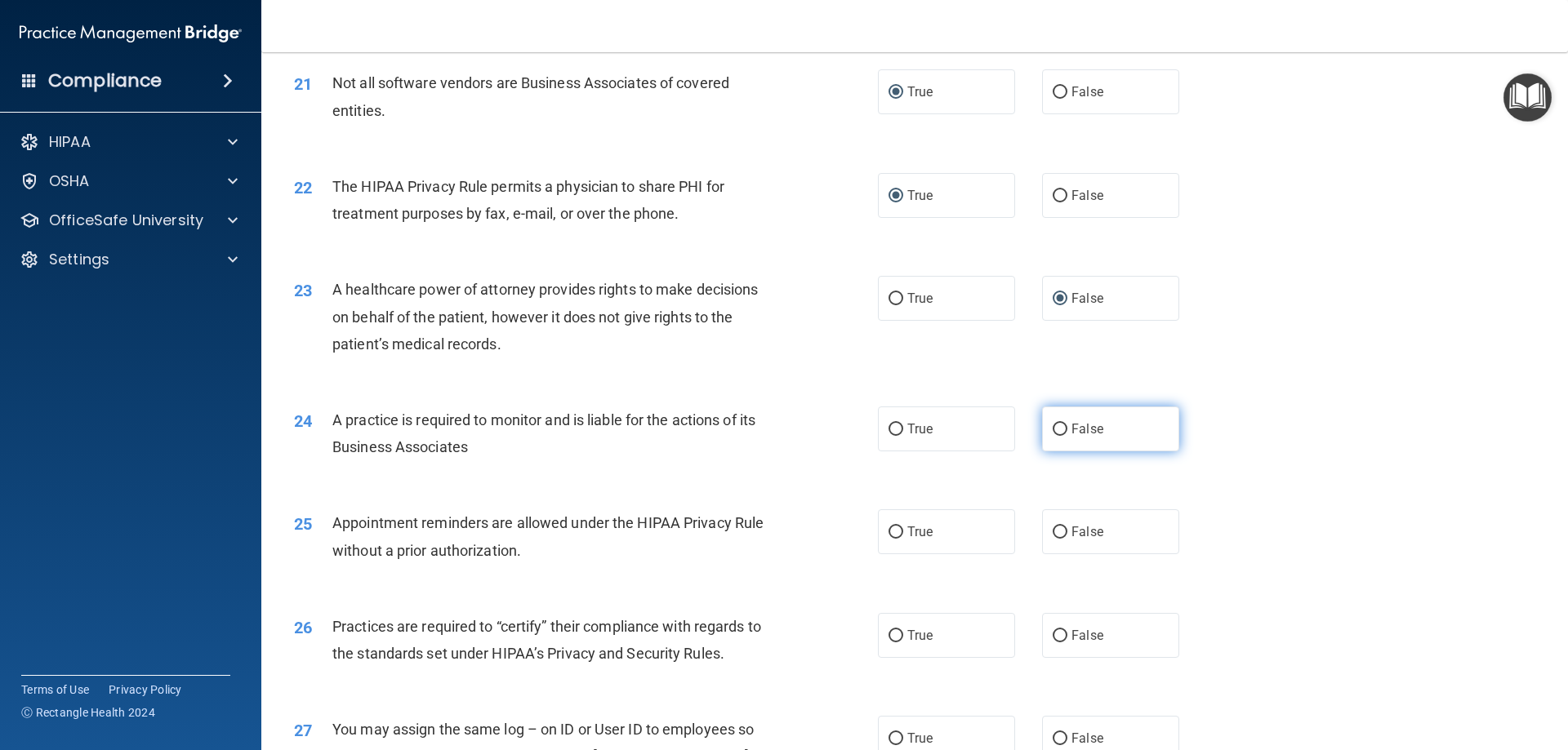
click at [1053, 431] on input "False" at bounding box center [1060, 430] width 15 height 13
radio input "true"
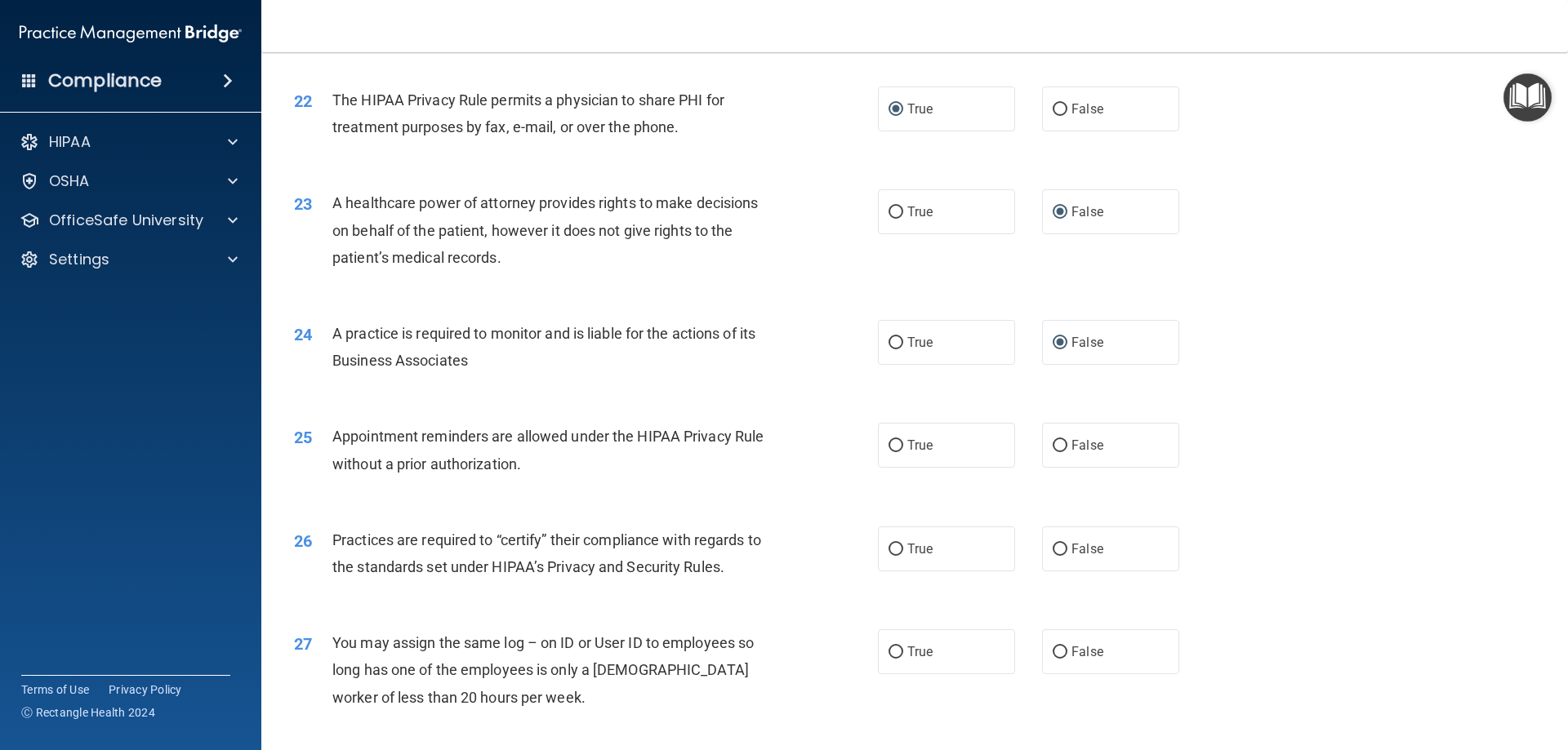
scroll to position [2694, 0]
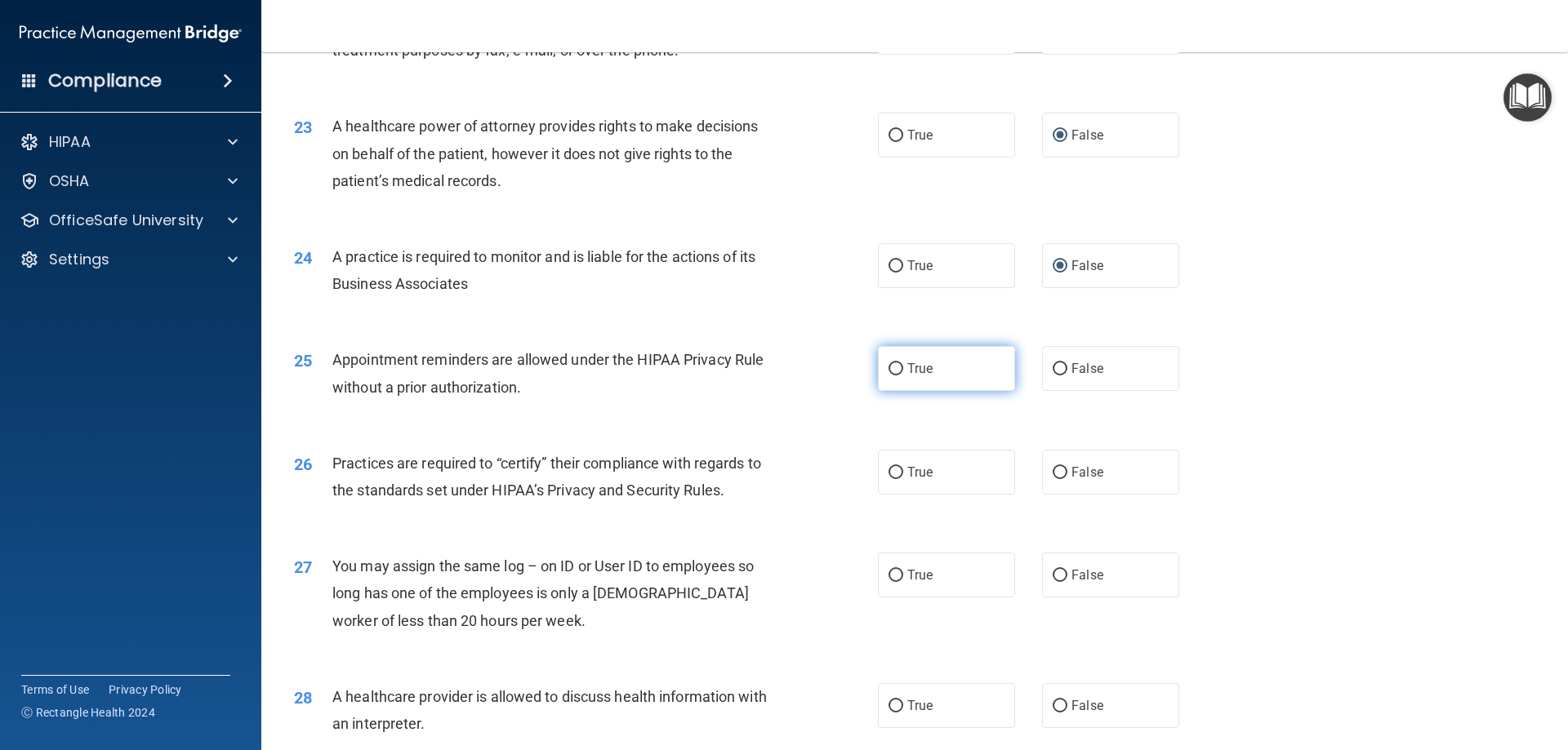
click at [890, 369] on input "True" at bounding box center [895, 369] width 15 height 13
radio input "true"
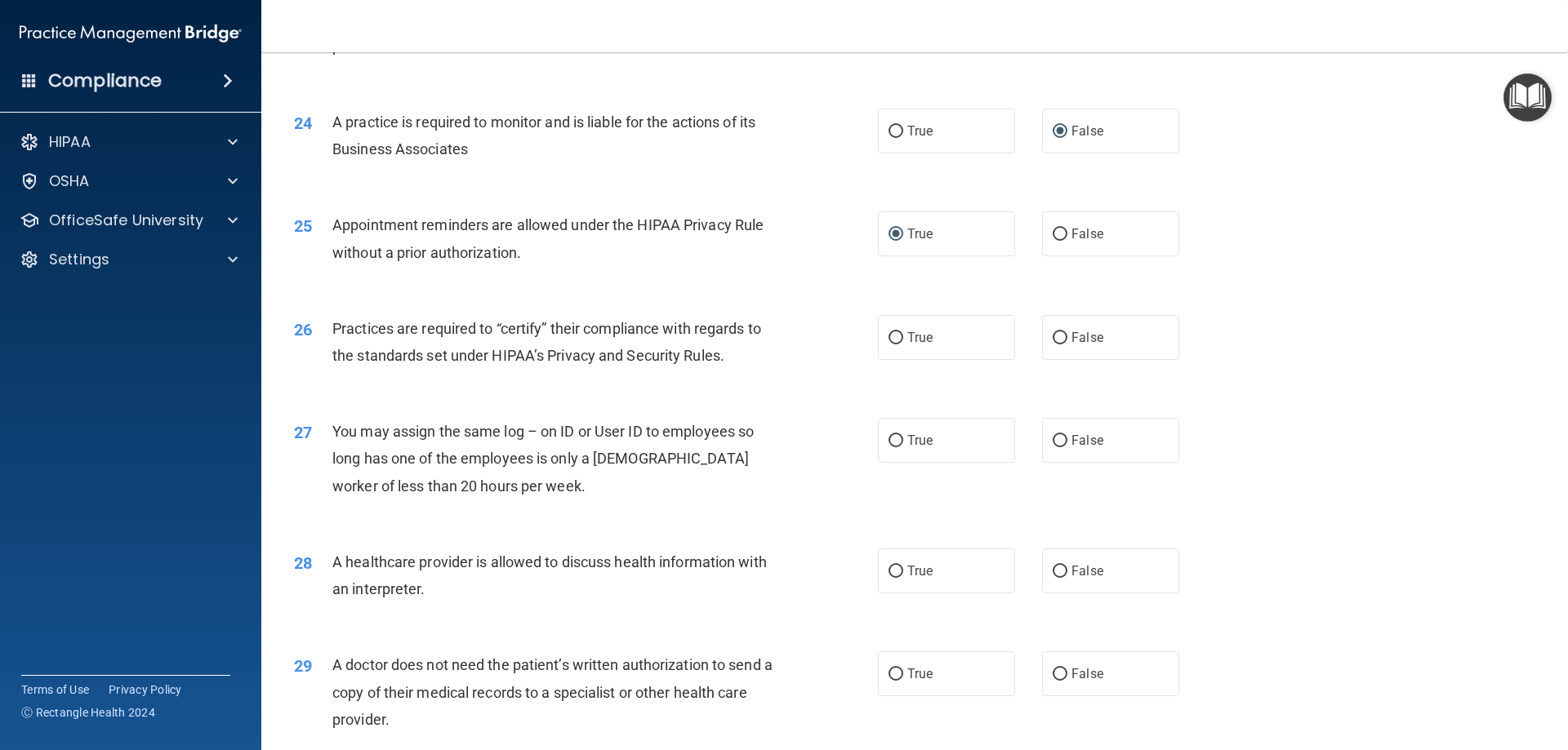
scroll to position [2858, 0]
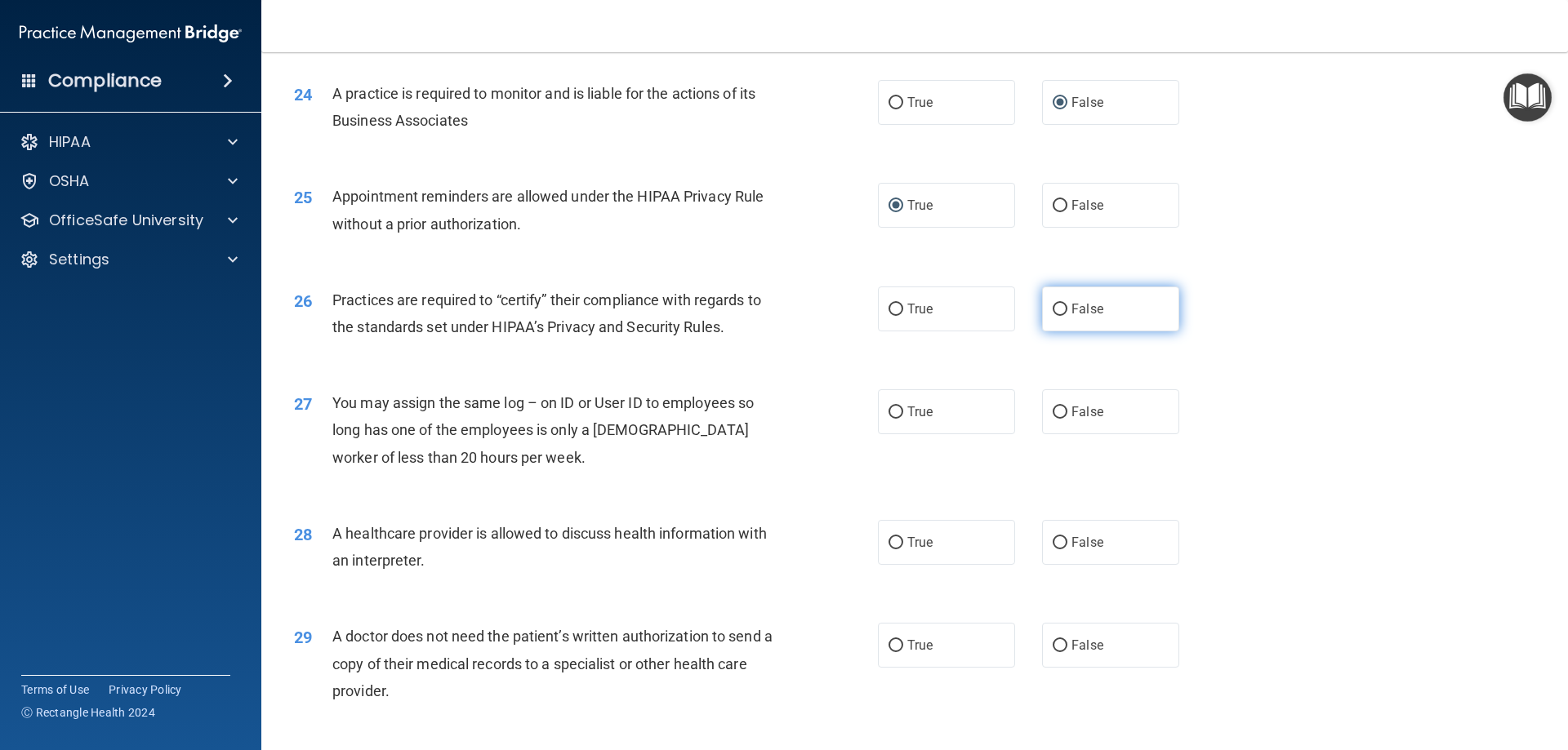
click at [1053, 306] on input "False" at bounding box center [1060, 310] width 15 height 13
radio input "true"
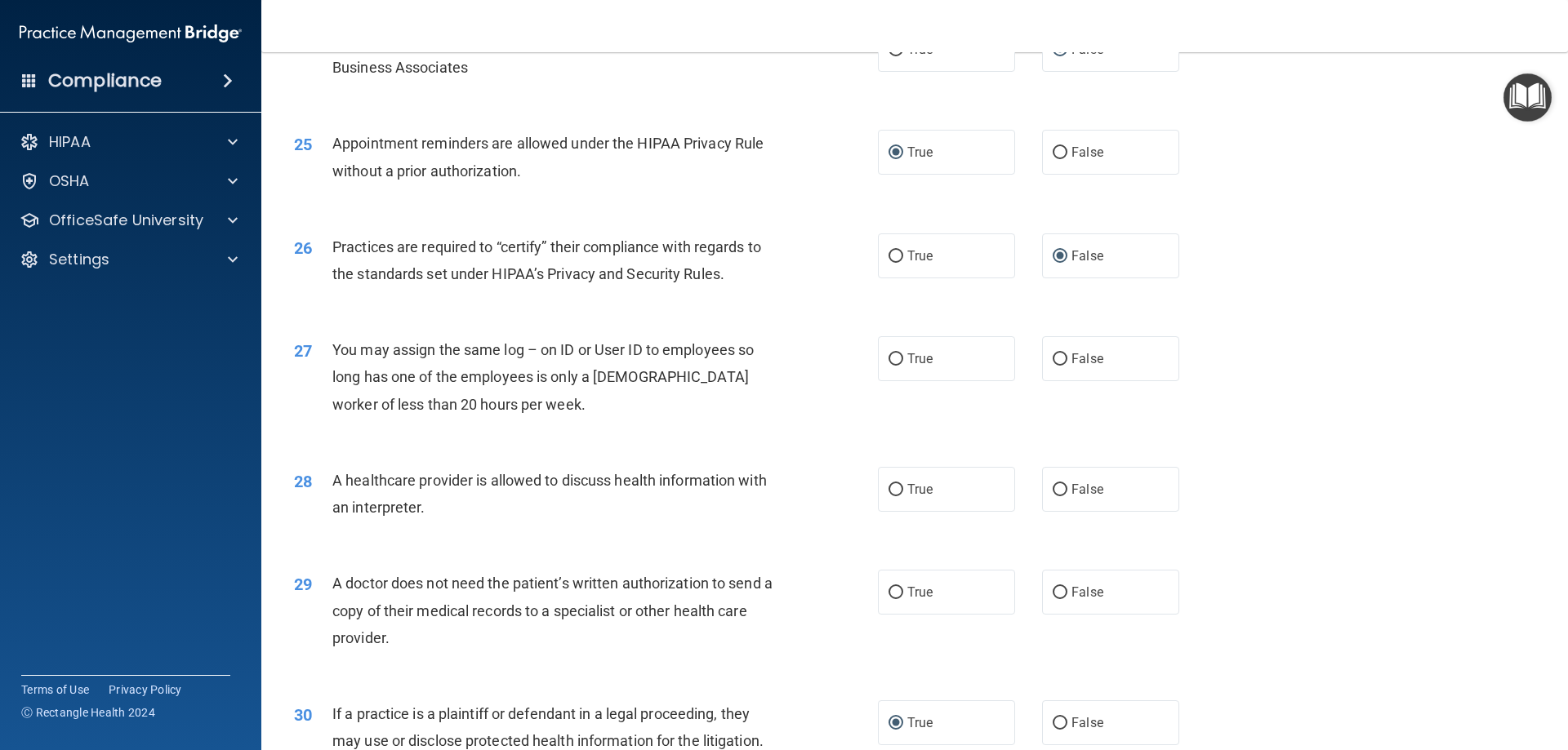
scroll to position [2939, 0]
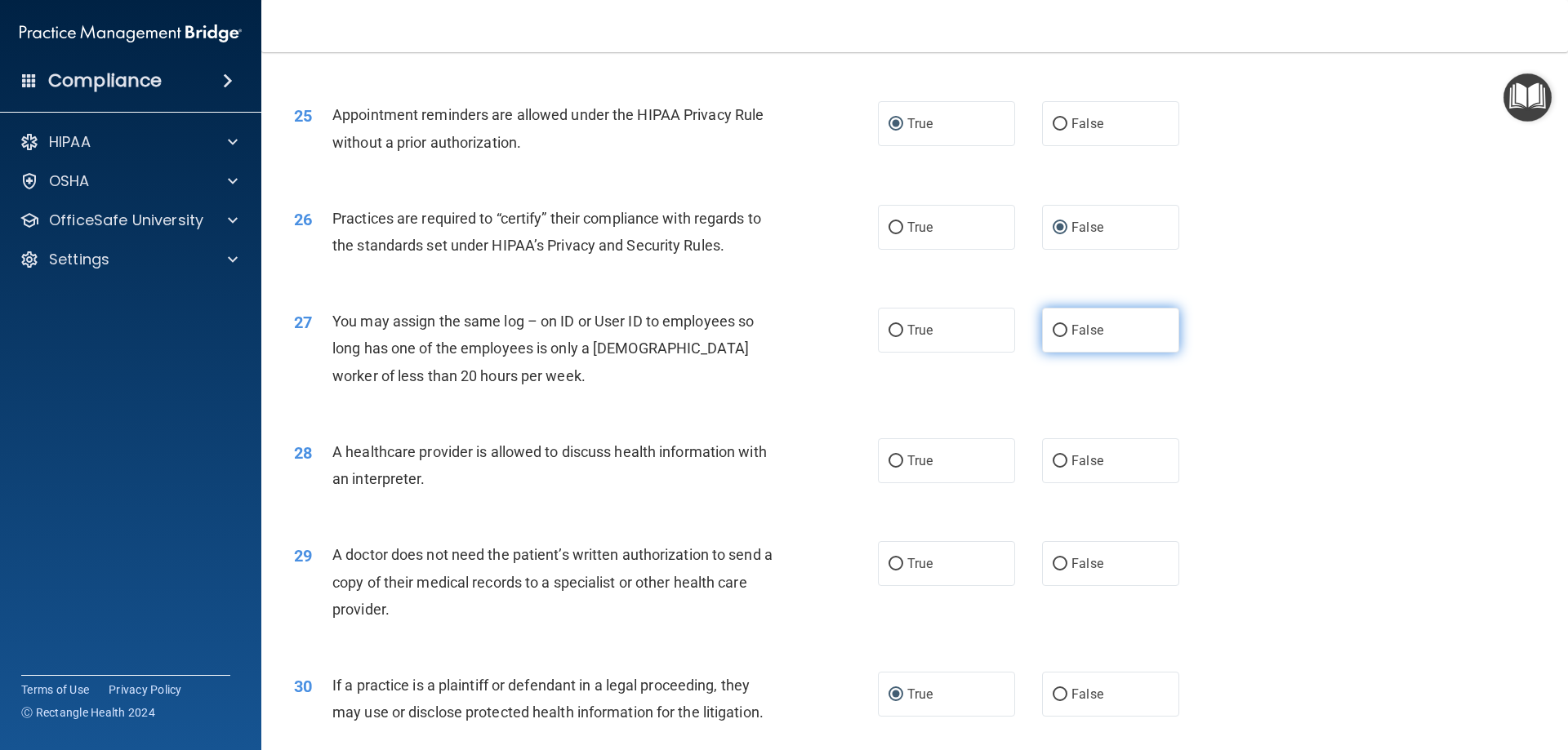
click at [1054, 328] on input "False" at bounding box center [1060, 331] width 15 height 13
radio input "true"
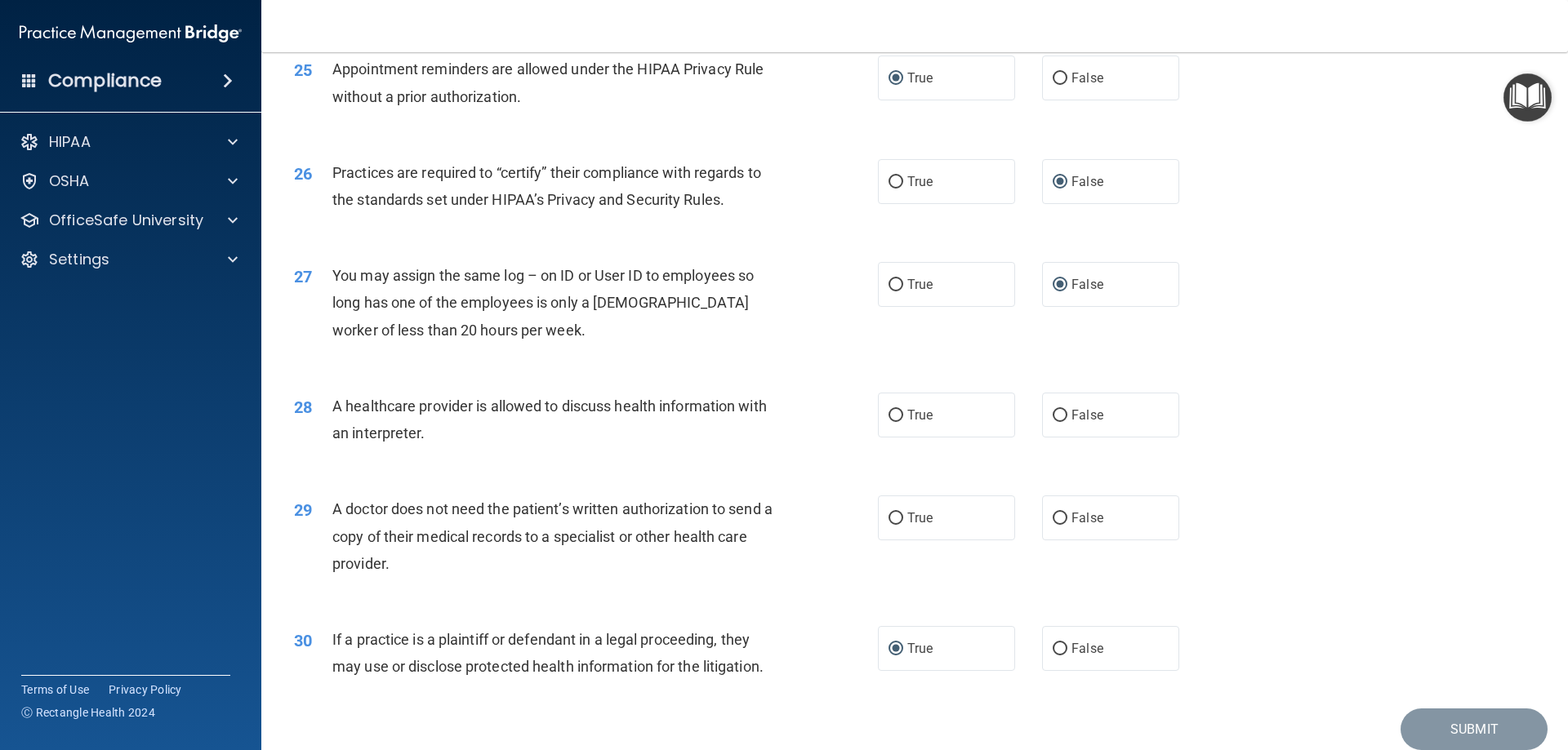
scroll to position [3021, 0]
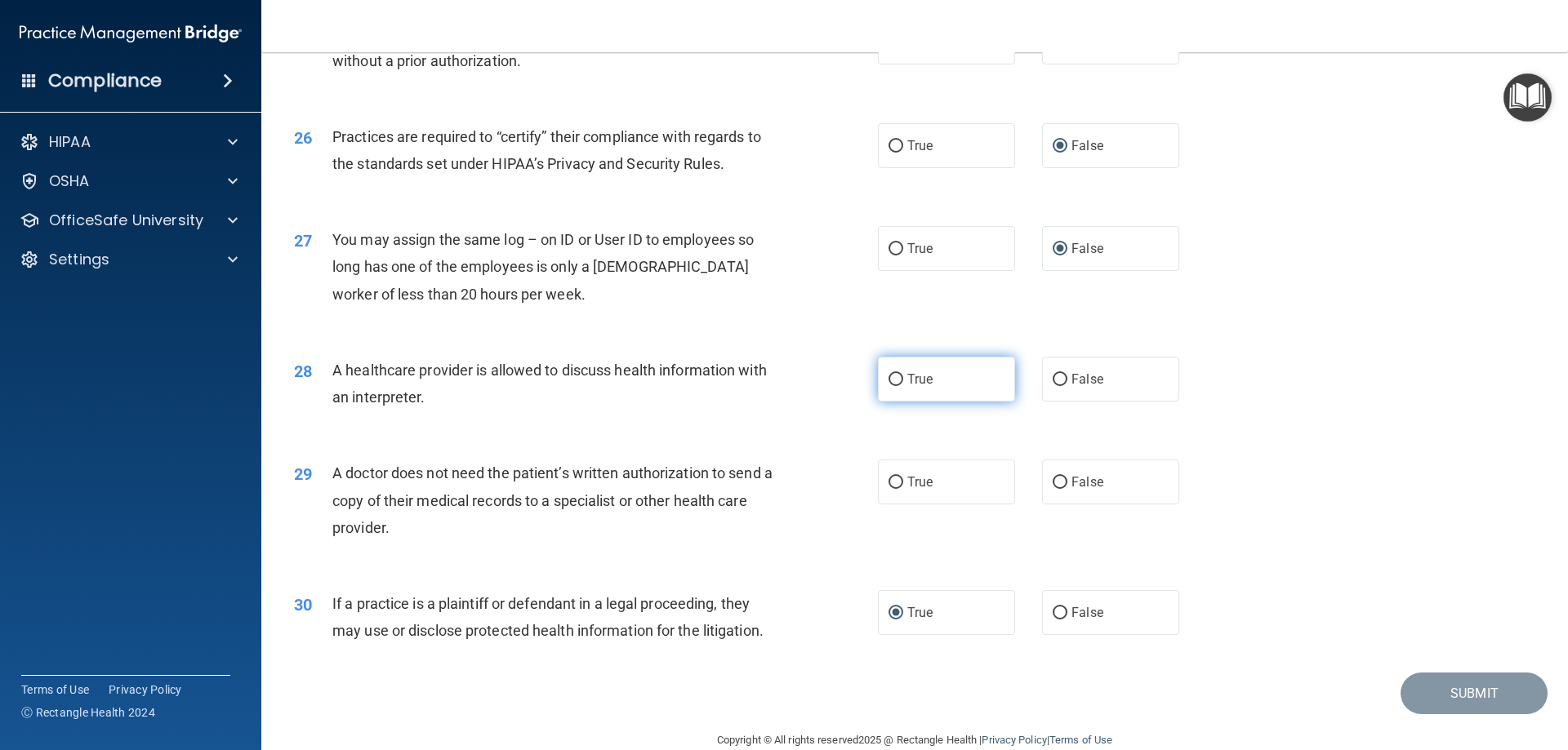
click at [889, 378] on input "True" at bounding box center [895, 379] width 15 height 13
radio input "true"
click at [1053, 484] on input "False" at bounding box center [1060, 483] width 15 height 13
radio input "true"
click at [1429, 696] on button "Submit" at bounding box center [1474, 693] width 147 height 42
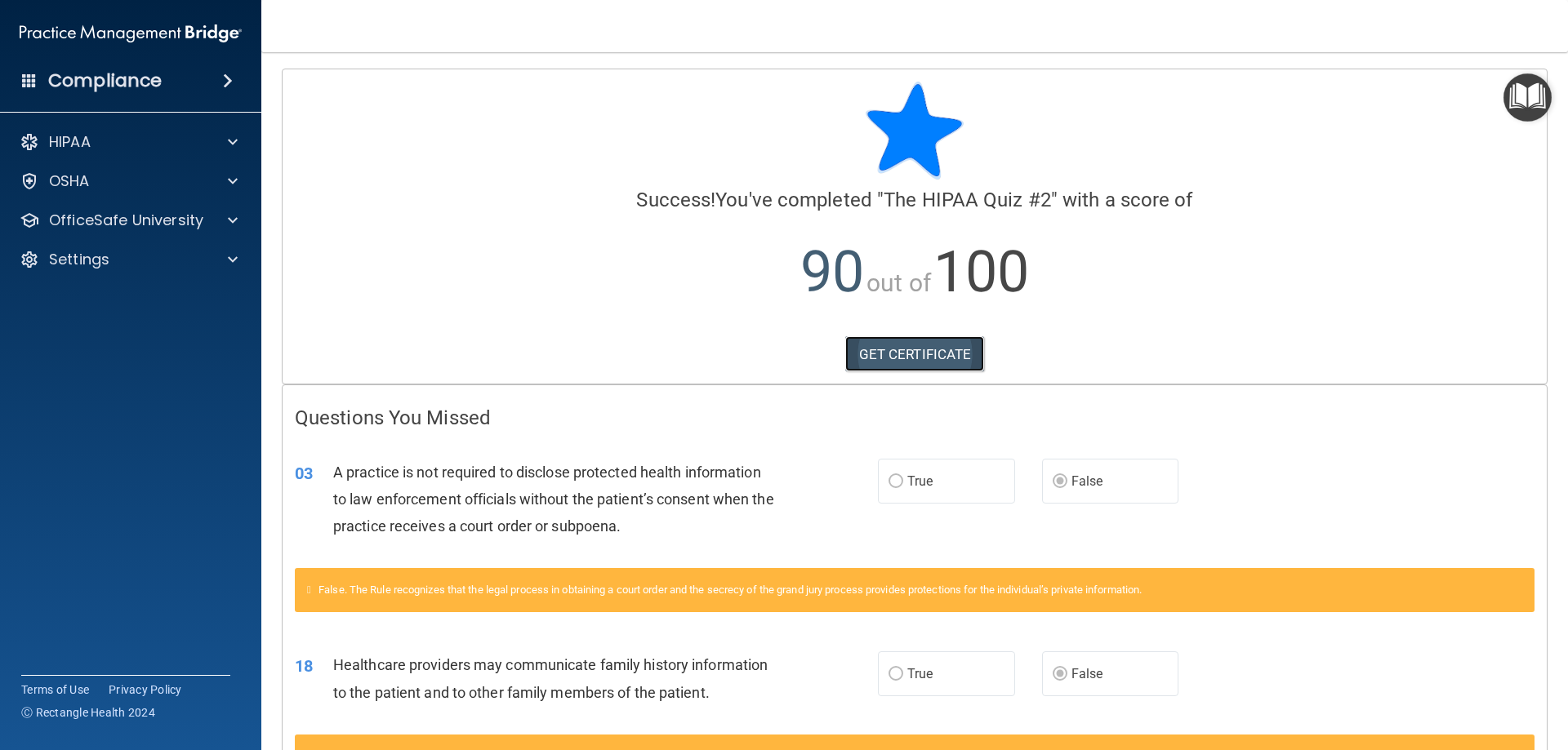
click at [884, 350] on link "GET CERTIFICATE" at bounding box center [915, 354] width 139 height 36
click at [135, 222] on p "OfficeSafe University" at bounding box center [126, 221] width 154 height 19
click at [124, 252] on p "HIPAA Training" at bounding box center [77, 259] width 135 height 16
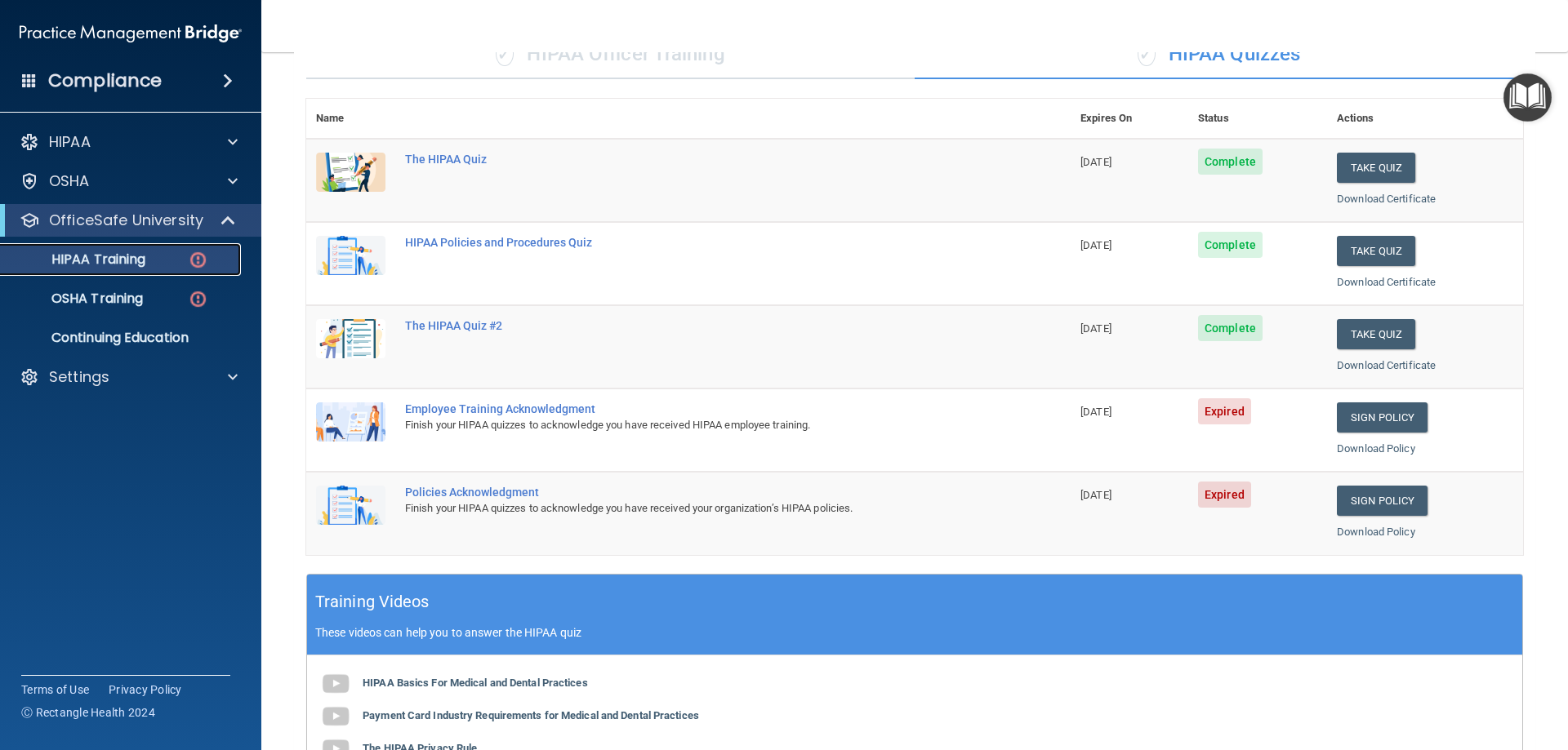
scroll to position [245, 0]
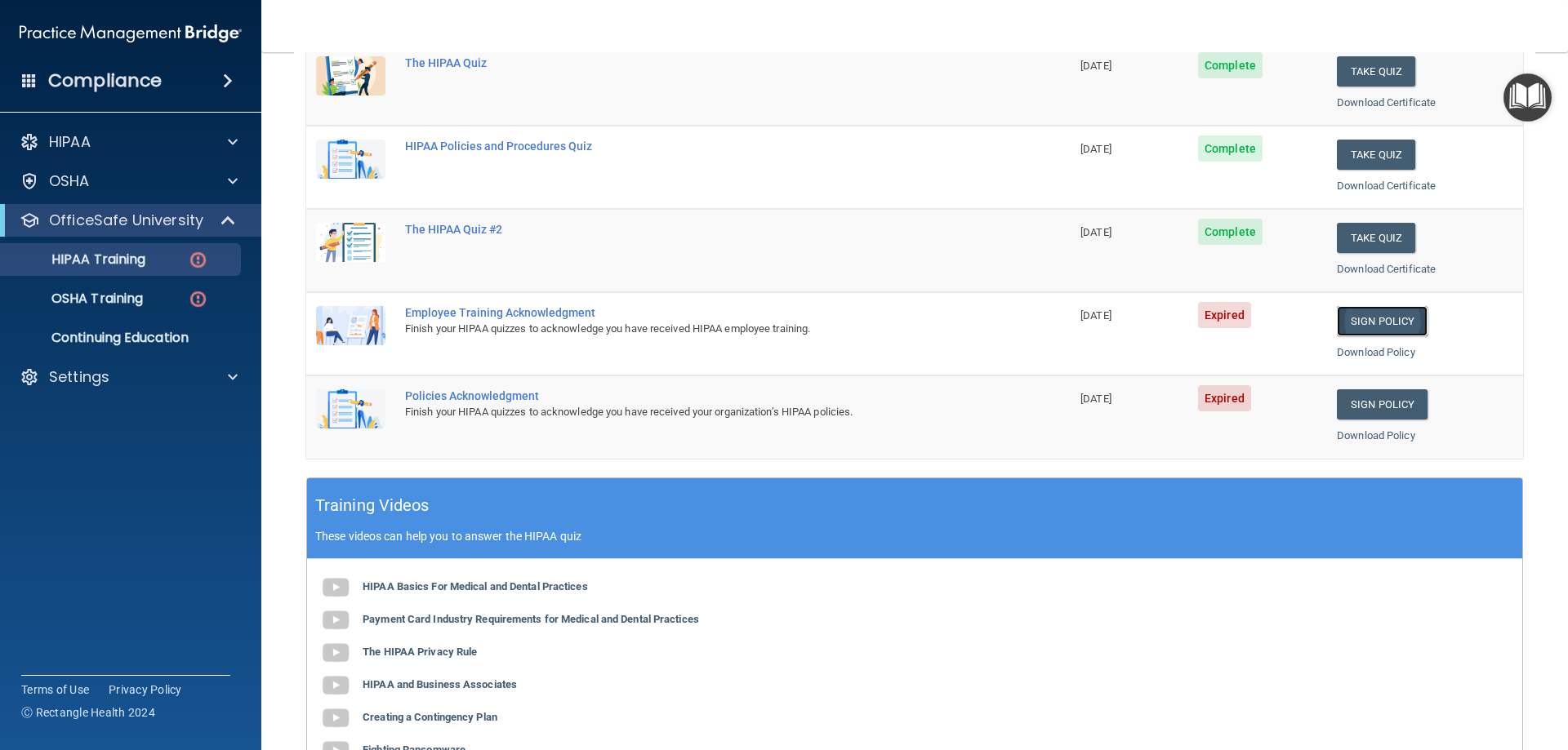
click at [1368, 321] on link "Sign Policy" at bounding box center [1382, 320] width 91 height 30
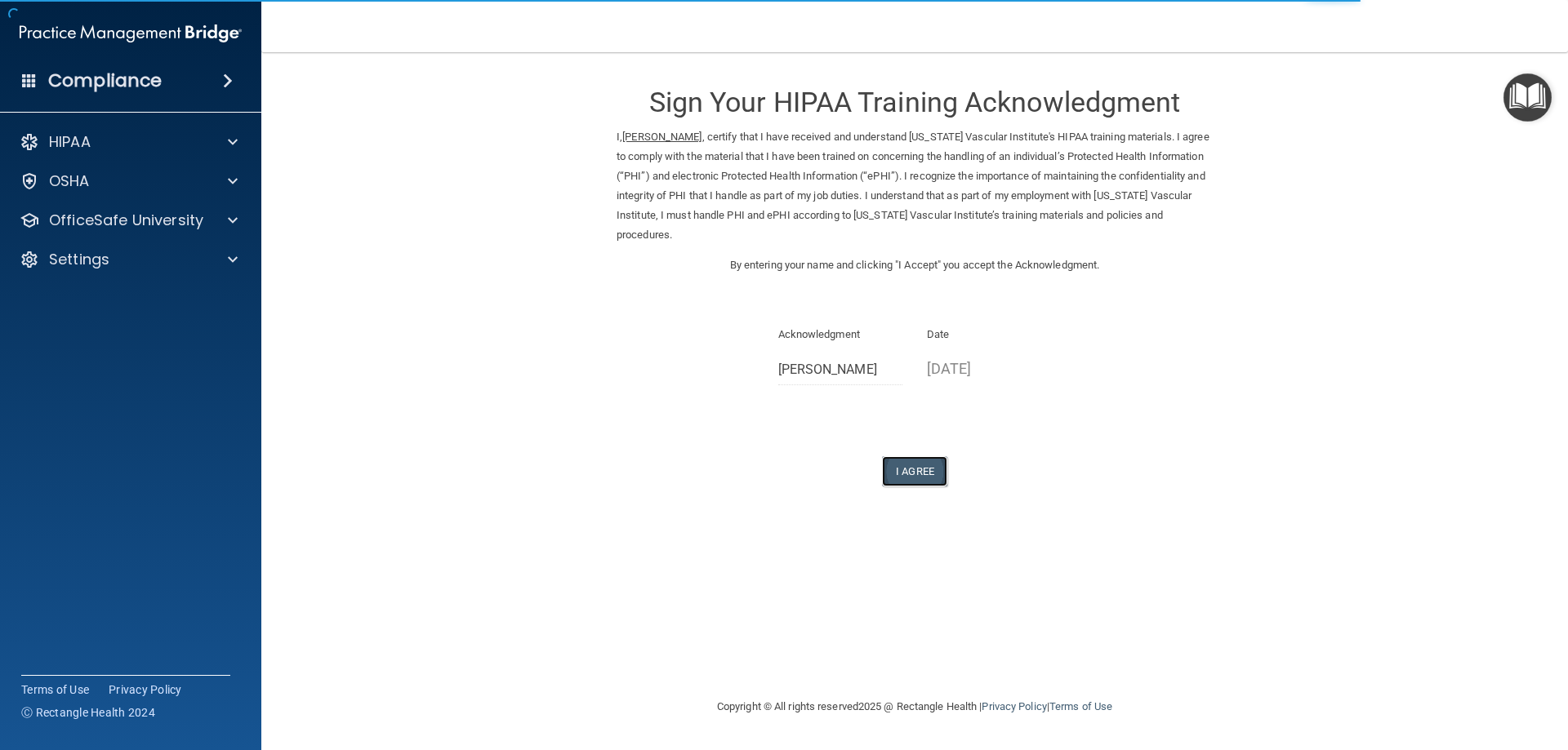
click at [902, 457] on button "I Agree" at bounding box center [914, 471] width 65 height 30
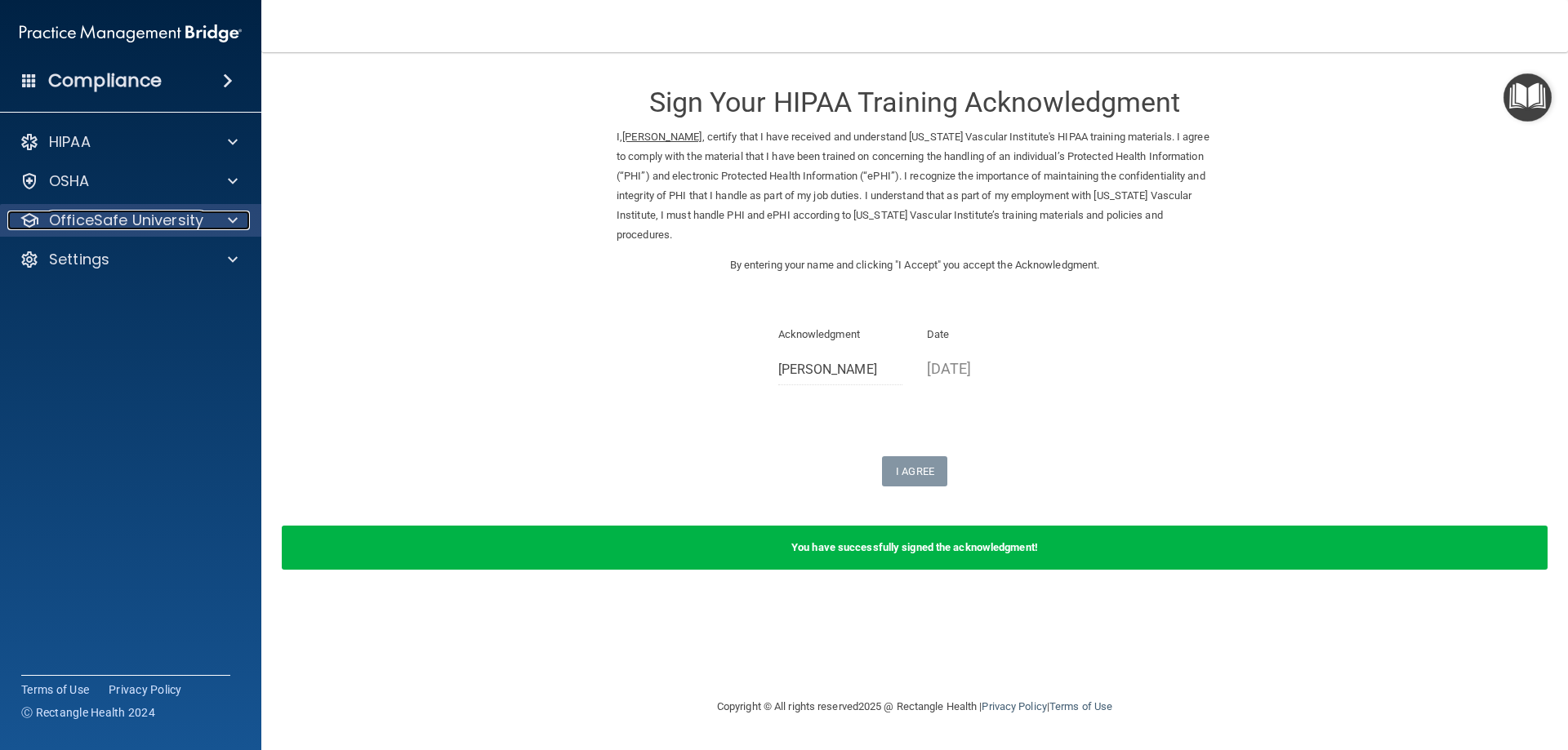
click at [93, 221] on p "OfficeSafe University" at bounding box center [126, 221] width 154 height 19
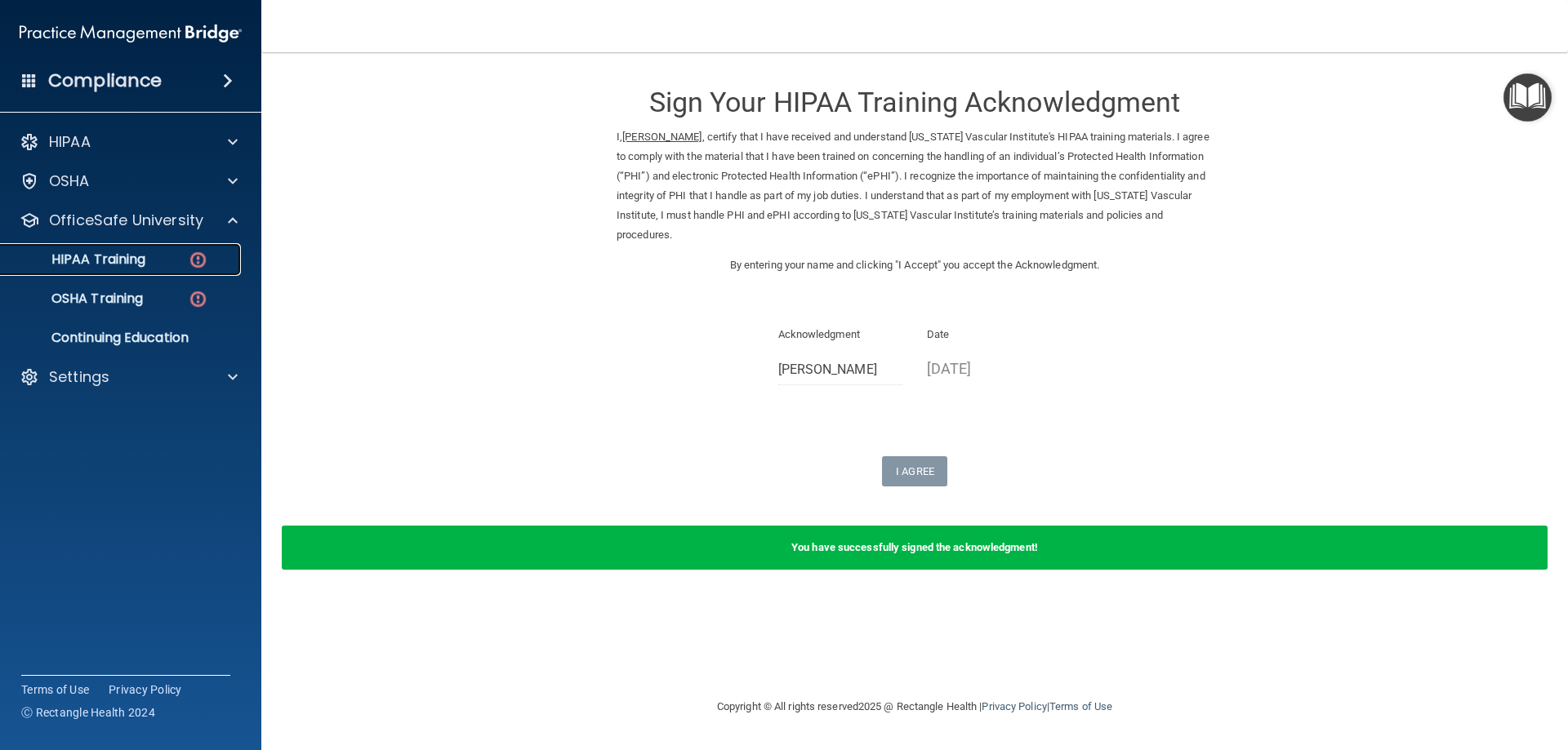
click at [102, 257] on p "HIPAA Training" at bounding box center [77, 259] width 135 height 16
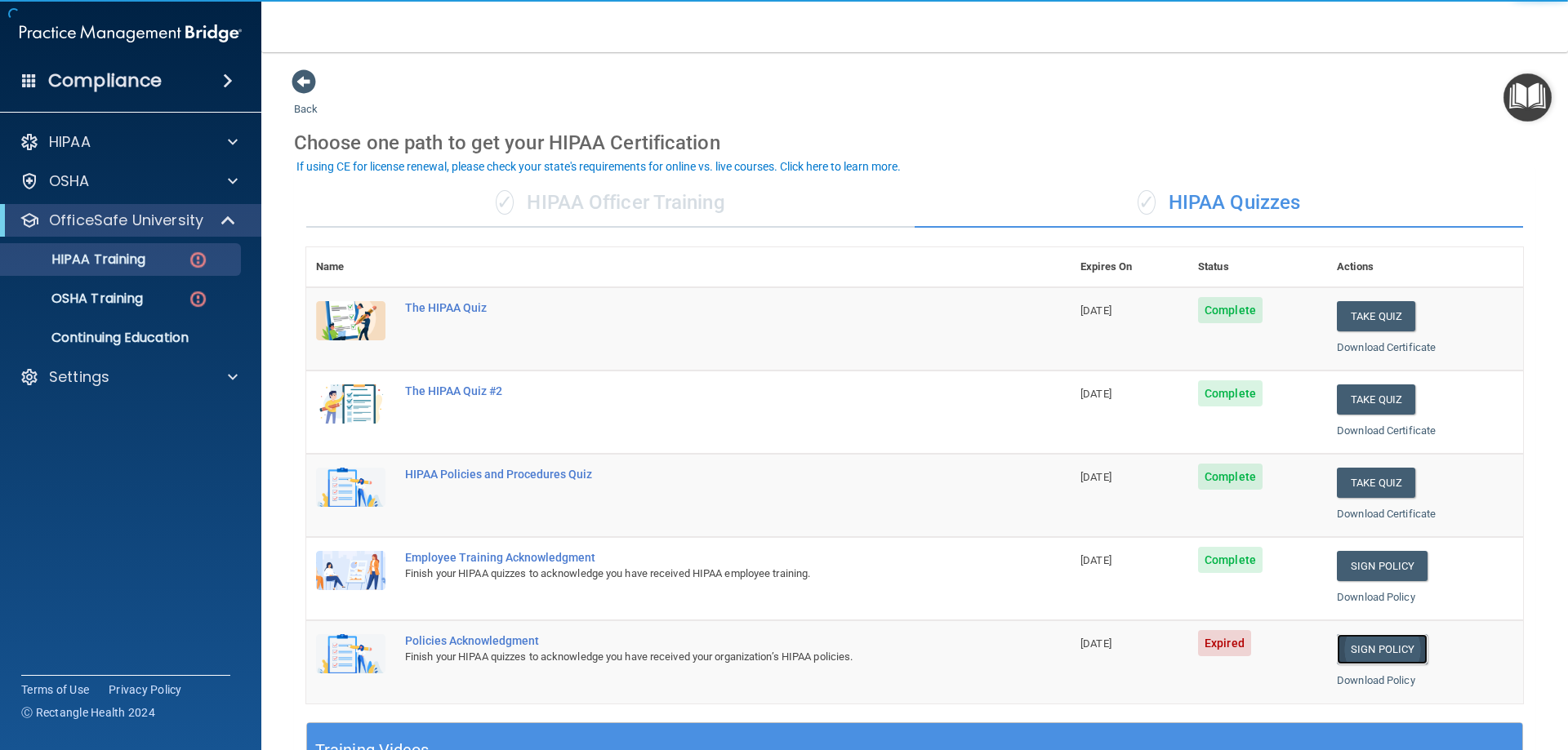
click at [1356, 648] on link "Sign Policy" at bounding box center [1382, 649] width 91 height 30
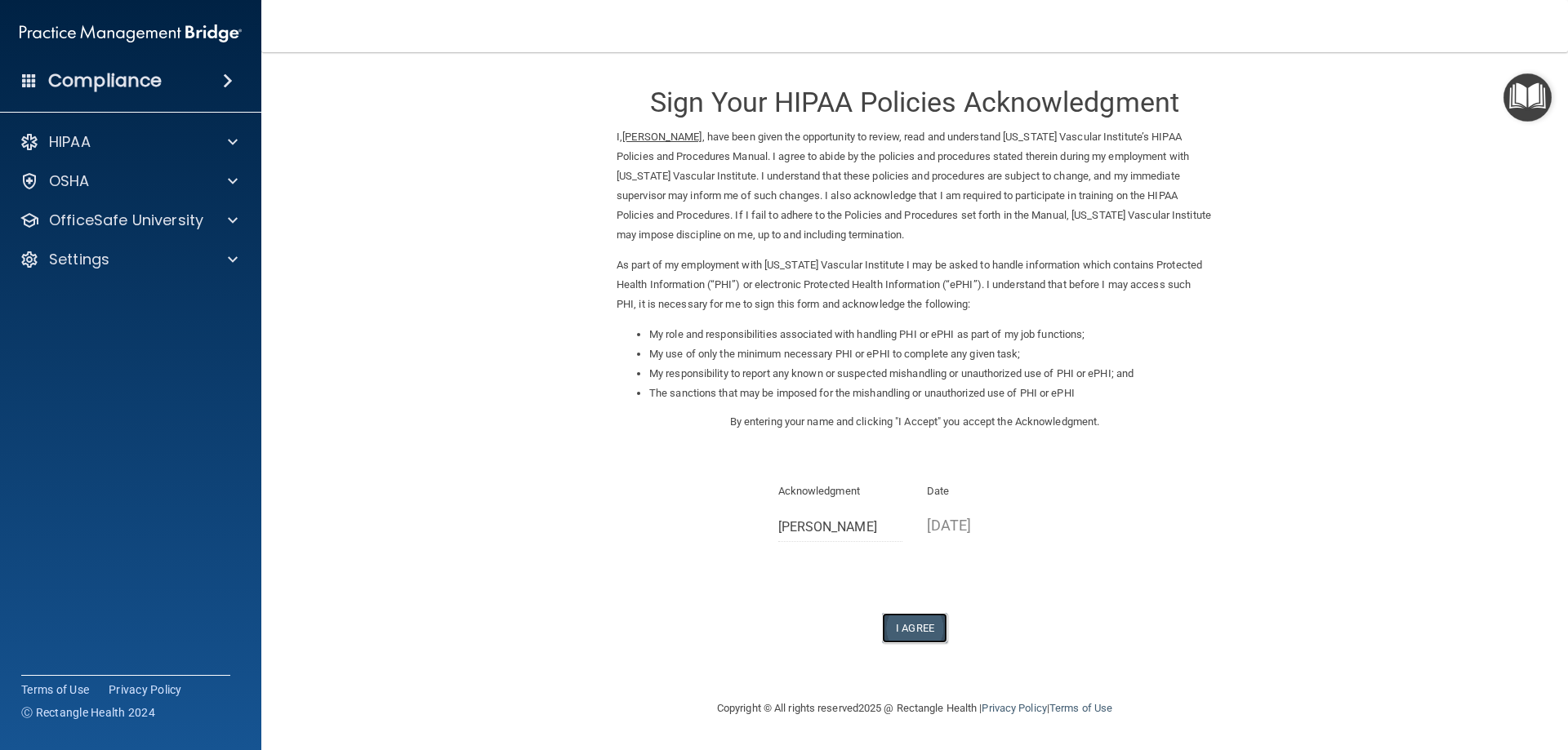
click at [905, 628] on button "I Agree" at bounding box center [914, 628] width 65 height 30
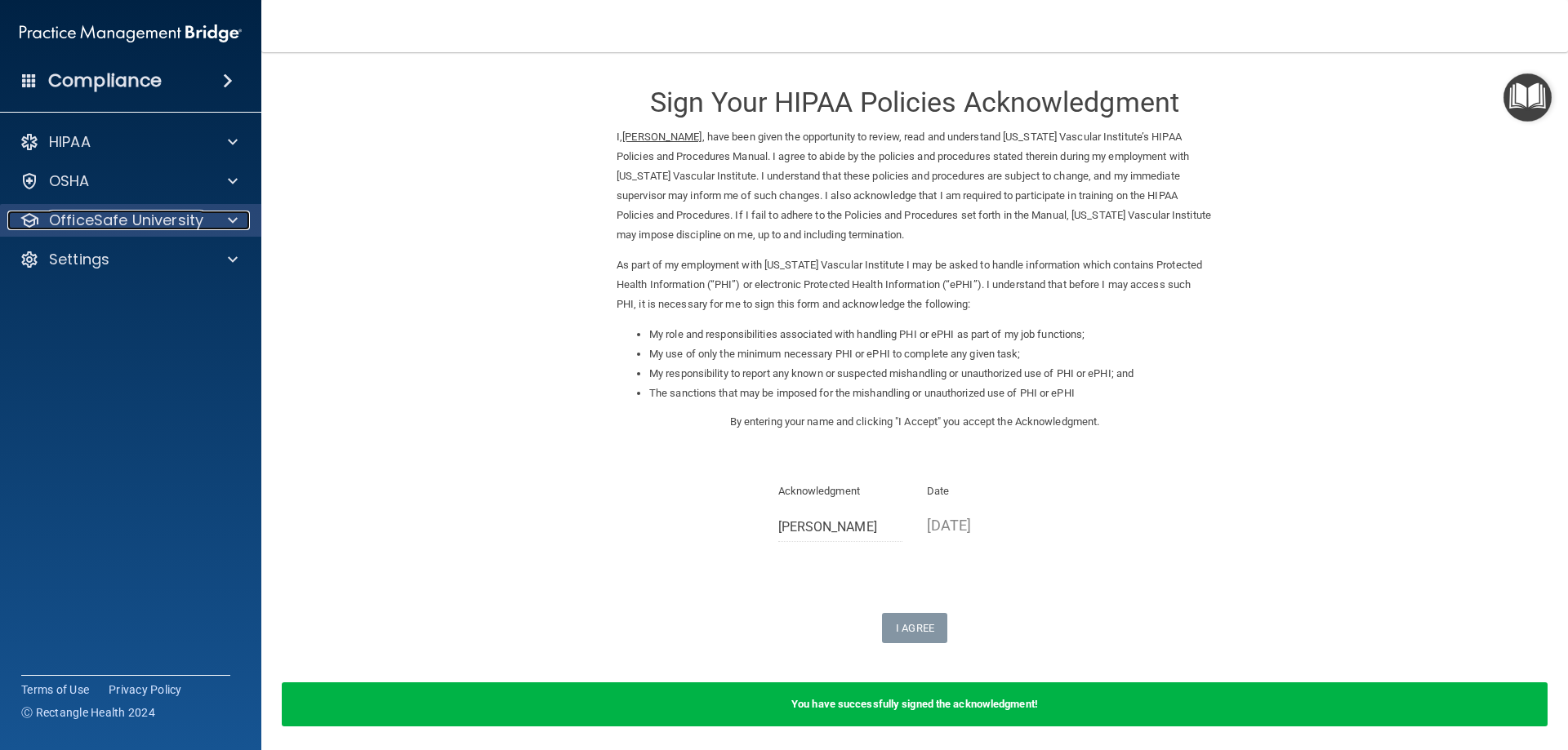
click at [74, 213] on p "OfficeSafe University" at bounding box center [126, 221] width 154 height 19
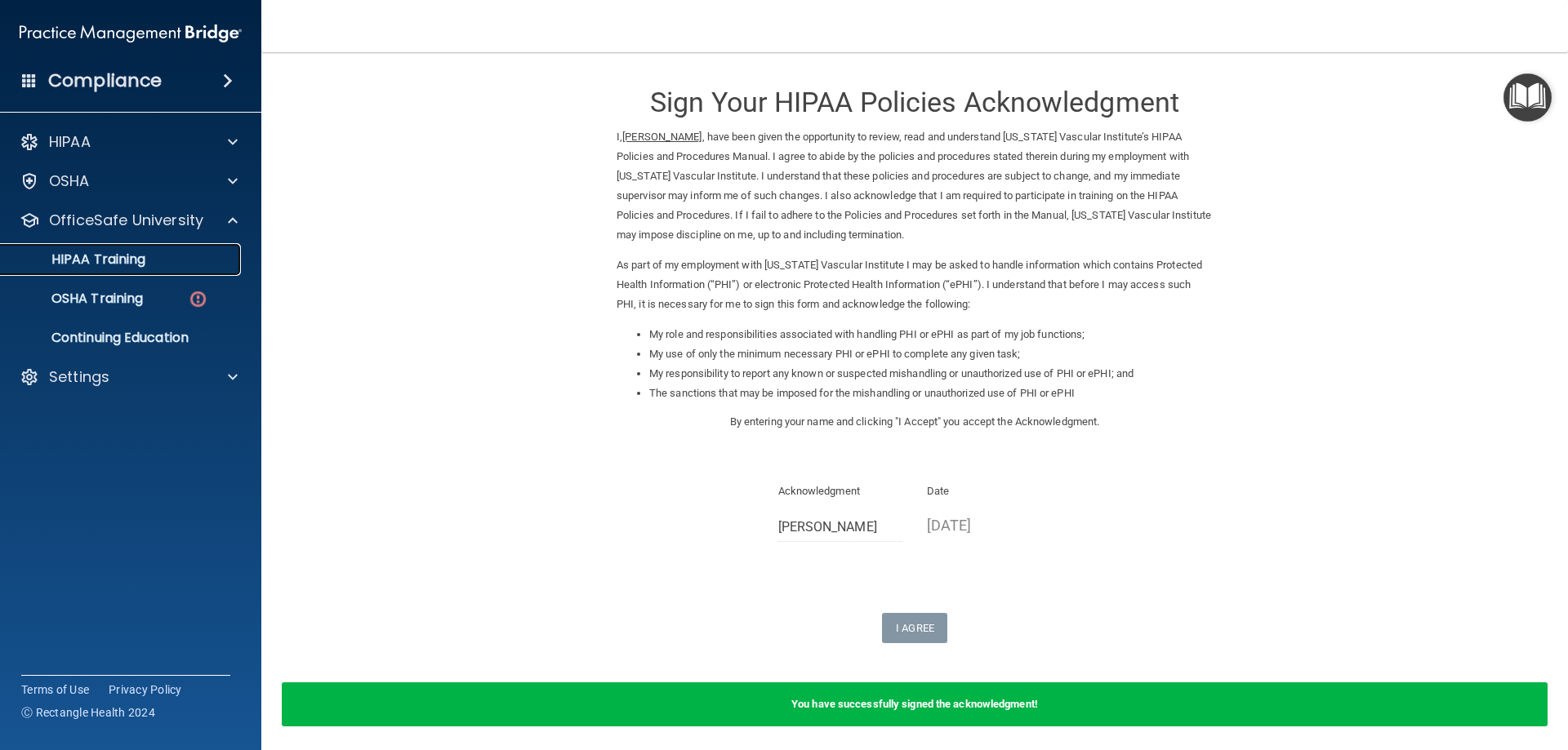
click at [89, 262] on p "HIPAA Training" at bounding box center [77, 259] width 135 height 16
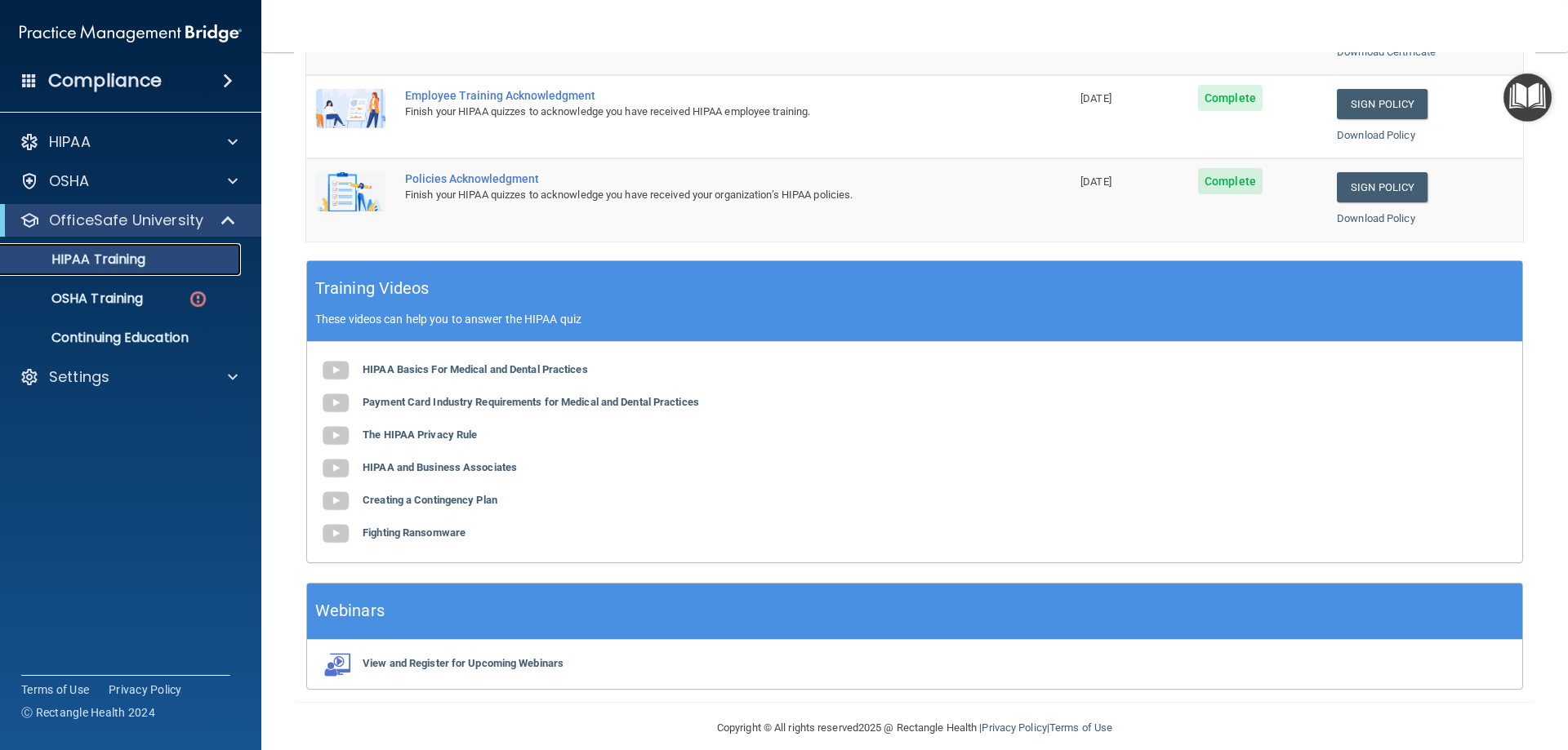
scroll to position [479, 0]
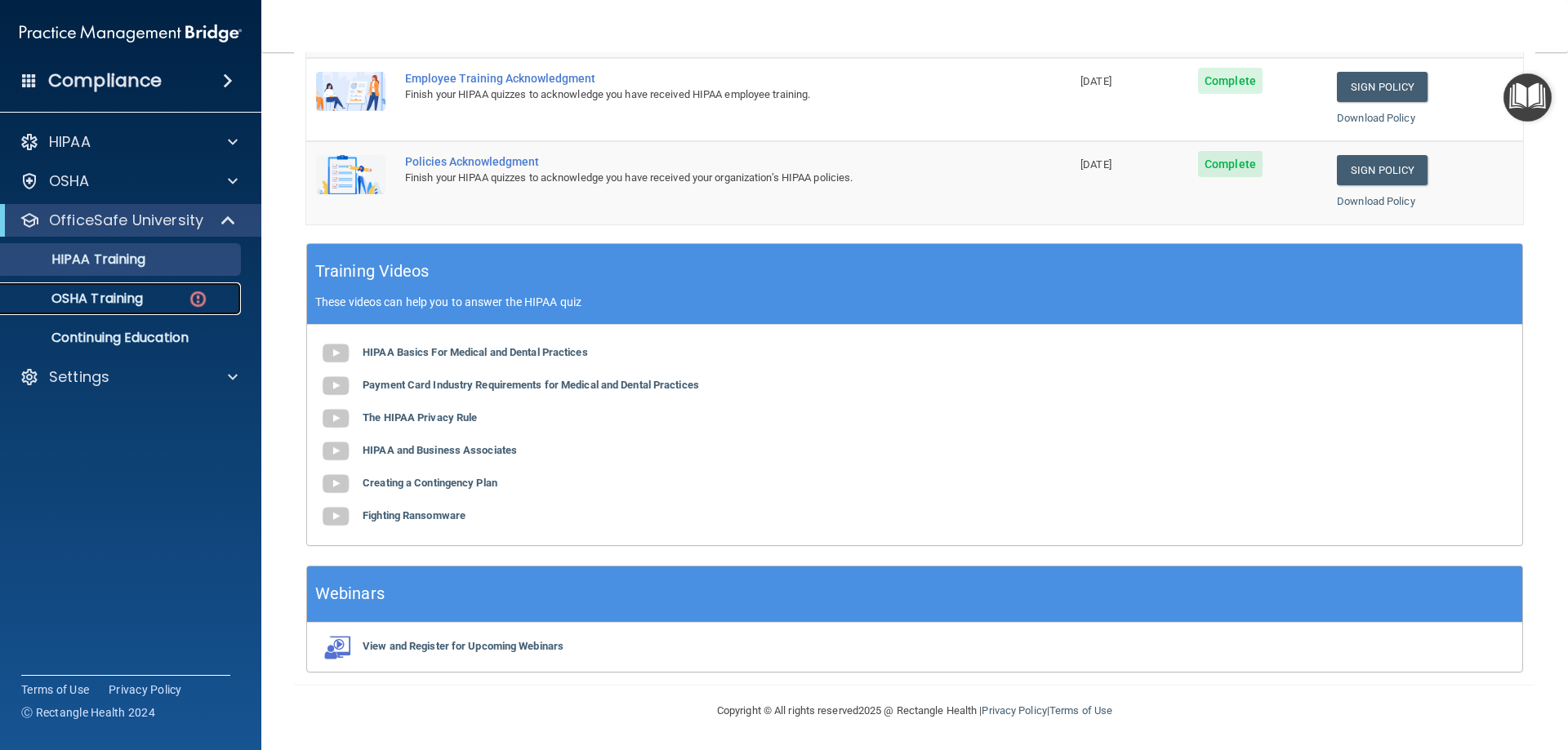
click at [102, 301] on p "OSHA Training" at bounding box center [76, 298] width 133 height 16
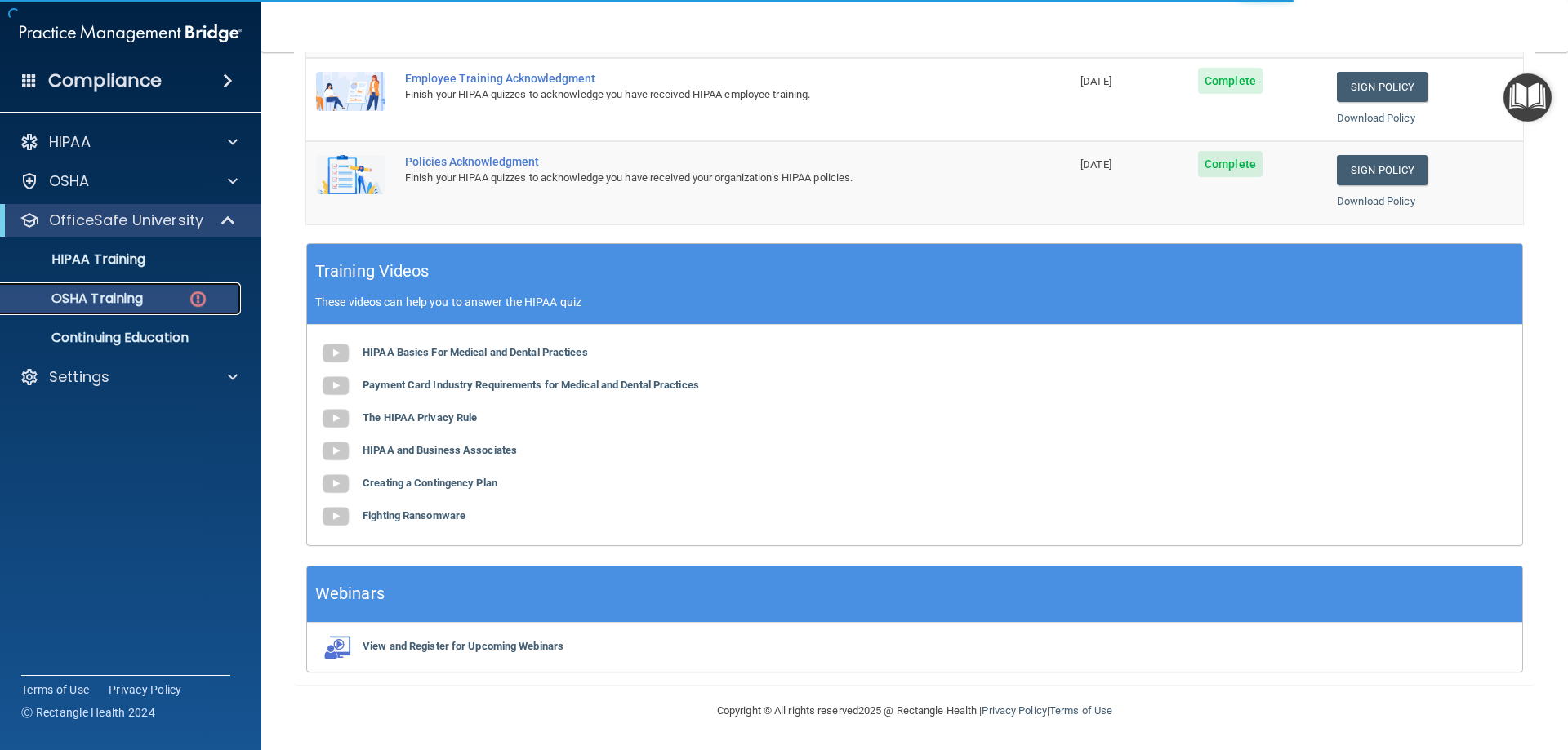
scroll to position [1, 0]
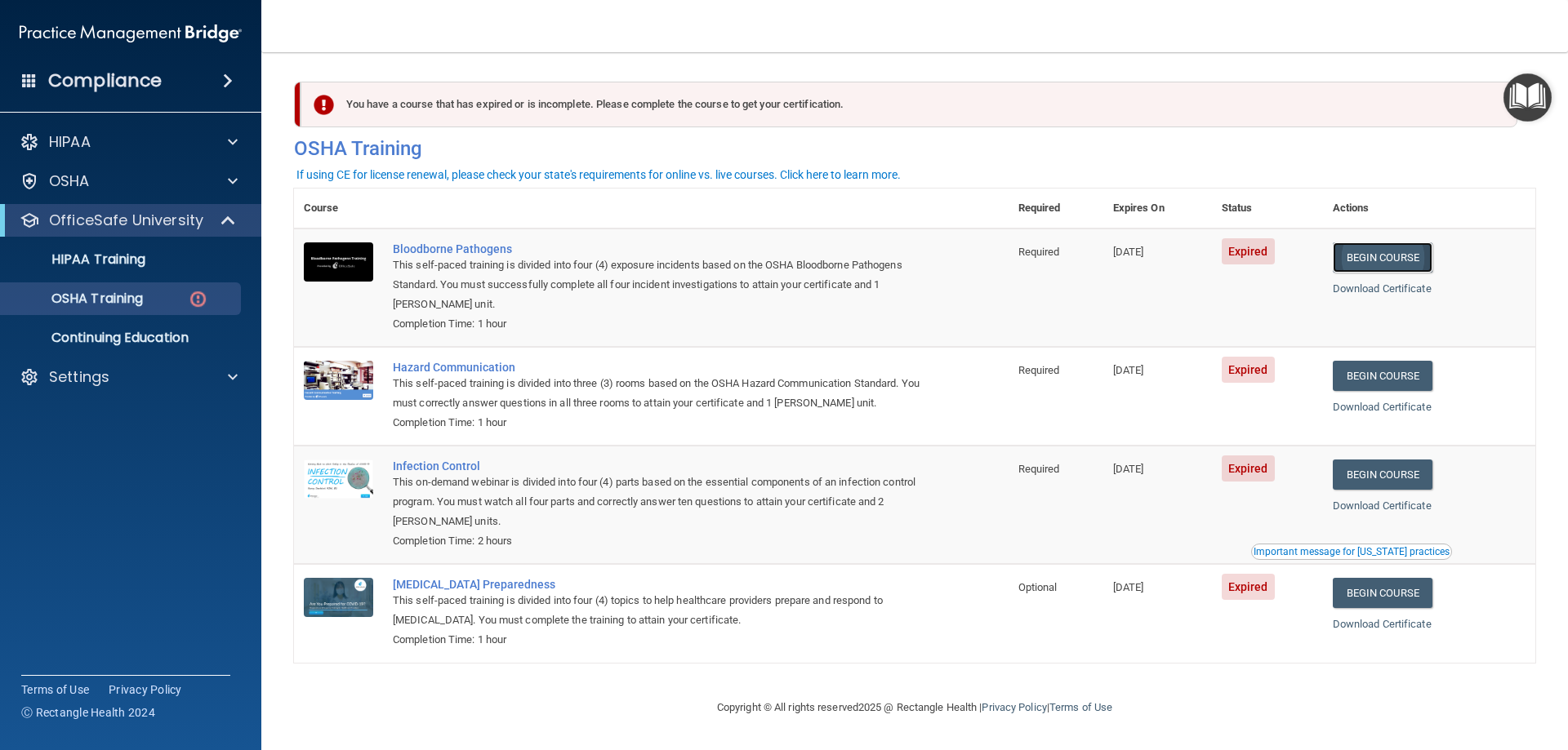
click at [1372, 255] on link "Begin Course" at bounding box center [1382, 257] width 100 height 30
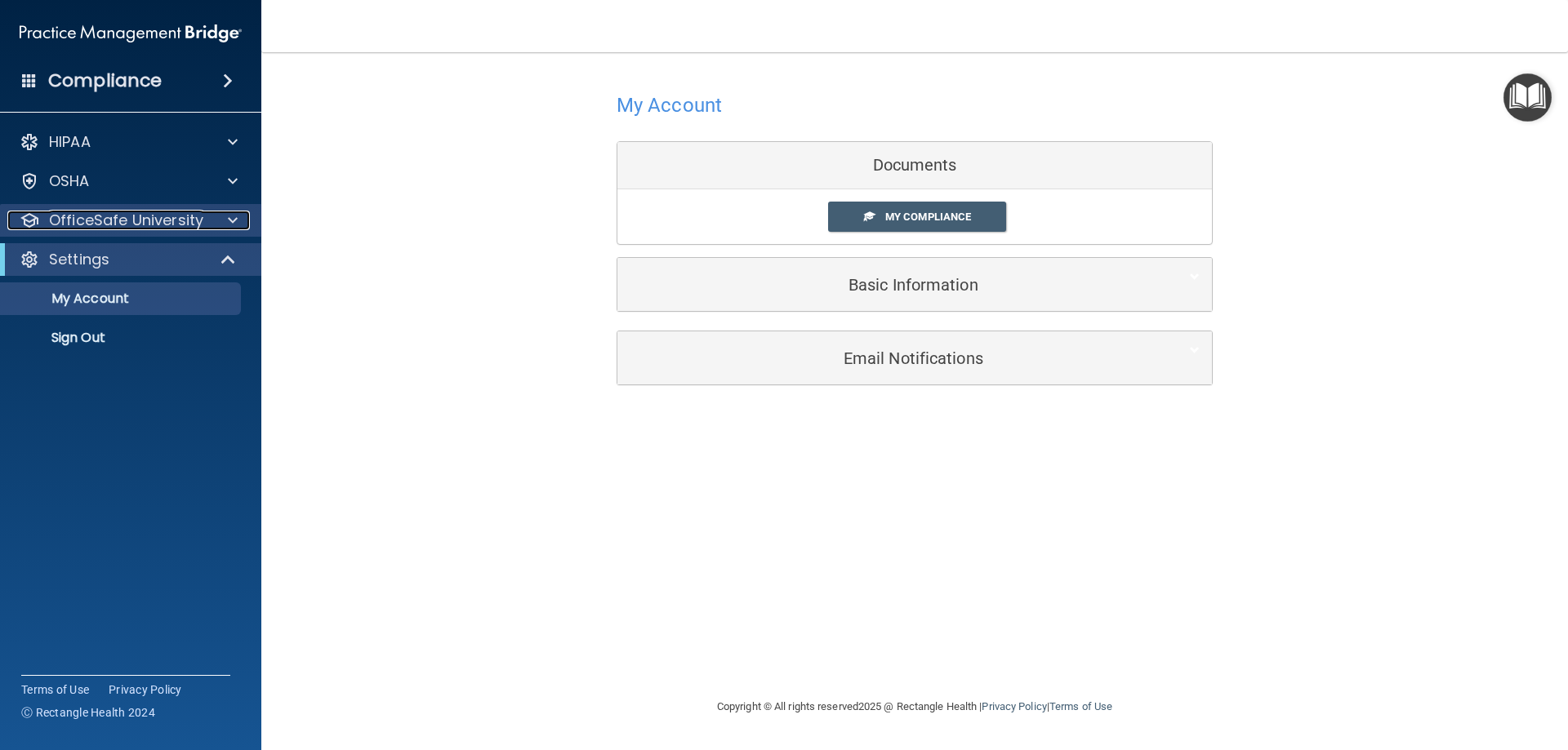
click at [131, 220] on p "OfficeSafe University" at bounding box center [126, 221] width 154 height 19
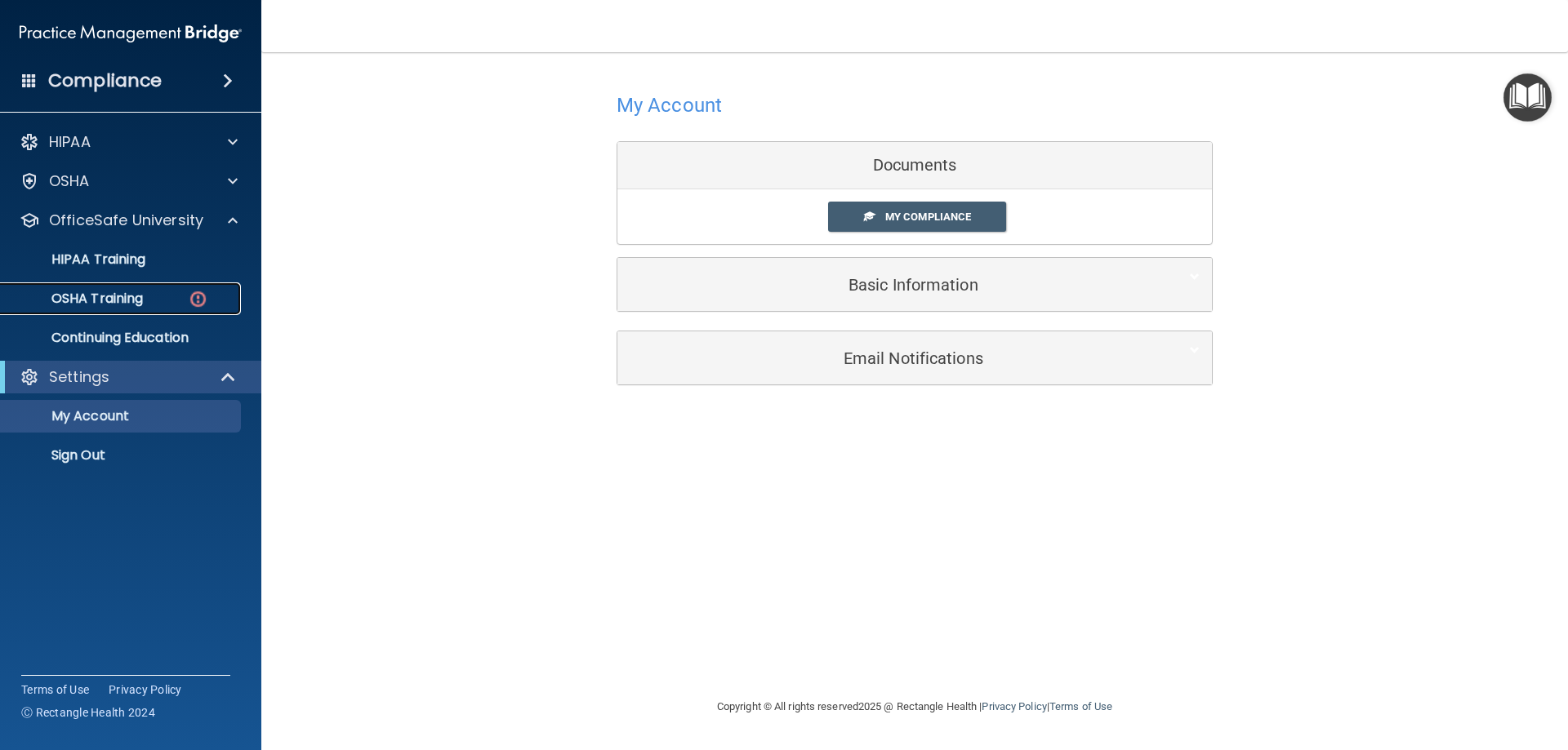
click at [122, 297] on p "OSHA Training" at bounding box center [76, 298] width 133 height 16
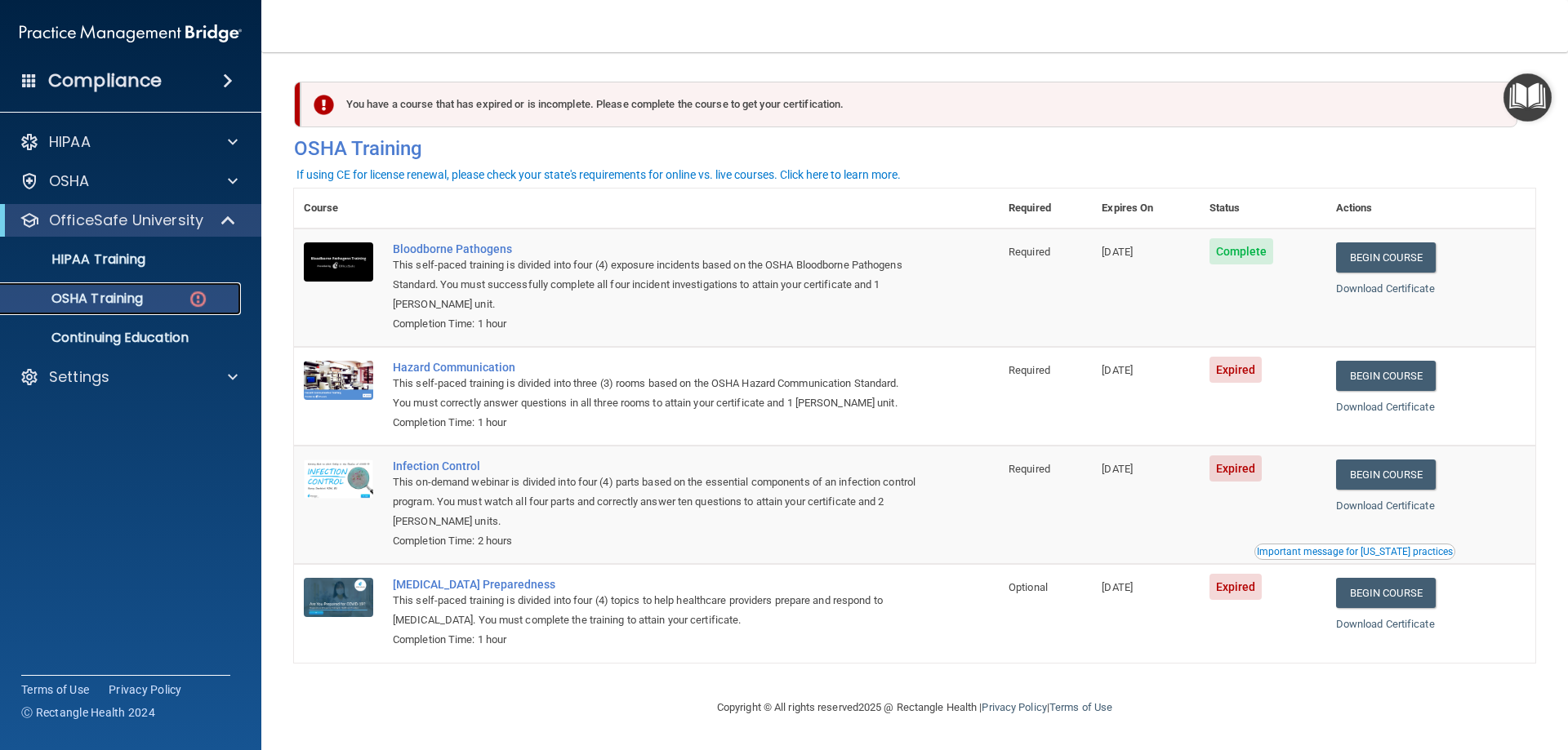
scroll to position [1, 0]
click at [1372, 375] on link "Begin Course" at bounding box center [1385, 375] width 100 height 30
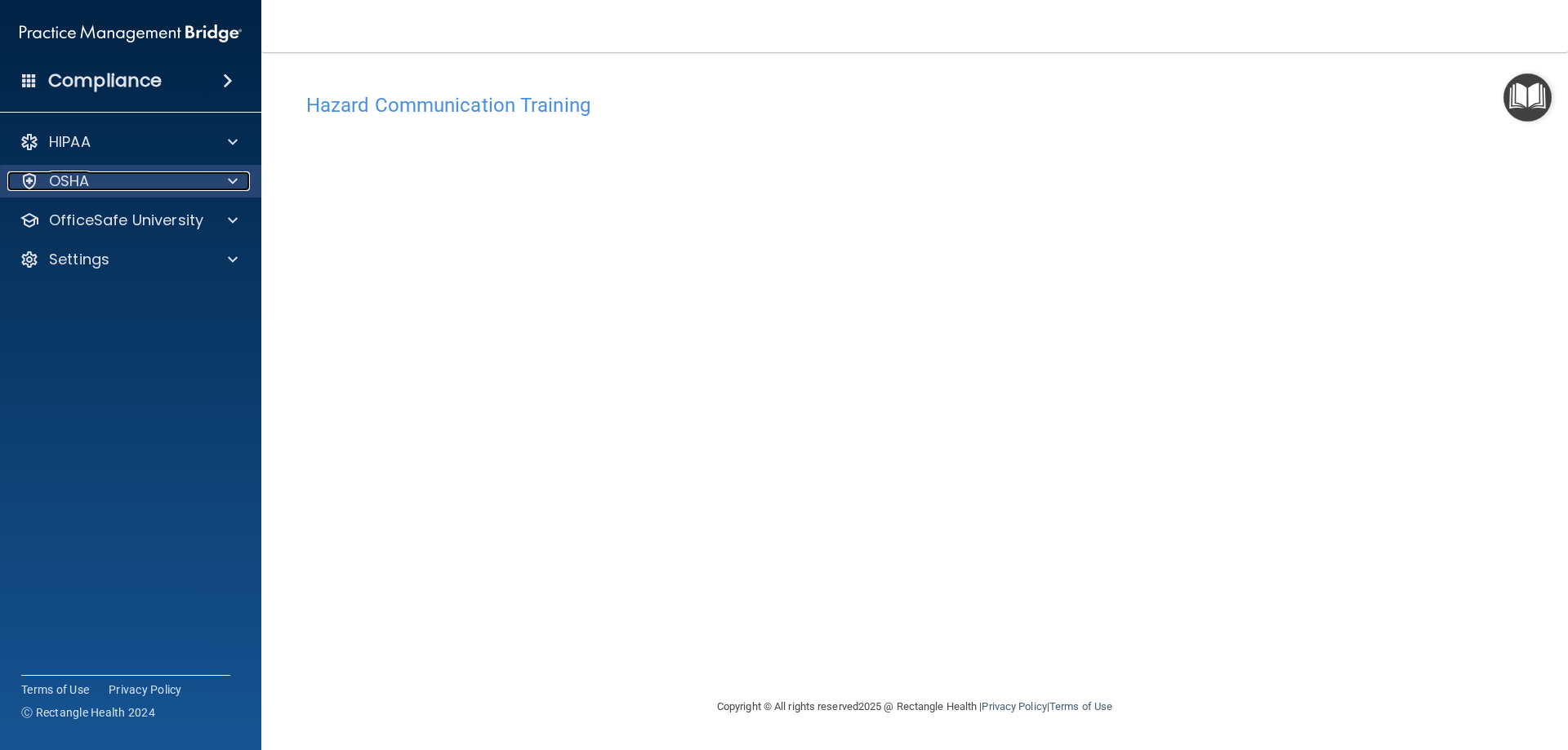
click at [97, 181] on div "OSHA" at bounding box center [108, 181] width 202 height 19
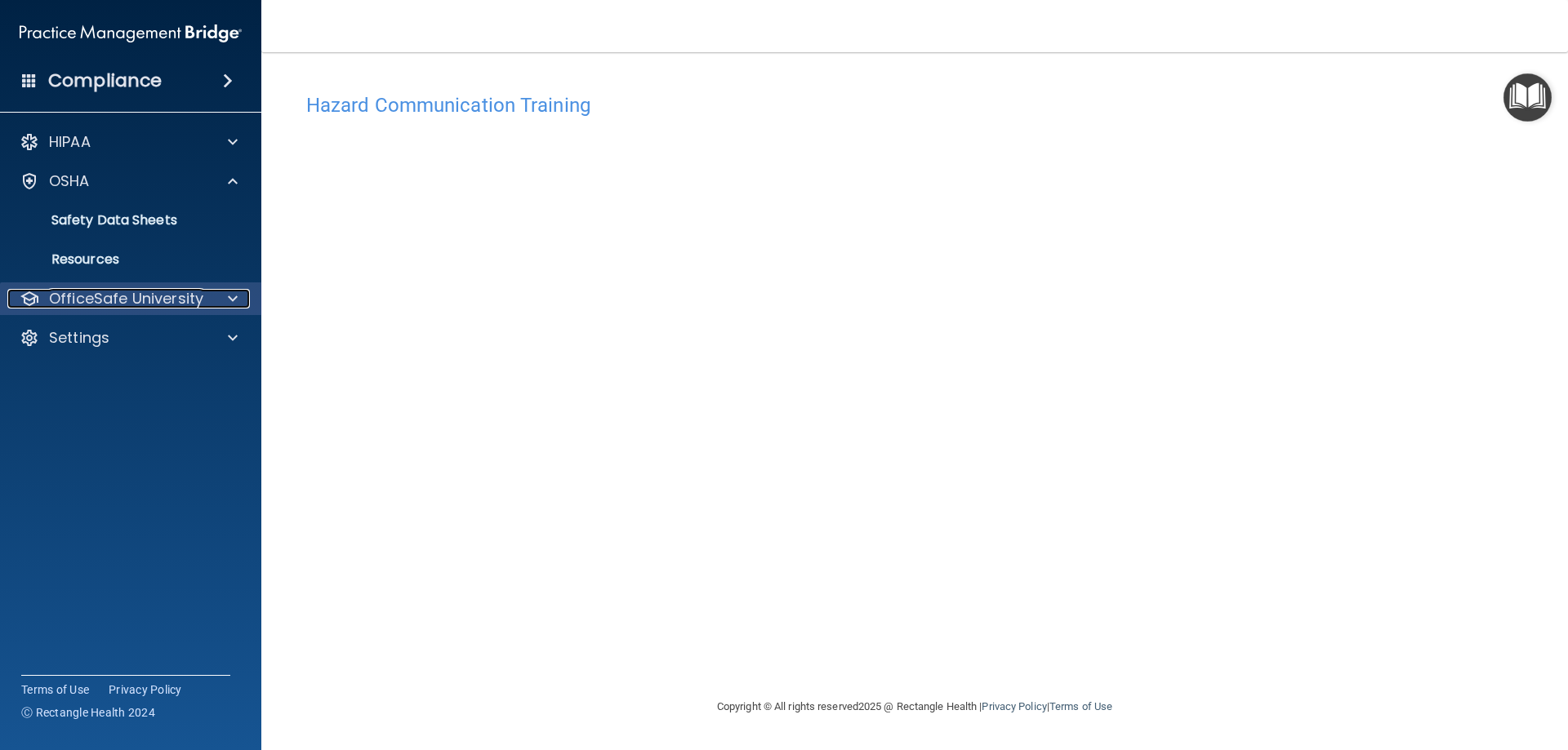
click at [103, 293] on p "OfficeSafe University" at bounding box center [126, 299] width 154 height 19
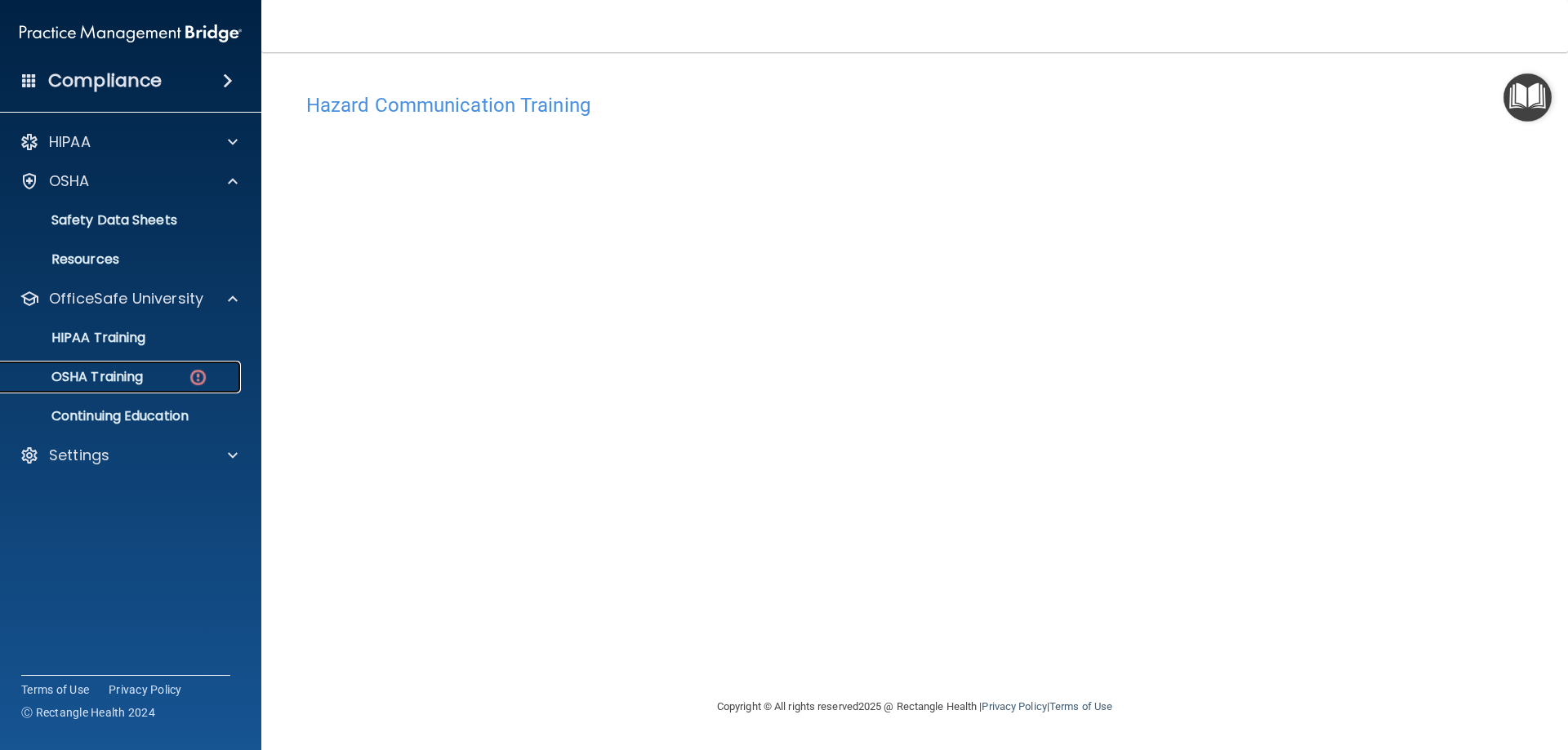
click at [108, 374] on p "OSHA Training" at bounding box center [76, 376] width 133 height 16
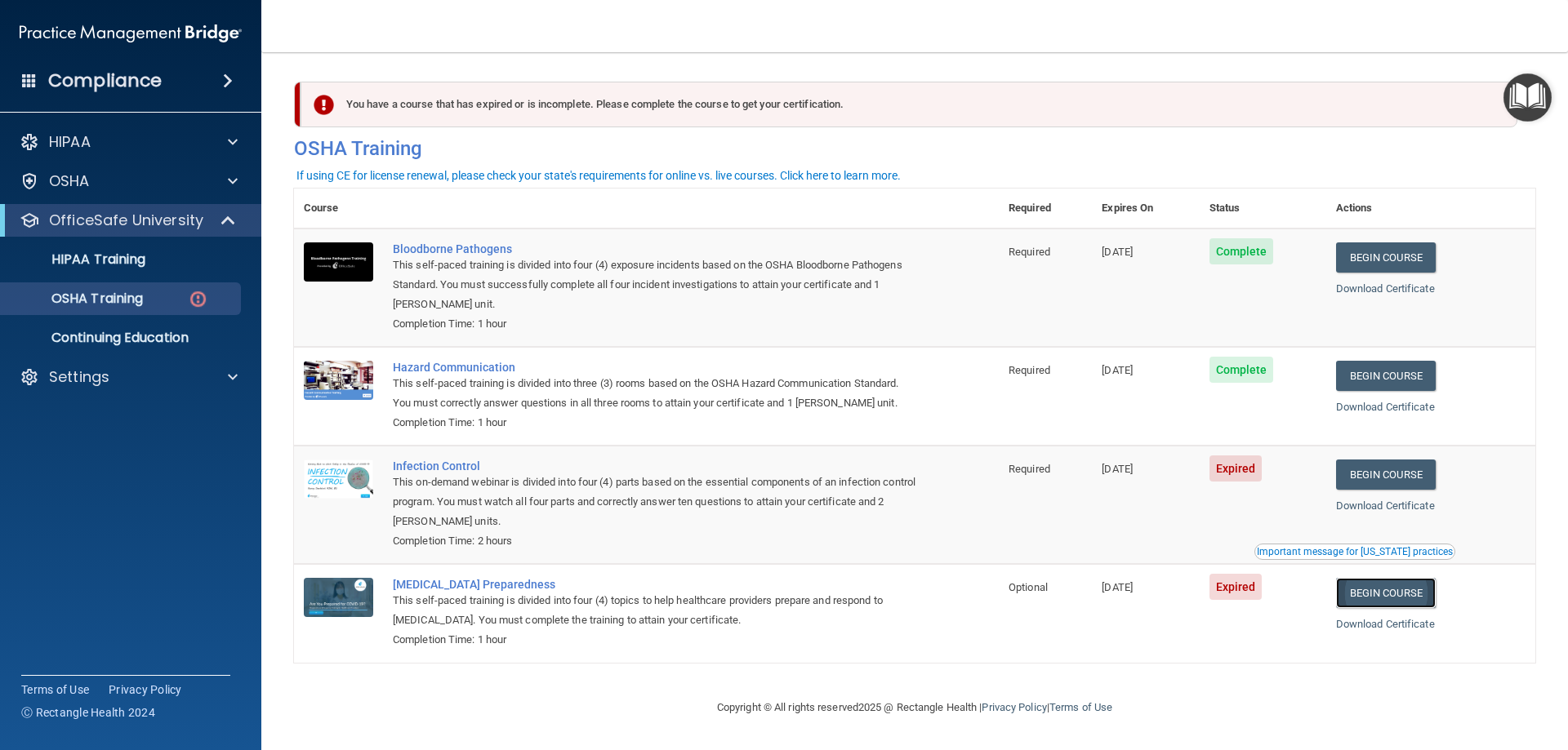
click at [1382, 595] on link "Begin Course" at bounding box center [1385, 592] width 100 height 30
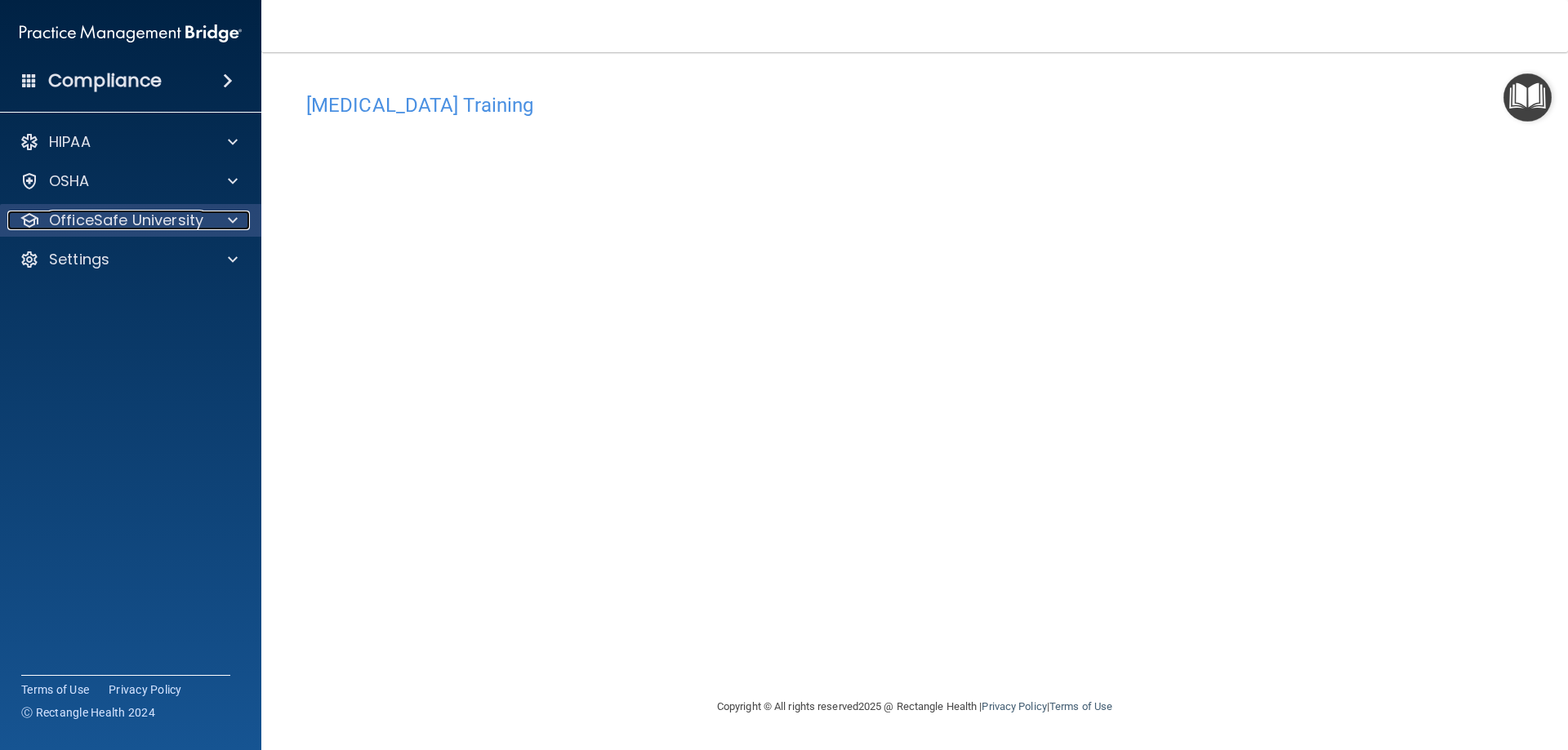
click at [132, 224] on p "OfficeSafe University" at bounding box center [126, 221] width 154 height 19
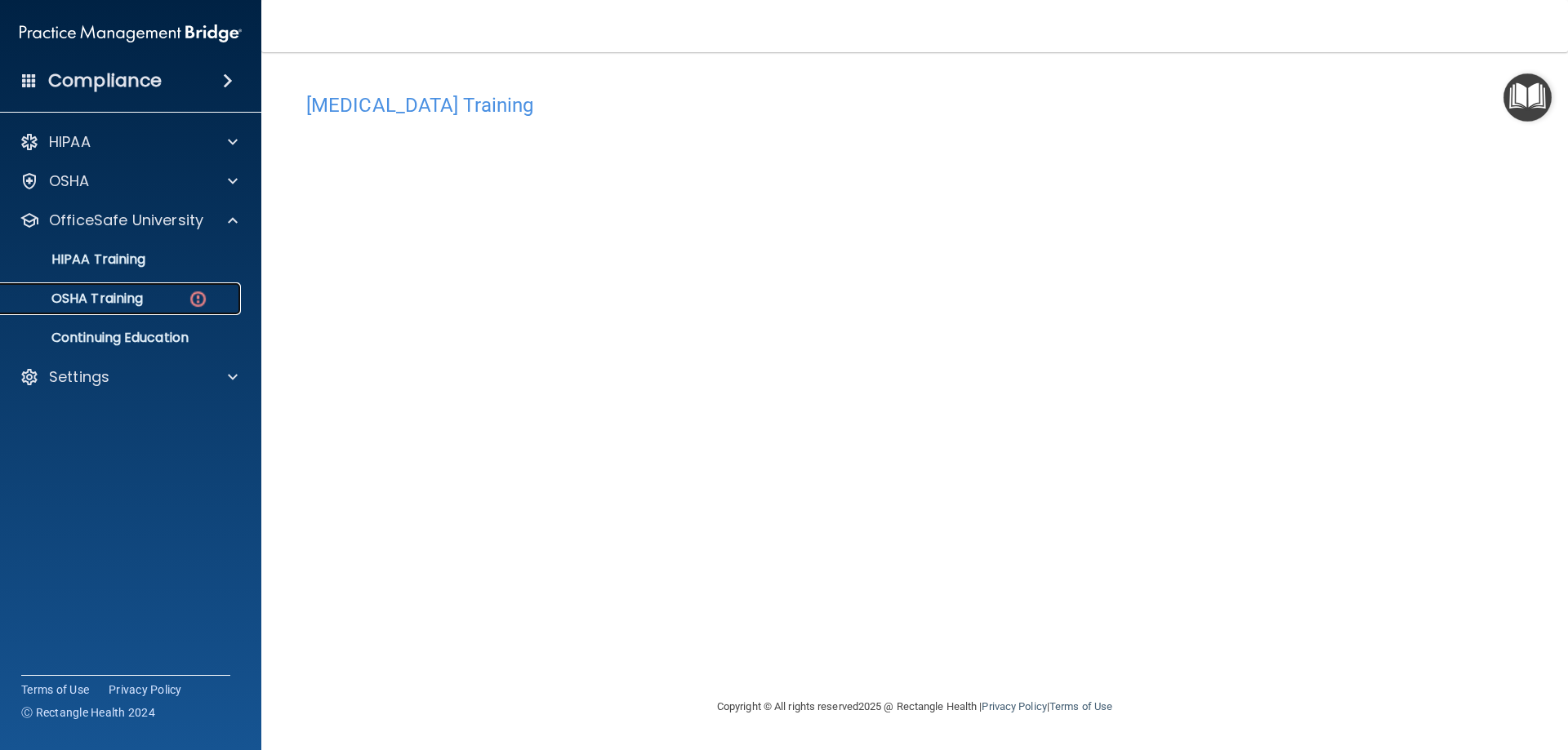
click at [107, 292] on p "OSHA Training" at bounding box center [76, 298] width 133 height 16
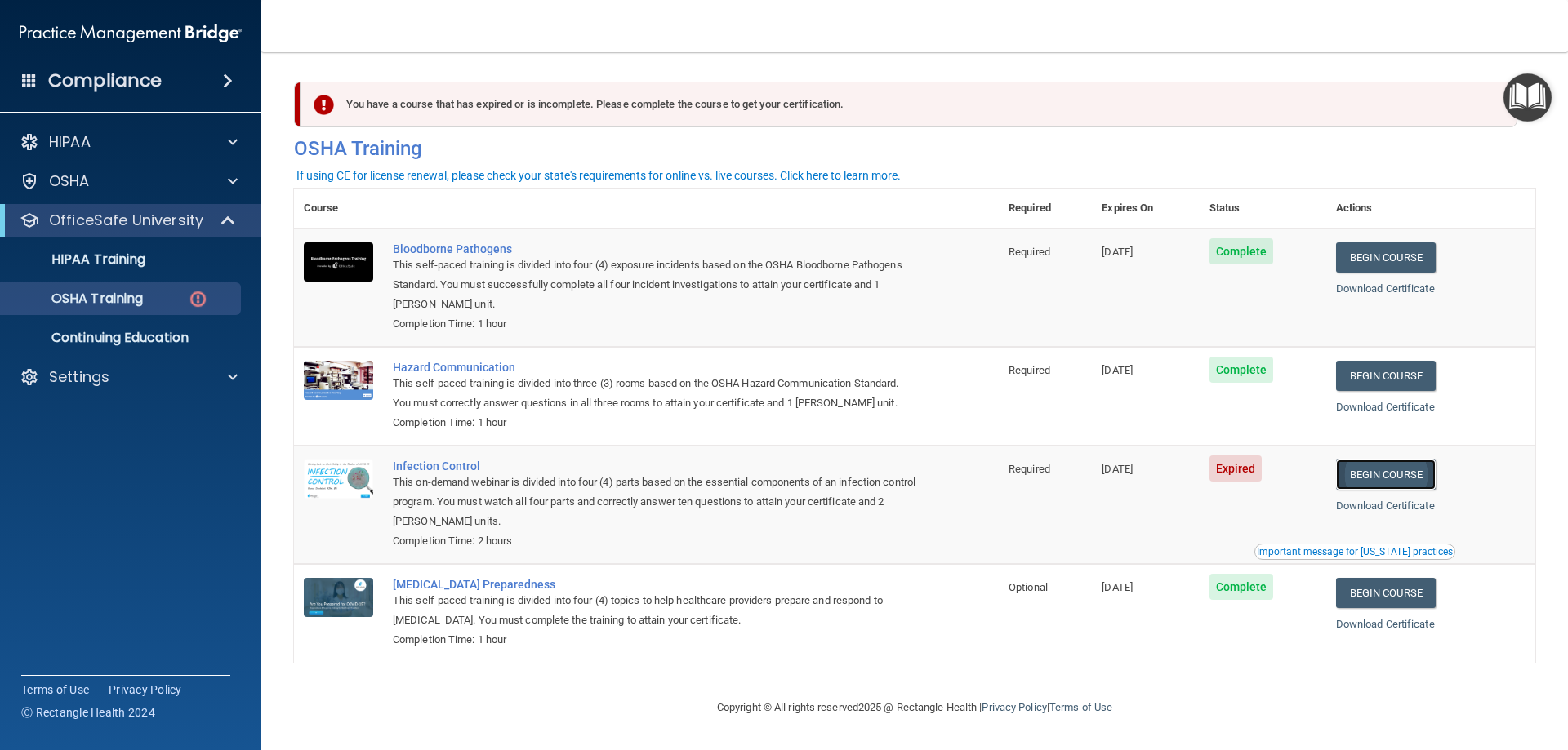
click at [1399, 474] on link "Begin Course" at bounding box center [1385, 474] width 100 height 30
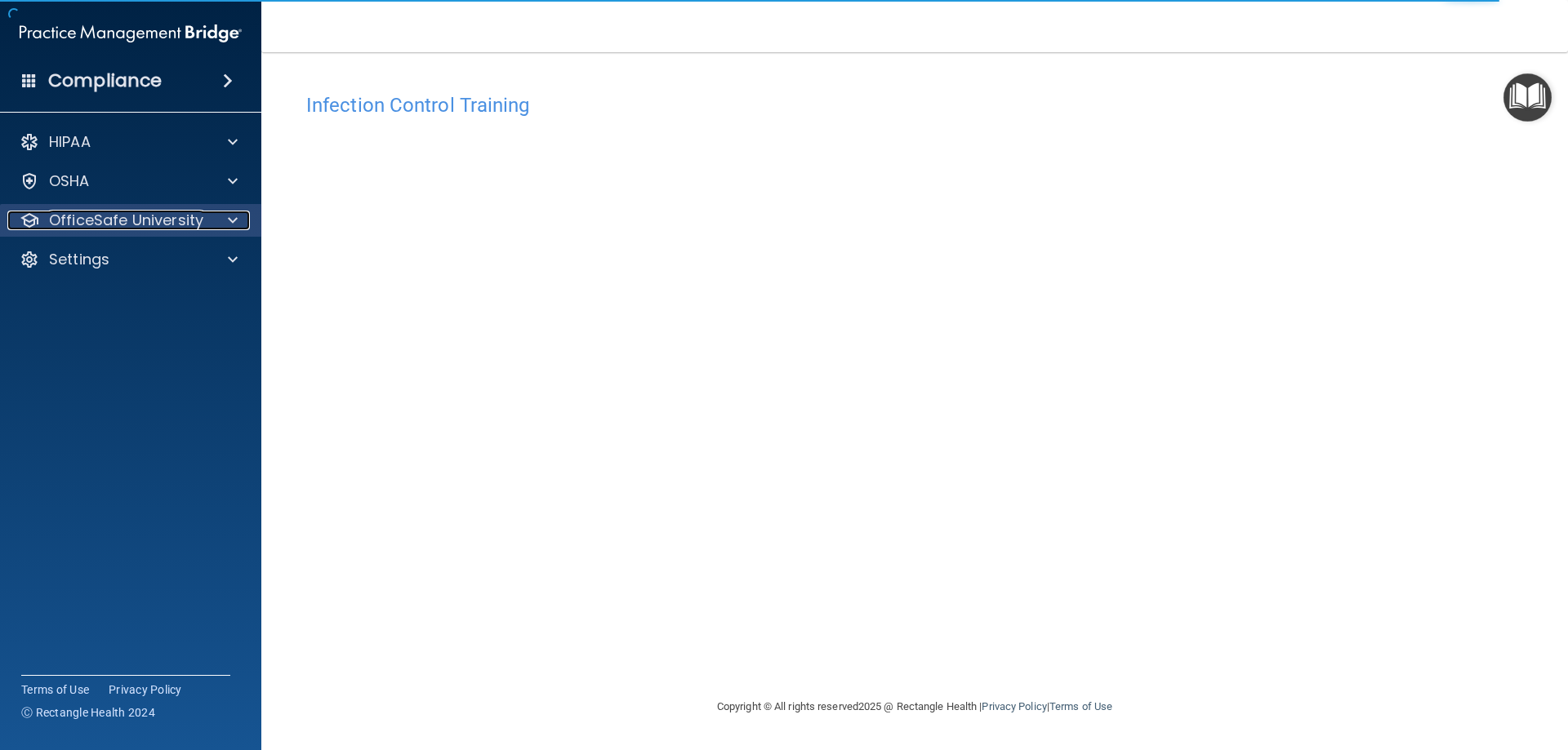
click at [97, 215] on p "OfficeSafe University" at bounding box center [126, 221] width 154 height 19
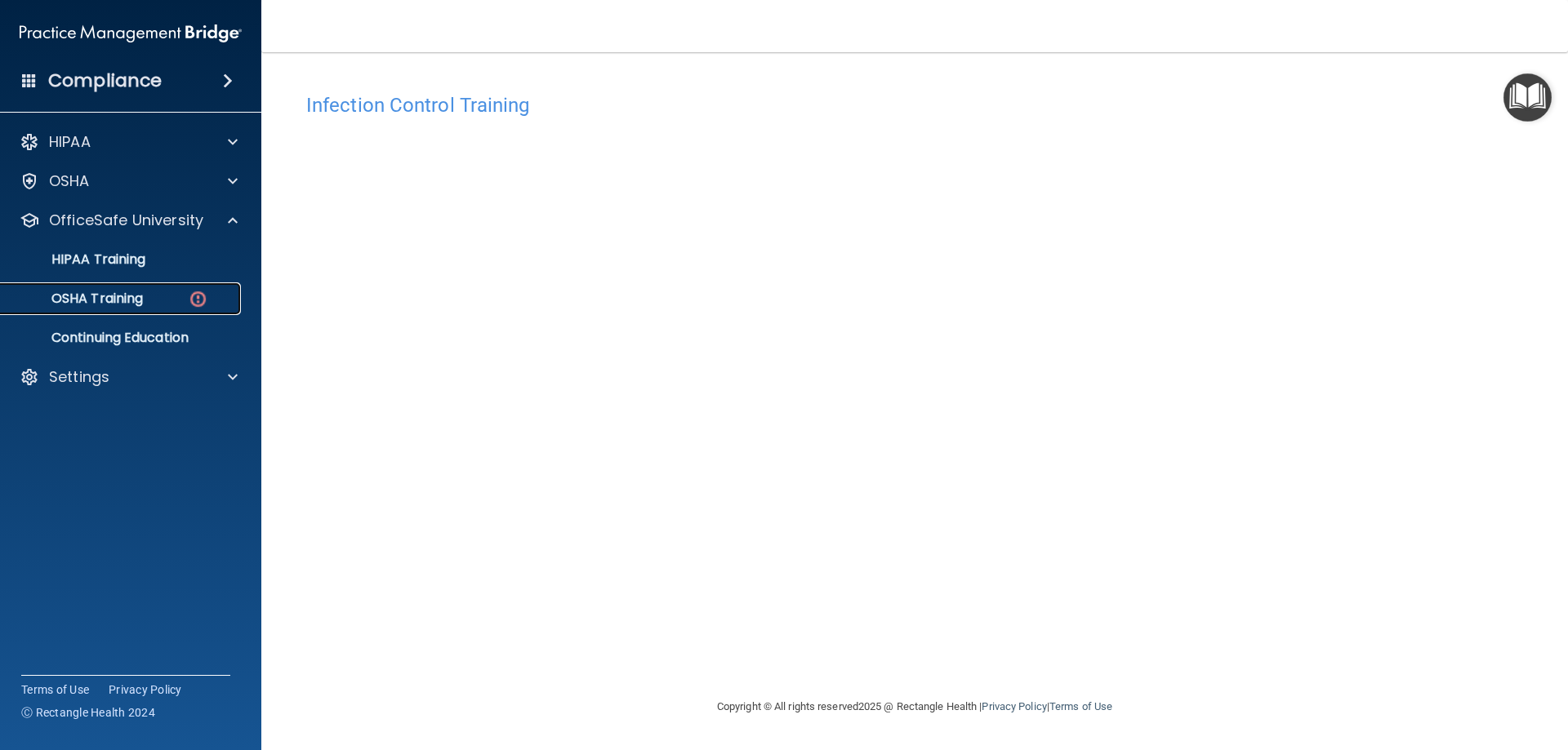
click at [106, 300] on p "OSHA Training" at bounding box center [76, 298] width 133 height 16
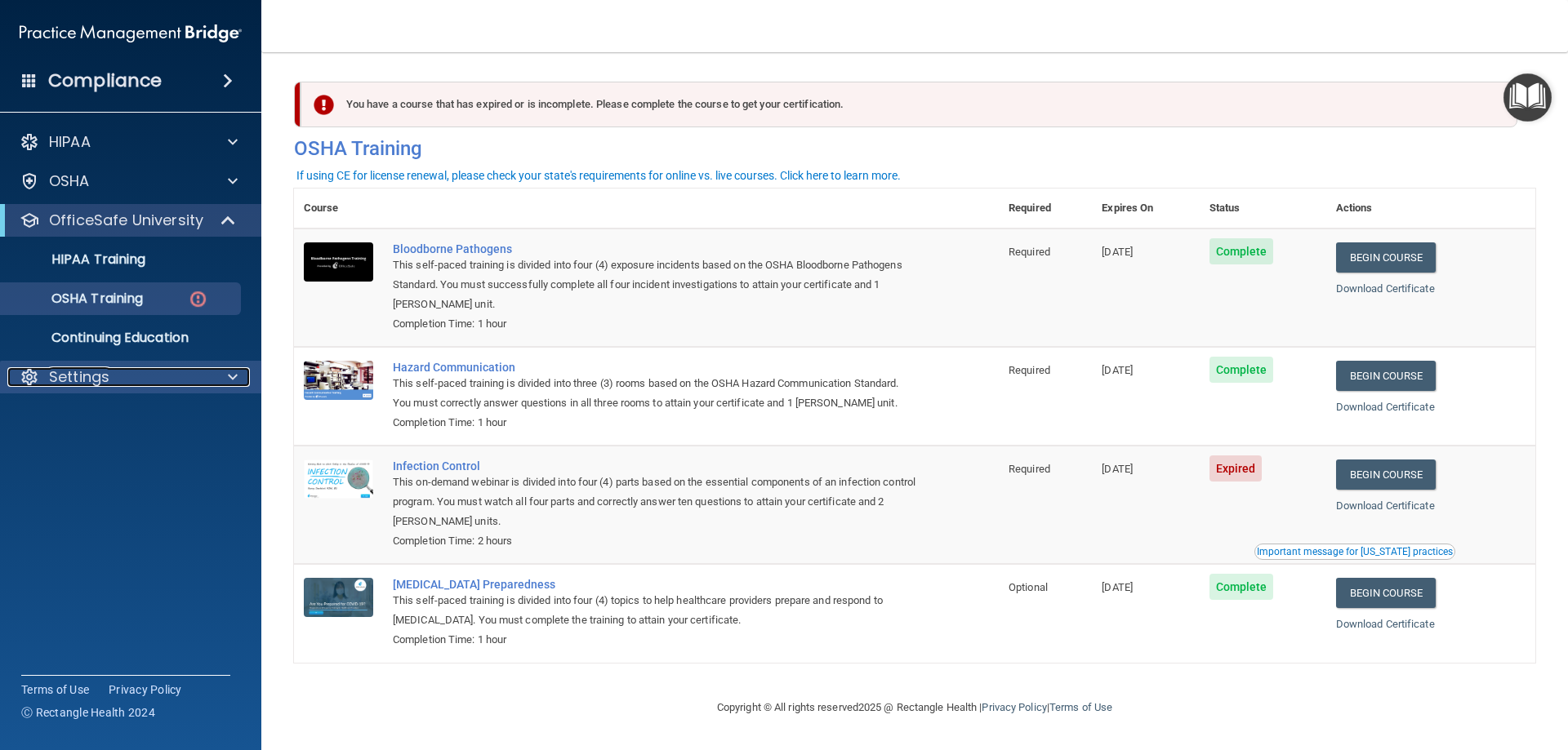
click at [113, 374] on div "Settings" at bounding box center [108, 377] width 202 height 19
click at [85, 458] on p "Sign Out" at bounding box center [122, 455] width 223 height 16
